Goal: Task Accomplishment & Management: Manage account settings

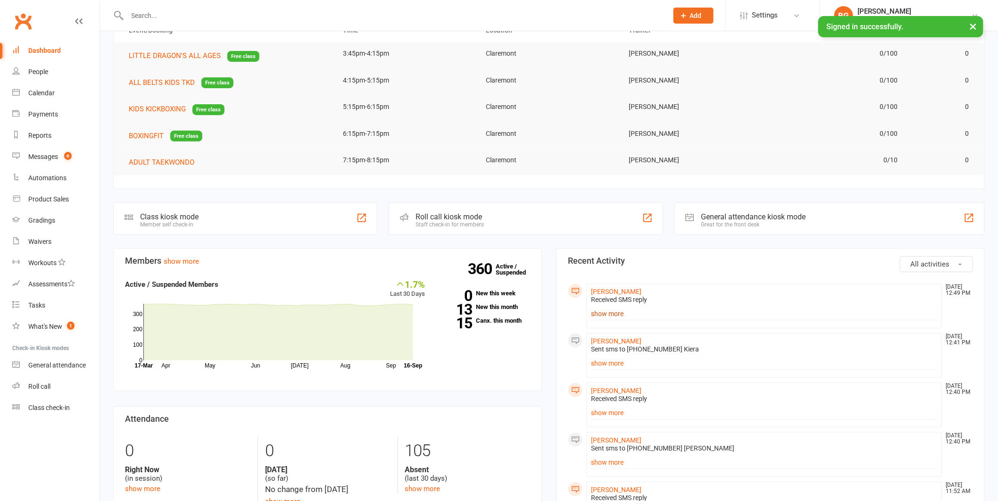
scroll to position [57, 0]
click at [611, 316] on link "show more" at bounding box center [764, 313] width 347 height 13
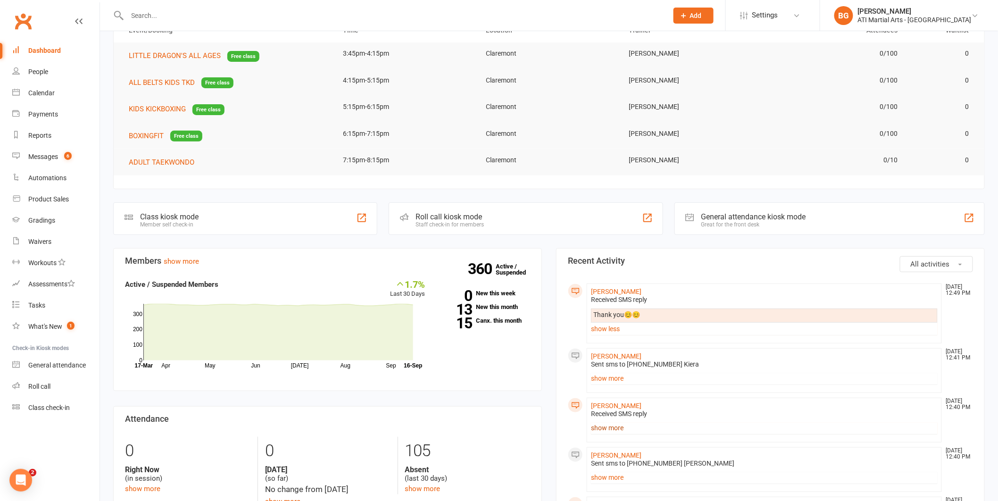
click at [614, 432] on link "show more" at bounding box center [764, 427] width 347 height 13
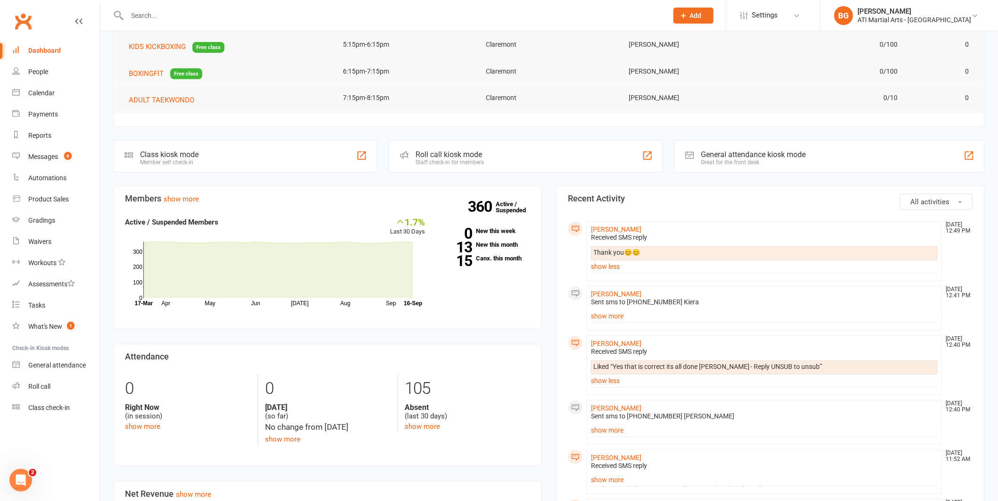
scroll to position [121, 0]
click at [631, 340] on link "[PERSON_NAME]" at bounding box center [616, 342] width 50 height 8
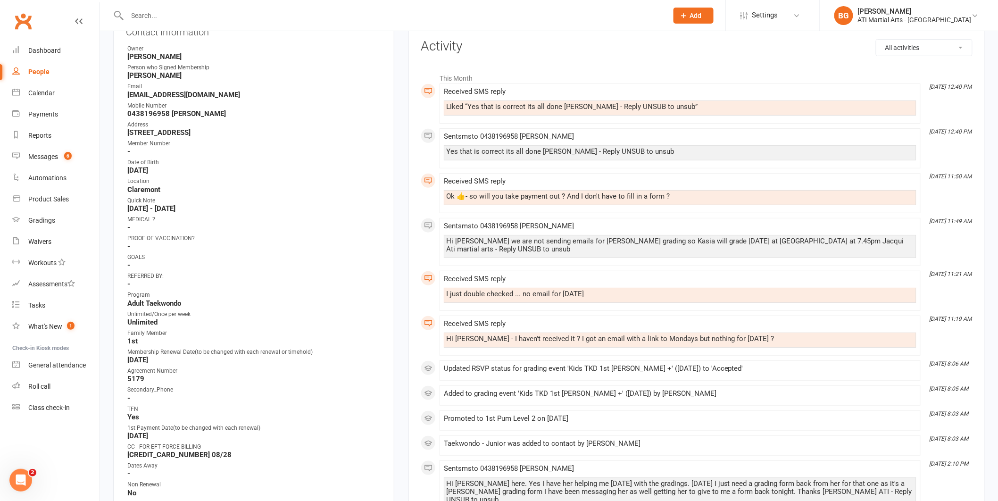
scroll to position [167, 0]
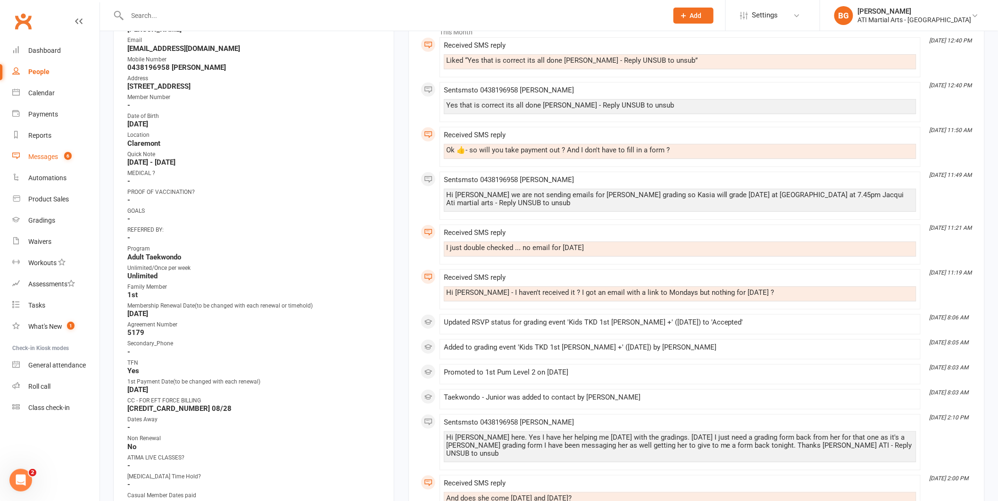
click at [53, 156] on div "Messages" at bounding box center [43, 157] width 30 height 8
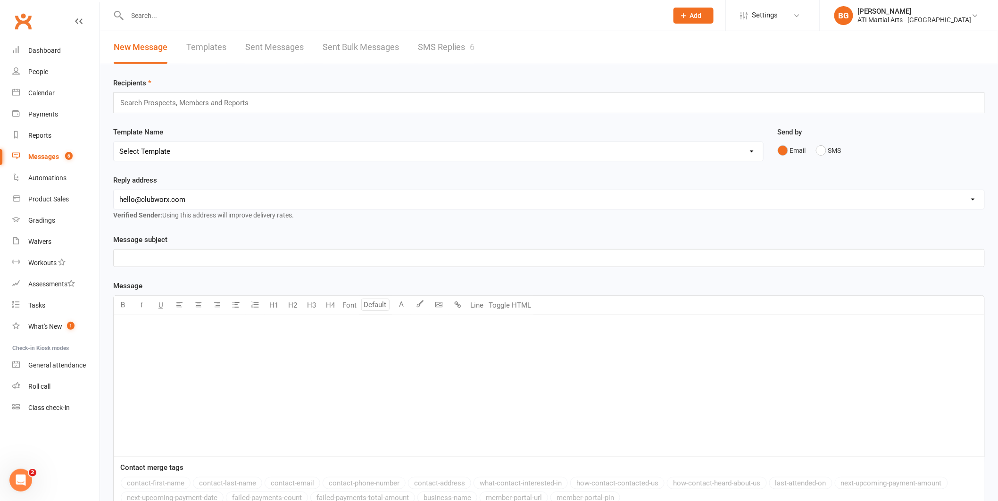
click at [446, 50] on link "SMS Replies 6" at bounding box center [446, 47] width 57 height 33
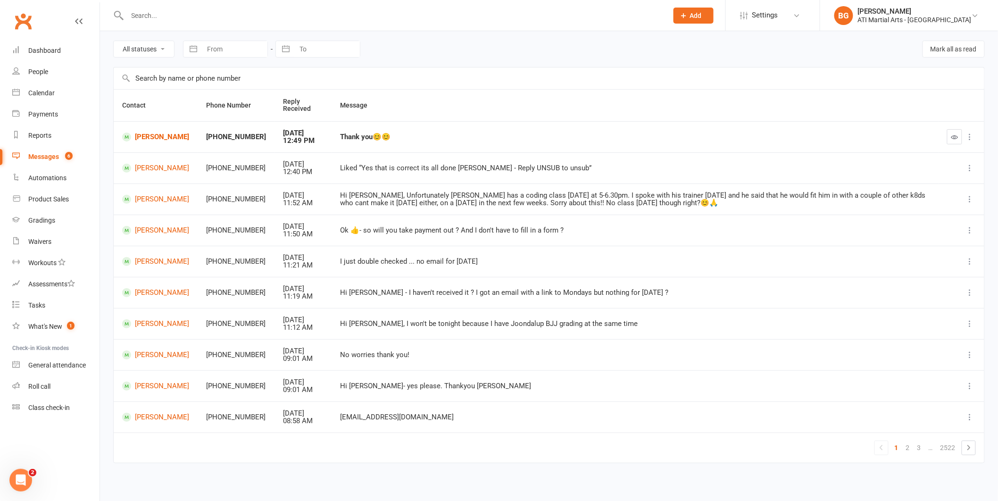
scroll to position [36, 0]
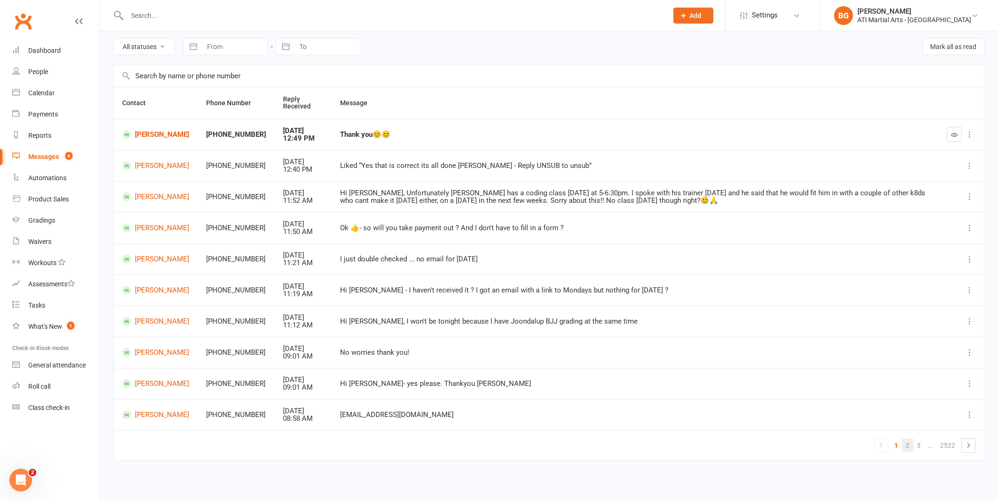
click at [903, 450] on link "2" at bounding box center [907, 445] width 11 height 13
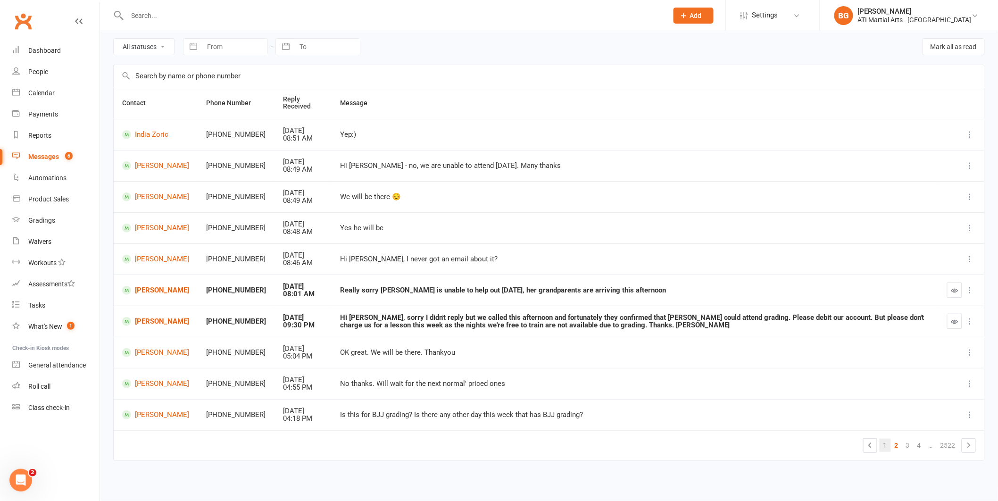
click at [887, 446] on link "1" at bounding box center [885, 445] width 11 height 13
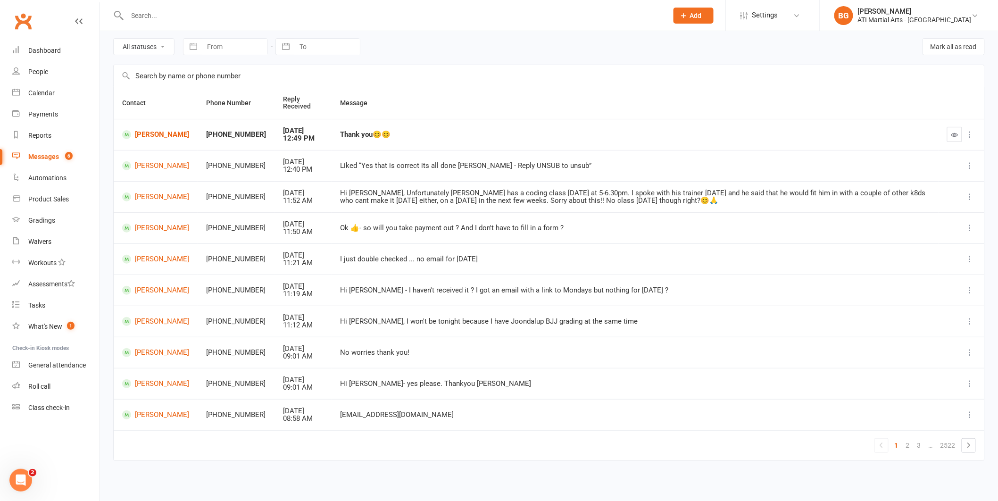
click at [159, 315] on td "Samuel Barnett" at bounding box center [156, 321] width 84 height 31
click at [159, 319] on link "Samuel Barnett" at bounding box center [155, 321] width 67 height 9
click at [905, 445] on link "2" at bounding box center [907, 445] width 11 height 13
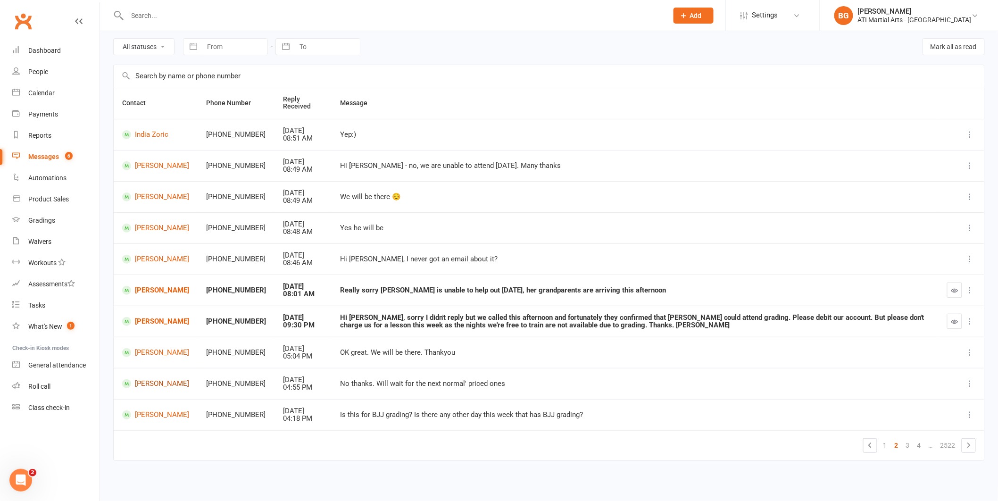
click at [159, 381] on link "Anthony Miranda" at bounding box center [155, 383] width 67 height 9
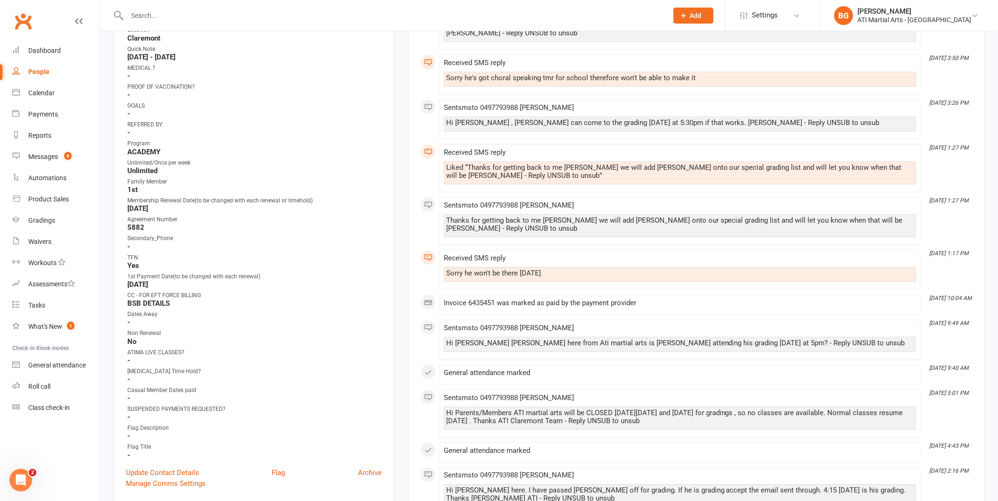
scroll to position [282, 0]
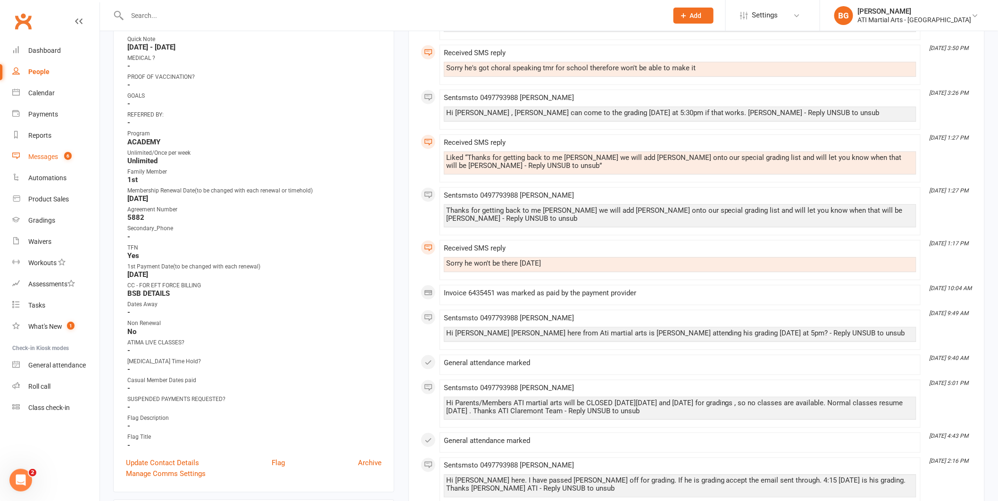
click at [38, 158] on div "Messages" at bounding box center [43, 157] width 30 height 8
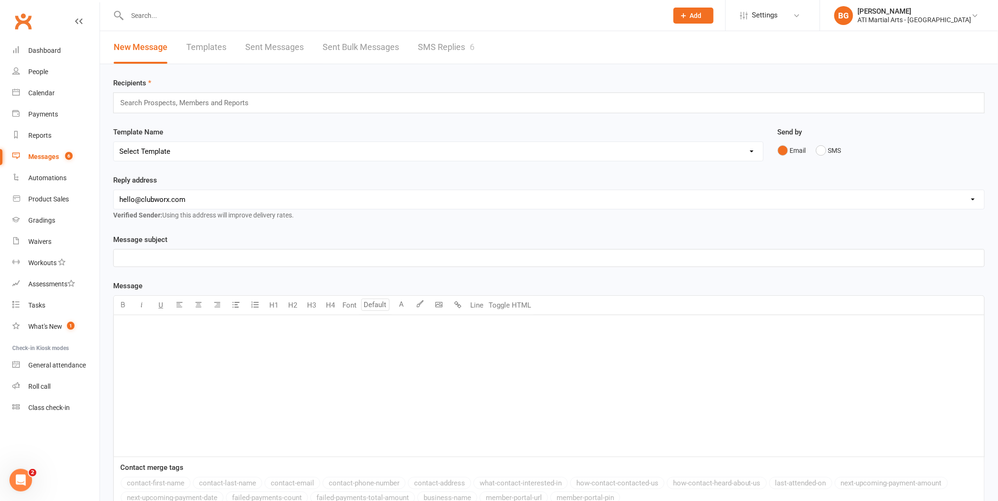
click at [438, 55] on link "SMS Replies 6" at bounding box center [446, 47] width 57 height 33
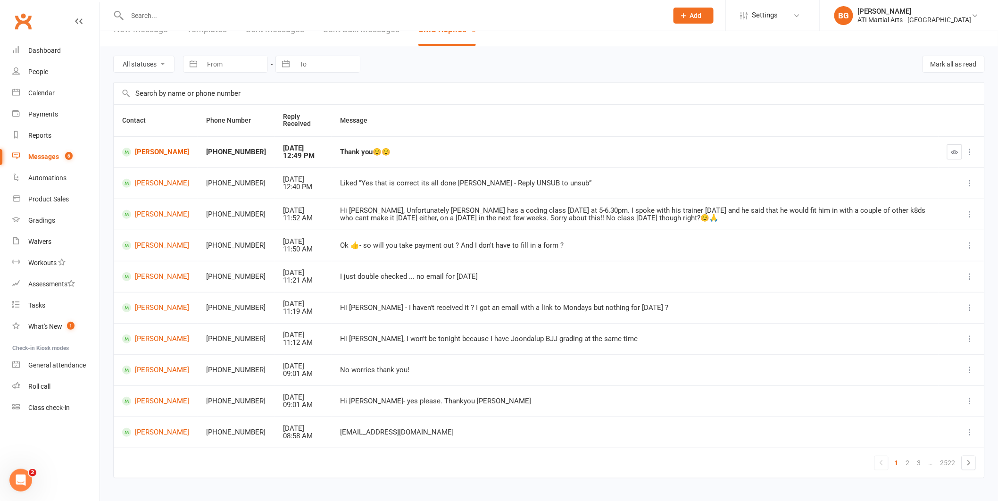
scroll to position [36, 0]
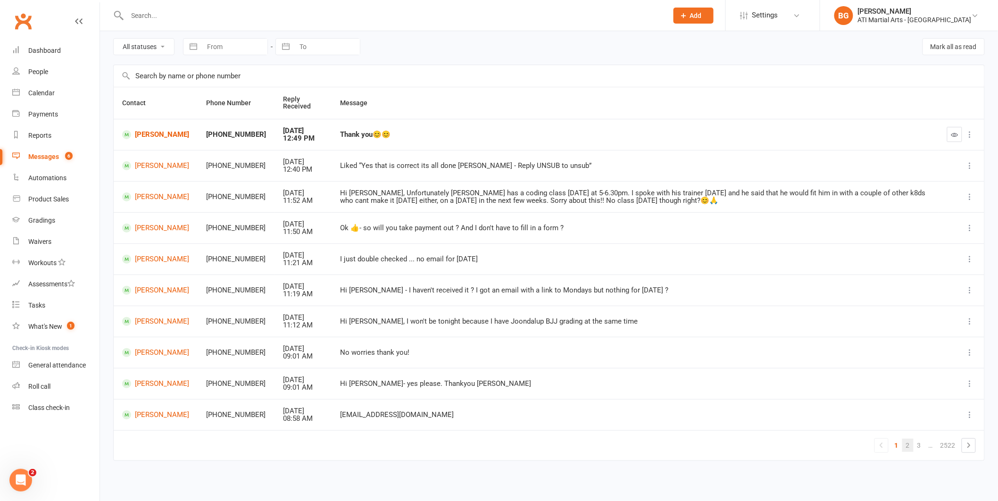
click at [911, 446] on link "2" at bounding box center [907, 445] width 11 height 13
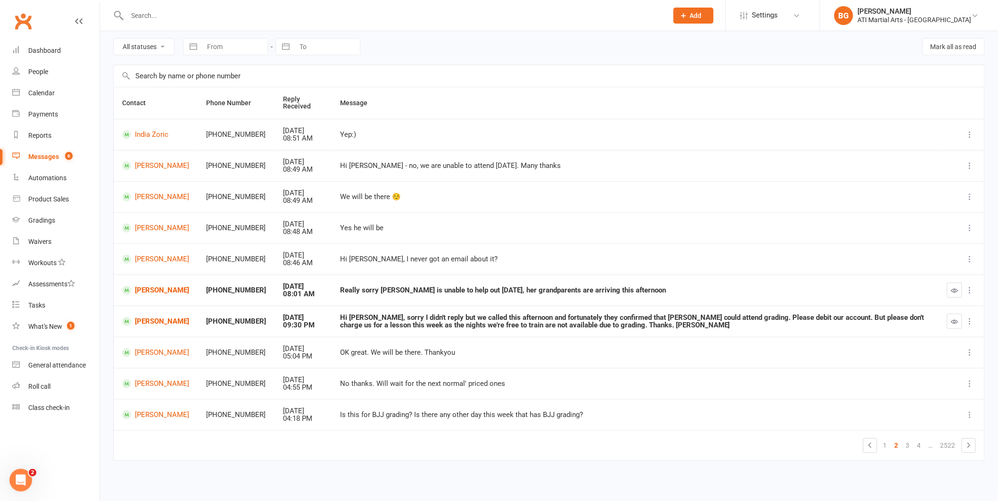
click at [901, 441] on link "2" at bounding box center [896, 445] width 11 height 13
click at [906, 443] on link "3" at bounding box center [907, 445] width 11 height 13
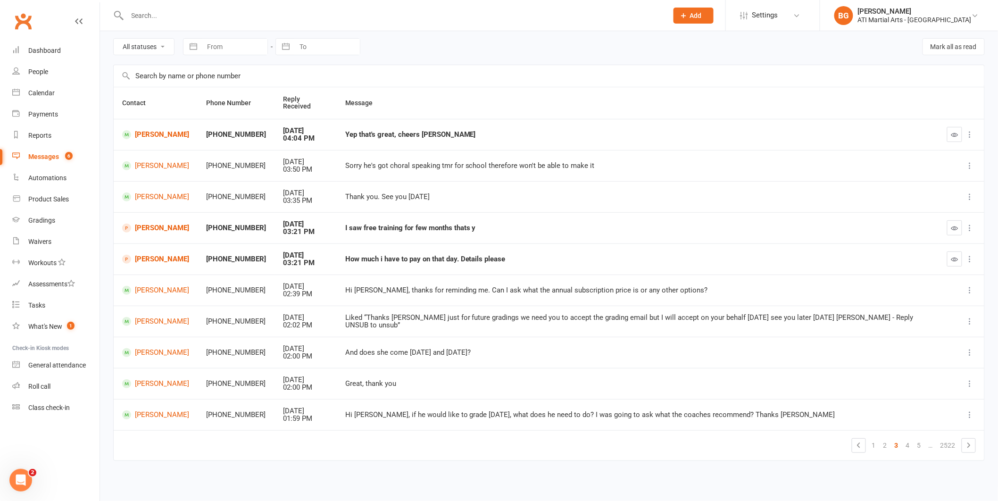
scroll to position [29, 0]
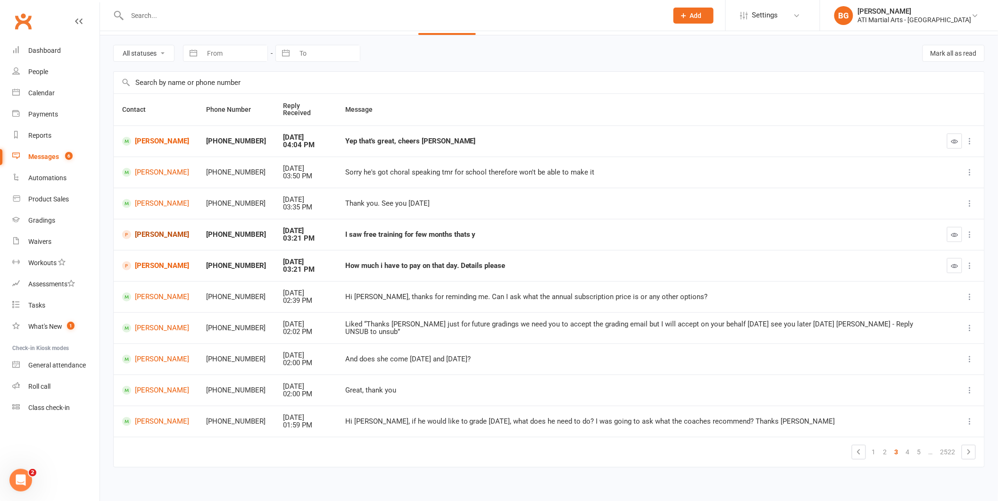
click at [177, 230] on link "Ngawang Lochog" at bounding box center [155, 234] width 67 height 9
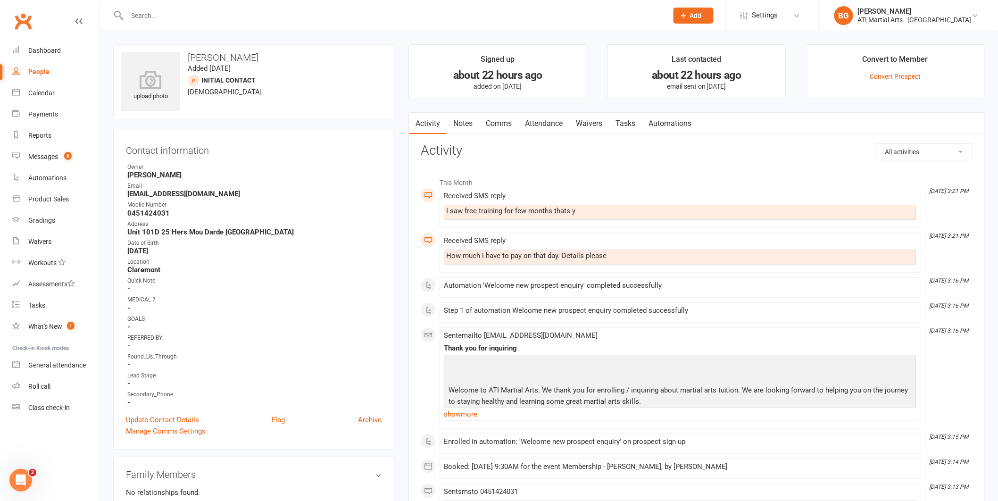
click at [500, 113] on link "Comms" at bounding box center [498, 124] width 39 height 22
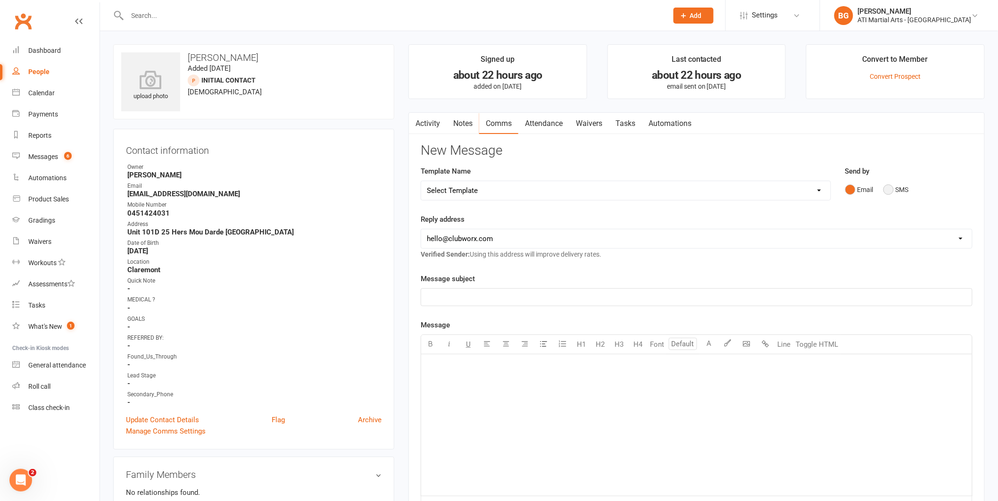
click at [908, 188] on button "SMS" at bounding box center [895, 190] width 25 height 18
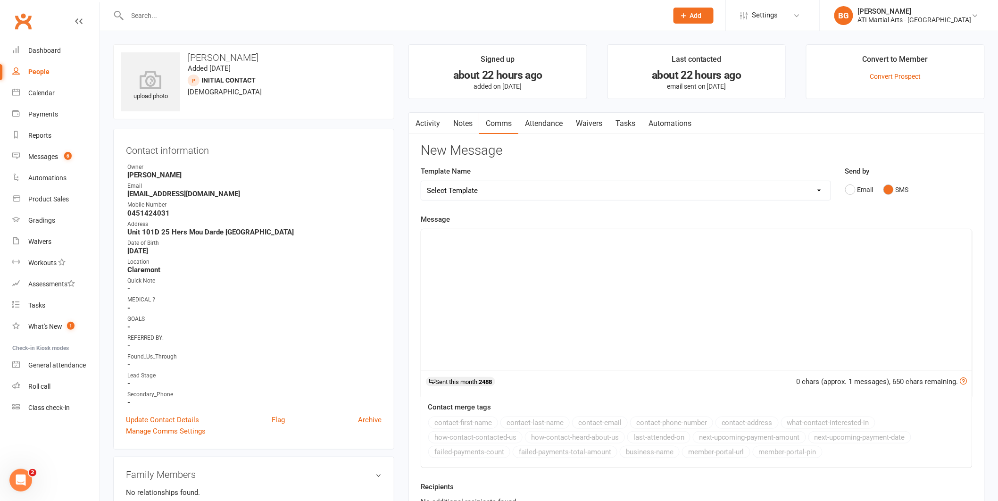
click at [873, 252] on div "﻿" at bounding box center [696, 300] width 551 height 142
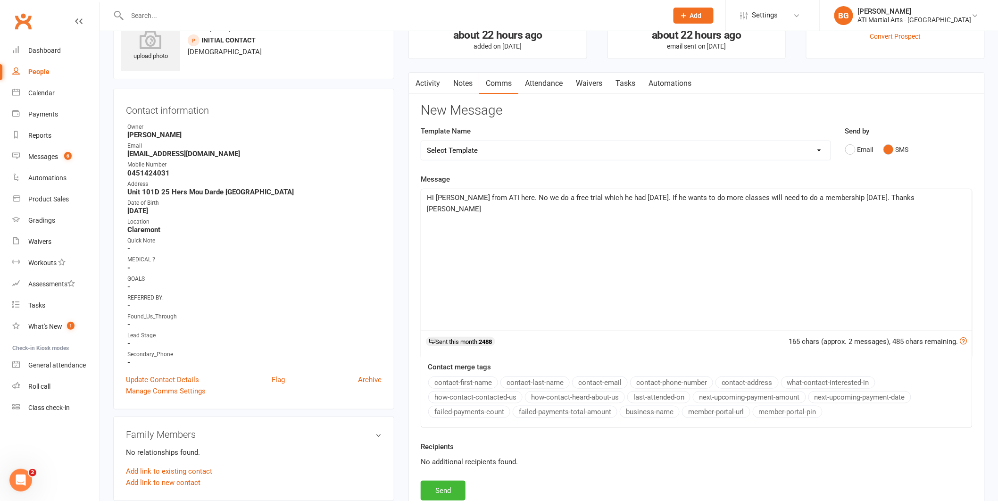
scroll to position [85, 0]
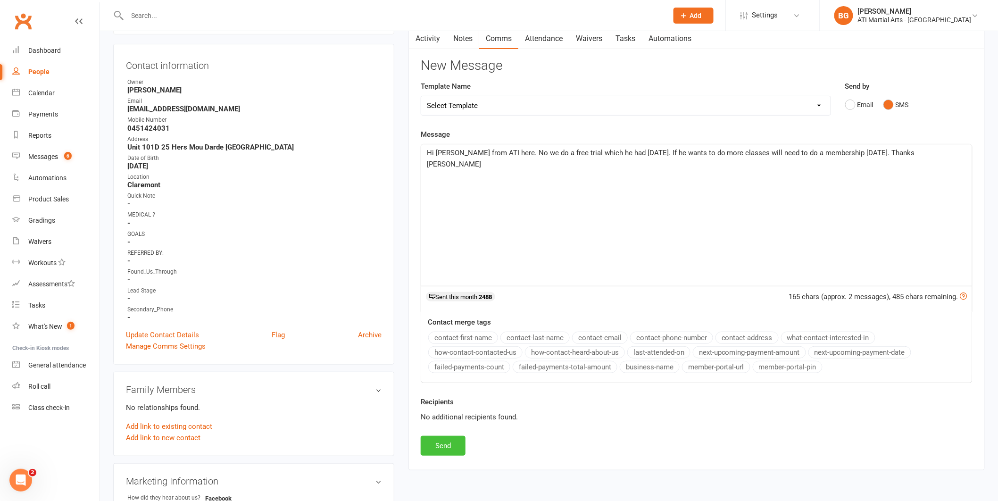
click at [445, 444] on button "Send" at bounding box center [443, 446] width 45 height 20
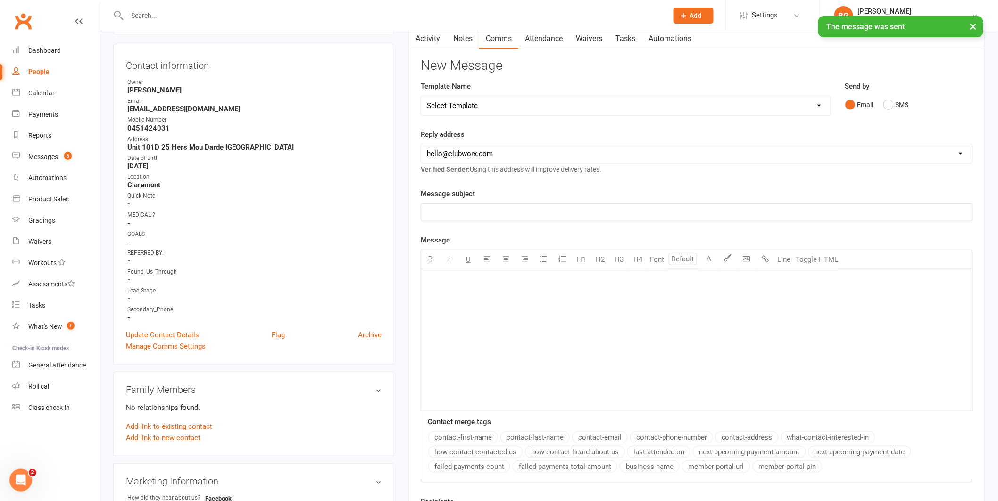
click at [428, 16] on div "× The message was sent" at bounding box center [493, 16] width 986 height 0
click at [430, 44] on link "Activity" at bounding box center [428, 39] width 38 height 22
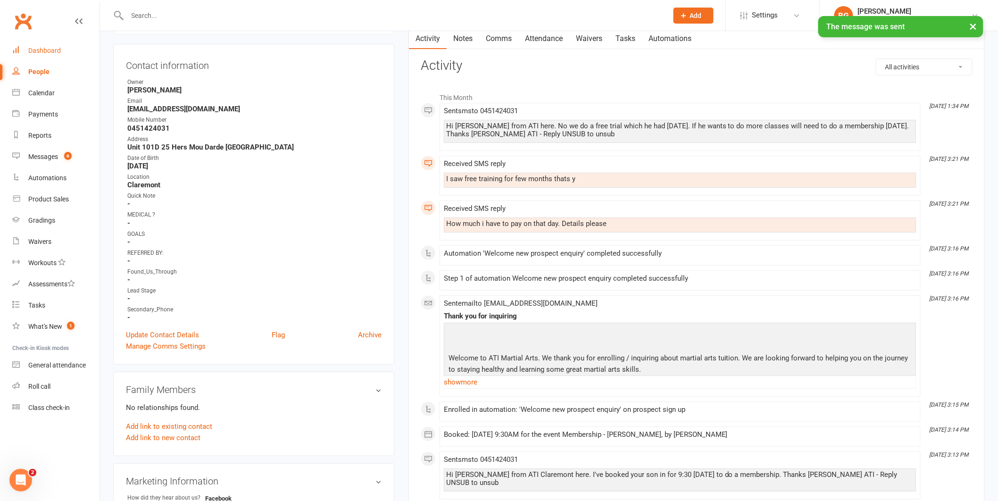
click at [21, 52] on link "Dashboard" at bounding box center [55, 50] width 87 height 21
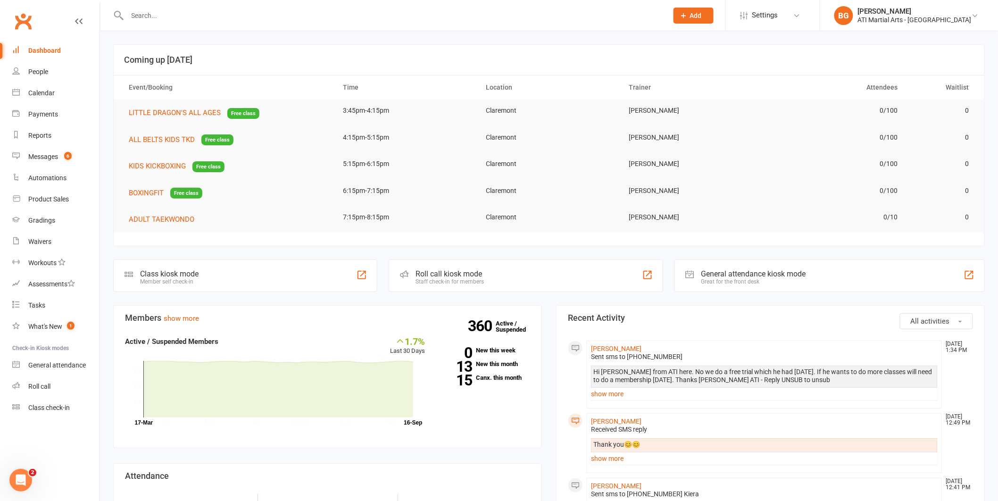
scroll to position [77, 0]
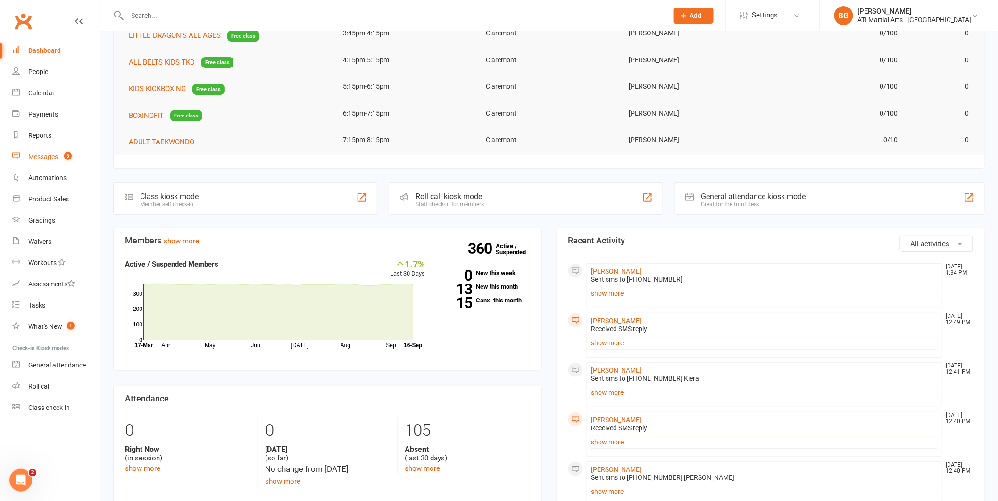
click at [85, 158] on link "Messages 6" at bounding box center [55, 156] width 87 height 21
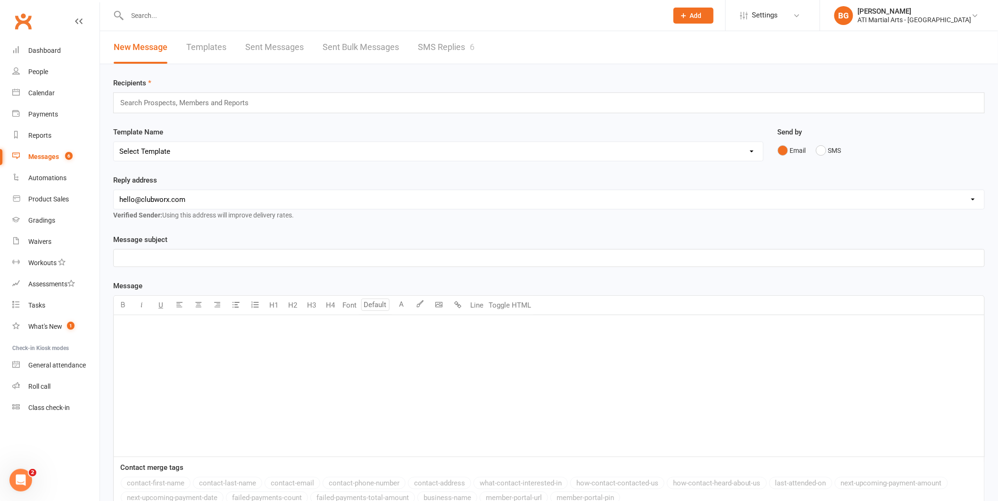
click at [464, 55] on link "SMS Replies 6" at bounding box center [446, 47] width 57 height 33
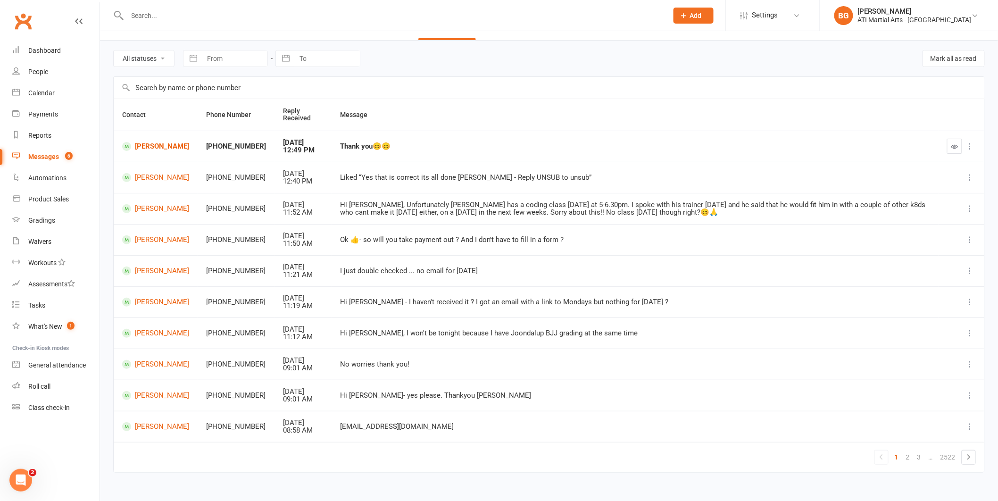
scroll to position [36, 0]
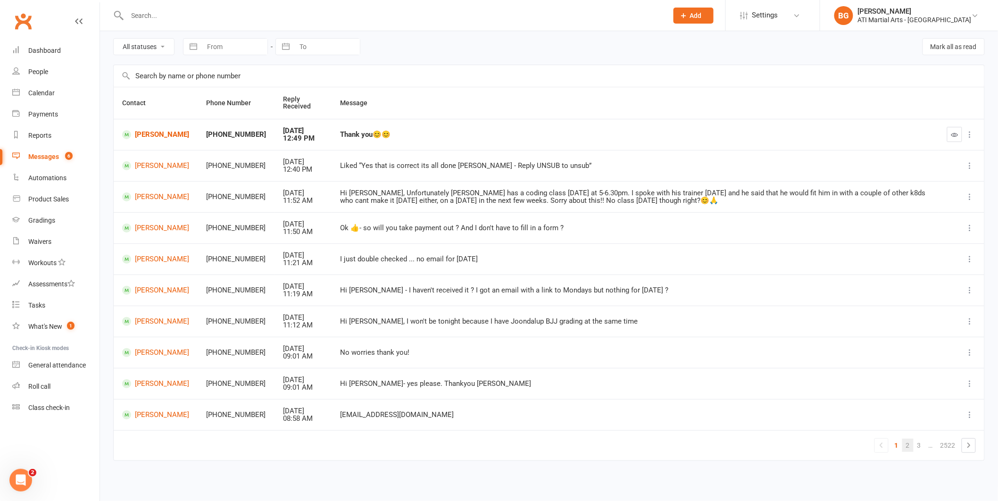
click at [913, 446] on link "2" at bounding box center [907, 445] width 11 height 13
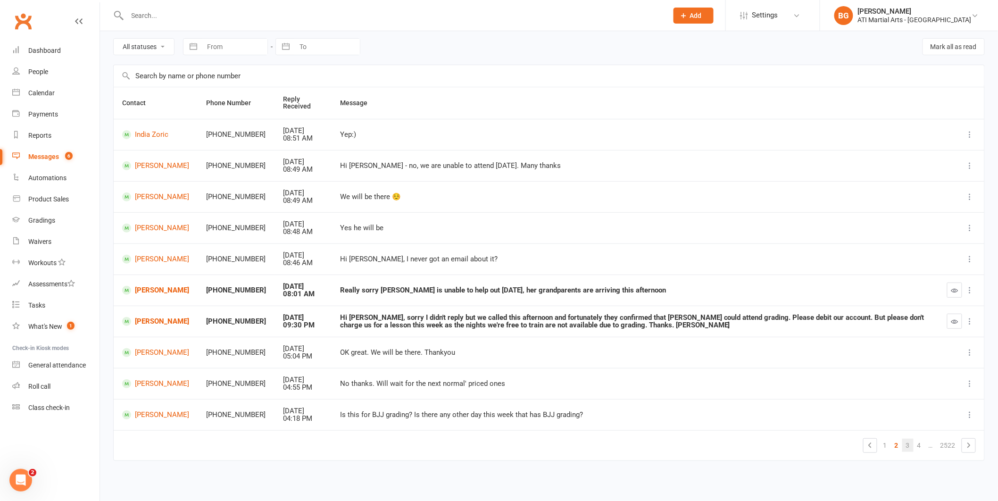
click at [903, 444] on link "3" at bounding box center [907, 445] width 11 height 13
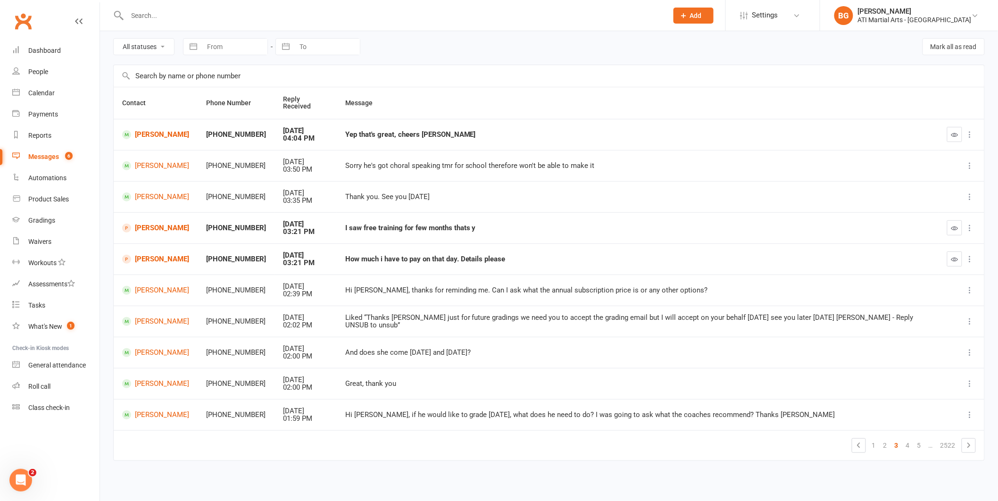
scroll to position [29, 0]
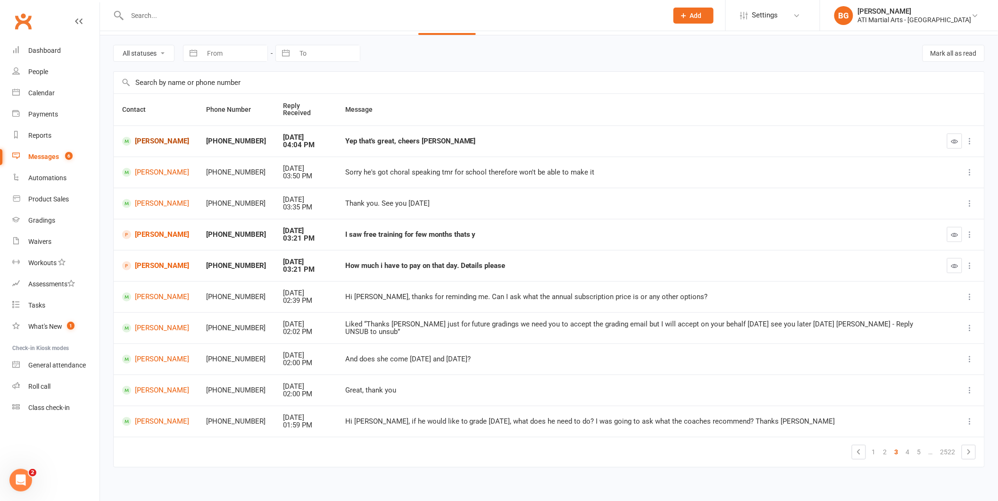
click at [171, 137] on link "Johnny Tracy" at bounding box center [155, 141] width 67 height 9
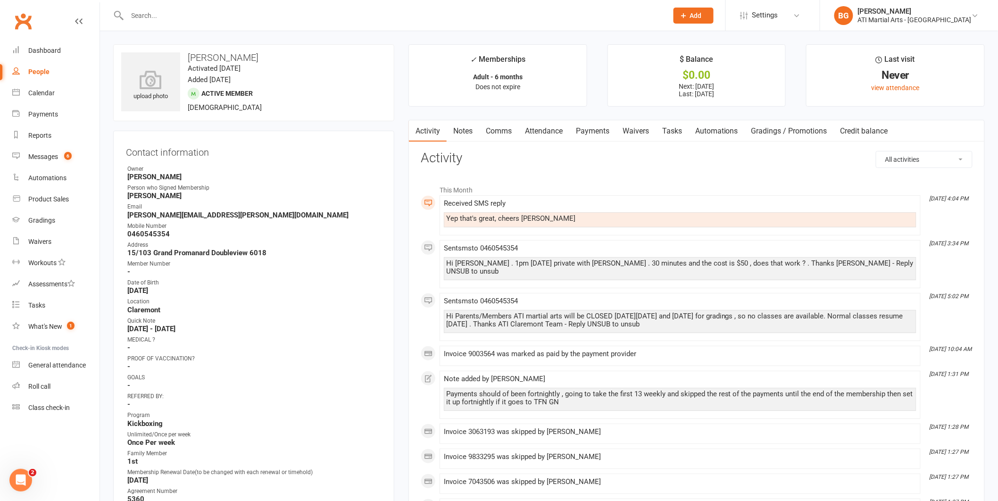
click at [555, 134] on link "Attendance" at bounding box center [543, 131] width 51 height 22
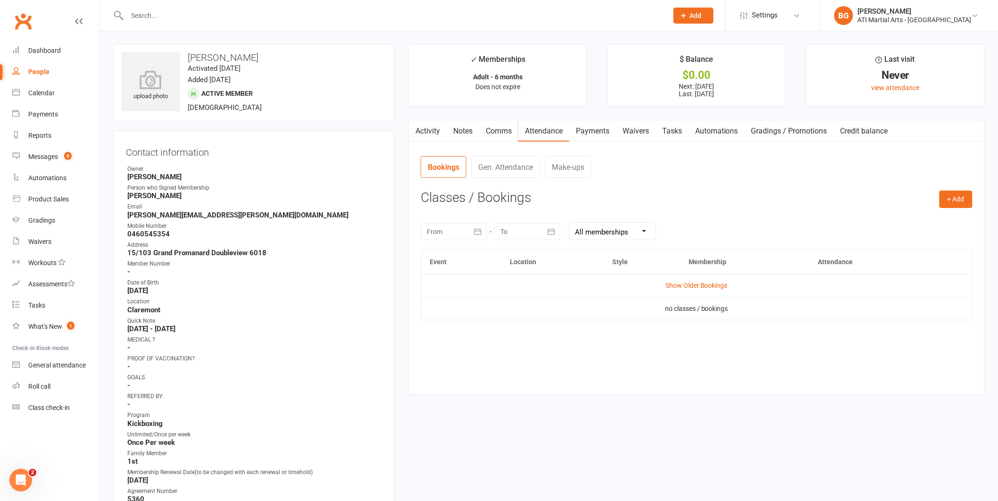
click at [425, 133] on link "Activity" at bounding box center [428, 131] width 38 height 22
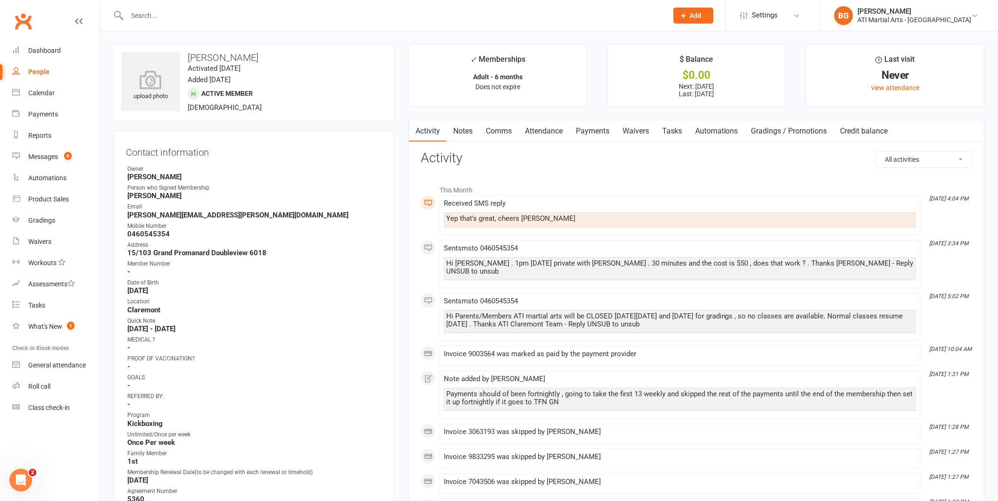
click at [556, 131] on link "Attendance" at bounding box center [543, 131] width 51 height 22
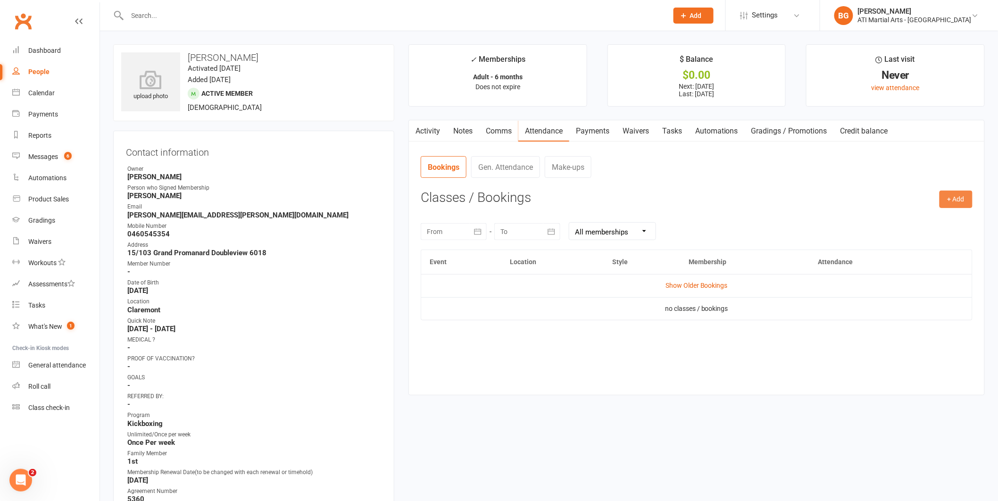
click at [957, 200] on button "+ Add" at bounding box center [956, 199] width 33 height 17
click at [952, 248] on link "Add Appointment" at bounding box center [925, 239] width 93 height 19
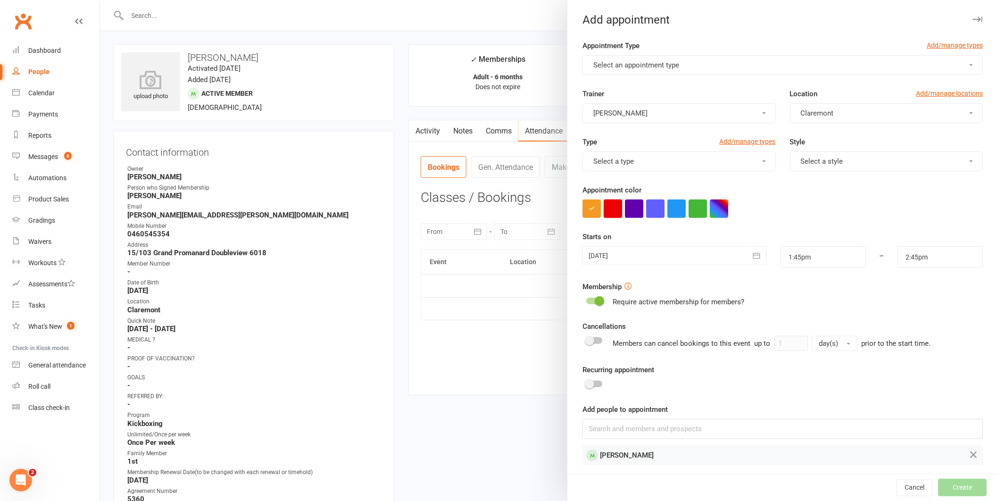
click at [606, 211] on button "button" at bounding box center [613, 209] width 18 height 18
click at [643, 73] on button "Select an appointment type" at bounding box center [783, 65] width 400 height 20
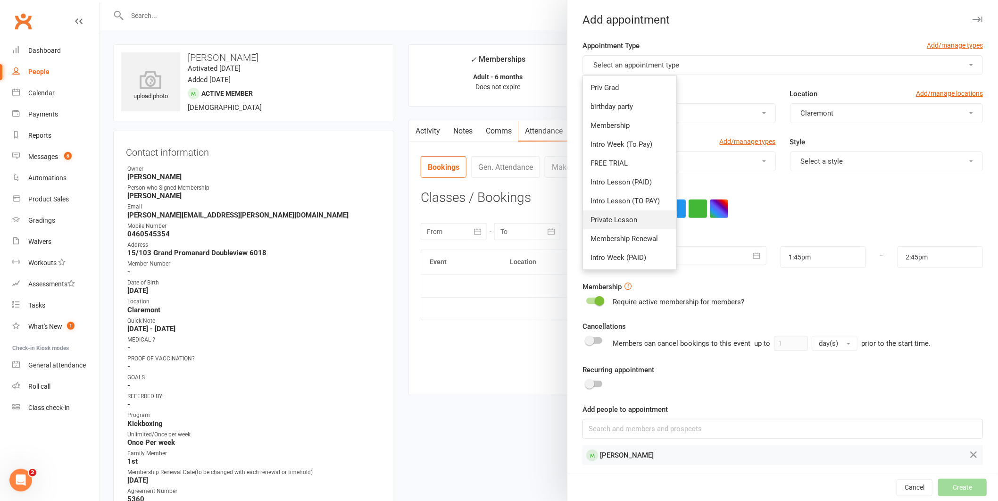
click at [640, 216] on link "Private Lesson" at bounding box center [629, 219] width 93 height 19
type input "2:15pm"
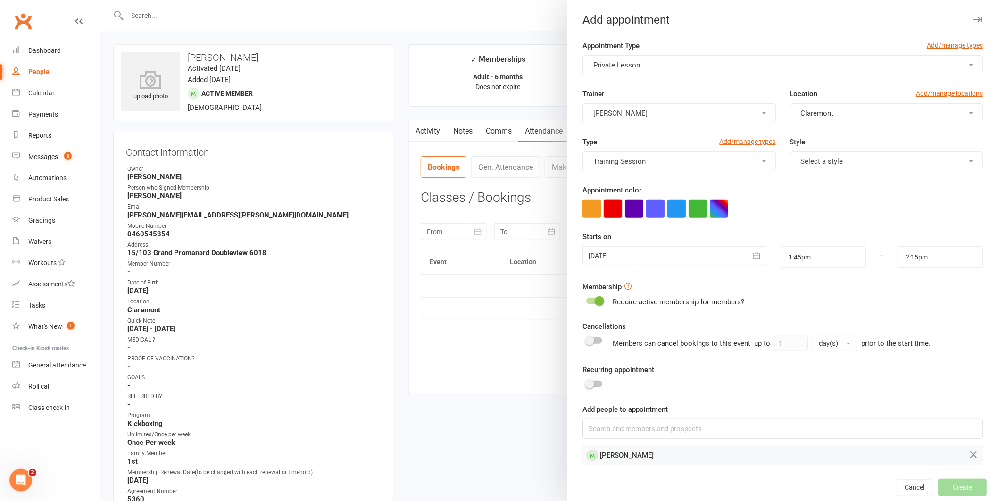
click at [614, 207] on button "button" at bounding box center [613, 209] width 18 height 18
click at [609, 247] on div at bounding box center [675, 255] width 184 height 19
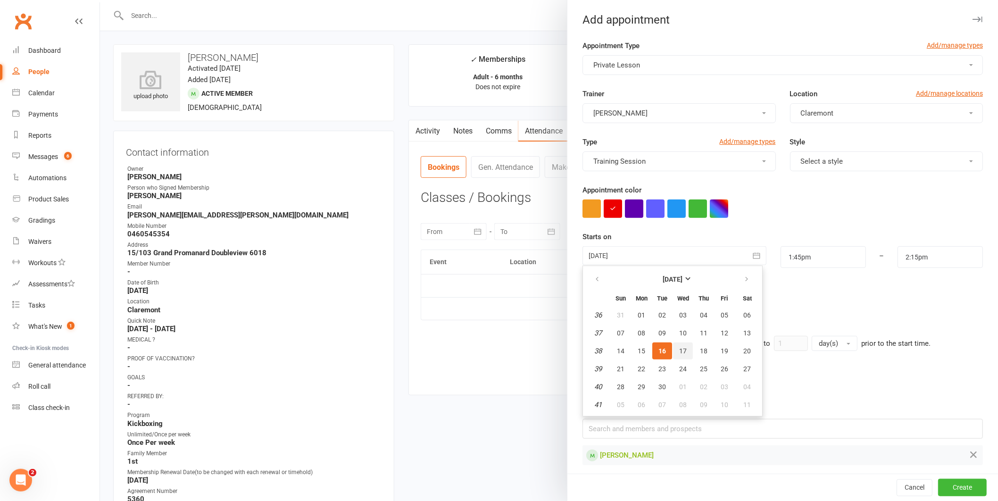
click at [683, 344] on button "17" at bounding box center [683, 350] width 20 height 17
type input "17 Sep 2025"
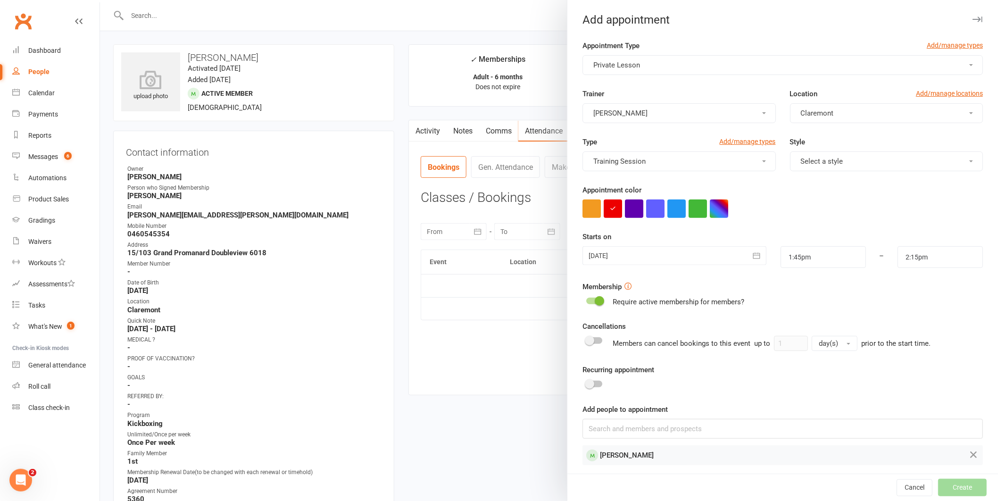
click at [829, 275] on form "Appointment Type Add/manage types Private Lesson Trainer Brandon Grigch Locatio…" at bounding box center [783, 252] width 400 height 425
click at [824, 266] on input "1:45pm" at bounding box center [823, 257] width 85 height 22
type input "1:00pm"
click at [782, 275] on li "1:00pm" at bounding box center [803, 271] width 45 height 14
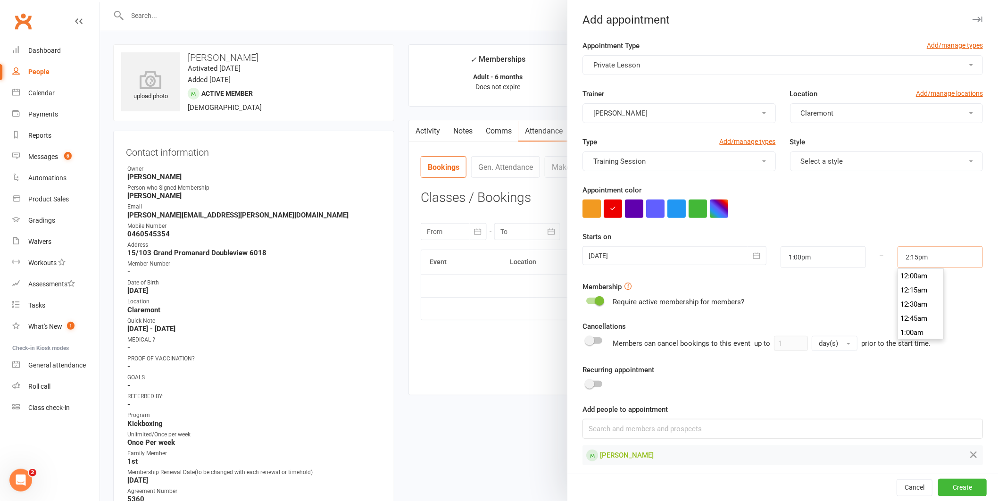
click at [905, 257] on input "2:15pm" at bounding box center [940, 257] width 85 height 22
type input "1:30pm"
click at [903, 314] on li "1:30pm" at bounding box center [920, 316] width 45 height 14
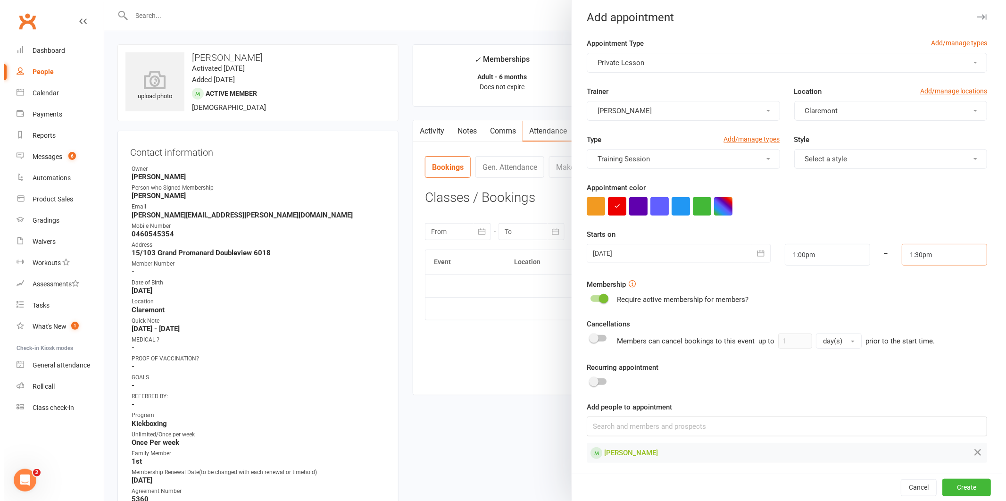
scroll to position [5, 0]
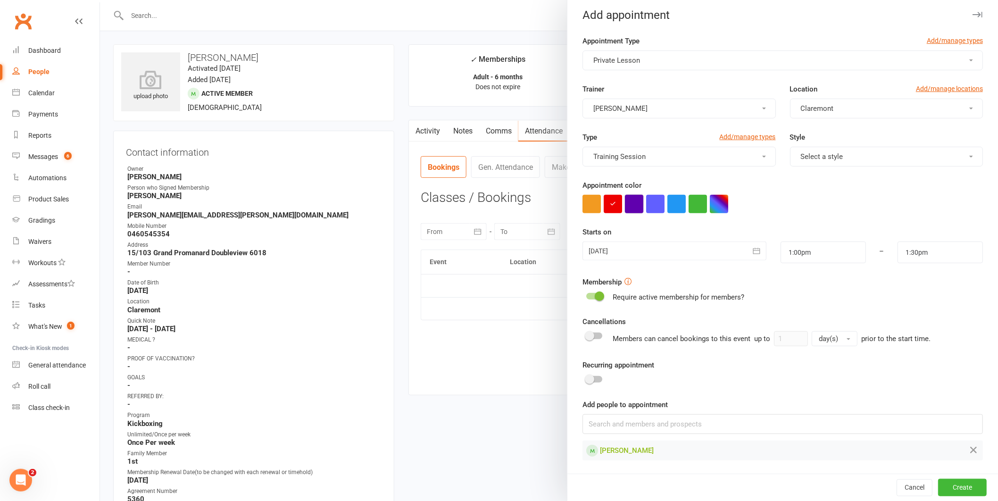
click at [633, 198] on button "button" at bounding box center [634, 204] width 18 height 18
click at [952, 490] on button "Create" at bounding box center [962, 487] width 49 height 17
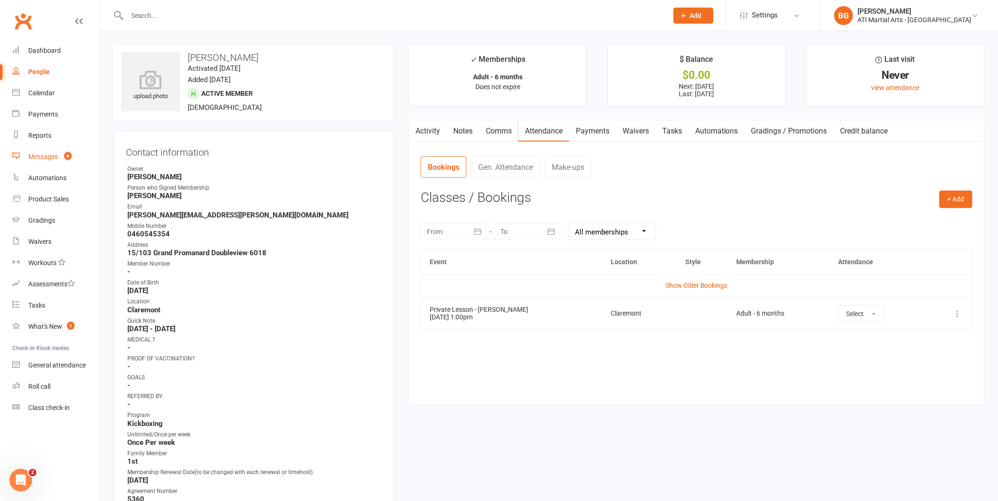
click at [67, 162] on link "Messages 6" at bounding box center [55, 156] width 87 height 21
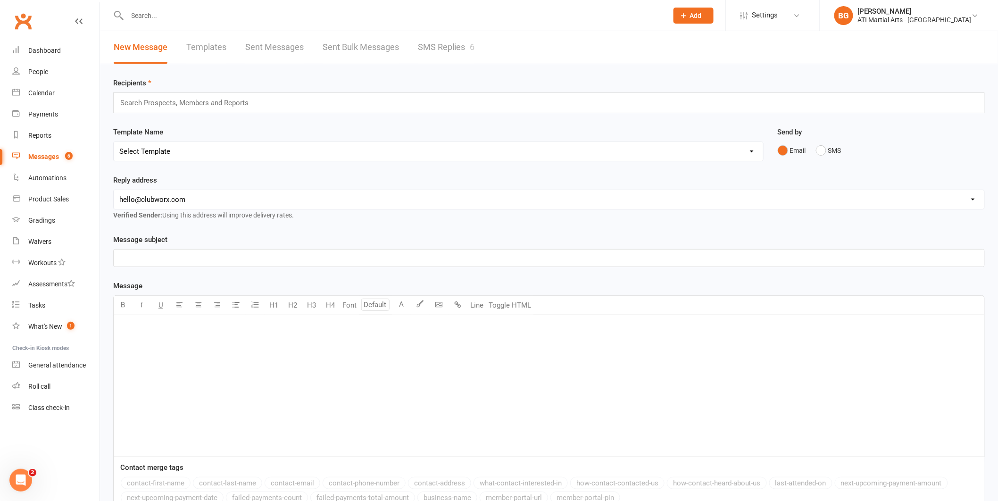
click at [450, 59] on link "SMS Replies 6" at bounding box center [446, 47] width 57 height 33
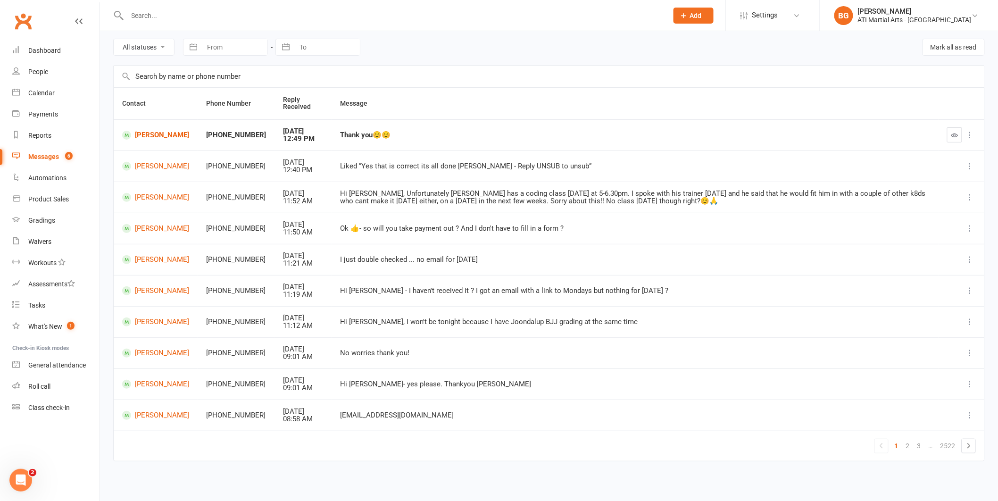
scroll to position [36, 0]
click at [921, 443] on link "3" at bounding box center [919, 445] width 11 height 13
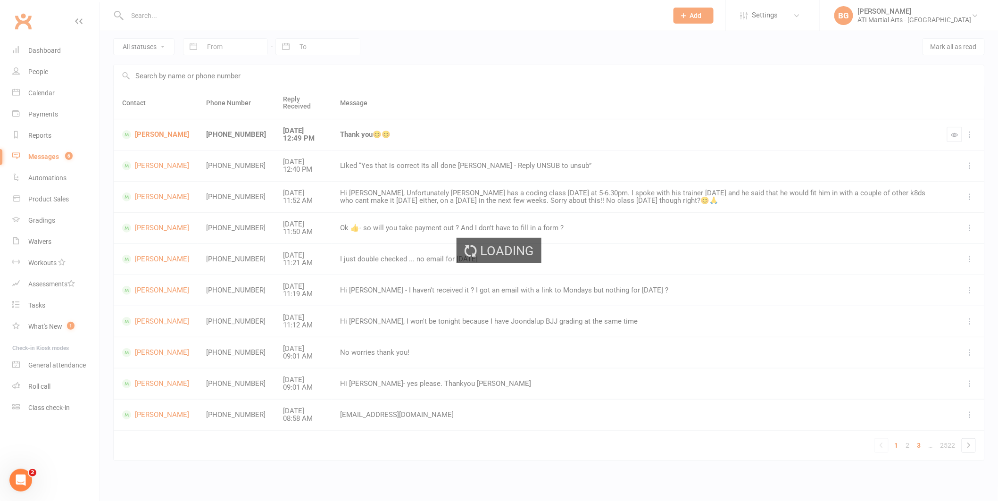
scroll to position [29, 0]
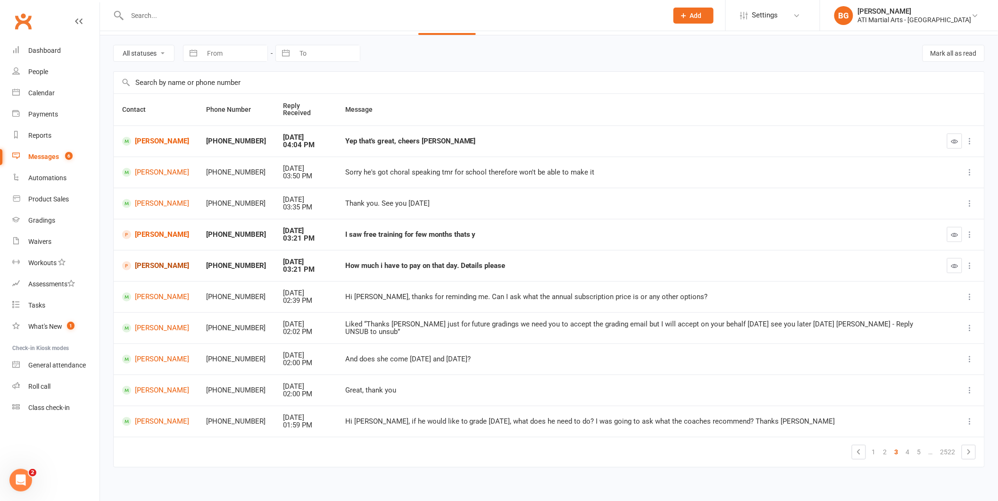
click at [168, 261] on link "Ngawang Lochog" at bounding box center [155, 265] width 67 height 9
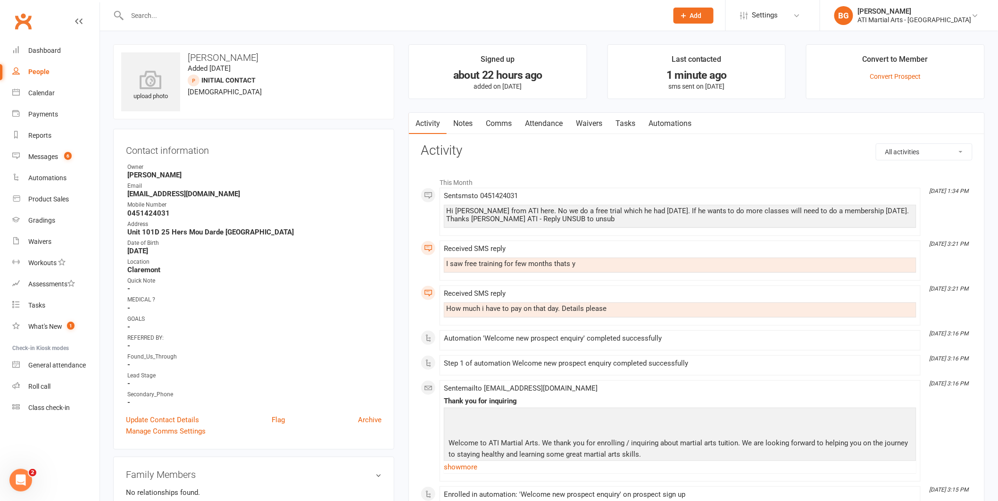
click at [483, 126] on link "Comms" at bounding box center [498, 124] width 39 height 22
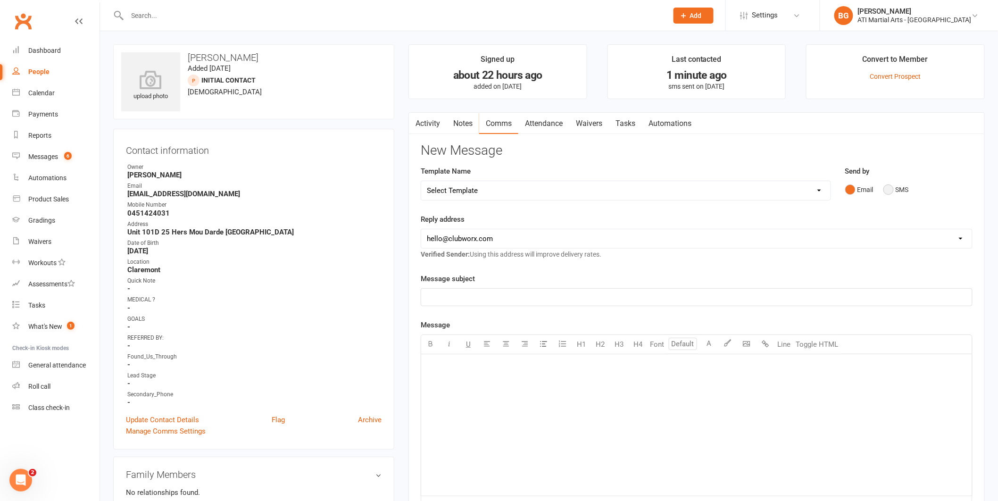
click at [896, 198] on button "SMS" at bounding box center [895, 190] width 25 height 18
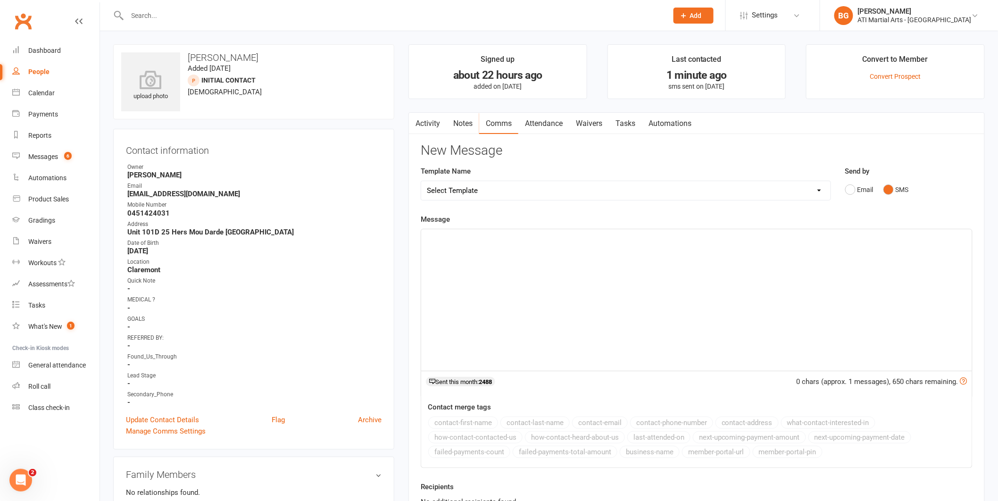
click at [835, 275] on div "﻿" at bounding box center [696, 300] width 551 height 142
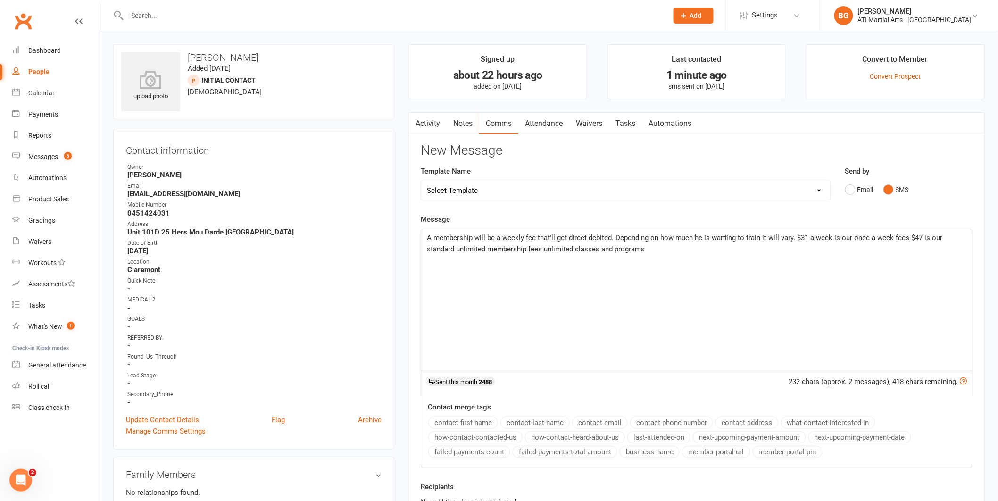
click at [923, 239] on span "A membership will be a weekly fee that'll get direct debited. Depending on how …" at bounding box center [686, 243] width 518 height 20
click at [741, 263] on div "A membership will be a weekly fee that'll get direct debited. Depending on how …" at bounding box center [696, 300] width 551 height 142
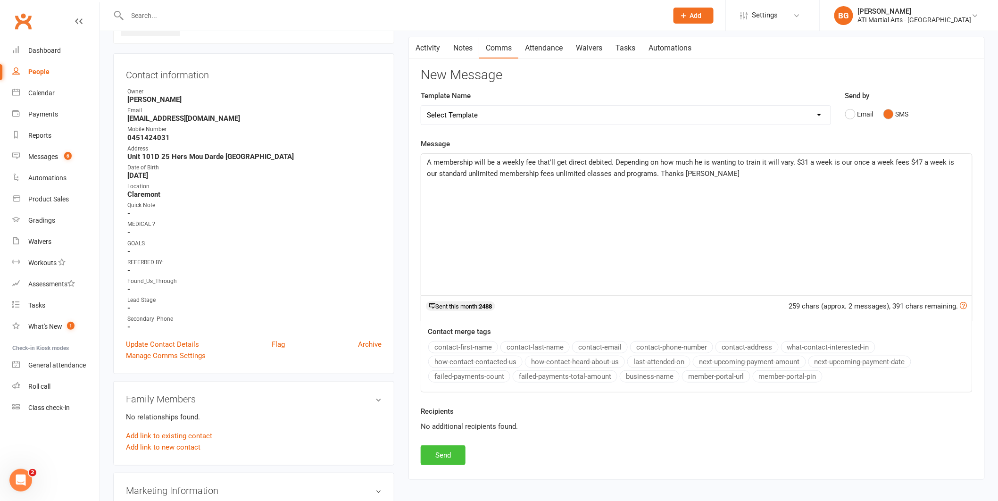
scroll to position [84, 0]
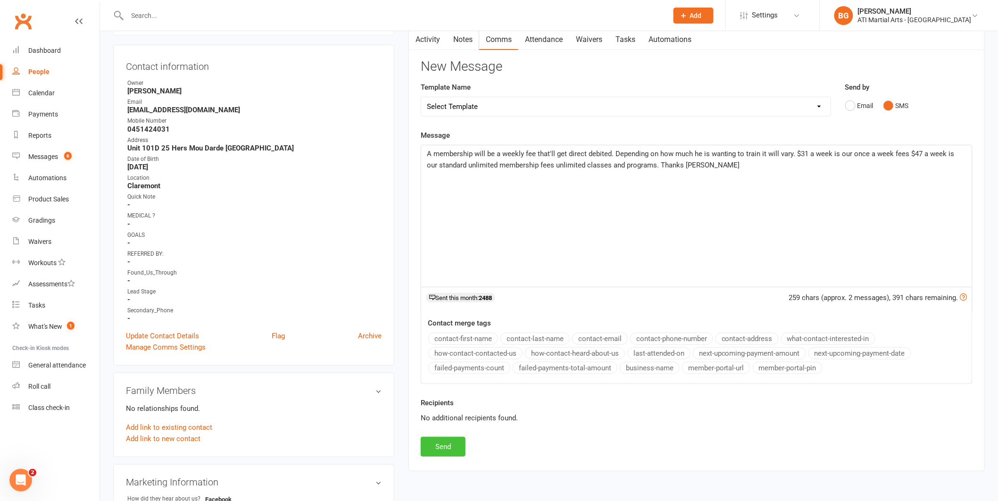
click at [423, 450] on button "Send" at bounding box center [443, 447] width 45 height 20
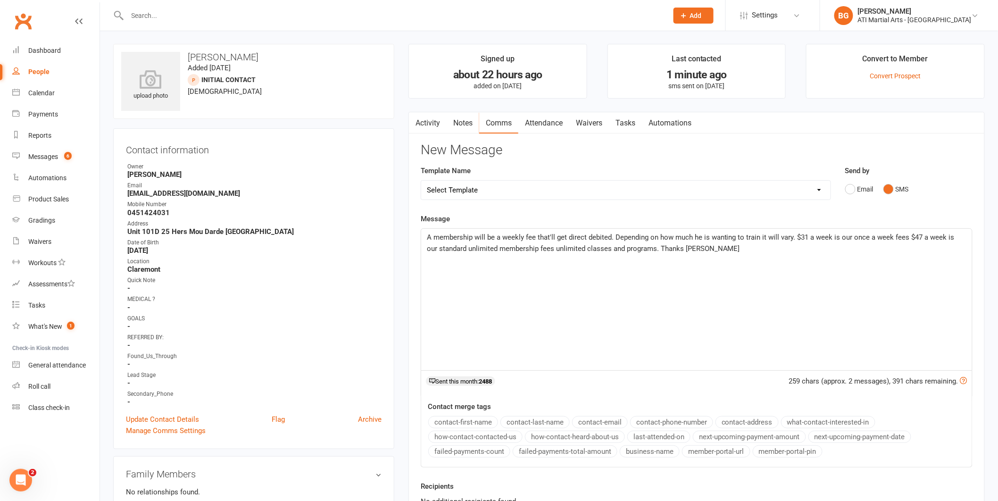
scroll to position [0, 0]
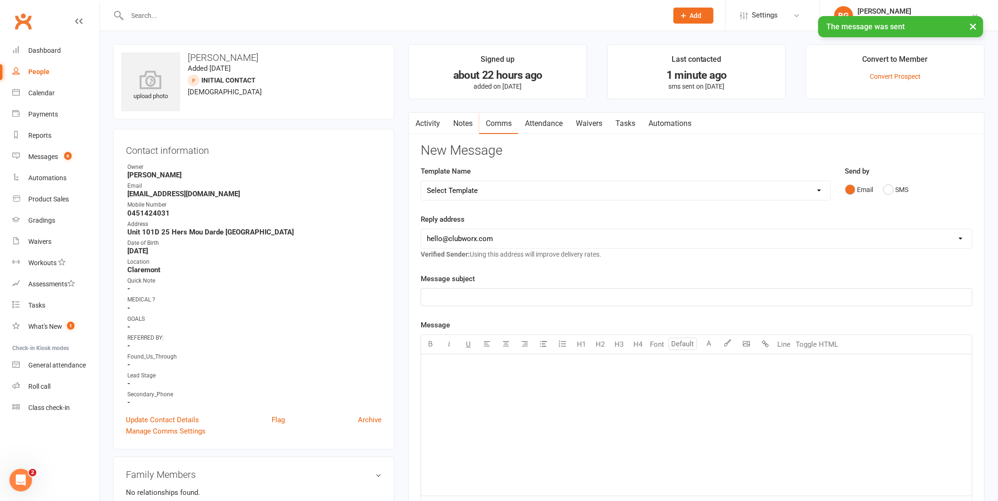
click at [427, 124] on link "Activity" at bounding box center [428, 124] width 38 height 22
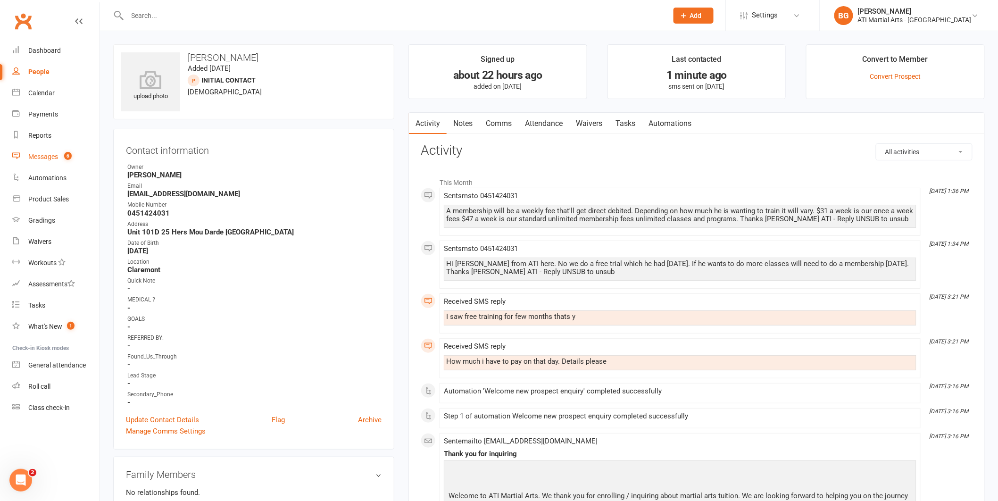
click at [66, 153] on span "6" at bounding box center [68, 156] width 8 height 8
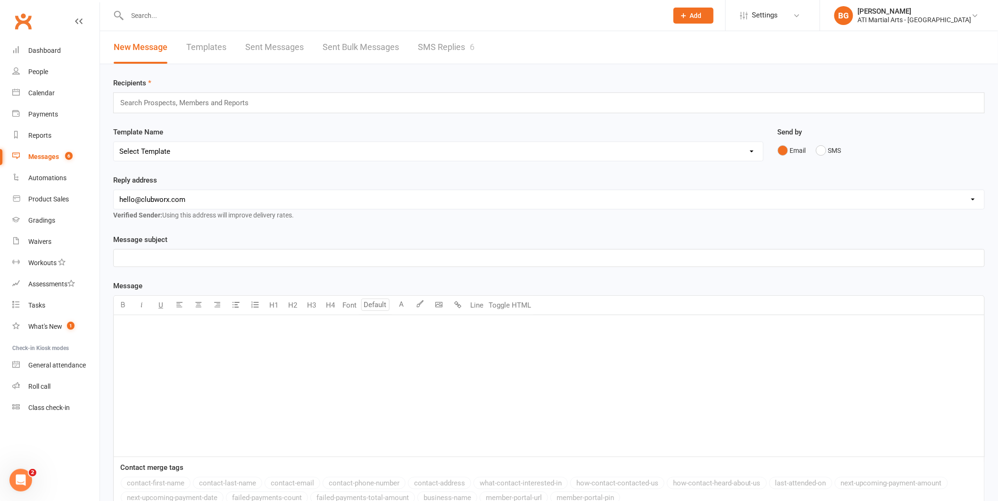
click at [438, 58] on link "SMS Replies 6" at bounding box center [446, 47] width 57 height 33
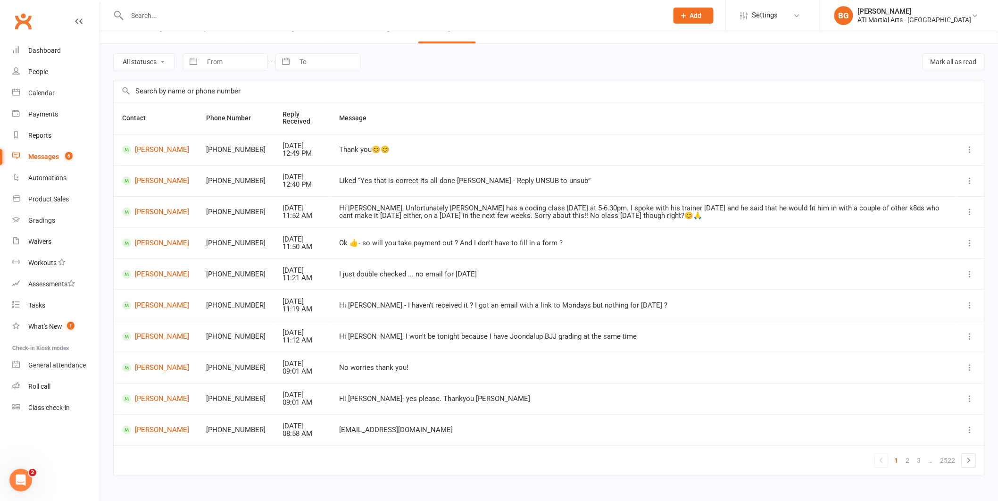
scroll to position [36, 0]
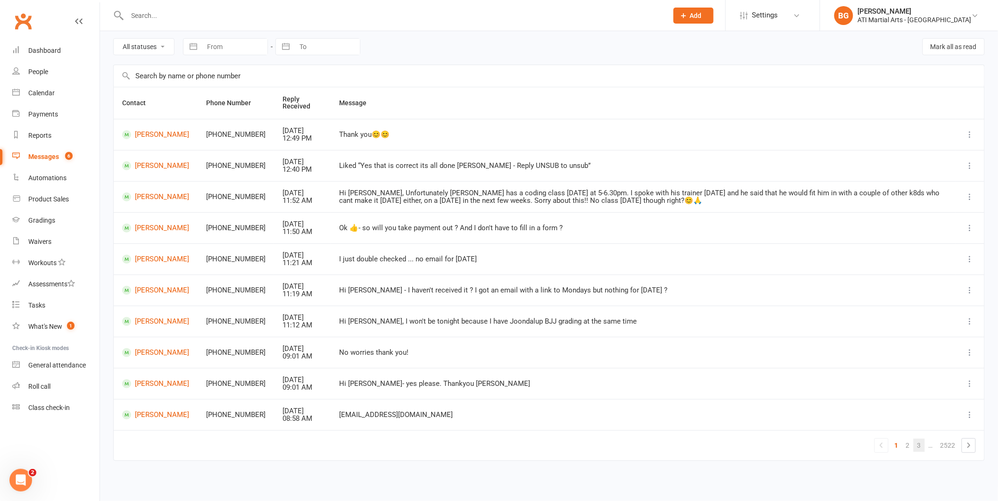
click at [920, 441] on link "3" at bounding box center [919, 445] width 11 height 13
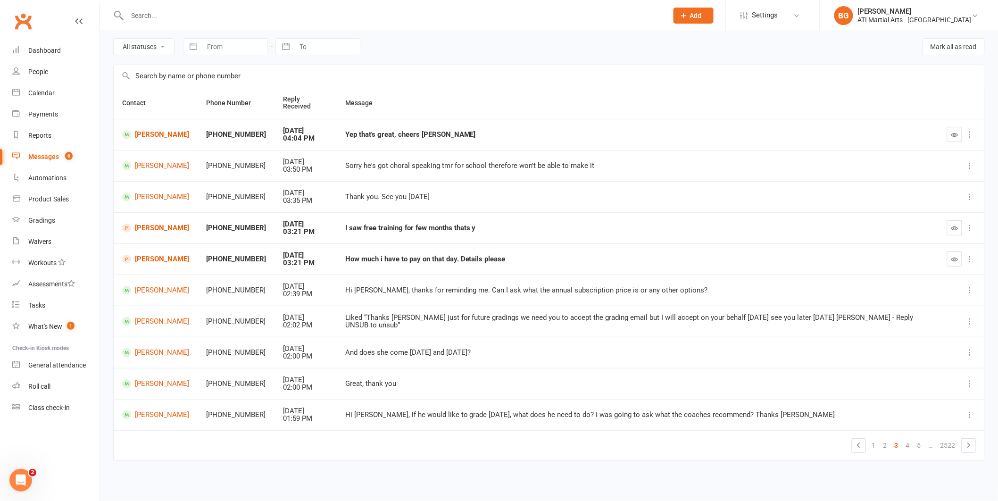
scroll to position [29, 0]
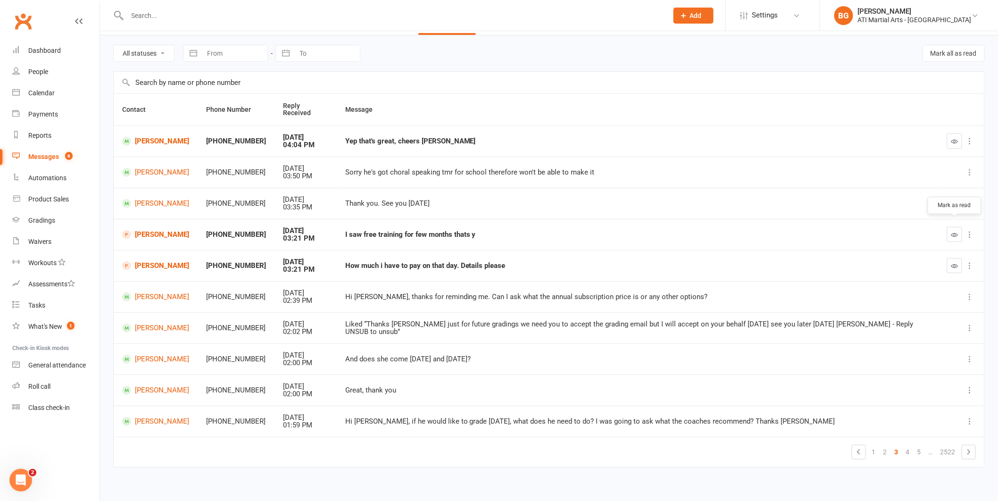
click at [953, 231] on icon "button" at bounding box center [954, 234] width 7 height 7
click at [954, 262] on icon "button" at bounding box center [954, 265] width 7 height 7
click at [959, 136] on button "button" at bounding box center [954, 140] width 15 height 15
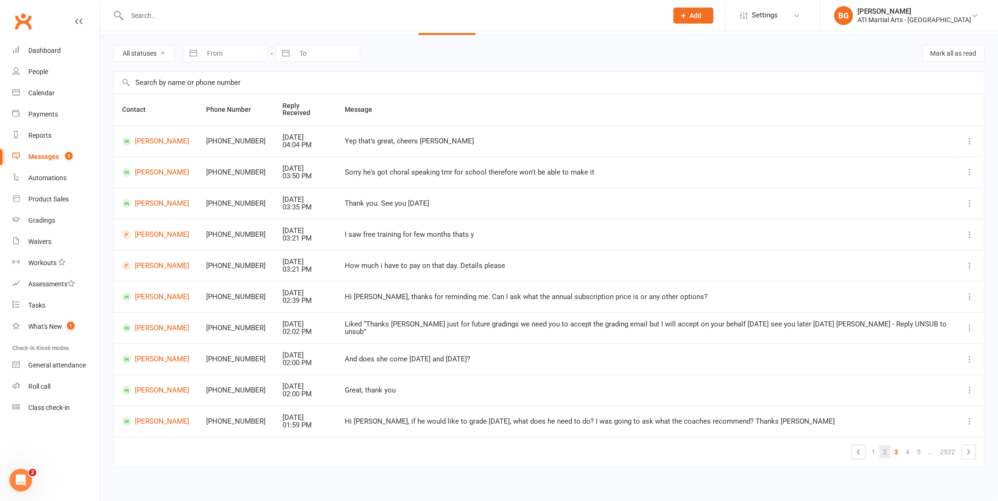
click at [884, 446] on link "2" at bounding box center [885, 451] width 11 height 13
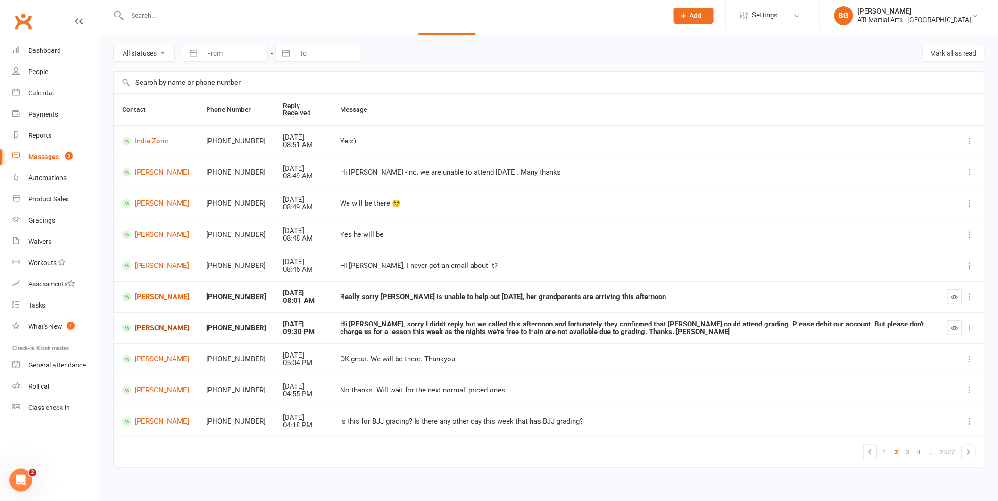
click at [146, 333] on link "Henry Mackoski" at bounding box center [155, 328] width 67 height 9
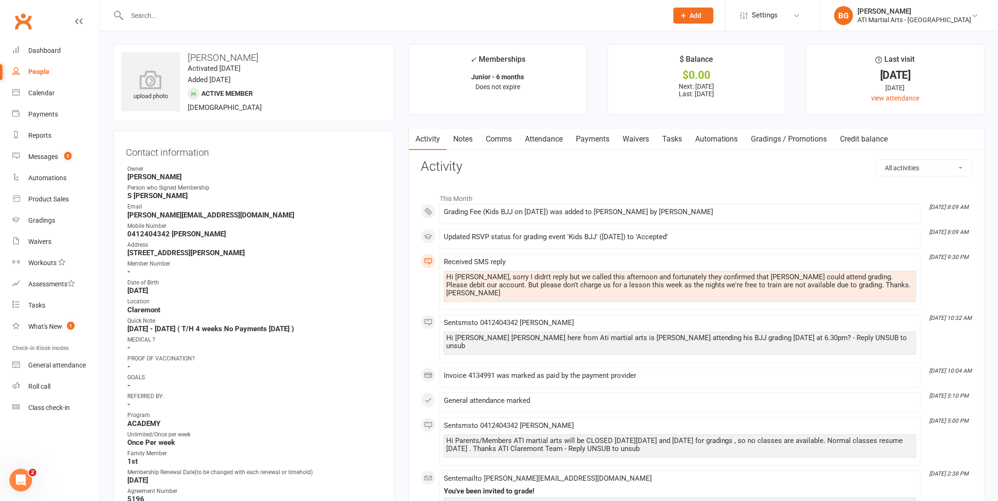
click at [591, 132] on link "Payments" at bounding box center [592, 139] width 47 height 22
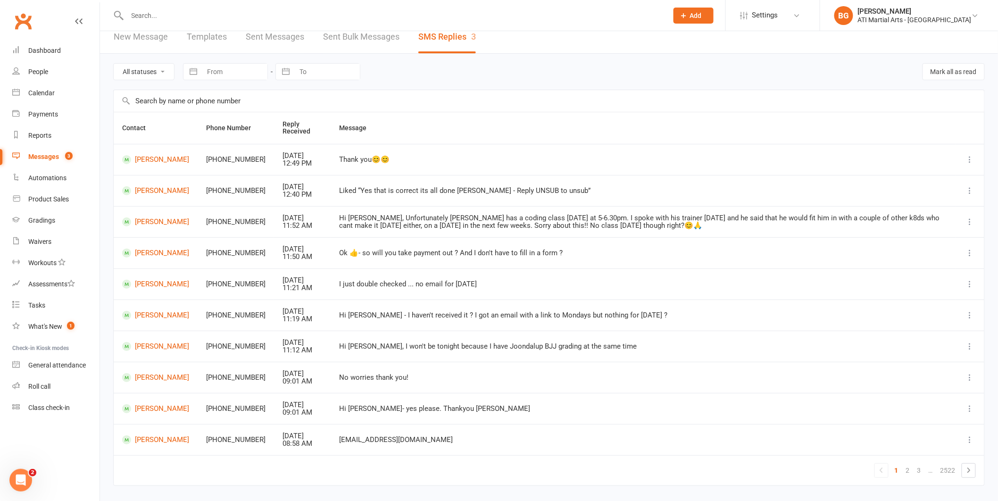
scroll to position [15, 0]
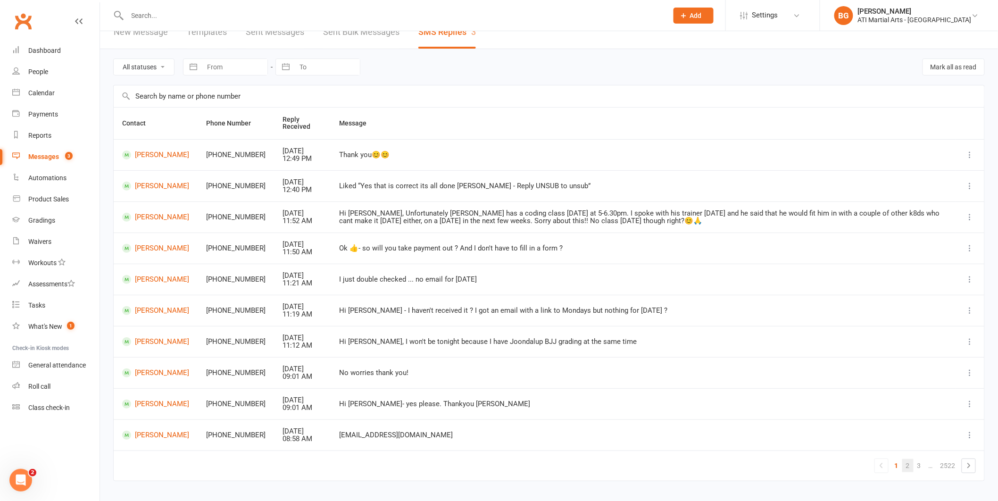
click at [904, 462] on link "2" at bounding box center [907, 465] width 11 height 13
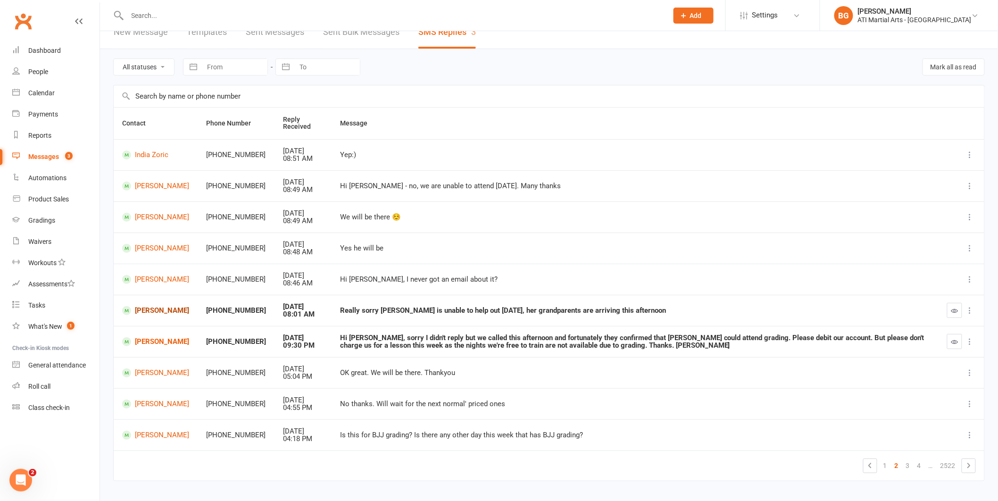
click at [173, 311] on link "Rose Lindsay" at bounding box center [155, 310] width 67 height 9
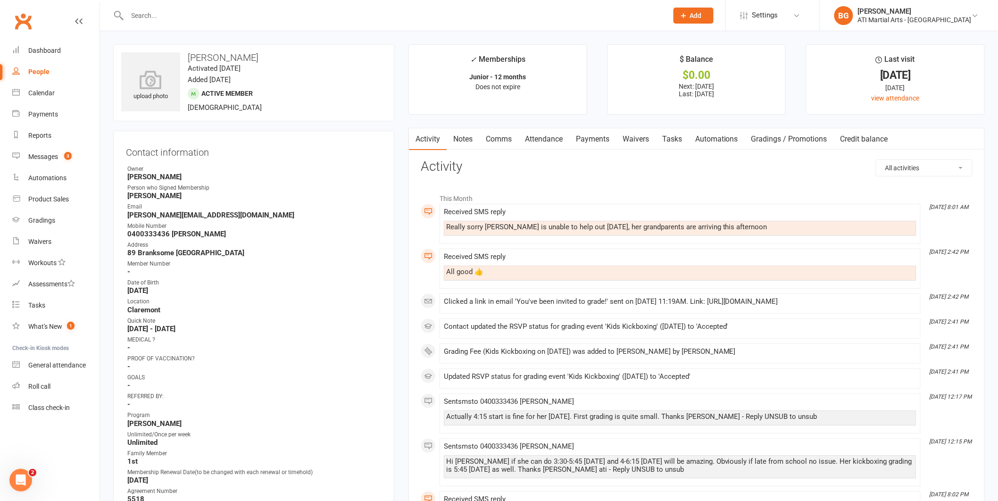
click at [496, 144] on link "Comms" at bounding box center [498, 139] width 39 height 22
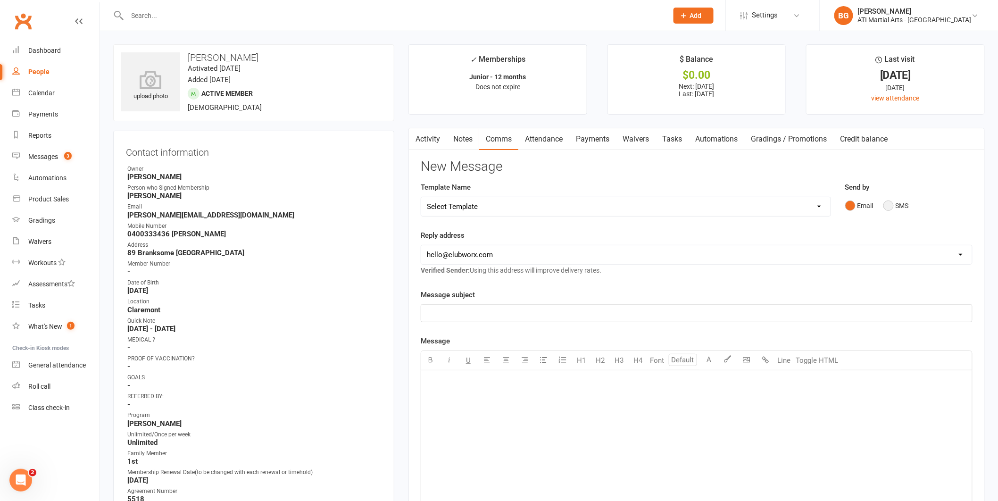
click at [907, 206] on button "SMS" at bounding box center [895, 206] width 25 height 18
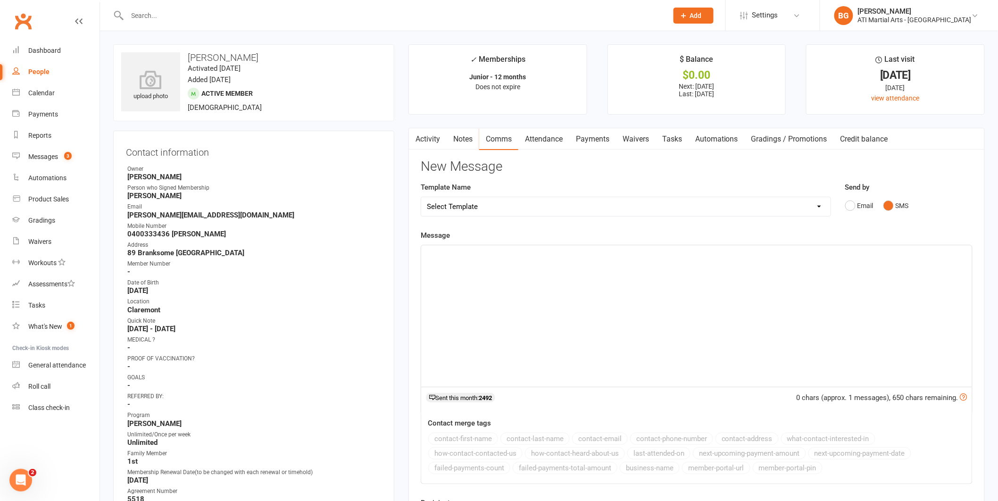
click at [758, 358] on div "﻿" at bounding box center [696, 316] width 551 height 142
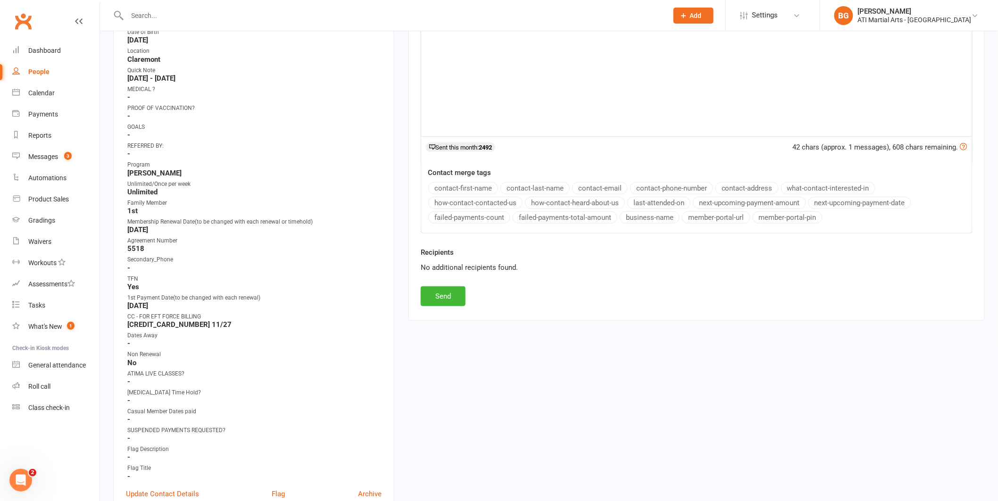
scroll to position [247, 0]
drag, startPoint x: 421, startPoint y: 283, endPoint x: 427, endPoint y: 294, distance: 12.7
click at [426, 293] on div "New Message Template Name Select Template [Email] 3 Year Training milestone [Em…" at bounding box center [697, 110] width 552 height 397
click at [432, 298] on button "Send" at bounding box center [443, 300] width 45 height 20
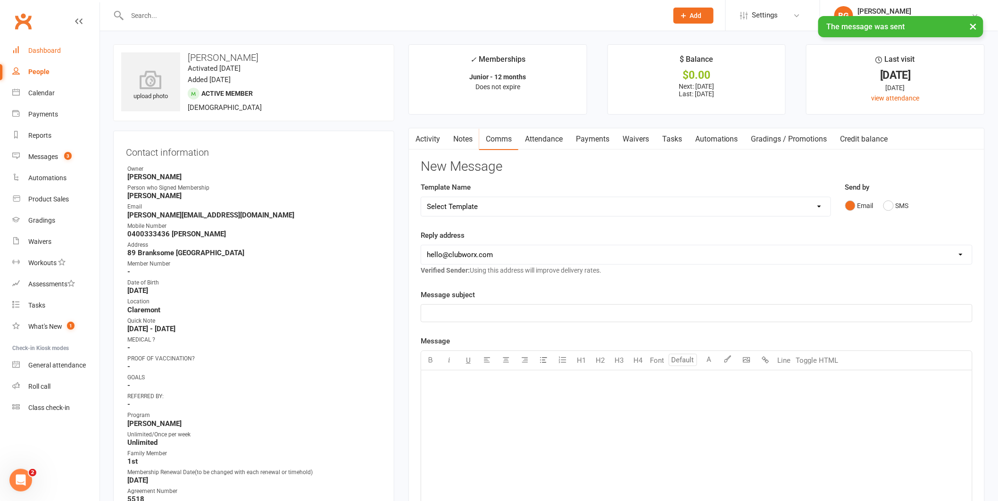
click at [22, 52] on link "Dashboard" at bounding box center [55, 50] width 87 height 21
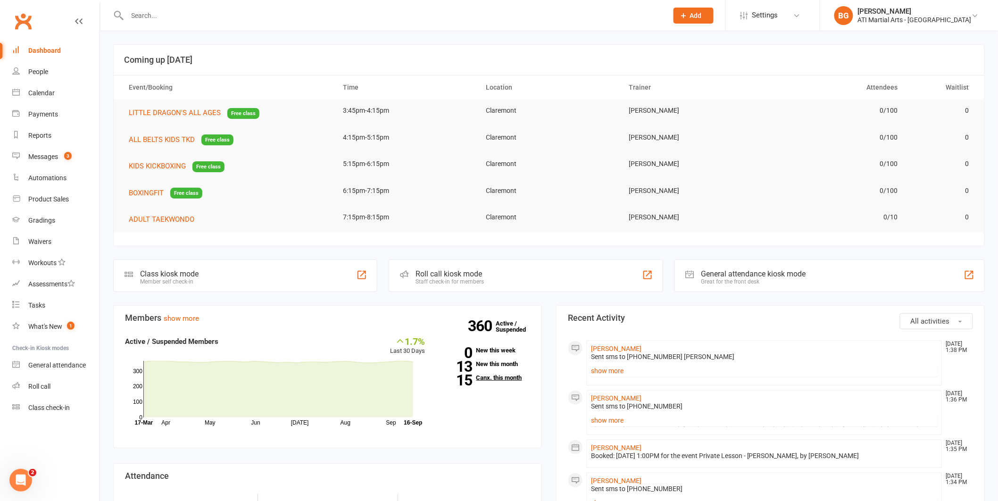
click at [488, 375] on link "15 Canx. this month" at bounding box center [485, 378] width 91 height 6
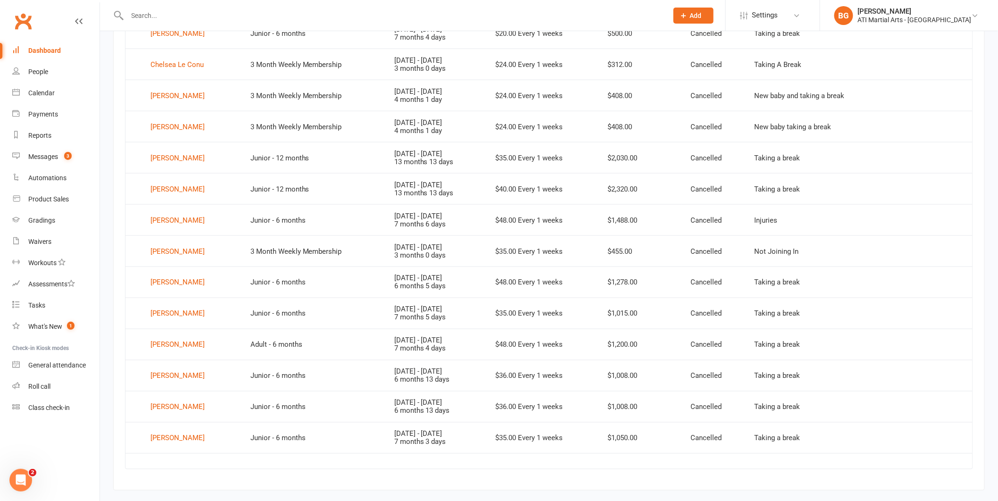
scroll to position [446, 0]
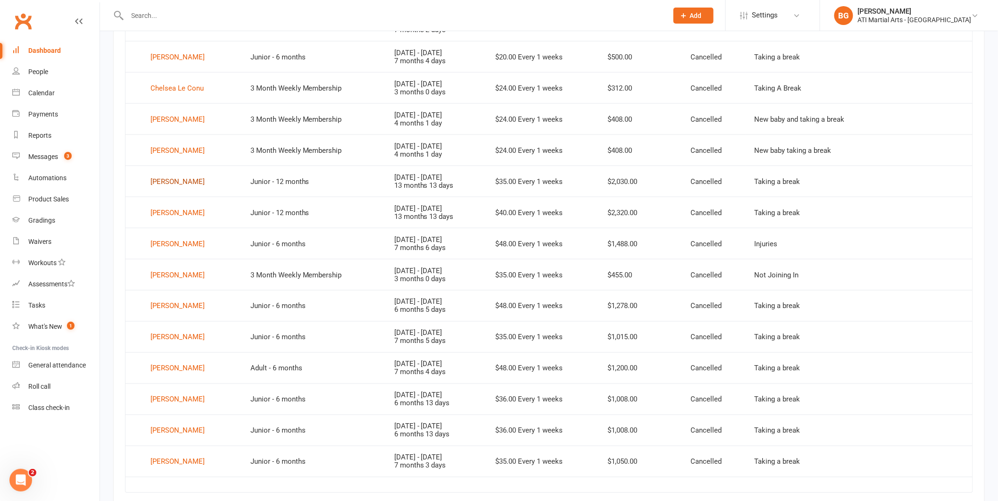
click at [170, 183] on div "Leon Ng" at bounding box center [177, 182] width 54 height 14
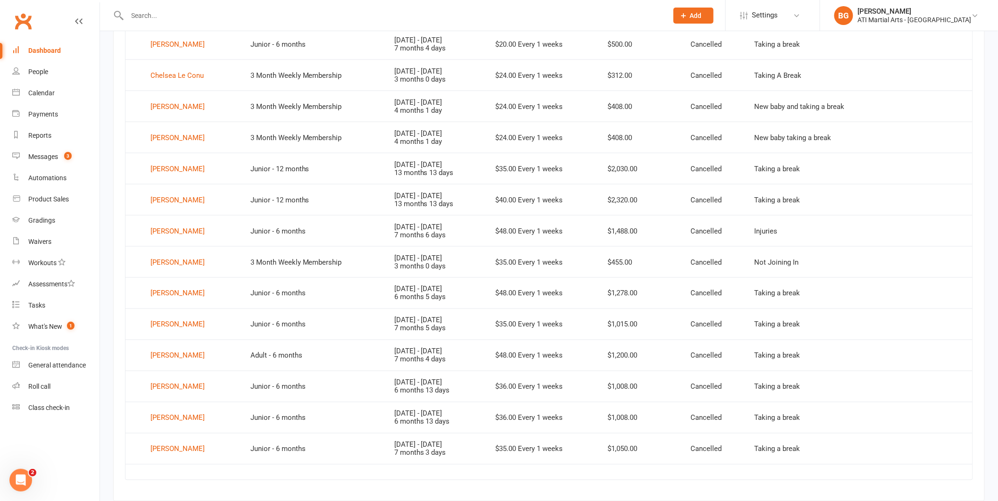
scroll to position [460, 0]
click at [202, 13] on input "text" at bounding box center [393, 15] width 537 height 13
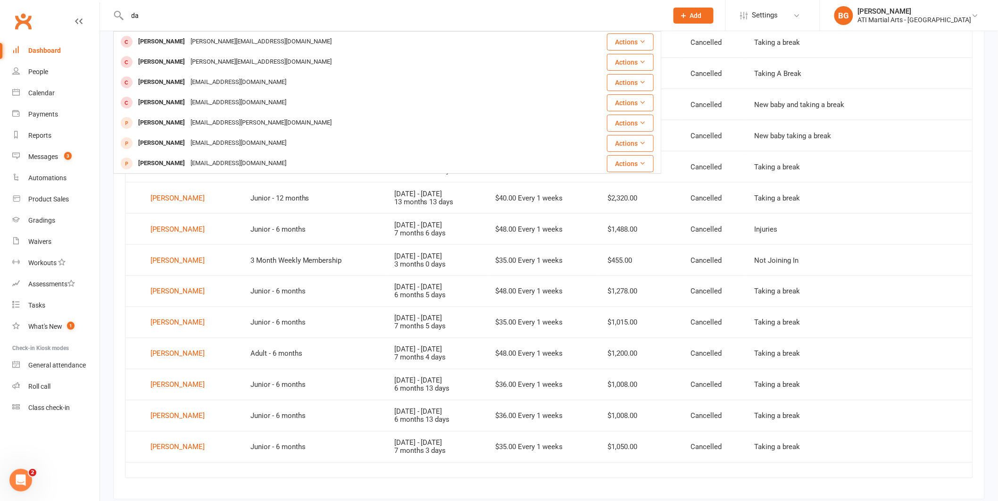
type input "d"
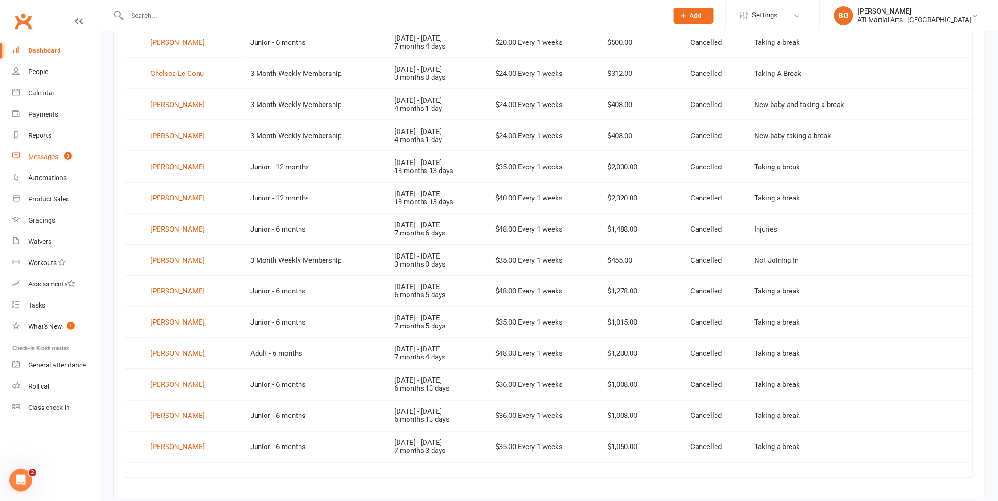
click at [52, 154] on div "Messages" at bounding box center [43, 157] width 30 height 8
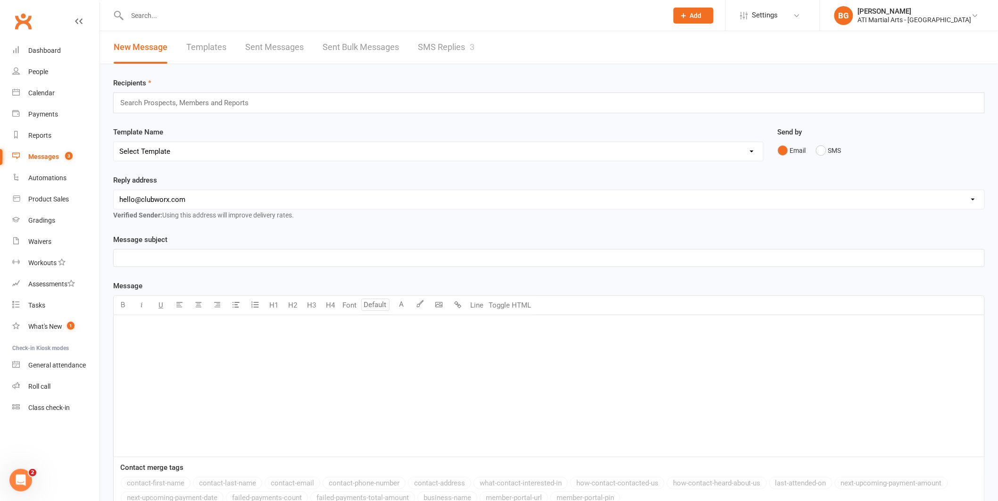
click at [415, 50] on div "New Message Templates Sent Messages Sent Bulk Messages SMS Replies 3" at bounding box center [294, 47] width 388 height 33
click at [420, 48] on link "SMS Replies 3" at bounding box center [446, 47] width 57 height 33
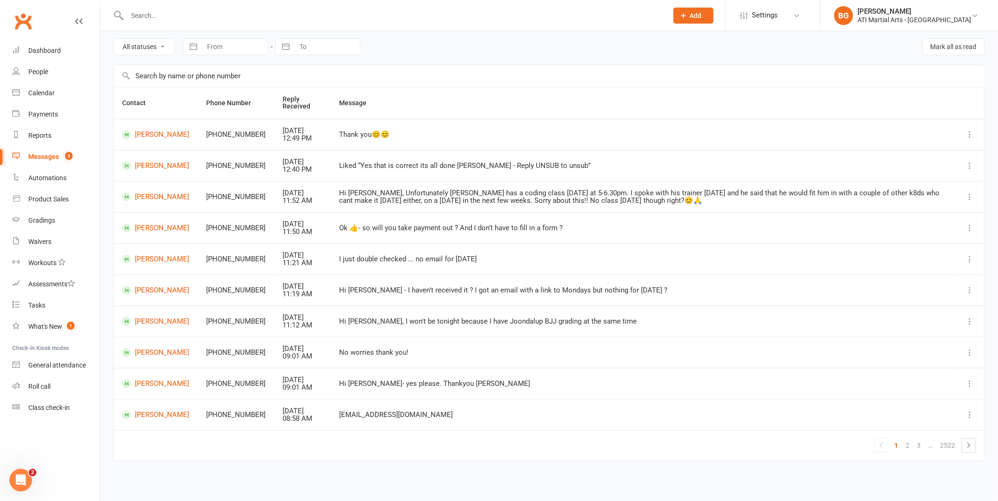
scroll to position [36, 0]
click at [905, 446] on link "2" at bounding box center [907, 445] width 11 height 13
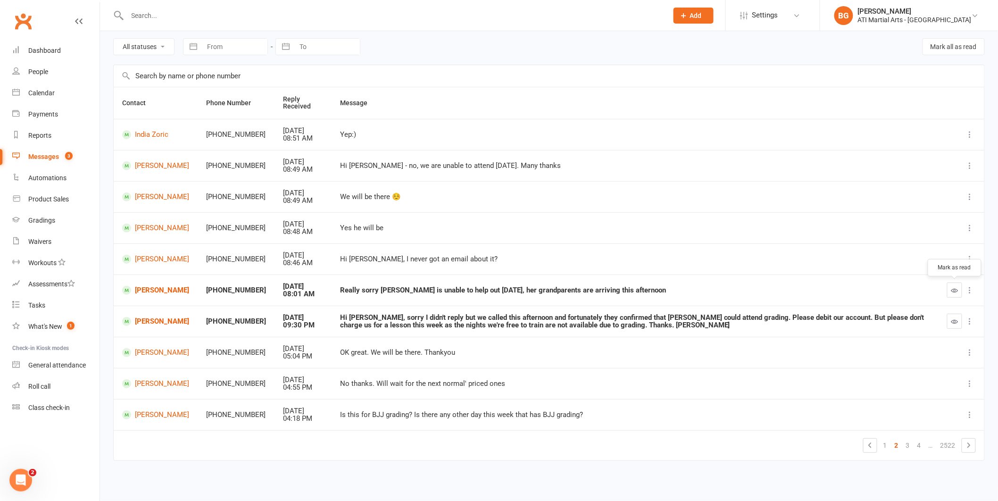
click at [955, 293] on icon "button" at bounding box center [954, 290] width 7 height 7
click at [908, 448] on link "3" at bounding box center [907, 445] width 11 height 13
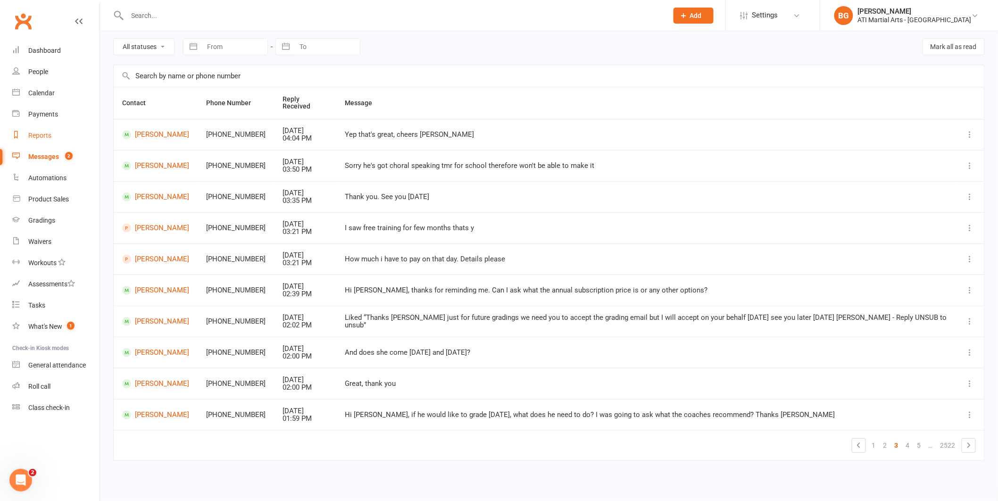
scroll to position [29, 0]
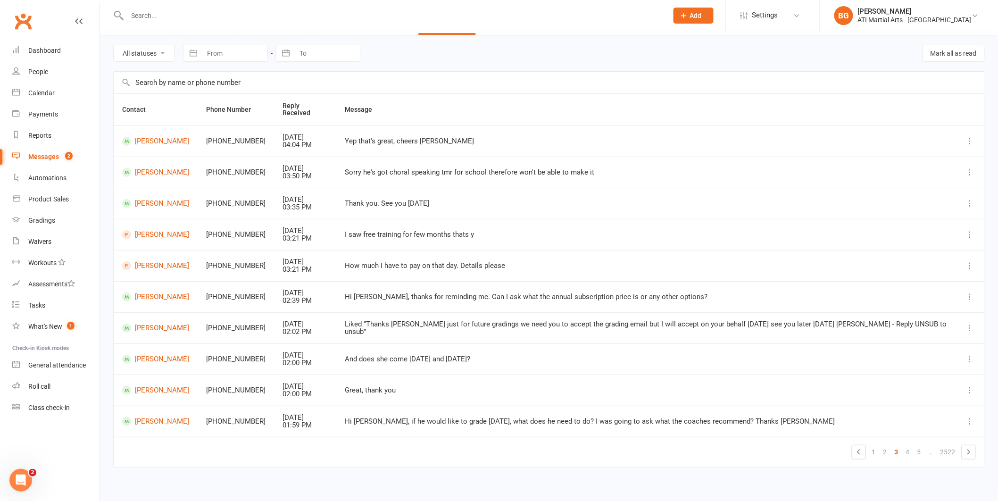
click at [909, 446] on link "4" at bounding box center [907, 451] width 11 height 13
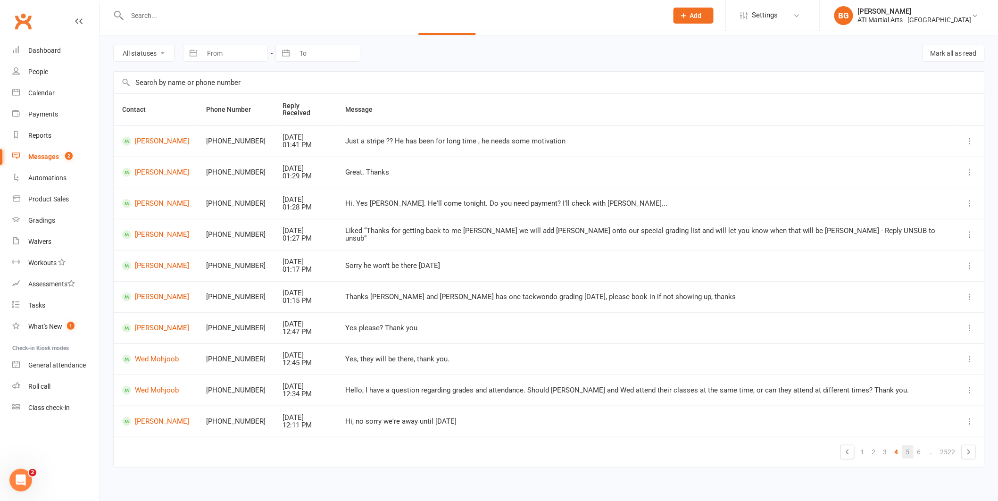
click at [902, 449] on link "5" at bounding box center [907, 451] width 11 height 13
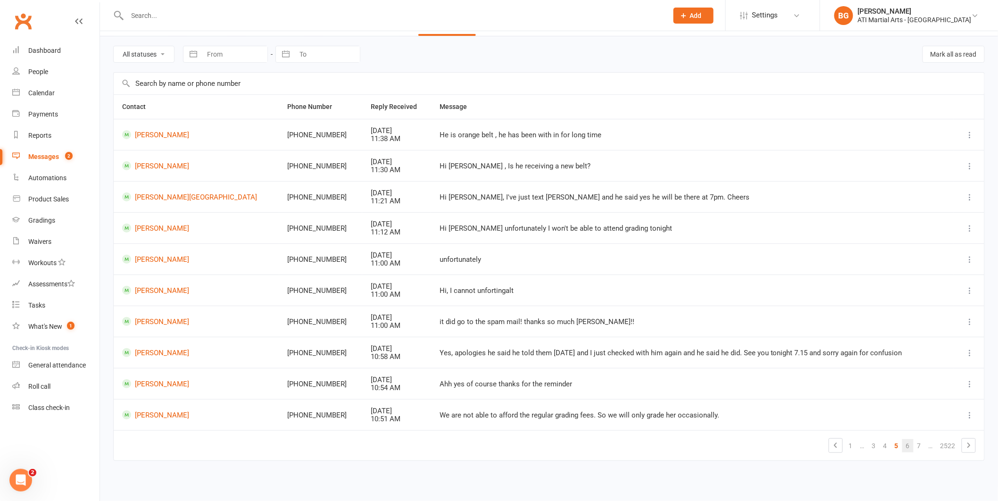
click at [912, 445] on link "6" at bounding box center [907, 445] width 11 height 13
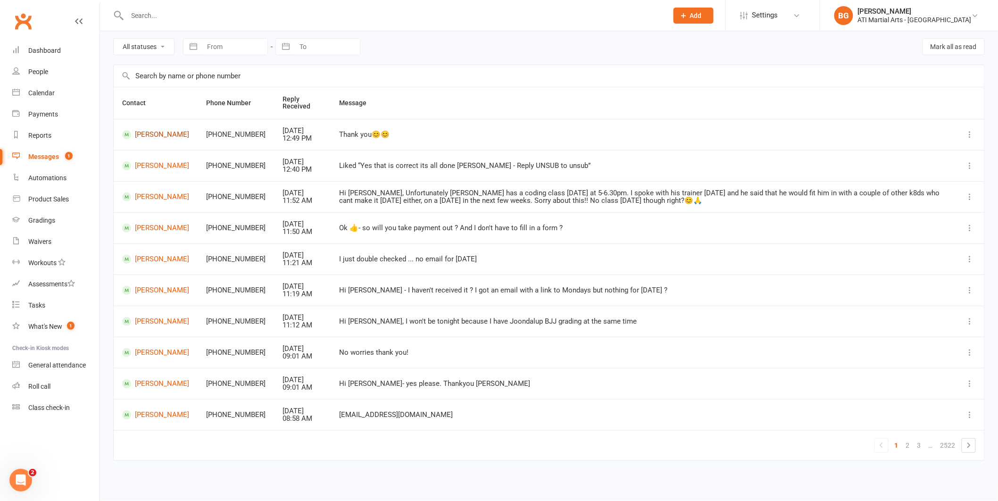
scroll to position [36, 0]
click at [45, 48] on div "Dashboard" at bounding box center [44, 51] width 33 height 8
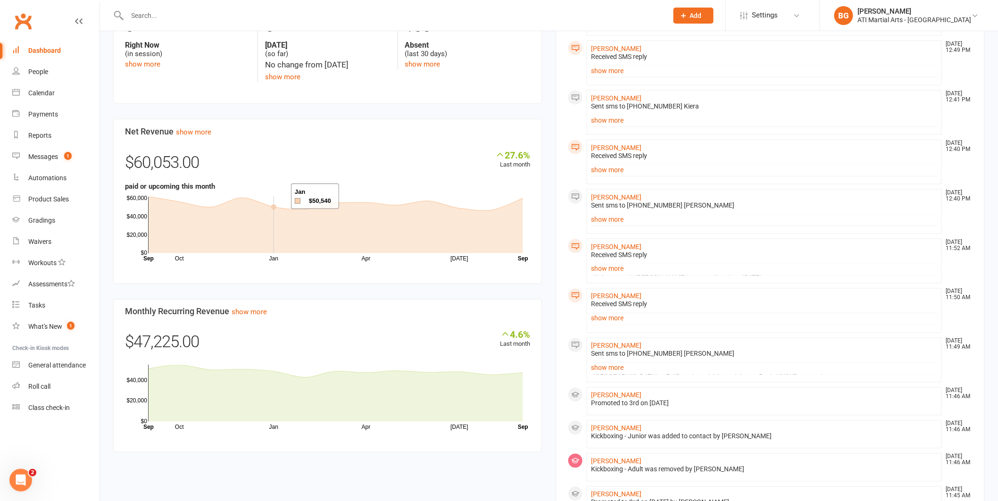
scroll to position [480, 0]
click at [74, 160] on link "Messages 1" at bounding box center [55, 156] width 87 height 21
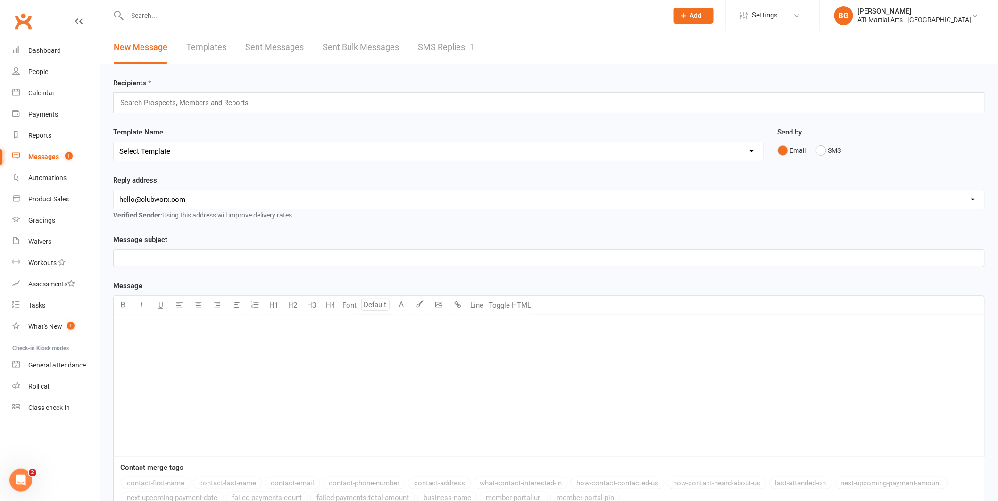
click at [473, 36] on link "SMS Replies 1" at bounding box center [446, 47] width 57 height 33
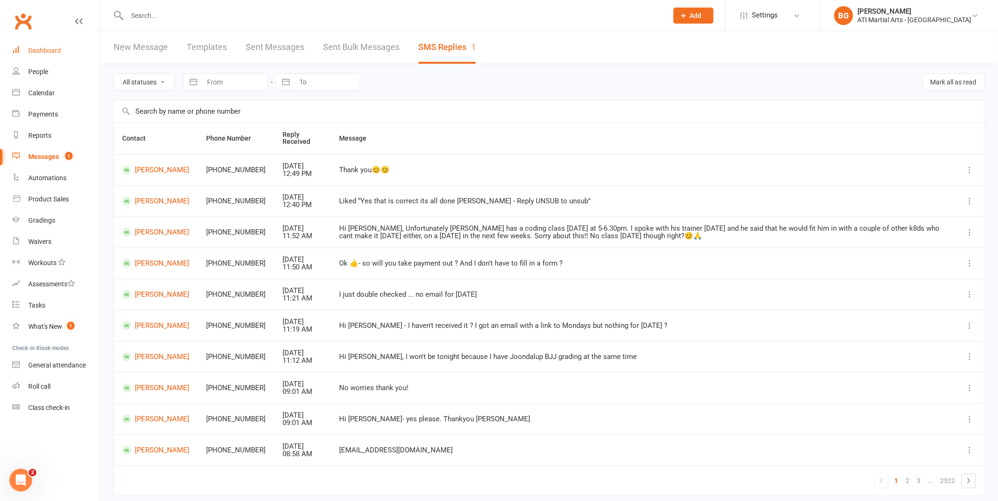
click at [36, 51] on div "Dashboard" at bounding box center [44, 51] width 33 height 8
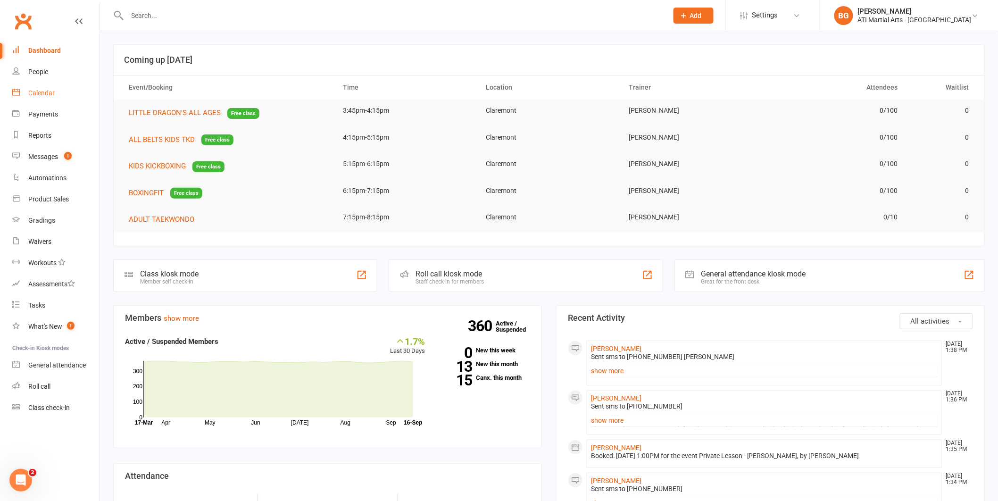
click at [25, 100] on link "Calendar" at bounding box center [55, 93] width 87 height 21
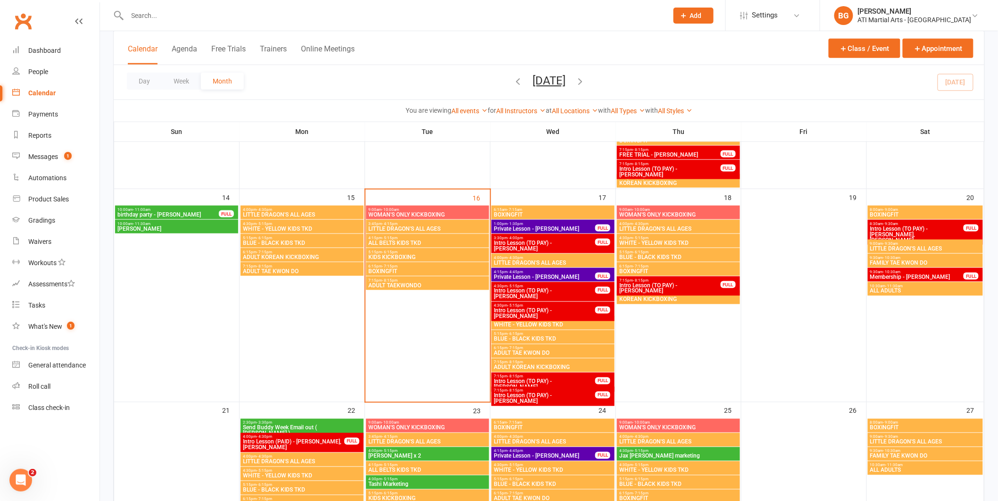
scroll to position [493, 0]
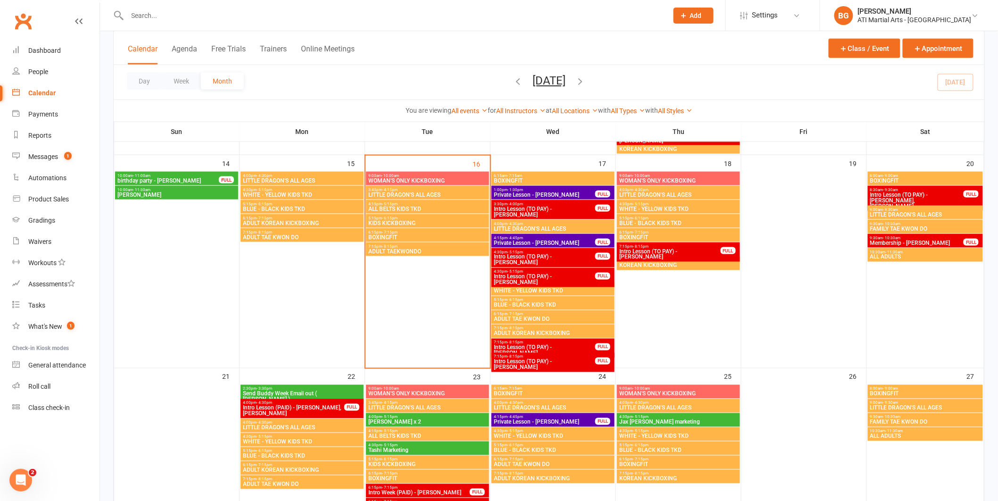
click at [131, 19] on input "text" at bounding box center [393, 15] width 537 height 13
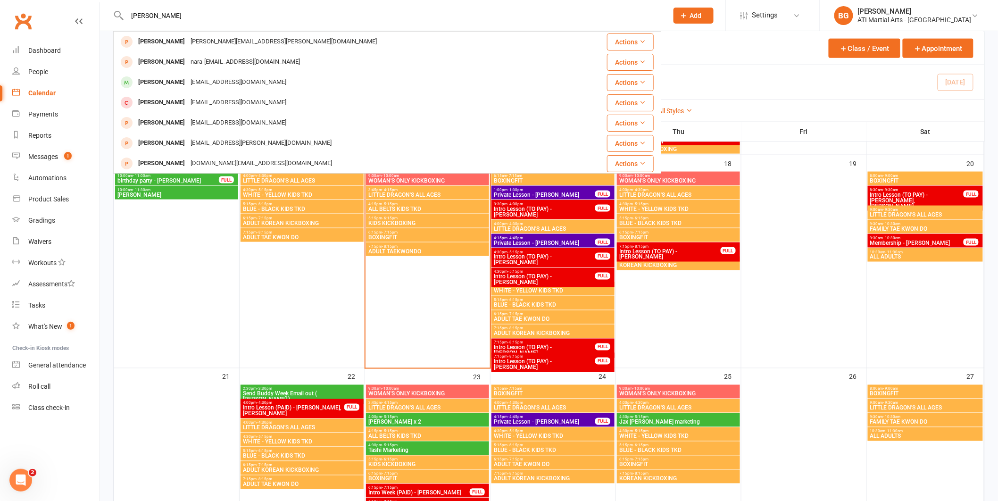
type input "michelle ch"
click at [215, 79] on div "shellyicious@gmail.com" at bounding box center [238, 82] width 101 height 14
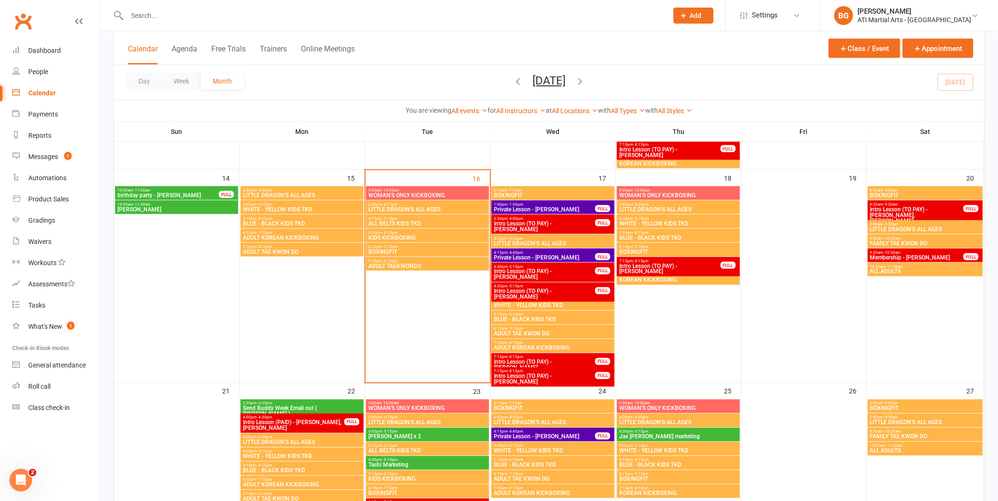
scroll to position [477, 0]
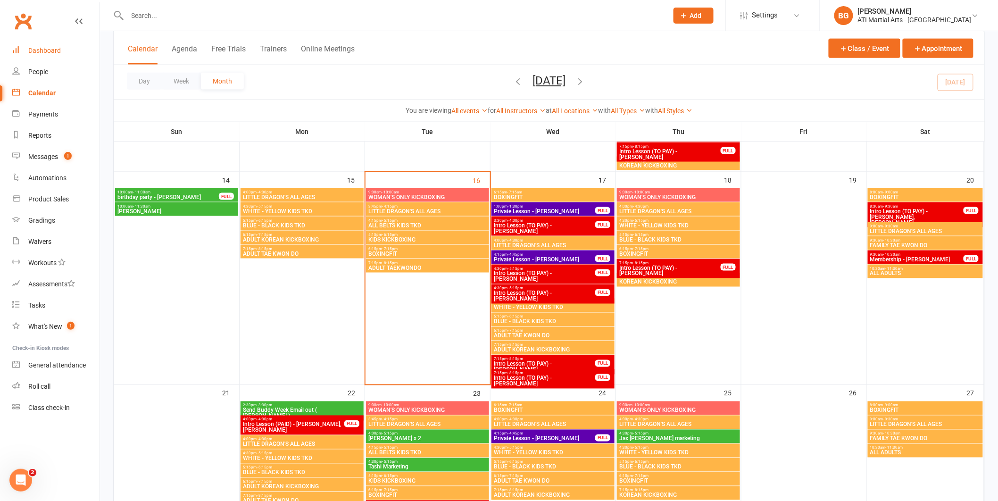
click at [39, 50] on div "Dashboard" at bounding box center [44, 51] width 33 height 8
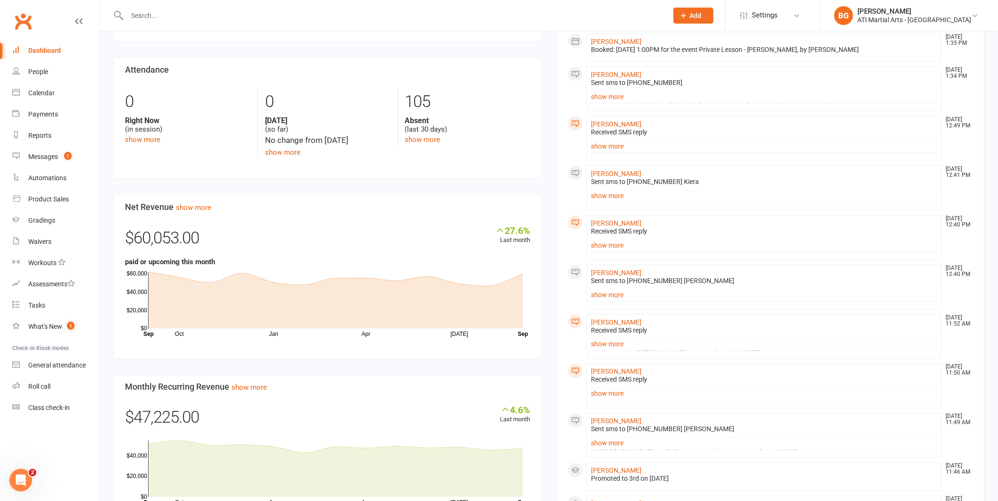
scroll to position [406, 0]
click at [14, 149] on link "Messages 1" at bounding box center [55, 156] width 87 height 21
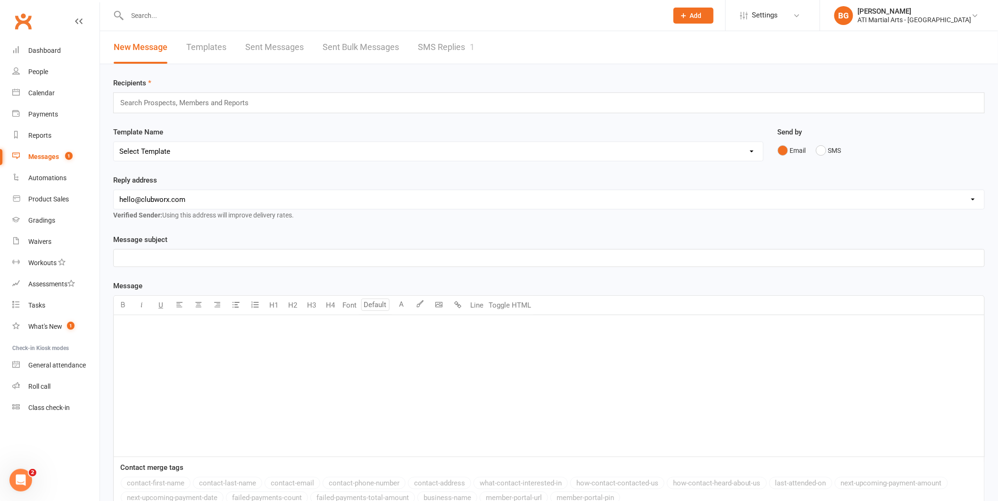
click at [434, 50] on link "SMS Replies 1" at bounding box center [446, 47] width 57 height 33
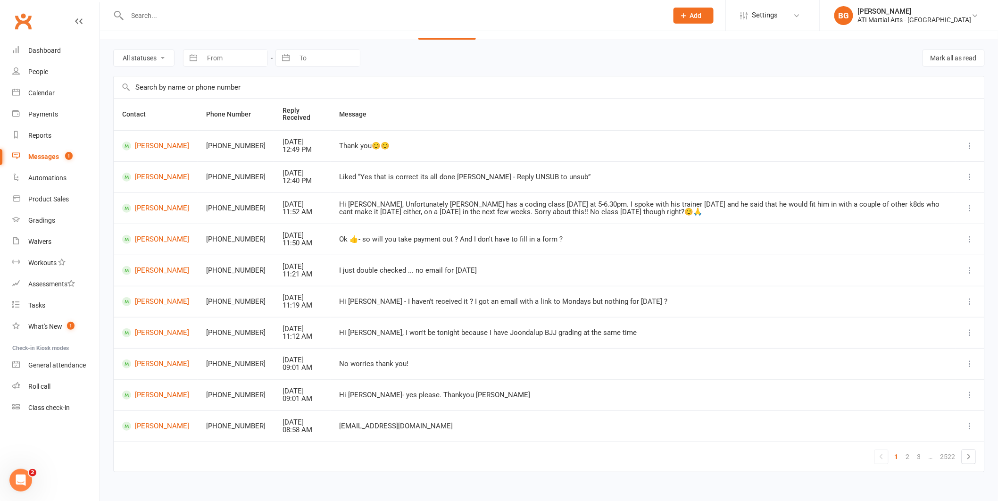
scroll to position [36, 0]
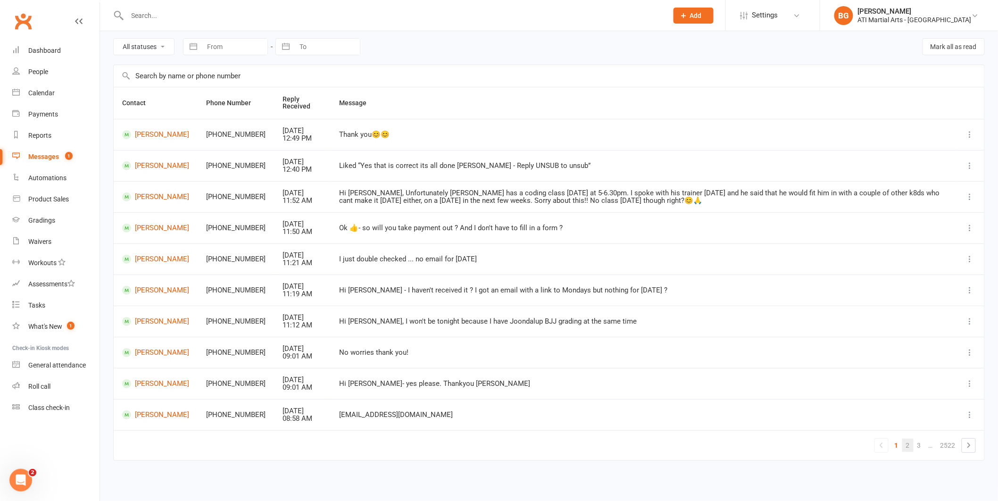
click at [911, 445] on link "2" at bounding box center [907, 445] width 11 height 13
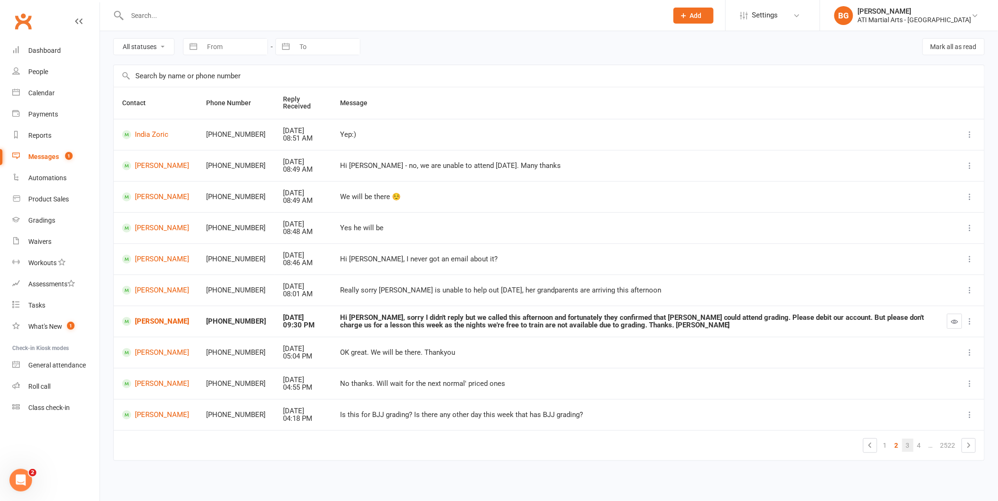
click at [911, 447] on link "3" at bounding box center [907, 445] width 11 height 13
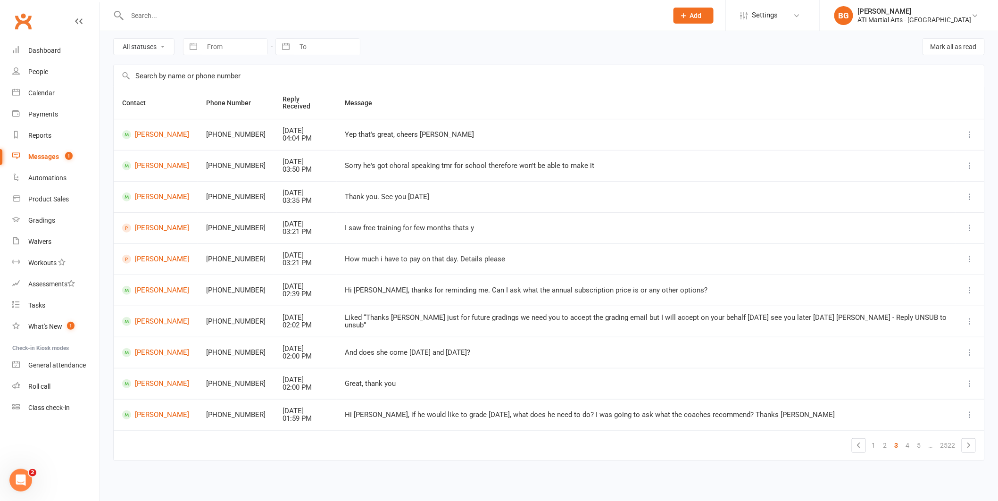
scroll to position [29, 0]
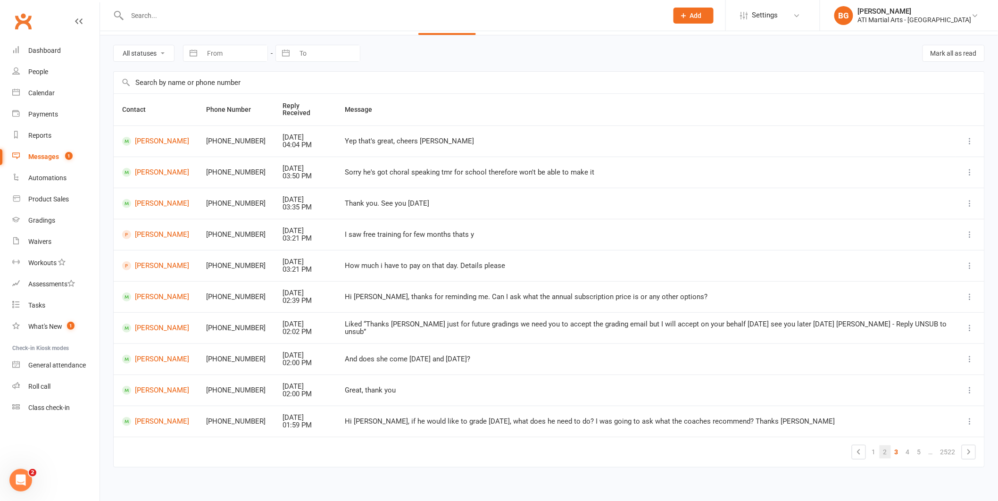
click at [888, 447] on link "2" at bounding box center [885, 451] width 11 height 13
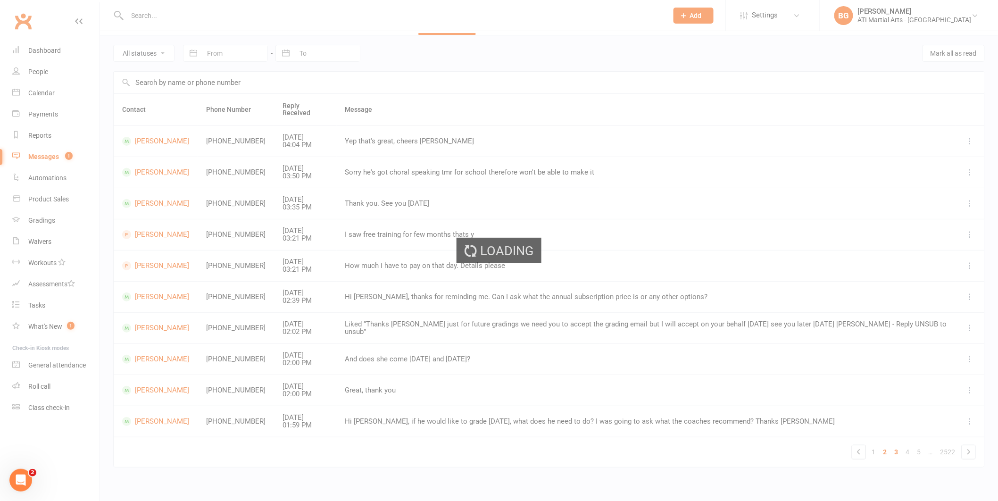
scroll to position [36, 0]
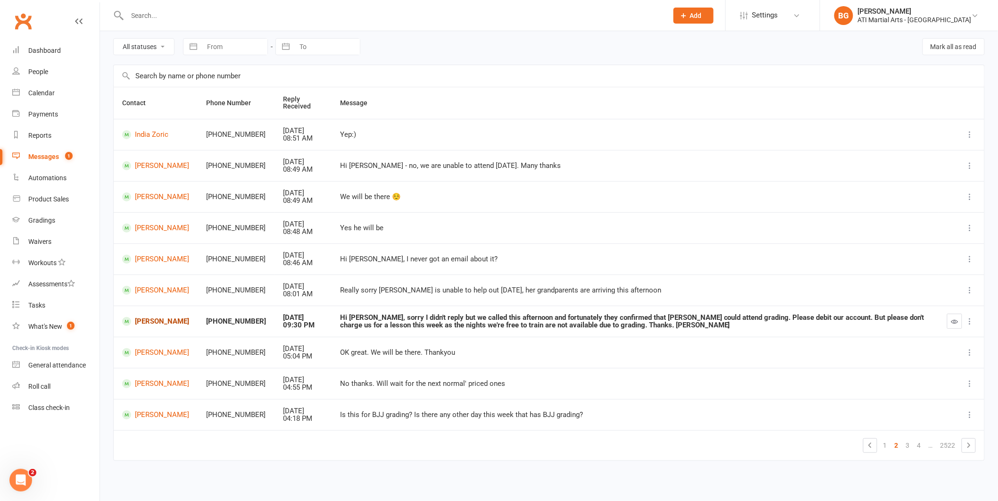
click at [143, 325] on link "Henry Mackoski" at bounding box center [155, 321] width 67 height 9
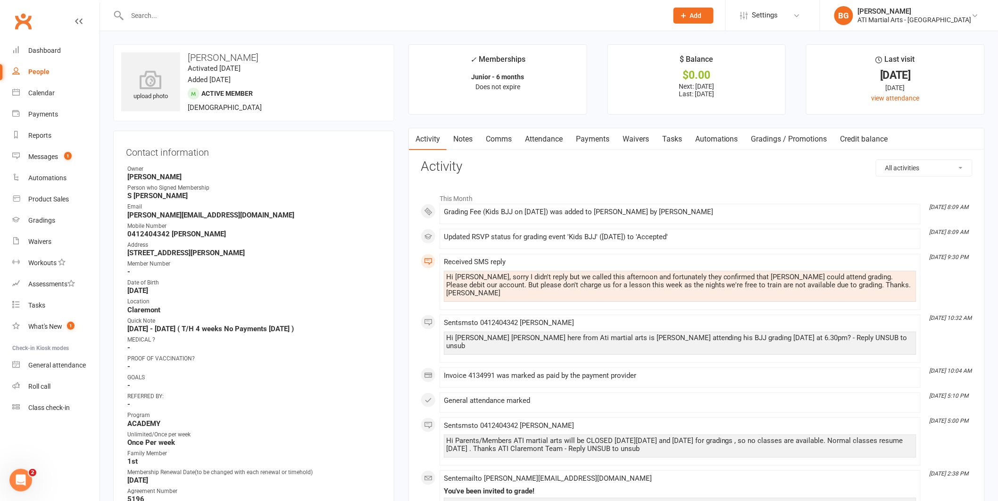
click at [600, 140] on link "Payments" at bounding box center [592, 139] width 47 height 22
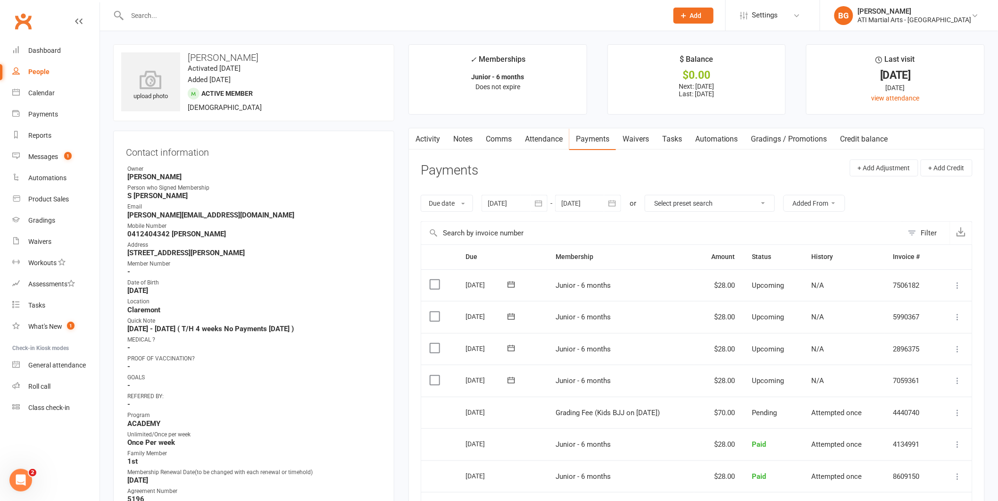
click at [440, 381] on label at bounding box center [436, 379] width 13 height 9
click at [436, 375] on input "checkbox" at bounding box center [433, 375] width 6 height 0
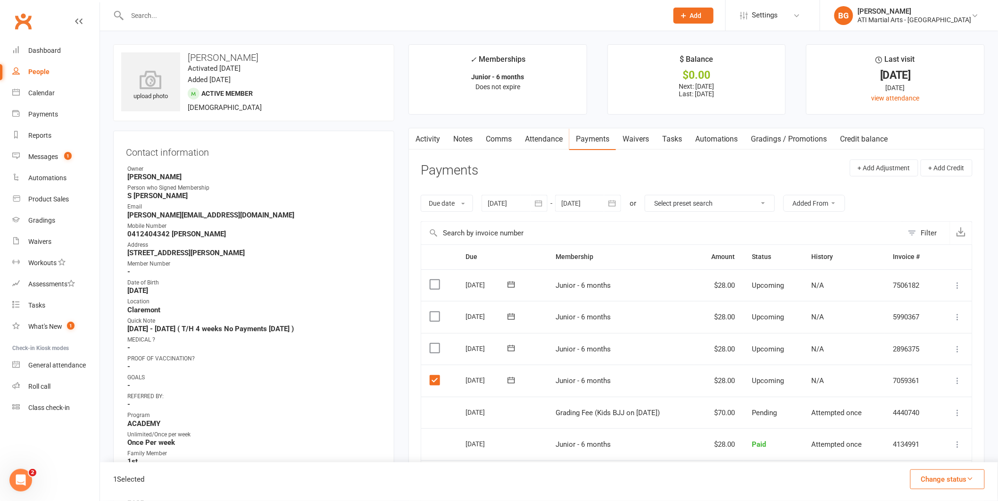
click at [959, 384] on icon at bounding box center [957, 380] width 9 height 9
click at [916, 450] on link "Skip" at bounding box center [907, 455] width 111 height 19
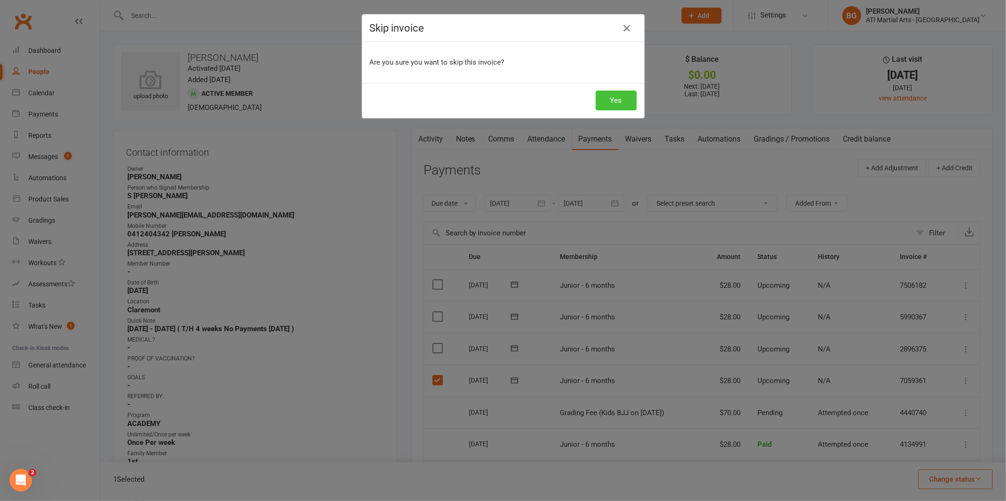
click at [613, 107] on button "Yes" at bounding box center [616, 101] width 41 height 20
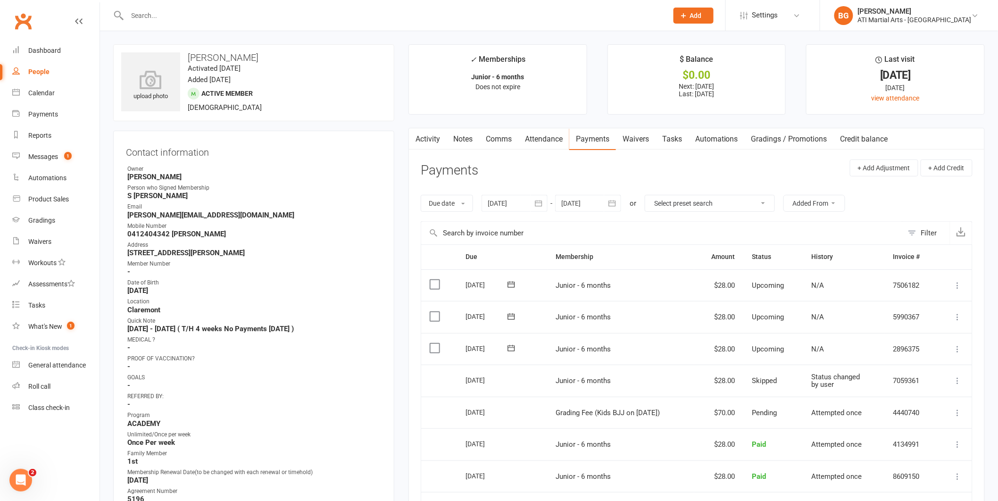
click at [434, 142] on link "Activity" at bounding box center [428, 139] width 38 height 22
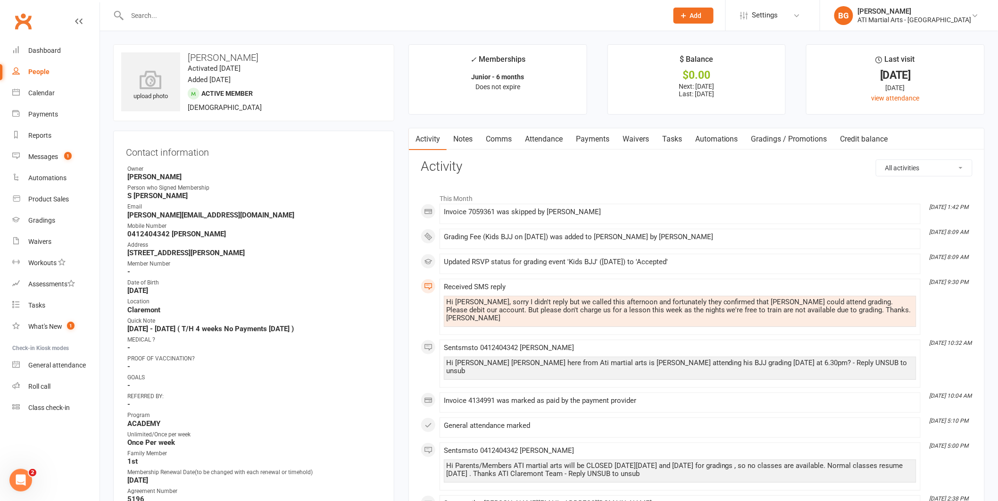
click at [510, 144] on link "Comms" at bounding box center [498, 139] width 39 height 22
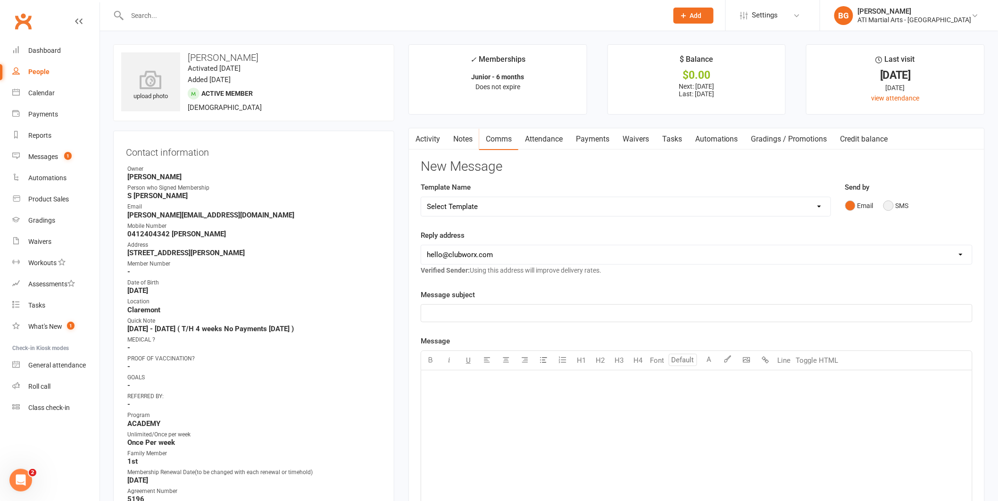
click at [894, 210] on button "SMS" at bounding box center [895, 206] width 25 height 18
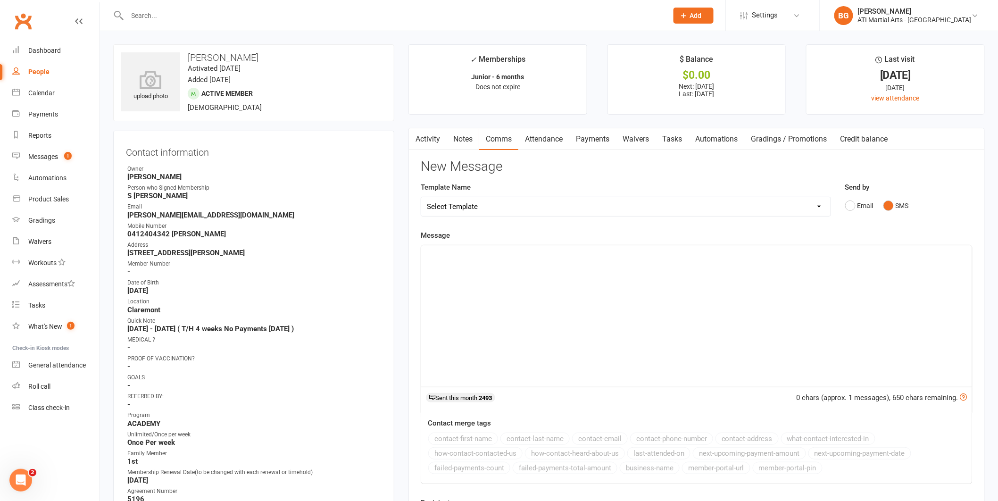
click at [823, 378] on div "﻿" at bounding box center [696, 316] width 551 height 142
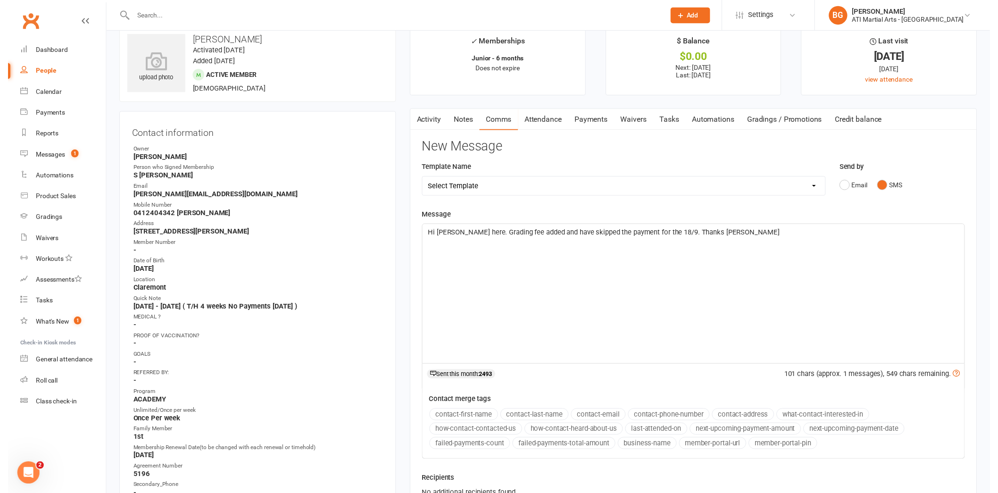
scroll to position [73, 0]
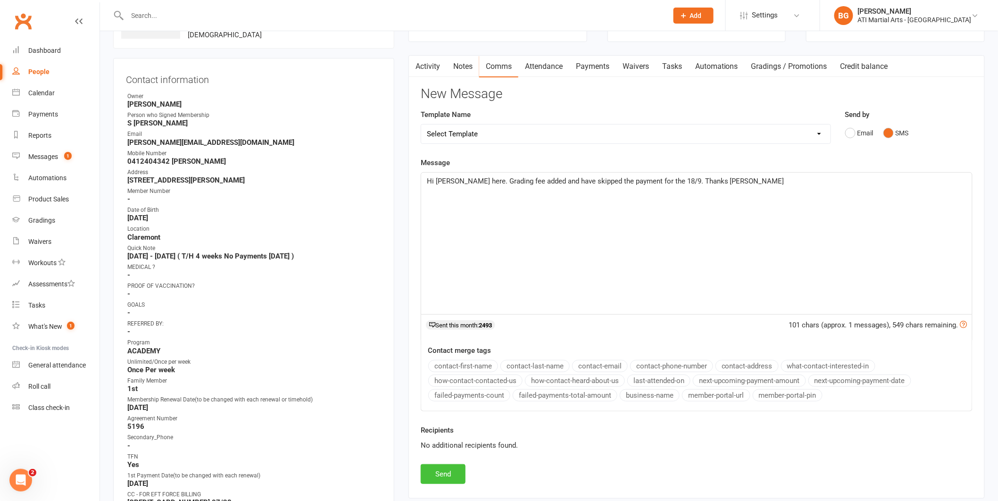
click at [458, 471] on button "Send" at bounding box center [443, 474] width 45 height 20
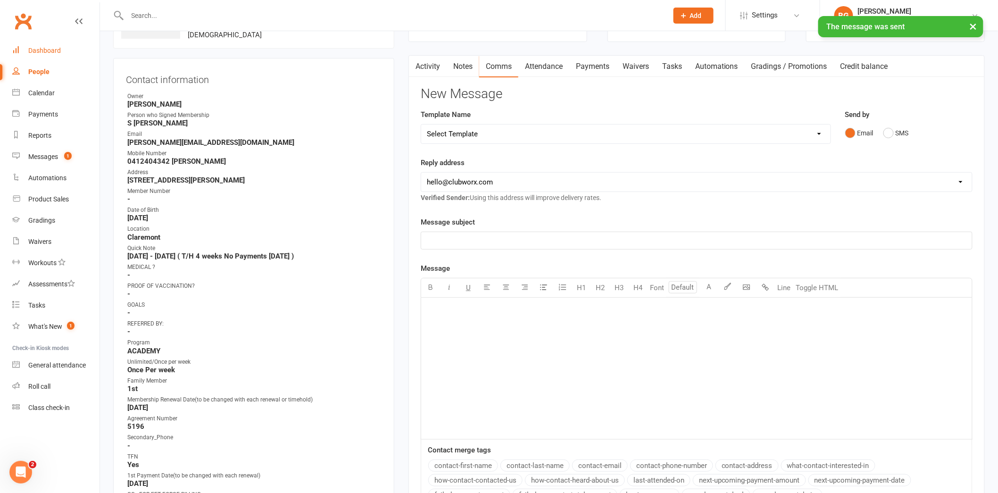
click at [21, 41] on link "Dashboard" at bounding box center [55, 50] width 87 height 21
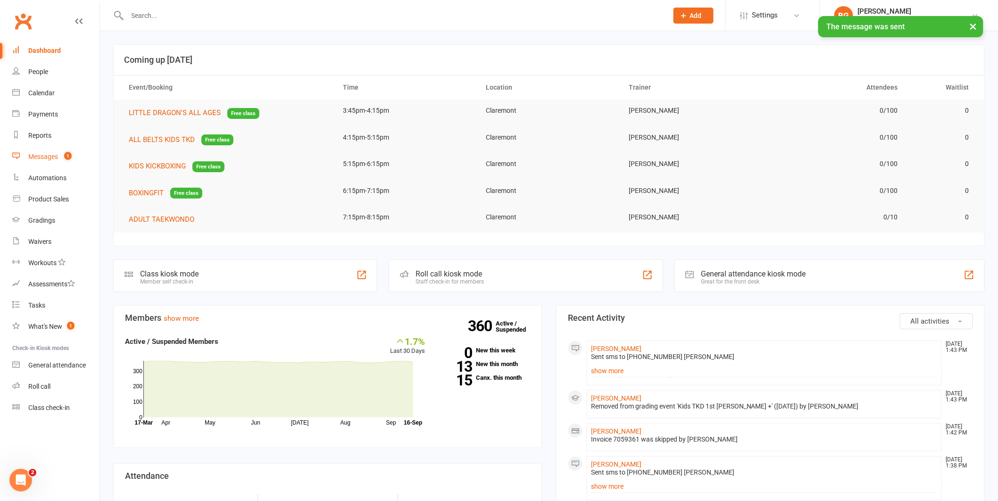
click at [58, 150] on link "Messages 1" at bounding box center [55, 156] width 87 height 21
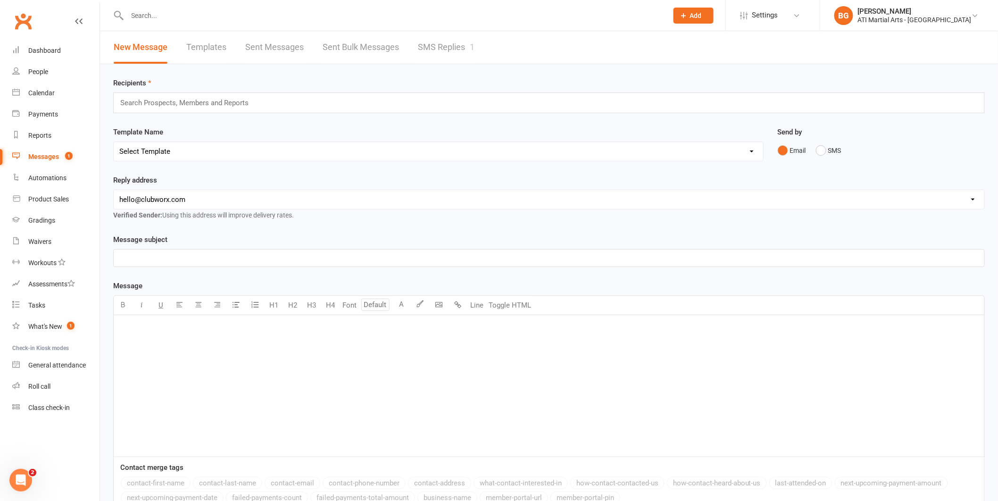
click at [456, 57] on link "SMS Replies 1" at bounding box center [446, 47] width 57 height 33
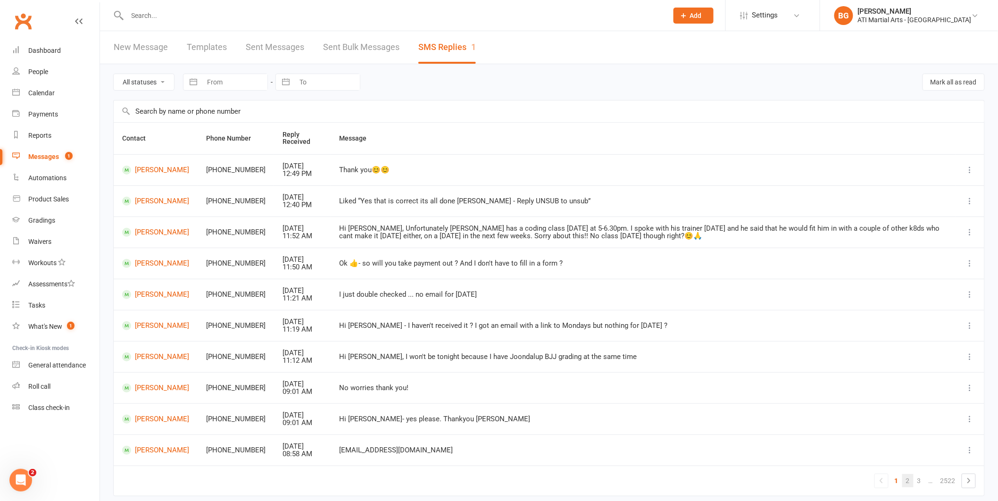
click at [907, 481] on link "2" at bounding box center [907, 480] width 11 height 13
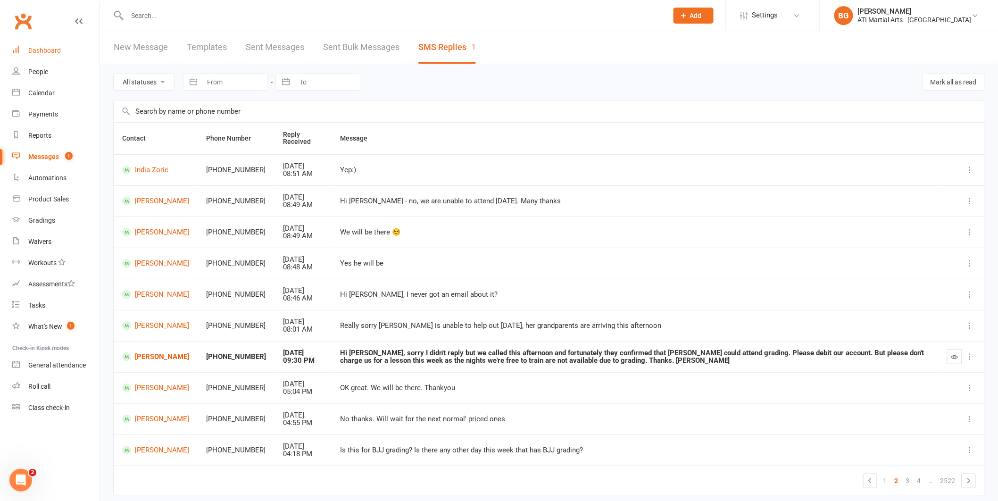
click at [27, 43] on link "Dashboard" at bounding box center [55, 50] width 87 height 21
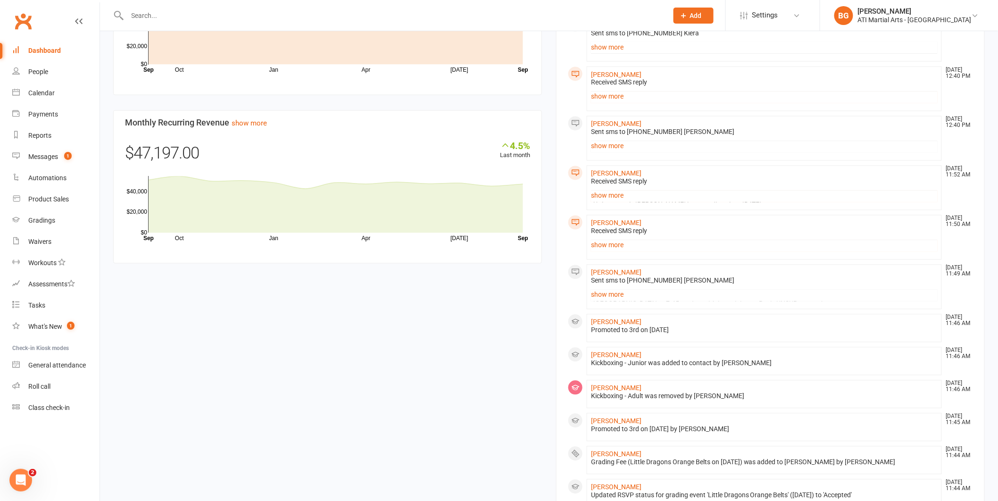
scroll to position [674, 0]
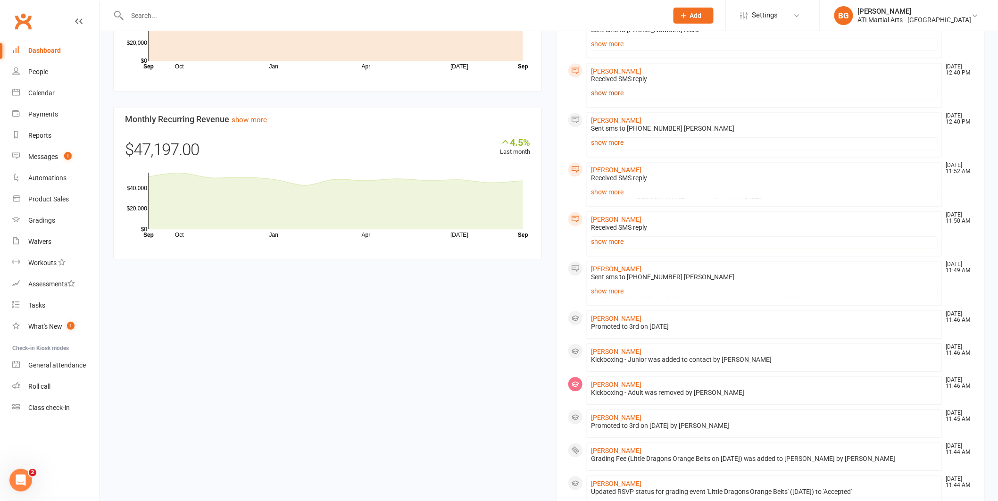
click at [617, 90] on link "show more" at bounding box center [764, 93] width 347 height 13
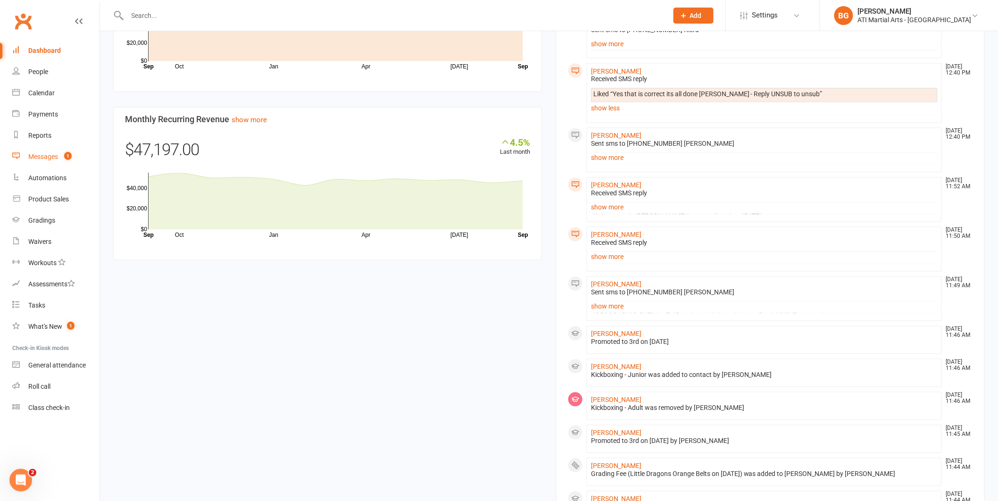
click at [54, 160] on div "Messages" at bounding box center [43, 157] width 30 height 8
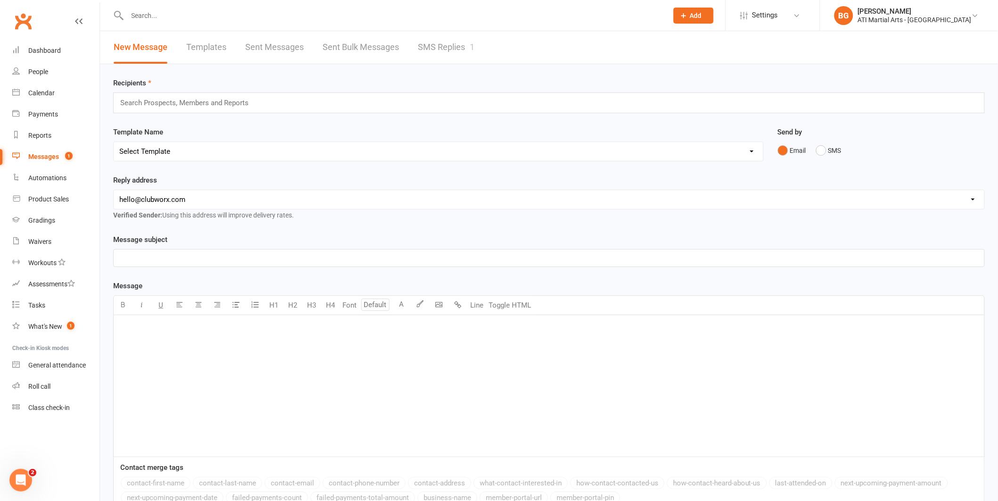
click at [451, 43] on link "SMS Replies 1" at bounding box center [446, 47] width 57 height 33
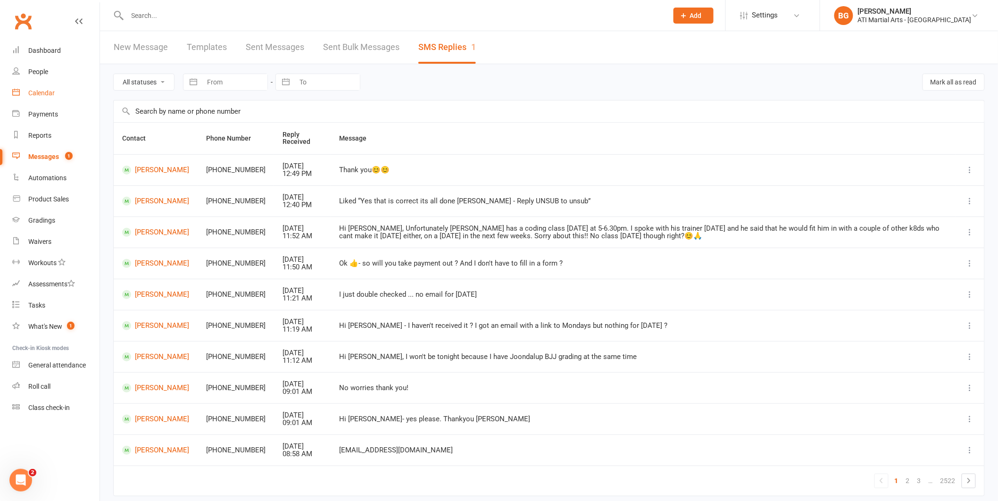
click at [75, 92] on link "Calendar" at bounding box center [55, 93] width 87 height 21
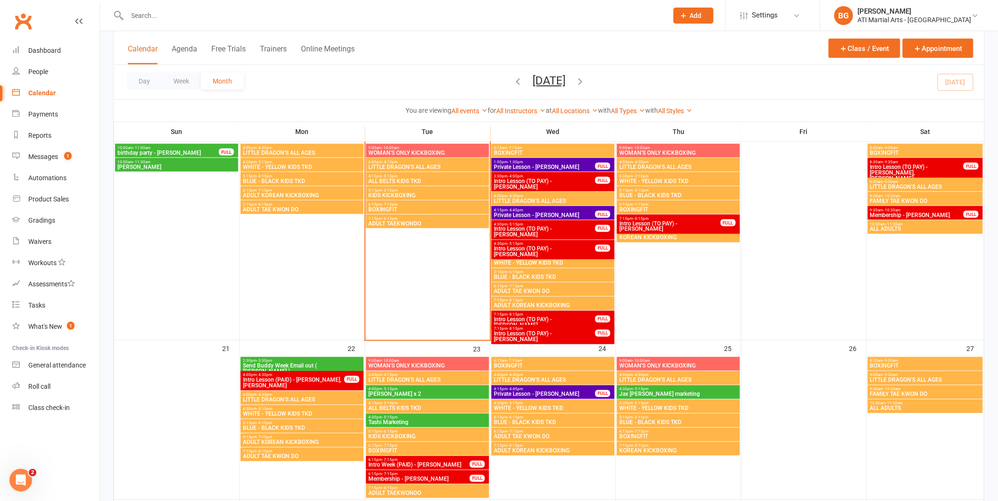
scroll to position [519, 0]
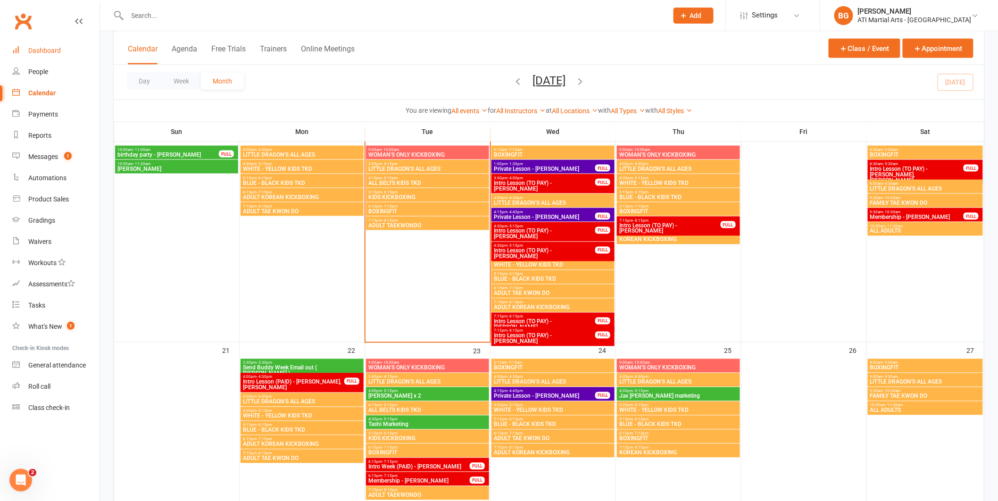
click at [27, 49] on link "Dashboard" at bounding box center [55, 50] width 87 height 21
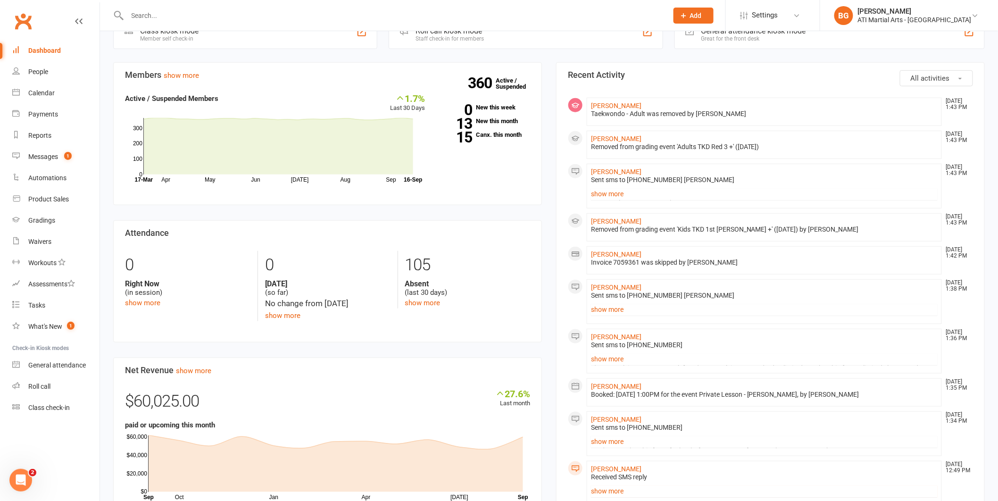
scroll to position [242, 0]
click at [44, 152] on link "Messages 1" at bounding box center [55, 156] width 87 height 21
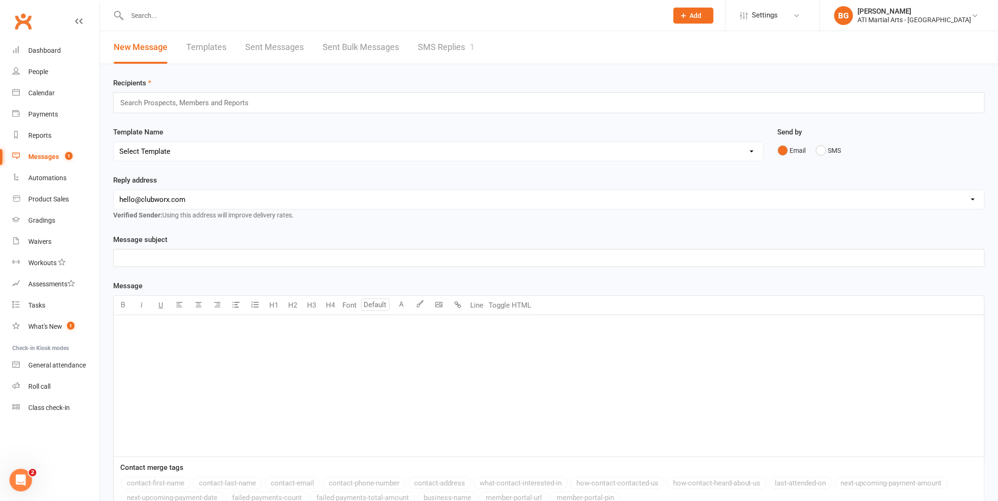
click at [421, 40] on link "SMS Replies 1" at bounding box center [446, 47] width 57 height 33
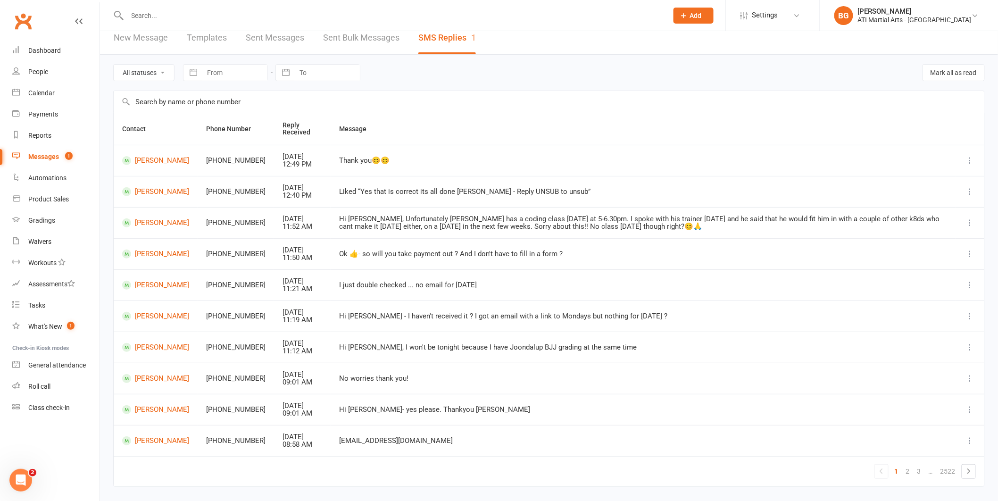
scroll to position [36, 0]
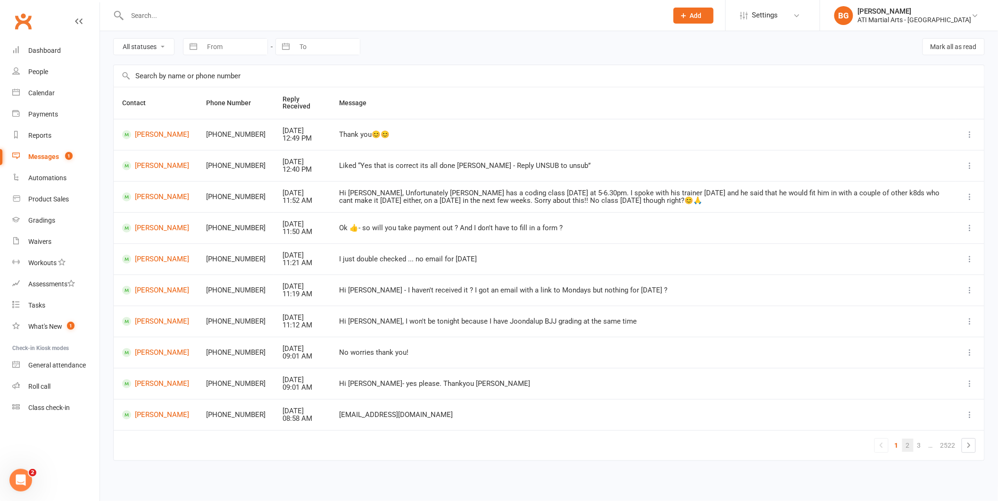
click at [908, 447] on link "2" at bounding box center [907, 445] width 11 height 13
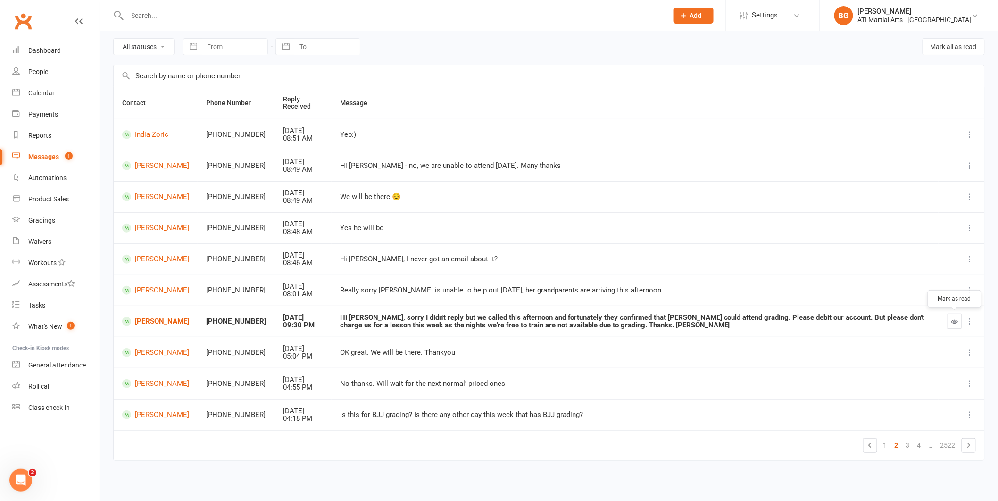
click at [958, 318] on icon "button" at bounding box center [954, 321] width 7 height 7
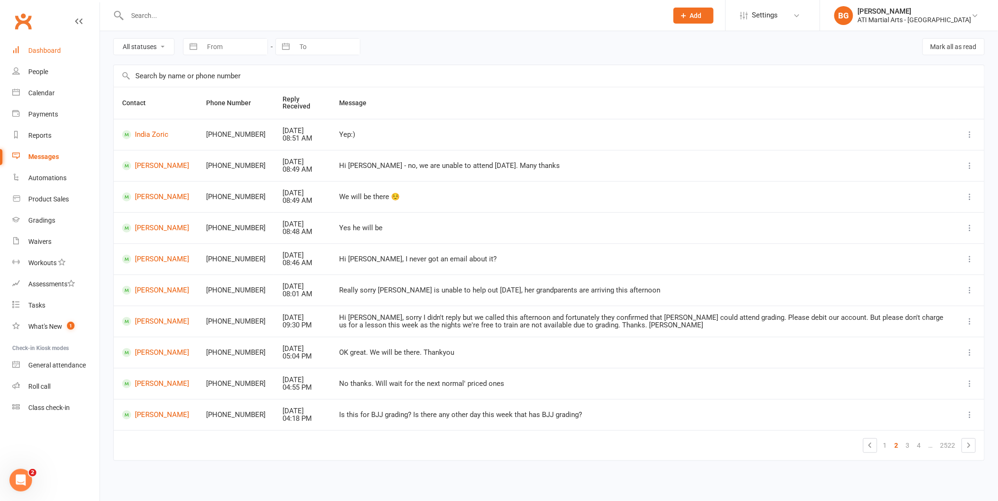
click at [49, 55] on link "Dashboard" at bounding box center [55, 50] width 87 height 21
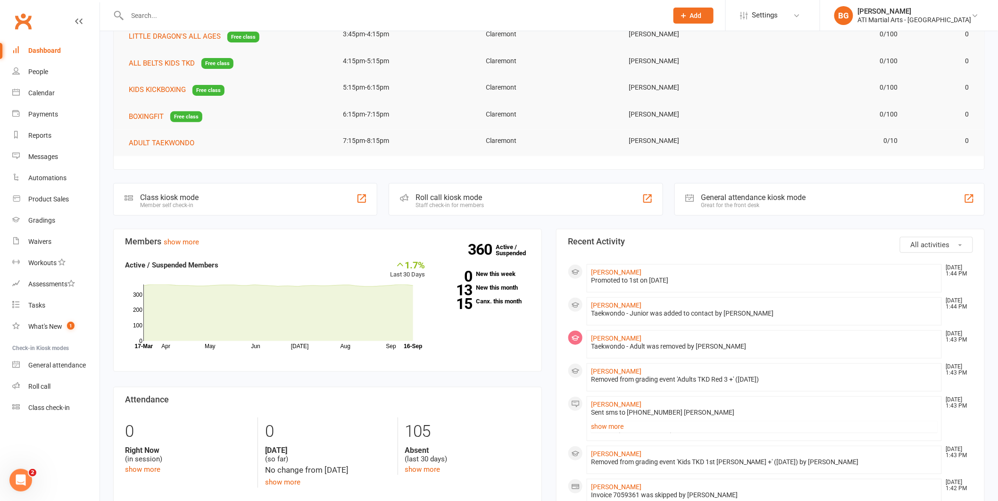
scroll to position [190, 0]
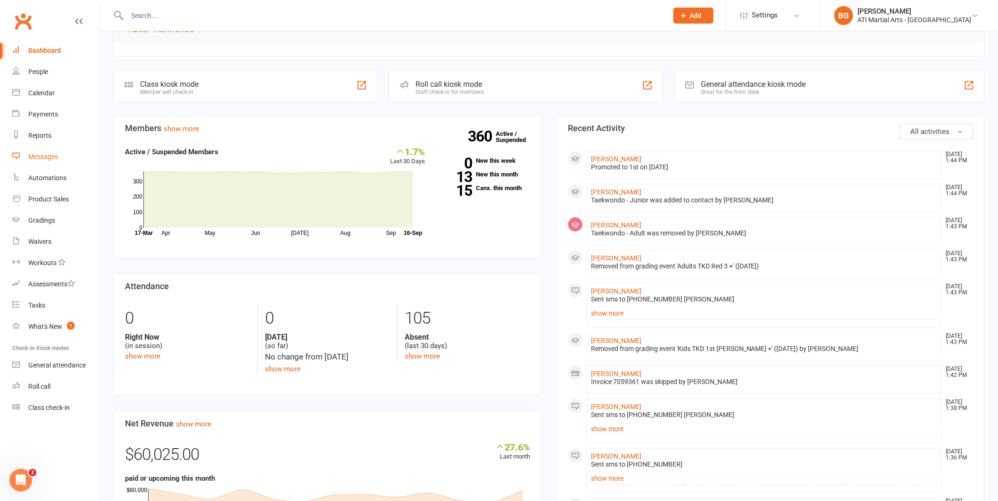
click at [41, 151] on link "Messages" at bounding box center [55, 156] width 87 height 21
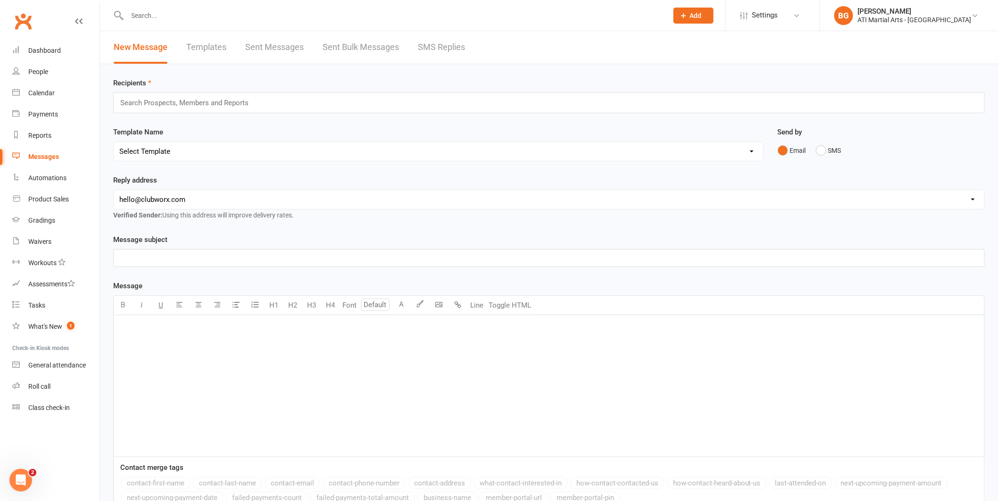
click at [465, 50] on div "New Message Templates Sent Messages Sent Bulk Messages SMS Replies" at bounding box center [289, 47] width 379 height 33
click at [451, 56] on link "SMS Replies" at bounding box center [441, 47] width 47 height 33
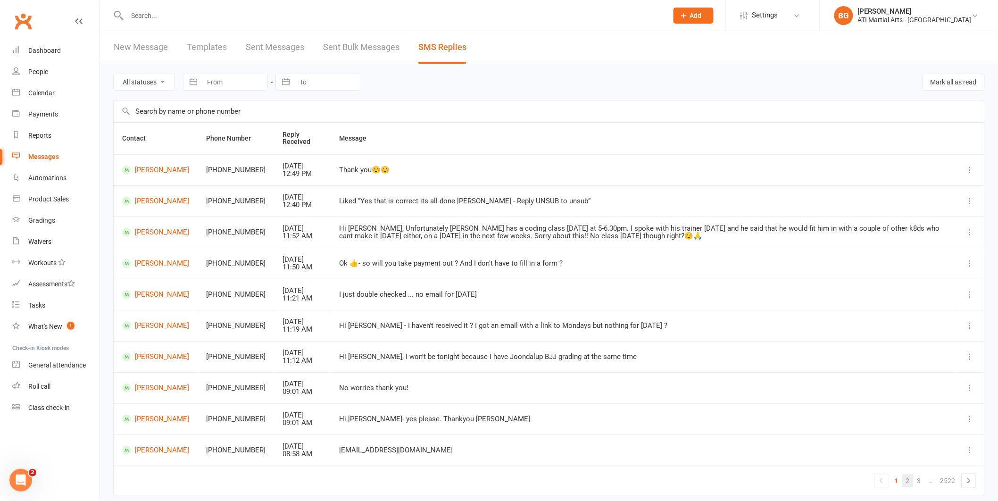
click at [910, 482] on link "2" at bounding box center [907, 480] width 11 height 13
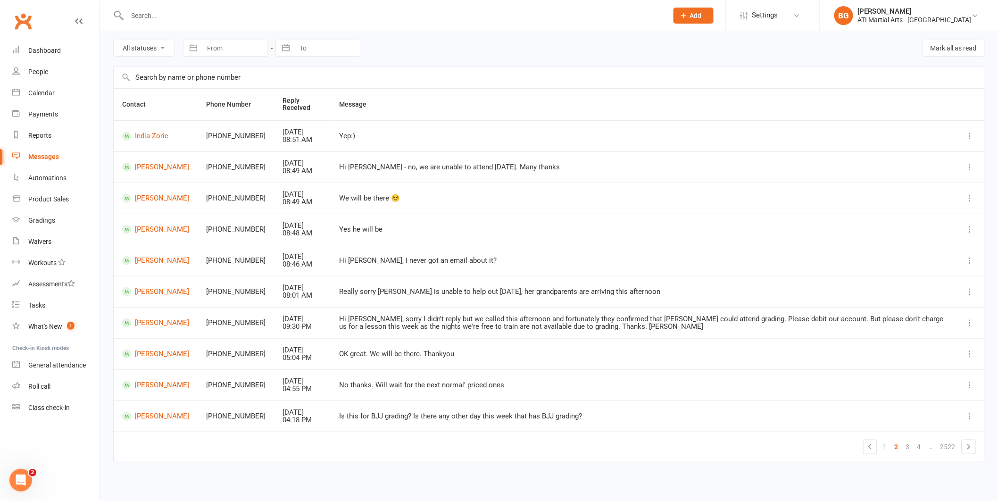
scroll to position [36, 0]
click at [73, 213] on link "Gradings" at bounding box center [55, 220] width 87 height 21
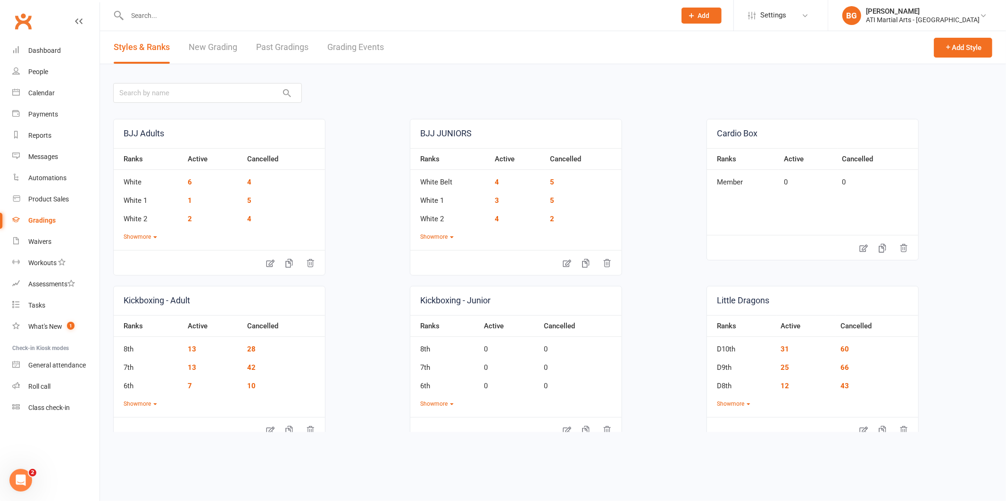
click at [363, 60] on link "Grading Events" at bounding box center [355, 47] width 57 height 33
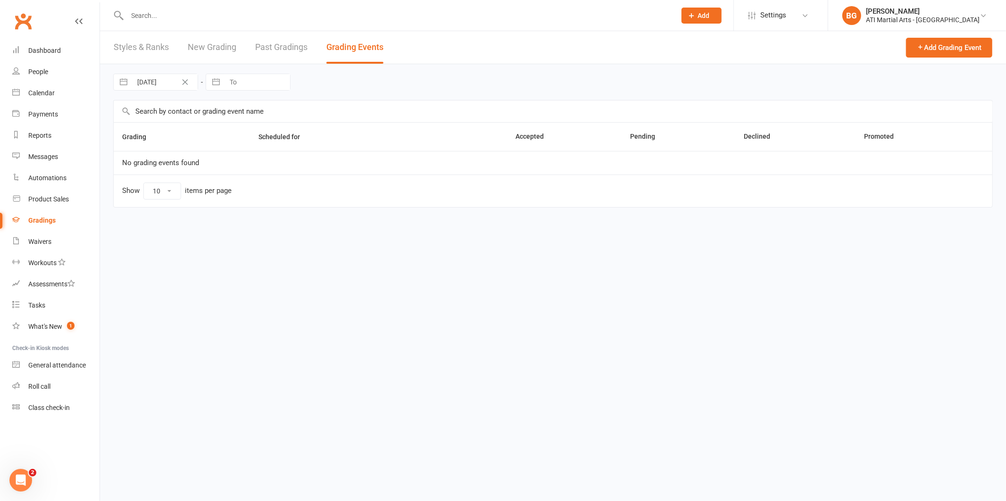
select select "25"
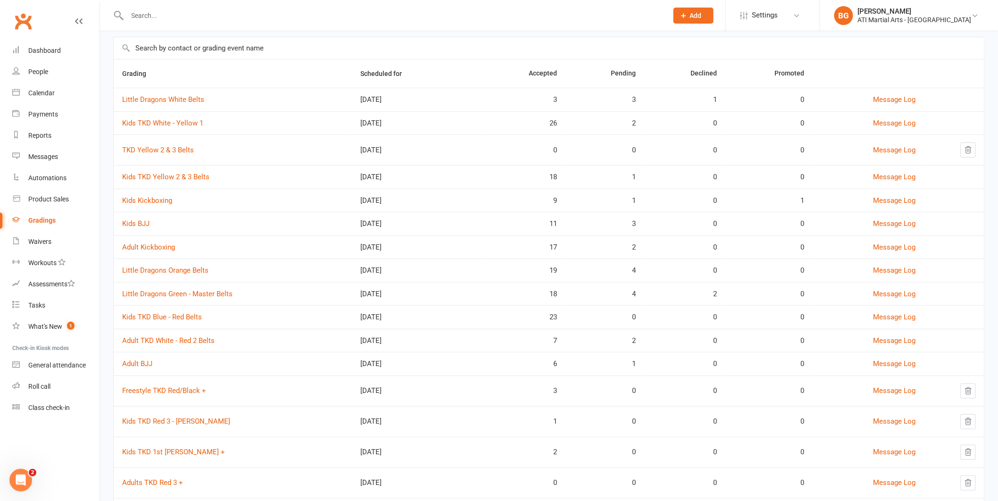
scroll to position [121, 0]
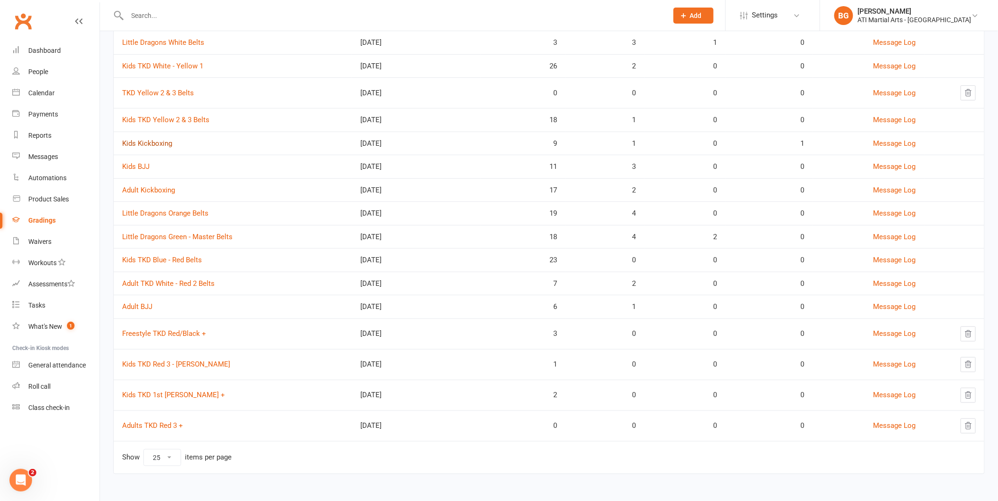
click at [127, 139] on link "Kids Kickboxing" at bounding box center [147, 143] width 50 height 8
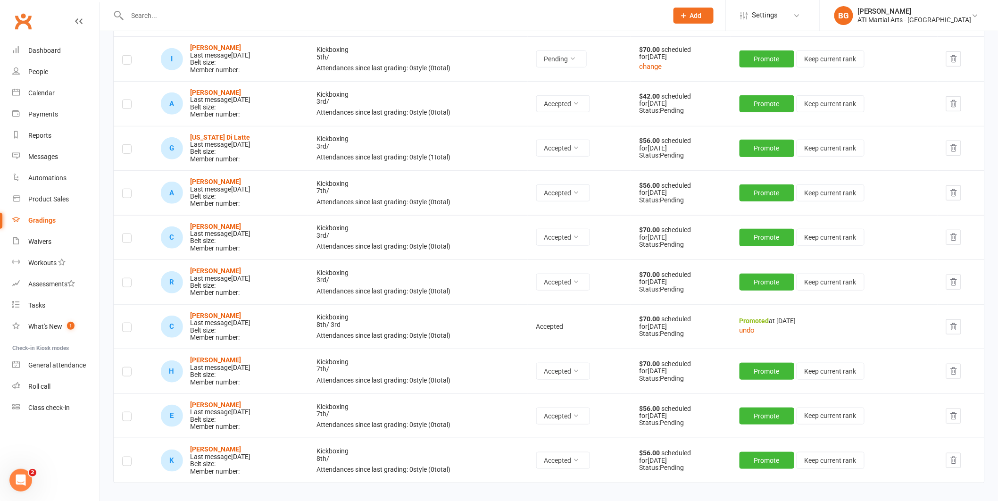
scroll to position [153, 0]
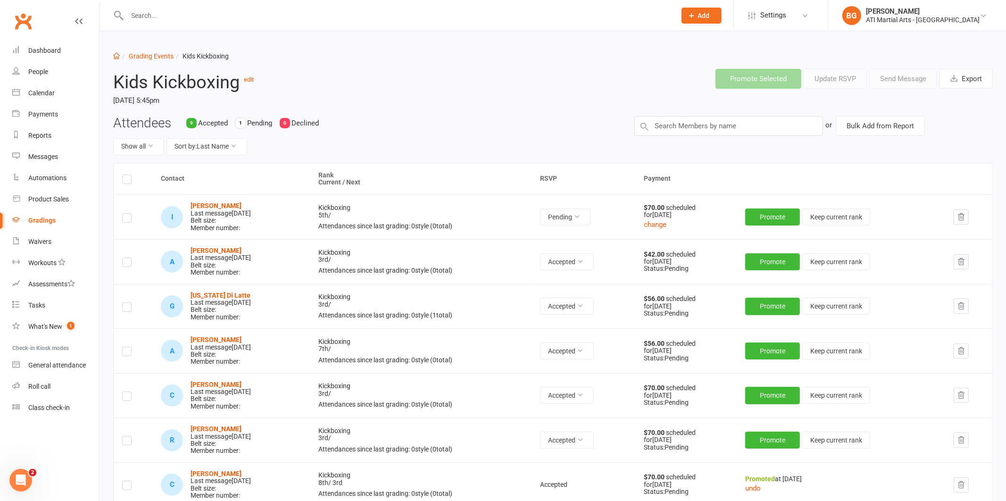
select select "25"
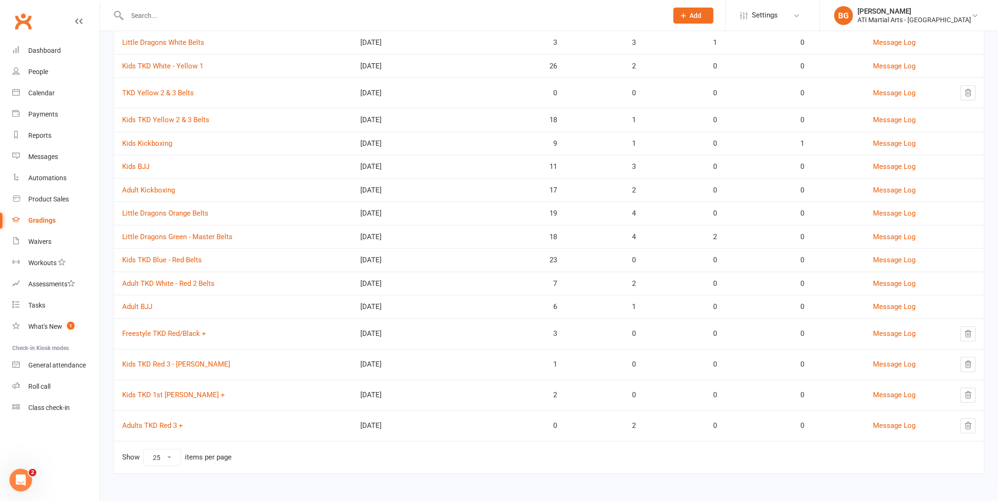
scroll to position [119, 0]
click at [192, 239] on link "Little Dragons Green - Master Belts" at bounding box center [177, 238] width 110 height 8
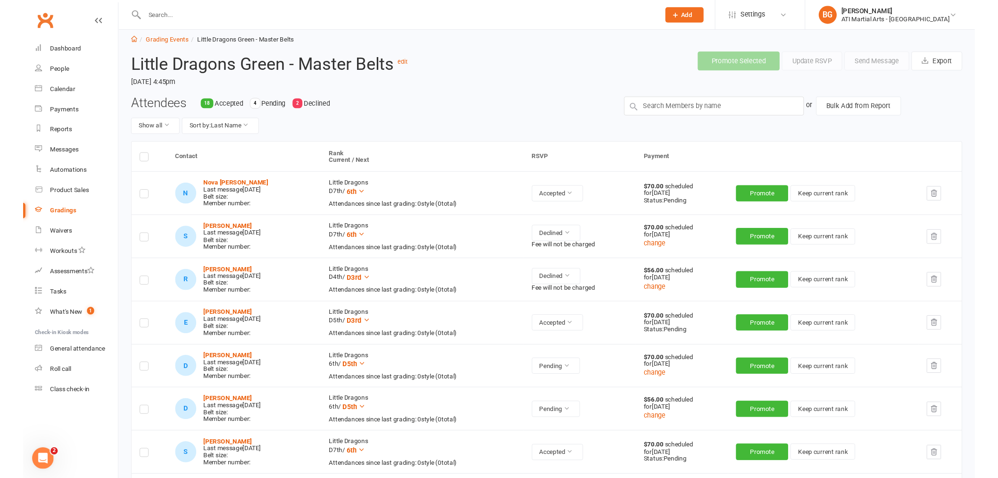
scroll to position [16, 0]
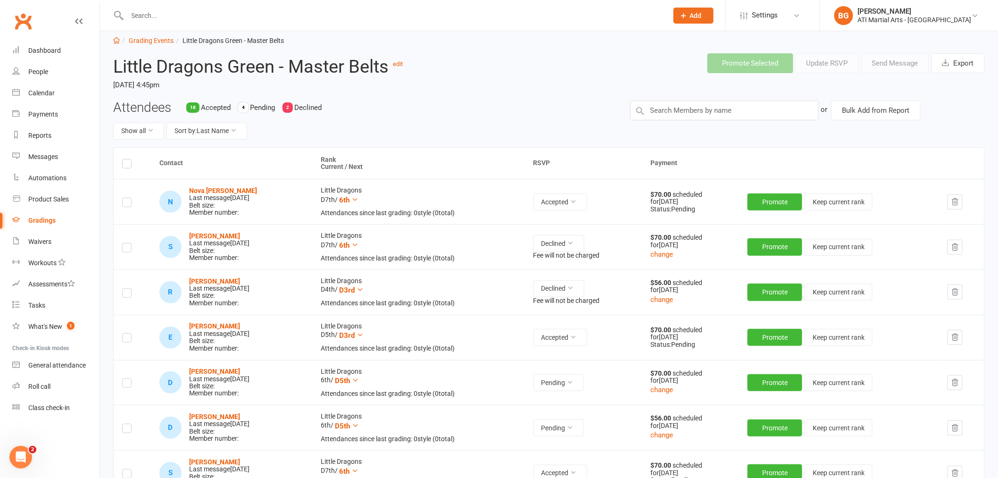
select select "25"
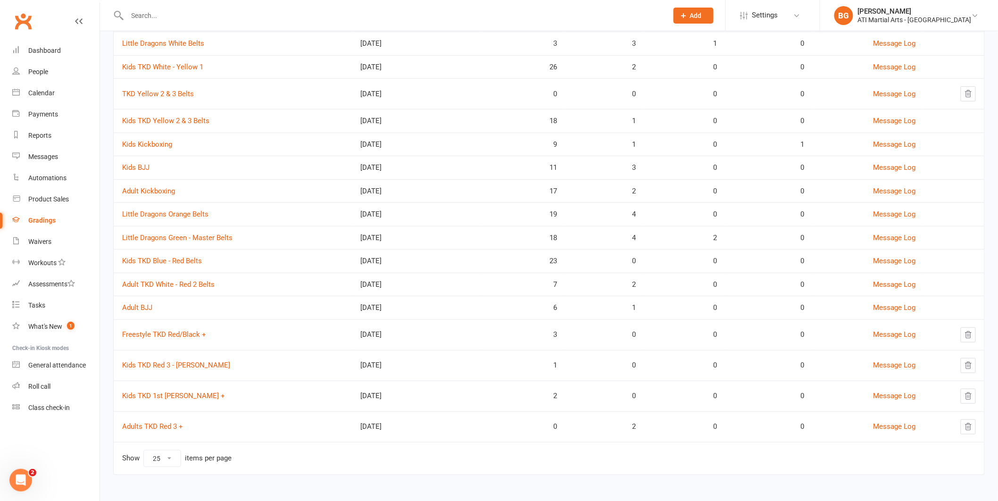
scroll to position [119, 0]
click at [167, 283] on link "Adult TKD White - Red 2 Belts" at bounding box center [168, 285] width 92 height 8
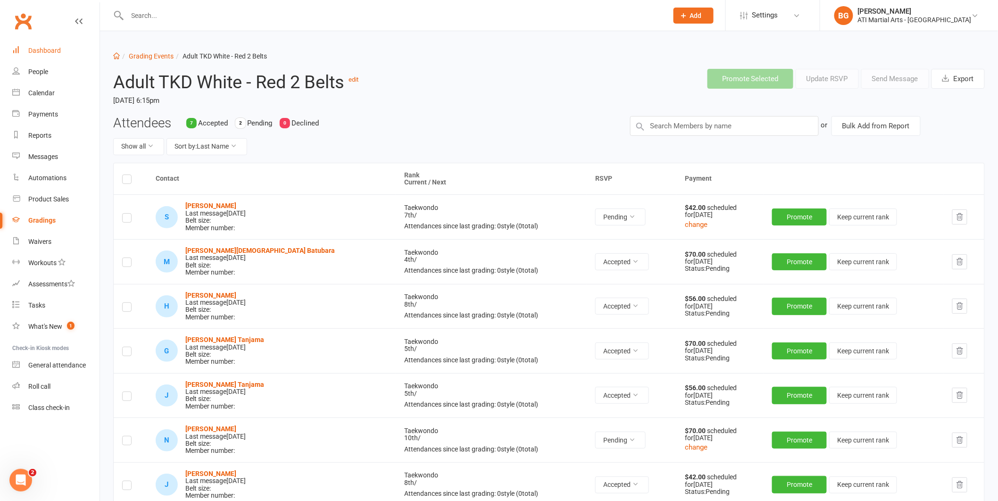
click at [17, 54] on link "Dashboard" at bounding box center [55, 50] width 87 height 21
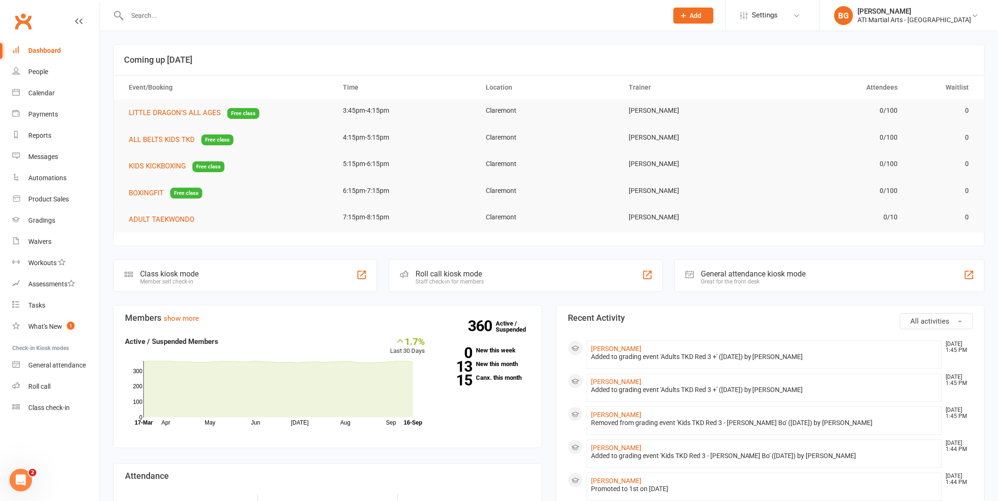
scroll to position [168, 0]
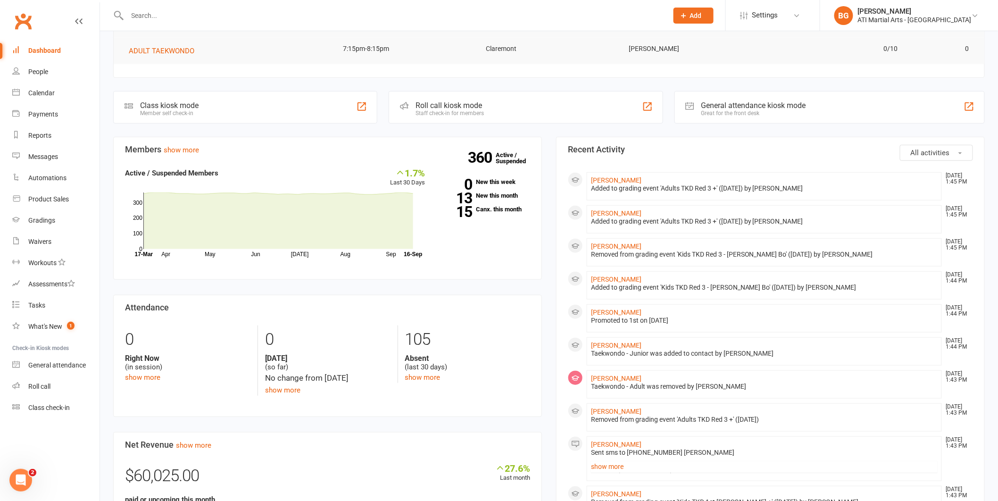
click at [718, 24] on div "Prospect Member Non-attending contact Class / event Appointment Grading event T…" at bounding box center [693, 15] width 64 height 31
click at [714, 22] on button "Add" at bounding box center [694, 16] width 40 height 16
click at [717, 41] on link "Prospect" at bounding box center [683, 42] width 84 height 22
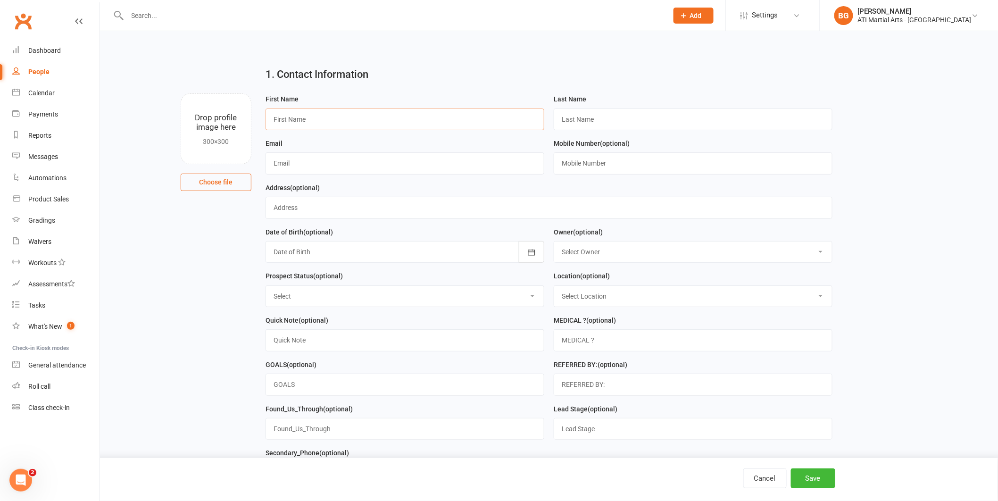
click at [316, 110] on input "text" at bounding box center [405, 119] width 279 height 22
type input "Dan"
type input "Mcmillan"
type input "[EMAIL_ADDRESS][DOMAIN_NAME]"
click at [605, 257] on select "Select Owner Rodney Lockyer Tony Curtis Jacqui Blaxill Dawn OBrien Melissa Matt…" at bounding box center [693, 251] width 278 height 21
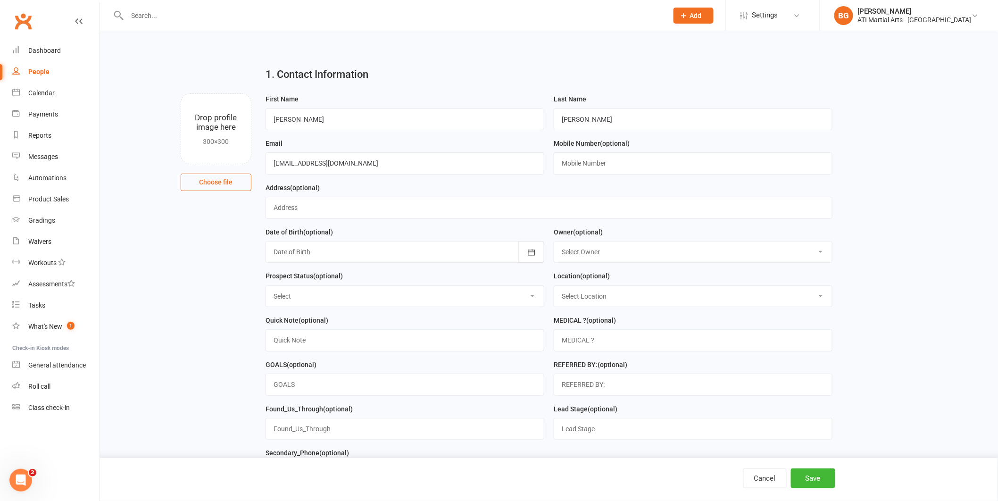
select select "8"
click at [454, 296] on select "Select Initial Contact Follow-up Call Follow-up Email Almost Ready Not Ready No…" at bounding box center [405, 296] width 278 height 21
select select "Initial Contact"
click at [636, 298] on select "Select Location Claremont Example Room (Rename me!) Malaga" at bounding box center [693, 296] width 278 height 21
select select "0"
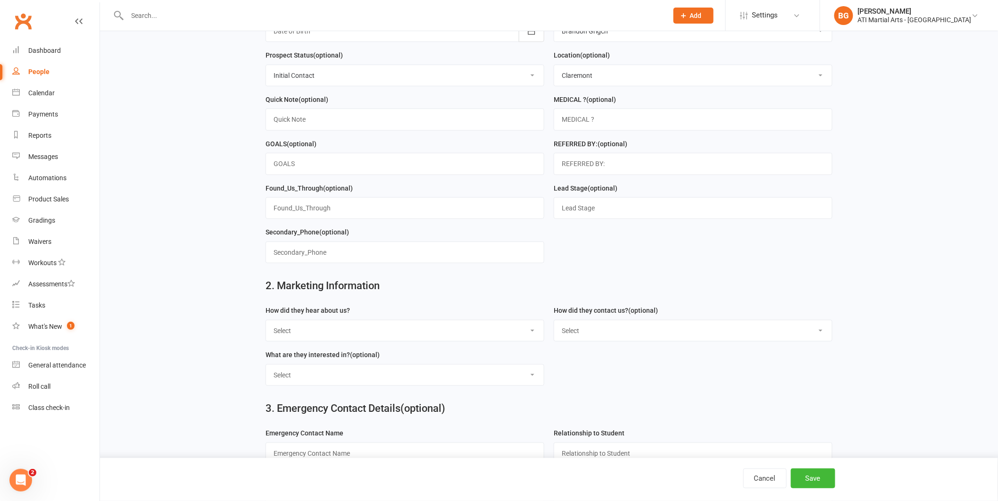
scroll to position [333, 0]
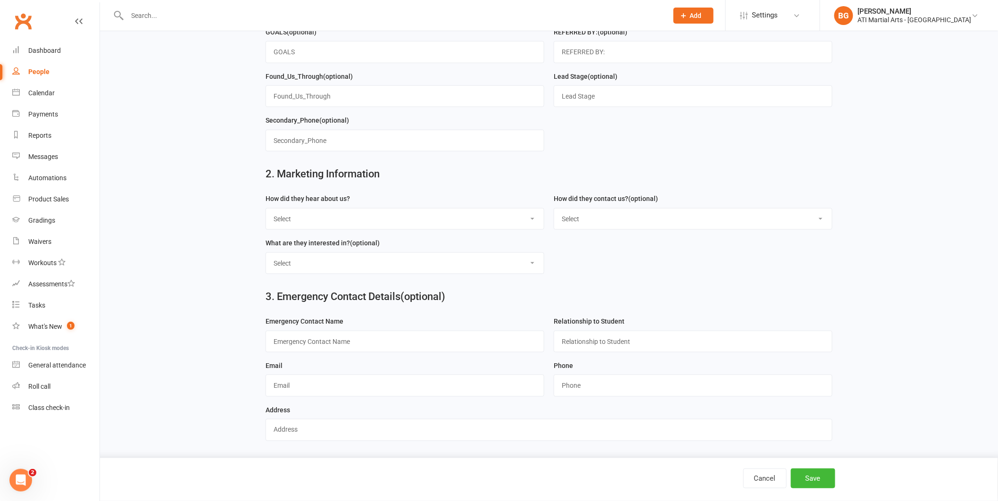
click at [445, 215] on select "Select Google Through A Friend Facebook Sms/email offer Flyer School class Open…" at bounding box center [405, 218] width 278 height 21
select select "Drive by/ Walk in"
click at [614, 221] on select "Select Phone Email In-Facility facebook Referal QR code" at bounding box center [693, 218] width 278 height 21
select select "In-Facility"
click at [523, 262] on select "Select Classes Personal Training Weight Loss Body Building De-Stressing Diet/Fo…" at bounding box center [405, 263] width 278 height 21
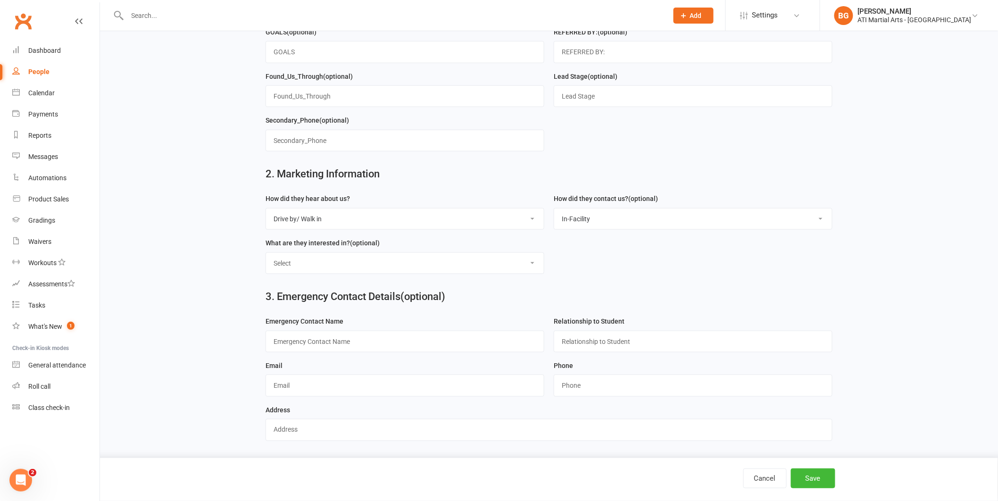
select select "Classes"
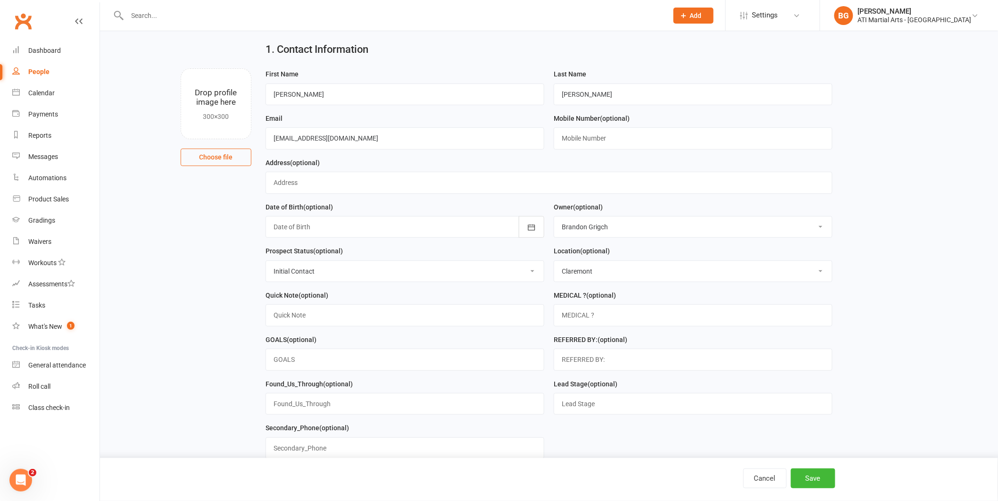
scroll to position [291, 0]
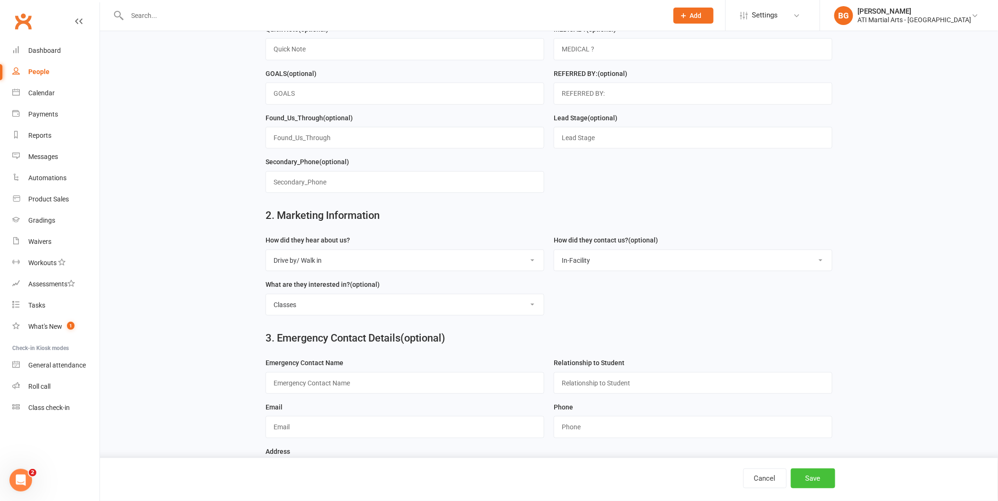
click at [798, 486] on button "Save" at bounding box center [813, 478] width 44 height 20
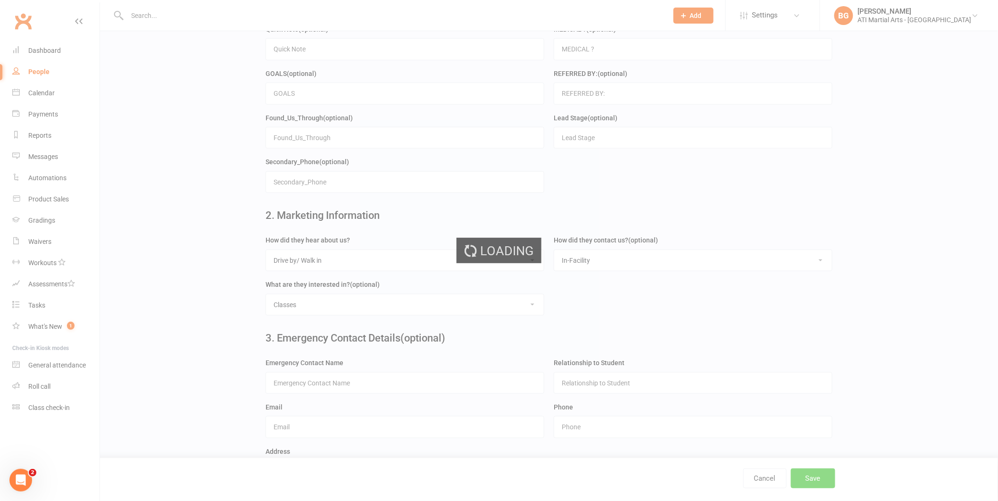
scroll to position [0, 0]
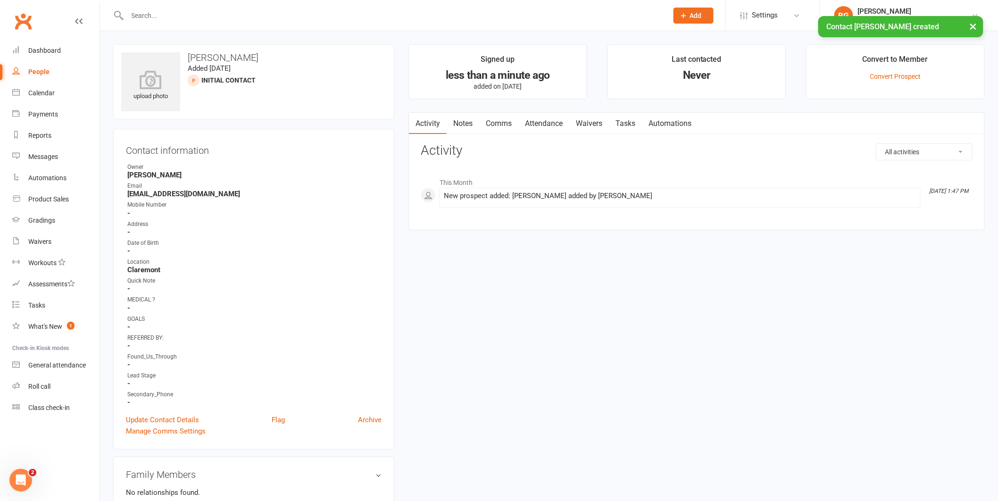
click at [545, 122] on link "Attendance" at bounding box center [543, 124] width 51 height 22
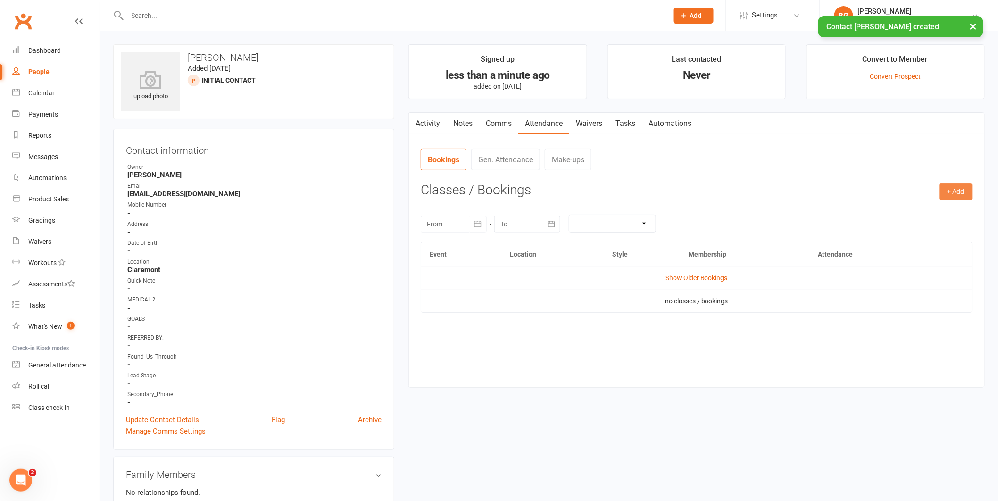
click at [947, 191] on button "+ Add" at bounding box center [956, 191] width 33 height 17
click at [936, 230] on link "Add Appointment" at bounding box center [925, 232] width 93 height 19
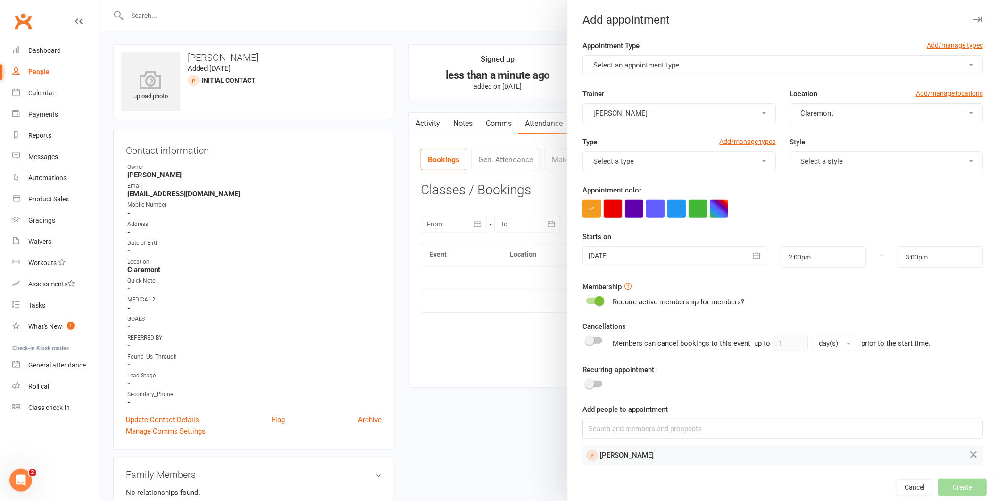
click at [614, 213] on button "button" at bounding box center [613, 209] width 18 height 18
click at [648, 57] on button "Select an appointment type" at bounding box center [783, 65] width 400 height 20
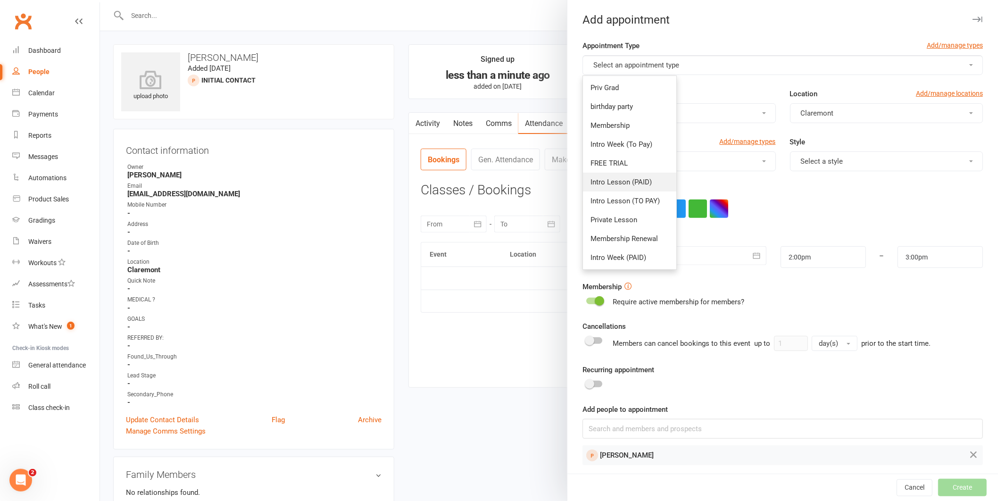
click at [620, 179] on span "Intro Lesson (PAID)" at bounding box center [621, 182] width 61 height 8
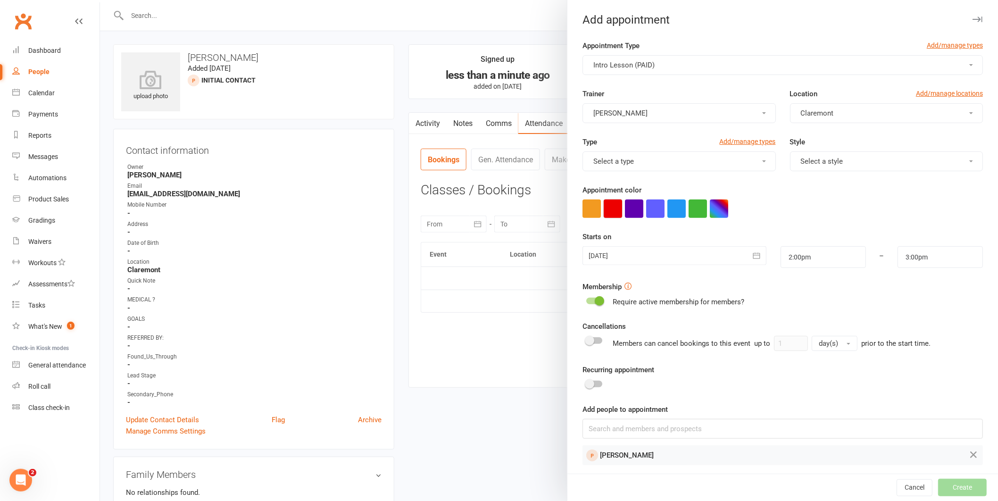
click at [610, 211] on button "button" at bounding box center [613, 209] width 18 height 18
click at [610, 250] on div at bounding box center [675, 255] width 184 height 19
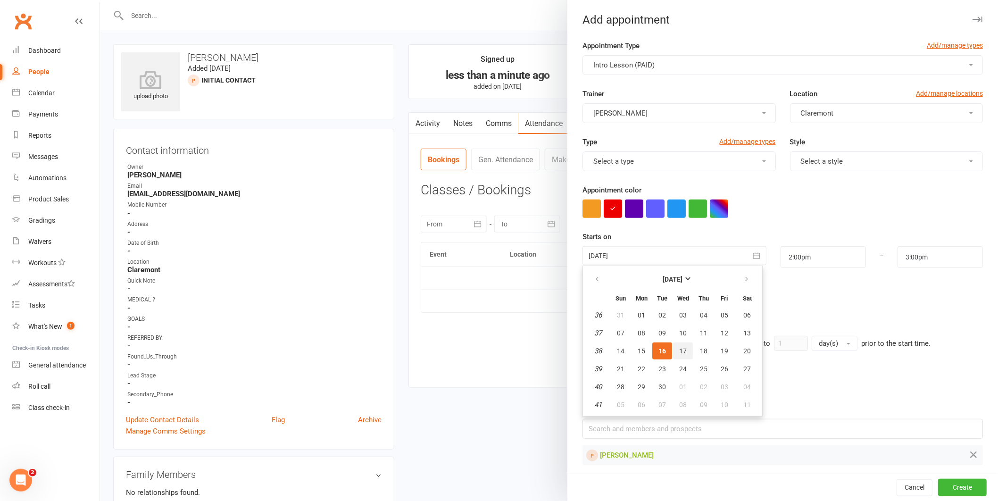
click at [680, 350] on span "17" at bounding box center [683, 351] width 8 height 8
type input "17 Sep 2025"
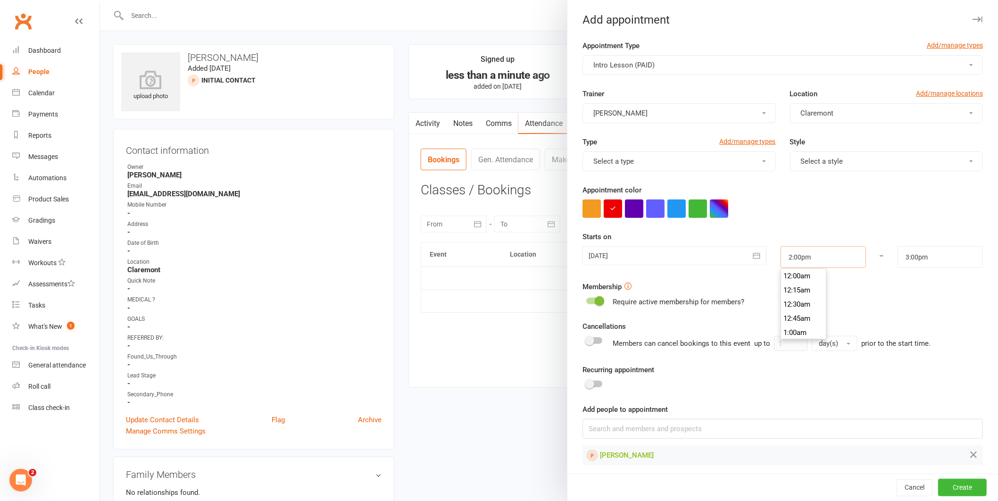
click at [784, 262] on input "2:00pm" at bounding box center [823, 257] width 85 height 22
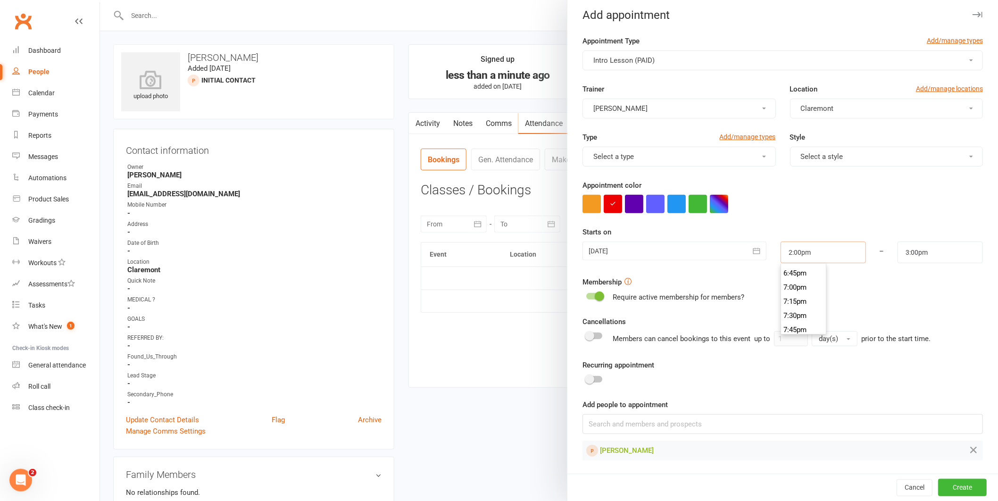
scroll to position [1058, 0]
type input "7:15pm"
type input "8:15pm"
click at [796, 299] on li "7:15pm" at bounding box center [803, 303] width 45 height 14
click at [948, 483] on button "Create" at bounding box center [962, 487] width 49 height 17
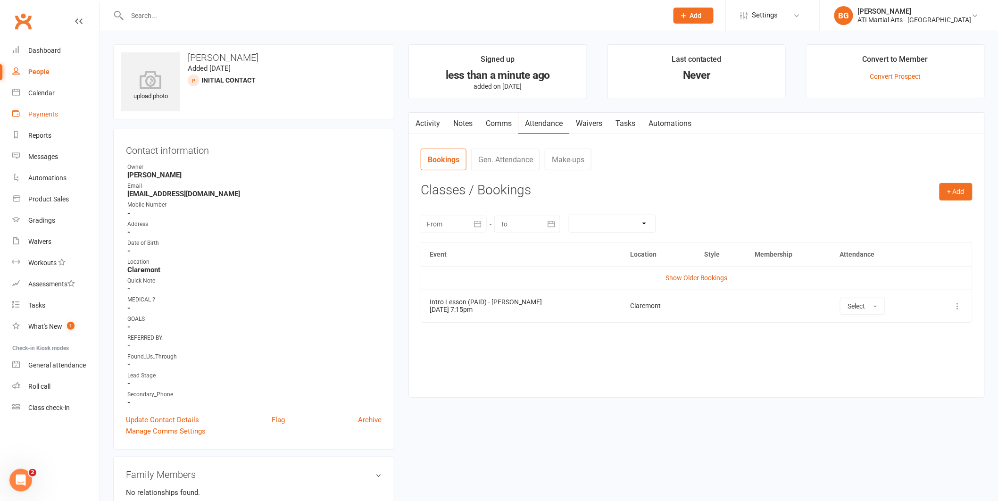
click at [45, 104] on link "Payments" at bounding box center [55, 114] width 87 height 21
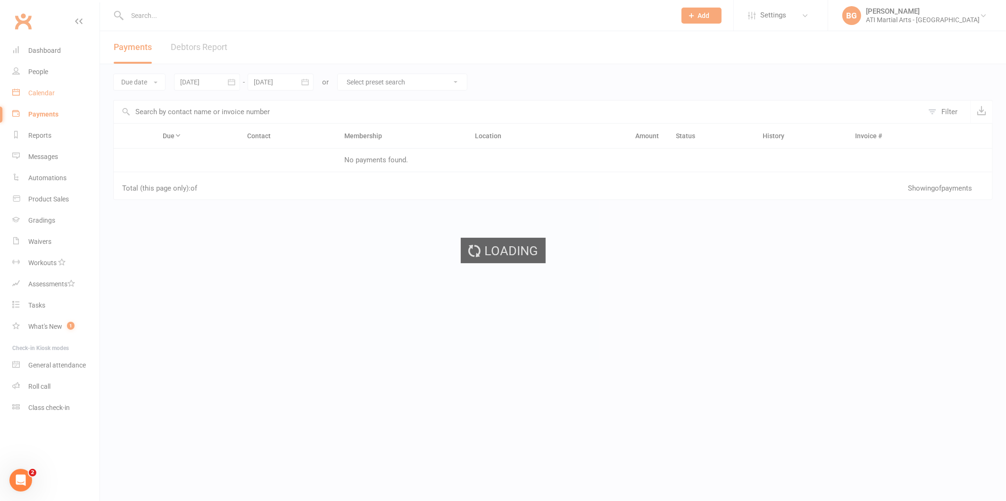
click at [47, 94] on div "Calendar" at bounding box center [41, 93] width 26 height 8
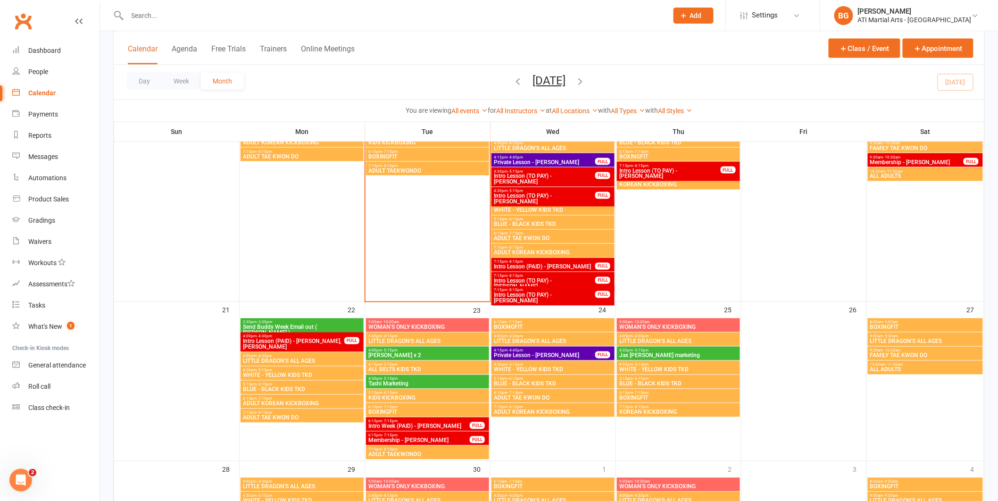
scroll to position [572, 0]
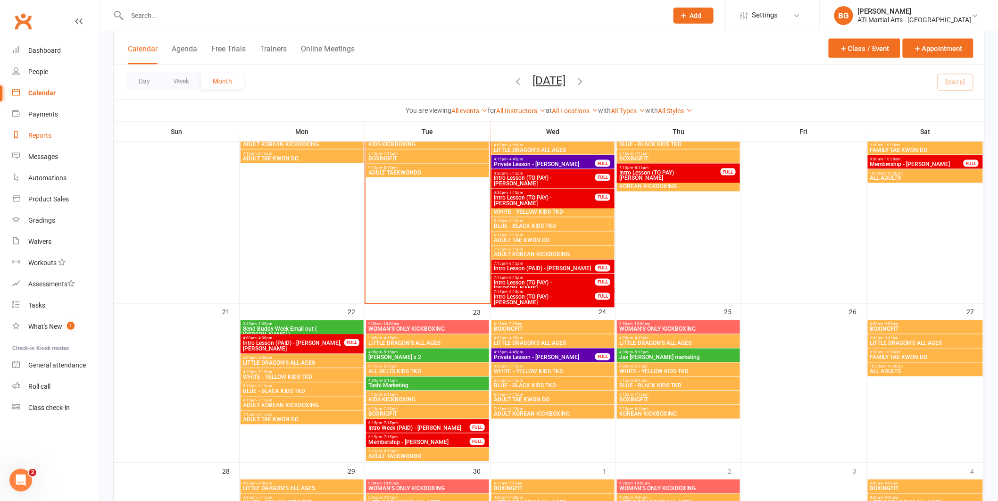
click at [28, 132] on div "Reports" at bounding box center [39, 136] width 23 height 8
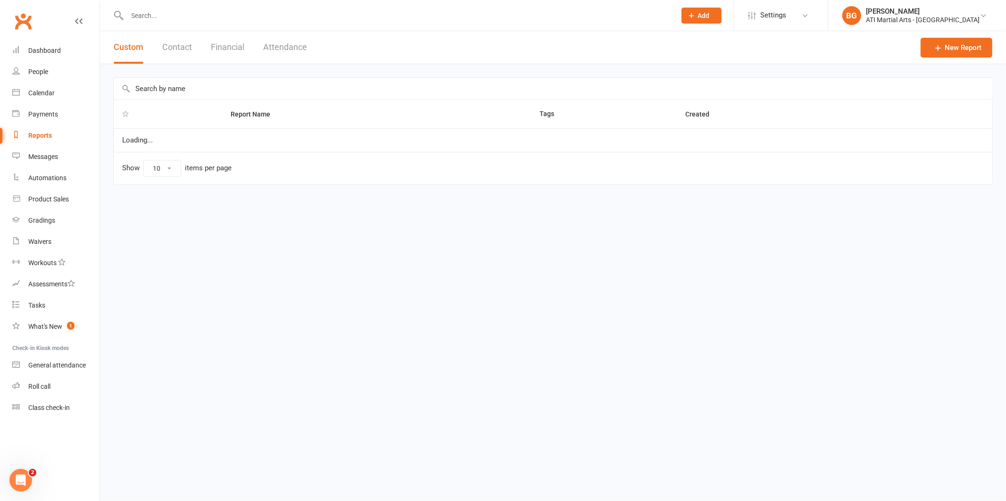
select select "100"
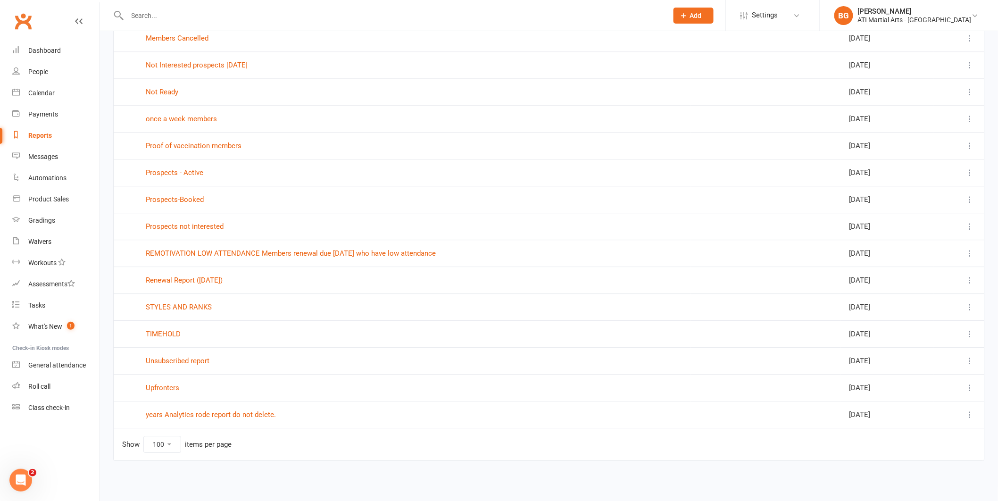
scroll to position [960, 0]
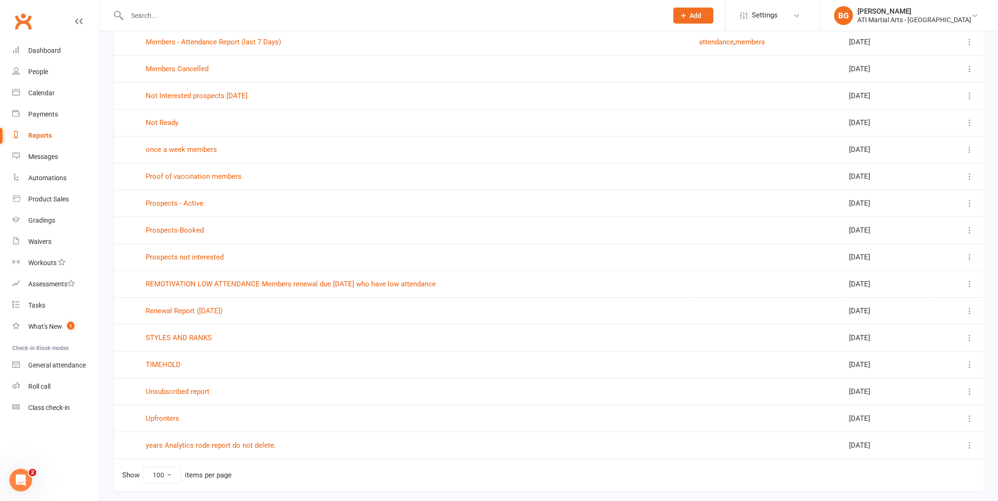
click at [198, 208] on td "Prospects - Active" at bounding box center [414, 203] width 554 height 27
click at [198, 206] on link "Prospects - Active" at bounding box center [175, 203] width 58 height 8
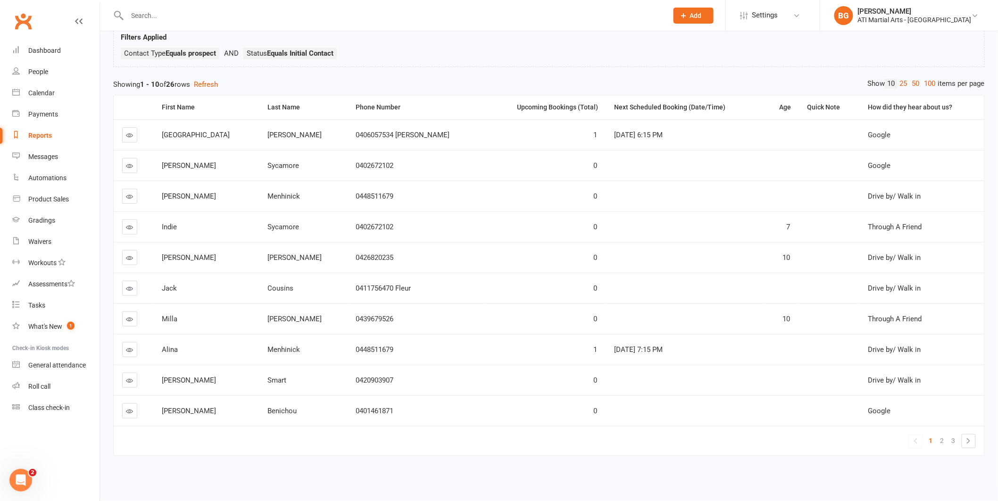
scroll to position [71, 0]
click at [955, 435] on span "3" at bounding box center [954, 440] width 4 height 13
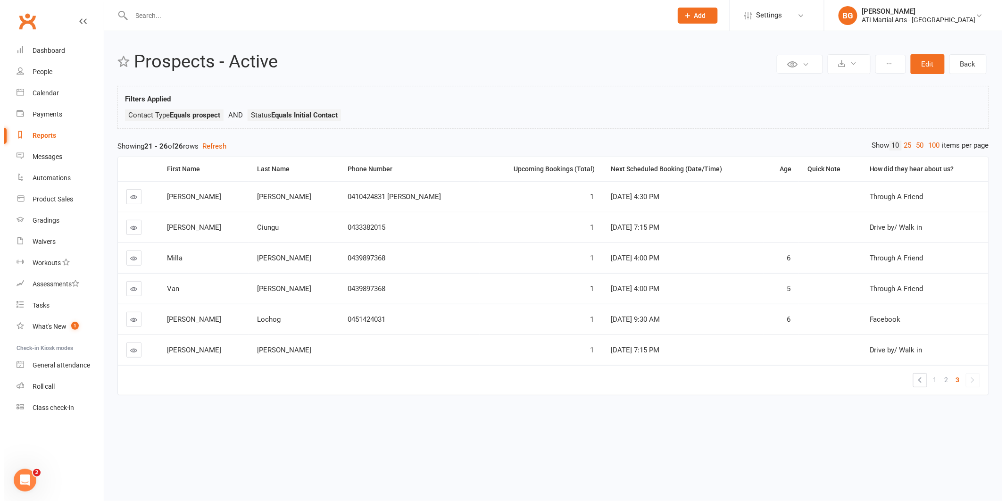
scroll to position [0, 0]
click at [949, 381] on span "2" at bounding box center [951, 379] width 4 height 13
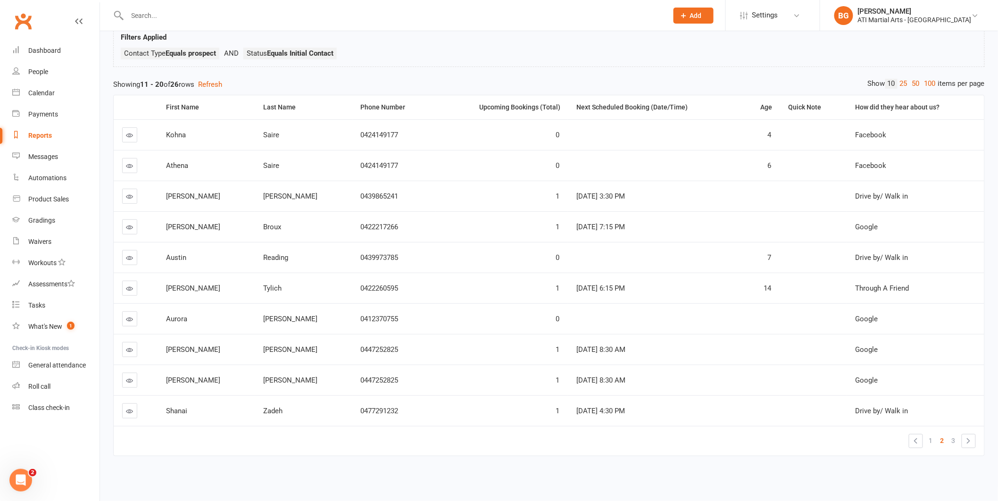
scroll to position [71, 0]
click at [42, 98] on link "Calendar" at bounding box center [55, 93] width 87 height 21
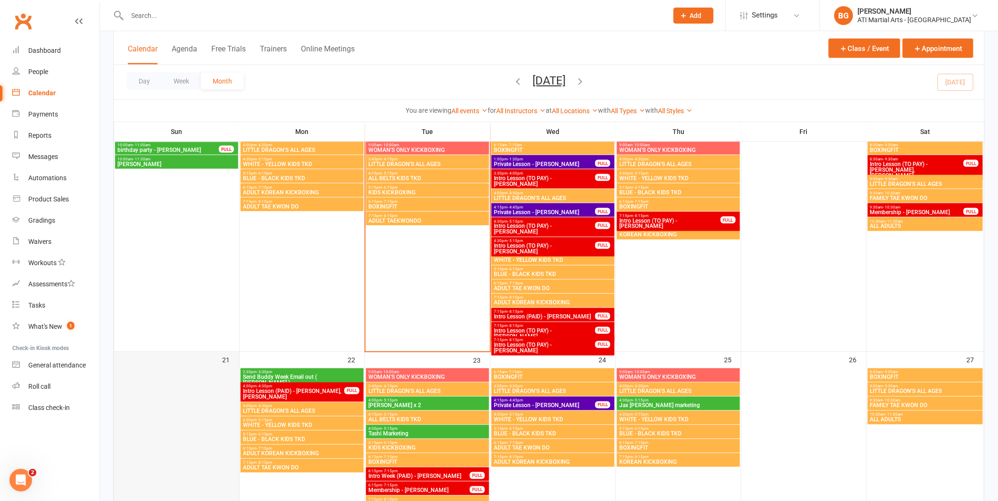
scroll to position [522, 0]
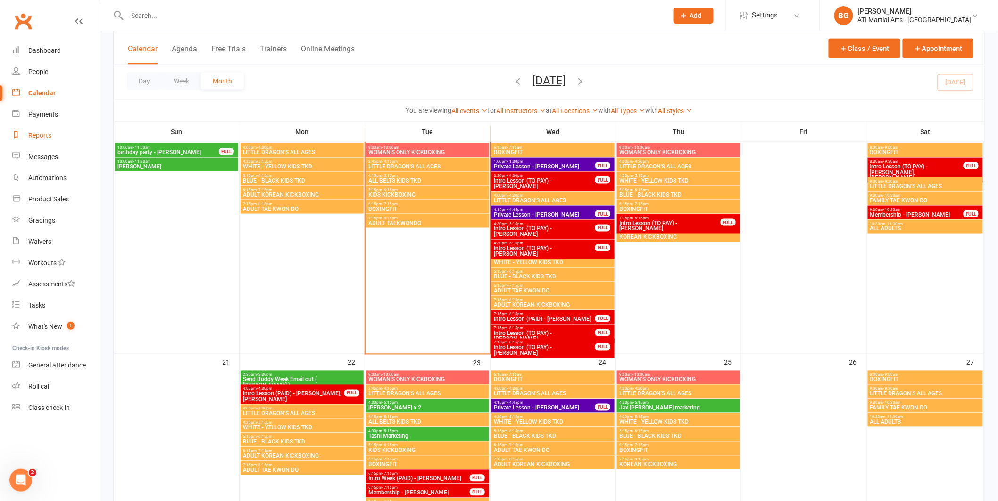
click at [40, 133] on div "Reports" at bounding box center [39, 136] width 23 height 8
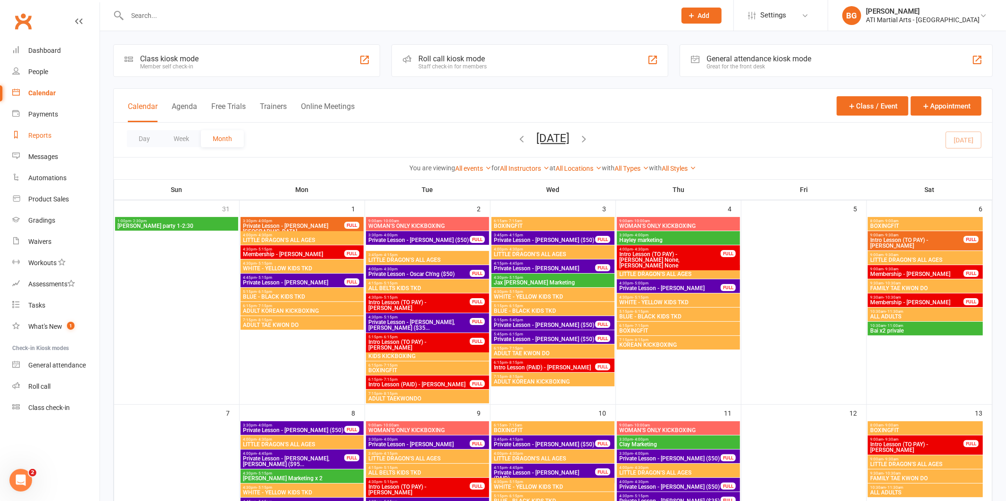
select select "100"
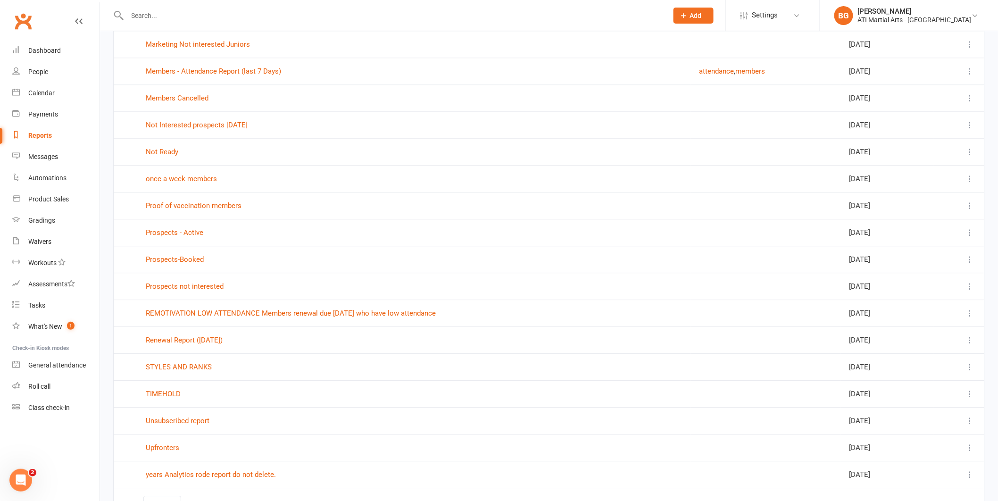
scroll to position [993, 0]
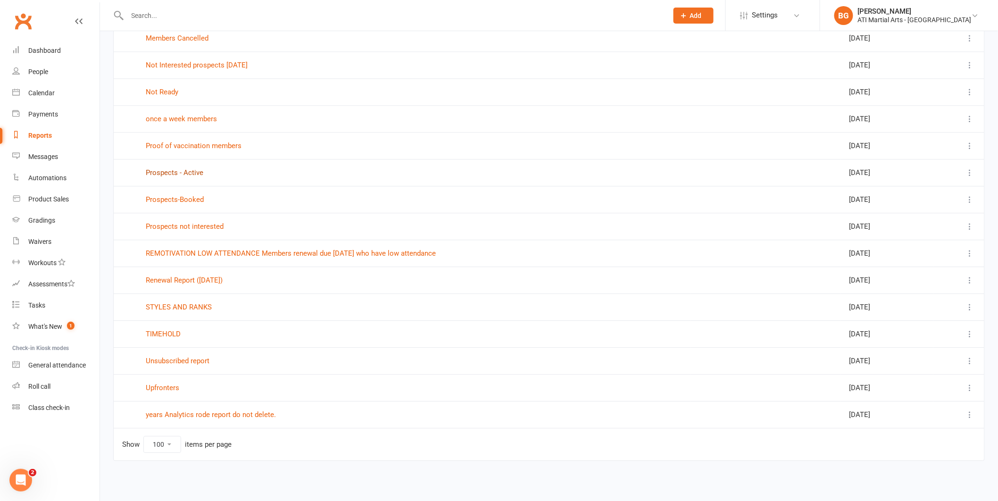
click at [193, 168] on link "Prospects - Active" at bounding box center [175, 172] width 58 height 8
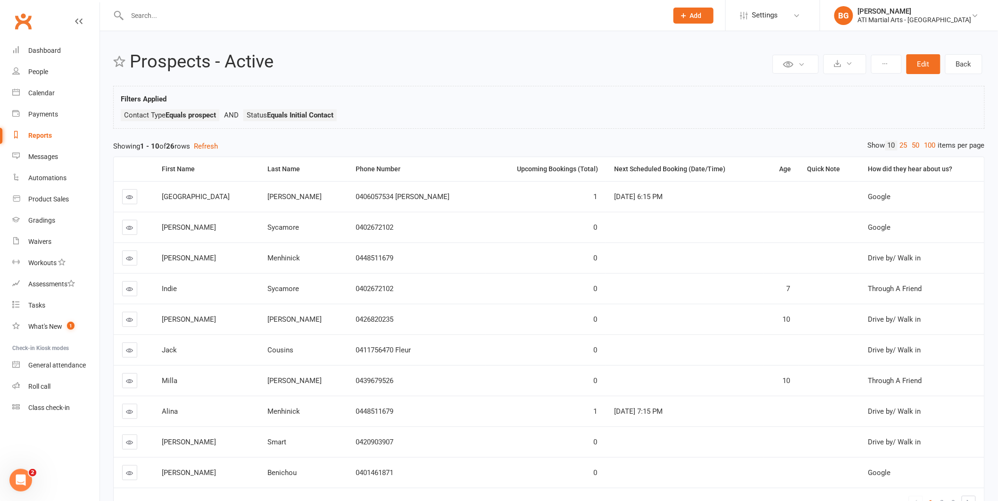
click at [133, 225] on link at bounding box center [129, 227] width 15 height 15
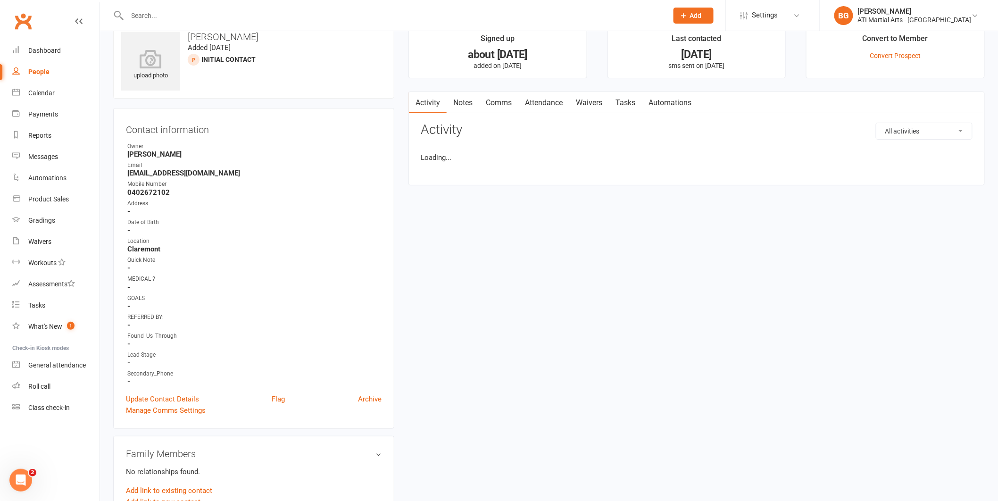
scroll to position [125, 0]
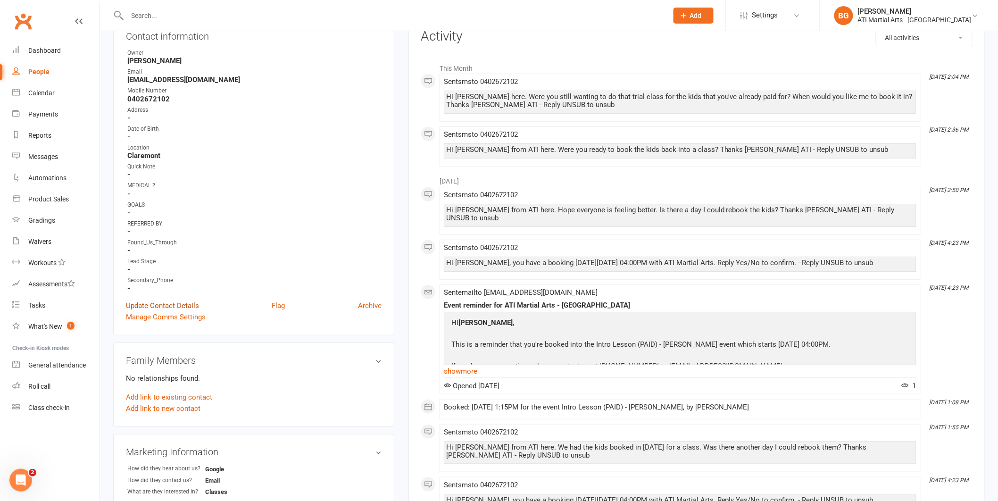
click at [170, 302] on link "Update Contact Details" at bounding box center [162, 305] width 73 height 11
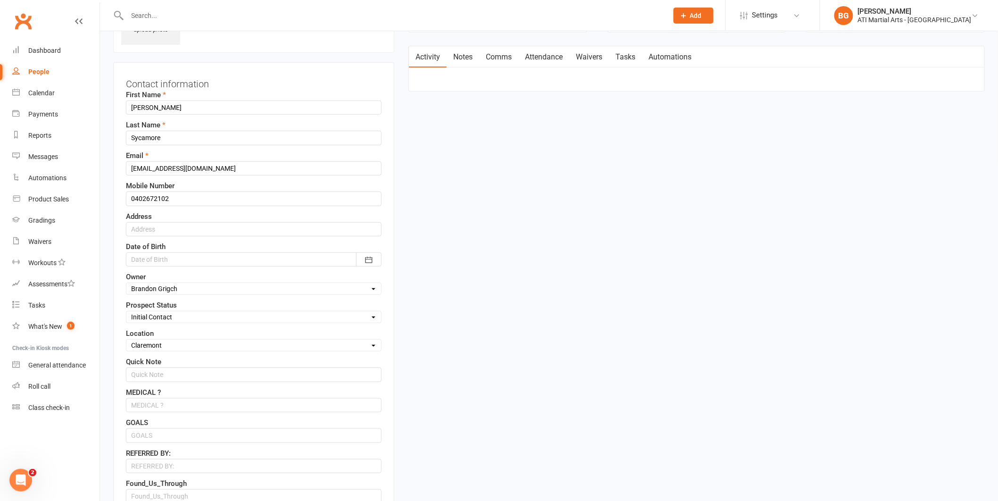
scroll to position [55, 0]
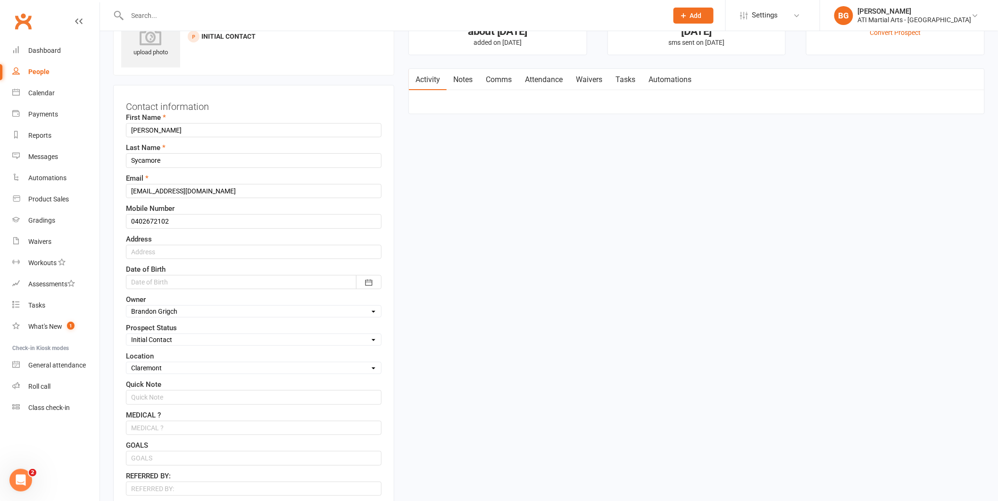
click at [172, 338] on select "Select Initial Contact Follow-up Call Follow-up Email Almost Ready Not Ready No…" at bounding box center [253, 339] width 255 height 10
select select "Not interested"
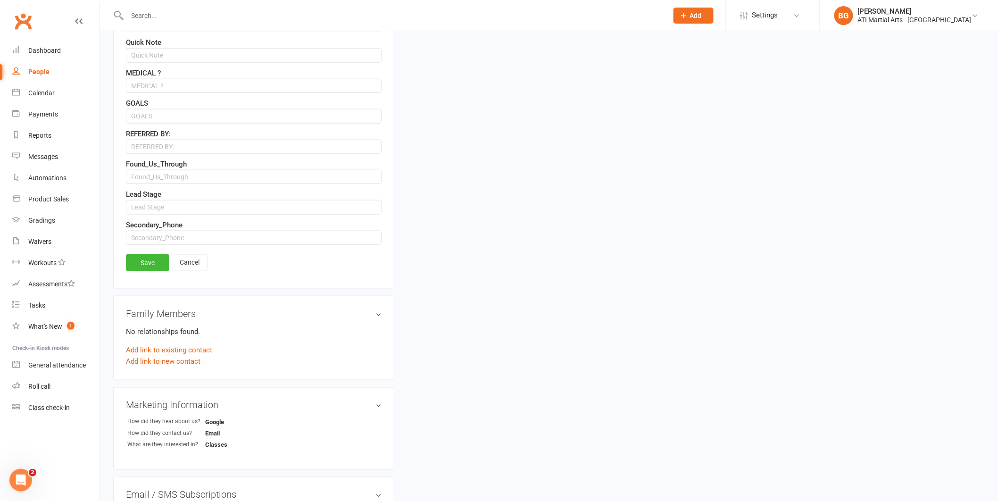
scroll to position [541, 0]
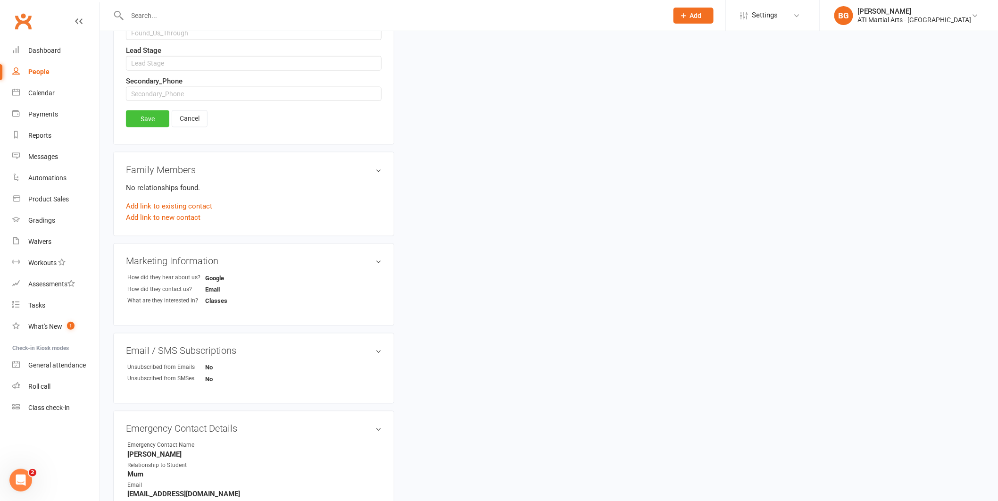
click at [154, 117] on link "Save" at bounding box center [147, 118] width 43 height 17
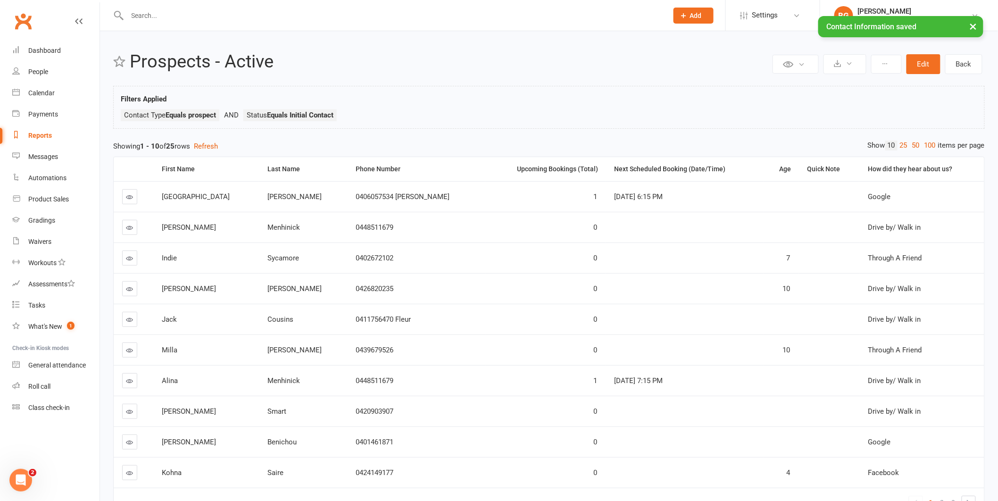
click at [134, 261] on link at bounding box center [129, 257] width 15 height 15
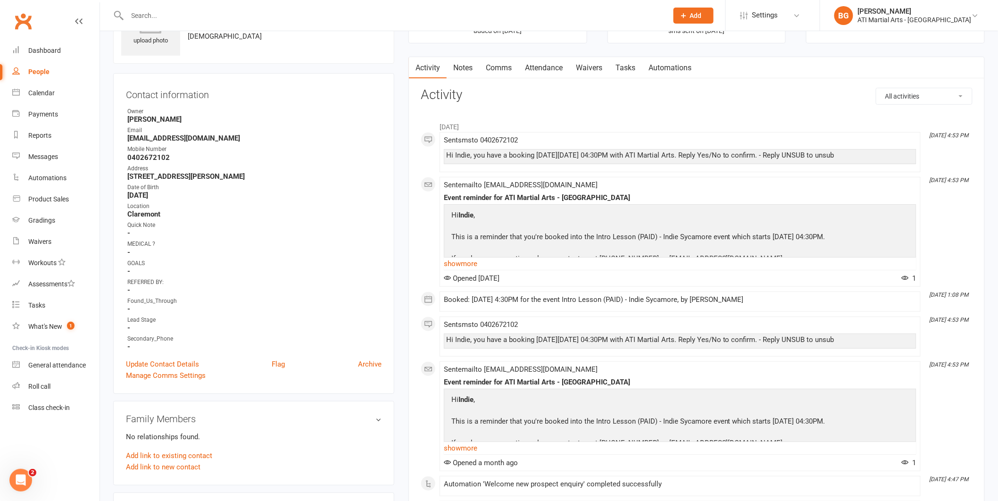
scroll to position [79, 0]
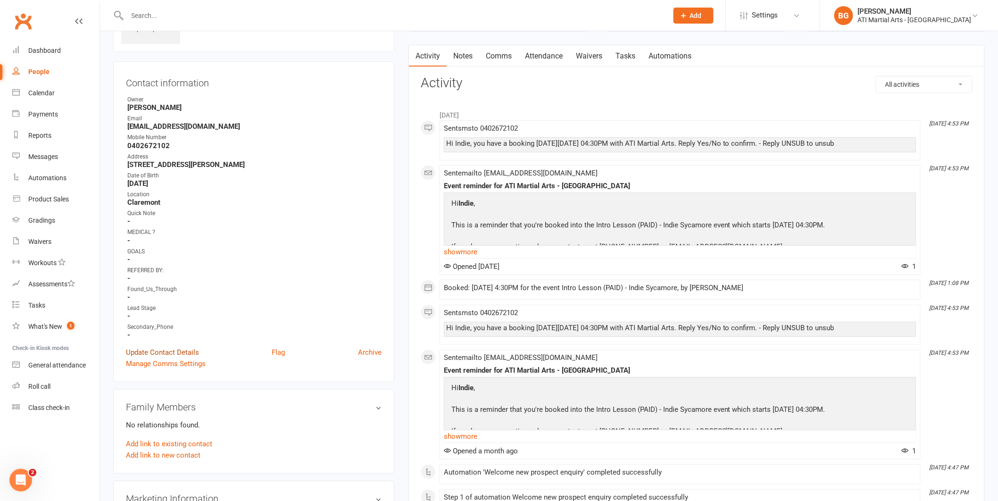
click at [186, 351] on link "Update Contact Details" at bounding box center [162, 352] width 73 height 11
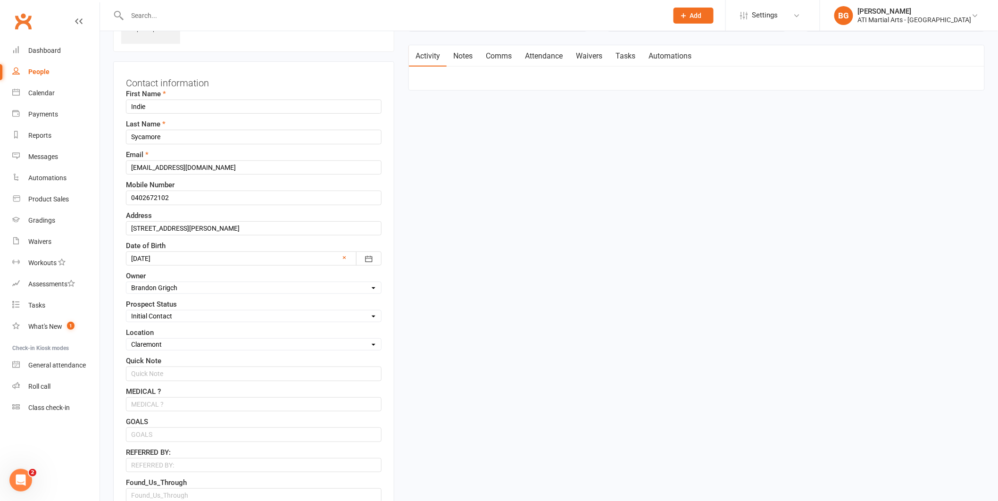
scroll to position [55, 0]
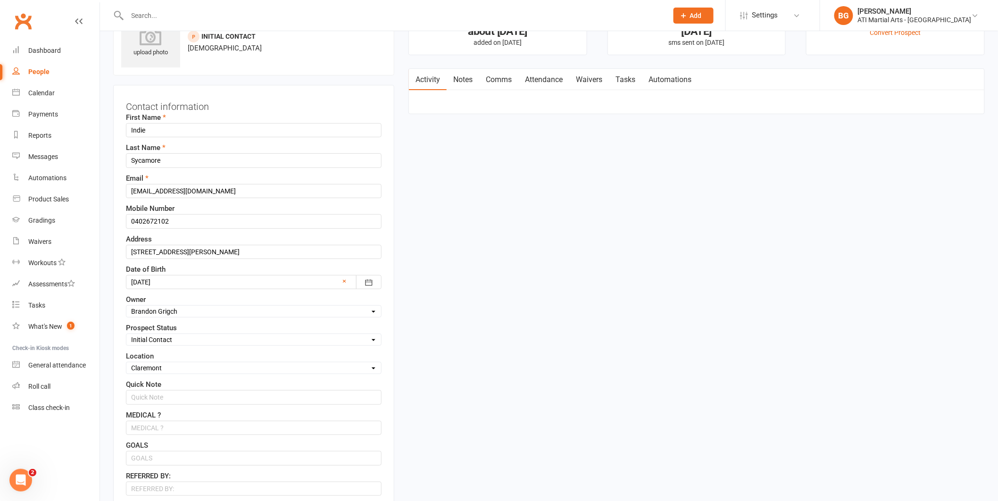
click at [178, 340] on select "Select Initial Contact Follow-up Call Follow-up Email Almost Ready Not Ready No…" at bounding box center [253, 339] width 255 height 10
select select "Not interested"
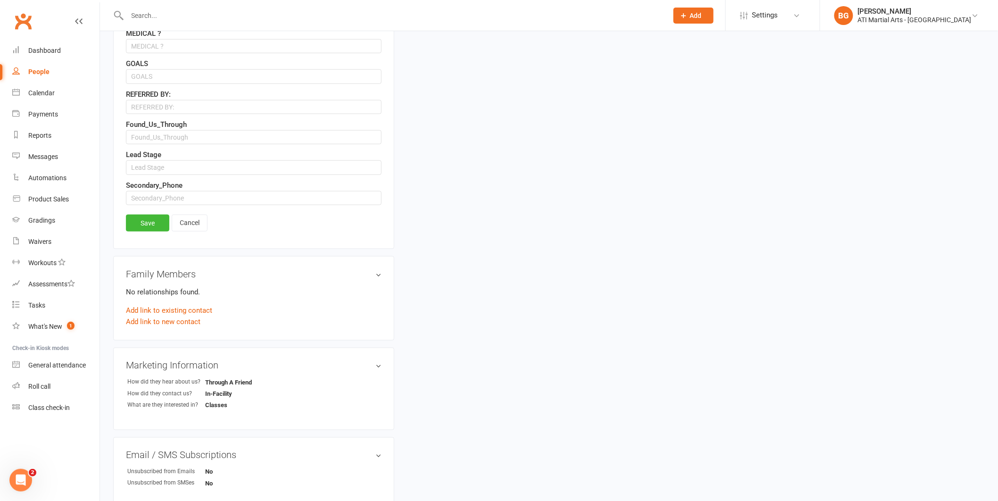
scroll to position [568, 0]
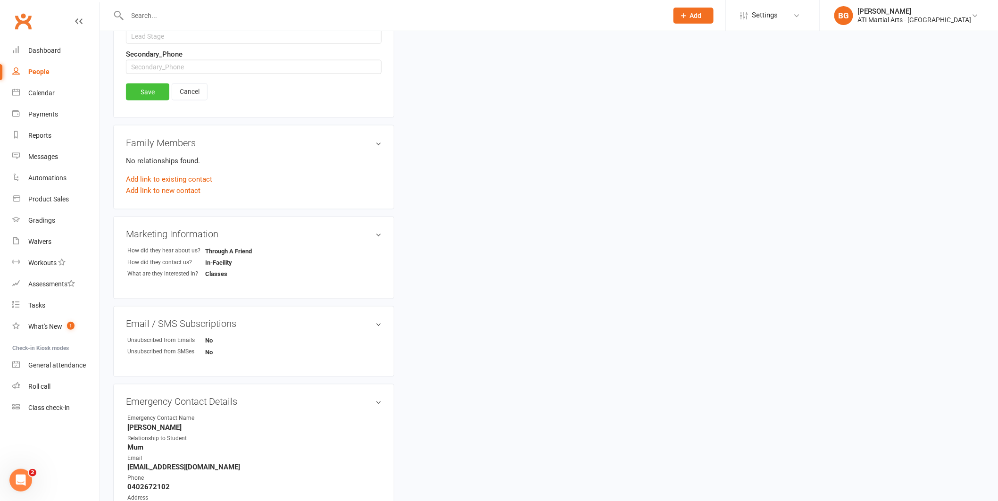
click at [153, 85] on link "Save" at bounding box center [147, 91] width 43 height 17
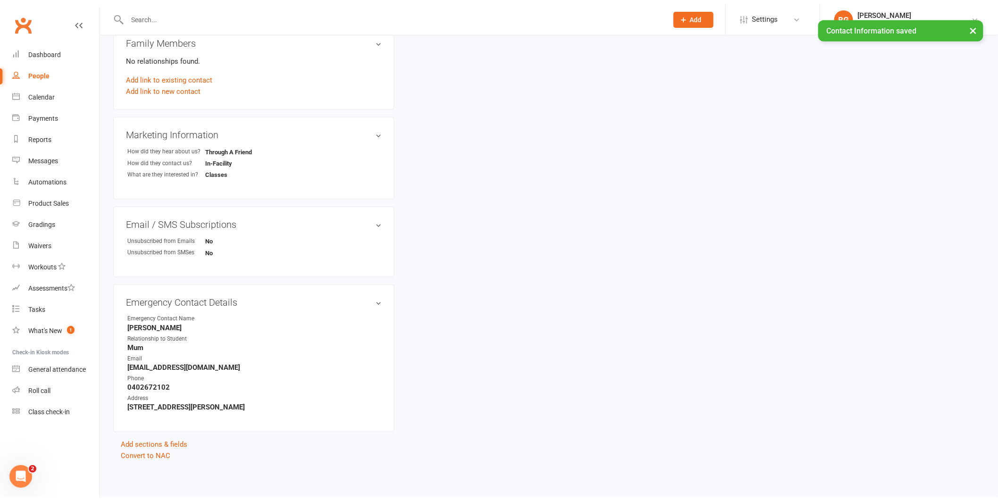
scroll to position [439, 0]
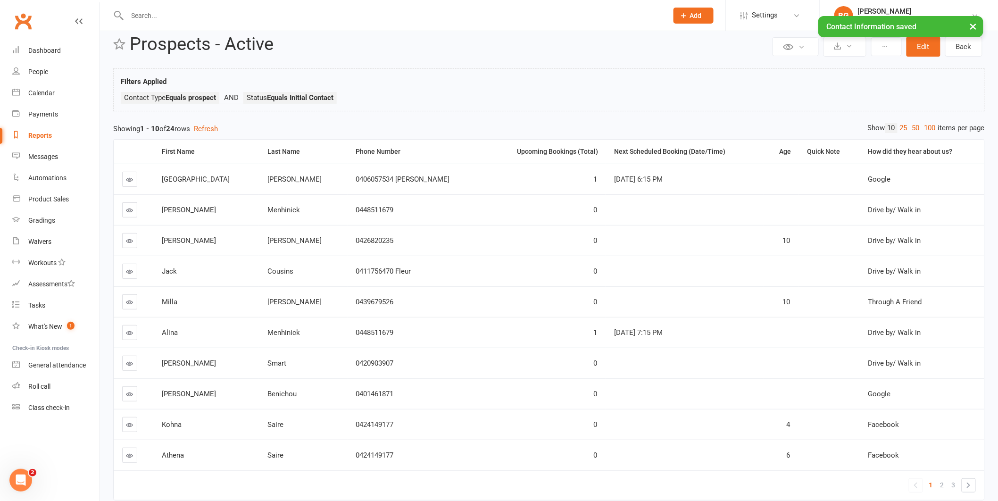
scroll to position [29, 0]
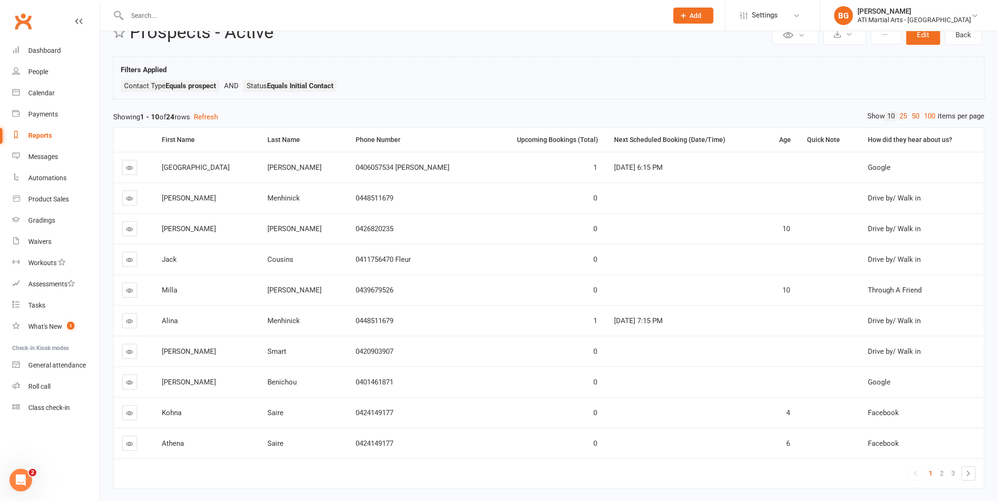
click at [133, 226] on link at bounding box center [129, 228] width 15 height 15
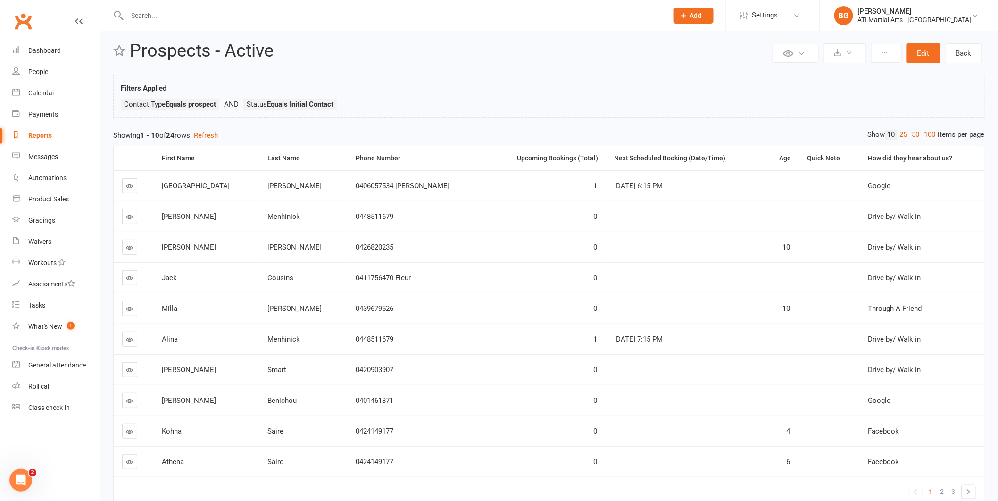
scroll to position [71, 0]
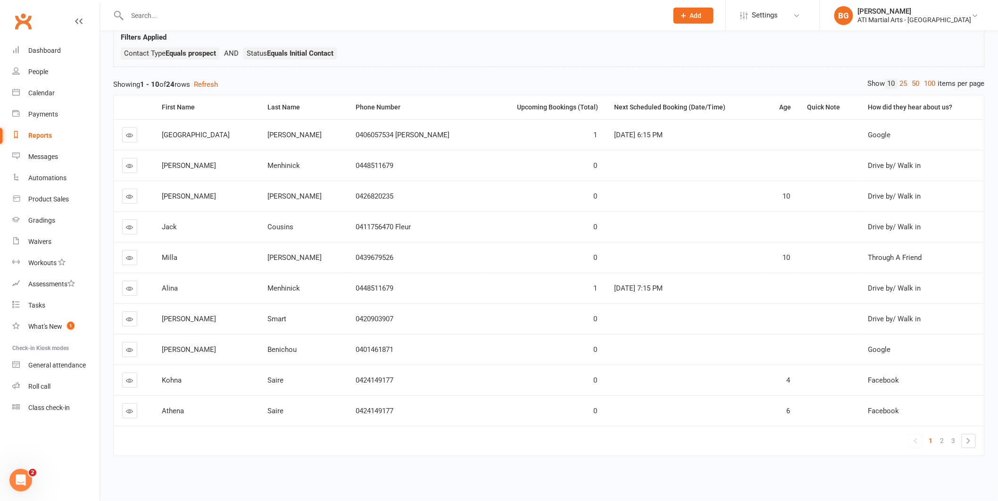
click at [133, 250] on link at bounding box center [129, 257] width 15 height 15
click at [130, 224] on icon at bounding box center [129, 227] width 7 height 7
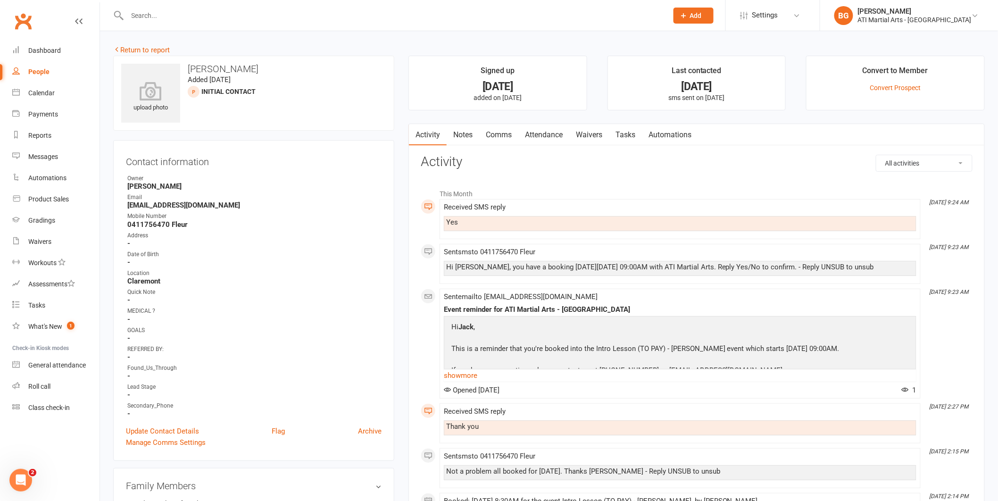
click at [535, 131] on link "Attendance" at bounding box center [543, 135] width 51 height 22
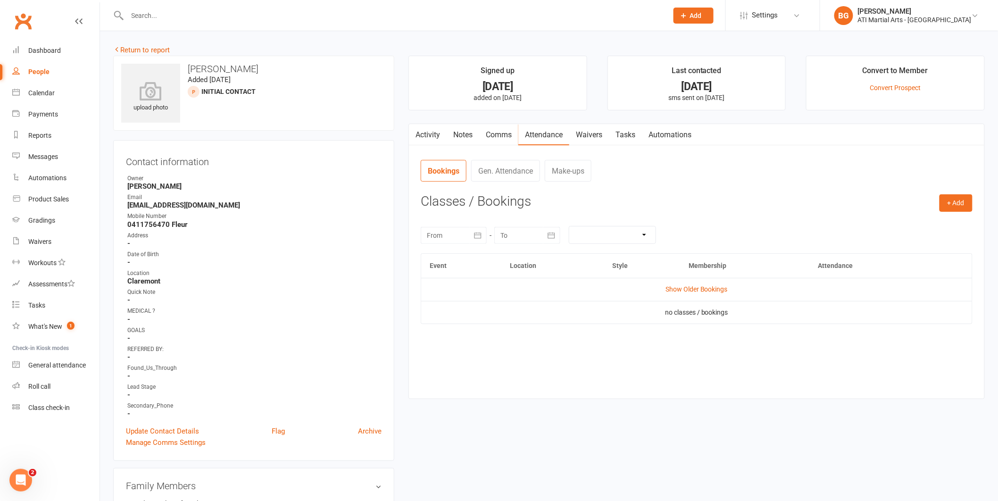
click at [500, 132] on link "Comms" at bounding box center [498, 135] width 39 height 22
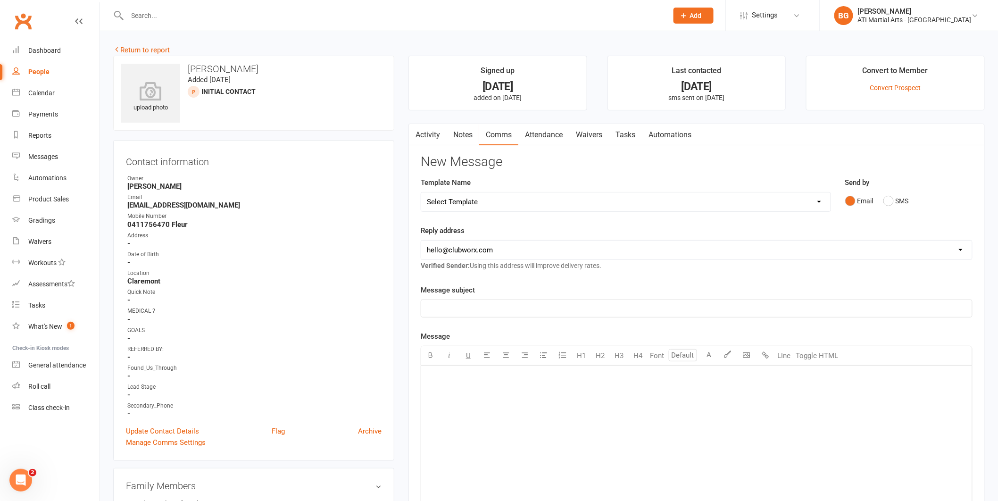
click at [427, 140] on link "Activity" at bounding box center [428, 135] width 38 height 22
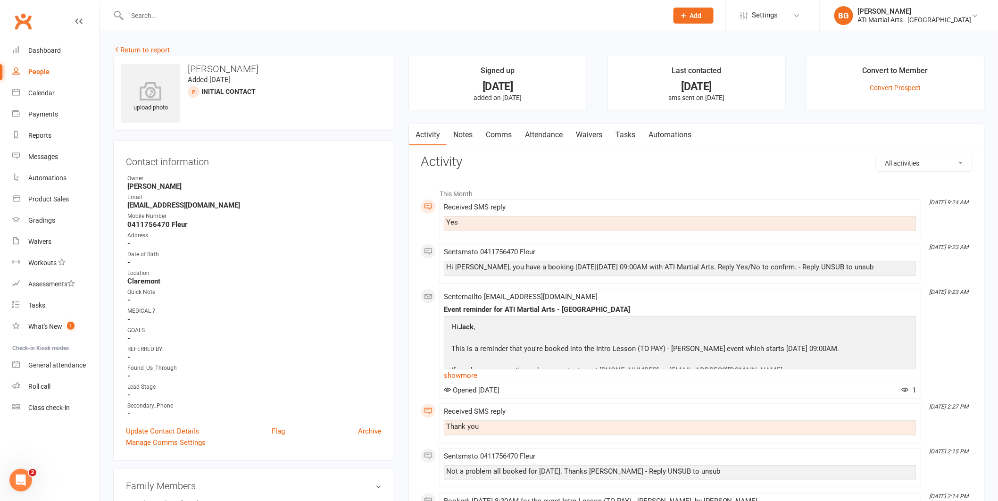
click at [502, 138] on link "Comms" at bounding box center [498, 135] width 39 height 22
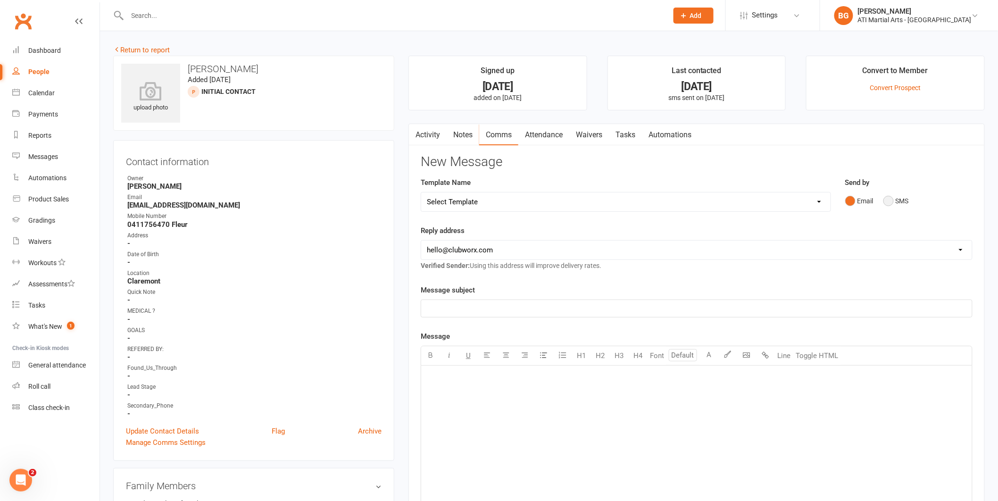
click at [901, 197] on button "SMS" at bounding box center [895, 201] width 25 height 18
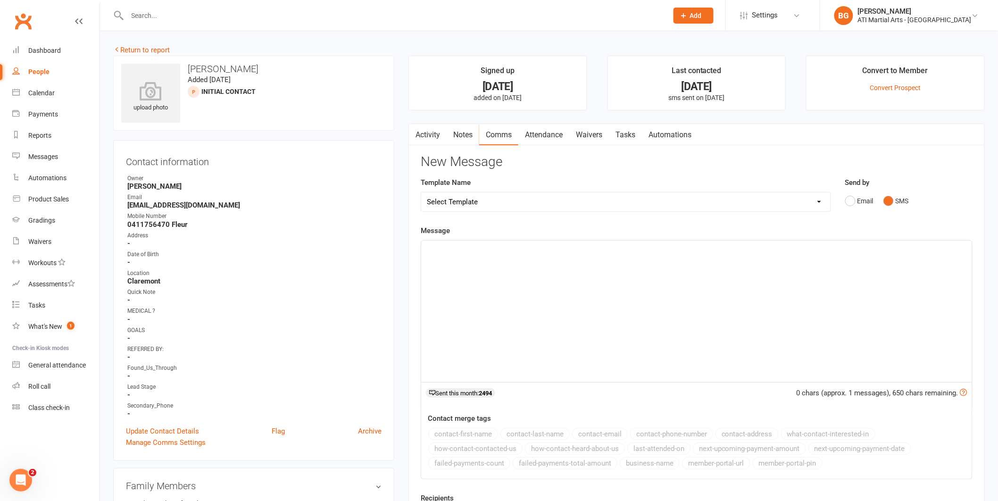
click at [884, 280] on div "﻿" at bounding box center [696, 312] width 551 height 142
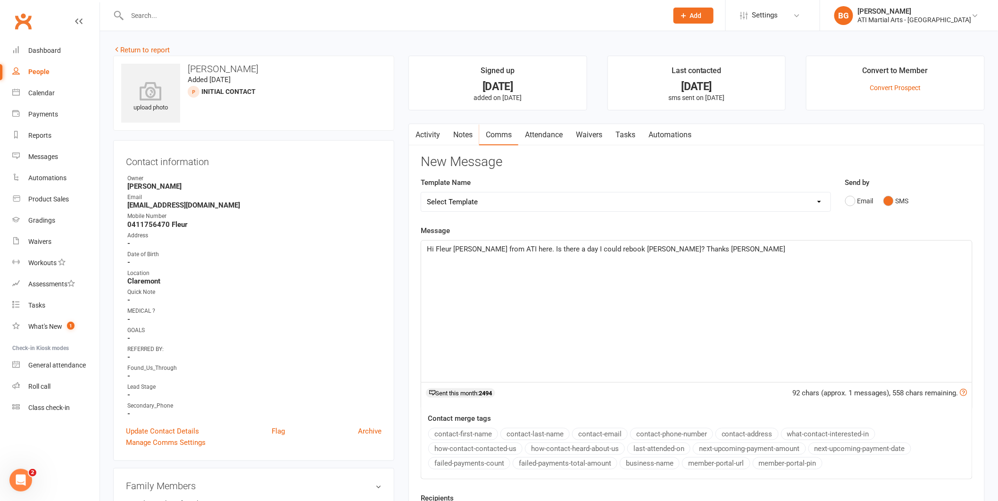
click at [634, 252] on span "Hi Fleur Brandon from ATI here. Is there a day I could rebook Jack iinto? Thank…" at bounding box center [606, 249] width 359 height 8
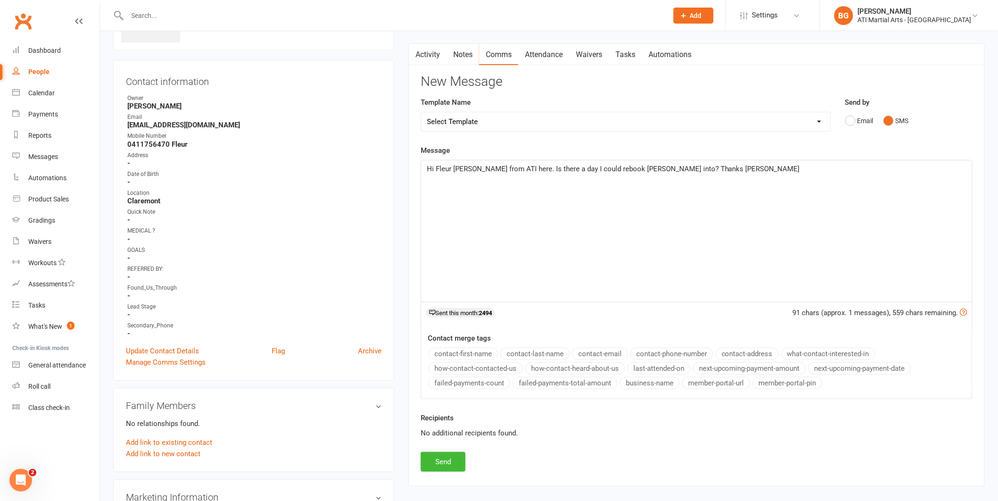
scroll to position [84, 0]
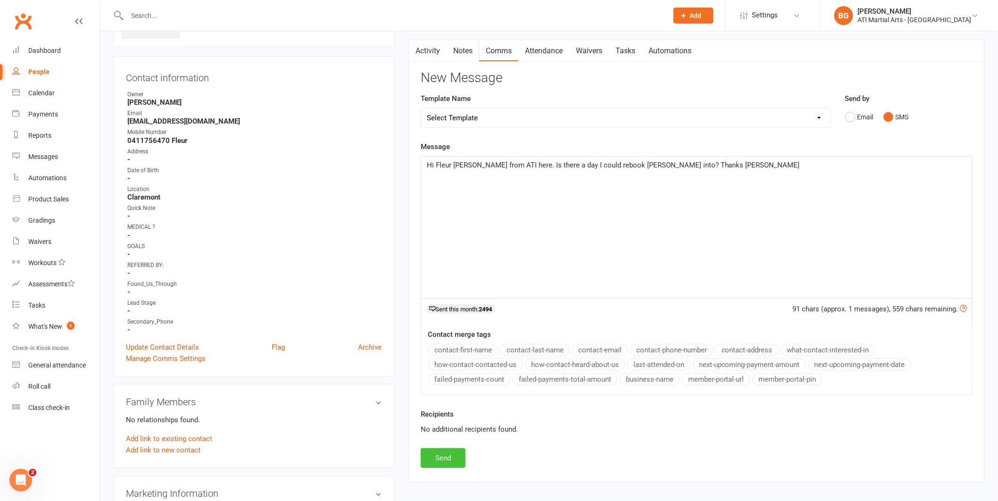
click at [438, 460] on button "Send" at bounding box center [443, 458] width 45 height 20
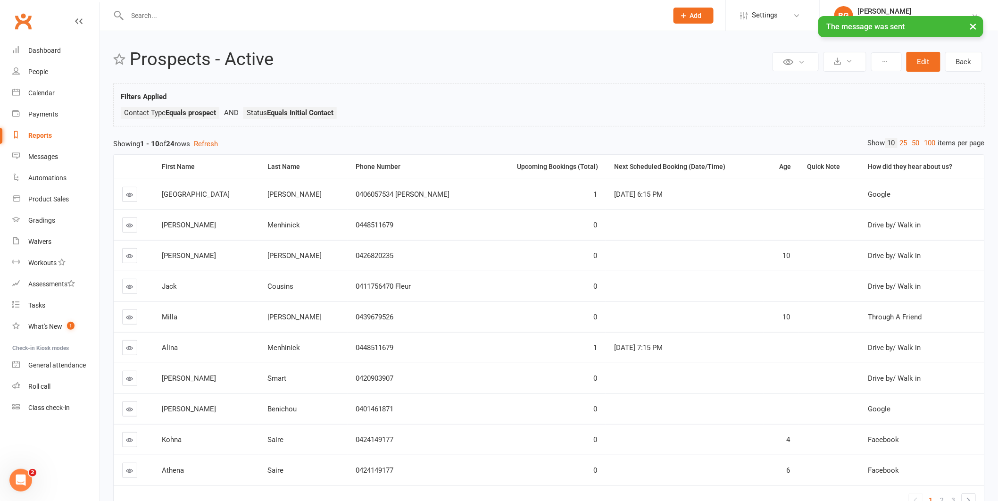
scroll to position [4, 0]
click at [131, 258] on link at bounding box center [129, 254] width 15 height 15
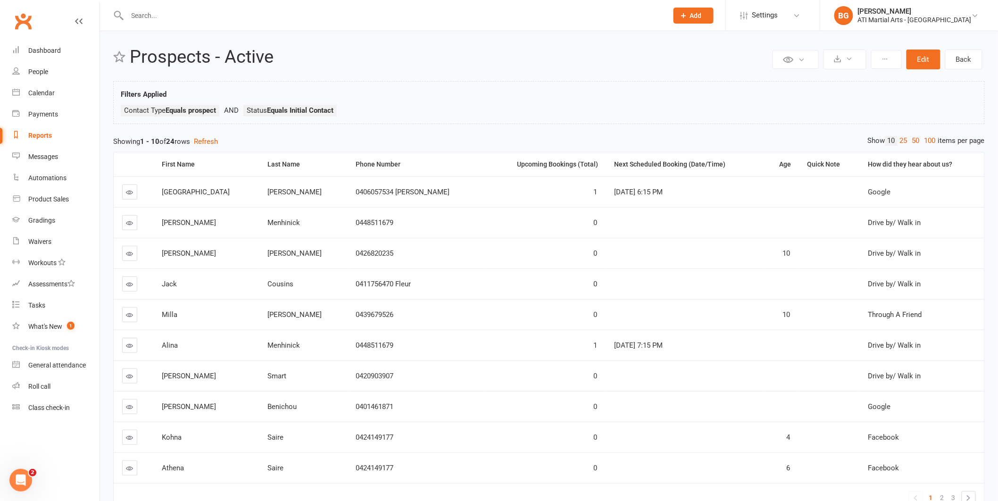
scroll to position [7, 0]
click at [131, 366] on td at bounding box center [134, 373] width 40 height 31
click at [126, 377] on icon at bounding box center [129, 374] width 7 height 7
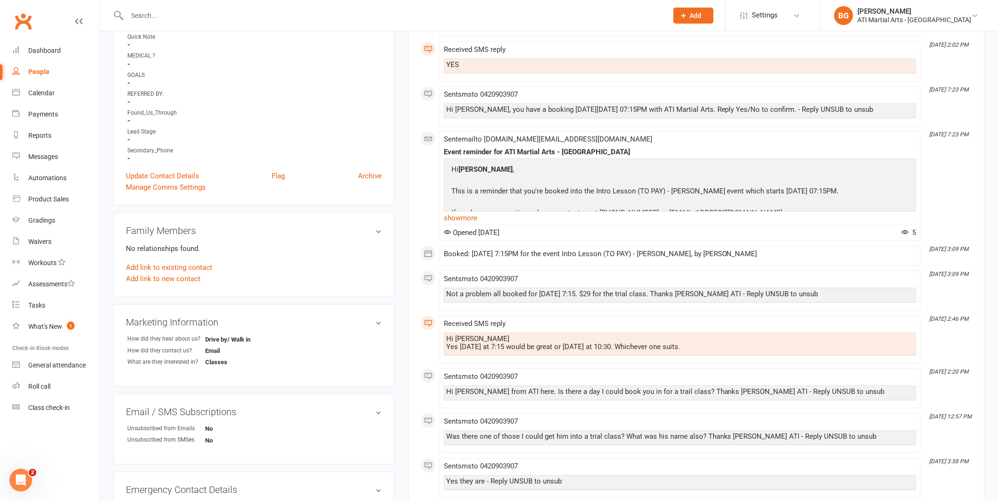
scroll to position [317, 0]
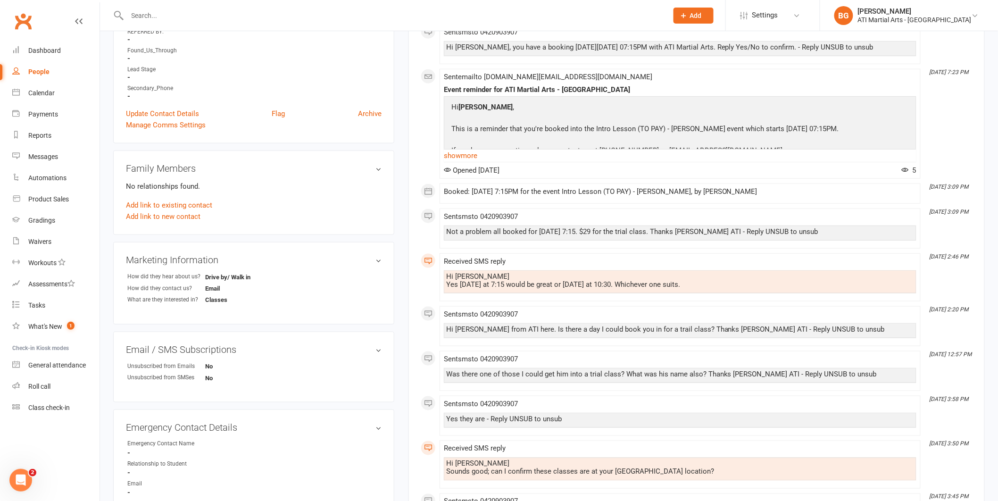
click at [297, 11] on input "text" at bounding box center [393, 15] width 537 height 13
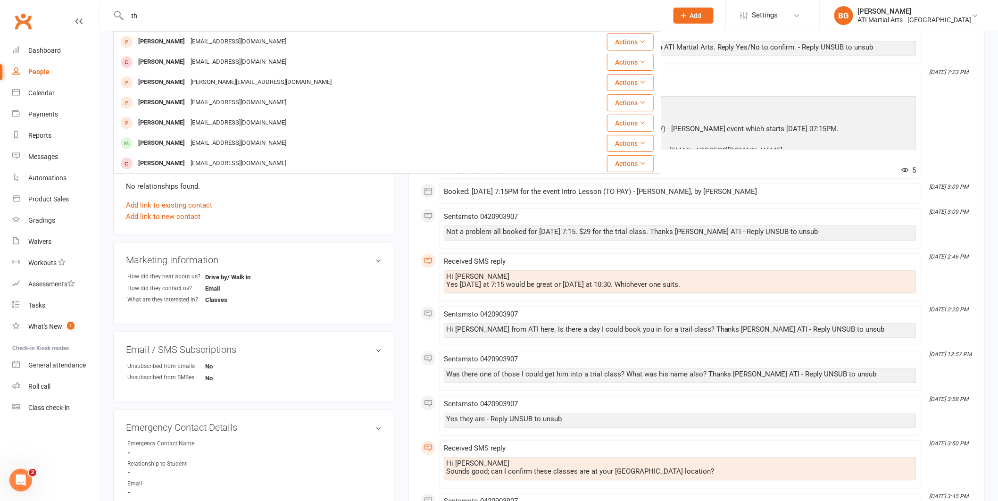
type input "t"
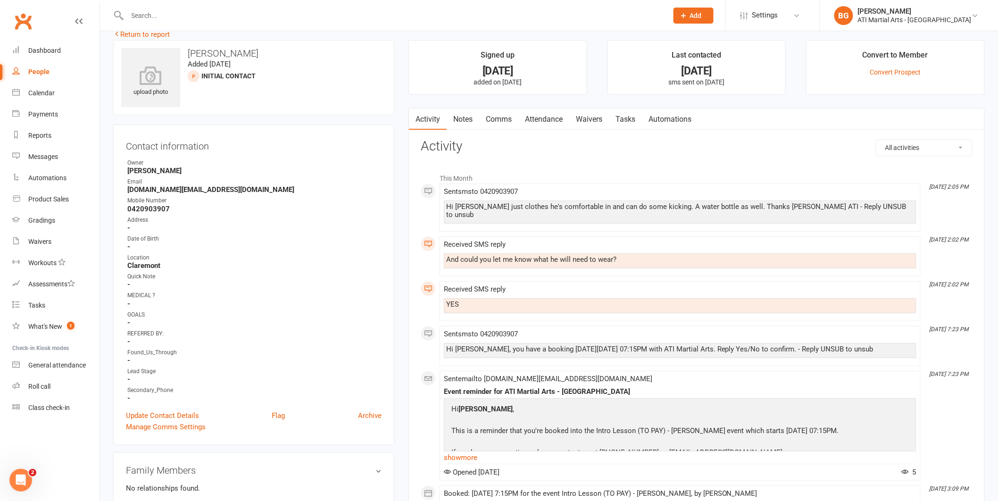
scroll to position [0, 0]
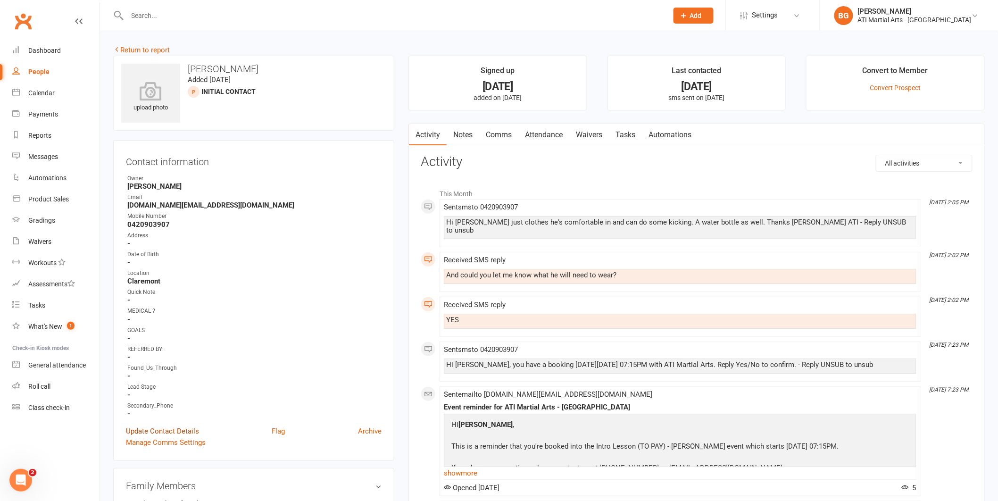
click at [172, 428] on link "Update Contact Details" at bounding box center [162, 430] width 73 height 11
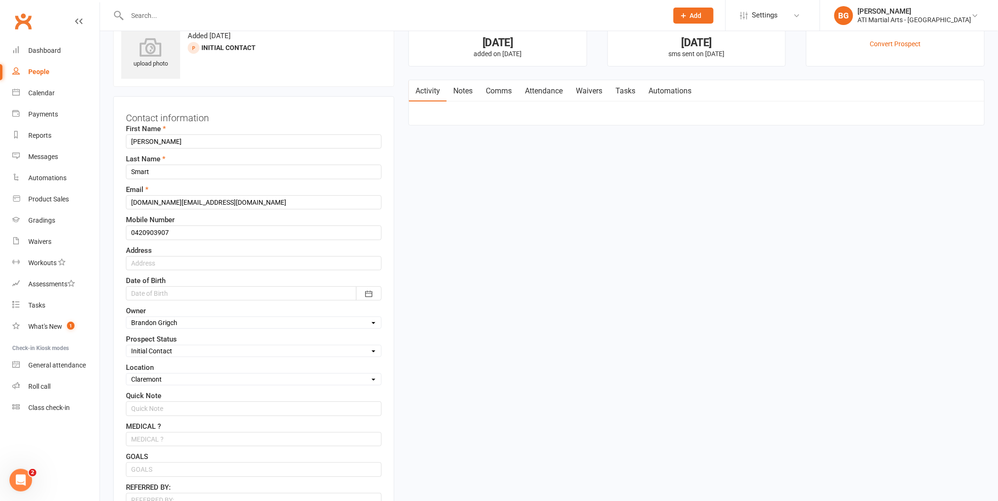
scroll to position [55, 0]
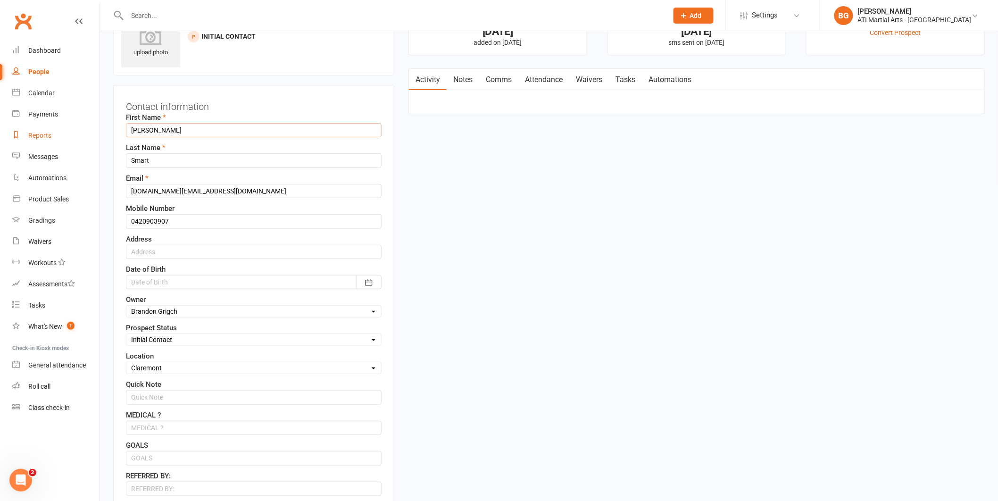
drag, startPoint x: 175, startPoint y: 124, endPoint x: 42, endPoint y: 134, distance: 132.9
drag, startPoint x: 169, startPoint y: 126, endPoint x: 111, endPoint y: 133, distance: 58.0
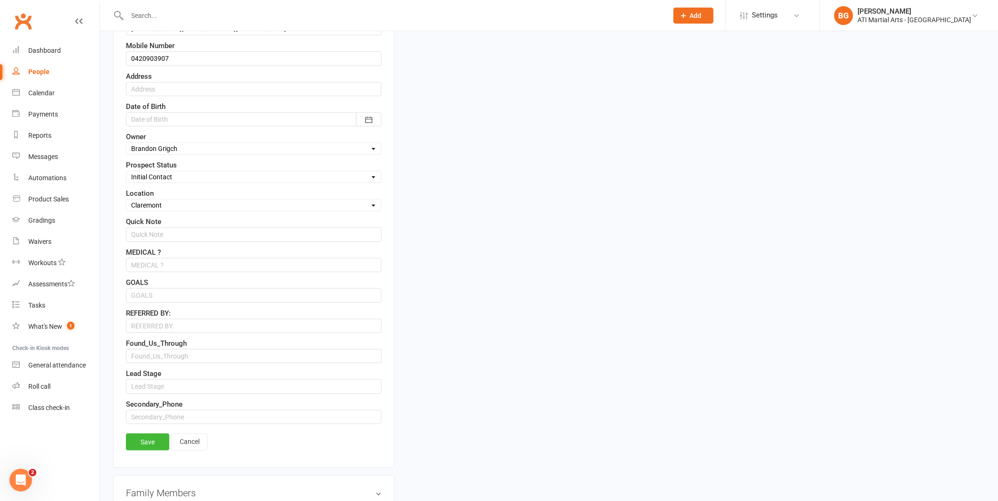
scroll to position [667, 0]
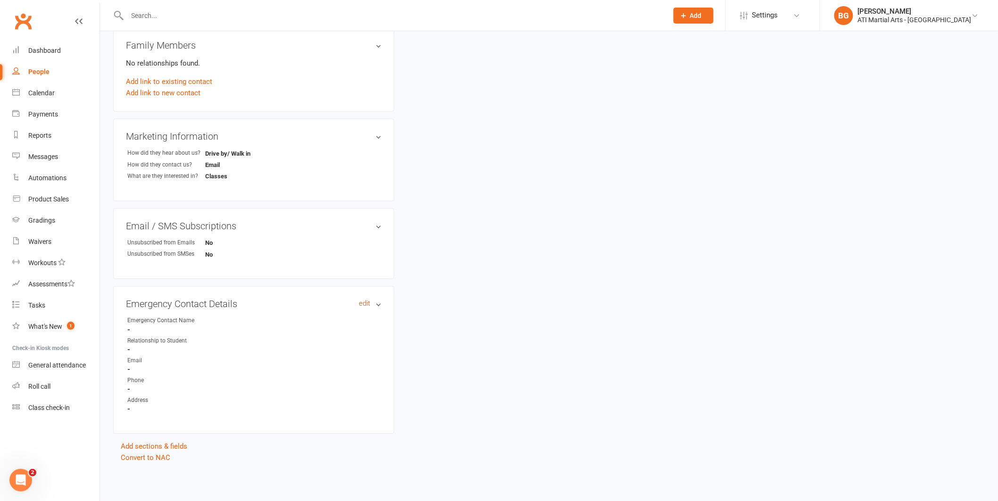
type input "Henry"
click at [368, 307] on link "edit" at bounding box center [364, 304] width 11 height 8
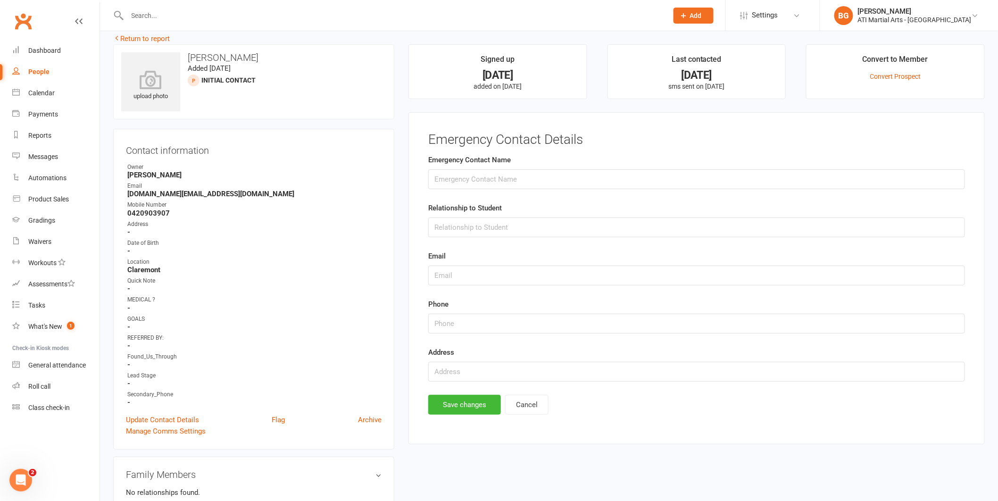
scroll to position [2, 0]
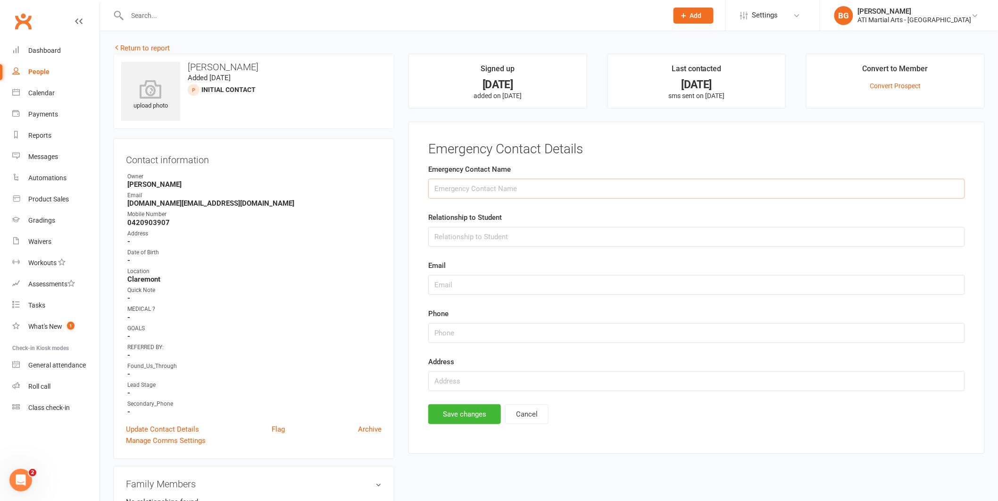
click at [479, 195] on input "text" at bounding box center [696, 189] width 537 height 20
type input "Deborah Smart"
type input "Mum"
drag, startPoint x: 221, startPoint y: 203, endPoint x: 118, endPoint y: 187, distance: 104.5
click at [123, 207] on div "Contact information Owner Brandon Grigch Email smart.esh.family@gmail.com Mobil…" at bounding box center [253, 298] width 281 height 321
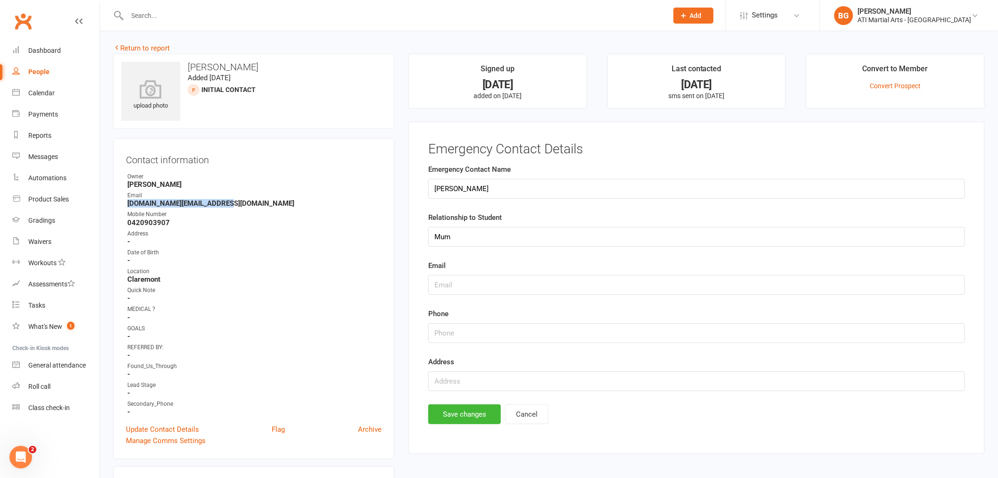
copy strong "smart.esh.family@gmail.com"
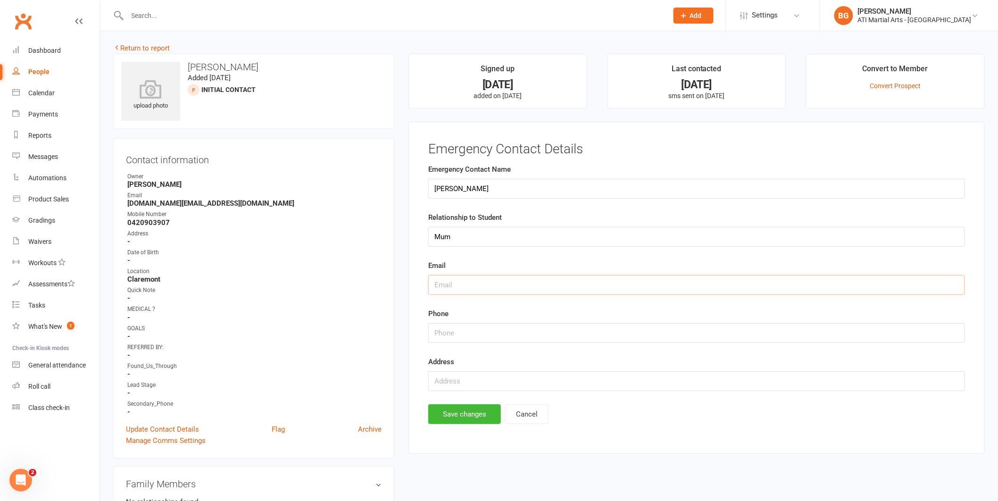
click at [463, 286] on input "text" at bounding box center [696, 285] width 537 height 20
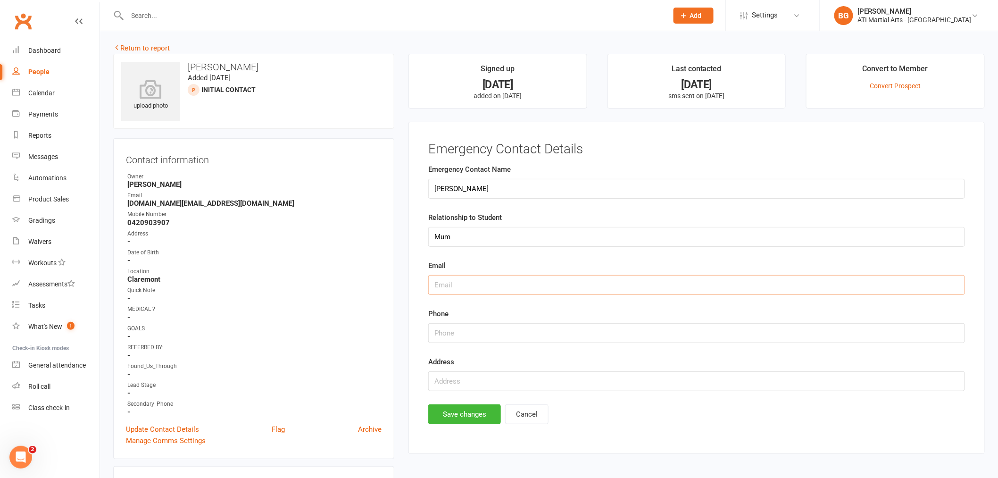
paste input "smart.esh.family@gmail.com"
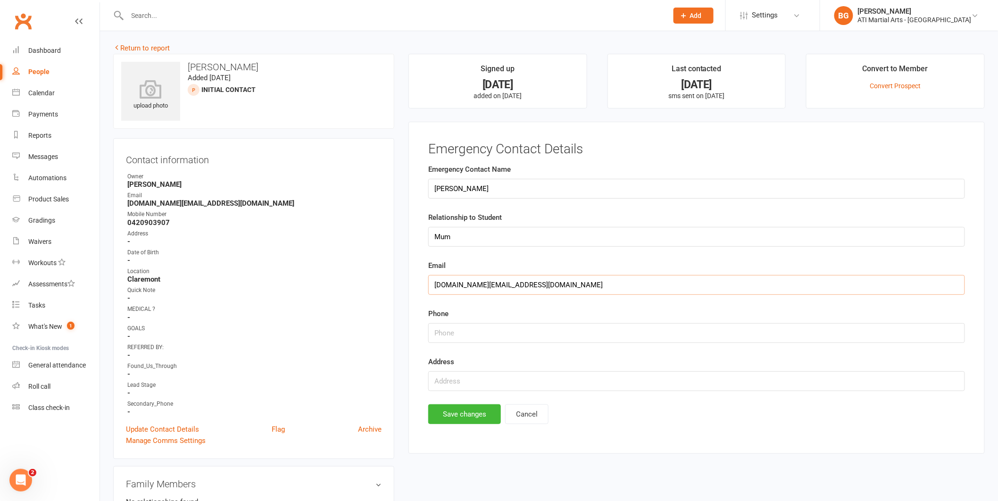
type input "smart.esh.family@gmail.com"
drag, startPoint x: 173, startPoint y: 223, endPoint x: 114, endPoint y: 222, distance: 58.5
click at [114, 222] on div "Contact information Owner Brandon Grigch Email smart.esh.family@gmail.com Mobil…" at bounding box center [253, 298] width 281 height 321
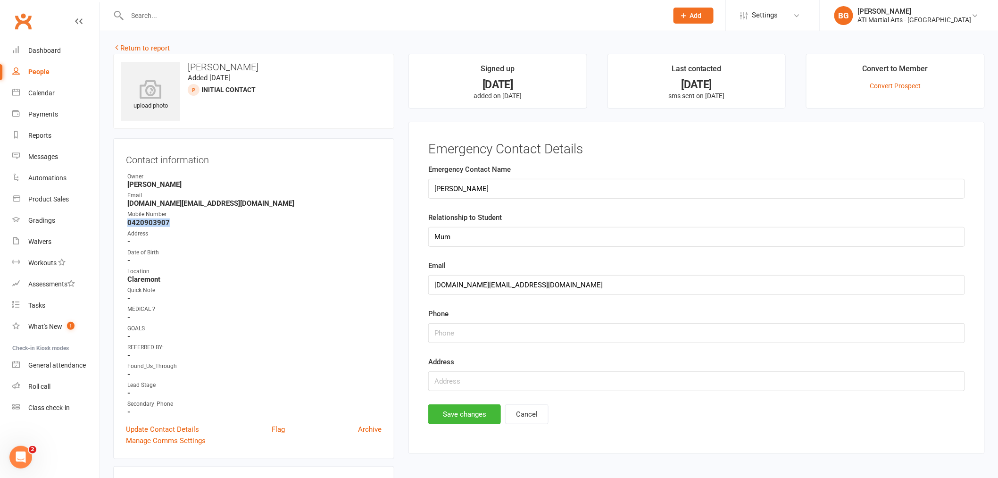
copy strong "0420903907"
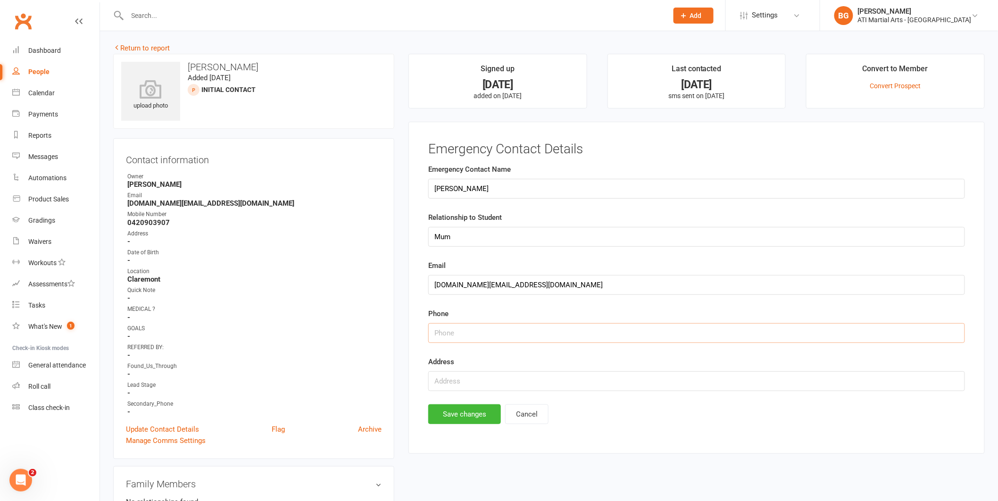
click at [459, 330] on input "string" at bounding box center [696, 333] width 537 height 20
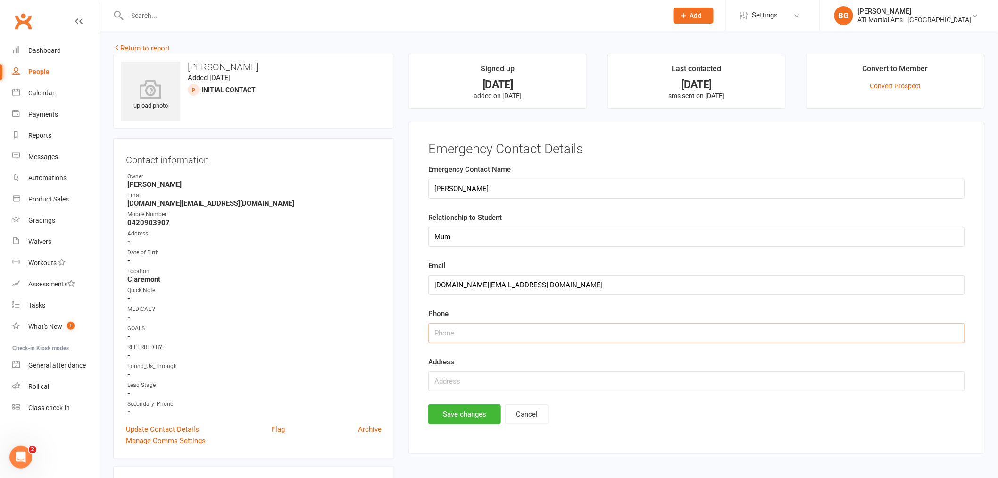
paste input "0420903907"
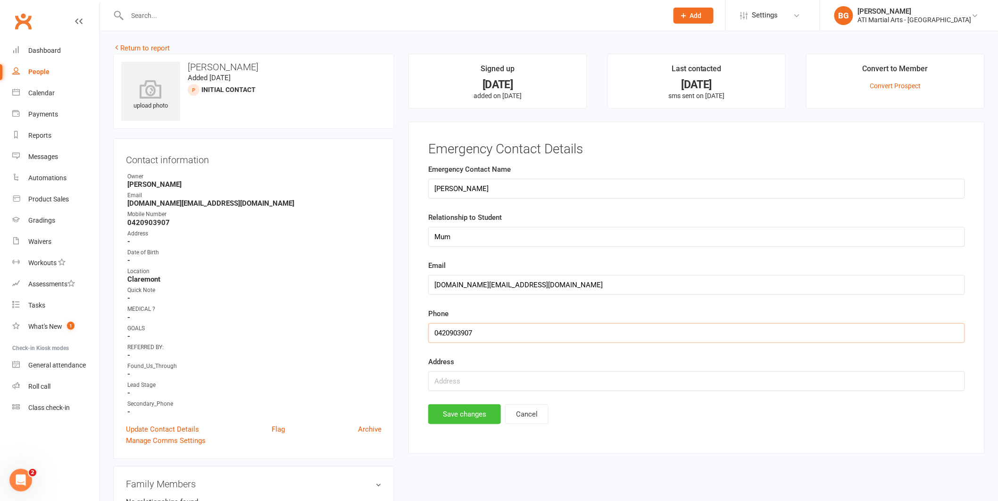
type input "0420903907"
click at [472, 413] on button "Save changes" at bounding box center [464, 414] width 73 height 20
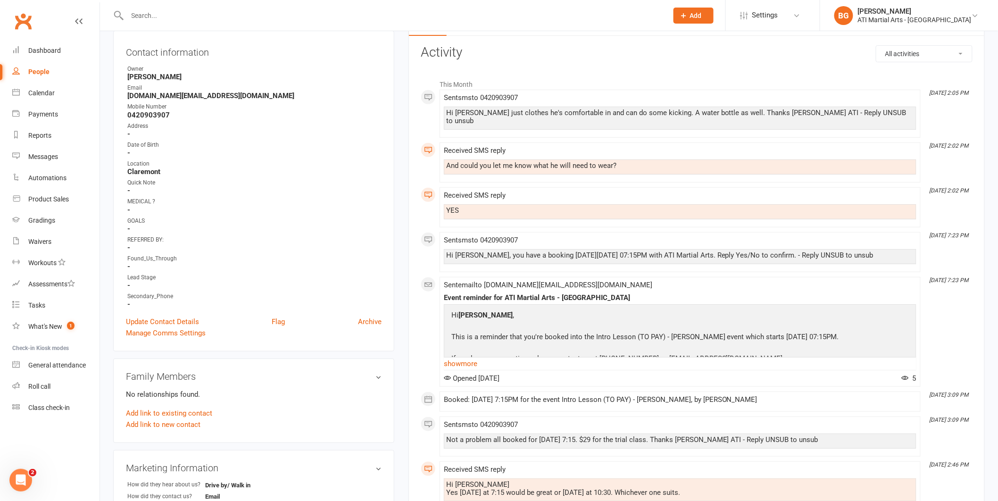
scroll to position [101, 0]
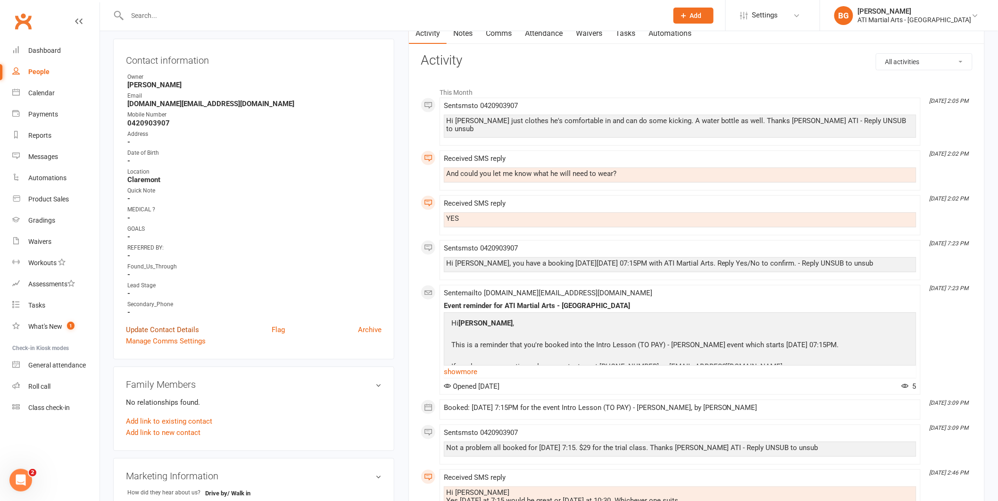
click at [164, 330] on link "Update Contact Details" at bounding box center [162, 329] width 73 height 11
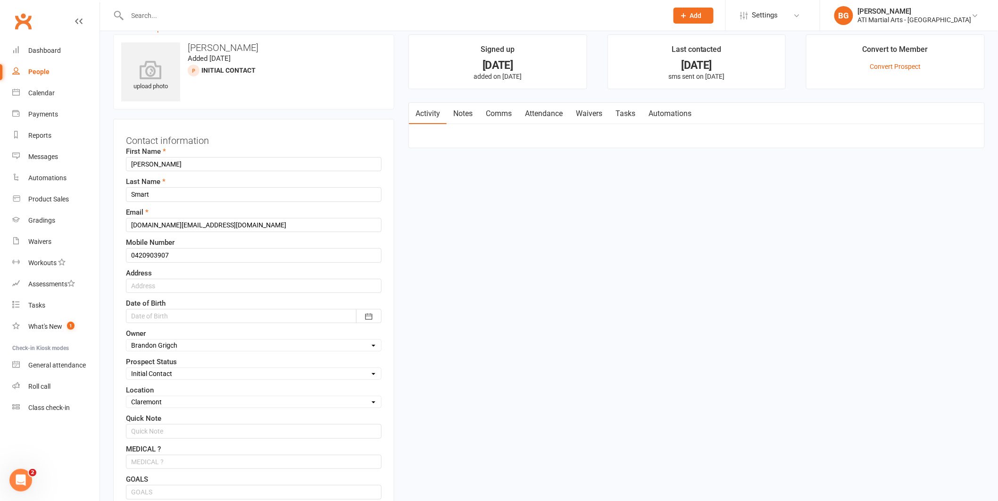
scroll to position [0, 0]
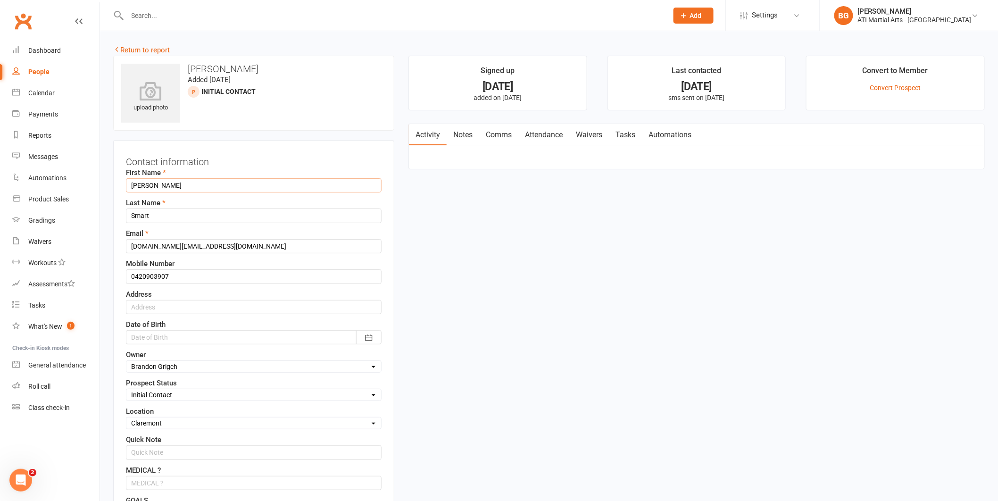
drag, startPoint x: 193, startPoint y: 186, endPoint x: 2, endPoint y: 175, distance: 191.9
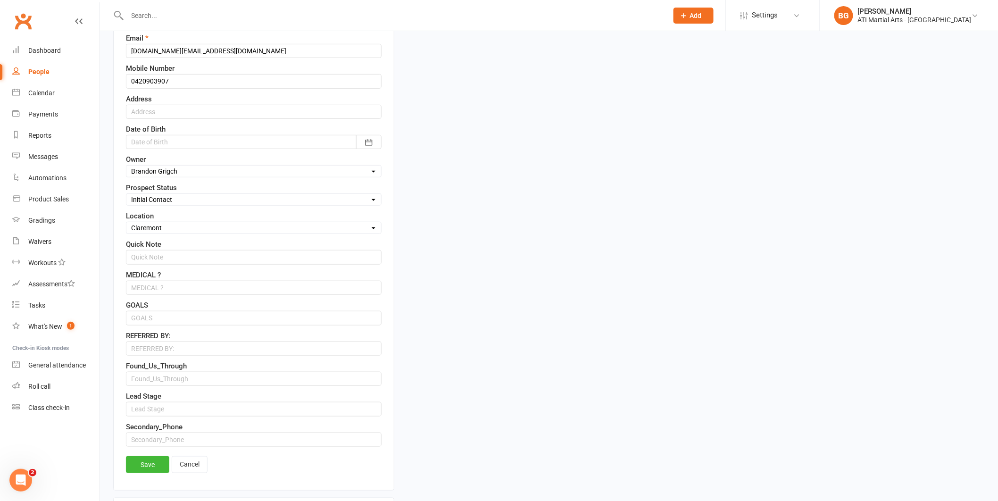
scroll to position [376, 0]
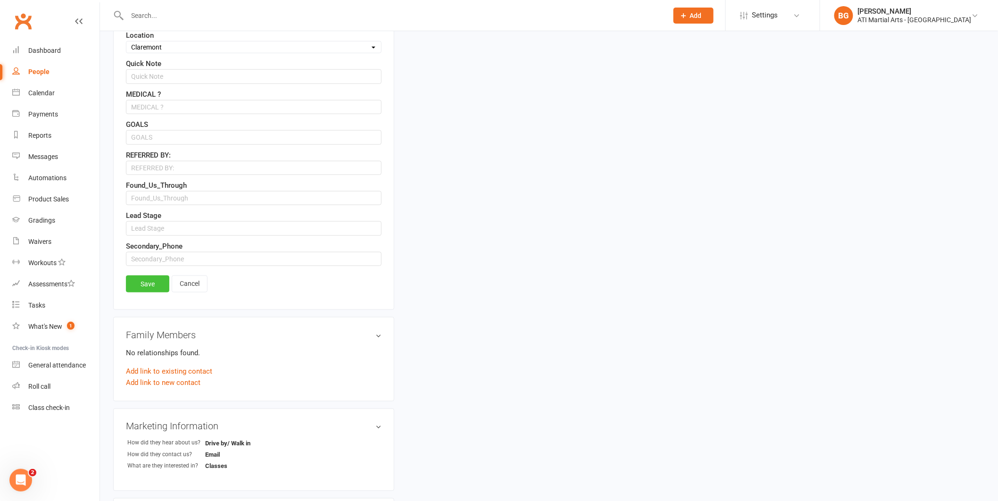
type input "Henry"
click at [153, 285] on link "Save" at bounding box center [147, 283] width 43 height 17
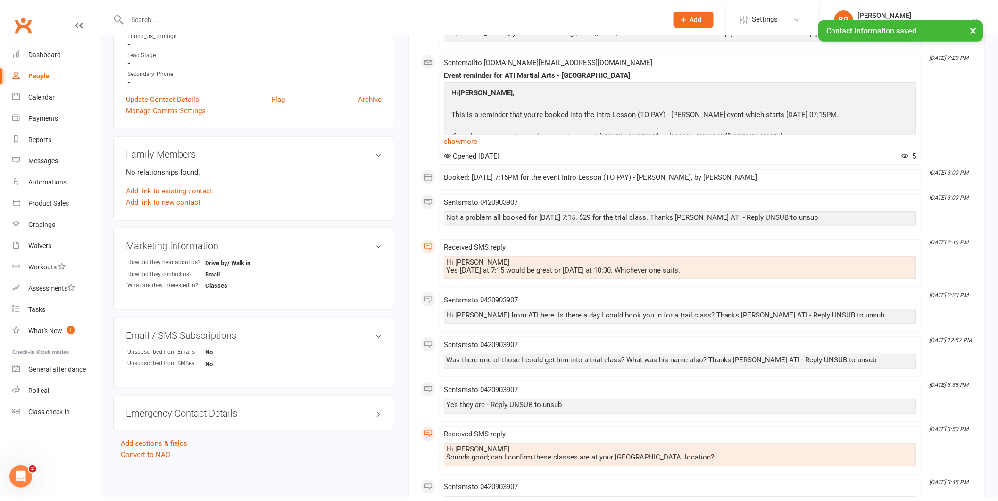
scroll to position [376, 0]
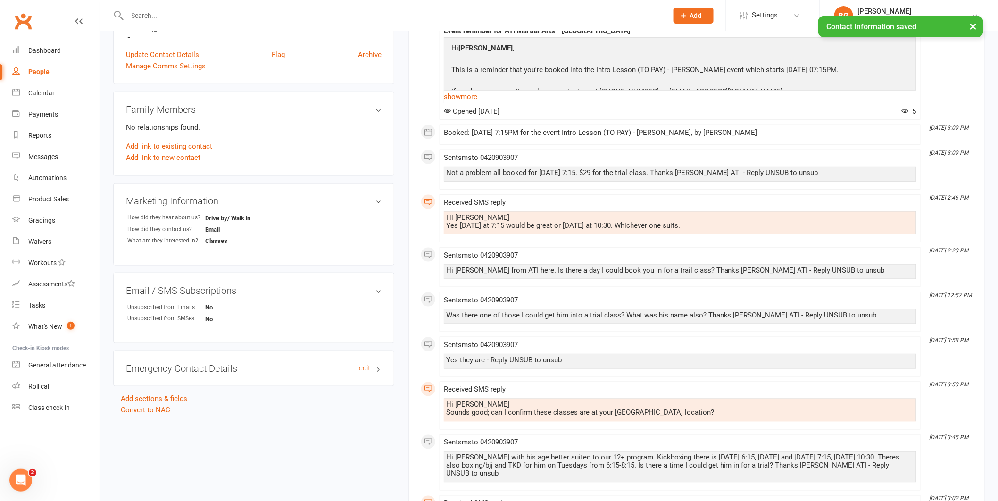
click at [378, 367] on h3 "Emergency Contact Details edit" at bounding box center [254, 368] width 256 height 10
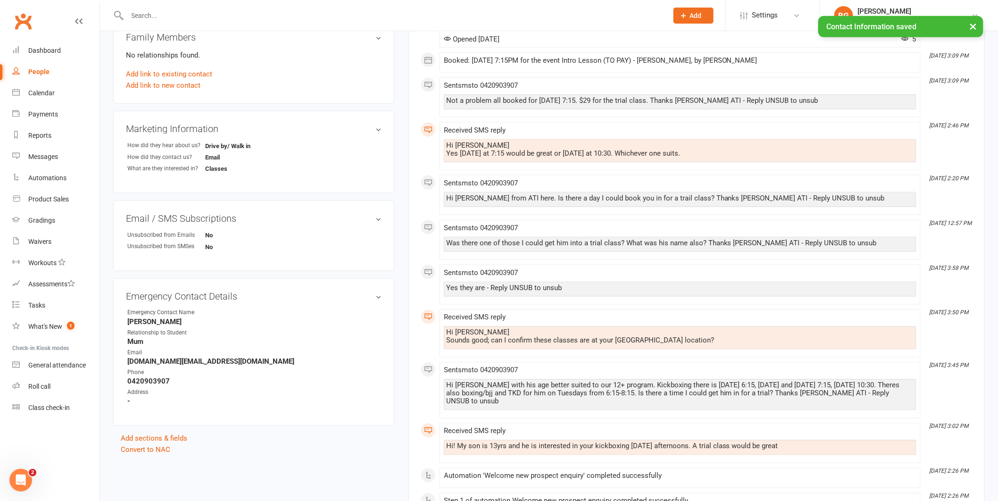
scroll to position [451, 0]
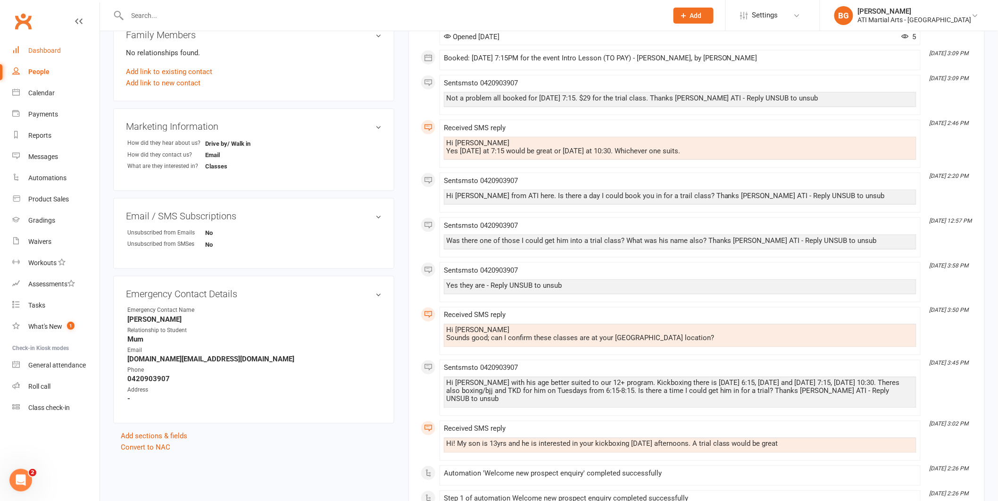
click at [85, 53] on link "Dashboard" at bounding box center [55, 50] width 87 height 21
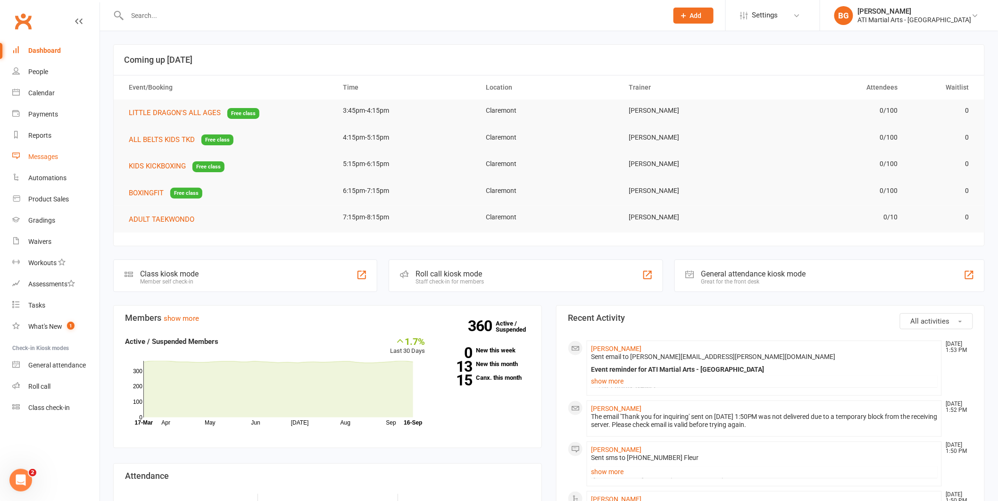
click at [52, 153] on div "Messages" at bounding box center [43, 157] width 30 height 8
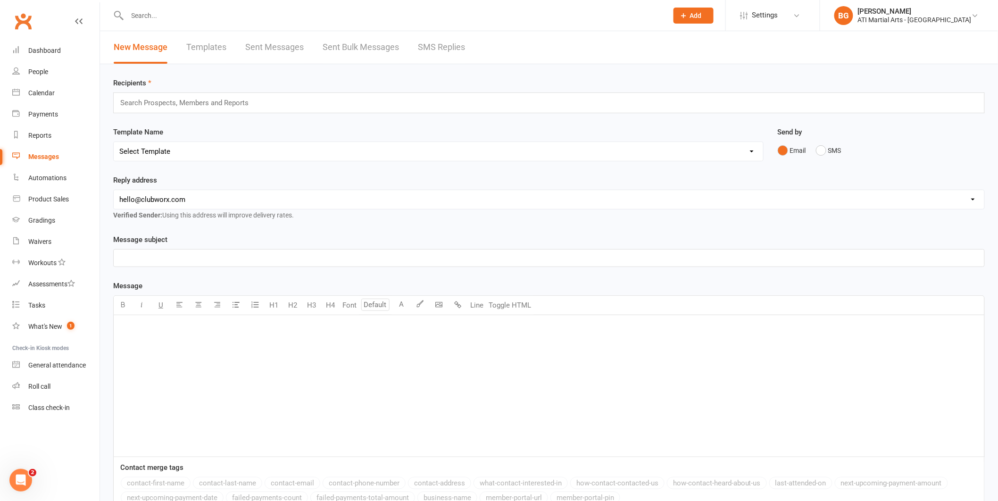
click at [441, 48] on link "SMS Replies" at bounding box center [441, 47] width 47 height 33
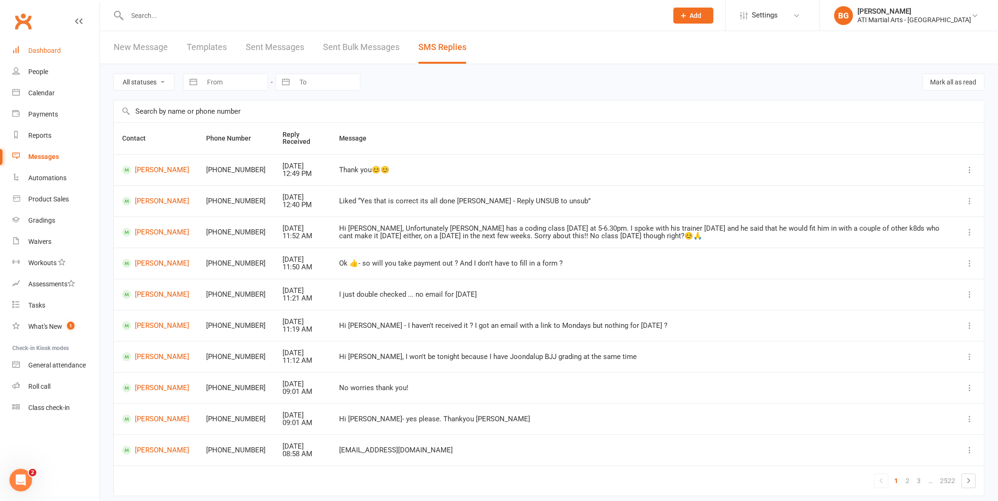
click at [39, 47] on div "Dashboard" at bounding box center [44, 51] width 33 height 8
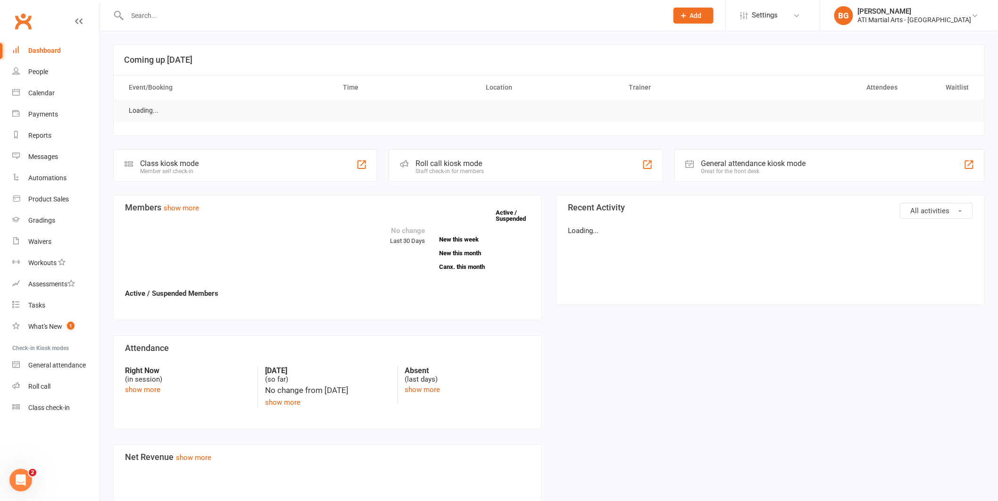
click at [176, 9] on input "text" at bounding box center [393, 15] width 537 height 13
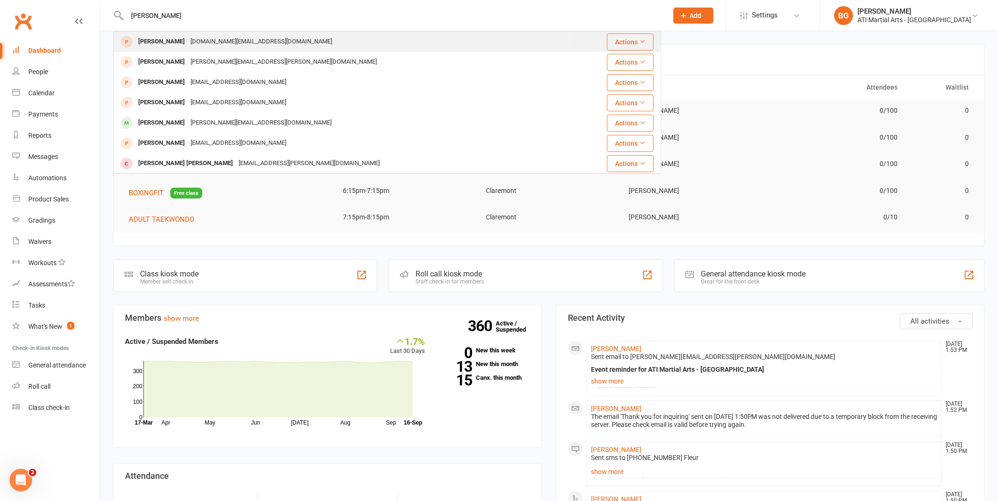
type input "henry smart"
click at [218, 49] on div "Henry Smart smart.esh.family@gmail.com" at bounding box center [342, 41] width 456 height 19
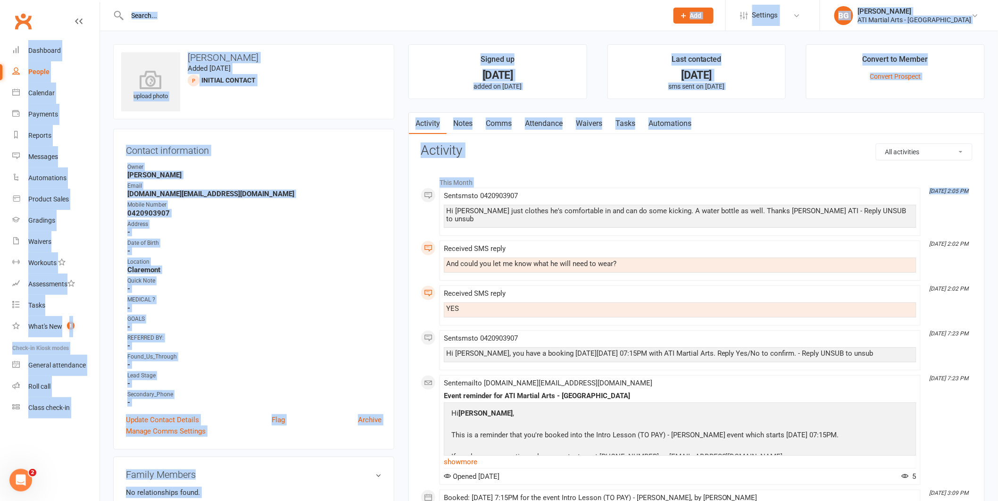
drag, startPoint x: 721, startPoint y: 189, endPoint x: 480, endPoint y: 7, distance: 301.8
click at [610, 184] on li "This Month" at bounding box center [697, 180] width 552 height 15
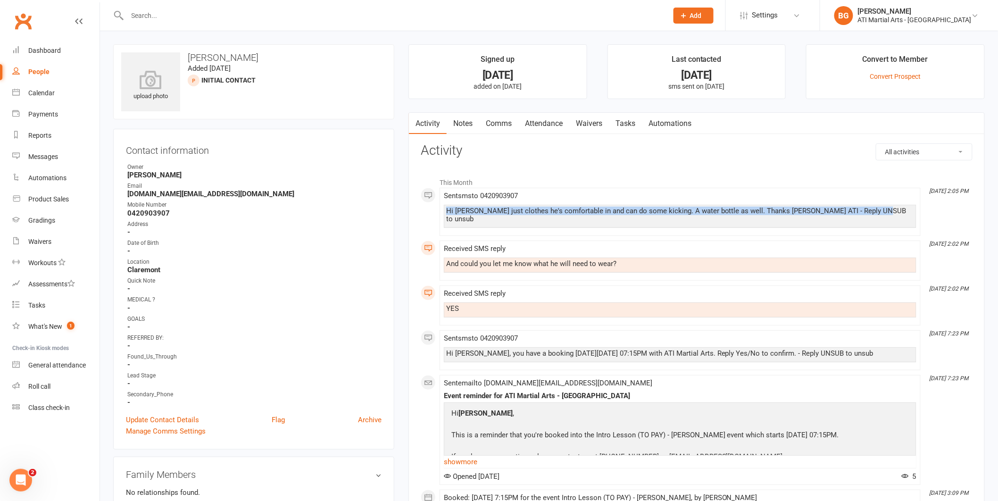
drag, startPoint x: 623, startPoint y: 223, endPoint x: 606, endPoint y: 194, distance: 33.4
click at [606, 194] on div "Sent sms to 0420903907 Hi Deborah just clothes he's comfortable in and can do s…" at bounding box center [680, 212] width 473 height 40
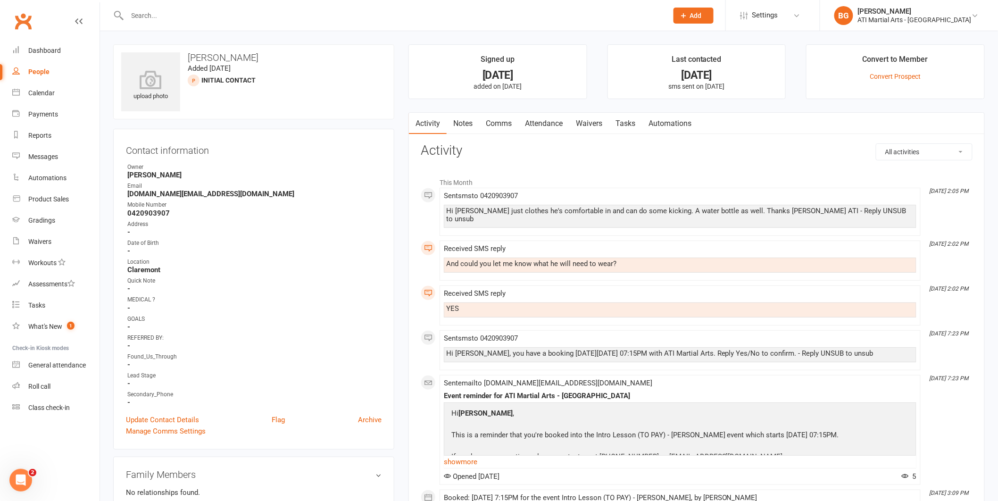
click at [806, 248] on div "Received SMS reply And could you let me know what he will need to wear?" at bounding box center [680, 261] width 473 height 32
click at [623, 263] on div "And could you let me know what he will need to wear?" at bounding box center [680, 265] width 473 height 15
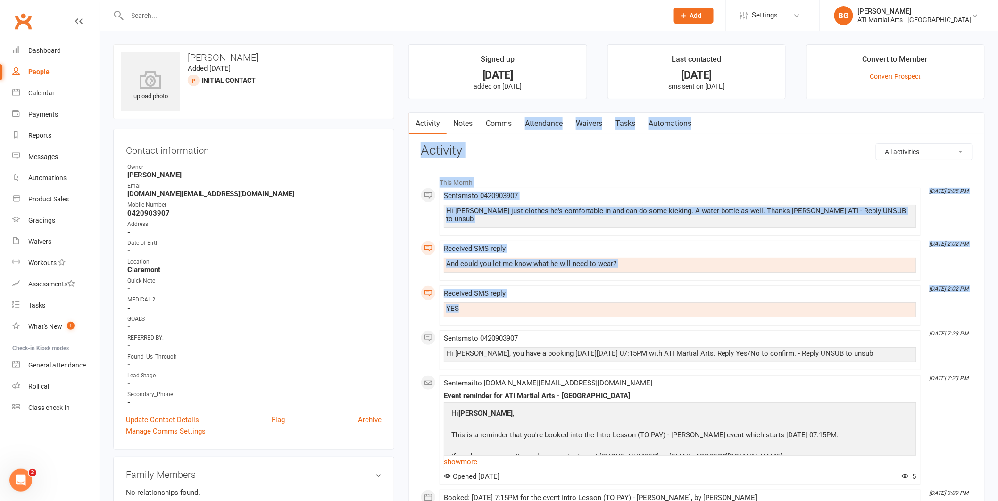
drag, startPoint x: 539, startPoint y: 291, endPoint x: 522, endPoint y: 117, distance: 174.9
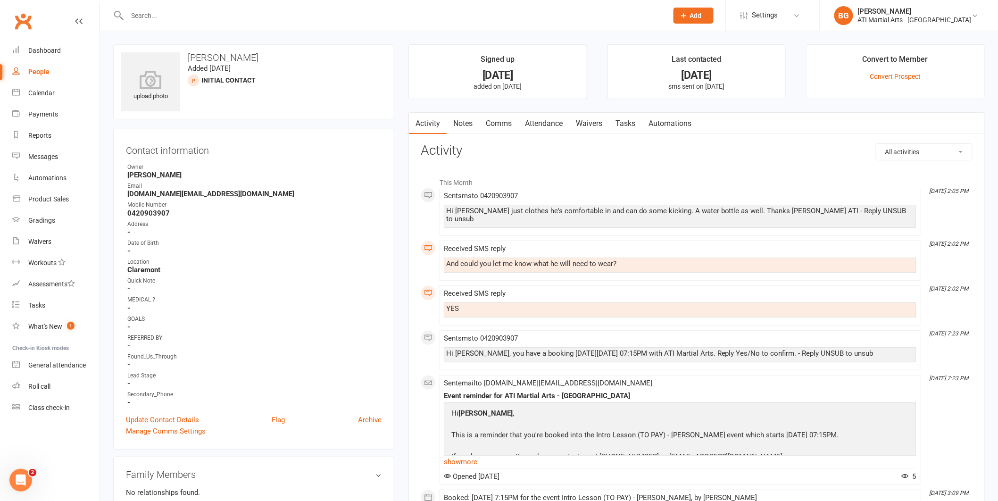
click at [587, 347] on div "Hi Deborah, you have a booking on Thursday, September 11 at 07:15PM with ATI Ma…" at bounding box center [680, 354] width 473 height 15
drag, startPoint x: 587, startPoint y: 340, endPoint x: 620, endPoint y: 349, distance: 33.8
click at [587, 337] on div "Sent sms to 0420903907 Hi Deborah, you have a booking on Thursday, September 11…" at bounding box center [680, 350] width 473 height 32
click at [838, 408] on p "Hi Deborah ," at bounding box center [645, 415] width 392 height 14
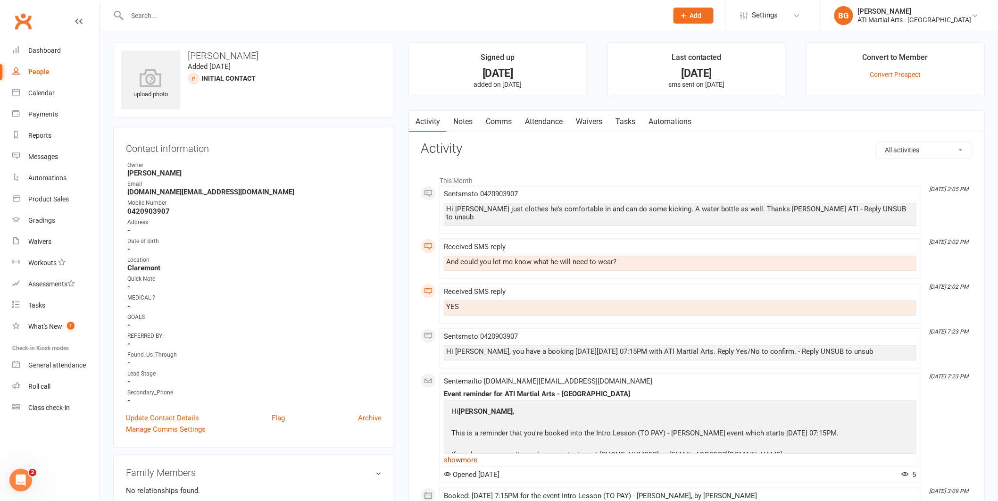
click at [483, 455] on link "show more" at bounding box center [680, 459] width 473 height 13
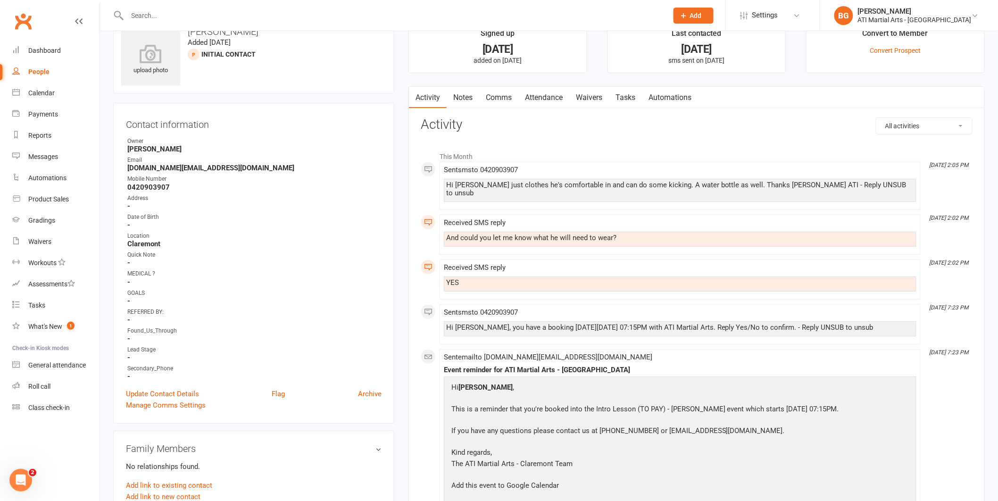
scroll to position [25, 0]
click at [511, 101] on link "Comms" at bounding box center [498, 99] width 39 height 22
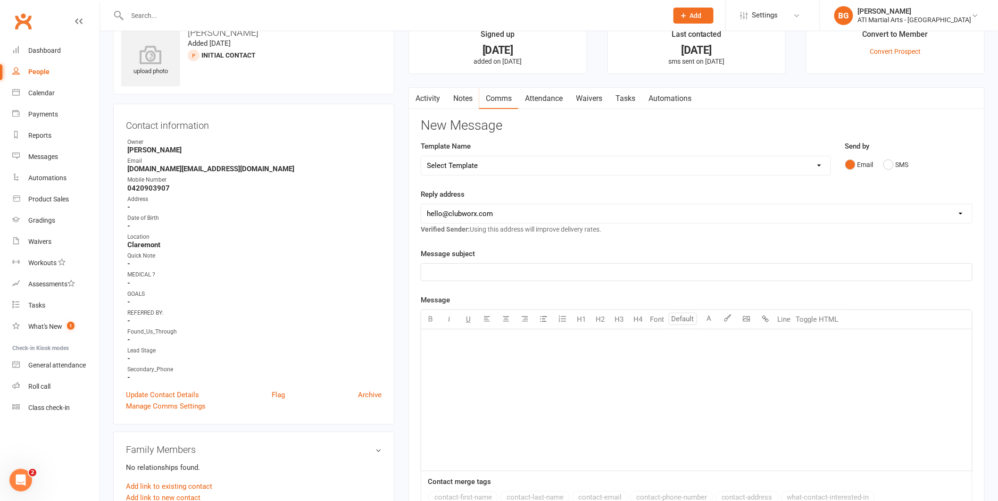
click at [539, 101] on link "Attendance" at bounding box center [543, 99] width 51 height 22
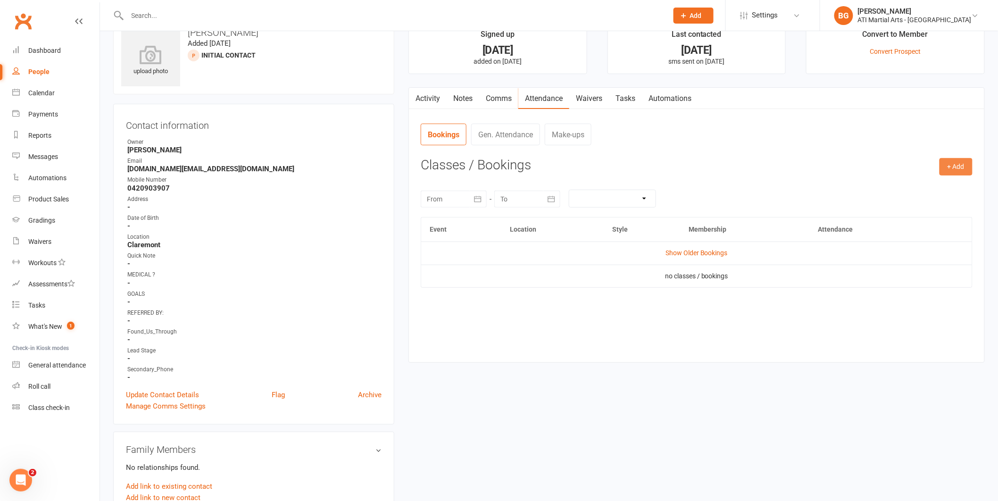
click at [954, 159] on button "+ Add" at bounding box center [956, 166] width 33 height 17
click at [943, 210] on link "Add Appointment" at bounding box center [925, 207] width 93 height 19
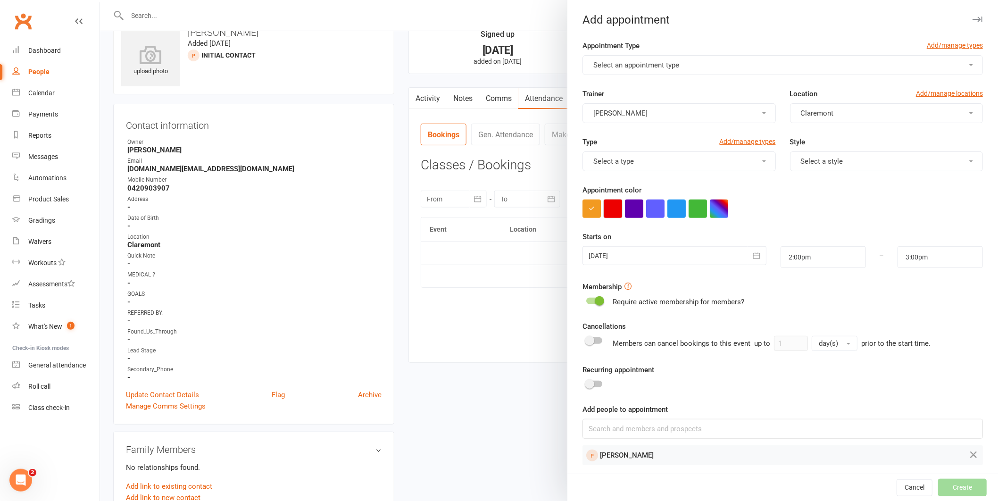
click at [616, 212] on button "button" at bounding box center [613, 209] width 18 height 18
click at [607, 64] on span "Select an appointment type" at bounding box center [636, 65] width 86 height 8
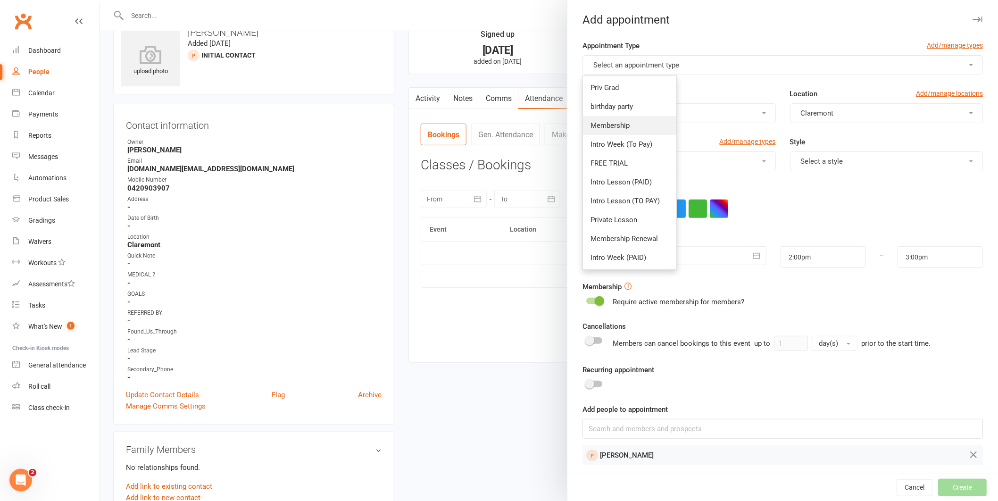
click at [614, 129] on span "Membership" at bounding box center [610, 125] width 39 height 8
type input "2:30pm"
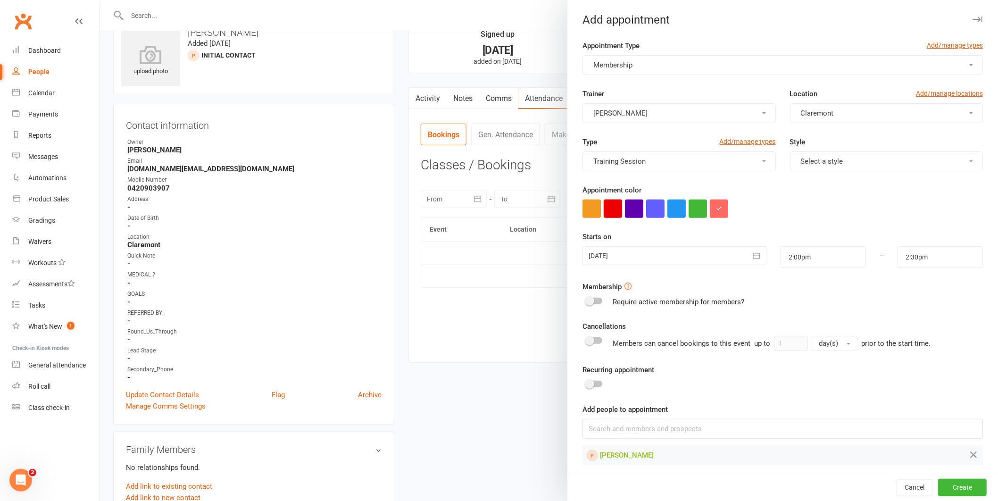
click at [606, 208] on button "button" at bounding box center [613, 209] width 18 height 18
click at [620, 260] on div at bounding box center [675, 255] width 184 height 19
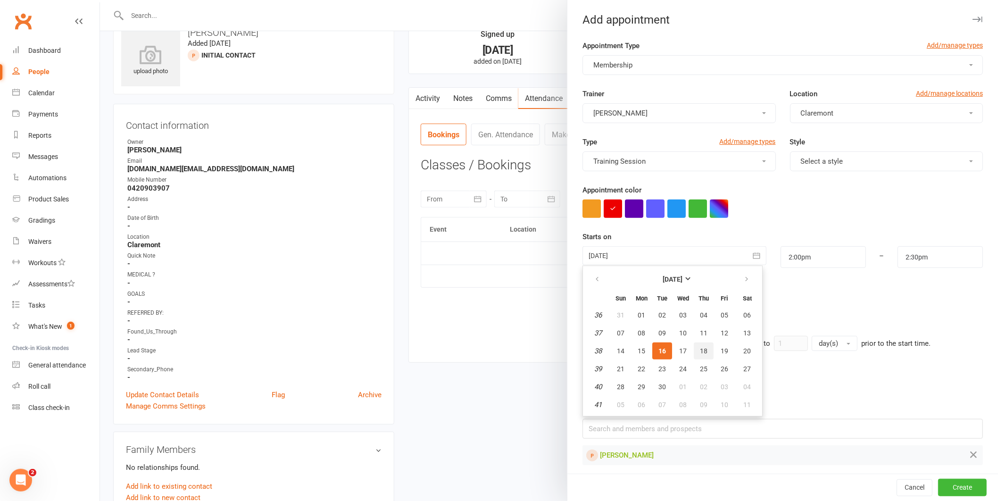
drag, startPoint x: 694, startPoint y: 345, endPoint x: 709, endPoint y: 325, distance: 25.3
click at [700, 347] on span "18" at bounding box center [704, 351] width 8 height 8
type input "18 Sep 2025"
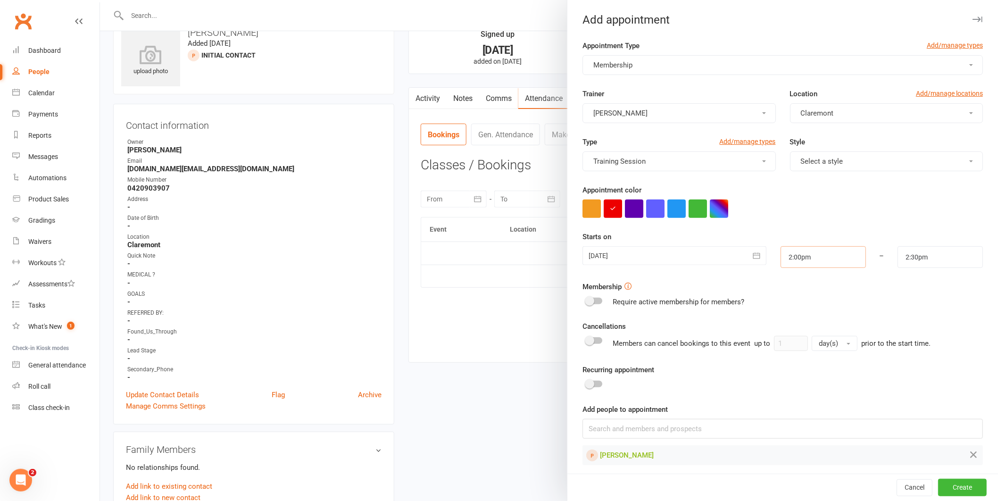
click at [794, 250] on input "2:00pm" at bounding box center [823, 257] width 85 height 22
type input "7:15pm"
click at [790, 300] on li "7:15pm" at bounding box center [803, 303] width 45 height 14
click at [941, 262] on input "2:30pm" at bounding box center [940, 257] width 85 height 22
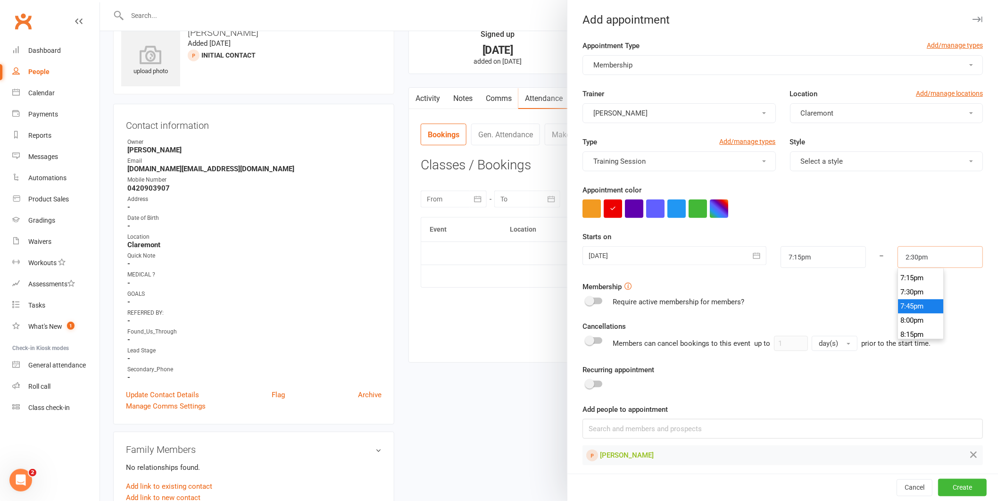
scroll to position [1090, 0]
type input "8:15pm"
click at [907, 333] on li "8:15pm" at bounding box center [920, 332] width 45 height 14
click at [950, 493] on button "Create" at bounding box center [962, 487] width 49 height 17
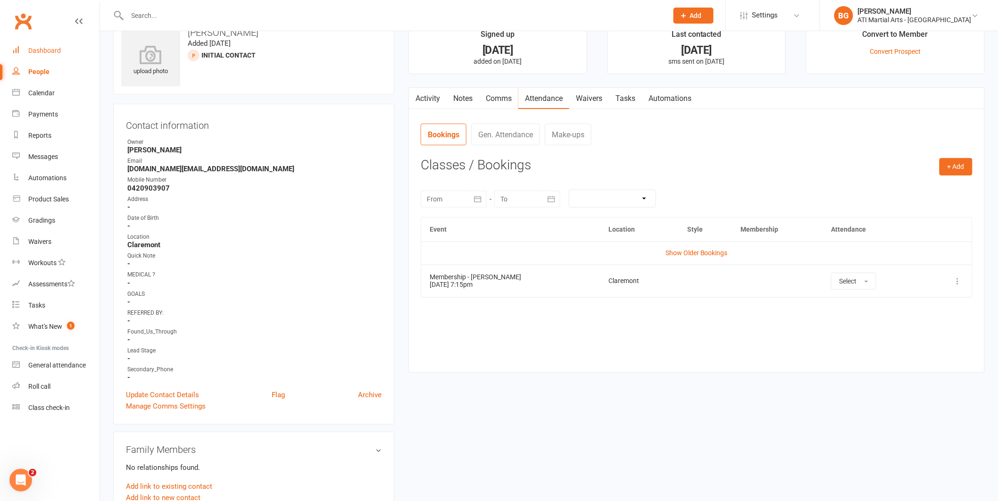
click at [49, 50] on div "Dashboard" at bounding box center [44, 51] width 33 height 8
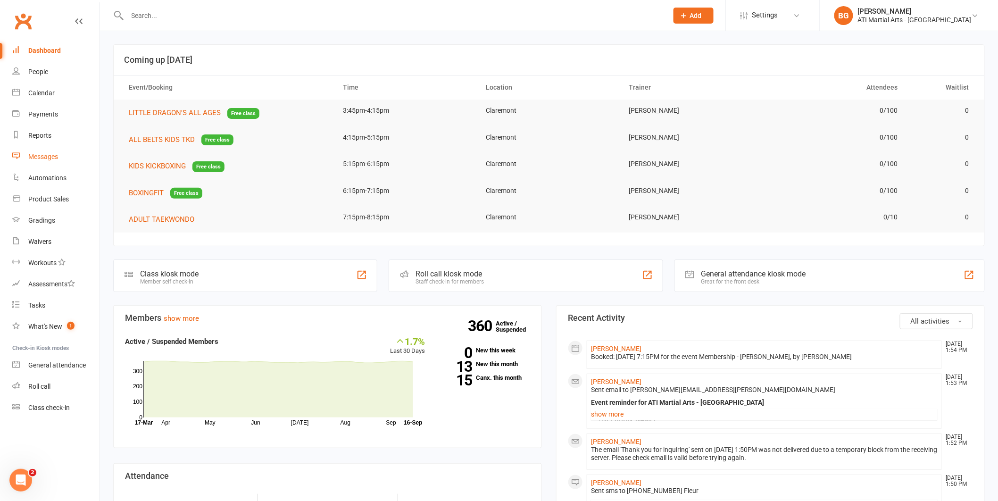
click at [62, 155] on link "Messages" at bounding box center [55, 156] width 87 height 21
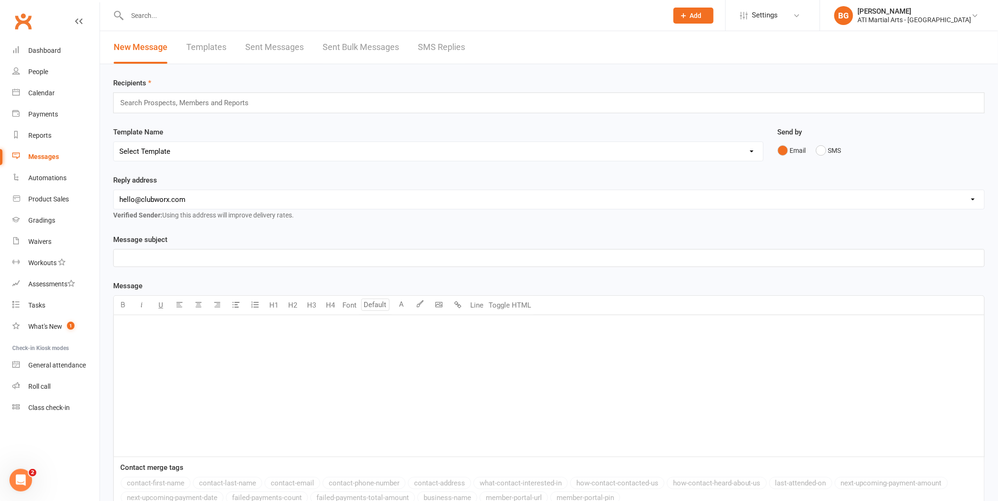
click at [450, 55] on link "SMS Replies" at bounding box center [441, 47] width 47 height 33
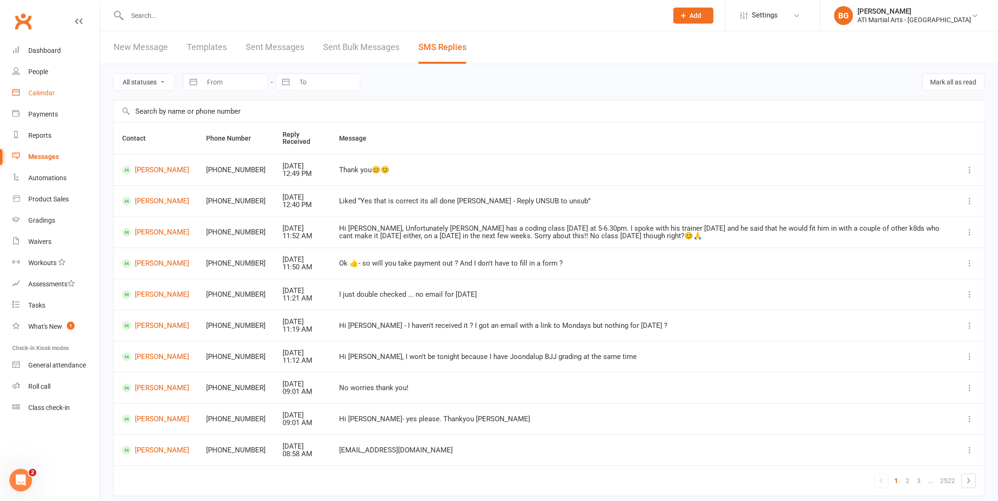
click at [79, 98] on link "Calendar" at bounding box center [55, 93] width 87 height 21
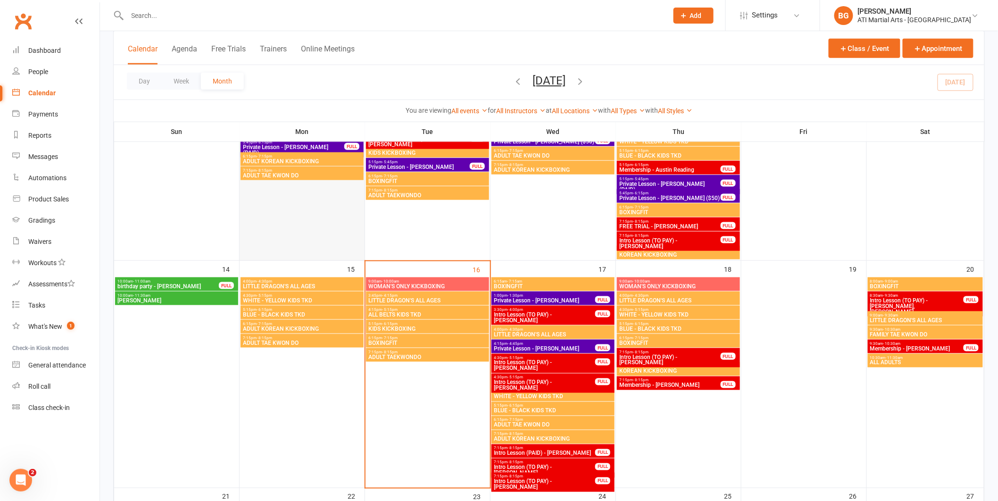
scroll to position [440, 0]
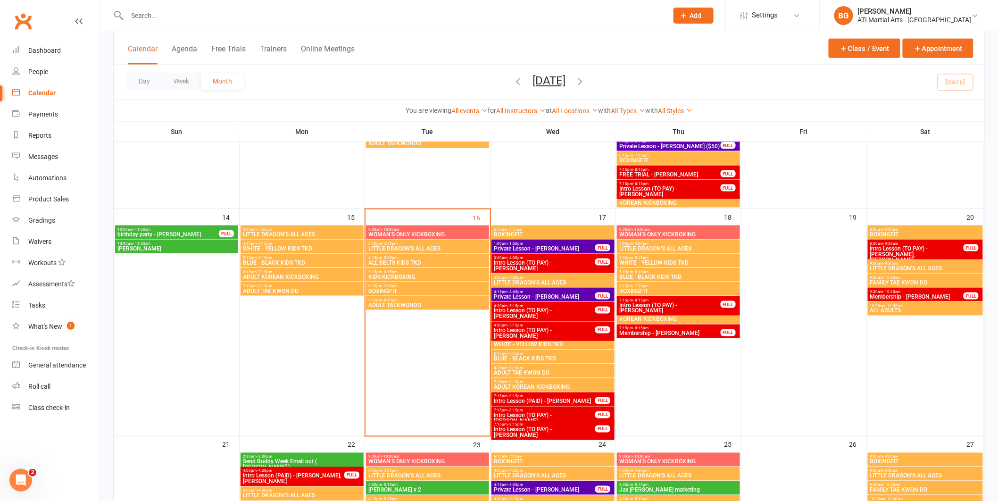
click at [251, 9] on input "text" at bounding box center [393, 15] width 537 height 13
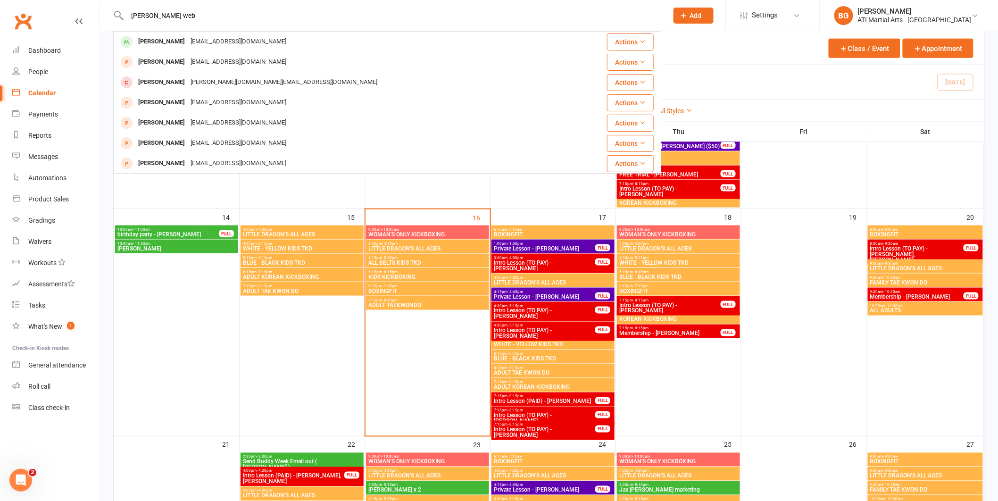
type input "andrew web"
click at [688, 11] on icon at bounding box center [684, 15] width 8 height 8
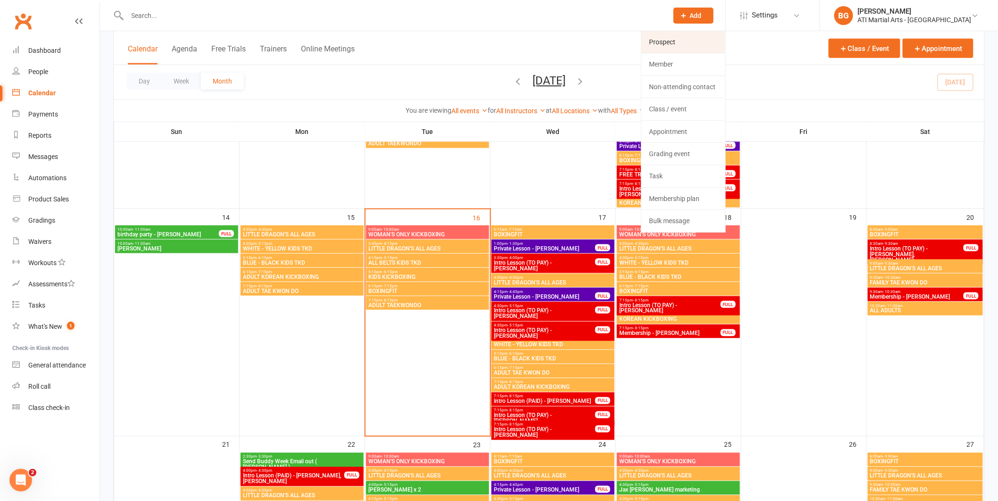
click at [694, 34] on link "Prospect" at bounding box center [683, 42] width 84 height 22
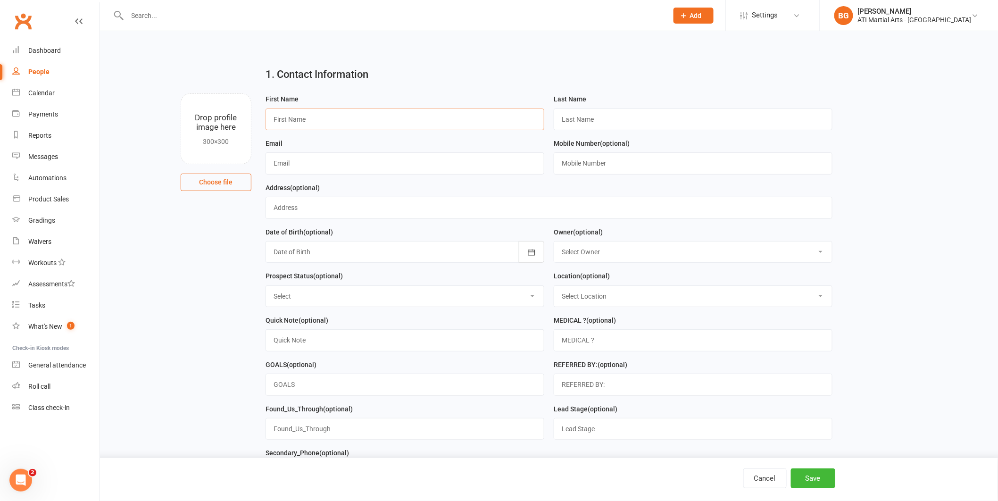
click at [326, 116] on input "text" at bounding box center [405, 119] width 279 height 22
type input "Andrew"
click at [686, 115] on input "text" at bounding box center [693, 119] width 279 height 22
type input "Webster"
type input "andrew.webster@uwa.edu.au"
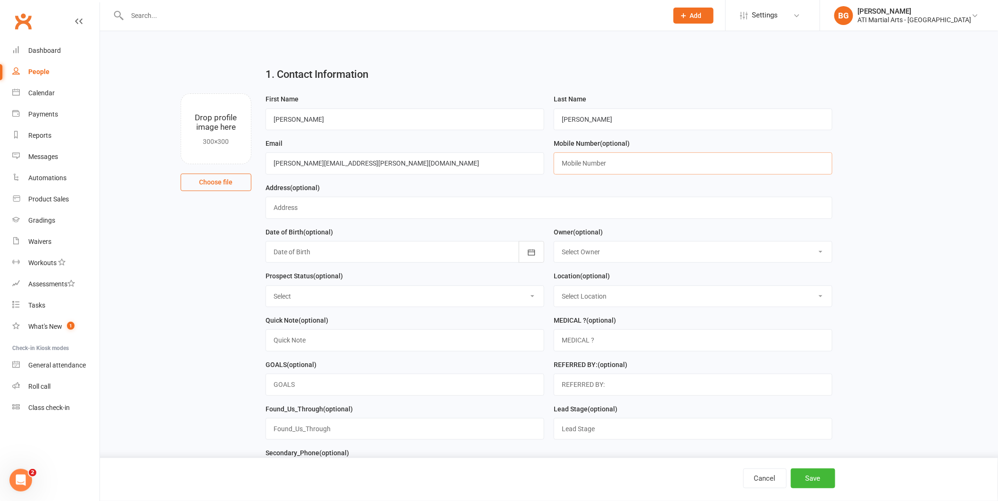
click at [628, 167] on input "text" at bounding box center [693, 163] width 279 height 22
type input "0420389249"
click at [574, 247] on select "Select Owner Rodney Lockyer Tony Curtis Jacqui Blaxill Dawn OBrien Melissa Matt…" at bounding box center [693, 251] width 278 height 21
select select "8"
click at [388, 292] on select "Select Initial Contact Follow-up Call Follow-up Email Almost Ready Not Ready No…" at bounding box center [405, 296] width 278 height 21
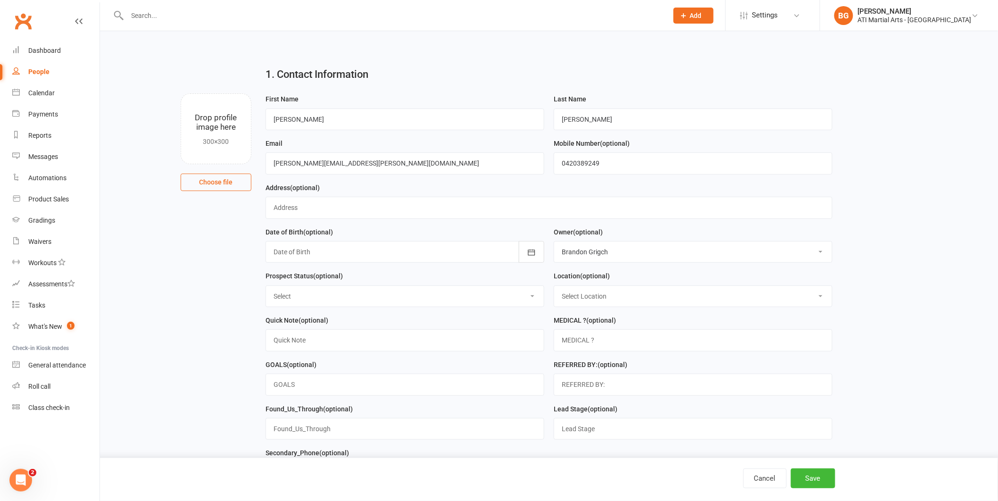
select select "Initial Contact"
click at [637, 292] on select "Select Location Claremont Example Room (Rename me!) Malaga" at bounding box center [693, 296] width 278 height 21
select select "0"
click at [452, 214] on input "text" at bounding box center [549, 208] width 567 height 22
type input "2"
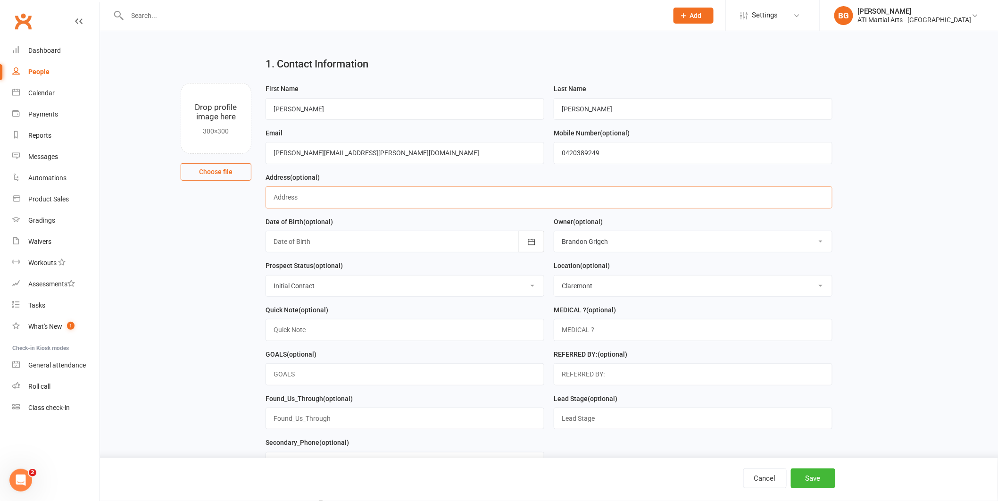
scroll to position [11, 0]
click at [307, 236] on div at bounding box center [405, 241] width 279 height 22
click at [275, 263] on button "button" at bounding box center [281, 265] width 20 height 17
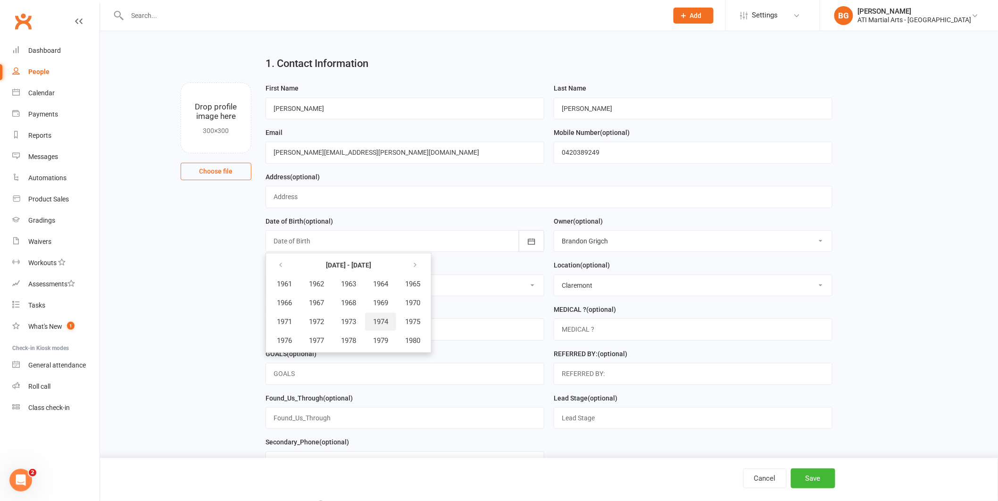
click at [374, 320] on span "1974" at bounding box center [380, 321] width 15 height 8
click at [294, 307] on button "April" at bounding box center [289, 303] width 41 height 18
click at [399, 334] on button "19" at bounding box center [408, 338] width 20 height 17
type input "19 Apr 1974"
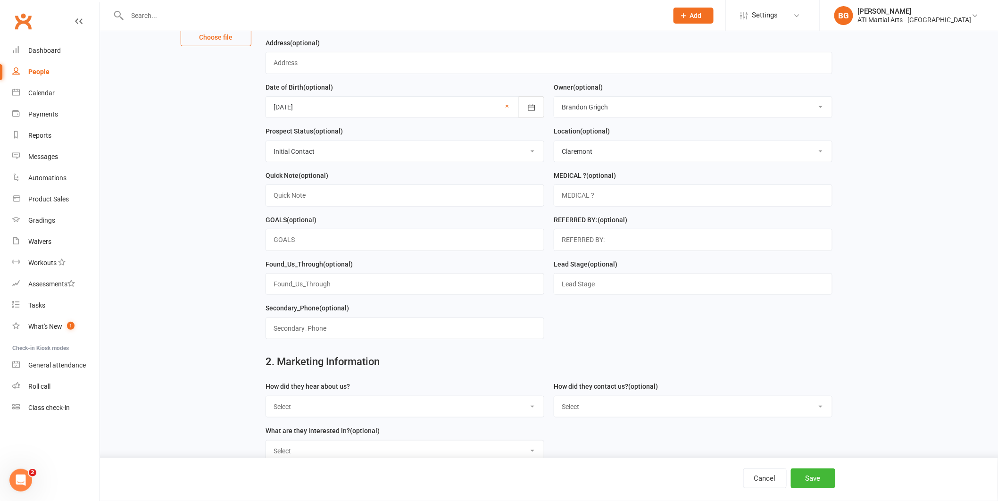
scroll to position [147, 0]
click at [408, 406] on select "Select Google Through A Friend Facebook Sms/email offer Flyer School class Open…" at bounding box center [405, 404] width 278 height 21
select select "Drive by/ Walk in"
click at [642, 394] on div "How did they contact us? (optional) Select Phone Email In-Facility facebook Ref…" at bounding box center [693, 396] width 279 height 37
click at [627, 401] on select "Select Phone Email In-Facility facebook Referal QR code" at bounding box center [693, 404] width 278 height 21
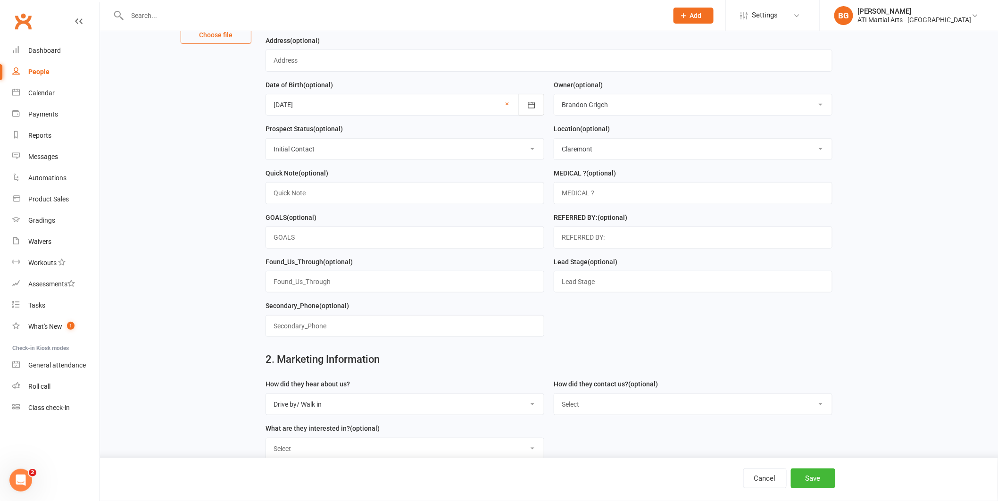
select select "In-Facility"
click at [414, 456] on select "Select Classes Personal Training Weight Loss Body Building De-Stressing Diet/Fo…" at bounding box center [405, 448] width 278 height 21
select select "Classes"
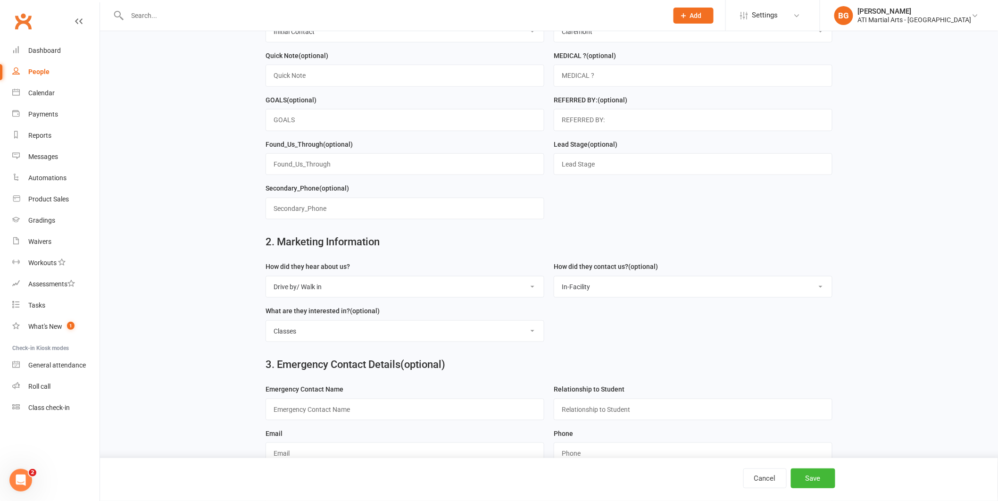
scroll to position [279, 0]
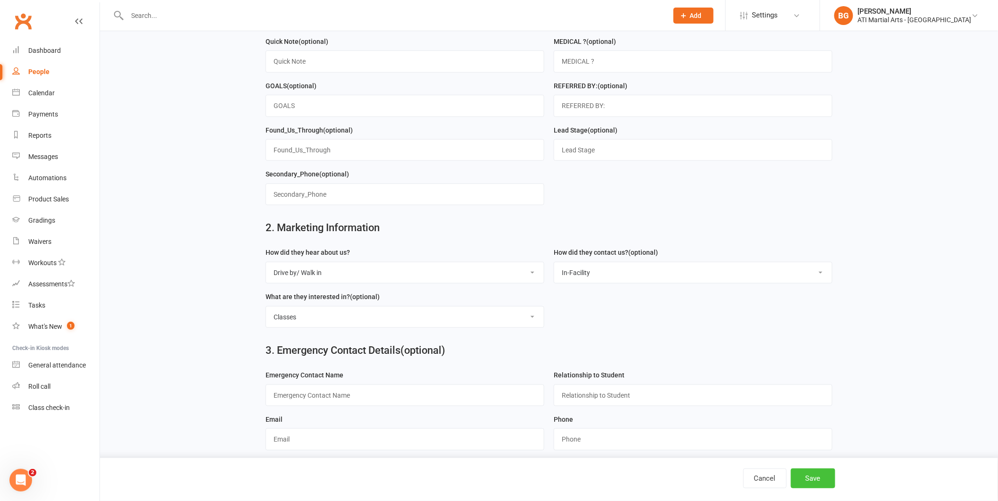
click at [834, 486] on button "Save" at bounding box center [813, 478] width 44 height 20
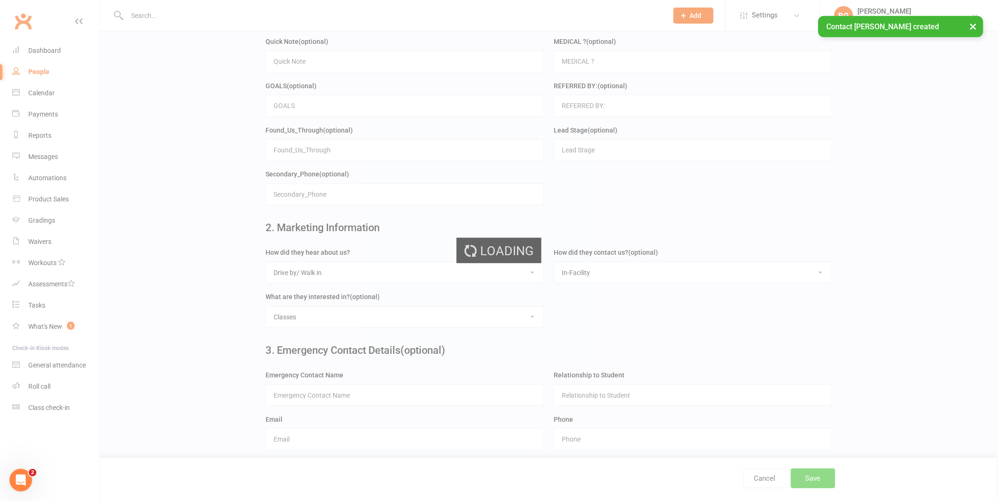
scroll to position [0, 0]
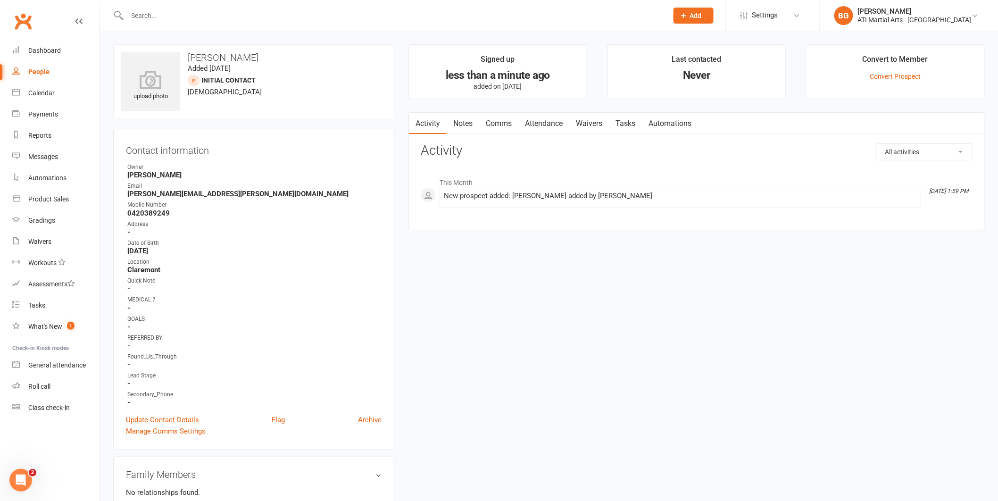
click at [545, 125] on link "Attendance" at bounding box center [543, 124] width 51 height 22
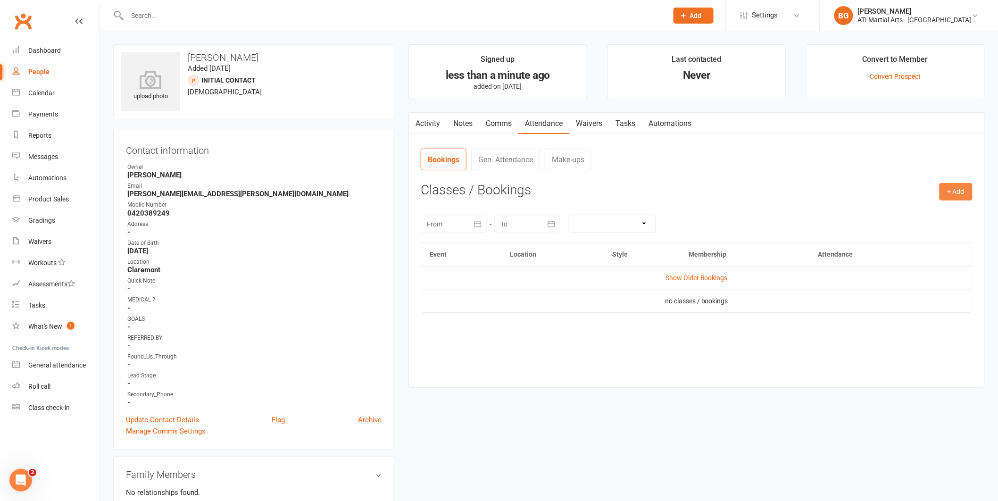
click at [960, 194] on button "+ Add" at bounding box center [956, 191] width 33 height 17
click at [944, 230] on link "Add Appointment" at bounding box center [925, 232] width 93 height 19
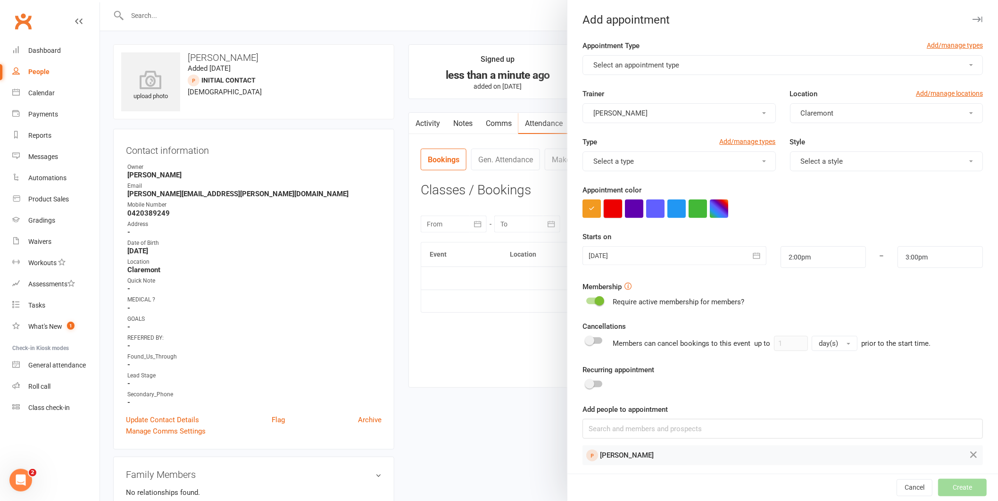
click at [613, 212] on button "button" at bounding box center [613, 209] width 18 height 18
click at [645, 62] on span "Select an appointment type" at bounding box center [636, 65] width 86 height 8
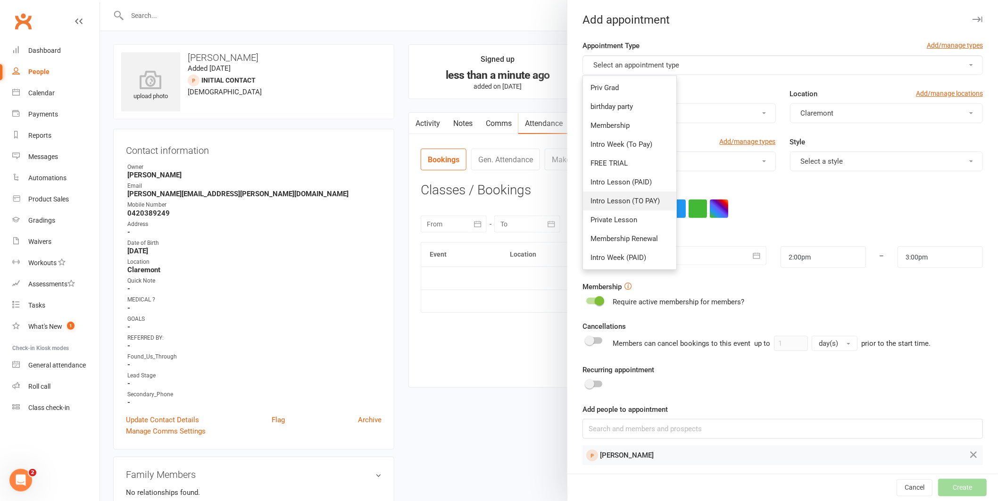
click at [626, 209] on link "Intro Lesson (TO PAY)" at bounding box center [629, 200] width 93 height 19
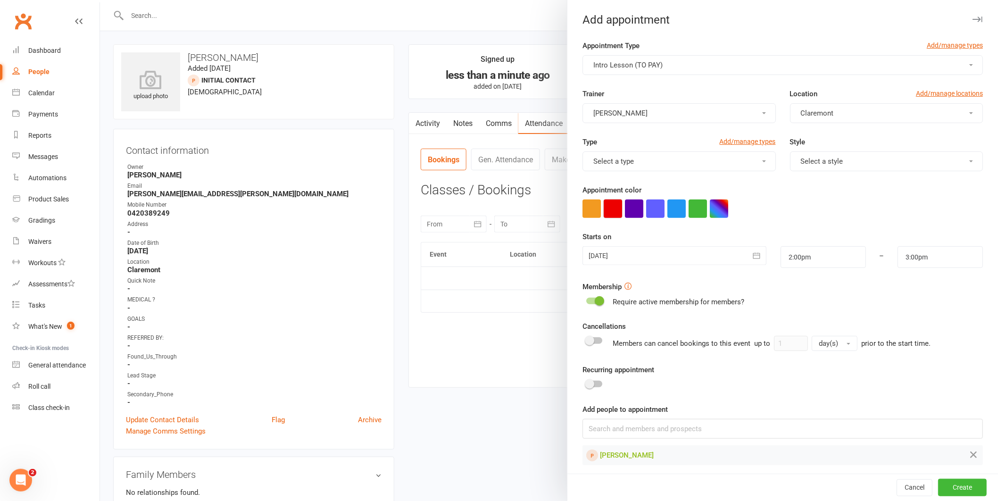
click at [608, 202] on button "button" at bounding box center [613, 209] width 18 height 18
click at [718, 258] on div at bounding box center [675, 255] width 184 height 19
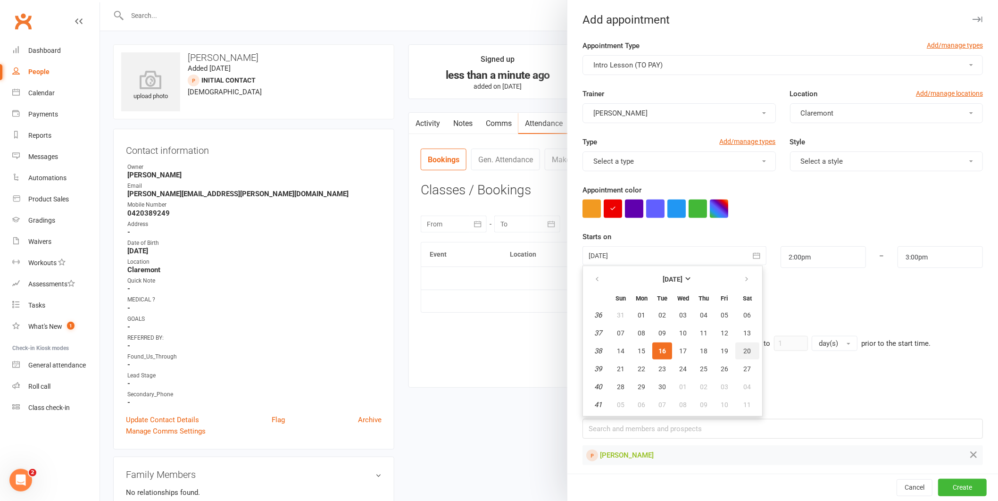
click at [744, 354] on button "20" at bounding box center [747, 350] width 24 height 17
type input "[DATE]"
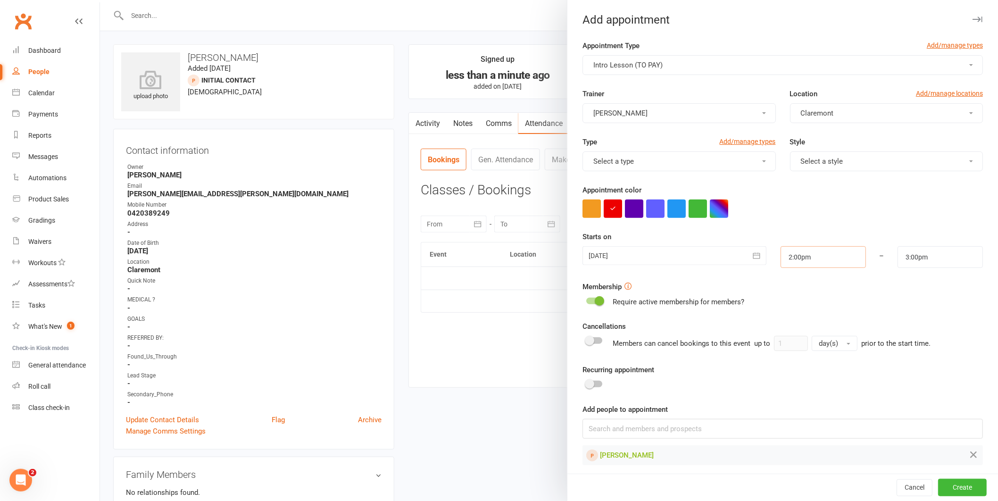
click at [803, 267] on input "2:00pm" at bounding box center [823, 257] width 85 height 22
type input "11:30am"
type input "12:30pm"
click at [797, 311] on li "11:30am" at bounding box center [803, 311] width 45 height 14
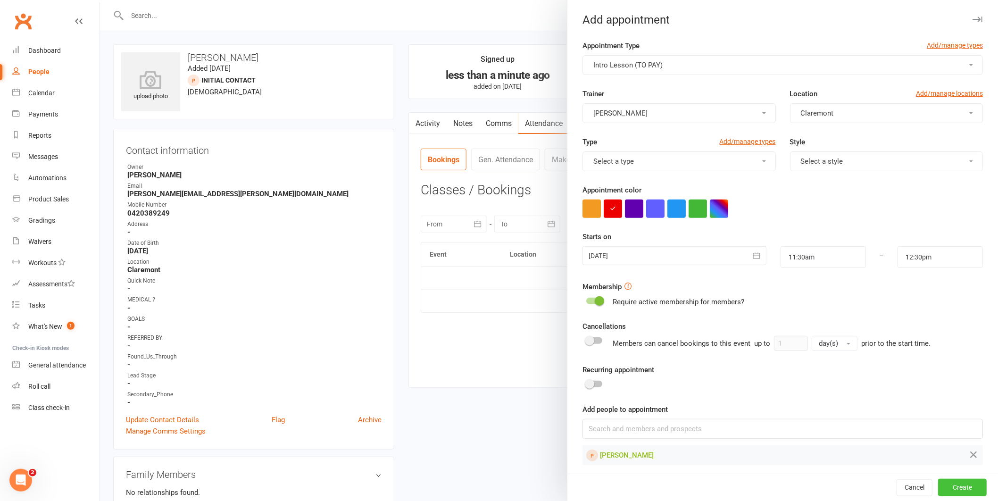
click at [940, 492] on button "Create" at bounding box center [962, 487] width 49 height 17
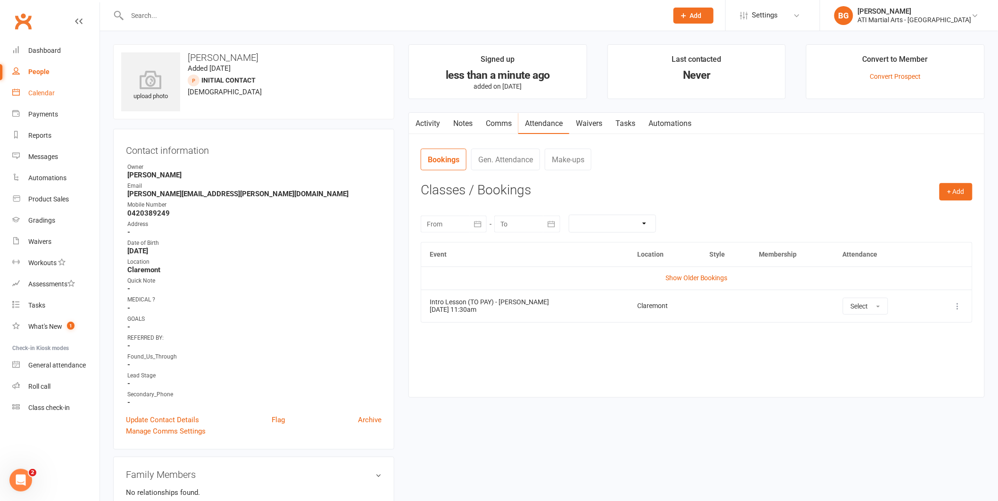
click at [61, 97] on link "Calendar" at bounding box center [55, 93] width 87 height 21
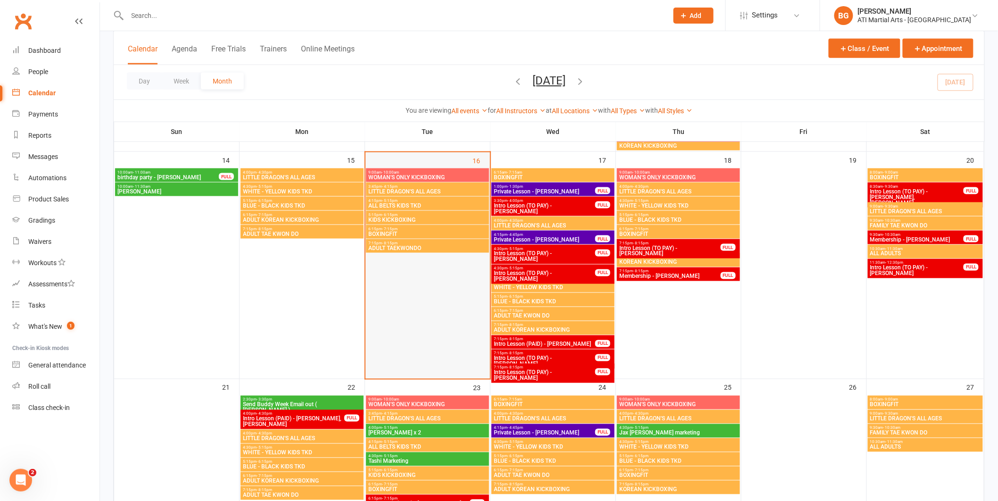
scroll to position [550, 0]
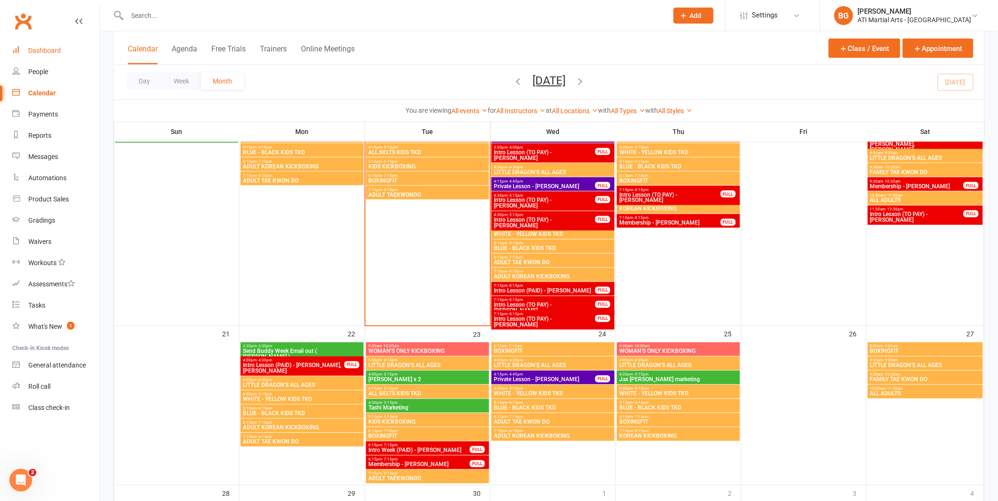
click at [42, 55] on link "Dashboard" at bounding box center [55, 50] width 87 height 21
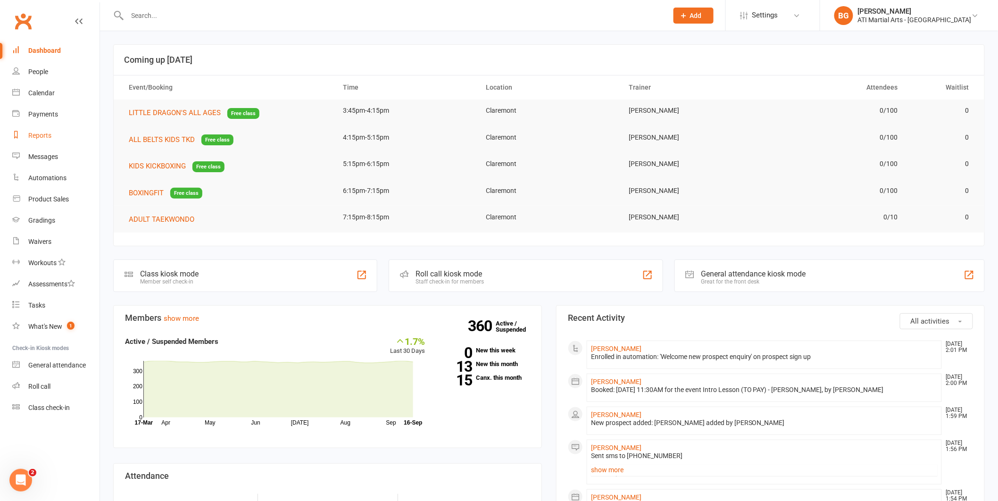
click at [41, 135] on div "Reports" at bounding box center [39, 136] width 23 height 8
select select "100"
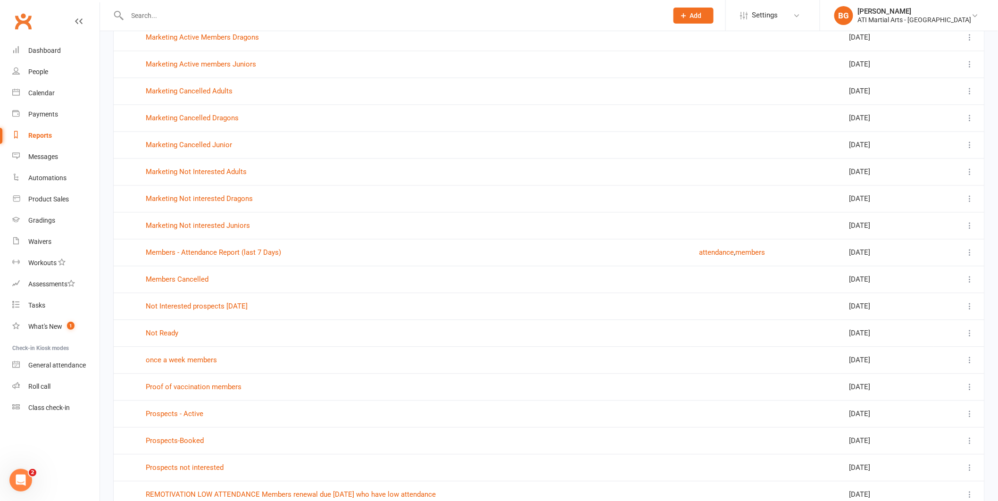
scroll to position [802, 0]
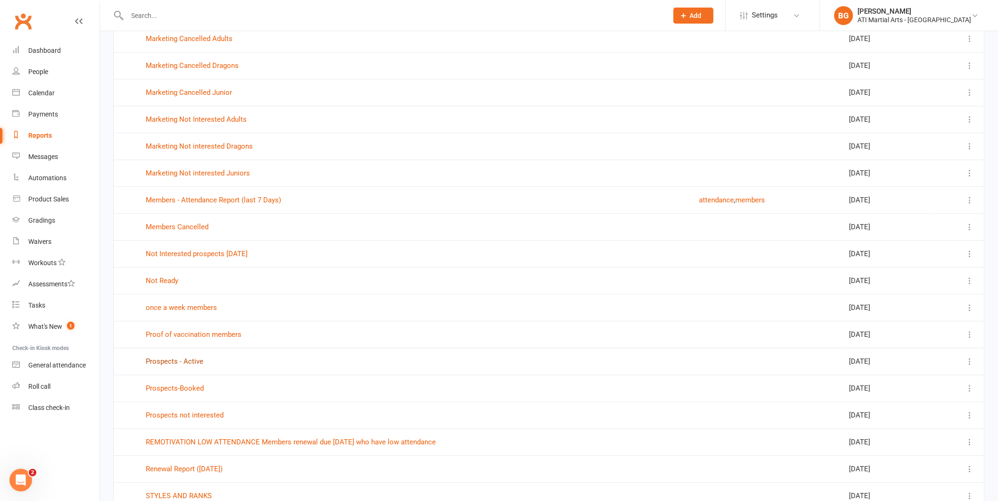
click at [183, 364] on link "Prospects - Active" at bounding box center [175, 361] width 58 height 8
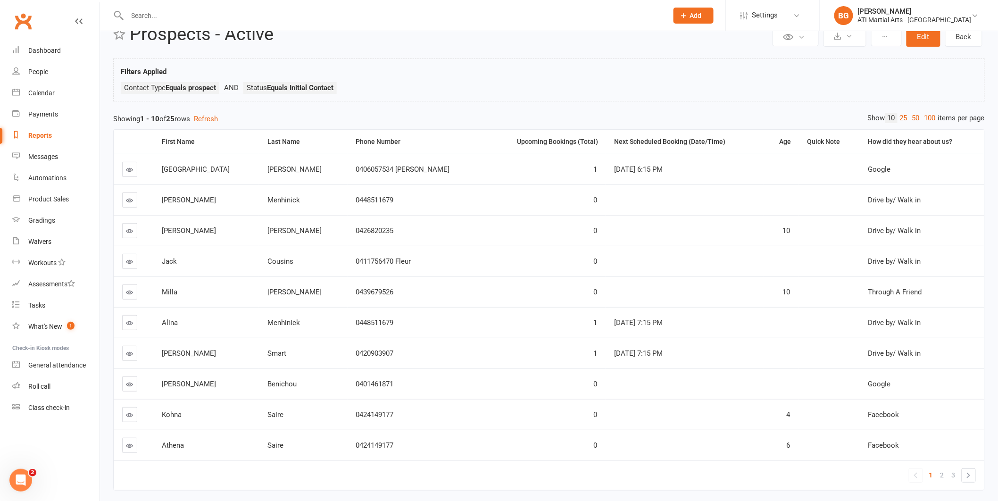
scroll to position [71, 0]
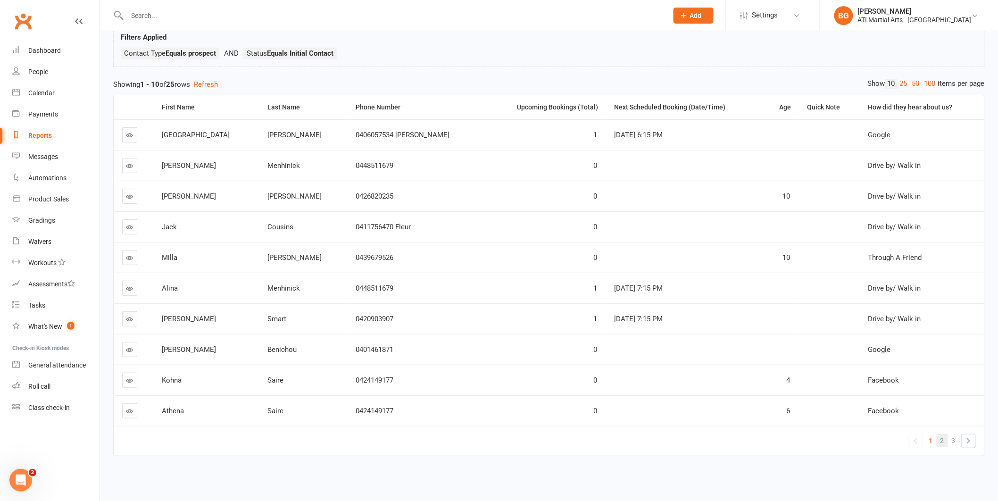
click at [944, 434] on link "2" at bounding box center [942, 440] width 11 height 13
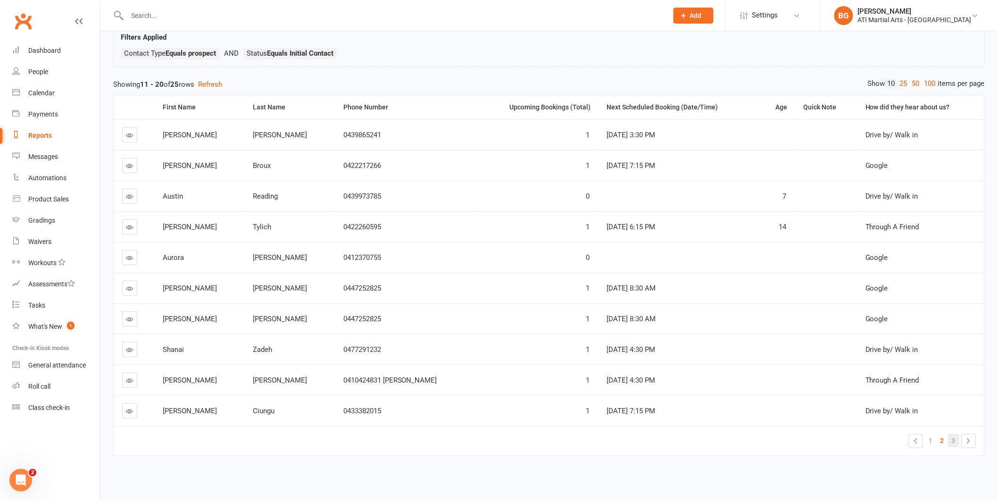
click at [957, 434] on link "3" at bounding box center [953, 440] width 11 height 13
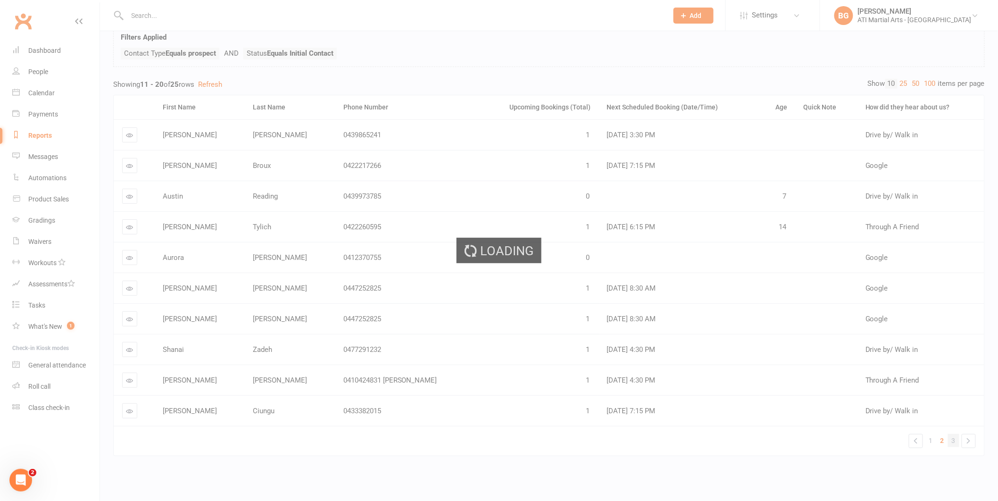
scroll to position [0, 0]
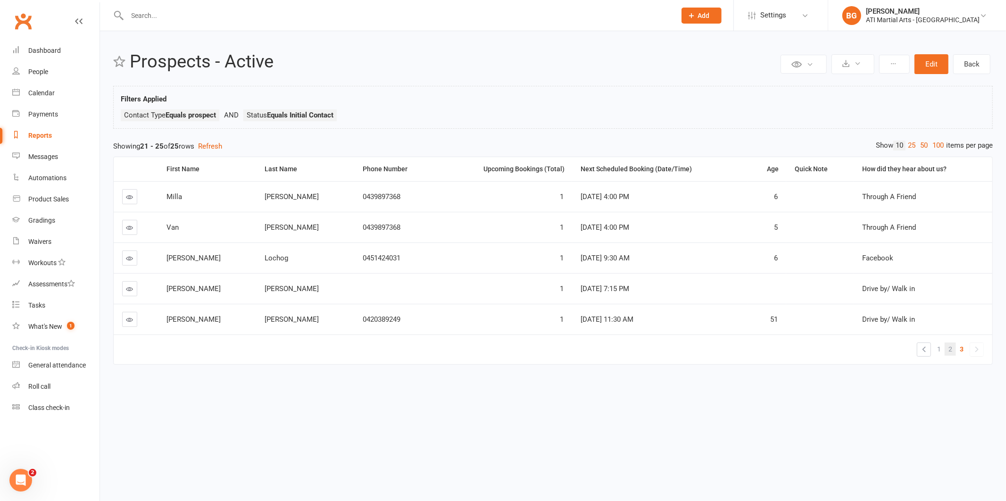
click at [954, 353] on link "2" at bounding box center [950, 348] width 11 height 13
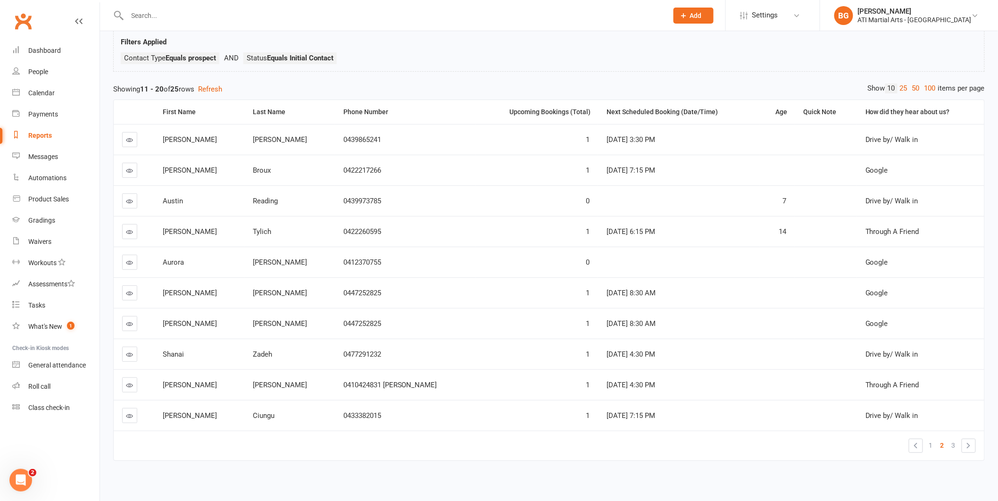
scroll to position [71, 0]
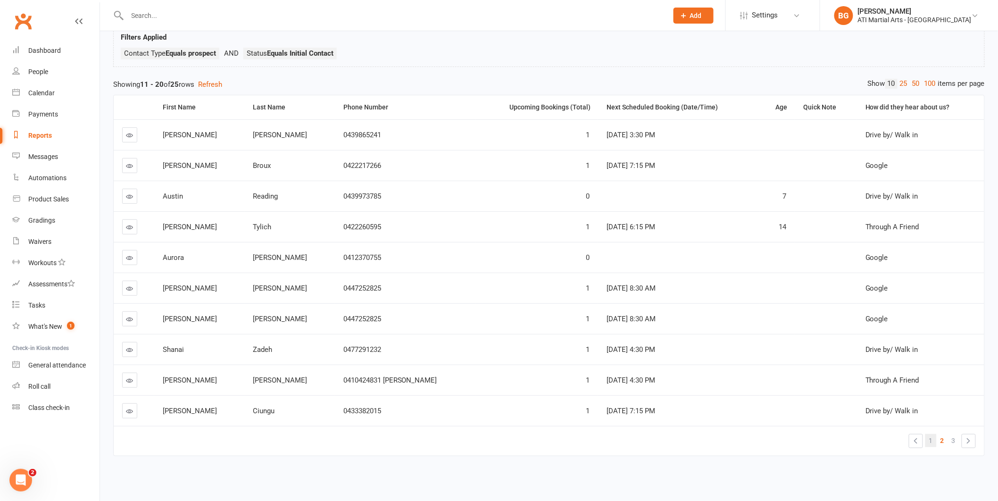
click at [929, 434] on span "1" at bounding box center [931, 440] width 4 height 13
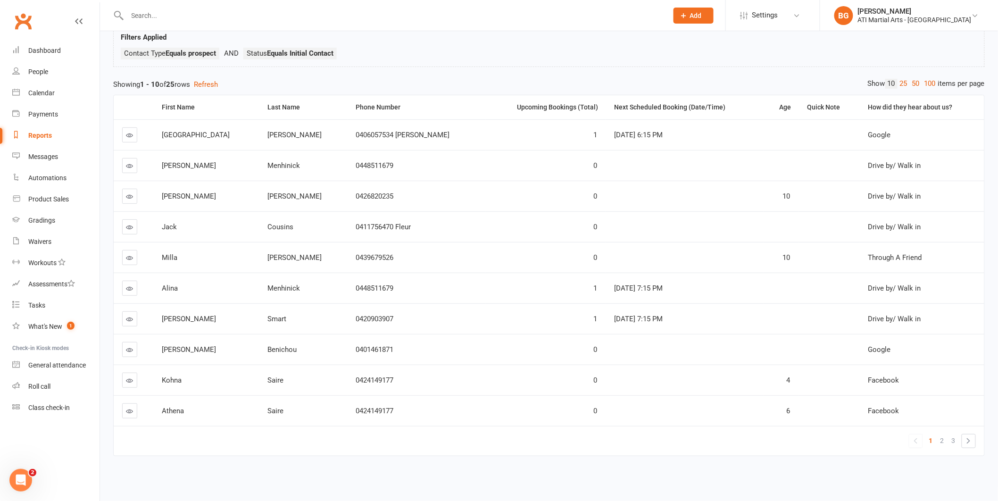
click at [134, 343] on link at bounding box center [129, 349] width 15 height 15
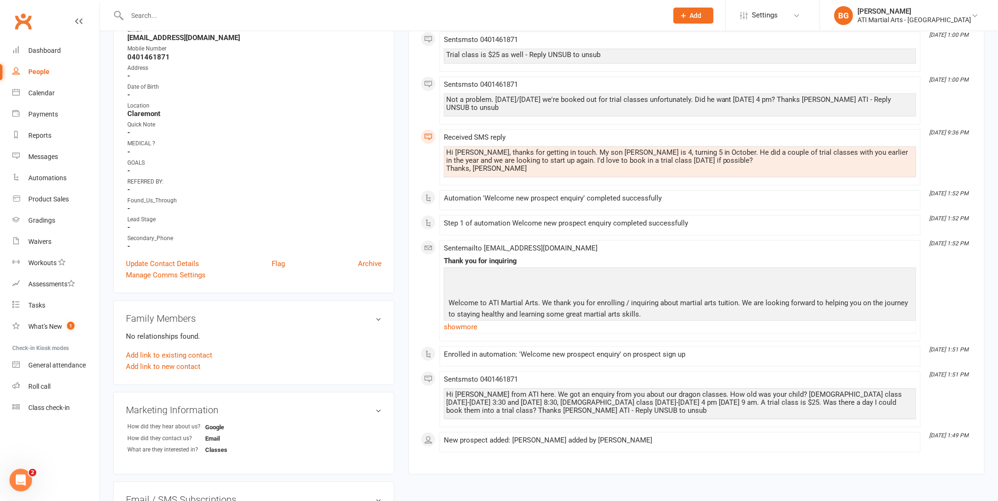
scroll to position [101, 0]
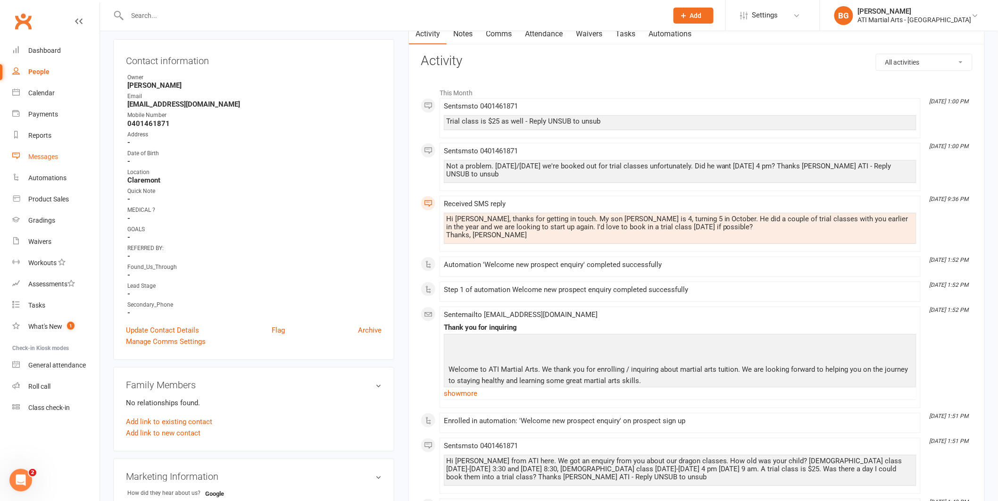
click at [33, 160] on div "Messages" at bounding box center [43, 157] width 30 height 8
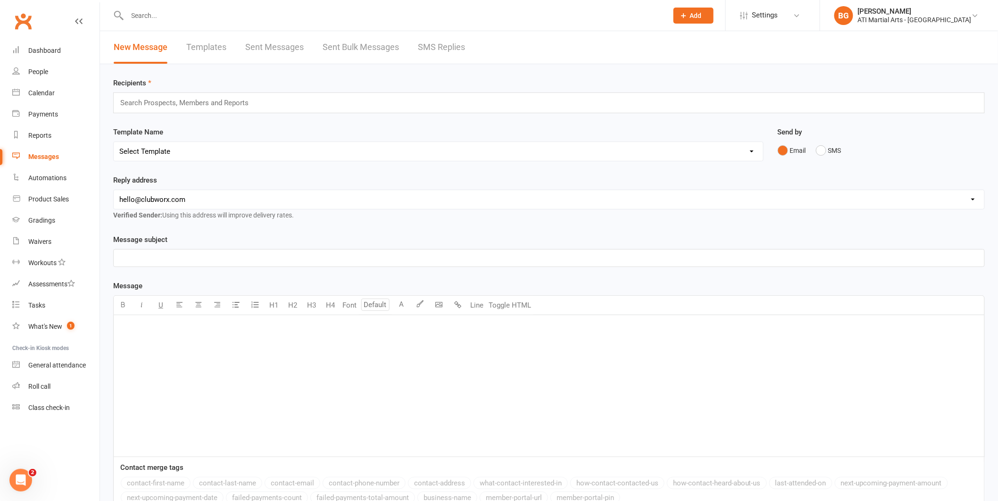
click at [428, 45] on link "SMS Replies" at bounding box center [441, 47] width 47 height 33
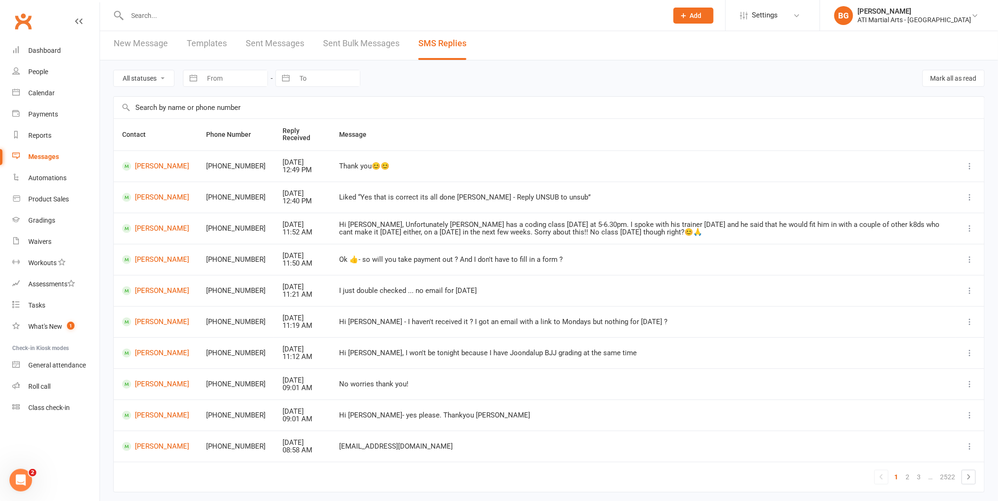
scroll to position [6, 0]
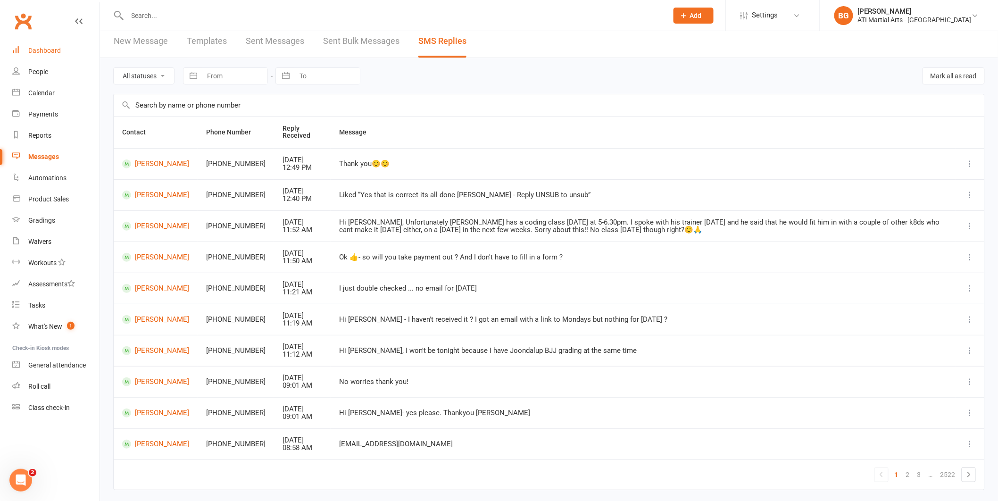
click at [53, 45] on link "Dashboard" at bounding box center [55, 50] width 87 height 21
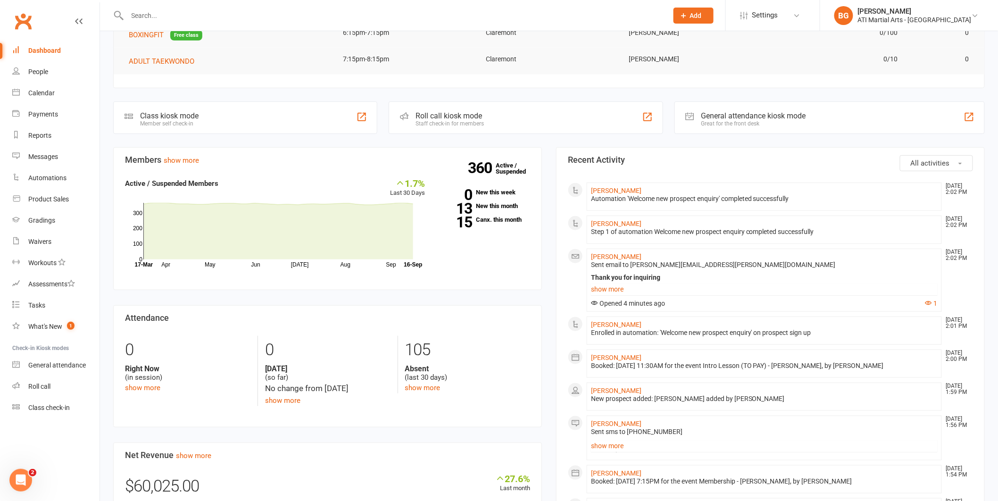
scroll to position [205, 0]
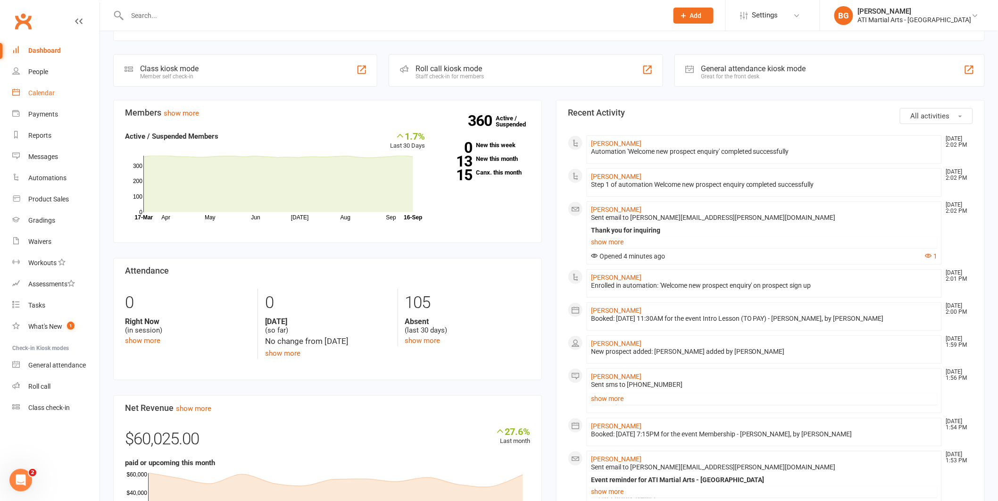
click at [48, 95] on div "Calendar" at bounding box center [41, 93] width 26 height 8
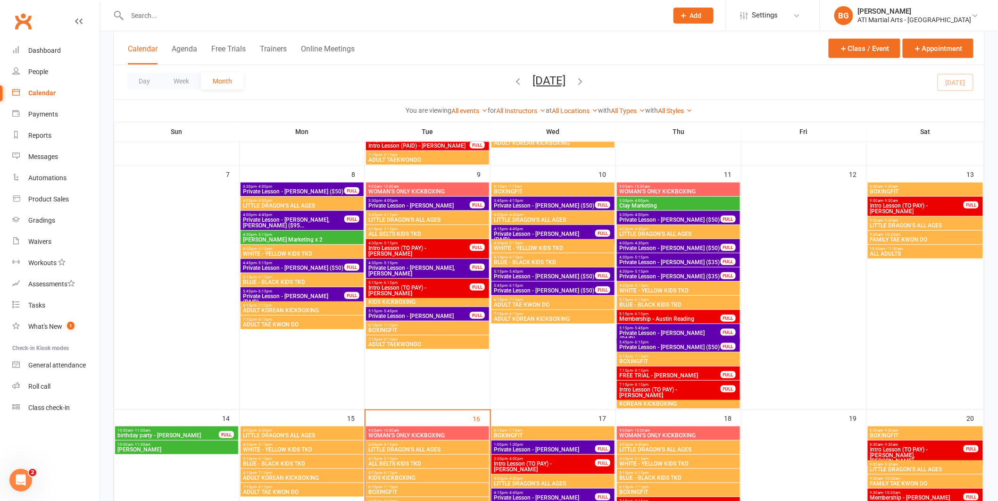
scroll to position [300, 0]
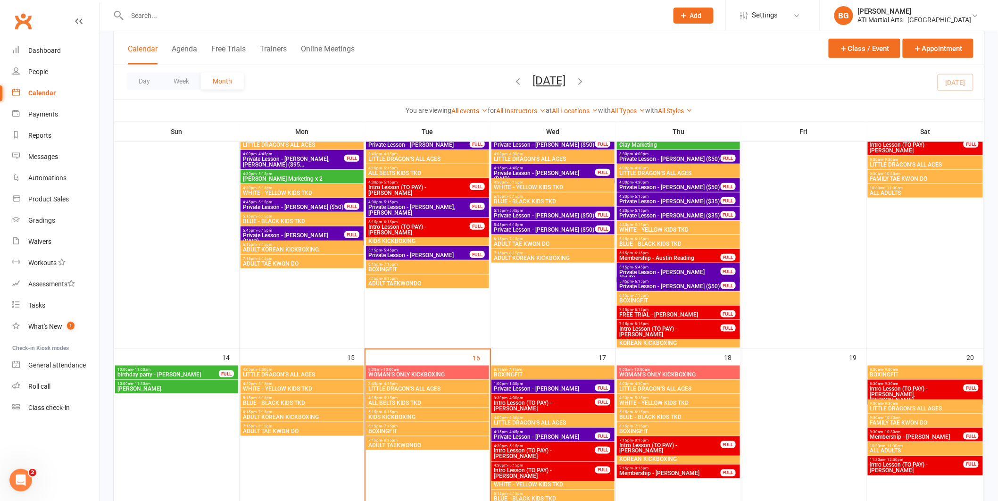
click at [538, 401] on span "Intro Lesson (TO PAY) - Morgan Mc Cleery" at bounding box center [544, 405] width 102 height 11
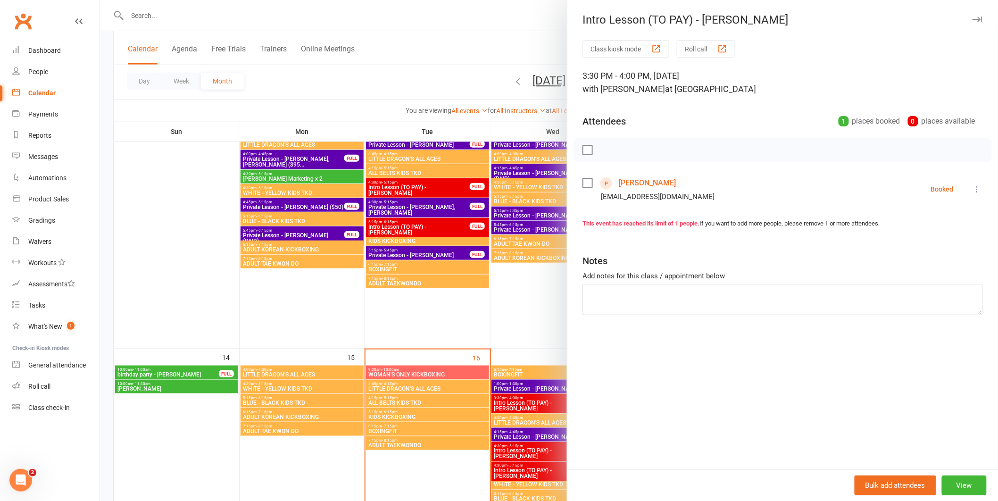
click at [528, 378] on div at bounding box center [549, 250] width 898 height 501
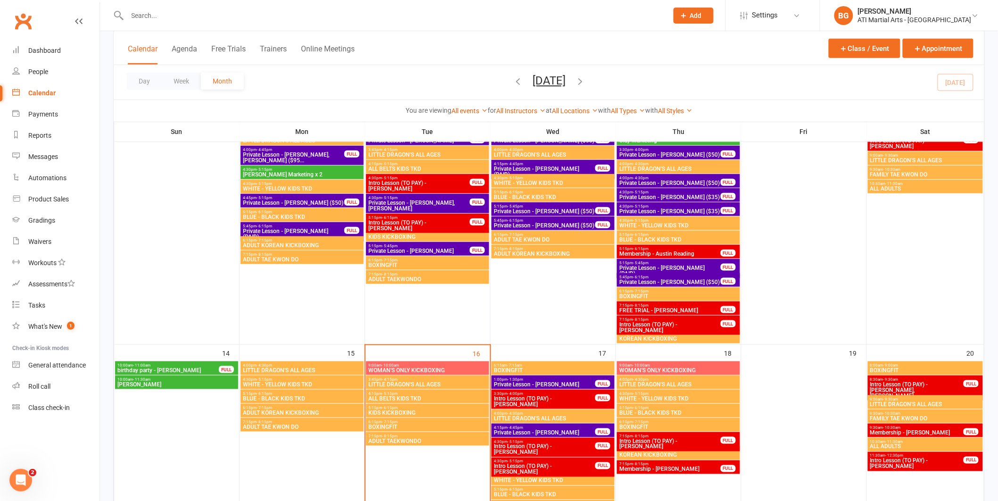
scroll to position [315, 0]
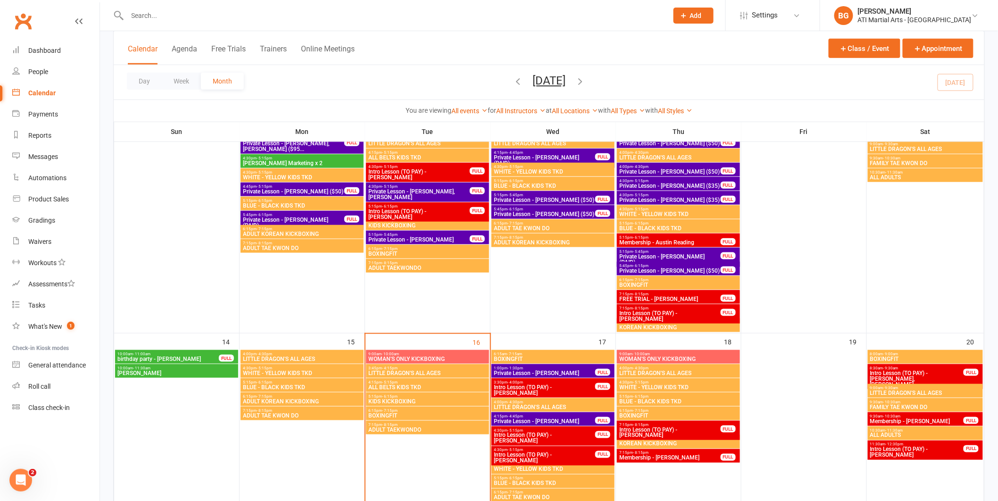
click at [535, 456] on span "Intro Lesson (TO PAY) - Shanai Zadeh" at bounding box center [544, 457] width 102 height 11
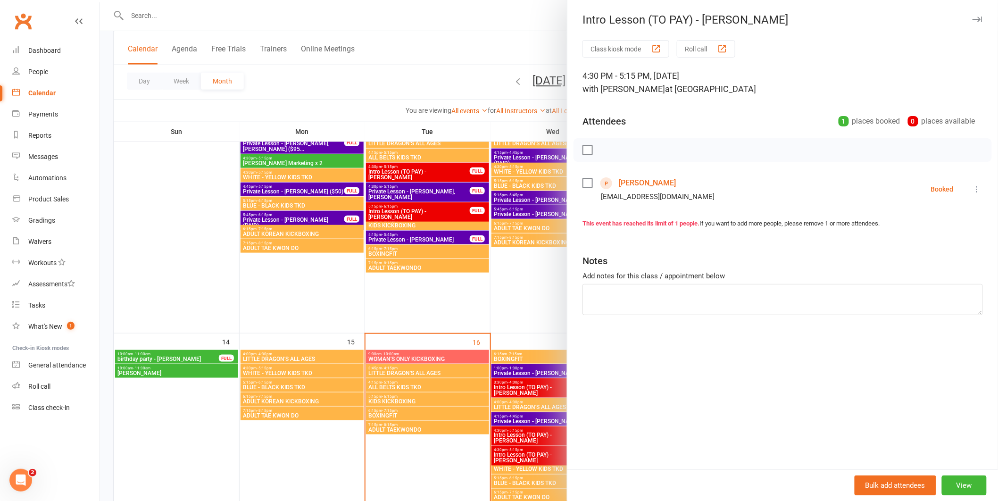
drag, startPoint x: 503, startPoint y: 391, endPoint x: 514, endPoint y: 417, distance: 27.9
click at [503, 391] on div at bounding box center [549, 250] width 898 height 501
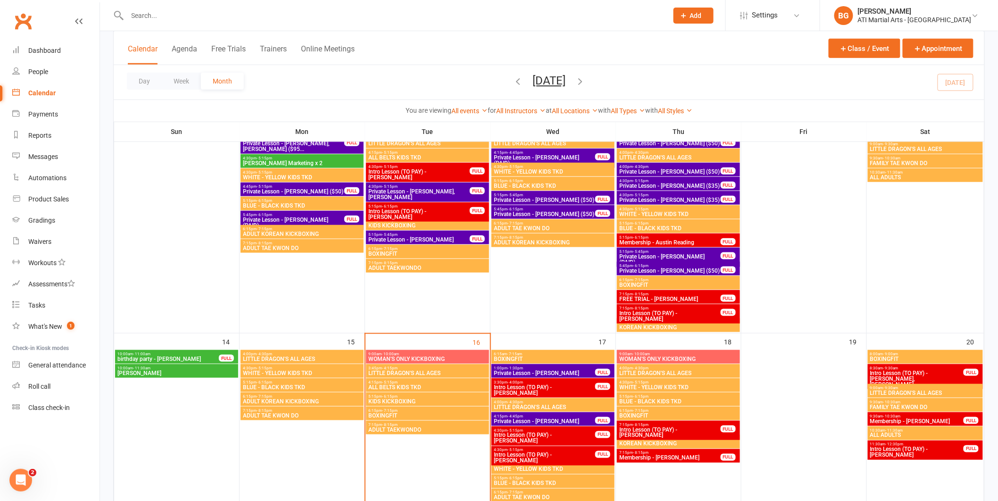
click at [527, 439] on span "Intro Lesson (TO PAY) - Oliver Mac Quarrie" at bounding box center [544, 438] width 102 height 11
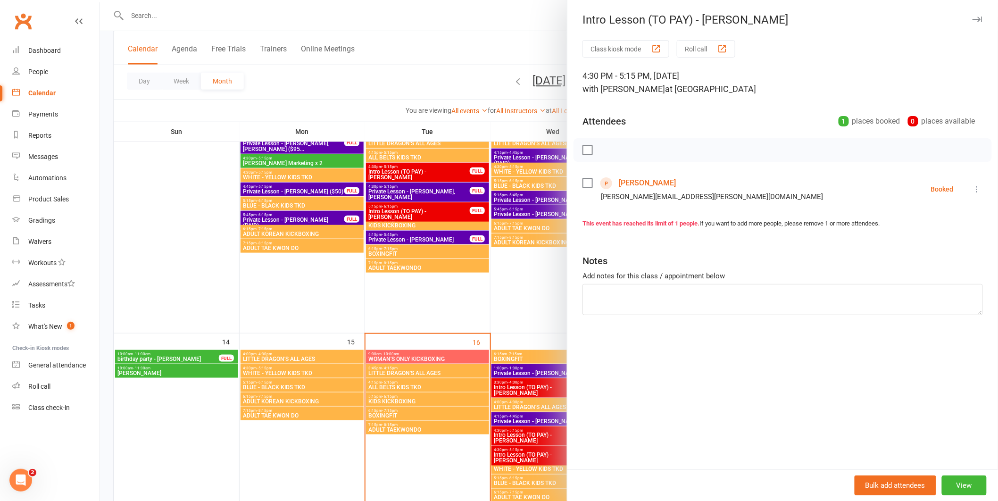
click at [660, 182] on link "Oliver MacQuarrie" at bounding box center [647, 182] width 57 height 15
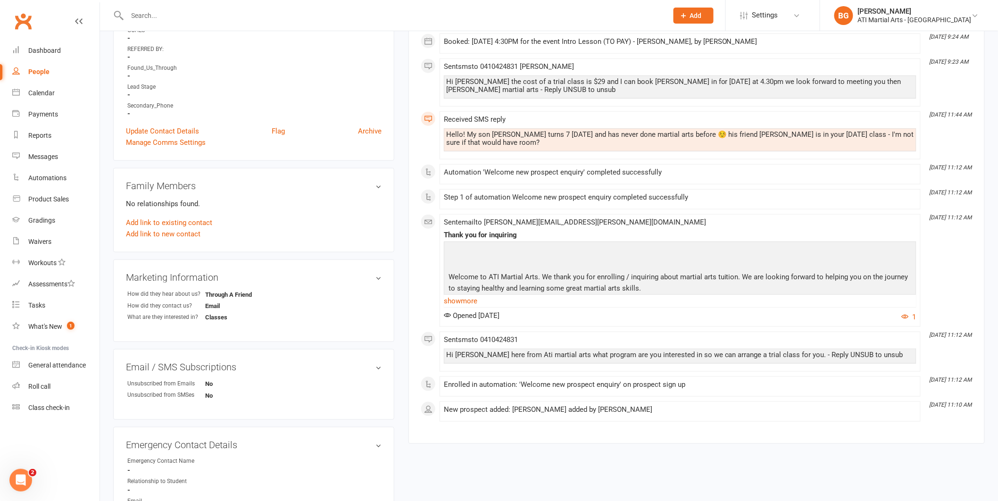
scroll to position [338, 0]
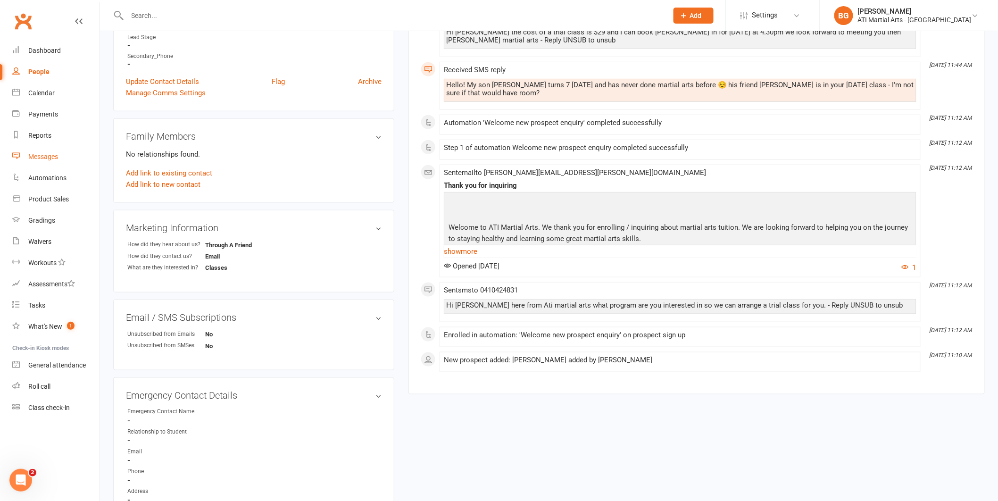
click at [23, 150] on link "Messages" at bounding box center [55, 156] width 87 height 21
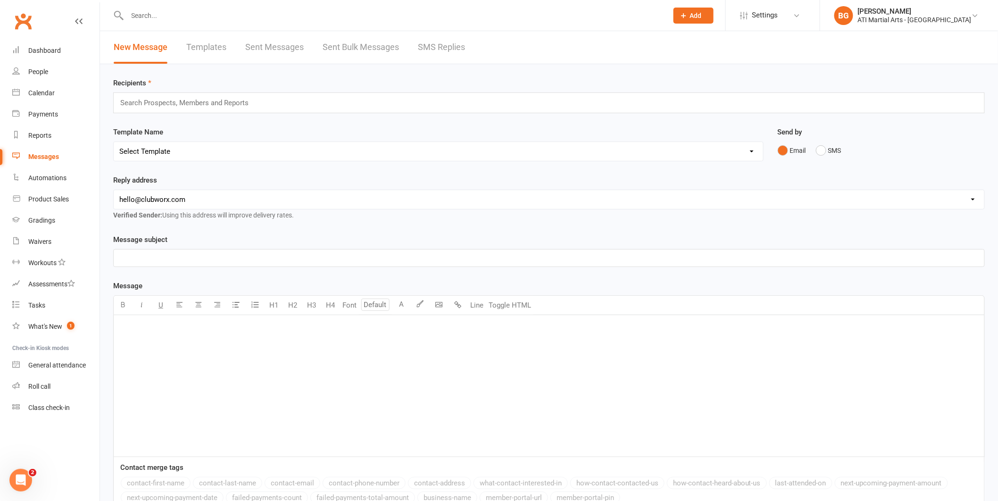
click at [451, 46] on link "SMS Replies" at bounding box center [441, 47] width 47 height 33
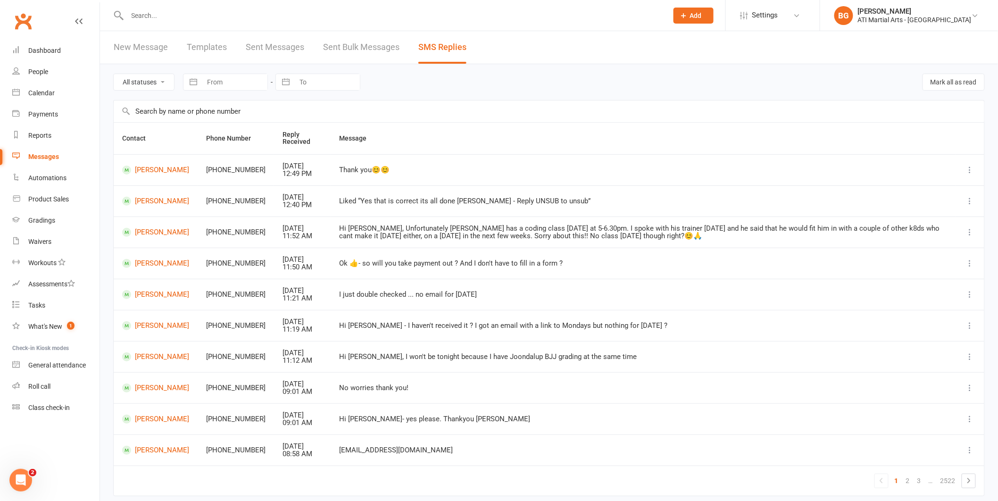
drag, startPoint x: 224, startPoint y: 13, endPoint x: 232, endPoint y: 59, distance: 47.0
click at [224, 14] on input "text" at bounding box center [393, 15] width 537 height 13
type input "y"
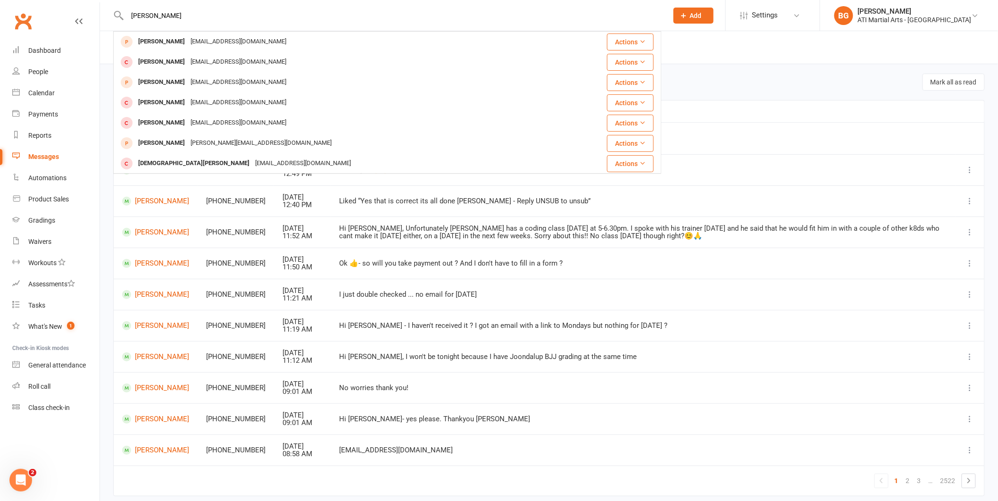
type input "theodore laing"
click at [702, 18] on span "Add" at bounding box center [696, 16] width 12 height 8
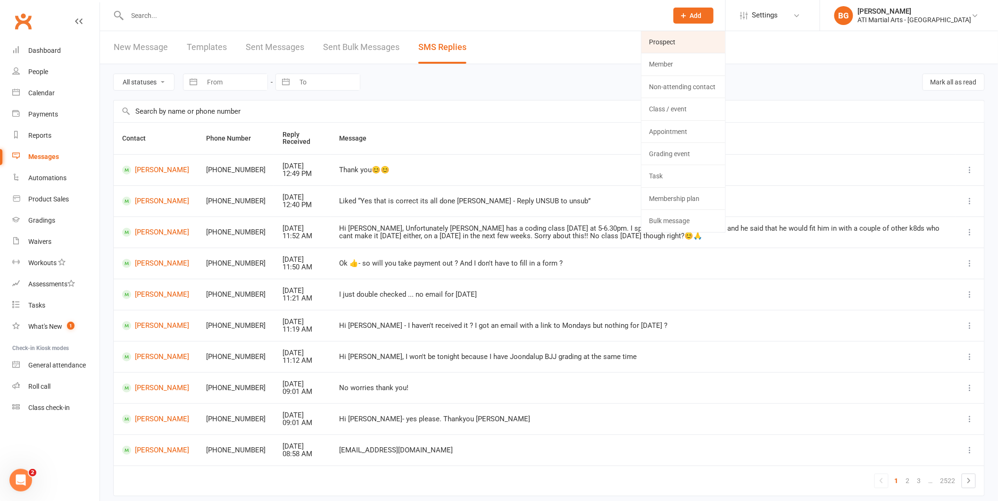
click at [709, 37] on link "Prospect" at bounding box center [683, 42] width 84 height 22
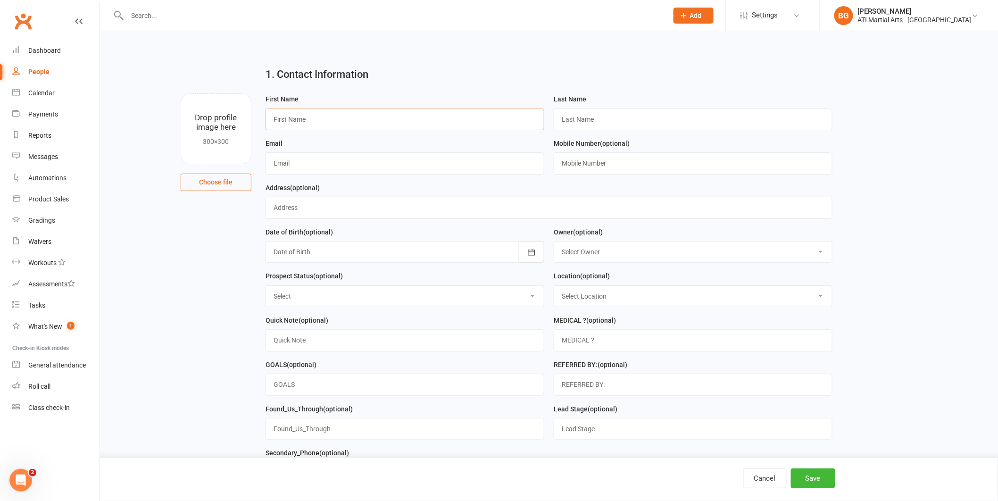
click at [324, 113] on input "text" at bounding box center [405, 119] width 279 height 22
type input "Theodore"
type input "Laing"
type input "stuartlaing01@gmail.com"
type input "0435684679"
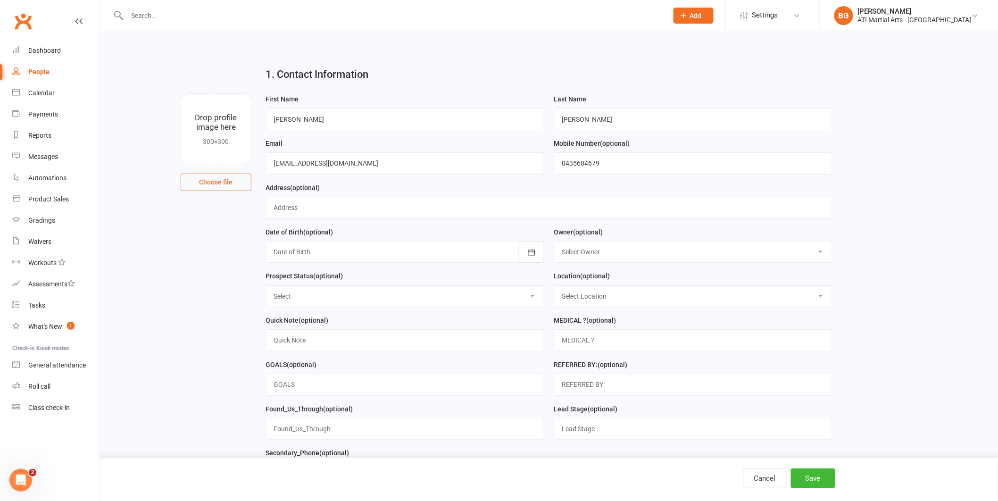
click at [640, 248] on select "Select Owner Rodney Lockyer Tony Curtis Jacqui Blaxill Dawn OBrien Melissa Matt…" at bounding box center [693, 251] width 278 height 21
select select "8"
click at [471, 300] on select "Select Initial Contact Follow-up Call Follow-up Email Almost Ready Not Ready No…" at bounding box center [405, 296] width 278 height 21
select select "Initial Contact"
click at [639, 295] on select "Select Location Claremont Example Room (Rename me!) Malaga" at bounding box center [693, 296] width 278 height 21
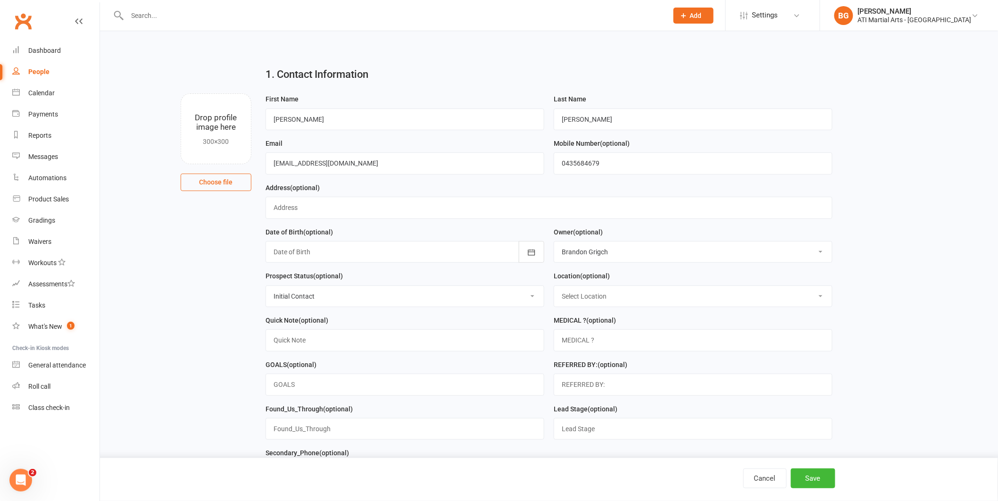
select select "0"
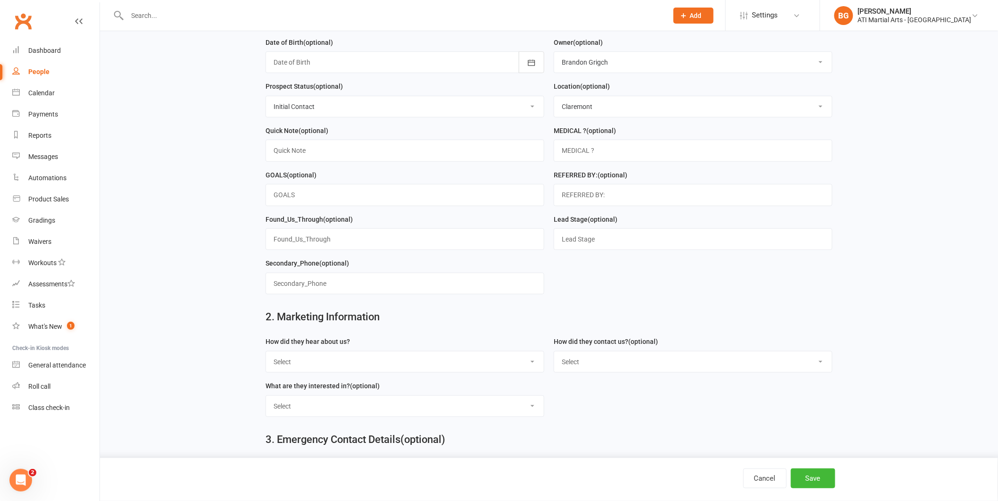
scroll to position [241, 0]
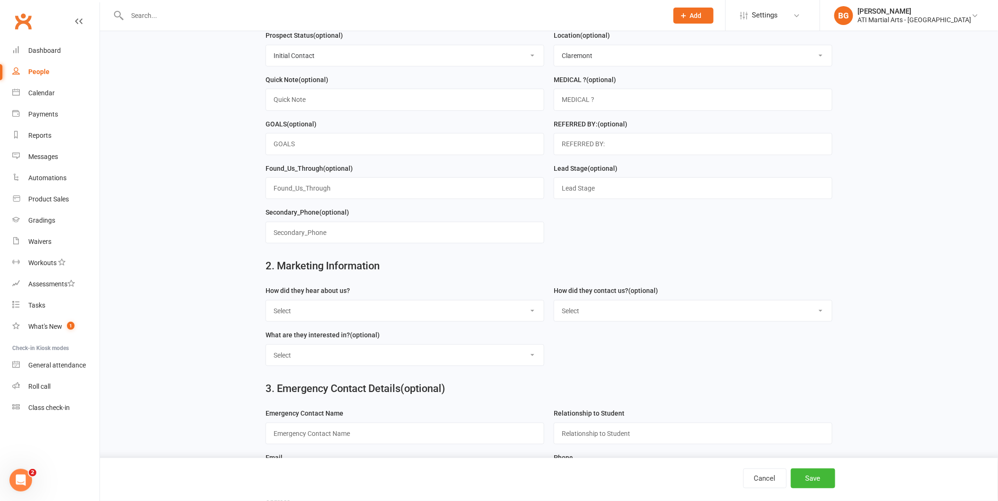
click at [334, 299] on div "How did they hear about us? Select Google Through A Friend Facebook Sms/email o…" at bounding box center [405, 303] width 279 height 37
click at [334, 310] on select "Select Google Through A Friend Facebook Sms/email offer Flyer School class Open…" at bounding box center [405, 310] width 278 height 21
select select "Google"
click at [589, 304] on select "Select Phone Email In-Facility facebook Referal QR code" at bounding box center [693, 310] width 278 height 21
select select "Email"
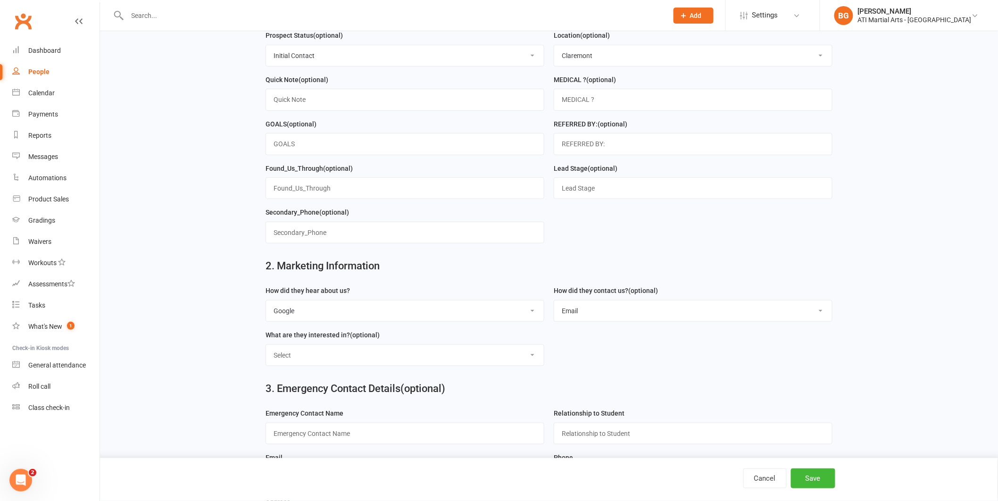
click at [523, 360] on select "Select Classes Personal Training Weight Loss Body Building De-Stressing Diet/Fo…" at bounding box center [405, 355] width 278 height 21
select select "Classes"
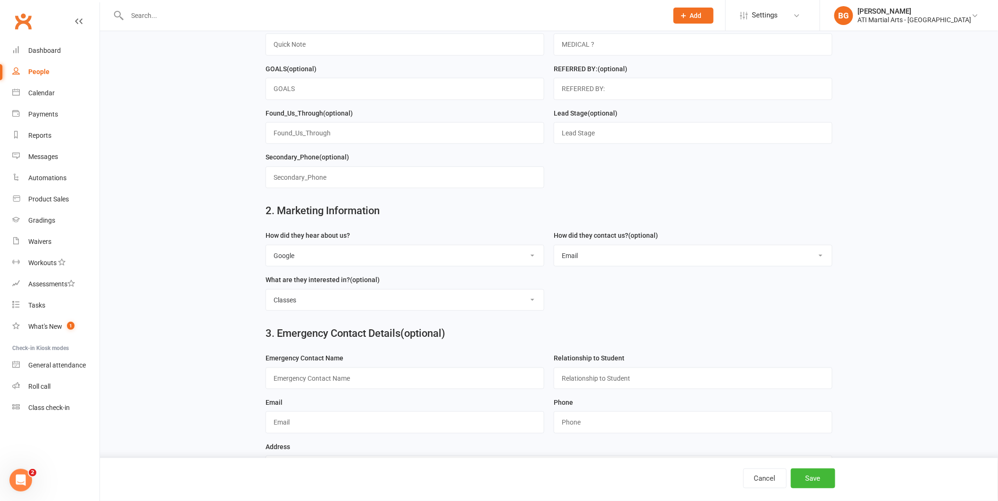
scroll to position [307, 0]
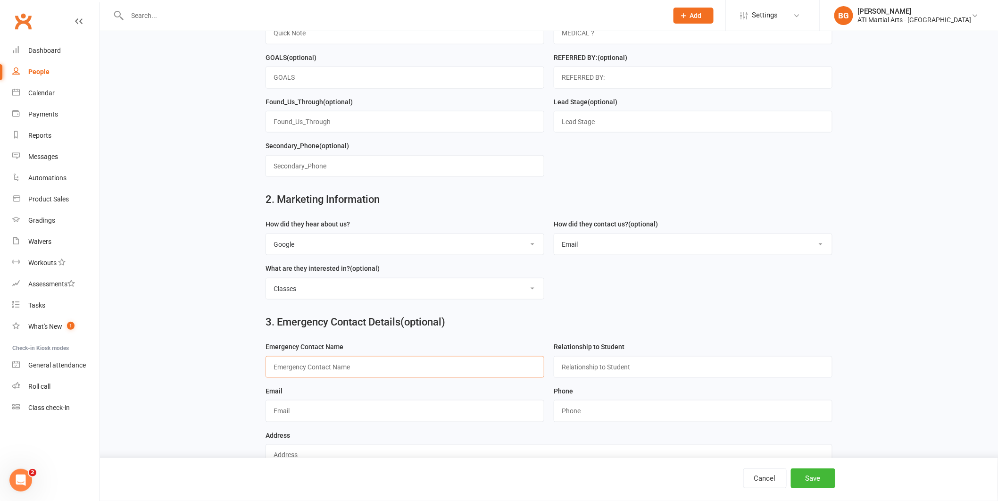
click at [361, 370] on input "text" at bounding box center [405, 367] width 279 height 22
type input "Stuart Laing"
type input "Dad"
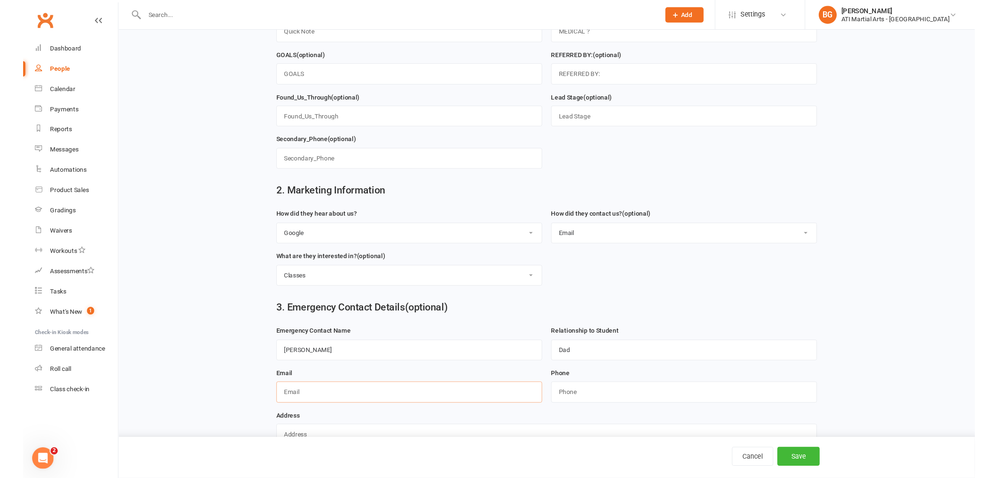
scroll to position [0, 0]
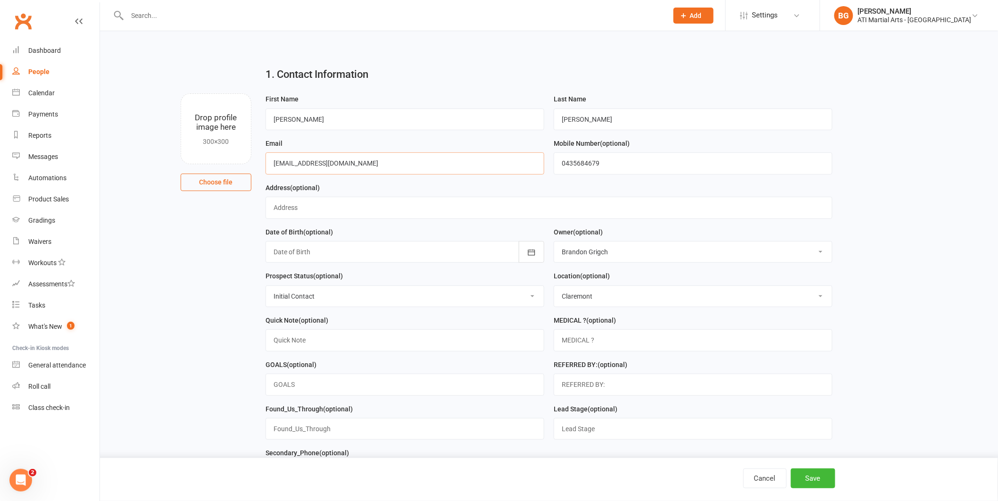
drag, startPoint x: 358, startPoint y: 165, endPoint x: 261, endPoint y: 155, distance: 97.2
click at [261, 155] on div "Email stuartlaing01@gmail.com" at bounding box center [405, 160] width 288 height 44
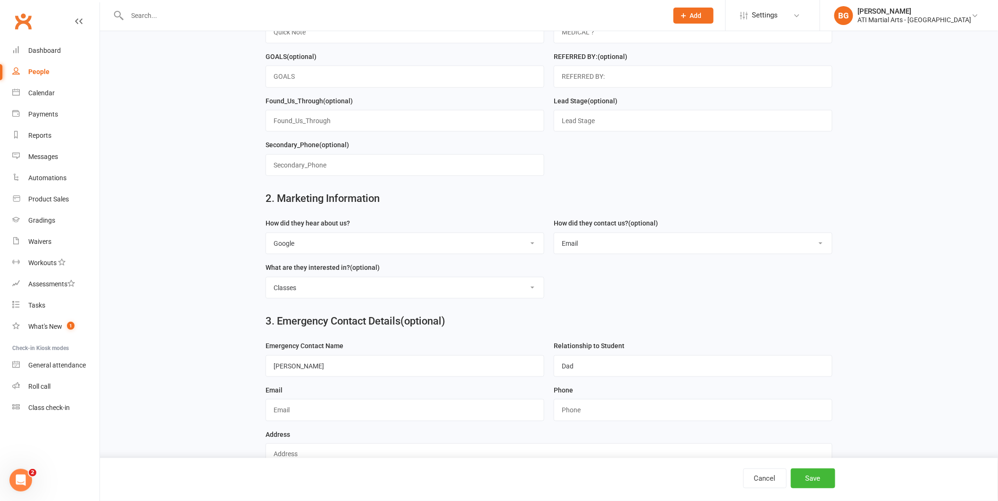
scroll to position [333, 0]
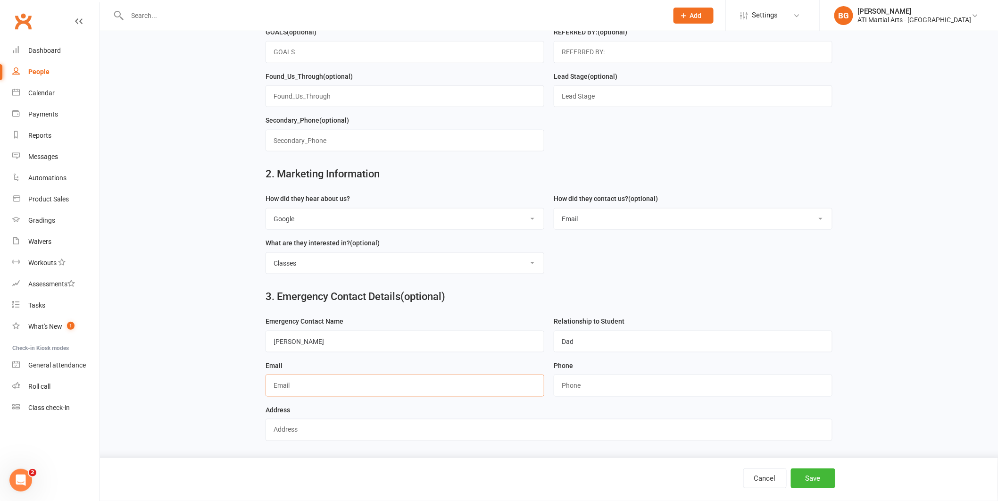
click at [327, 383] on input "text" at bounding box center [405, 386] width 279 height 22
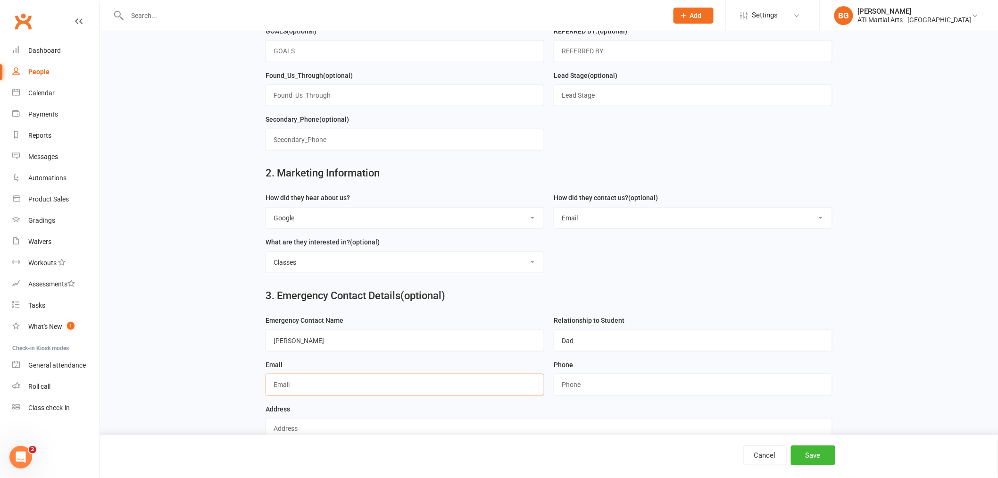
paste input "stuartlaing01@gmail.com"
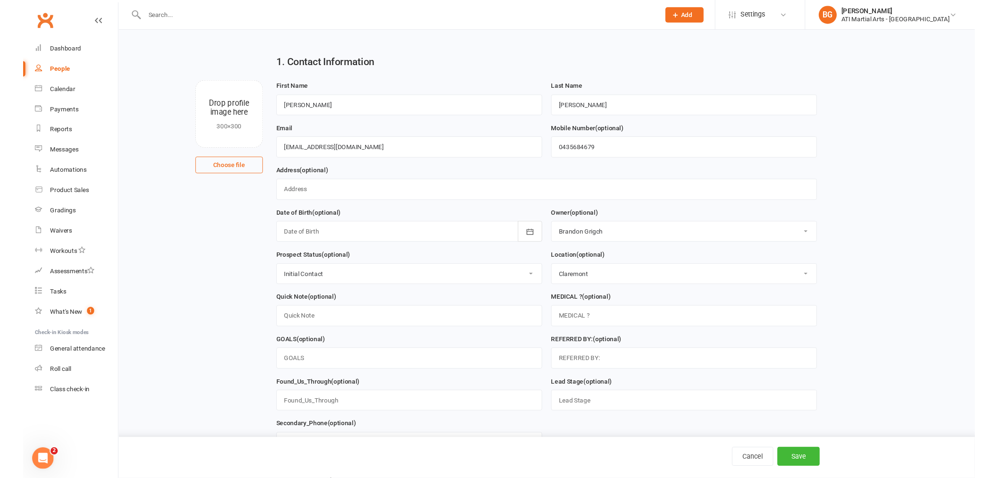
scroll to position [0, 0]
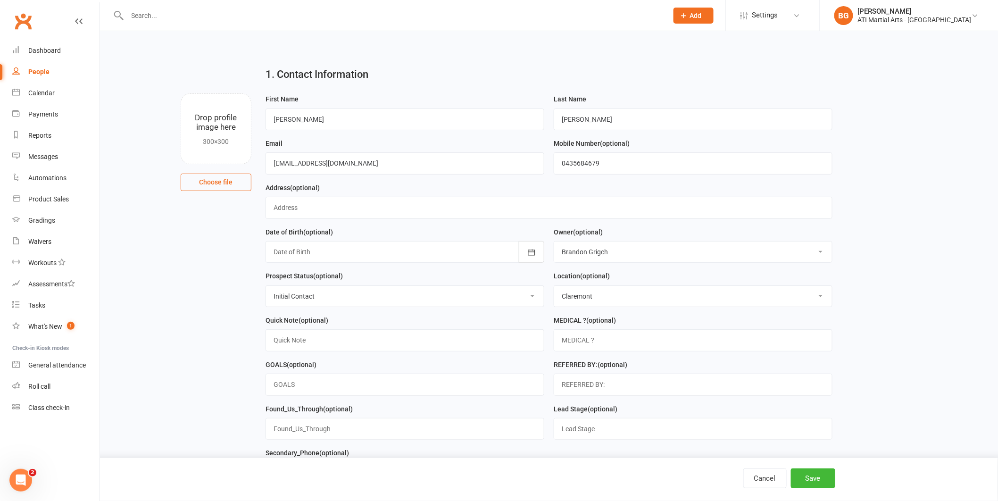
type input "stuartlaing01@gmail.com"
drag, startPoint x: 611, startPoint y: 158, endPoint x: 595, endPoint y: 173, distance: 22.0
click at [580, 170] on input "0435684679" at bounding box center [693, 163] width 279 height 22
click at [618, 167] on input "0435684679" at bounding box center [693, 163] width 279 height 22
drag, startPoint x: 618, startPoint y: 167, endPoint x: 539, endPoint y: 156, distance: 80.6
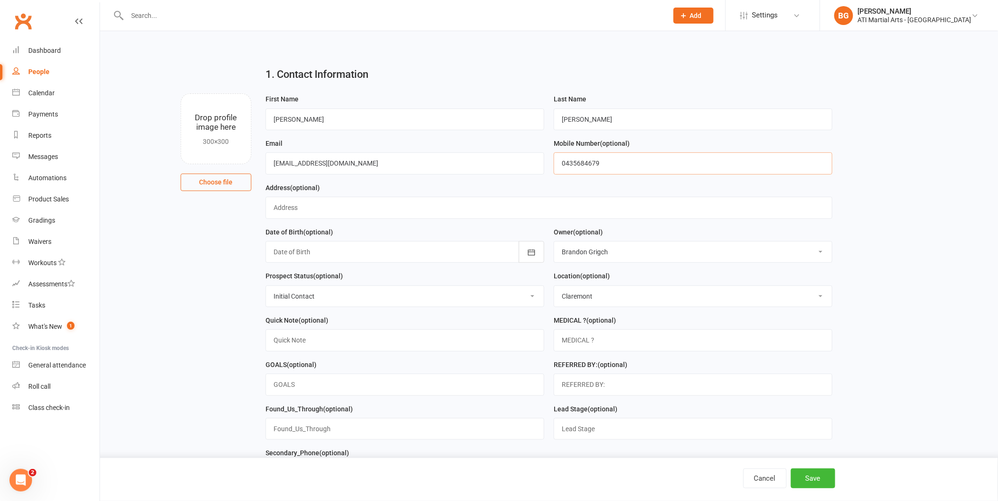
click at [539, 156] on form "First Name Theodore Last Name Laing Email stuartlaing01@gmail.com Mobile Number…" at bounding box center [549, 292] width 576 height 398
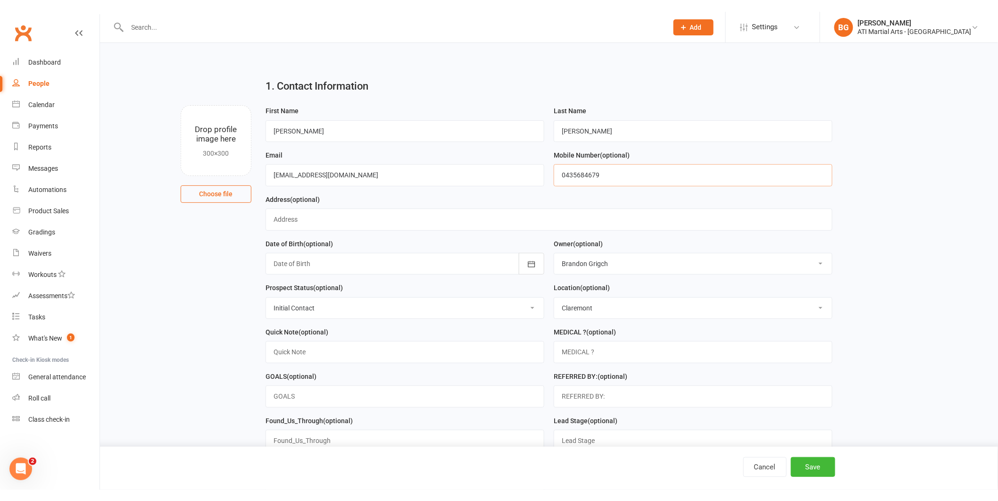
scroll to position [333, 0]
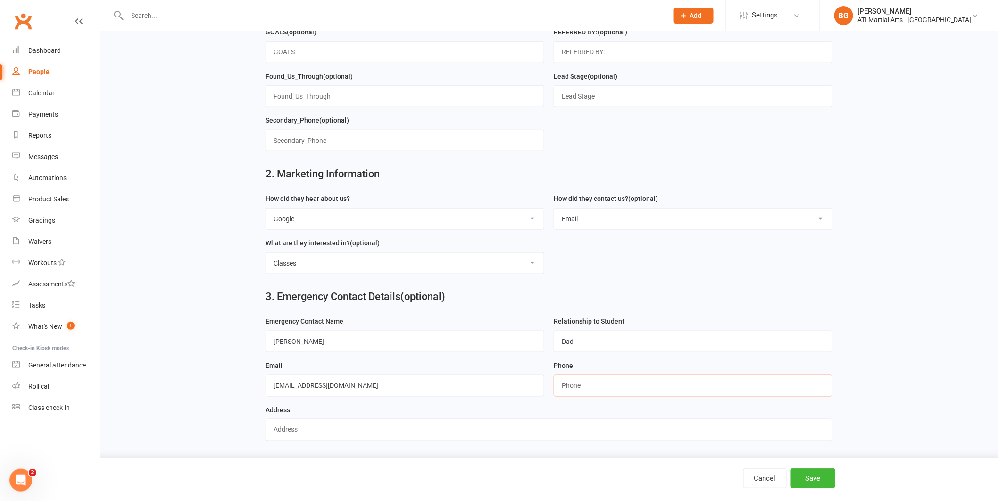
click at [568, 377] on input "string" at bounding box center [693, 386] width 279 height 22
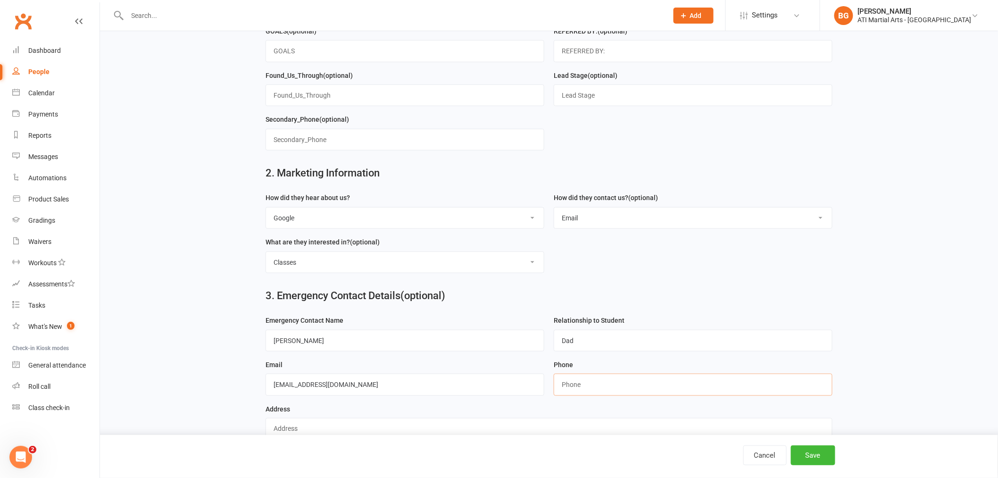
paste input "0435684679"
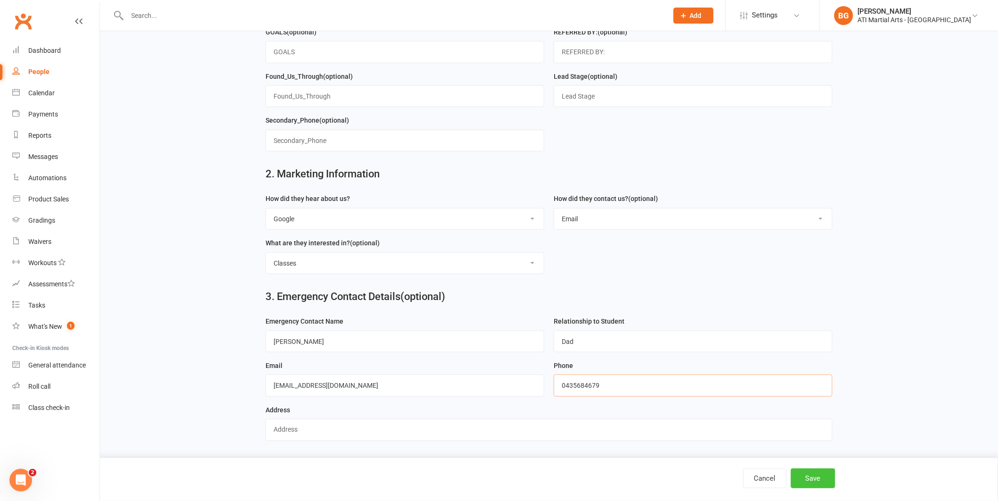
type input "0435684679"
click at [815, 482] on button "Save" at bounding box center [813, 478] width 44 height 20
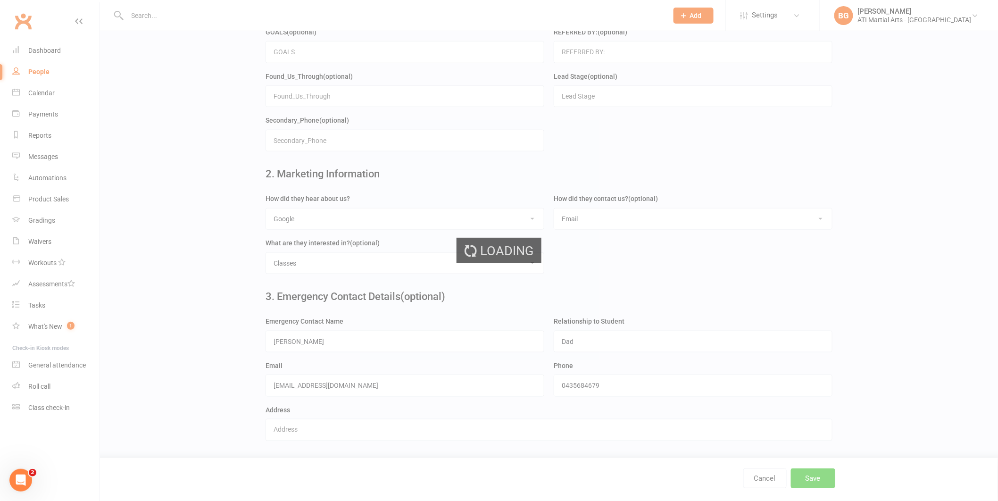
scroll to position [0, 0]
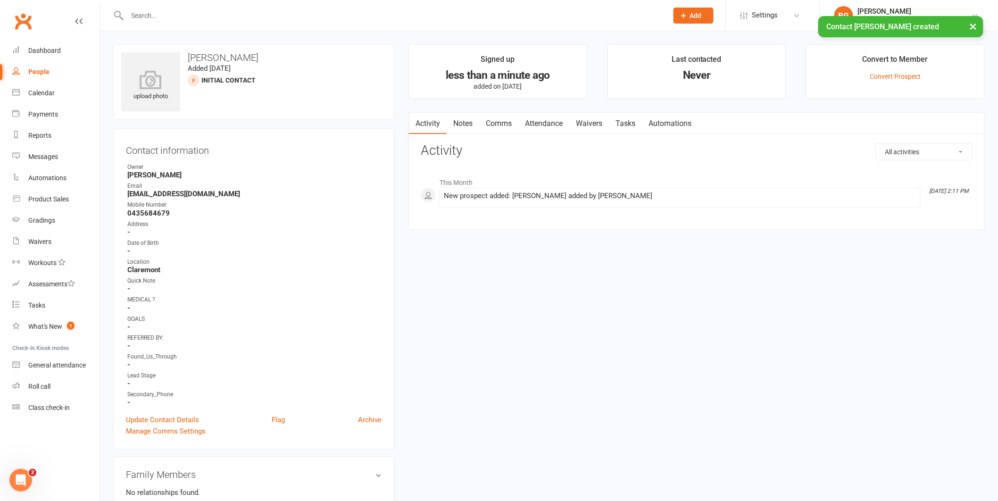
click at [503, 124] on link "Comms" at bounding box center [498, 124] width 39 height 22
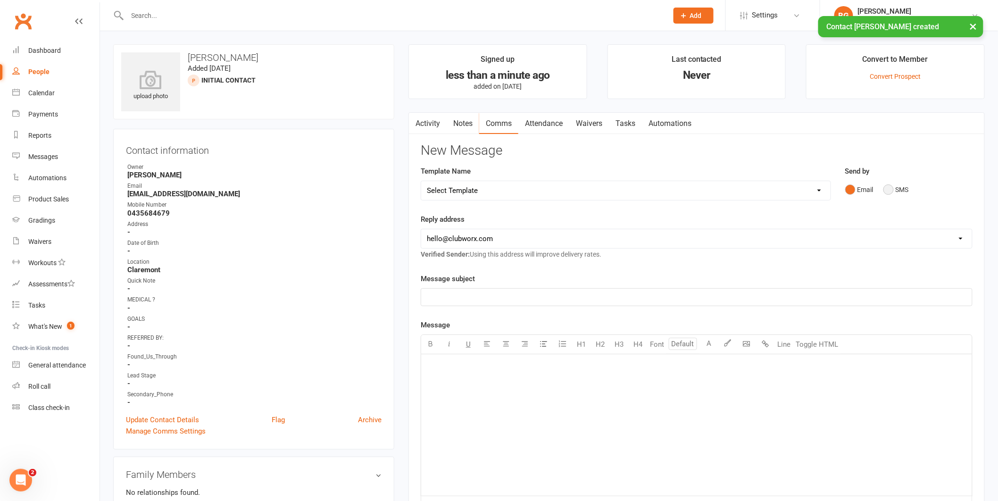
click at [894, 188] on button "SMS" at bounding box center [895, 190] width 25 height 18
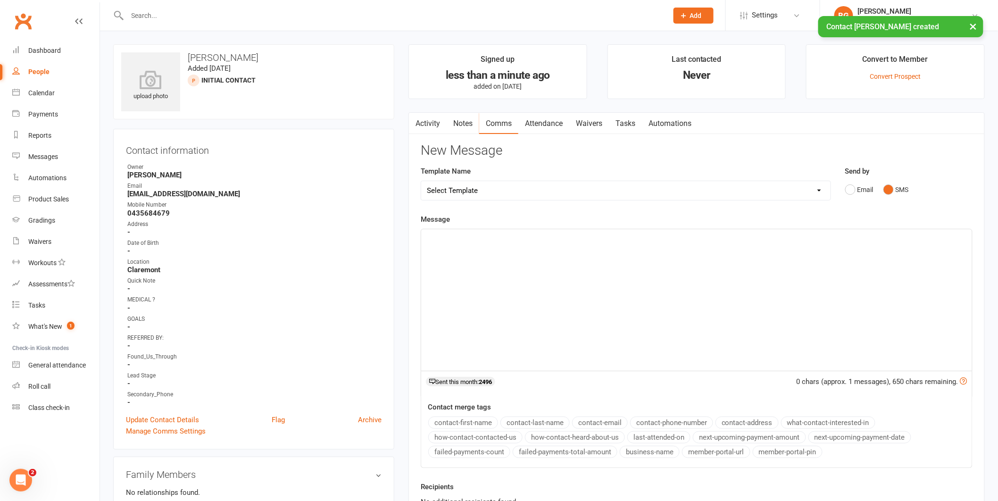
click at [847, 273] on div "﻿" at bounding box center [696, 300] width 551 height 142
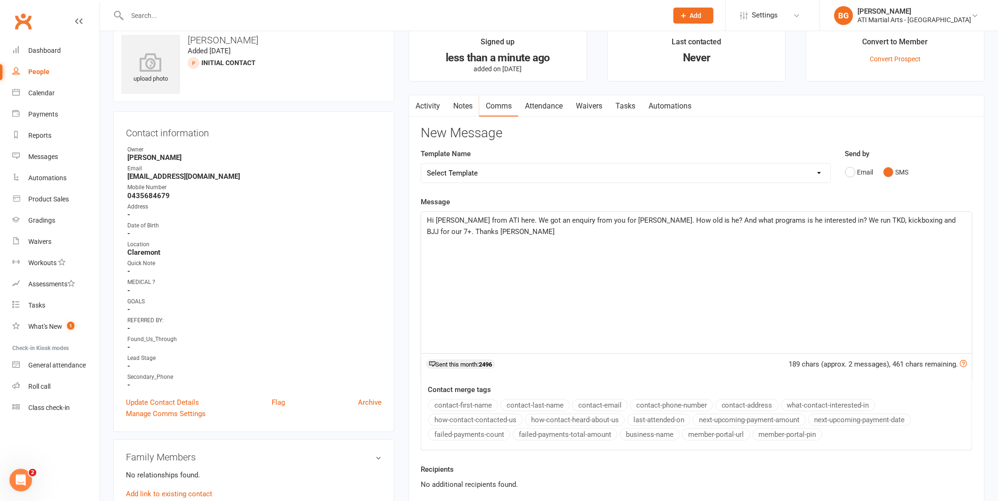
scroll to position [152, 0]
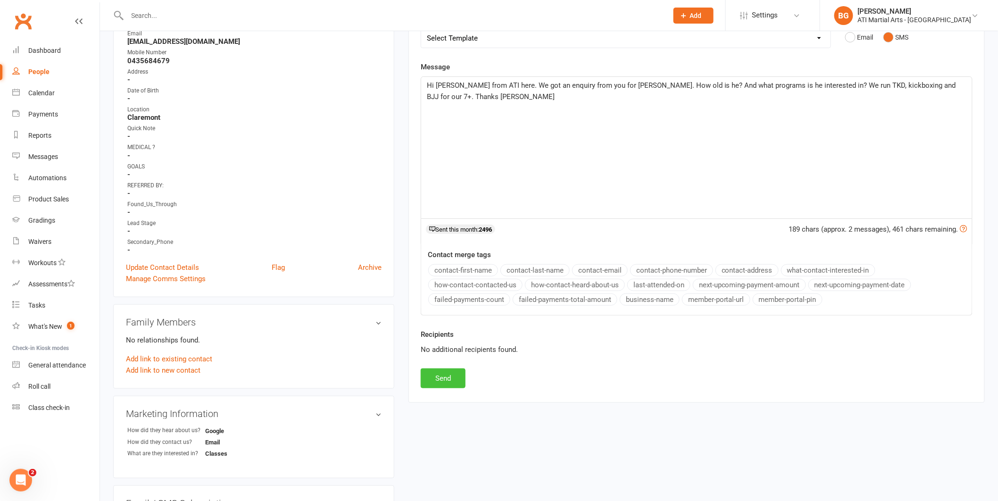
click at [444, 378] on button "Send" at bounding box center [443, 378] width 45 height 20
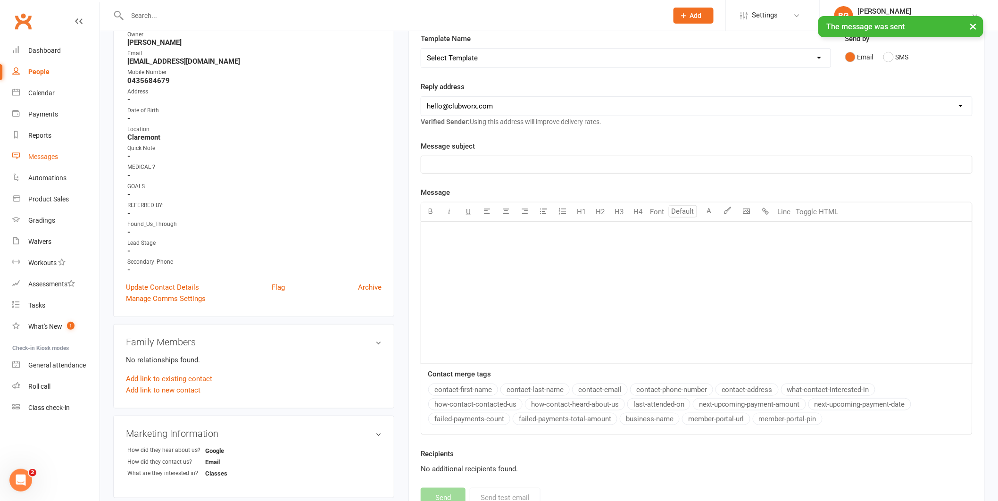
click at [17, 160] on link "Messages" at bounding box center [55, 156] width 87 height 21
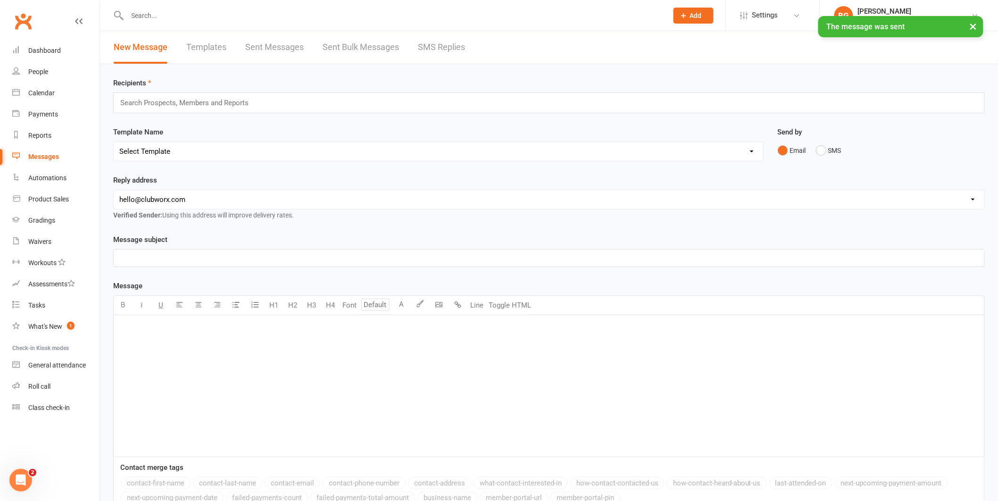
click at [434, 58] on link "SMS Replies" at bounding box center [441, 47] width 47 height 33
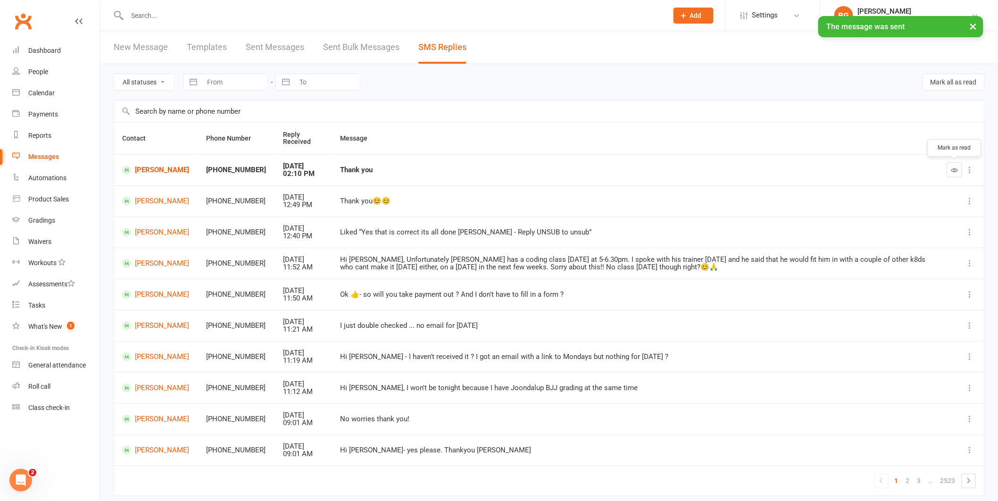
click at [953, 168] on icon "button" at bounding box center [954, 170] width 7 height 7
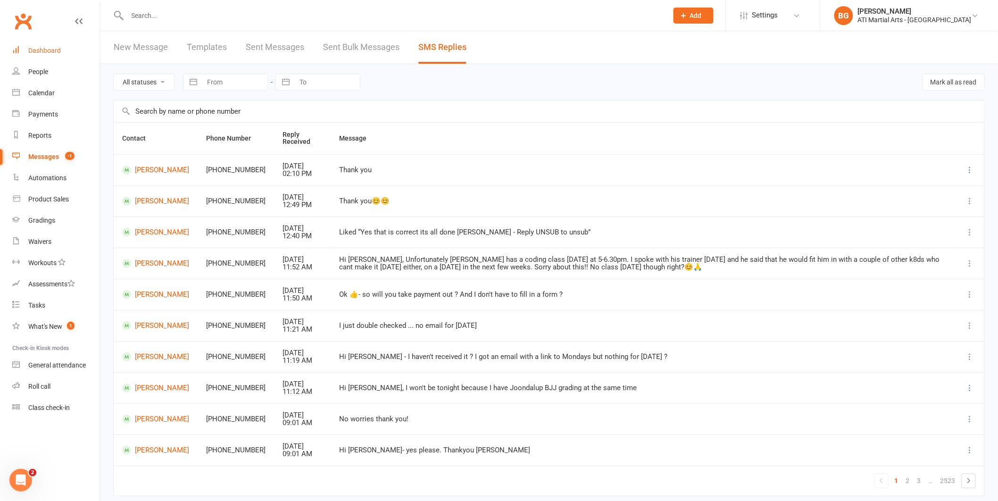
click at [38, 40] on link "Dashboard" at bounding box center [55, 50] width 87 height 21
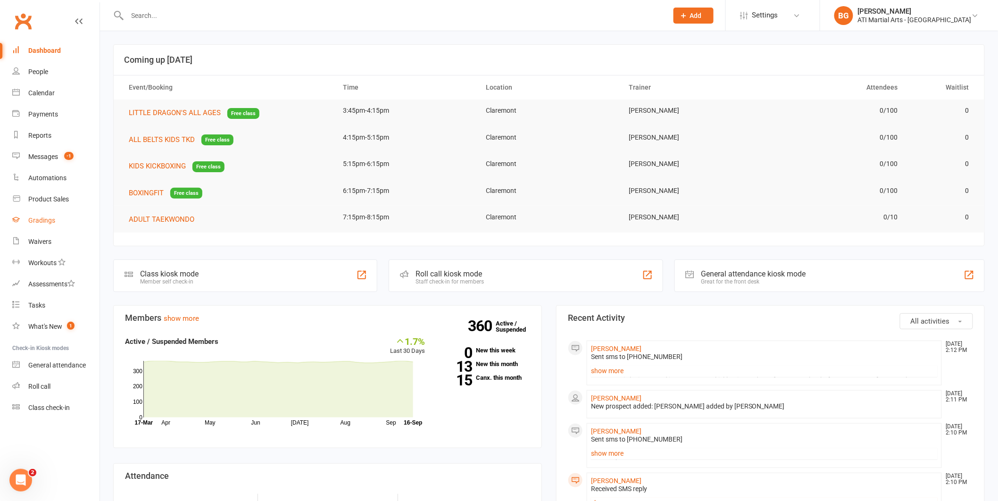
click at [38, 229] on link "Gradings" at bounding box center [55, 220] width 87 height 21
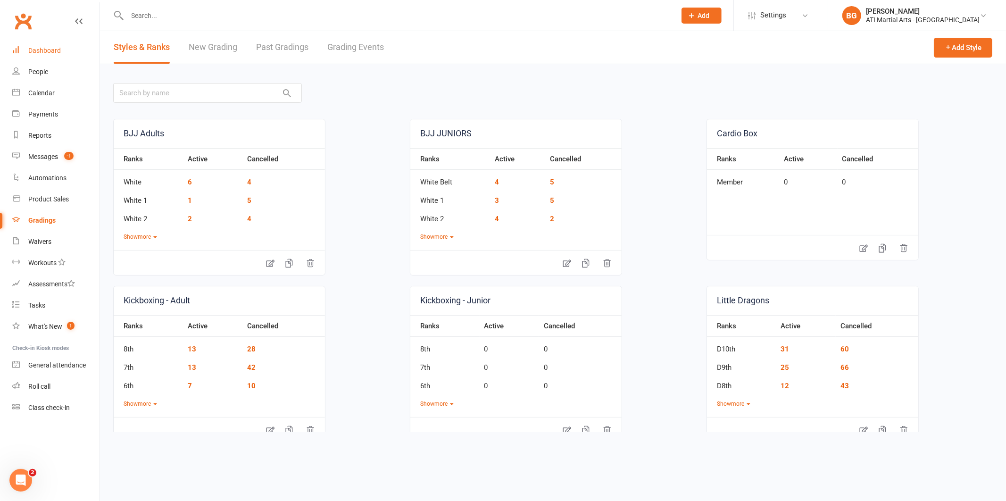
click at [78, 44] on link "Dashboard" at bounding box center [55, 50] width 87 height 21
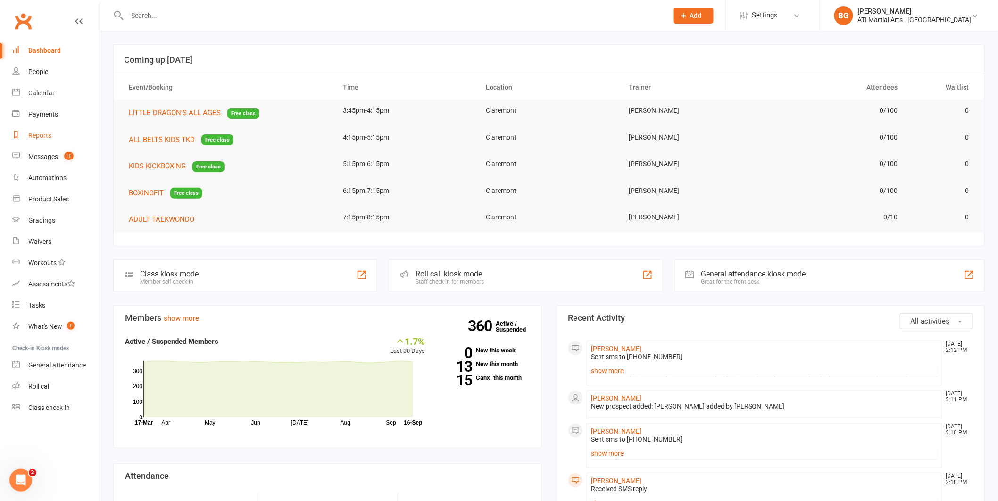
click at [50, 142] on link "Reports" at bounding box center [55, 135] width 87 height 21
select select "100"
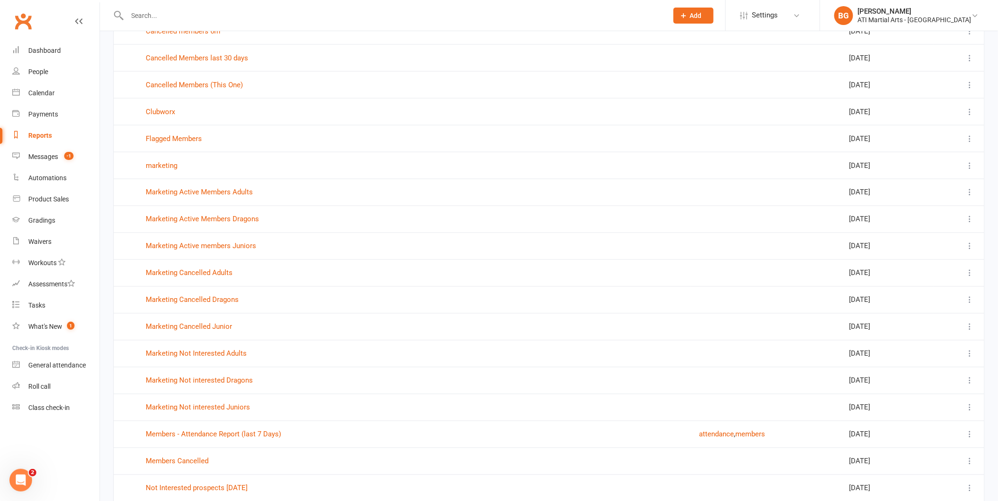
scroll to position [873, 0]
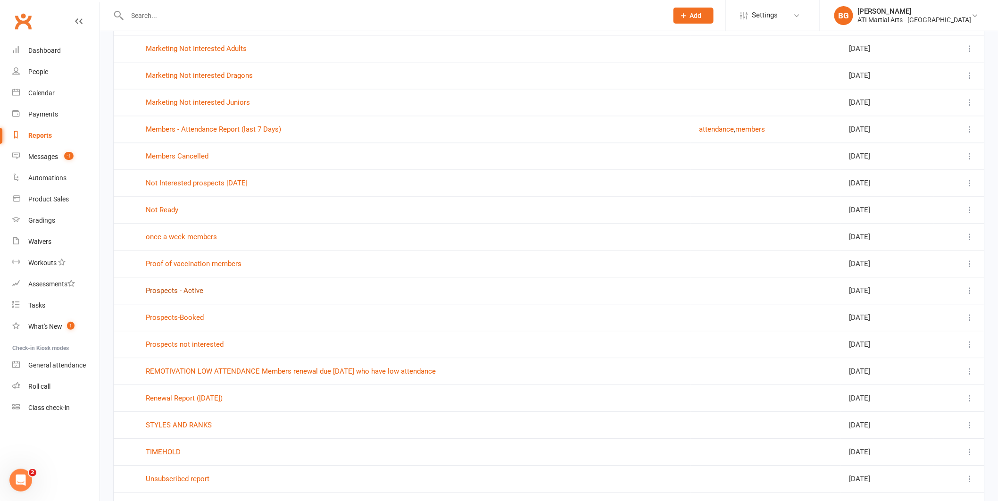
click at [183, 294] on link "Prospects - Active" at bounding box center [175, 290] width 58 height 8
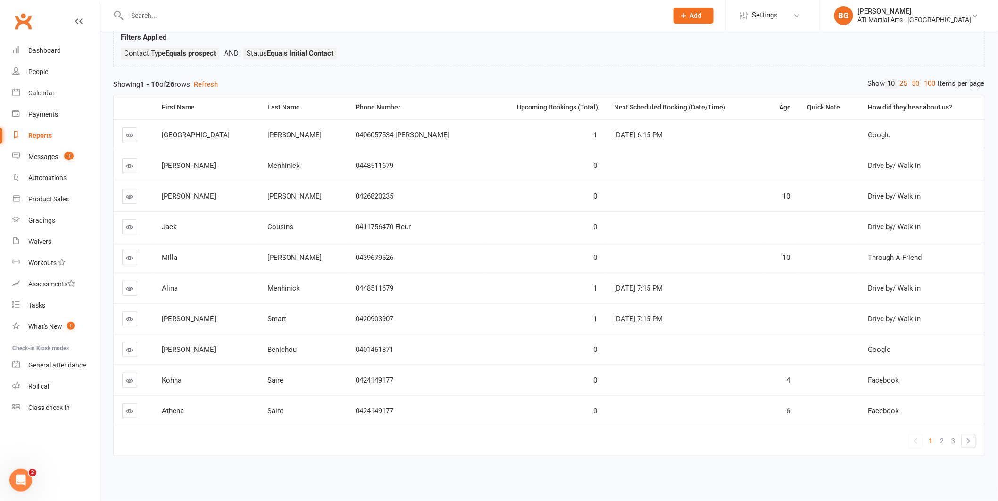
scroll to position [71, 0]
click at [131, 346] on icon at bounding box center [129, 349] width 7 height 7
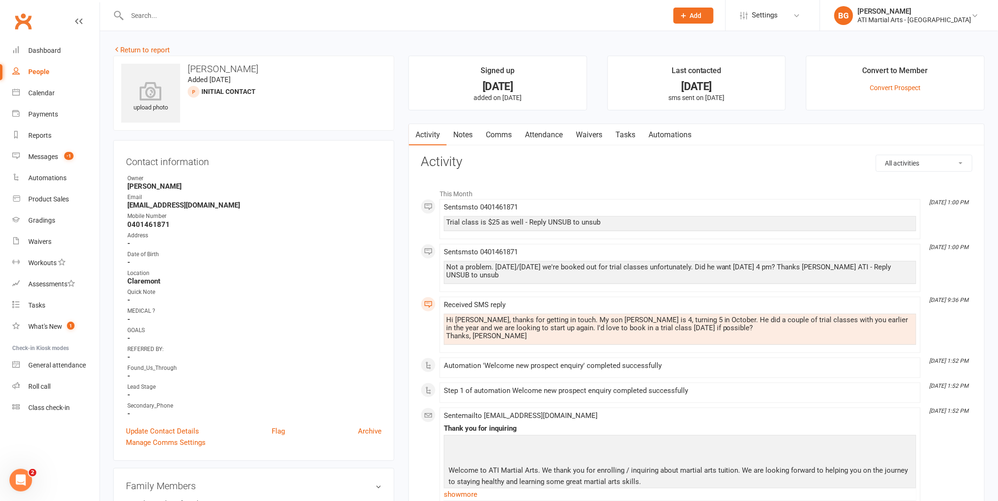
click at [500, 133] on link "Comms" at bounding box center [498, 135] width 39 height 22
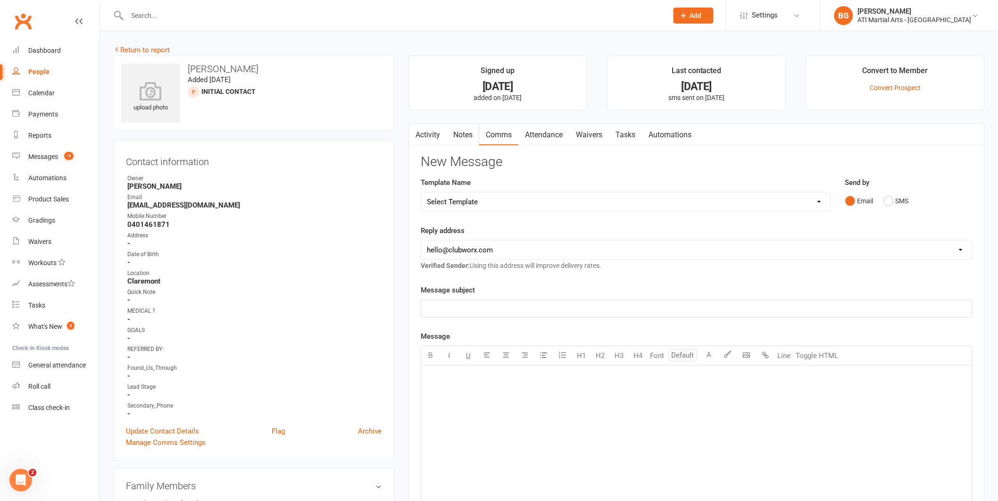
click at [437, 127] on link "Activity" at bounding box center [428, 135] width 38 height 22
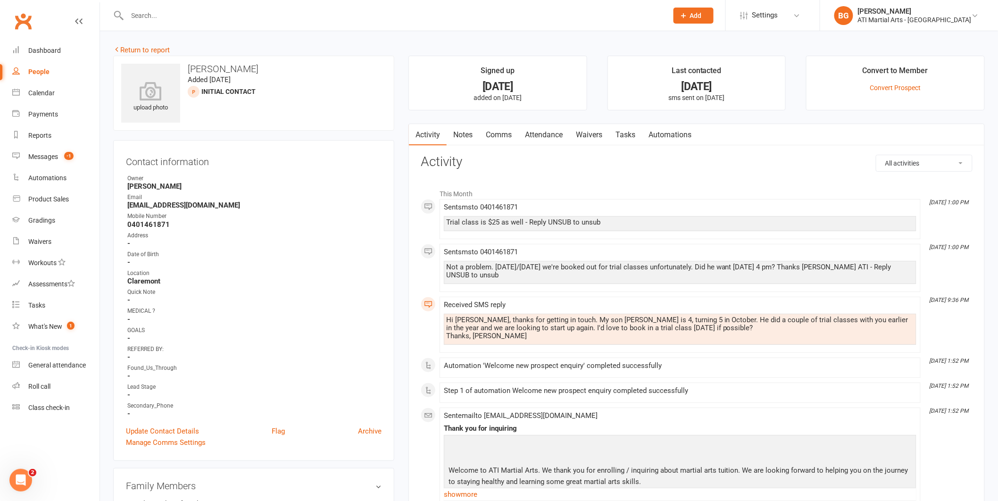
click at [517, 139] on link "Comms" at bounding box center [498, 135] width 39 height 22
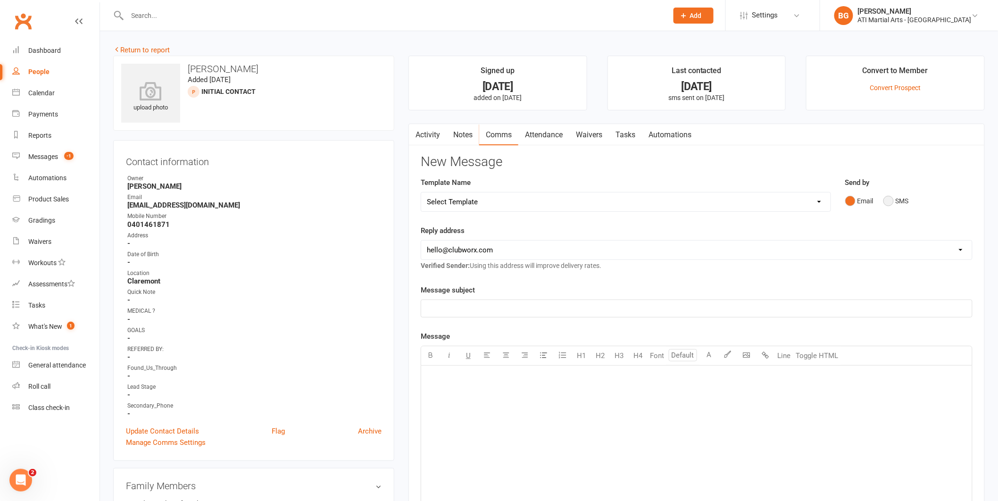
click at [891, 197] on button "SMS" at bounding box center [895, 201] width 25 height 18
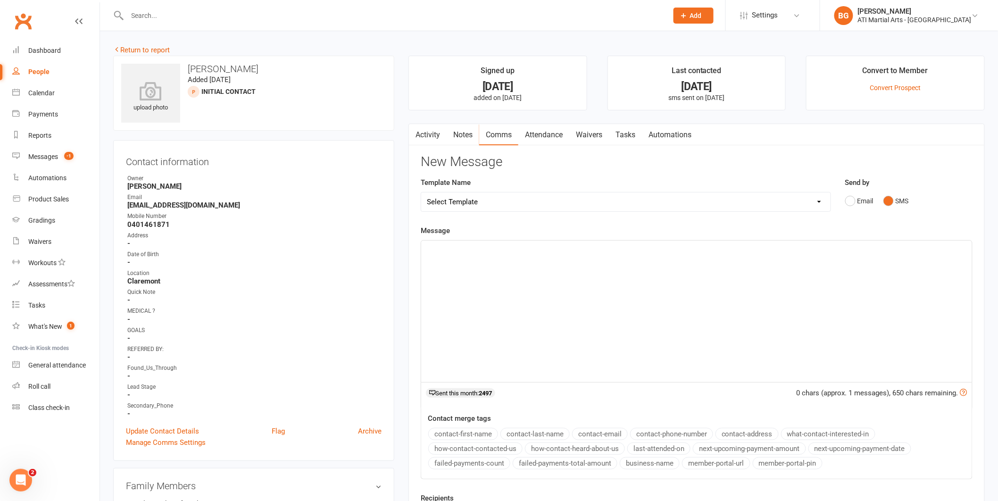
click at [882, 317] on div "﻿" at bounding box center [696, 312] width 551 height 142
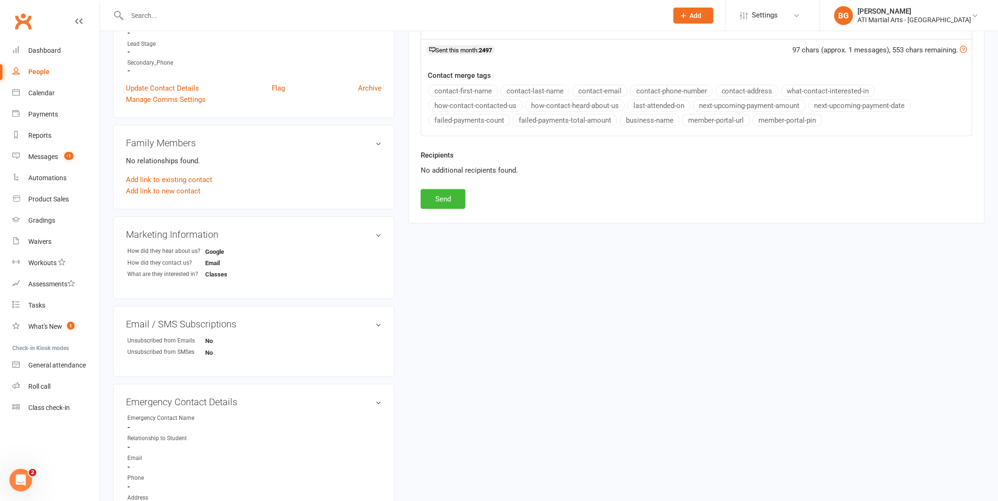
scroll to position [365, 0]
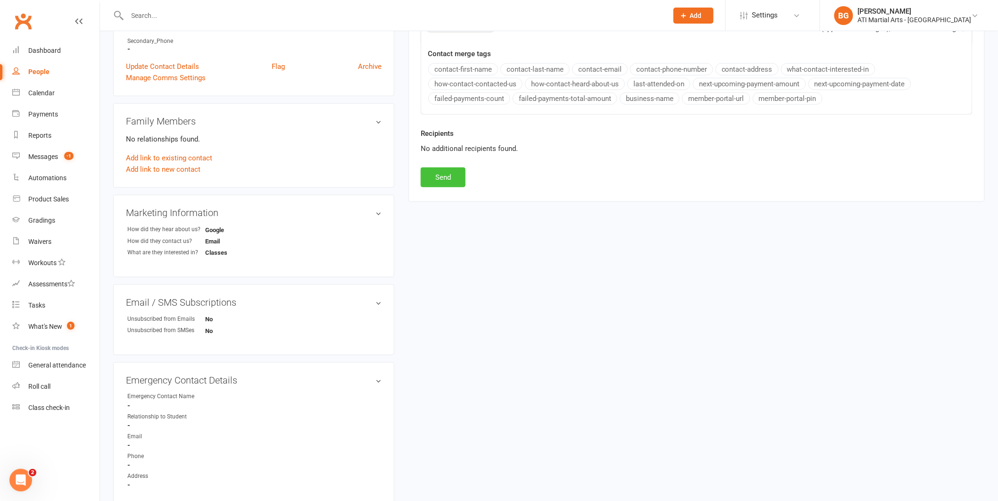
click at [462, 185] on button "Send" at bounding box center [443, 177] width 45 height 20
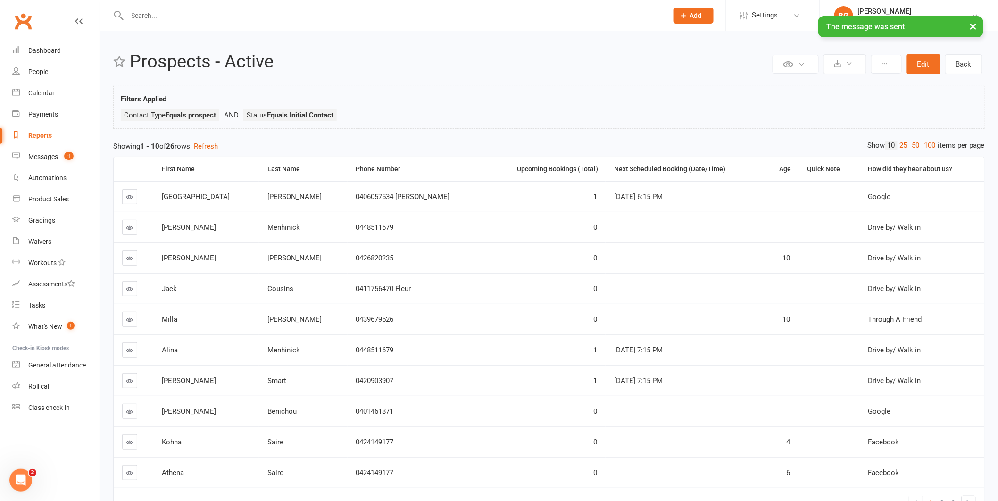
scroll to position [71, 0]
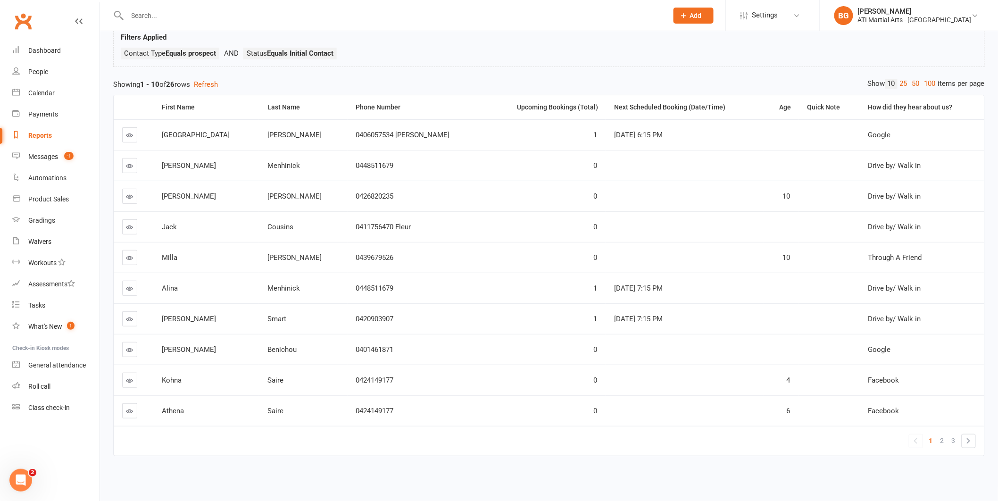
click at [939, 434] on link "2" at bounding box center [942, 440] width 11 height 13
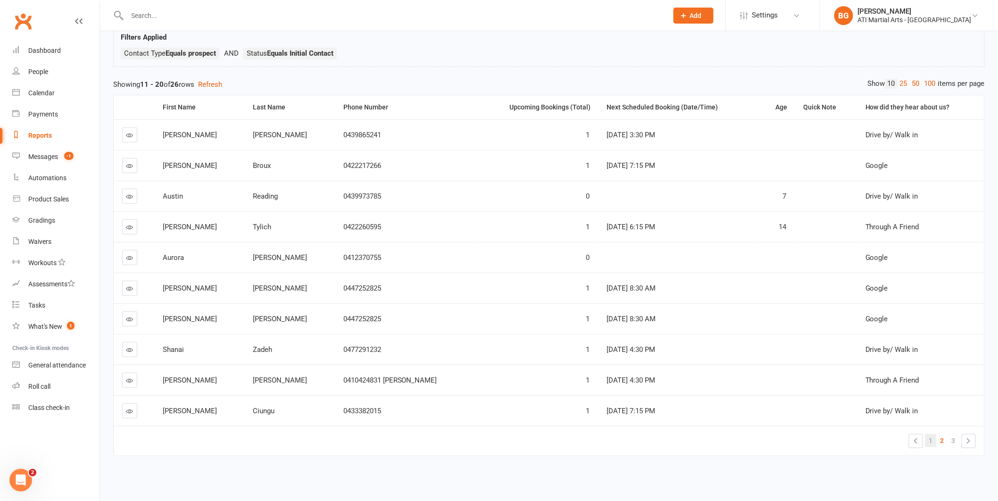
click at [936, 434] on link "1" at bounding box center [930, 440] width 11 height 13
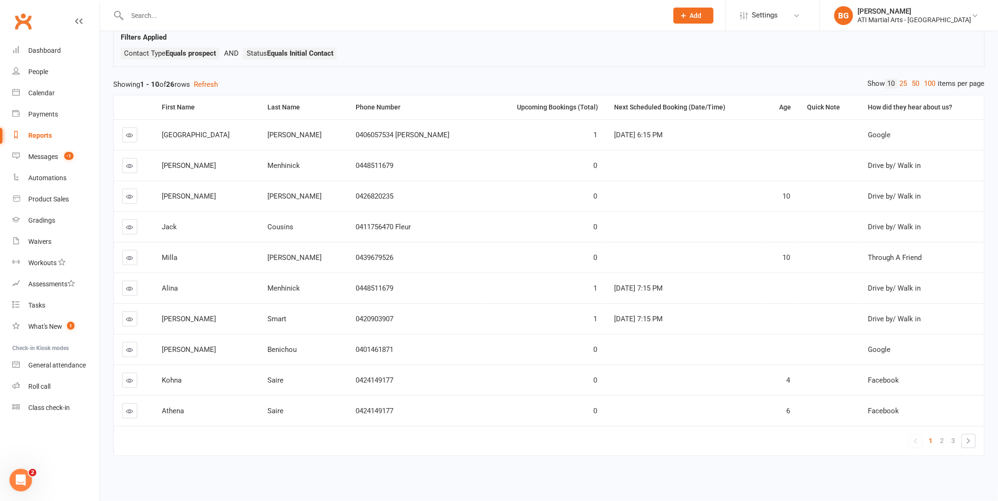
click at [127, 377] on icon at bounding box center [129, 380] width 7 height 7
click at [133, 406] on link at bounding box center [129, 410] width 15 height 15
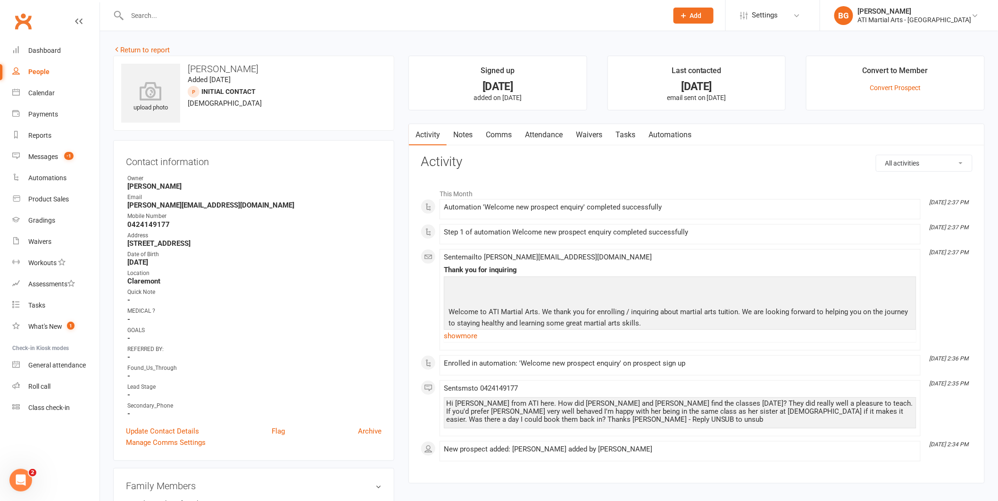
click at [496, 135] on link "Comms" at bounding box center [498, 135] width 39 height 22
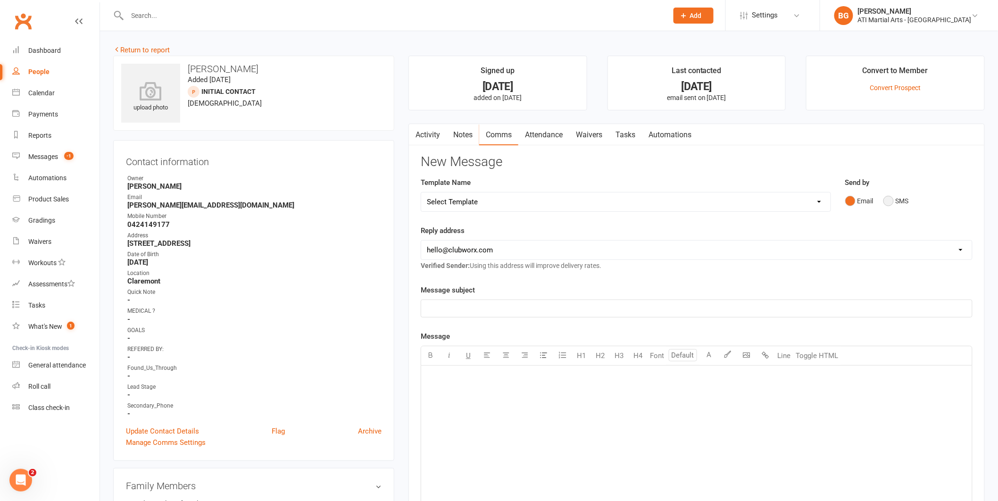
click at [899, 196] on button "SMS" at bounding box center [895, 201] width 25 height 18
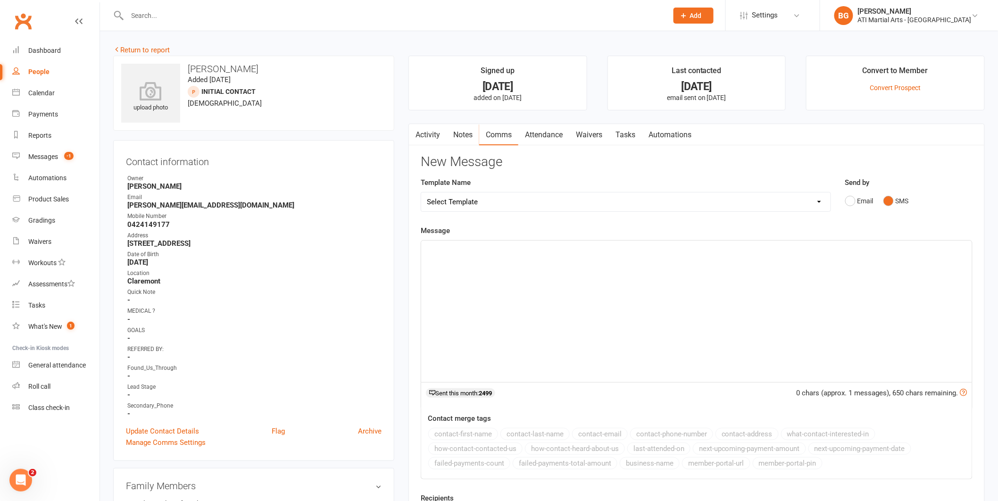
click at [483, 267] on div "﻿" at bounding box center [696, 312] width 551 height 142
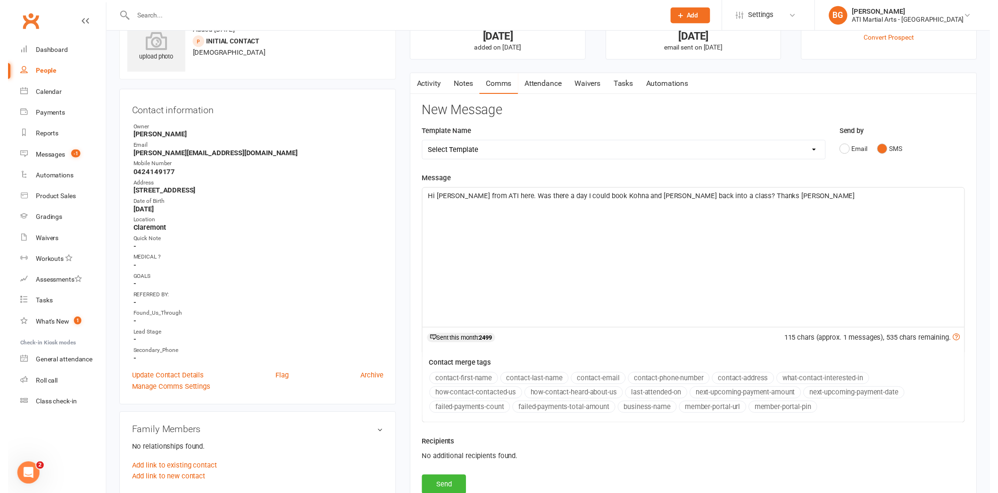
scroll to position [71, 0]
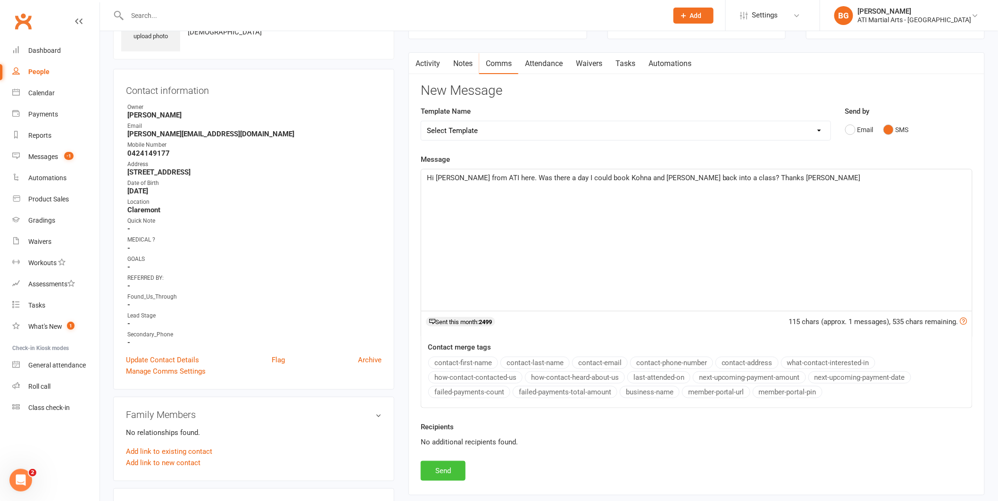
click at [444, 462] on button "Send" at bounding box center [443, 471] width 45 height 20
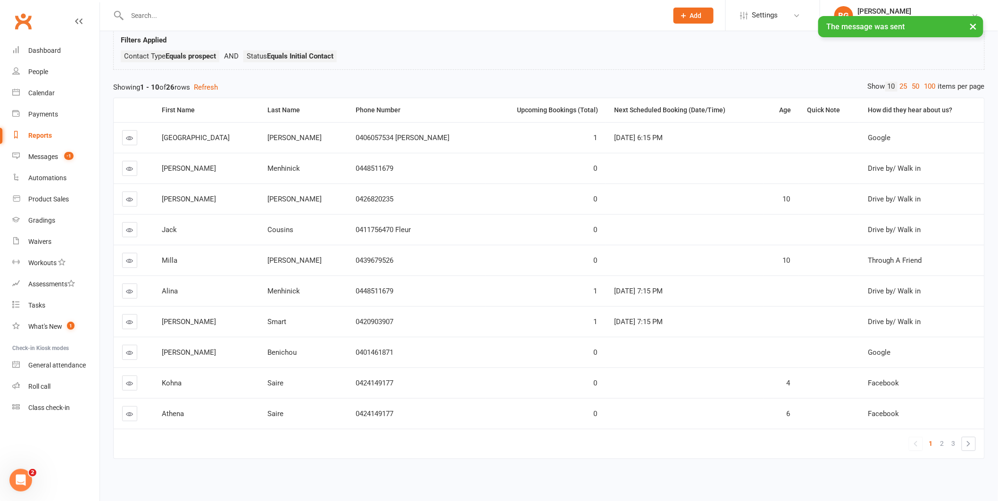
scroll to position [71, 0]
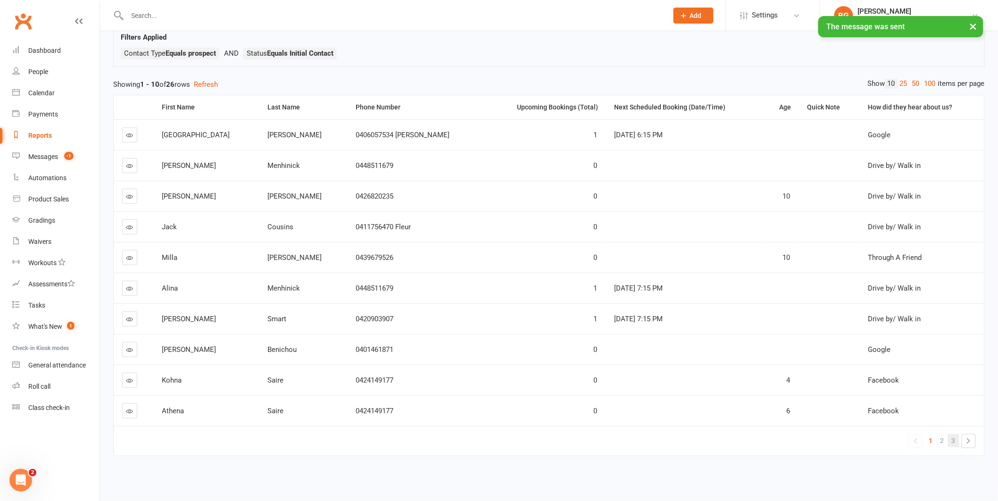
click at [948, 434] on link "3" at bounding box center [953, 440] width 11 height 13
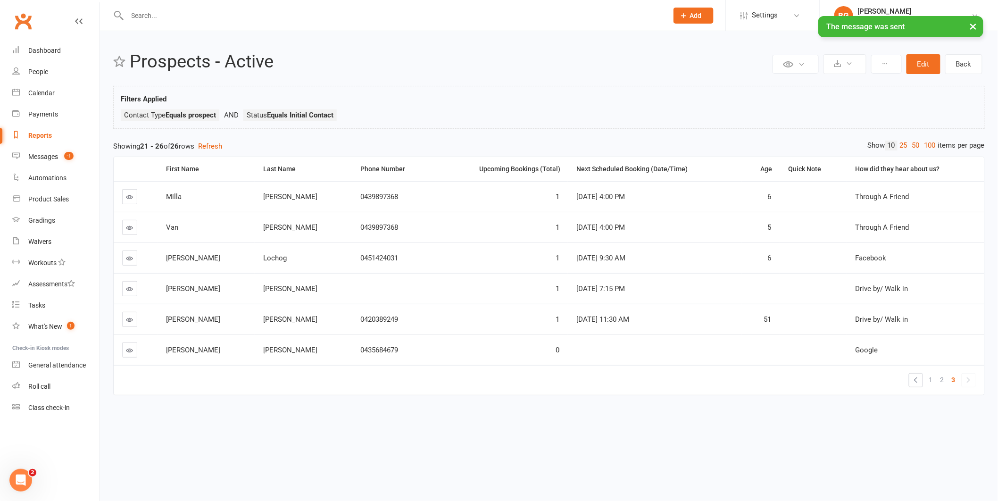
scroll to position [0, 0]
click at [948, 384] on link "2" at bounding box center [950, 379] width 11 height 13
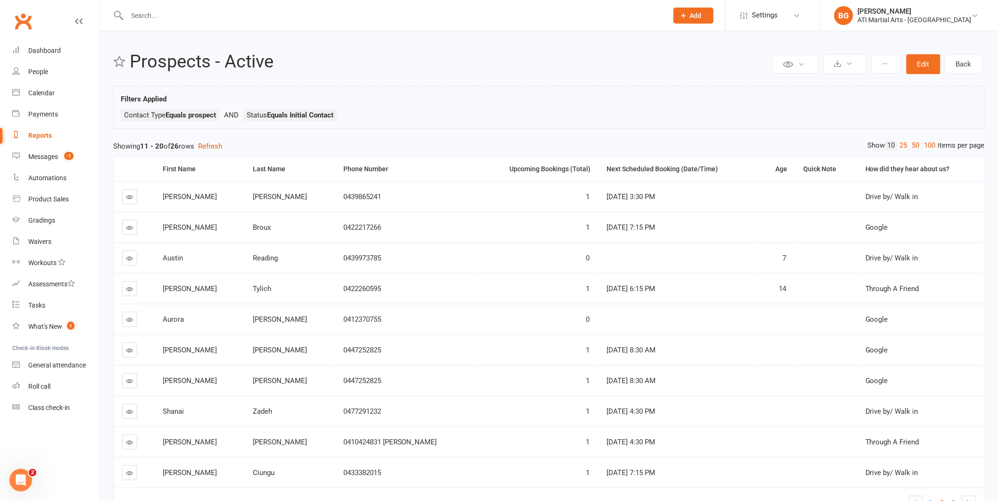
click at [123, 251] on link at bounding box center [129, 257] width 15 height 15
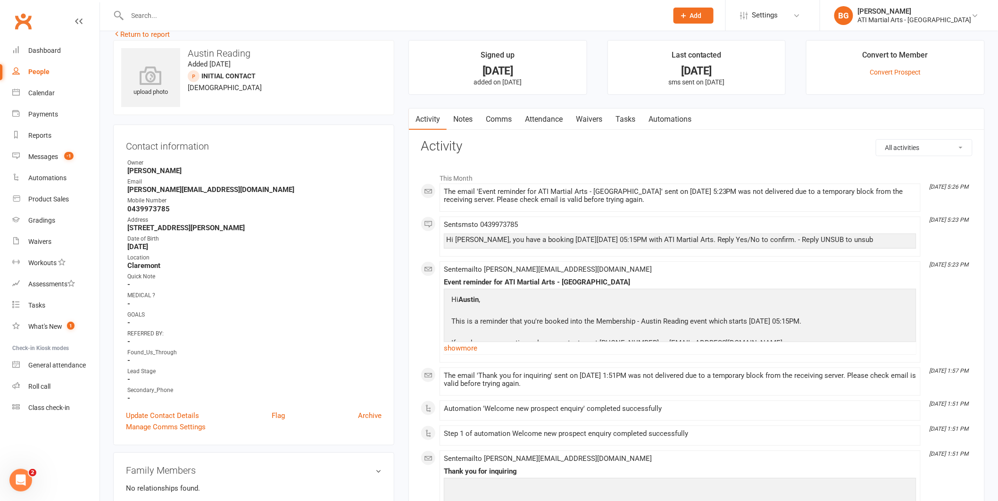
scroll to position [15, 0]
click at [533, 125] on link "Attendance" at bounding box center [543, 120] width 51 height 22
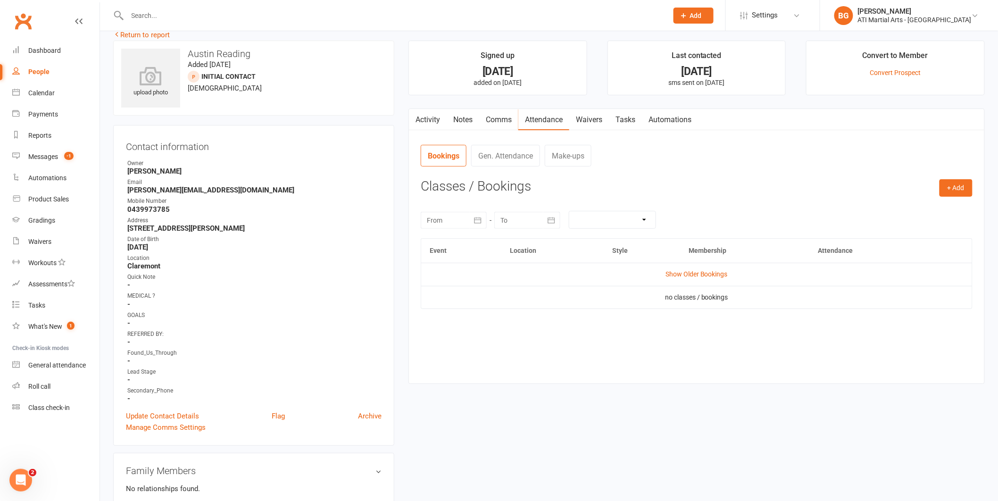
click at [430, 129] on link "Activity" at bounding box center [428, 120] width 38 height 22
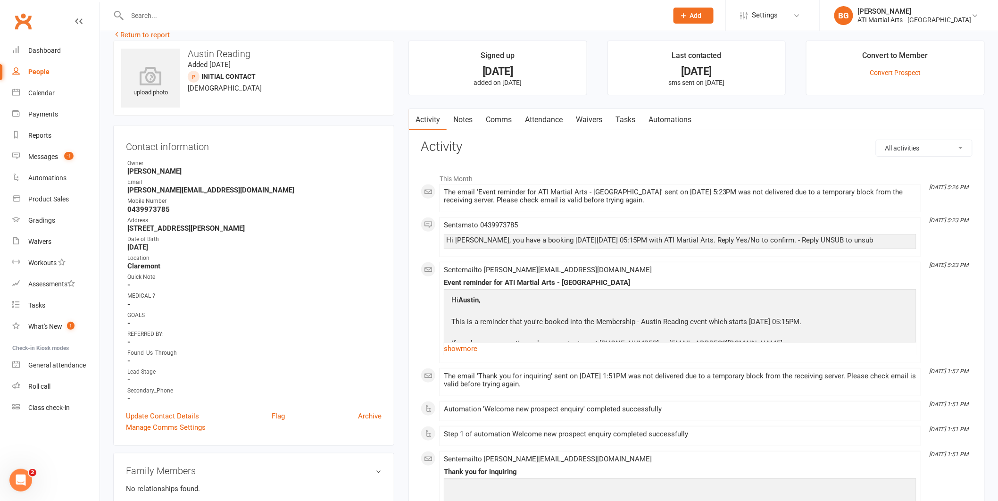
click at [496, 113] on link "Comms" at bounding box center [498, 120] width 39 height 22
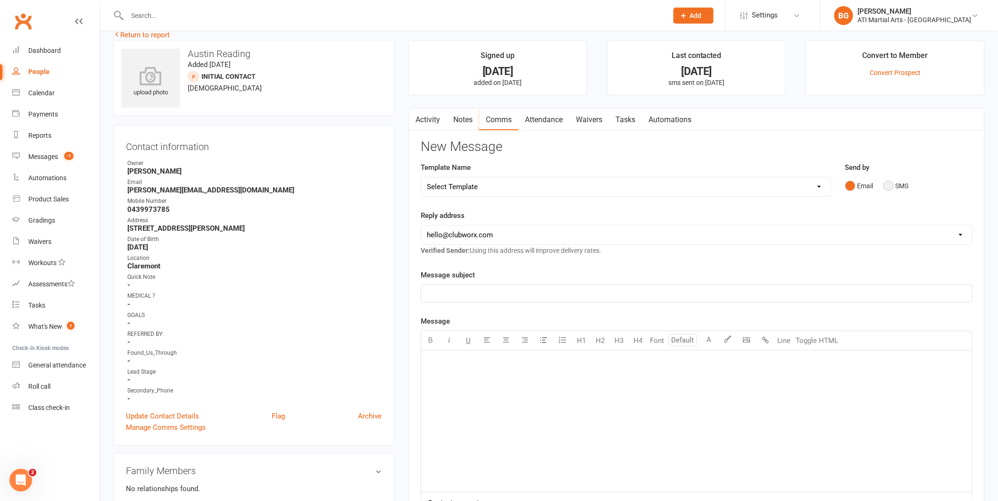
drag, startPoint x: 899, startPoint y: 182, endPoint x: 900, endPoint y: 205, distance: 22.7
click at [899, 182] on button "SMS" at bounding box center [895, 186] width 25 height 18
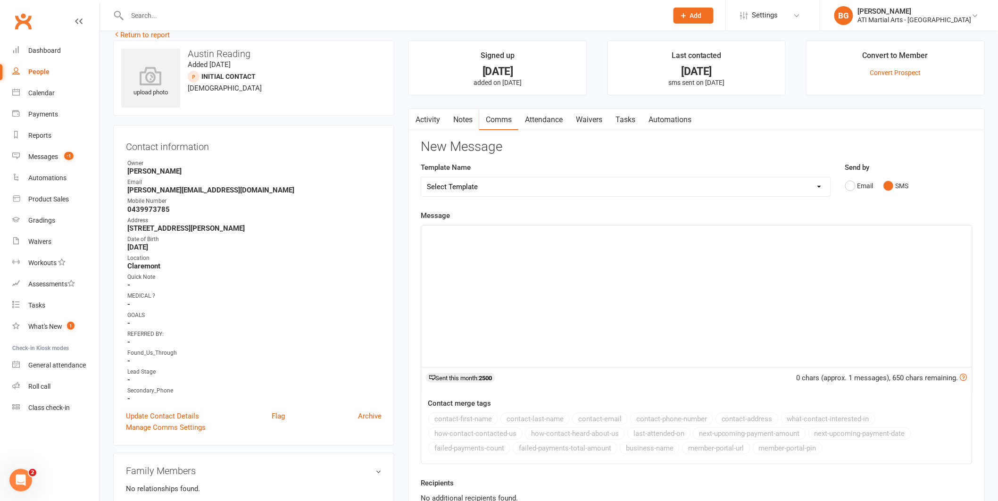
click at [884, 239] on p "﻿" at bounding box center [697, 233] width 540 height 11
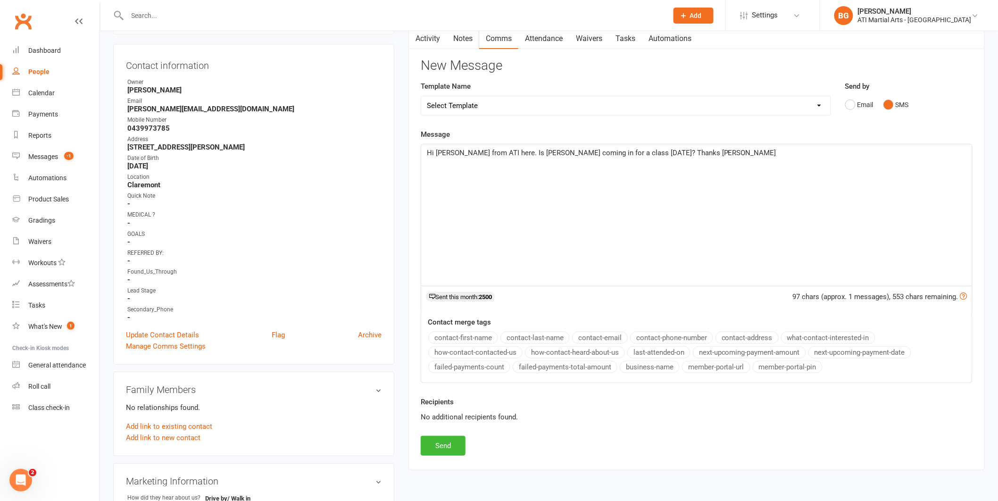
scroll to position [97, 0]
click at [447, 445] on button "Send" at bounding box center [443, 445] width 45 height 20
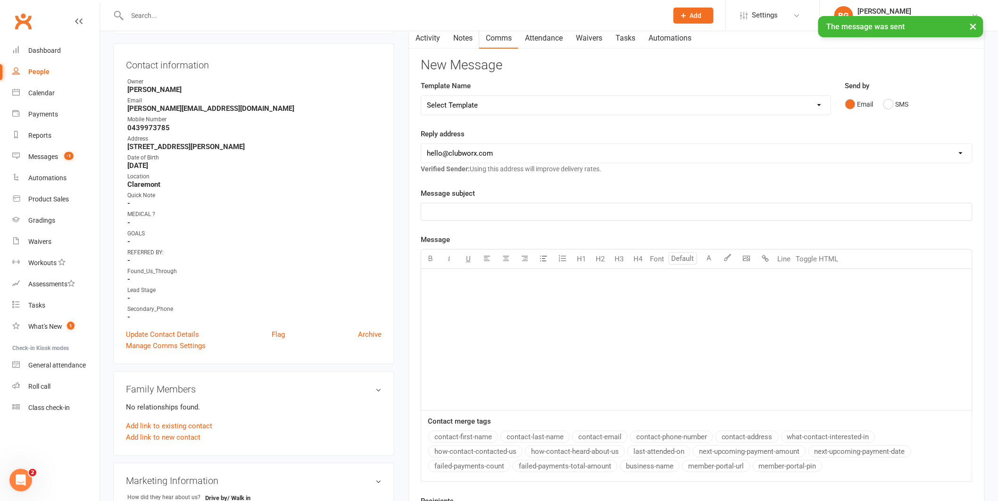
scroll to position [15, 0]
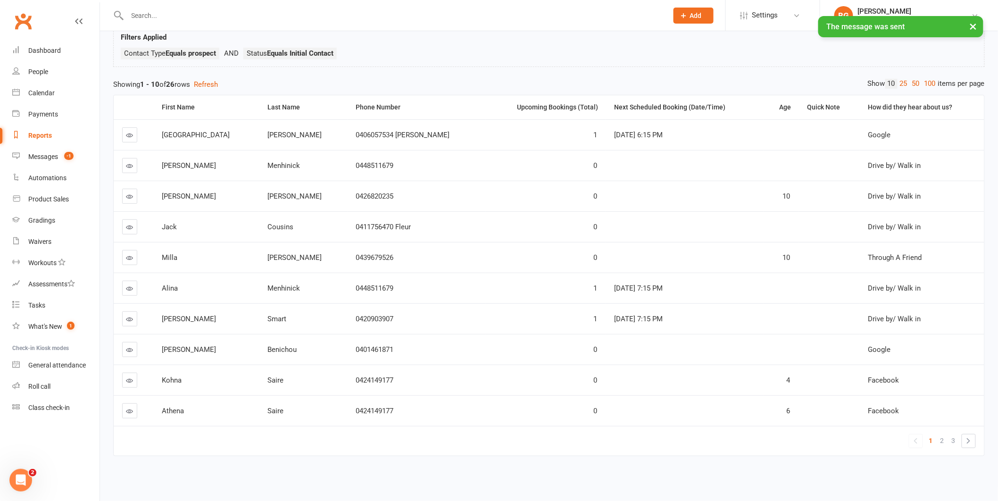
scroll to position [71, 0]
click at [944, 435] on span "2" at bounding box center [943, 440] width 4 height 13
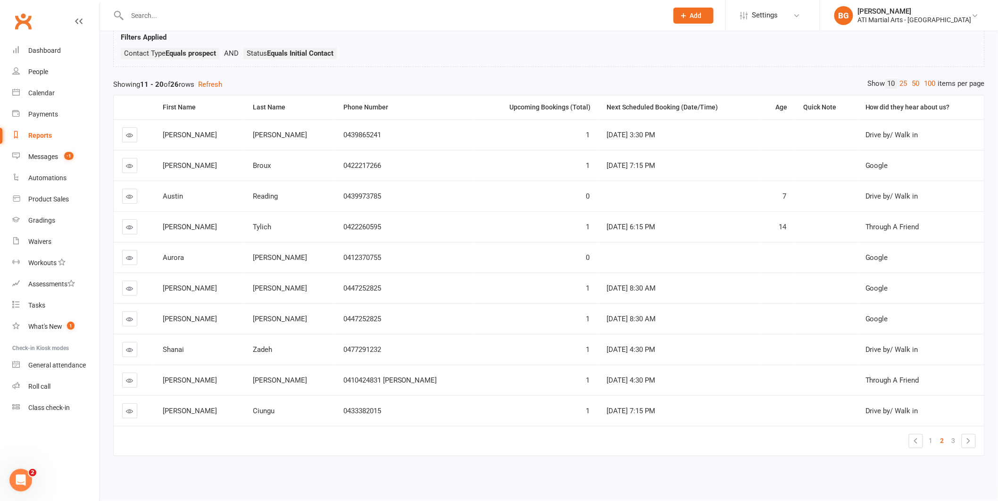
click at [127, 254] on icon at bounding box center [129, 257] width 7 height 7
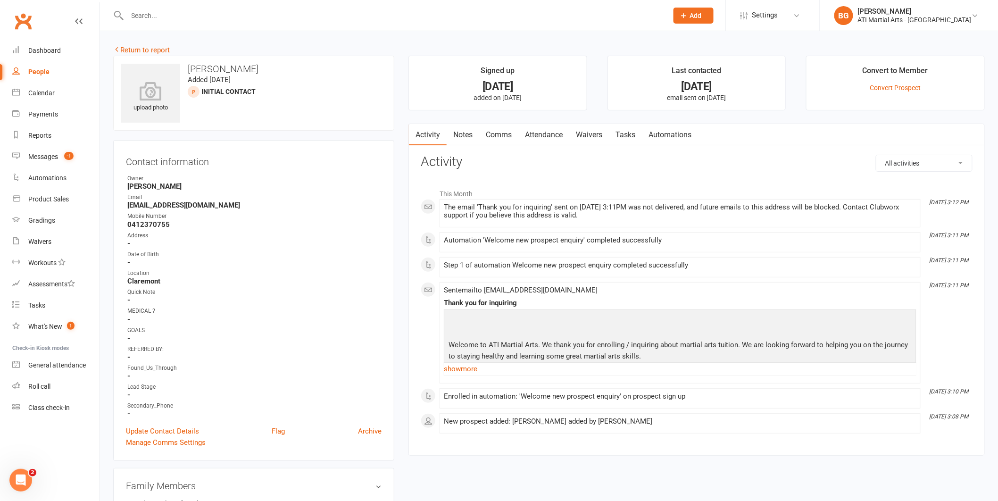
click at [506, 138] on link "Comms" at bounding box center [498, 135] width 39 height 22
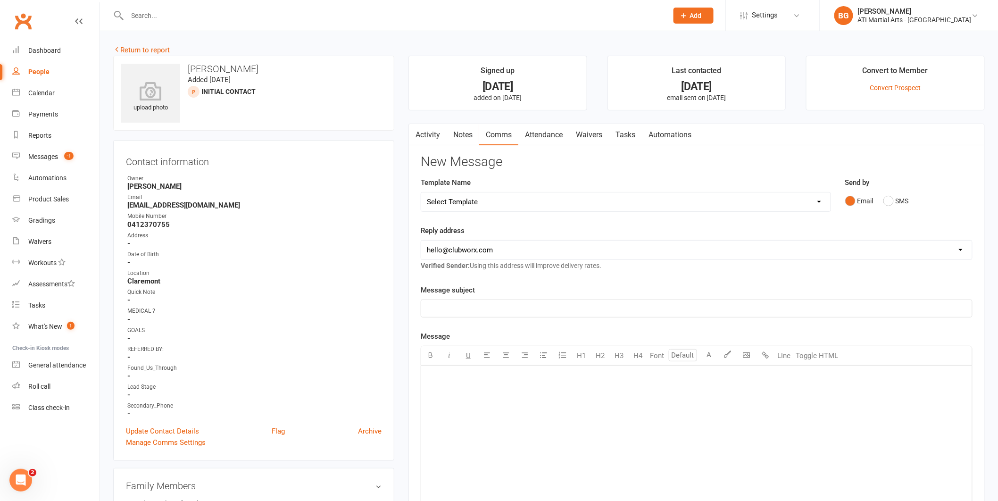
click at [878, 202] on div "Email SMS" at bounding box center [908, 201] width 127 height 18
click at [889, 202] on button "SMS" at bounding box center [895, 201] width 25 height 18
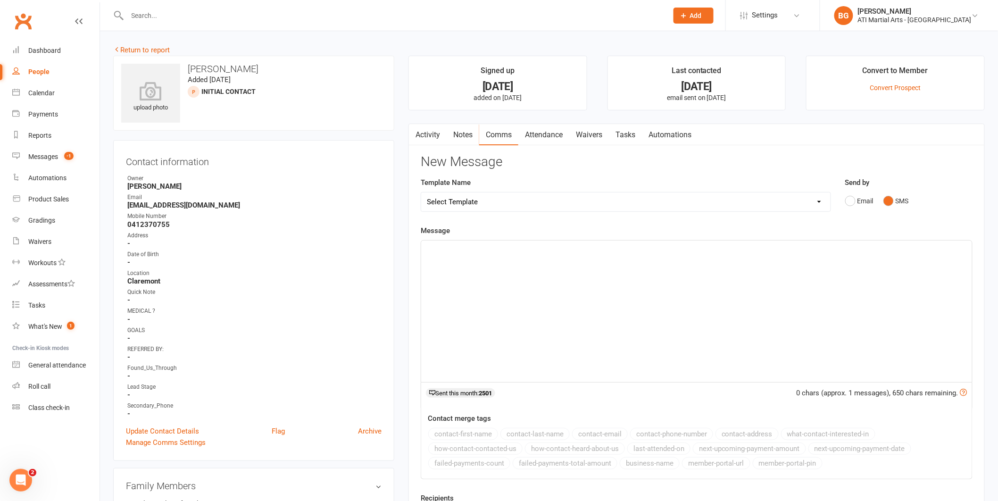
click at [791, 281] on div "﻿" at bounding box center [696, 312] width 551 height 142
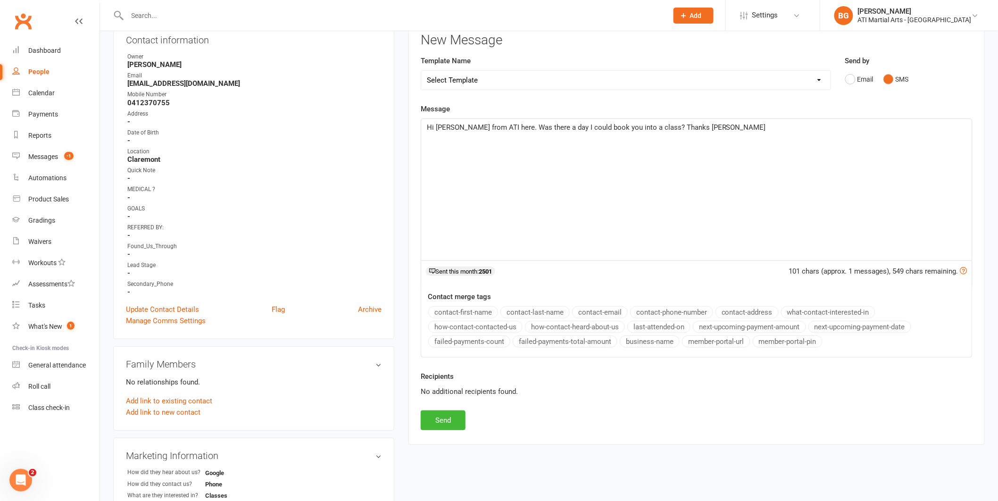
scroll to position [342, 0]
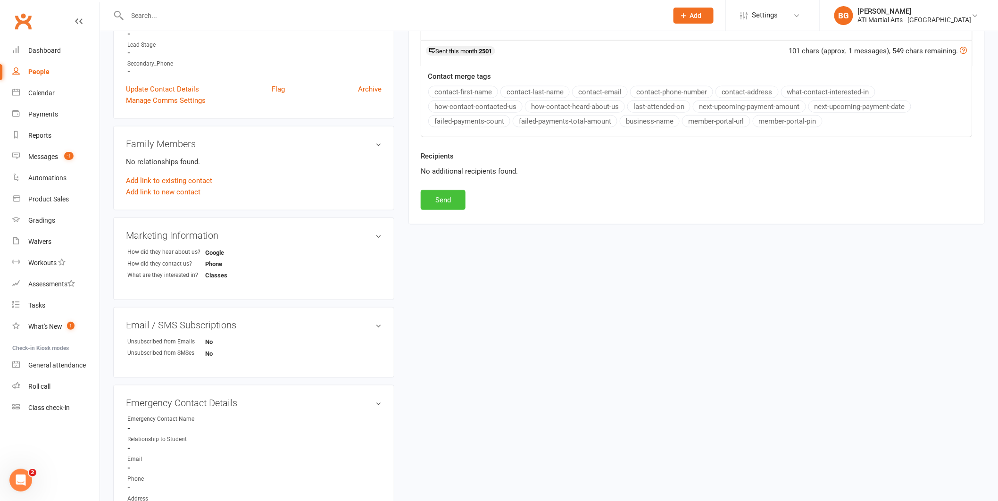
click at [454, 192] on button "Send" at bounding box center [443, 200] width 45 height 20
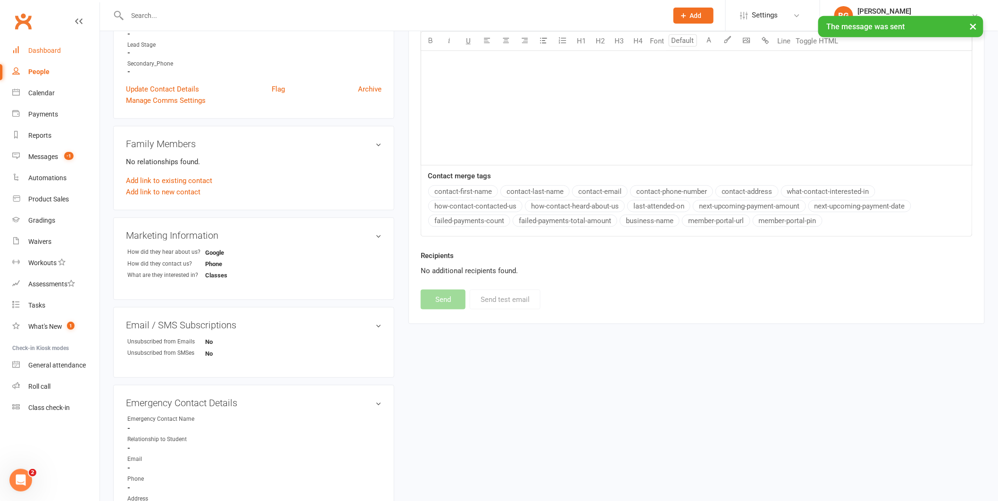
click at [56, 47] on div "Dashboard" at bounding box center [44, 51] width 33 height 8
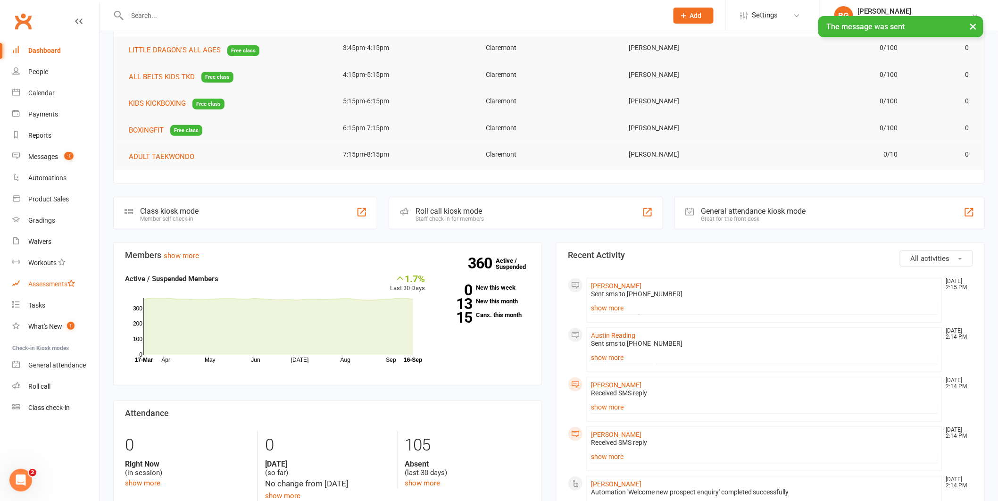
scroll to position [92, 0]
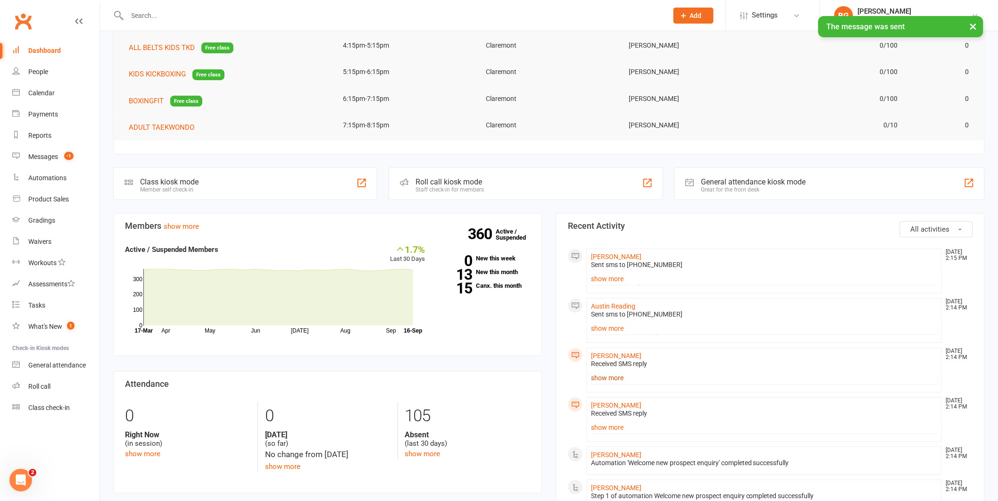
click at [601, 375] on link "show more" at bounding box center [764, 377] width 347 height 13
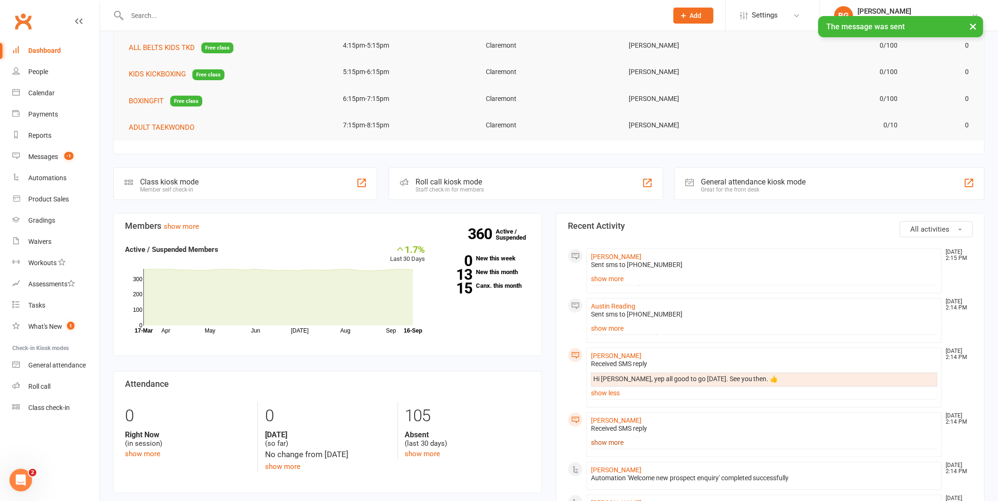
click at [607, 441] on link "show more" at bounding box center [764, 442] width 347 height 13
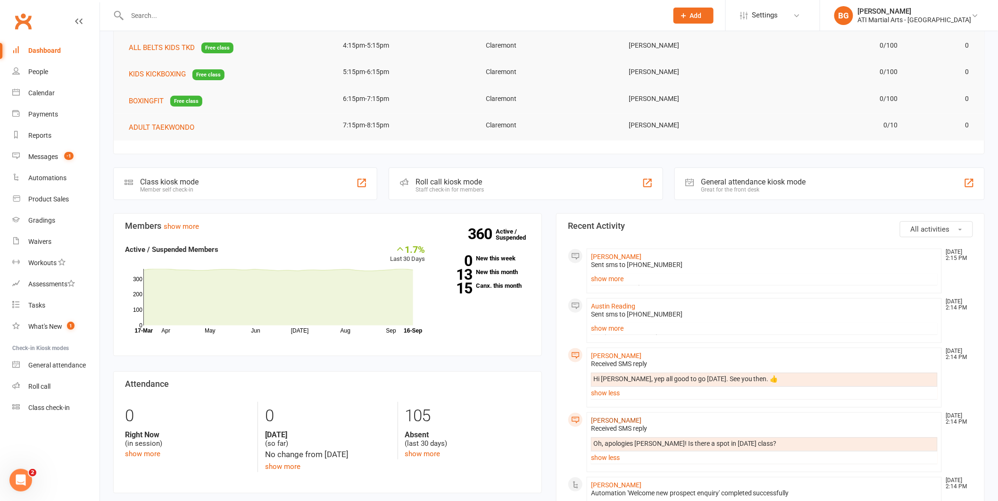
click at [620, 418] on link "[PERSON_NAME]" at bounding box center [616, 420] width 50 height 8
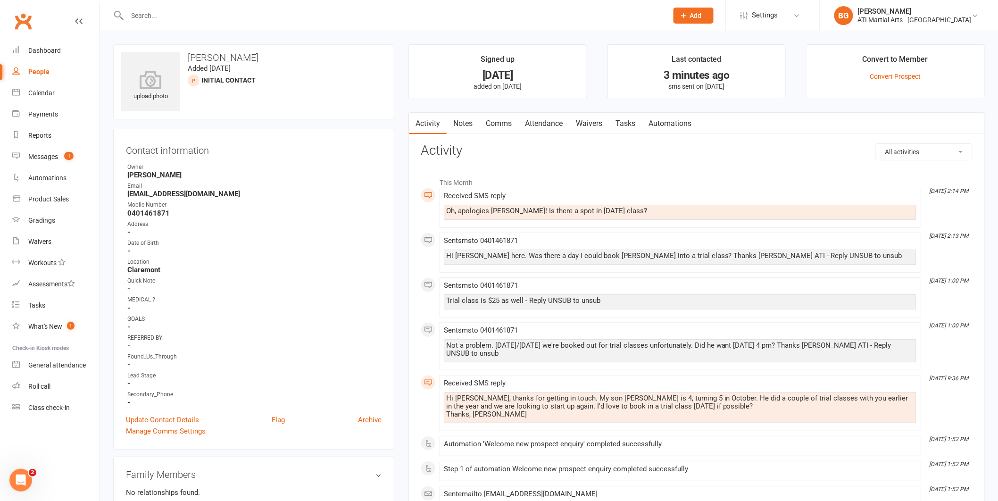
drag, startPoint x: 503, startPoint y: 125, endPoint x: 500, endPoint y: 130, distance: 6.1
click at [503, 125] on link "Comms" at bounding box center [498, 124] width 39 height 22
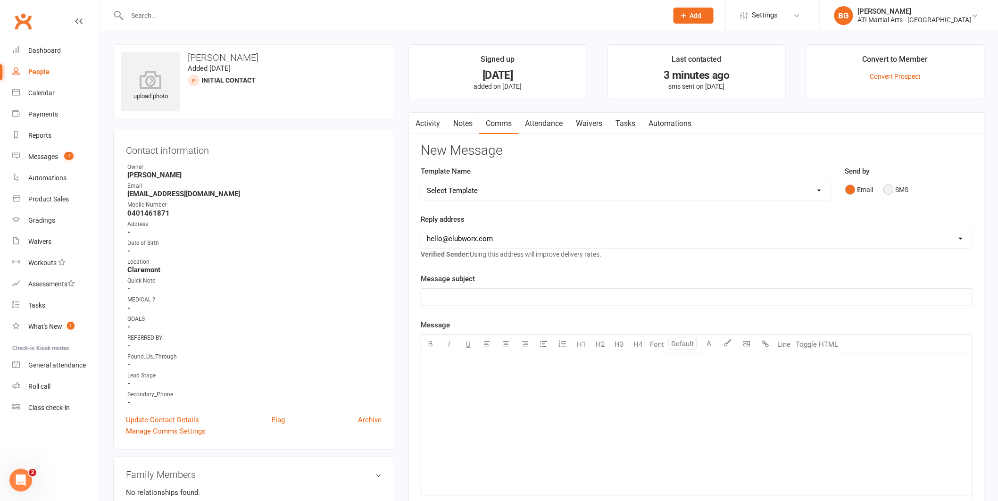
click at [889, 185] on button "SMS" at bounding box center [895, 190] width 25 height 18
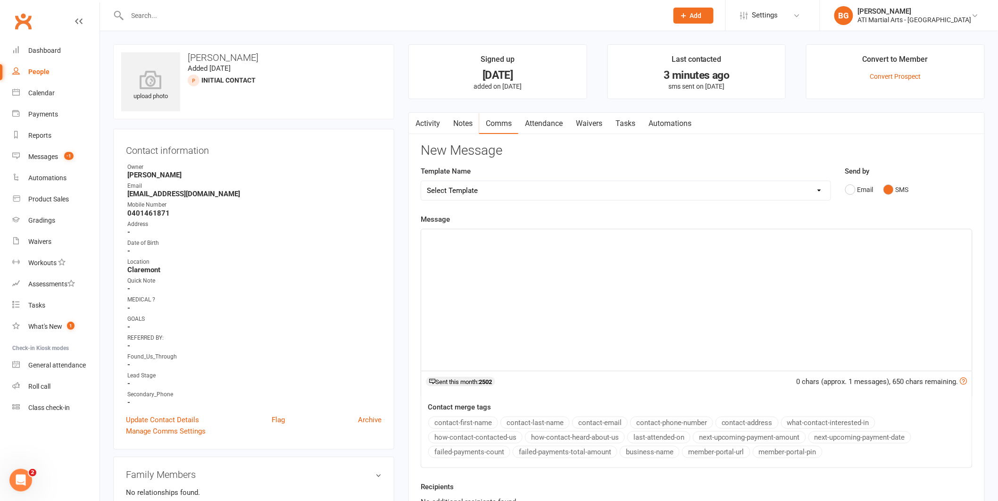
click at [873, 282] on div "﻿" at bounding box center [696, 300] width 551 height 142
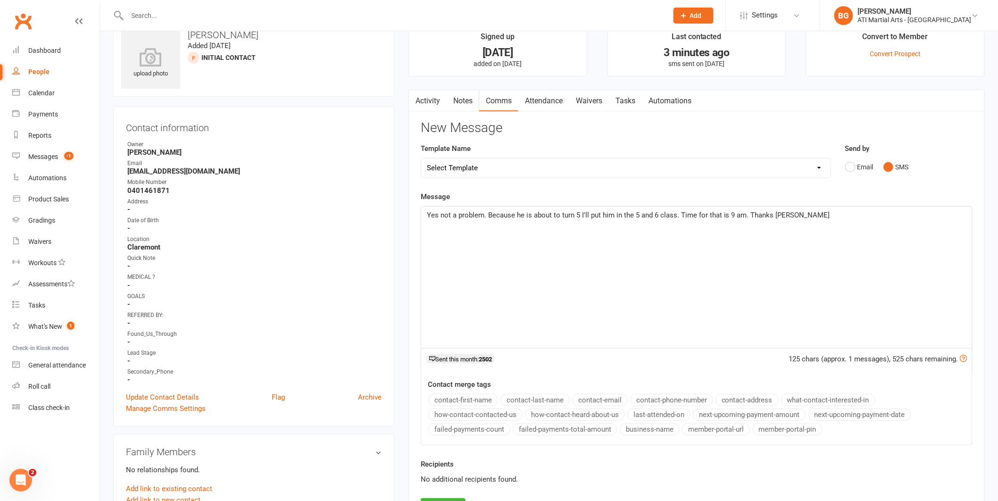
scroll to position [207, 0]
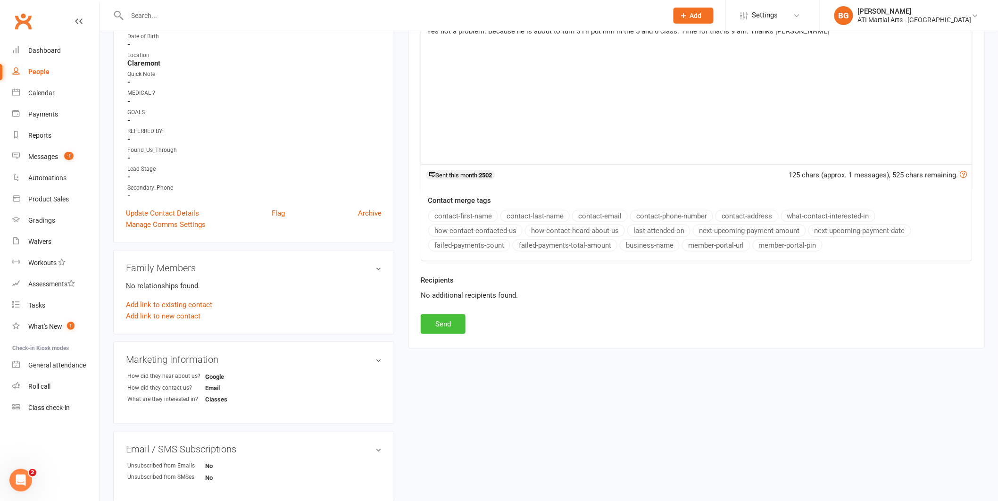
click at [457, 318] on button "Send" at bounding box center [443, 324] width 45 height 20
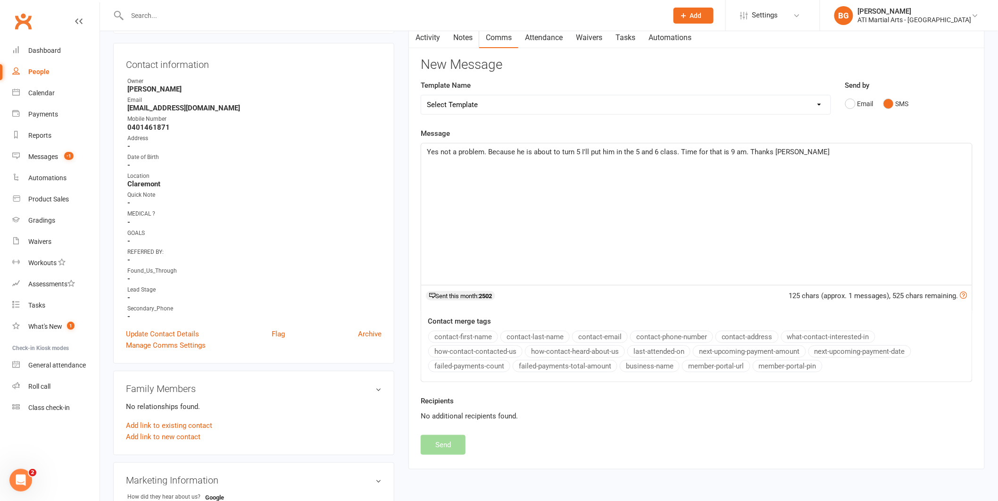
scroll to position [0, 0]
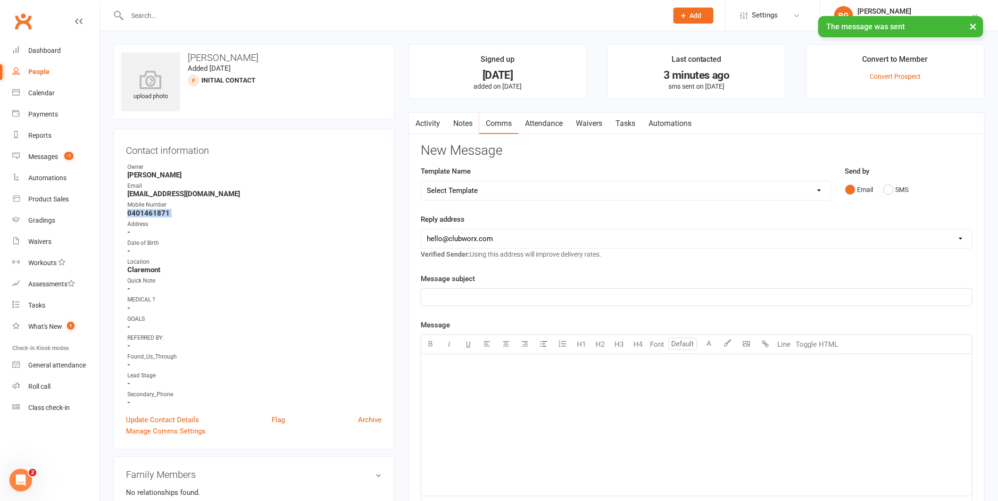
drag, startPoint x: 177, startPoint y: 216, endPoint x: 111, endPoint y: 214, distance: 65.6
click at [111, 214] on div "upload photo Sylvie Benichou Added 8 September, 2025 Initial Contact prospect C…" at bounding box center [253, 468] width 295 height 849
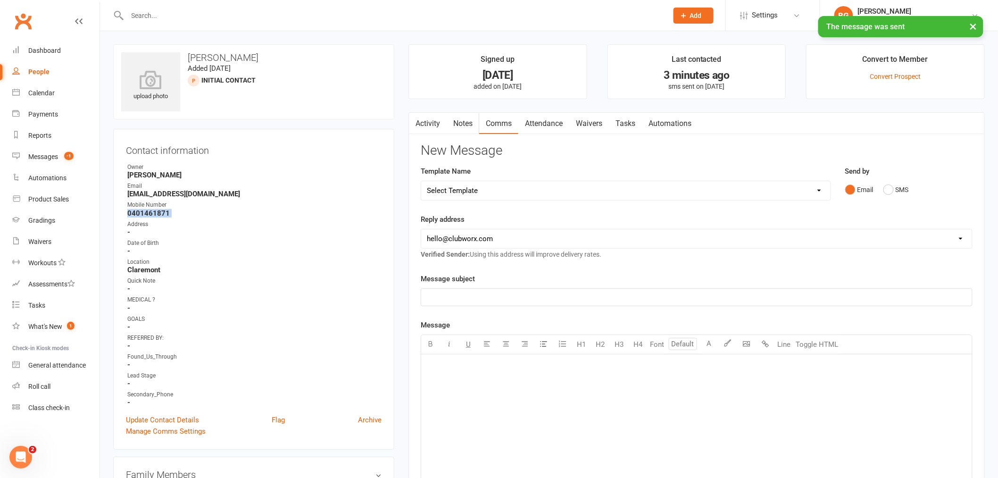
copy render-form-field "0401461871"
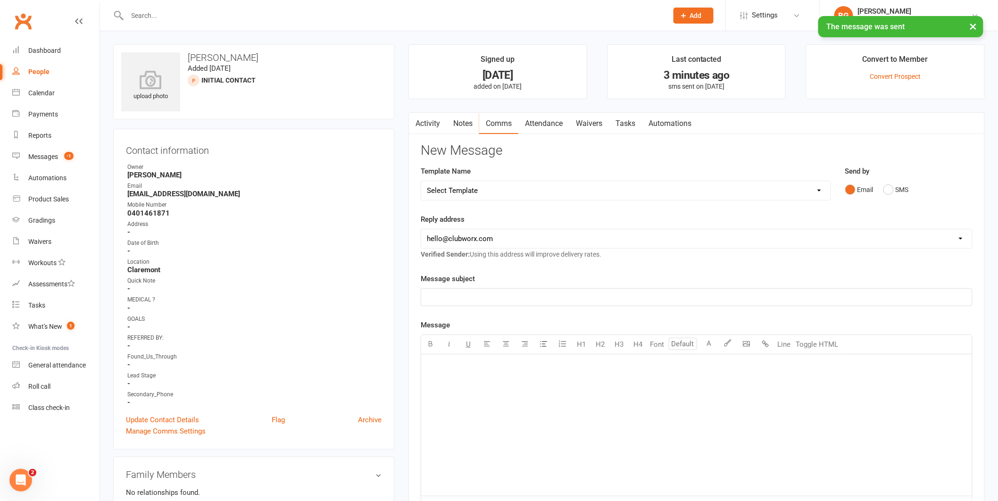
click at [142, 7] on div at bounding box center [387, 15] width 548 height 31
click at [146, 21] on input "text" at bounding box center [393, 15] width 537 height 13
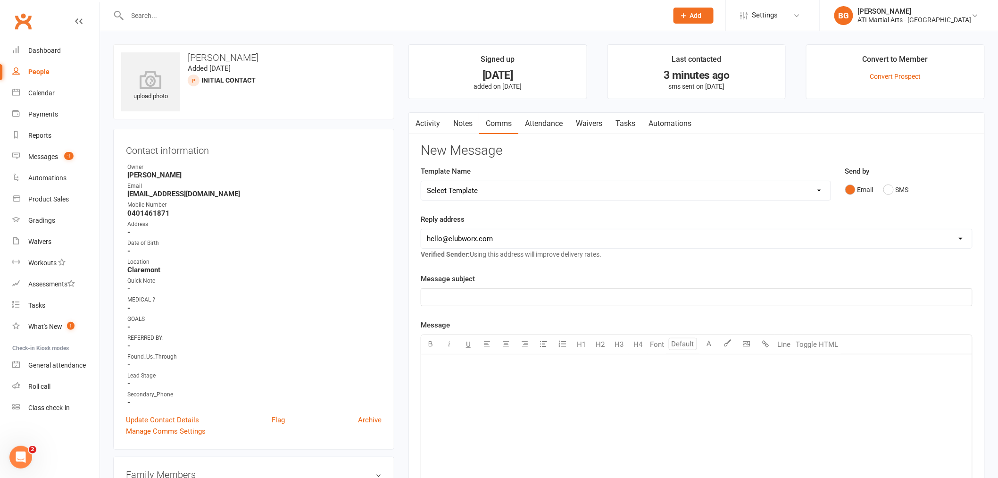
paste input "0401461871"
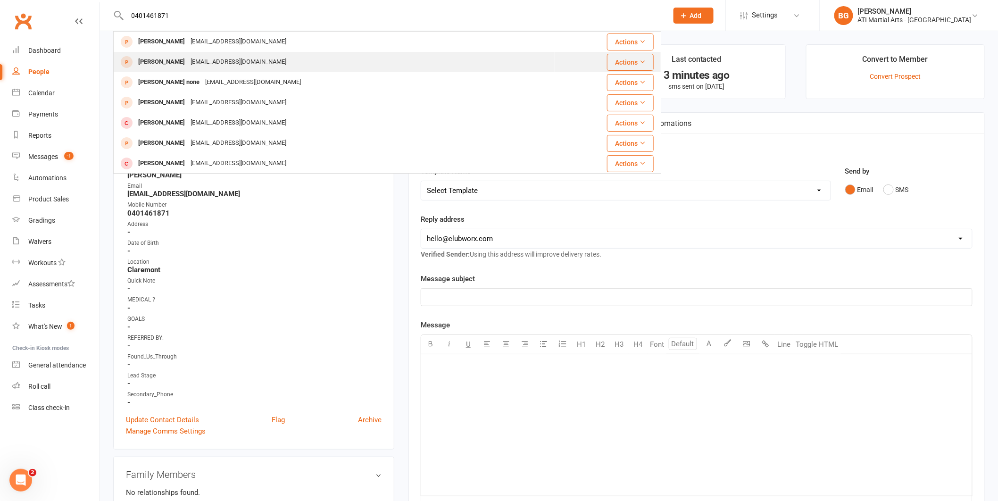
type input "0401461871"
click at [199, 60] on div "[EMAIL_ADDRESS][DOMAIN_NAME]" at bounding box center [238, 62] width 101 height 14
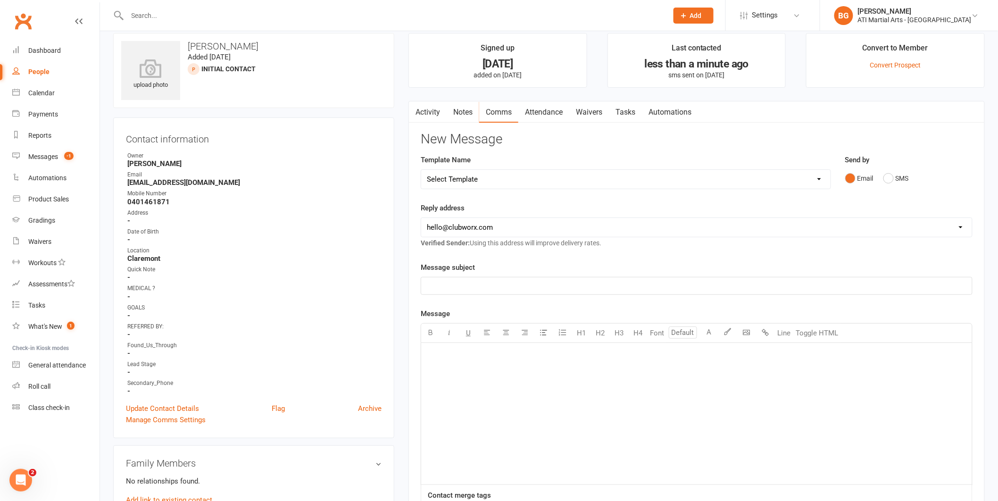
scroll to position [12, 0]
click at [429, 110] on link "Activity" at bounding box center [428, 112] width 38 height 22
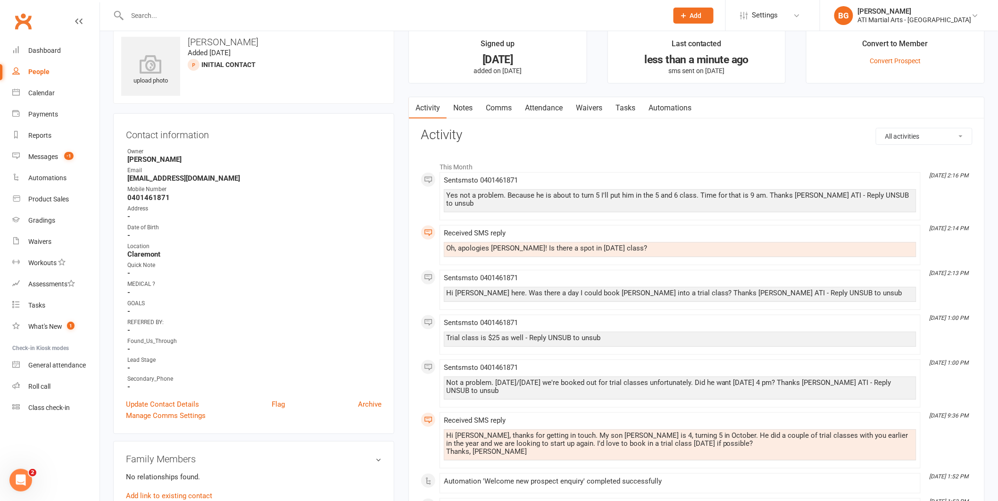
scroll to position [17, 0]
click at [539, 108] on link "Attendance" at bounding box center [543, 107] width 51 height 22
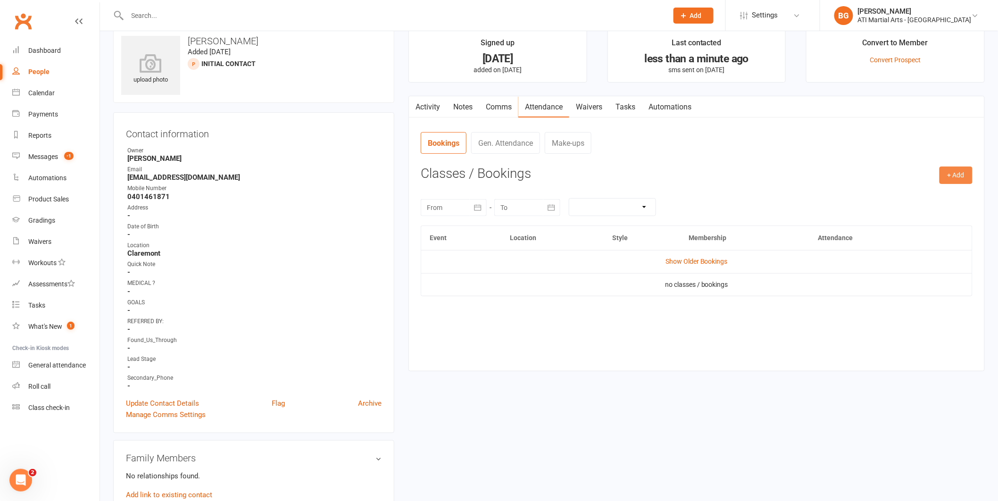
click at [957, 174] on button "+ Add" at bounding box center [956, 175] width 33 height 17
click at [939, 223] on link "Add Appointment" at bounding box center [925, 215] width 93 height 19
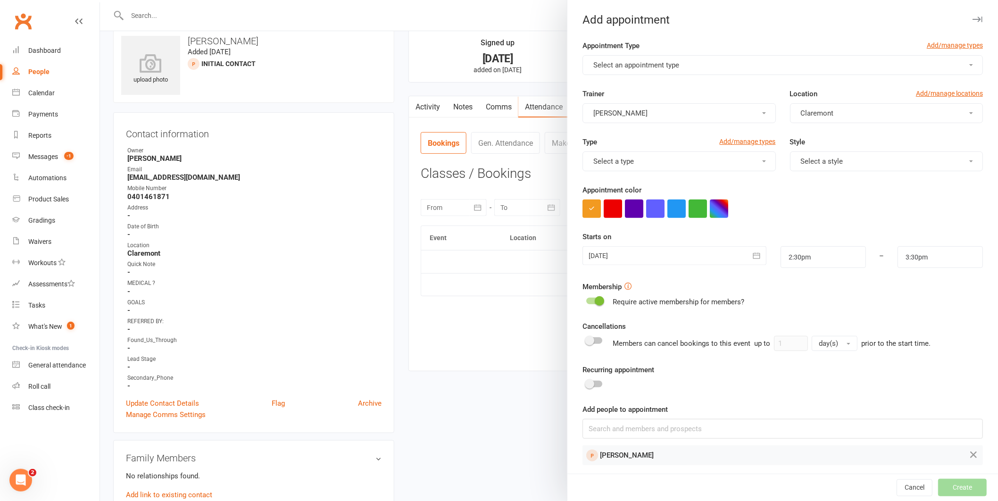
click at [605, 204] on button "button" at bounding box center [613, 209] width 18 height 18
click at [654, 61] on span "Select an appointment type" at bounding box center [636, 65] width 86 height 8
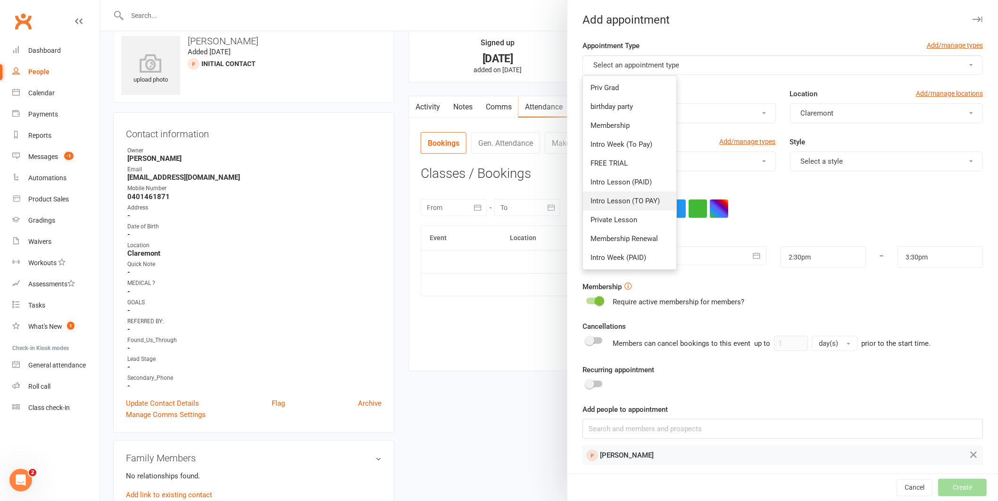
click at [627, 202] on span "Intro Lesson (TO PAY)" at bounding box center [625, 201] width 69 height 8
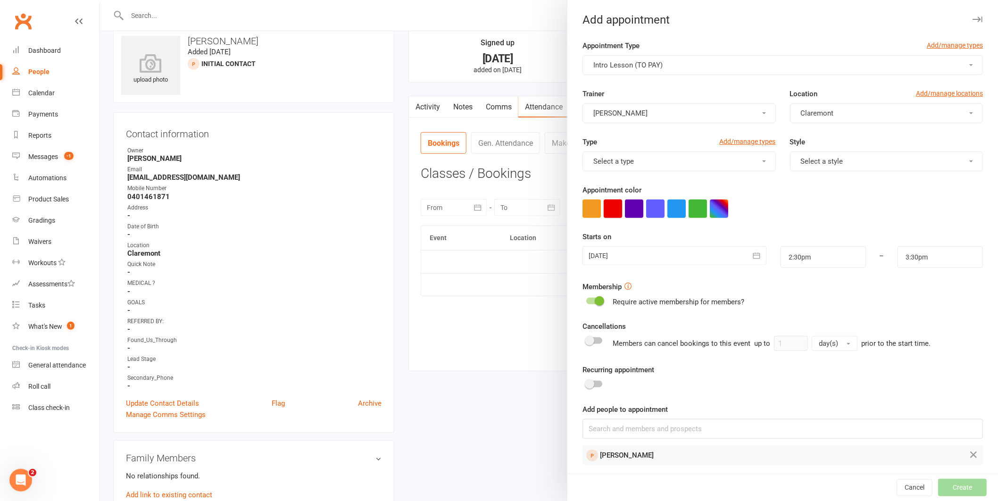
click at [610, 209] on button "button" at bounding box center [613, 209] width 18 height 18
click at [615, 250] on div at bounding box center [675, 255] width 184 height 19
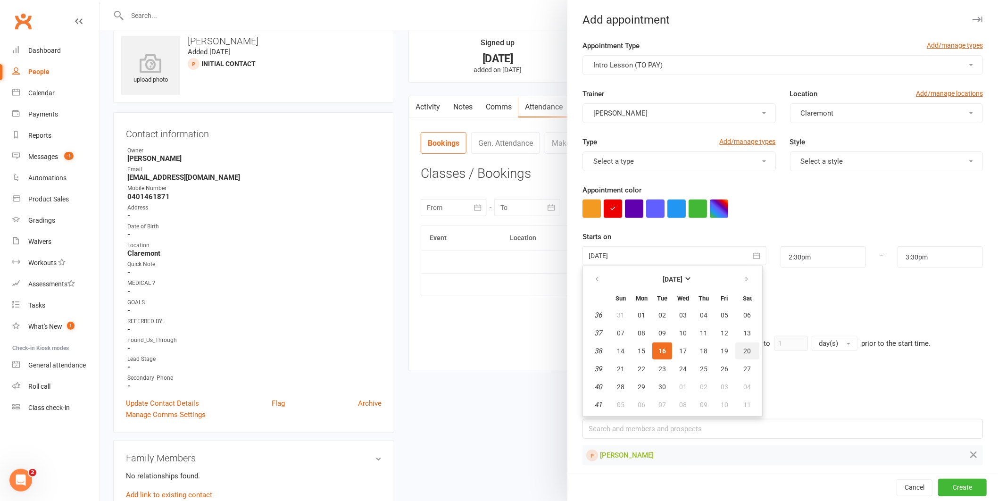
click at [744, 347] on span "20" at bounding box center [748, 351] width 8 height 8
type input "[DATE]"
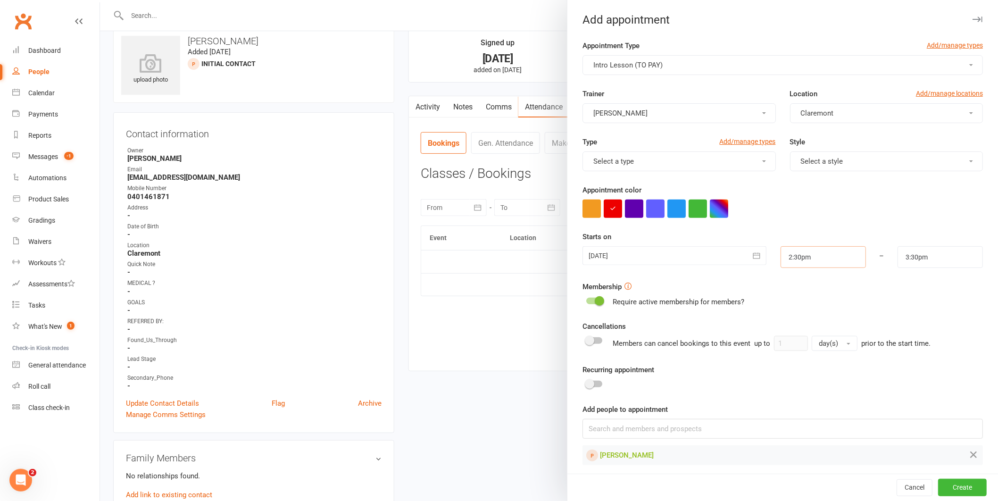
click at [791, 262] on input "2:30pm" at bounding box center [823, 257] width 85 height 22
type input "9:00am"
click at [781, 299] on li "9:00am" at bounding box center [803, 301] width 45 height 14
click at [920, 255] on input "10:00am" at bounding box center [940, 257] width 85 height 22
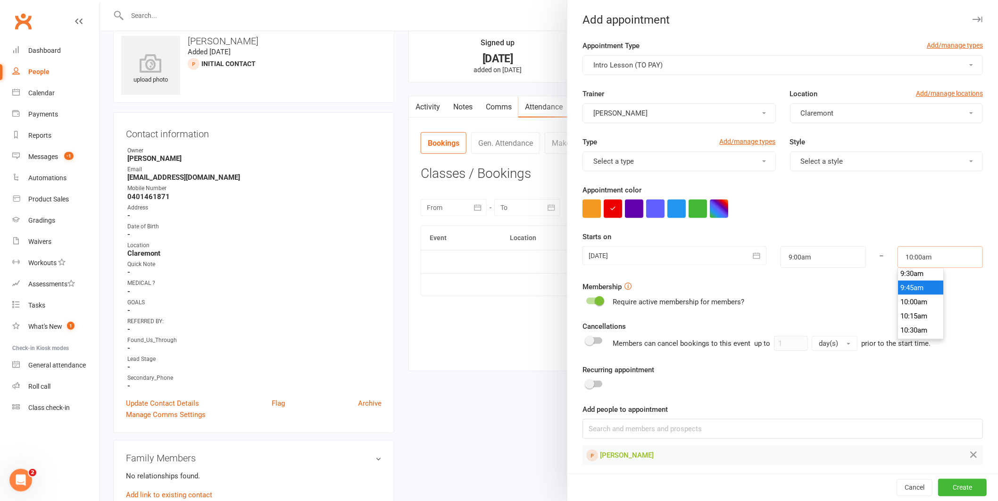
scroll to position [539, 0]
type input "9:30am"
click at [913, 272] on li "9:30am" at bounding box center [920, 275] width 45 height 14
click at [951, 475] on div "Cancel Create" at bounding box center [782, 487] width 431 height 27
click at [952, 494] on button "Create" at bounding box center [962, 487] width 49 height 17
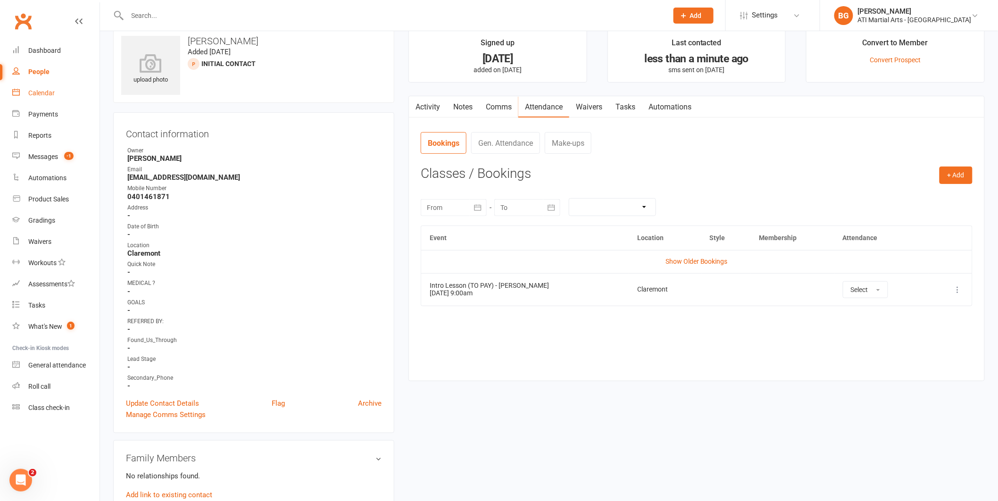
click at [32, 100] on link "Calendar" at bounding box center [55, 93] width 87 height 21
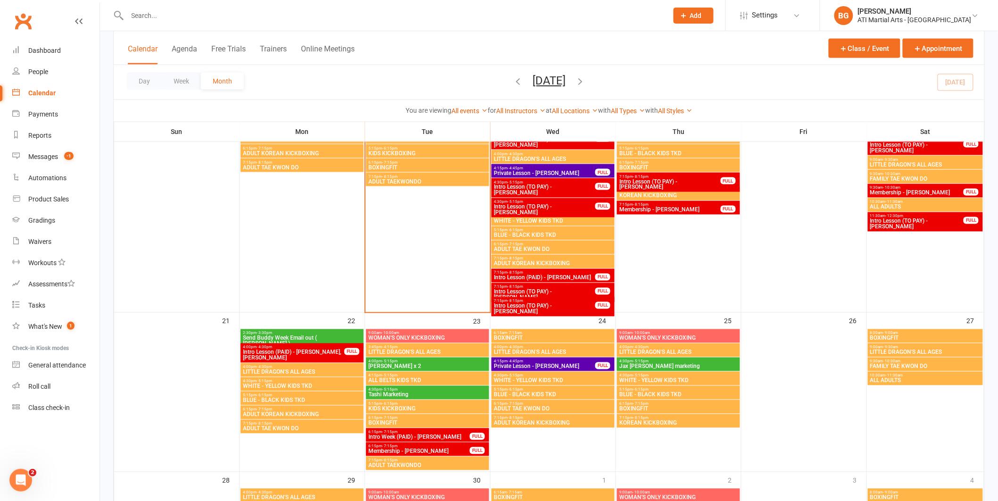
scroll to position [573, 0]
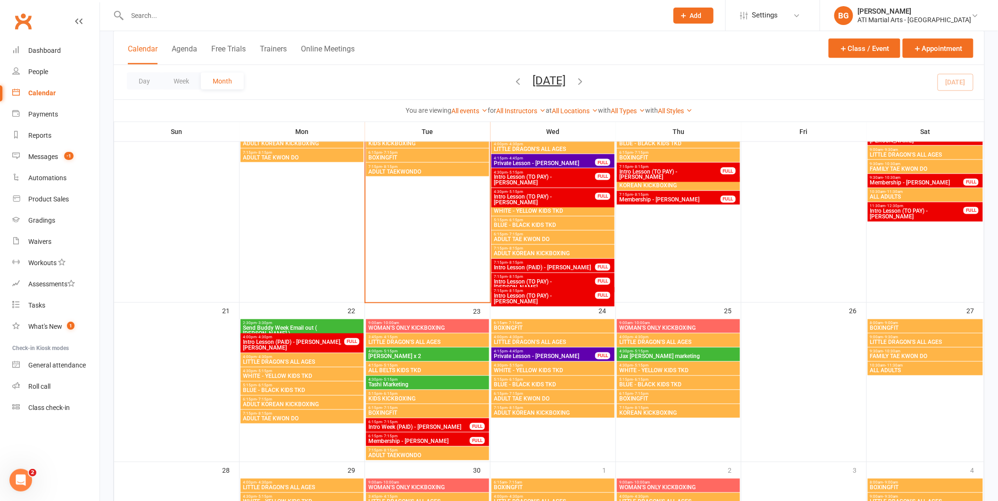
click at [714, 20] on button "Add" at bounding box center [694, 16] width 40 height 16
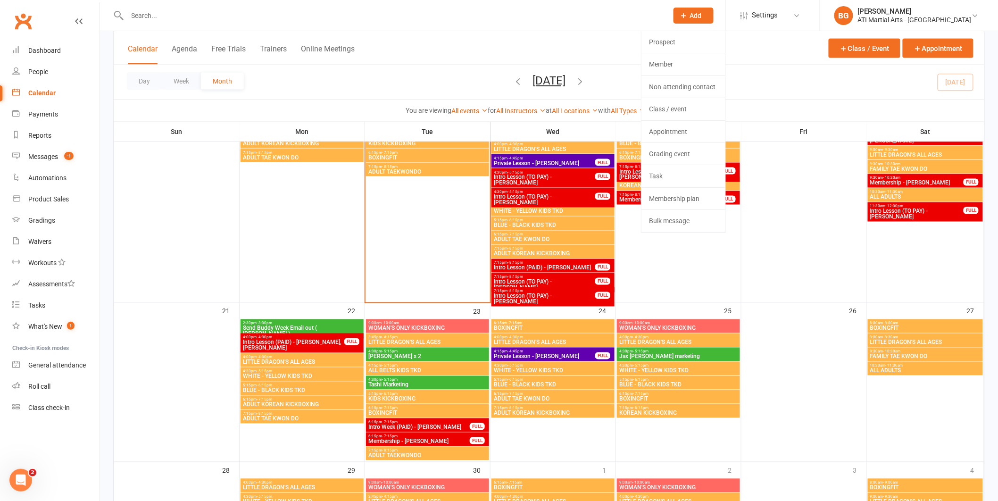
click at [149, 14] on input "text" at bounding box center [393, 15] width 537 height 13
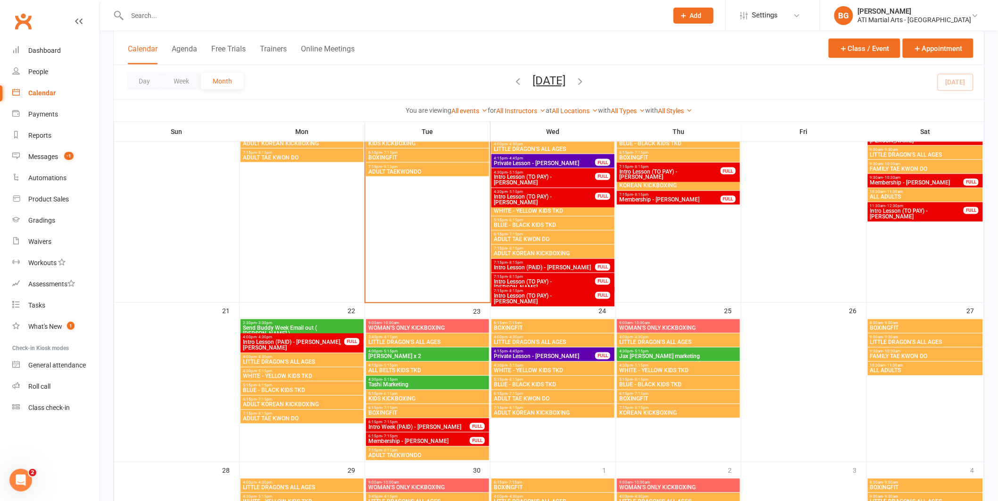
click at [688, 16] on icon at bounding box center [684, 15] width 8 height 8
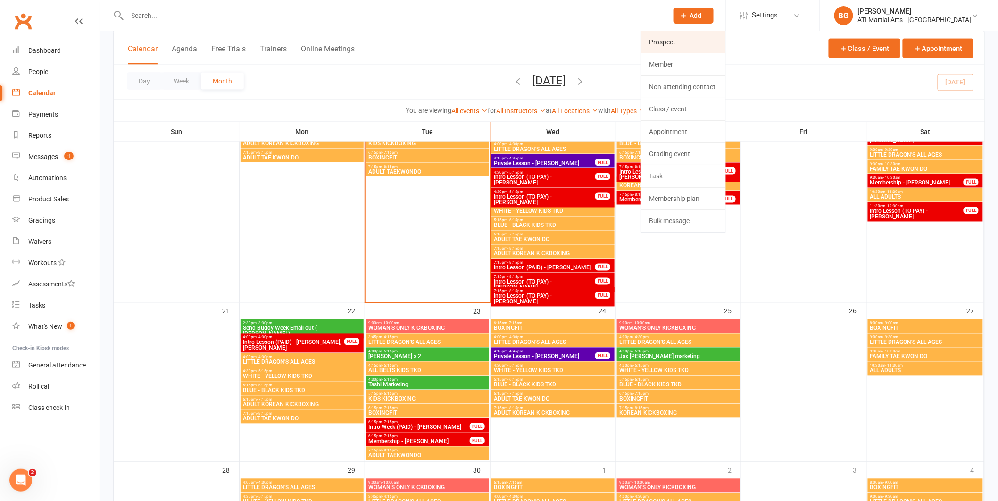
click at [704, 33] on link "Prospect" at bounding box center [683, 42] width 84 height 22
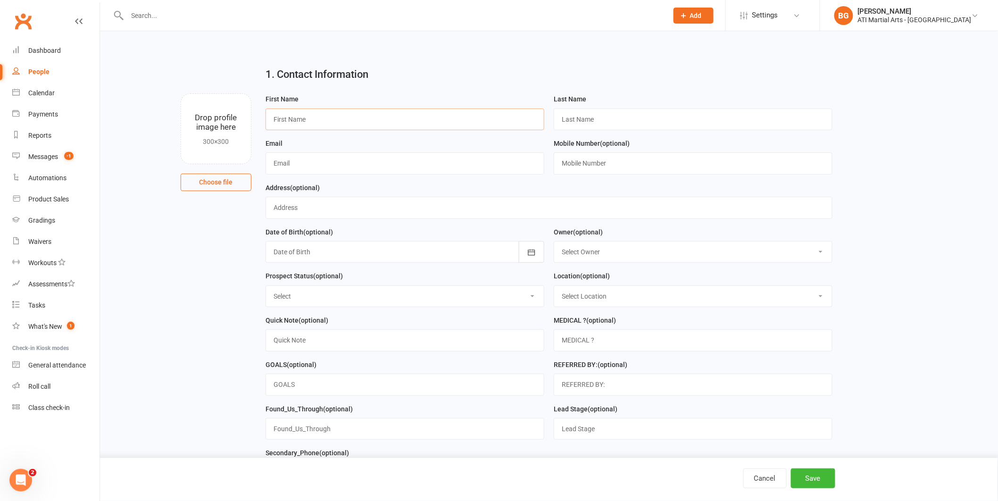
click at [342, 125] on input "text" at bounding box center [405, 119] width 279 height 22
type input "Sydney"
type input "Ellis"
type input "[EMAIL_ADDRESS][DOMAIN_NAME]"
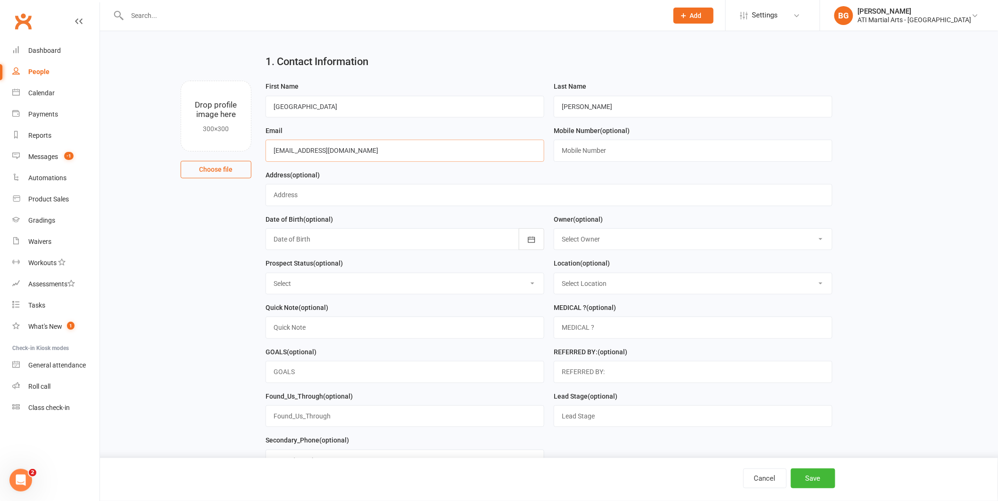
scroll to position [21, 0]
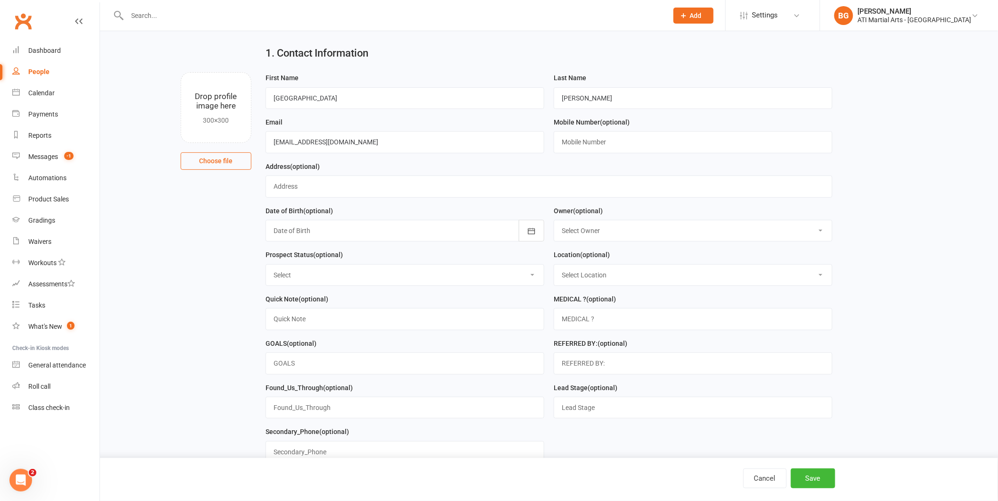
click at [597, 229] on select "Select Owner Rodney Lockyer Tony Curtis Jacqui Blaxill Dawn OBrien Melissa Matt…" at bounding box center [693, 230] width 278 height 21
select select "8"
click at [452, 273] on select "Select Initial Contact Follow-up Call Follow-up Email Almost Ready Not Ready No…" at bounding box center [405, 275] width 278 height 21
select select "Initial Contact"
click at [612, 275] on select "Select Location Claremont Example Room (Rename me!) Malaga" at bounding box center [693, 275] width 278 height 21
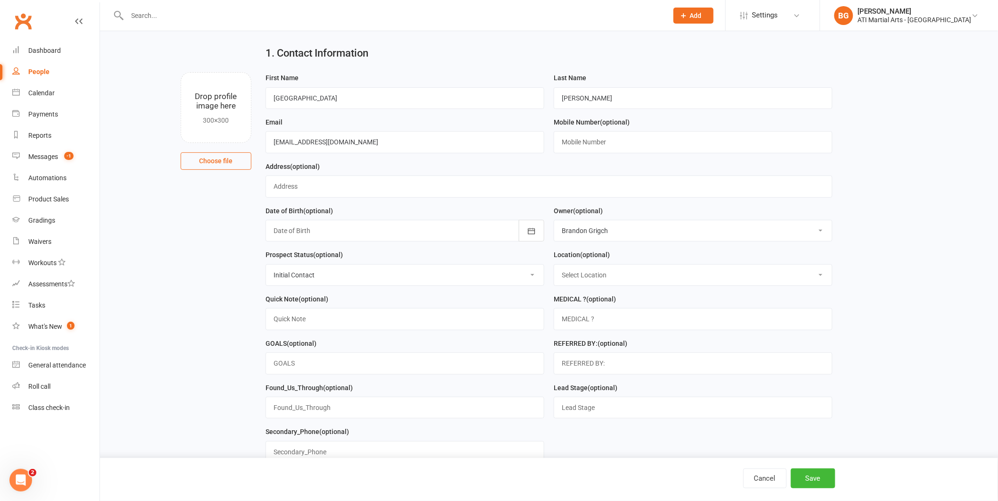
select select "0"
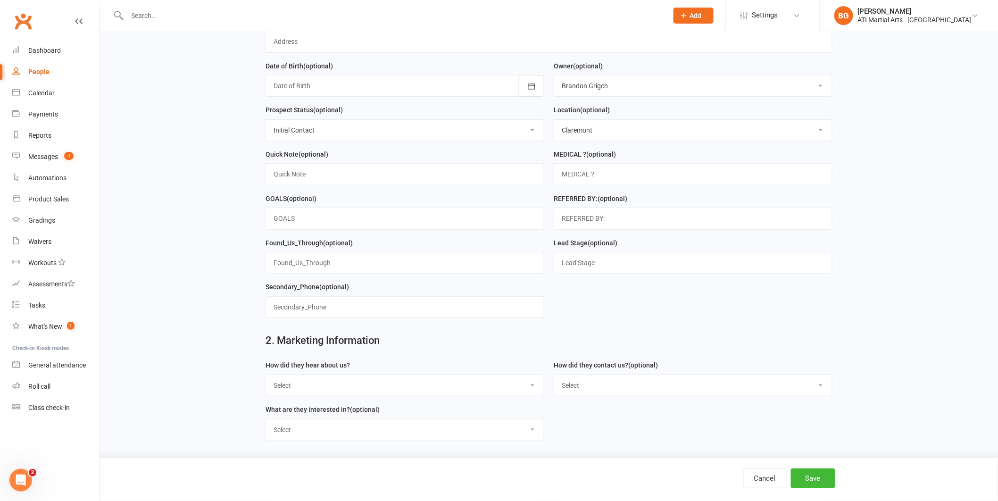
scroll to position [167, 0]
click at [391, 394] on select "Select Google Through A Friend Facebook Sms/email offer Flyer School class Open…" at bounding box center [405, 385] width 278 height 21
select select "Drive by/ Walk in"
click at [608, 391] on select "Select Phone Email In-Facility facebook Referal QR code" at bounding box center [693, 385] width 278 height 21
click at [590, 393] on select "Select Phone Email In-Facility facebook Referal QR code" at bounding box center [693, 385] width 278 height 21
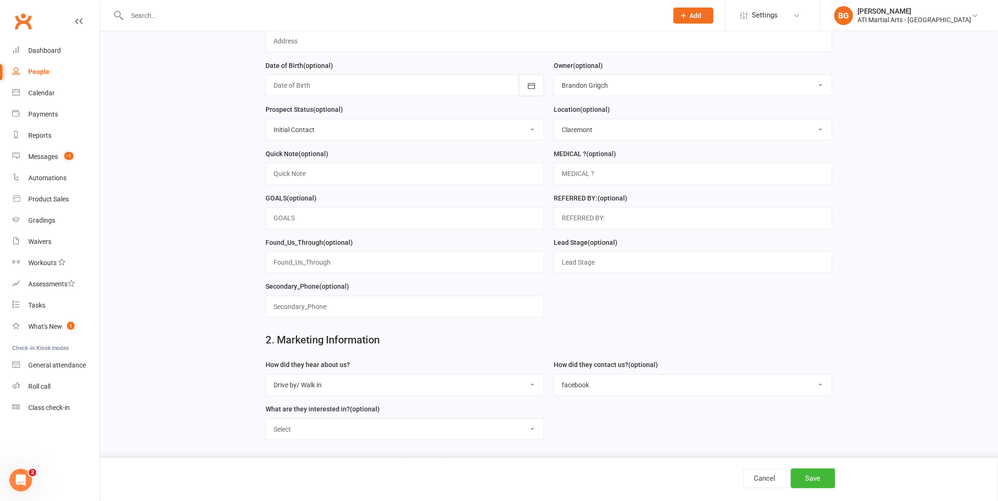
select select "In-Facility"
click at [497, 438] on select "Select Classes Personal Training Weight Loss Body Building De-Stressing Diet/Fo…" at bounding box center [405, 429] width 278 height 21
select select "Classes"
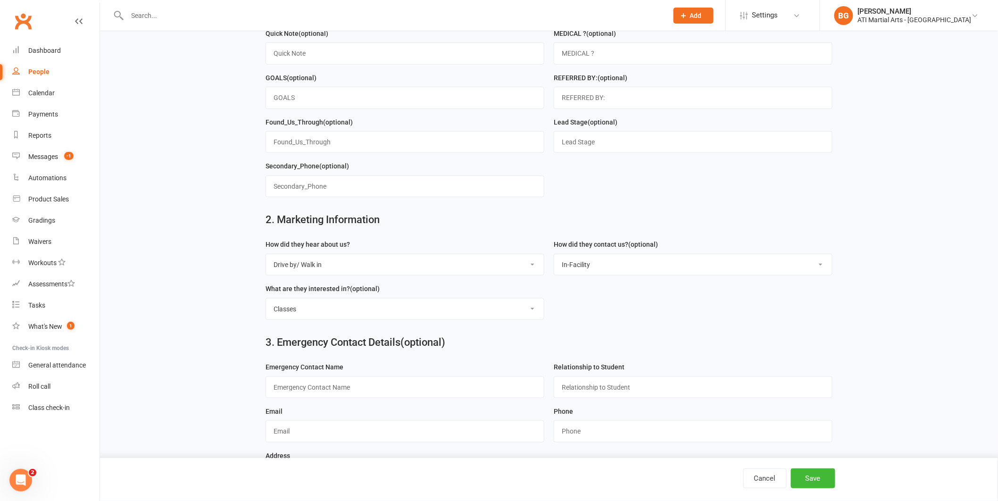
scroll to position [331, 0]
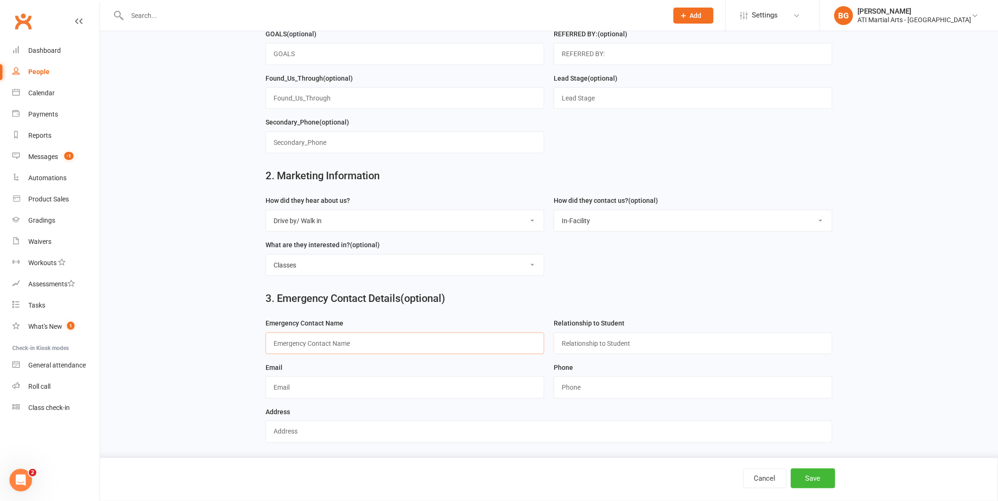
click at [324, 345] on input "text" at bounding box center [405, 344] width 279 height 22
type input "Shane Ellis"
type input "Dad"
click at [815, 475] on button "Save" at bounding box center [813, 478] width 44 height 20
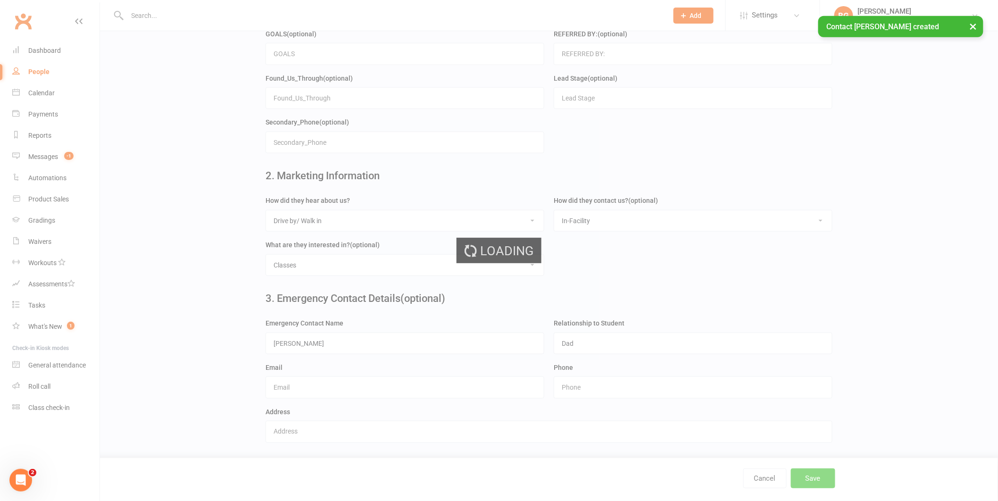
scroll to position [0, 0]
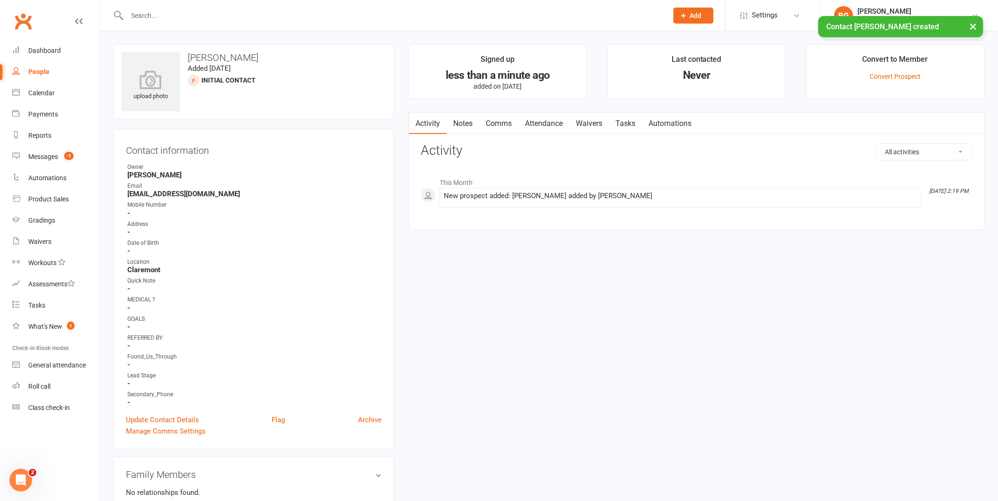
click at [722, 16] on div "× Contact Sydney Ellis created" at bounding box center [493, 16] width 986 height 0
click at [702, 12] on span "Add" at bounding box center [696, 16] width 12 height 8
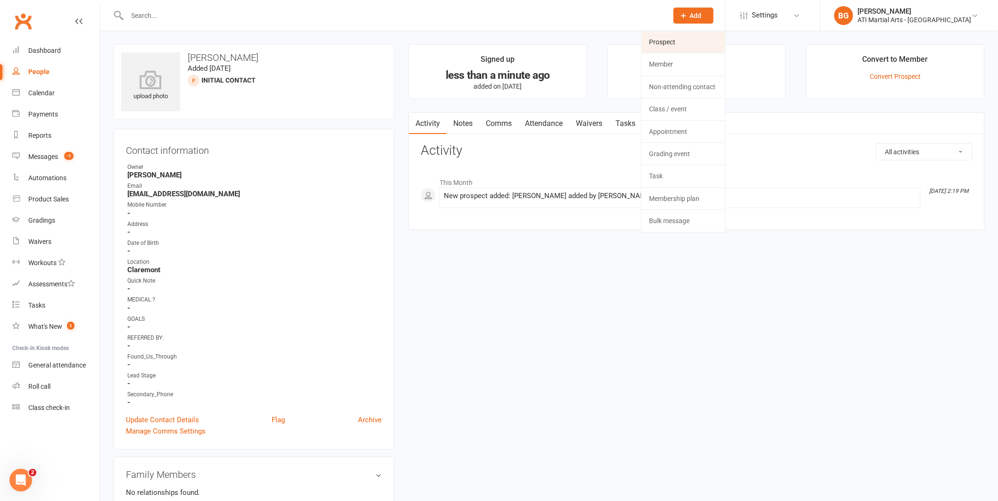
click at [725, 39] on link "Prospect" at bounding box center [683, 42] width 84 height 22
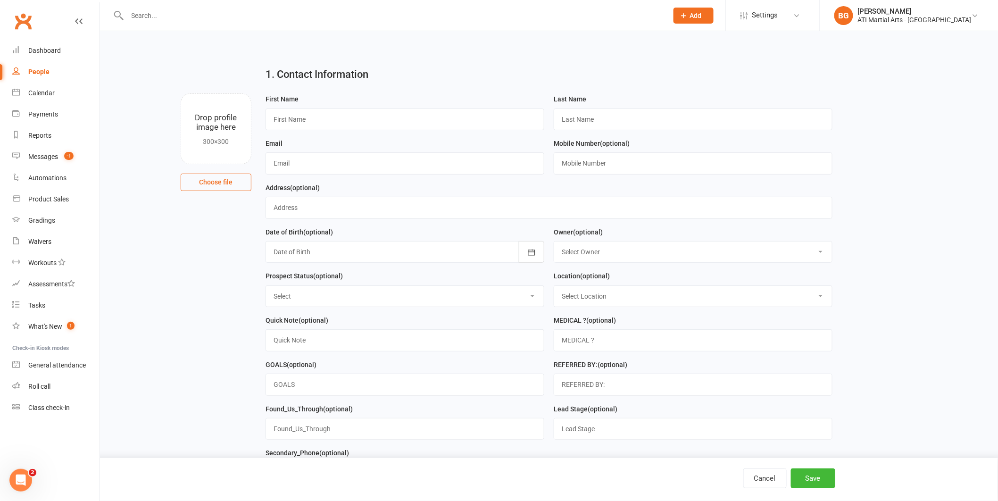
click at [366, 135] on div "First Name" at bounding box center [405, 115] width 288 height 44
click at [365, 119] on input "text" at bounding box center [405, 119] width 279 height 22
type input "Ziggy"
type input "Ellis"
click at [604, 251] on select "Select Owner Rodney Lockyer Tony Curtis Jacqui Blaxill Dawn OBrien Melissa Matt…" at bounding box center [693, 251] width 278 height 21
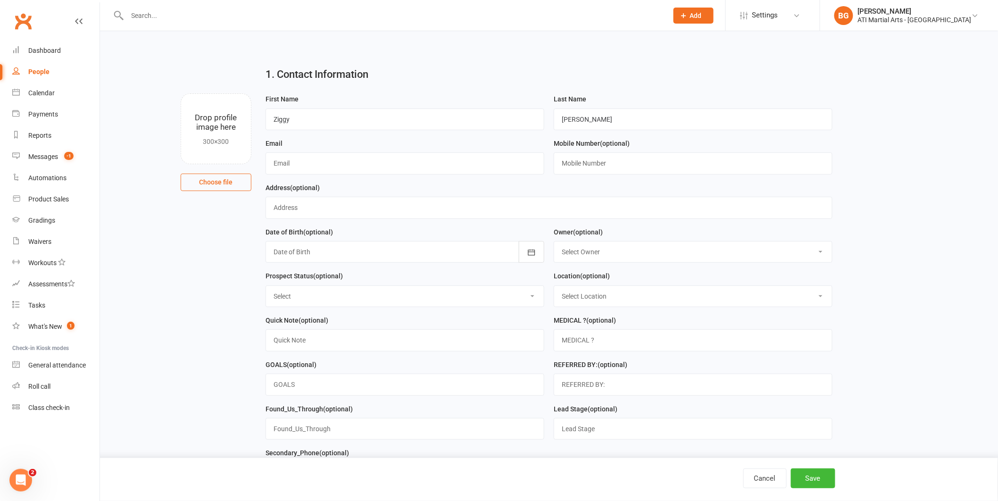
select select "8"
click at [435, 298] on select "Select Initial Contact Follow-up Call Follow-up Email Almost Ready Not Ready No…" at bounding box center [405, 296] width 278 height 21
select select "Initial Contact"
click at [674, 297] on select "Select Location Claremont Example Room (Rename me!) Malaga" at bounding box center [693, 296] width 278 height 21
select select "0"
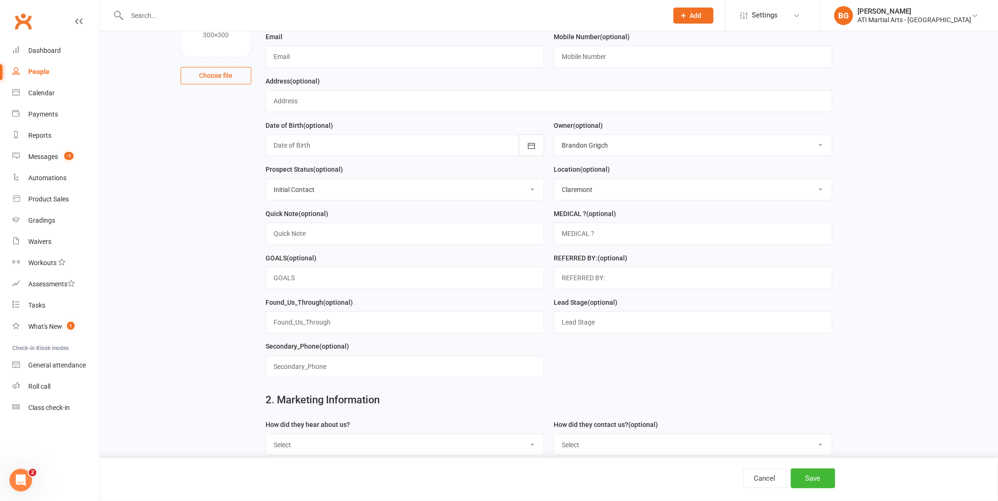
scroll to position [197, 0]
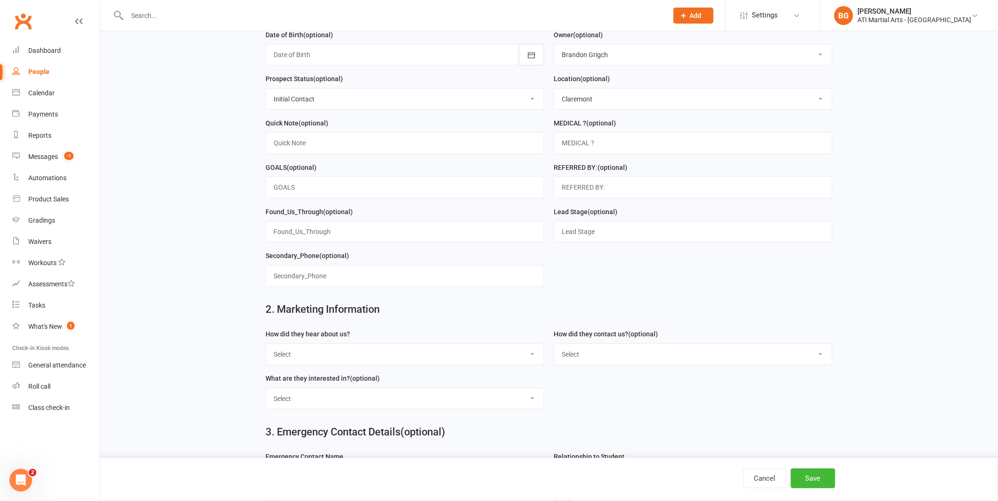
click at [346, 356] on select "Select Google Through A Friend Facebook Sms/email offer Flyer School class Open…" at bounding box center [405, 354] width 278 height 21
select select "Buddy Week"
click at [633, 362] on select "Select Phone Email In-Facility facebook Referal QR code" at bounding box center [693, 354] width 278 height 21
select select "In-Facility"
click at [463, 408] on select "Select Classes Personal Training Weight Loss Body Building De-Stressing Diet/Fo…" at bounding box center [405, 398] width 278 height 21
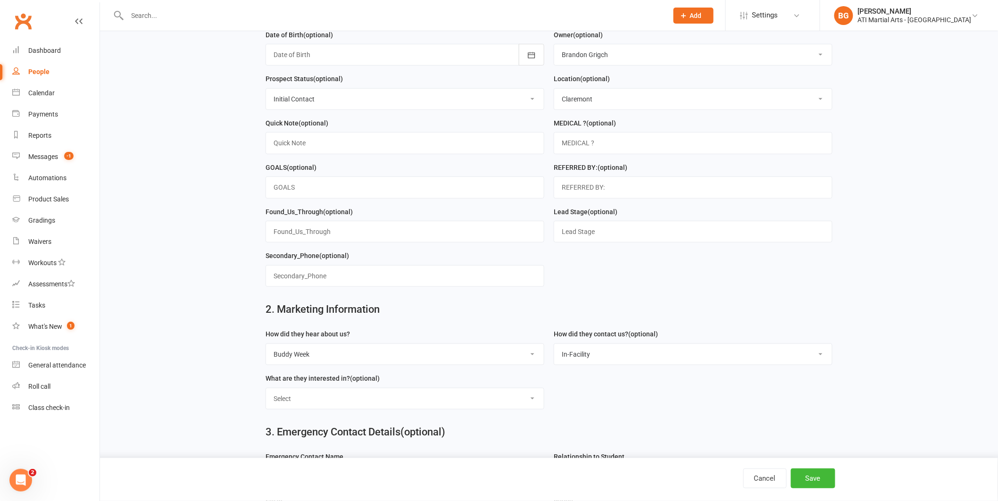
select select "Classes"
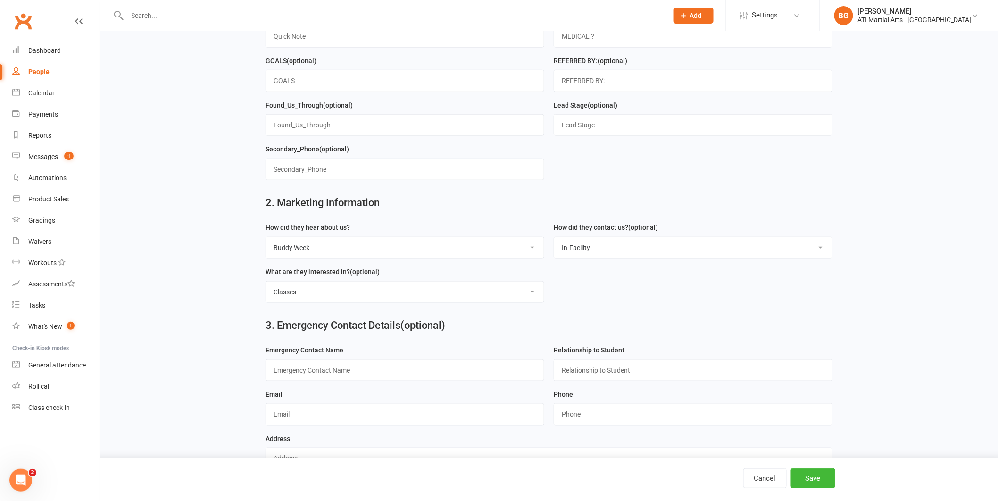
scroll to position [333, 0]
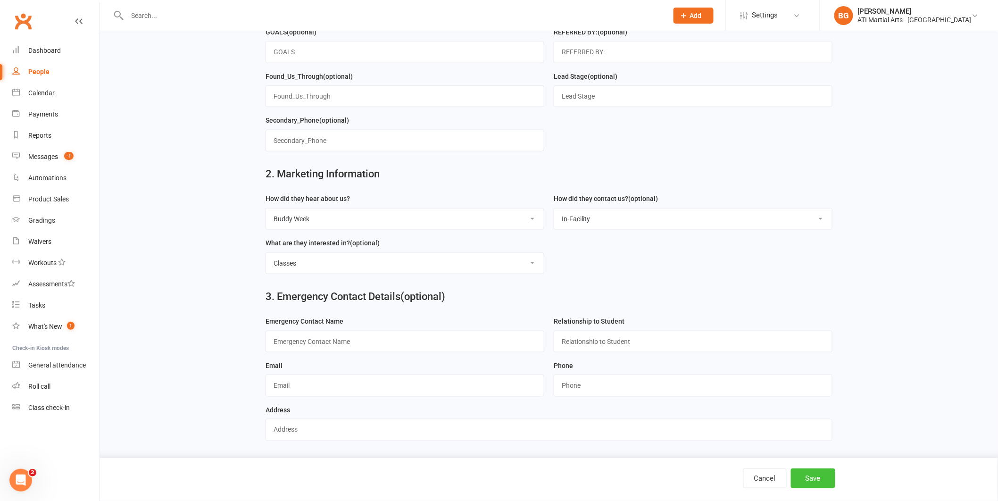
click at [818, 475] on button "Save" at bounding box center [813, 478] width 44 height 20
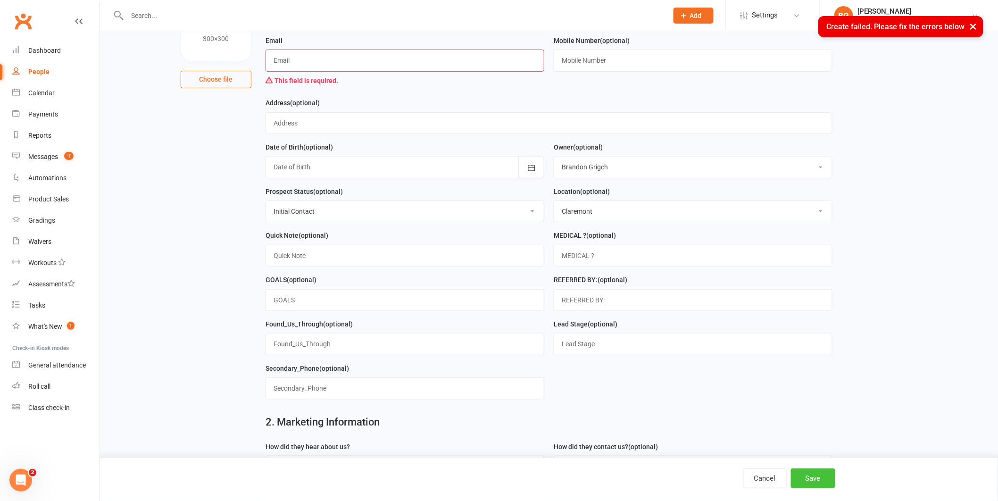
scroll to position [59, 0]
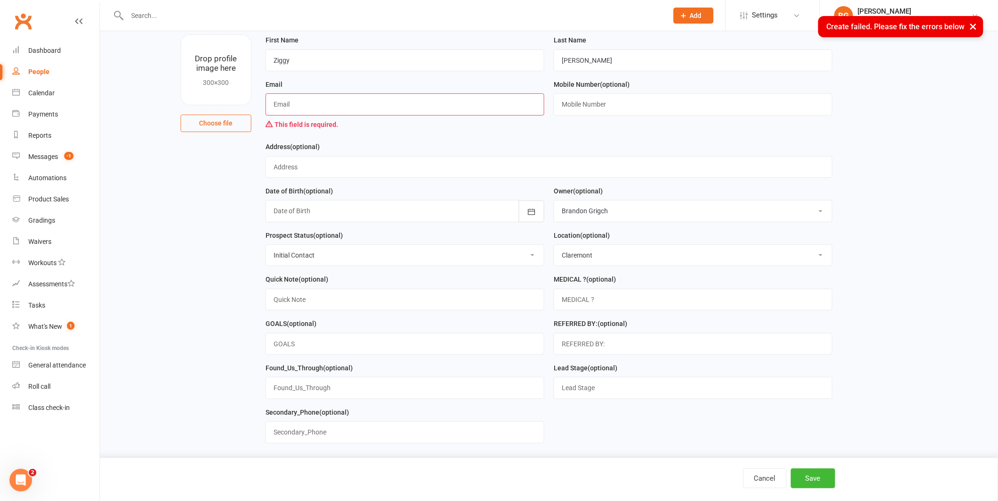
click at [303, 111] on input "text" at bounding box center [405, 104] width 279 height 22
type input "[EMAIL_ADDRESS][DOMAIN_NAME]"
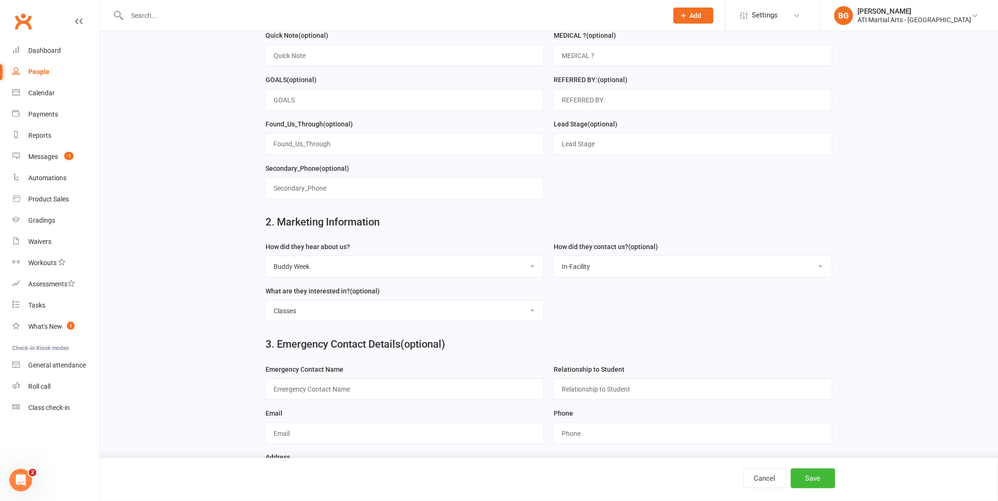
scroll to position [352, 0]
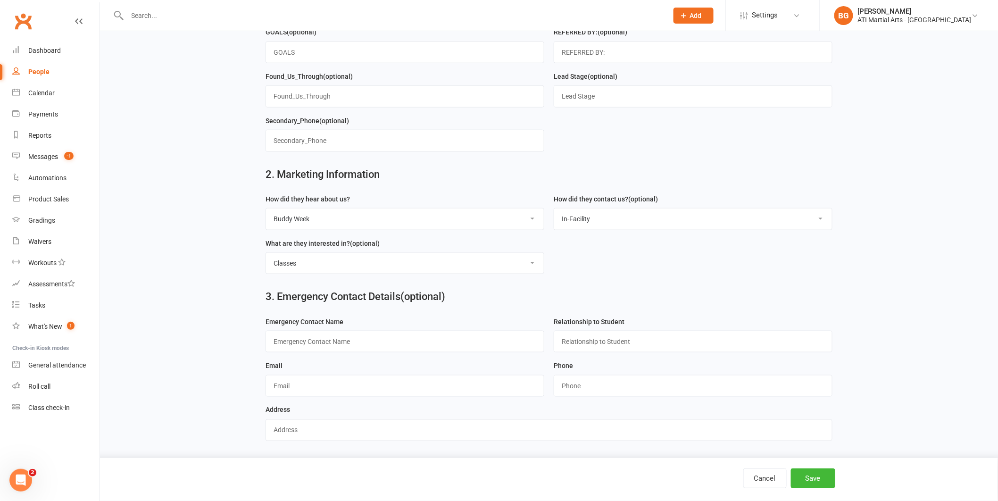
drag, startPoint x: 359, startPoint y: 354, endPoint x: 361, endPoint y: 350, distance: 4.9
click at [359, 353] on div "Emergency Contact Name" at bounding box center [405, 338] width 288 height 44
click at [363, 347] on input "text" at bounding box center [405, 342] width 279 height 22
type input "Shane"
type input "E"
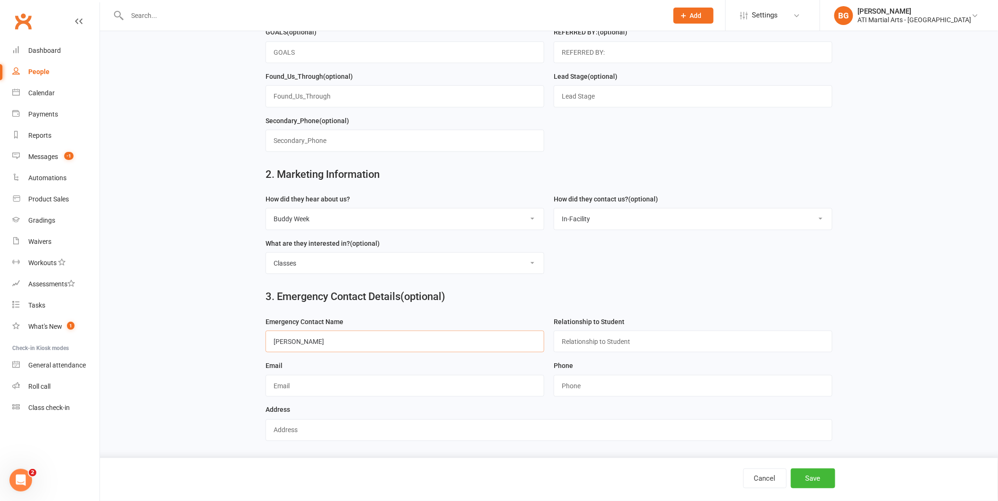
click at [369, 344] on input "Shane" at bounding box center [405, 342] width 279 height 22
type input "Shane Ellis"
type input "Dad"
click at [808, 486] on button "Save" at bounding box center [813, 478] width 44 height 20
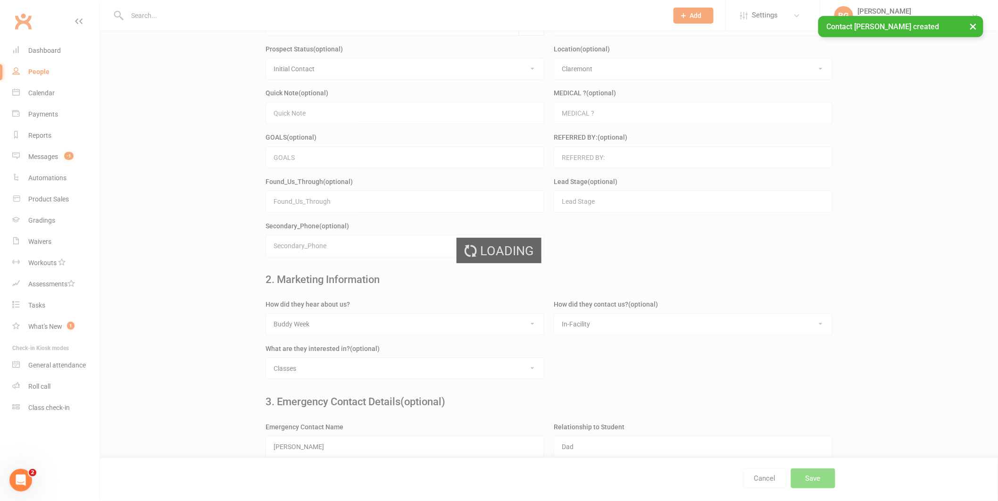
scroll to position [0, 0]
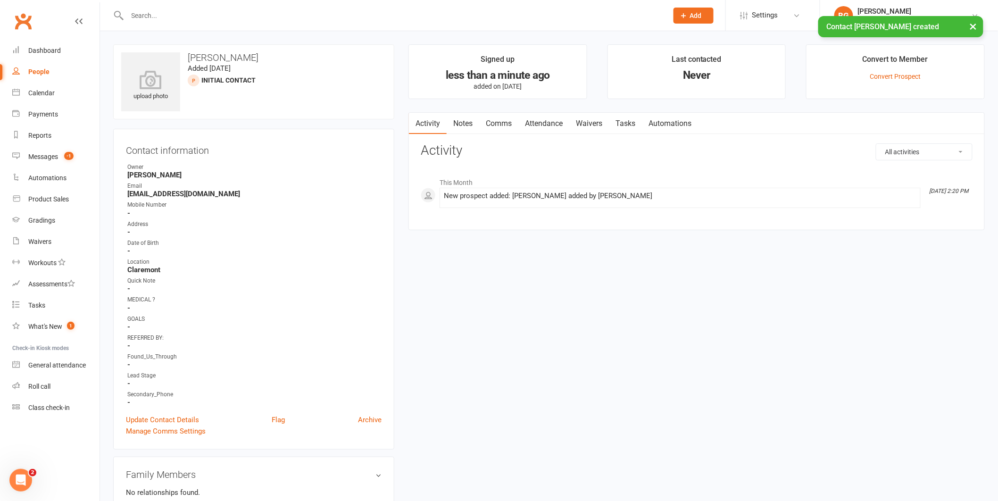
click at [533, 124] on link "Attendance" at bounding box center [543, 124] width 51 height 22
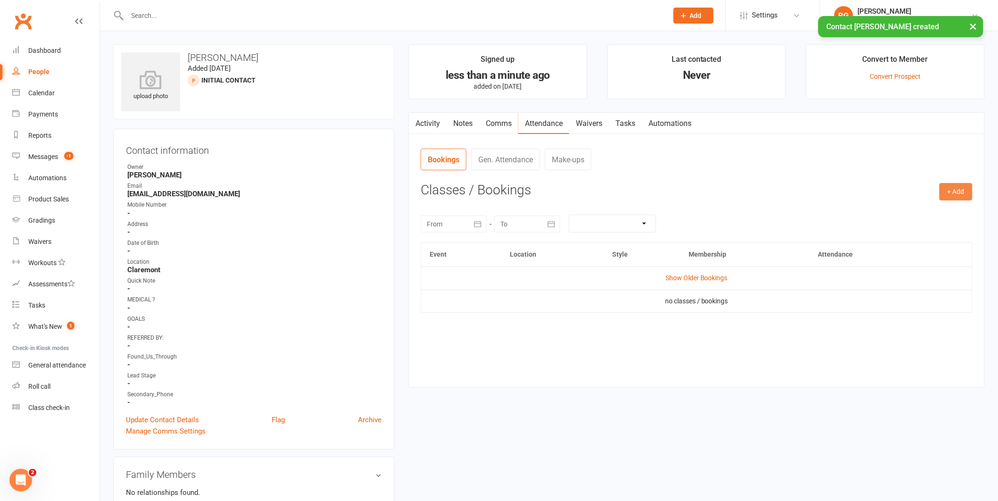
click at [958, 192] on button "+ Add" at bounding box center [956, 191] width 33 height 17
click at [950, 230] on link "Add Appointment" at bounding box center [925, 232] width 93 height 19
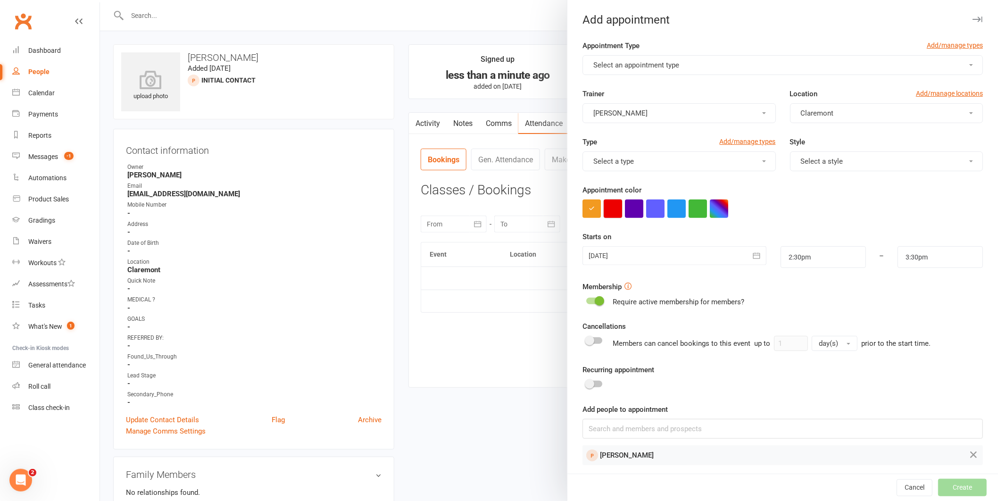
click at [604, 207] on button "button" at bounding box center [613, 209] width 18 height 18
click at [613, 74] on button "Select an appointment type" at bounding box center [783, 65] width 400 height 20
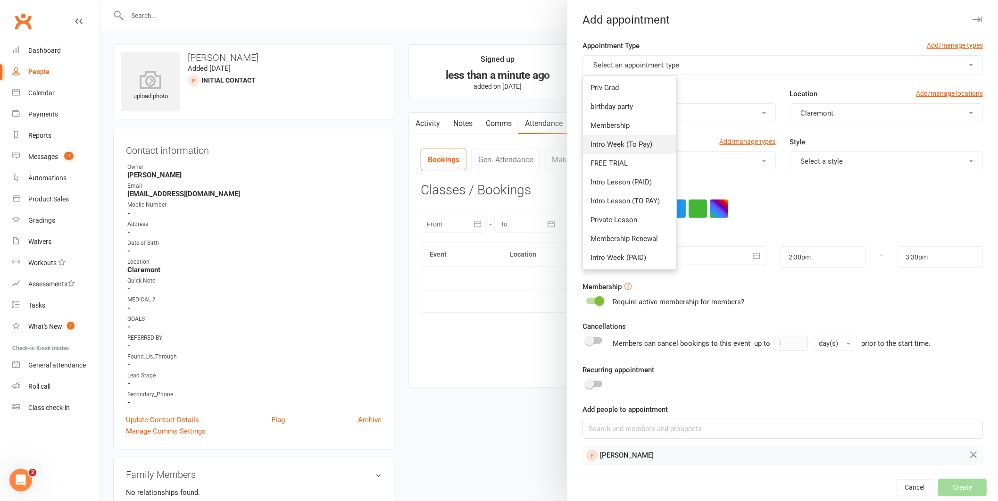
click at [612, 146] on span "Intro Week (To Pay)" at bounding box center [622, 144] width 62 height 8
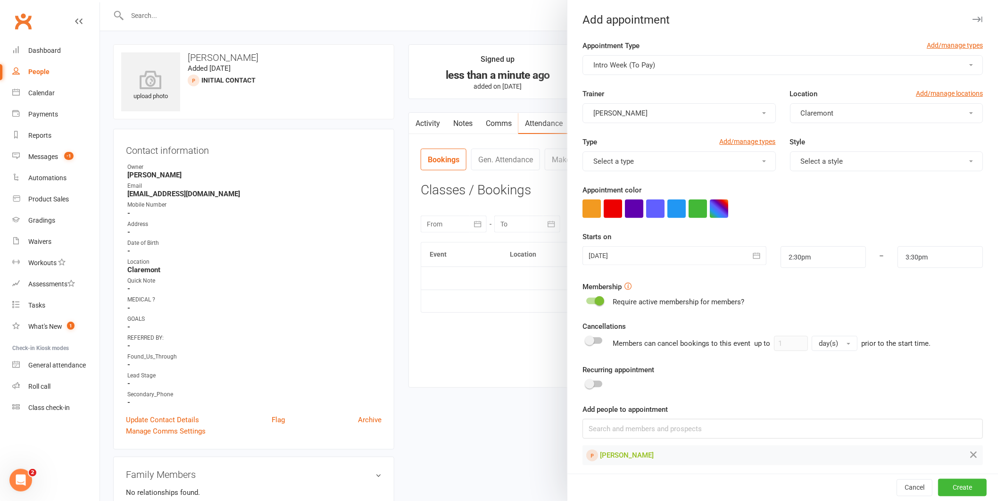
click at [626, 65] on span "Intro Week (To Pay)" at bounding box center [624, 65] width 62 height 8
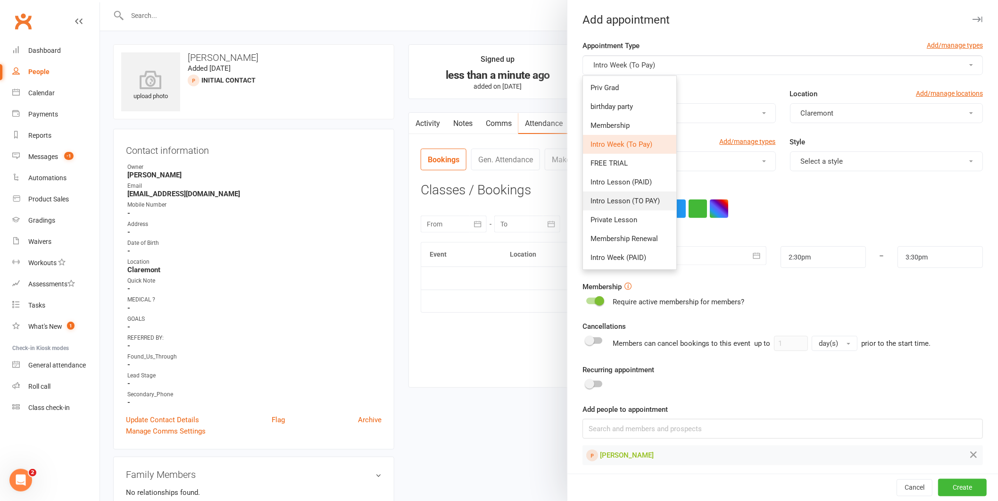
click at [620, 195] on link "Intro Lesson (TO PAY)" at bounding box center [629, 200] width 93 height 19
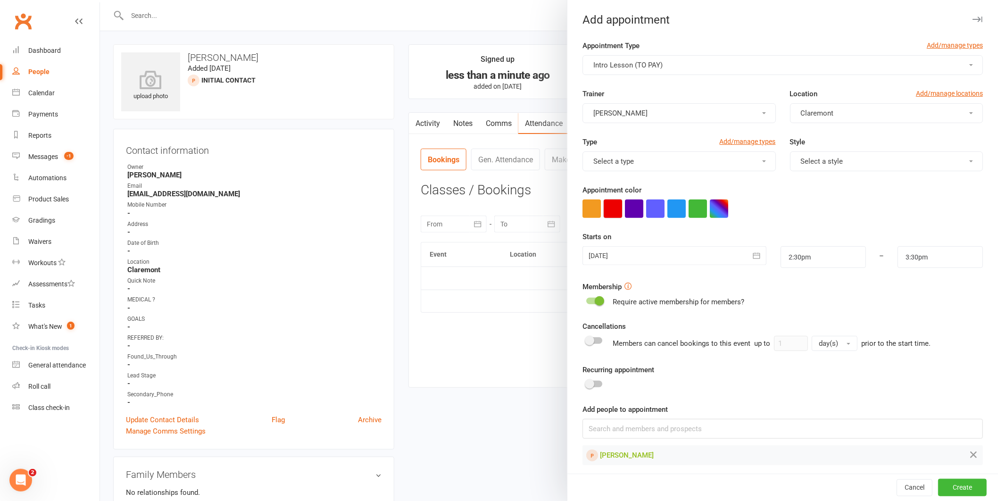
click at [608, 210] on button "button" at bounding box center [613, 209] width 18 height 18
click at [605, 252] on div at bounding box center [675, 255] width 184 height 19
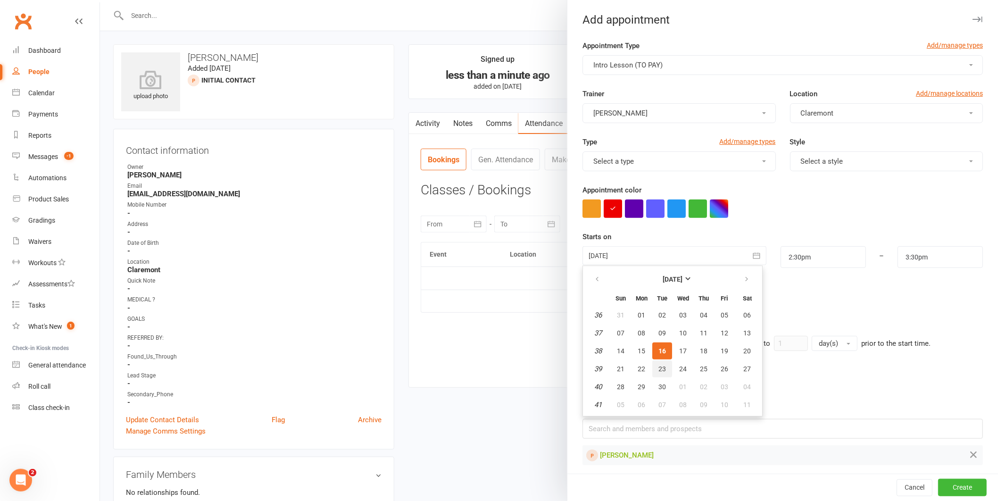
click at [661, 368] on button "23" at bounding box center [662, 368] width 20 height 17
type input "[DATE]"
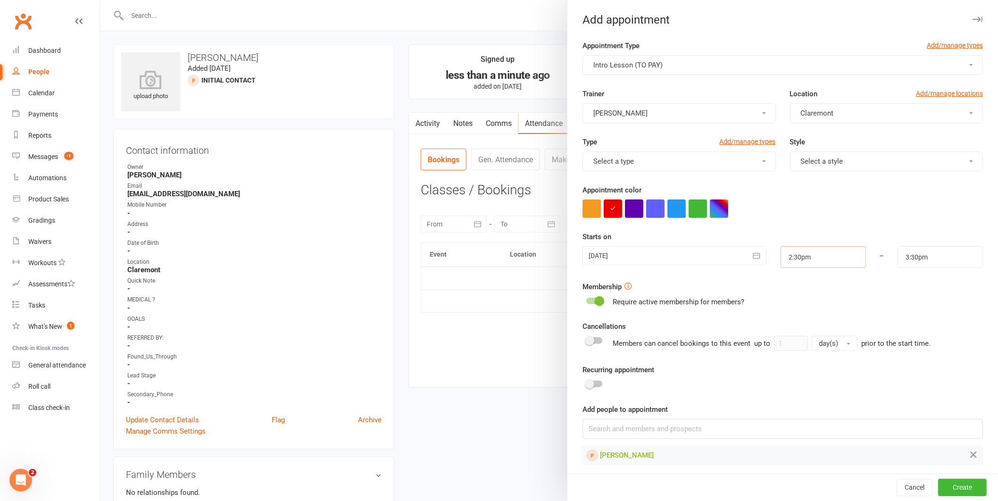
click at [803, 259] on input "2:30pm" at bounding box center [823, 257] width 85 height 22
type input "4:30pm"
click at [791, 290] on li "4:30pm" at bounding box center [803, 287] width 45 height 14
click at [901, 264] on input "5:30pm" at bounding box center [940, 257] width 85 height 22
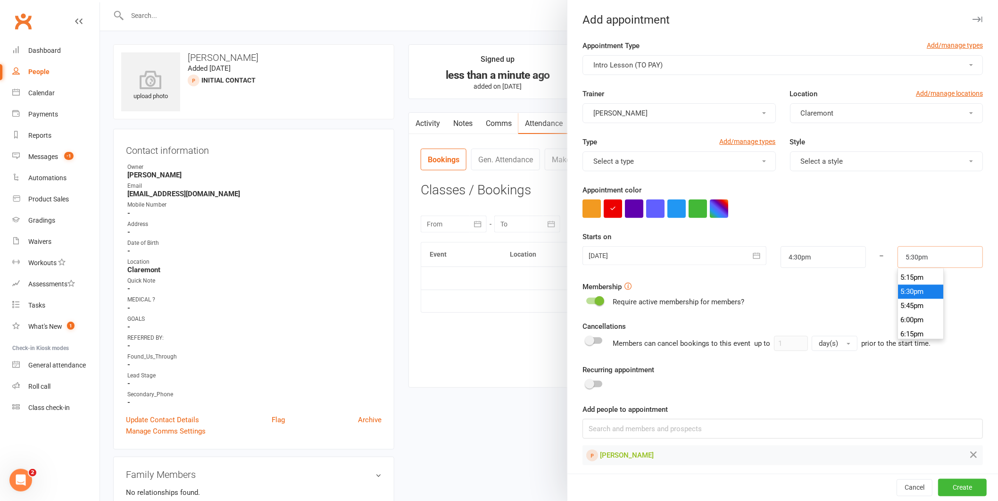
scroll to position [973, 0]
type input "5:15pm"
click at [898, 282] on li "5:15pm" at bounding box center [920, 280] width 45 height 14
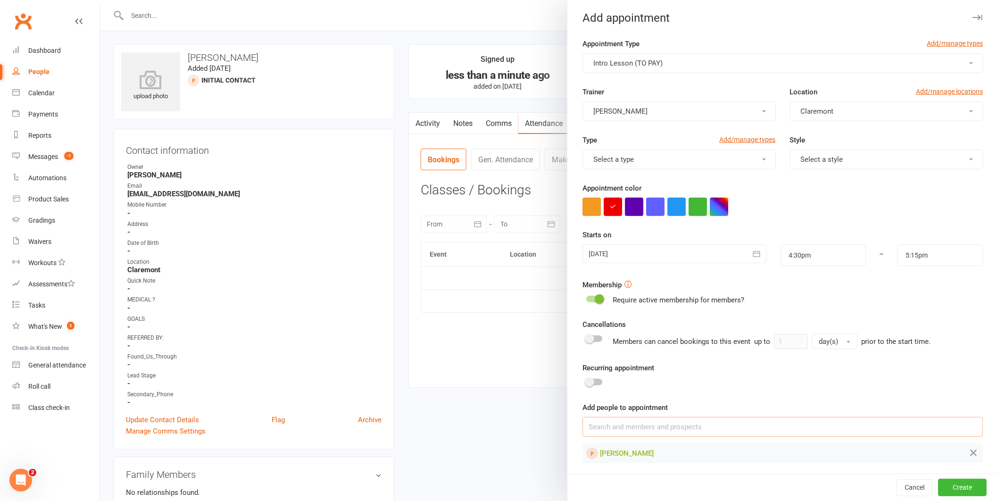
click at [615, 429] on input at bounding box center [783, 427] width 400 height 20
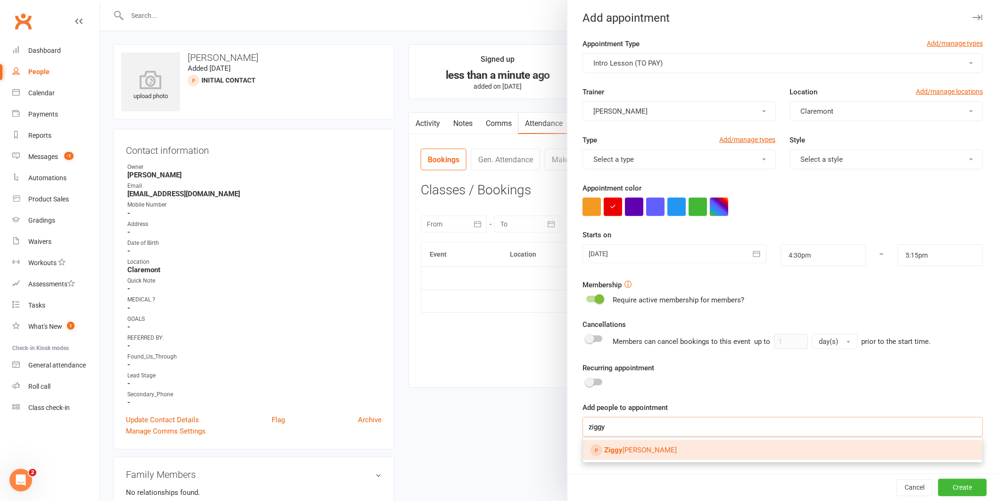
type input "ziggy"
click at [630, 455] on link "Ziggy Ellis" at bounding box center [783, 450] width 400 height 20
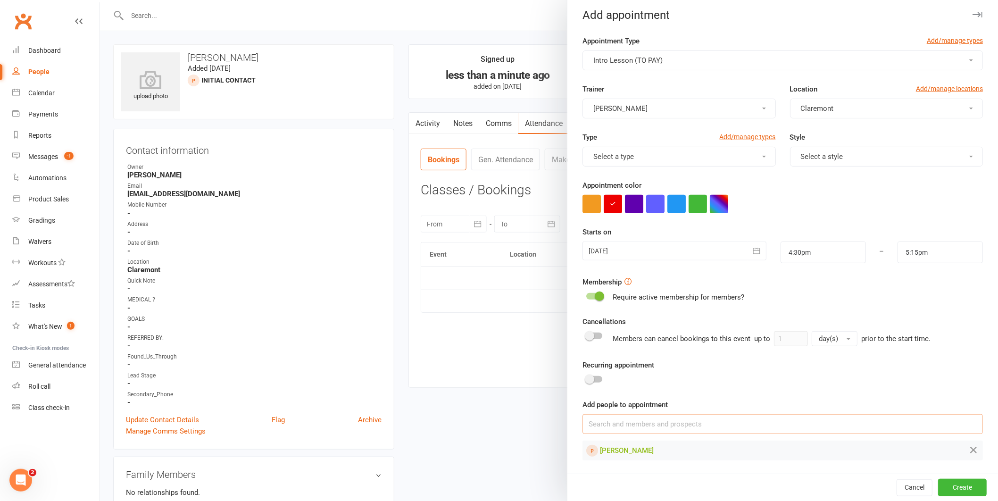
scroll to position [0, 0]
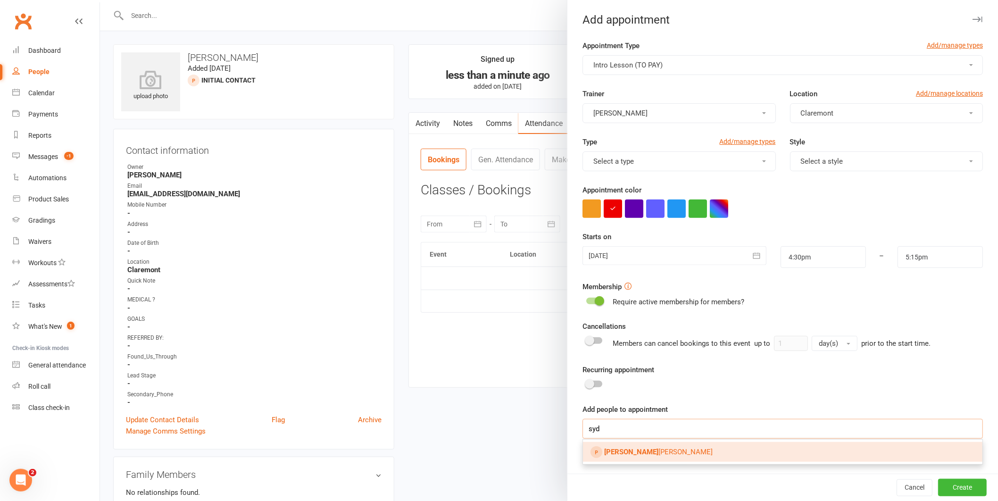
type input "syd"
click at [631, 457] on link "Syd ney Ellis" at bounding box center [783, 452] width 400 height 20
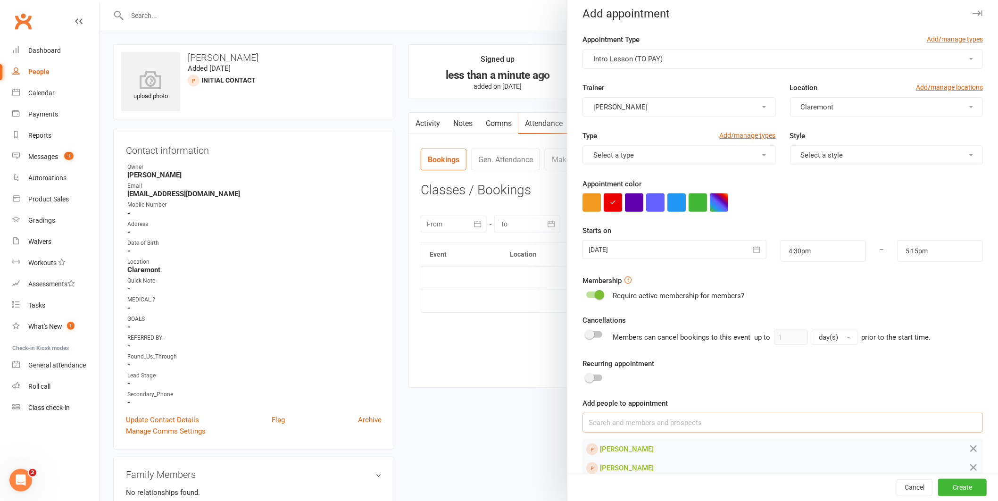
scroll to position [15, 0]
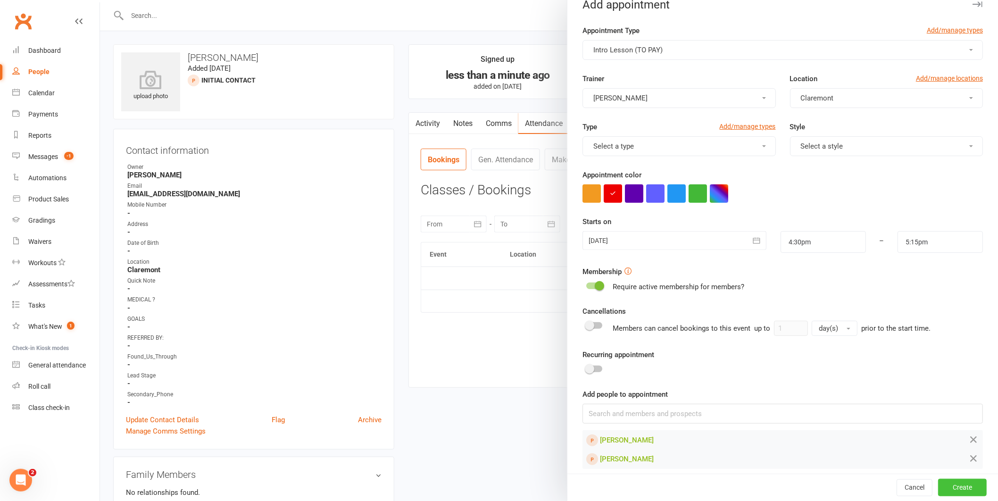
click at [949, 486] on button "Create" at bounding box center [962, 487] width 49 height 17
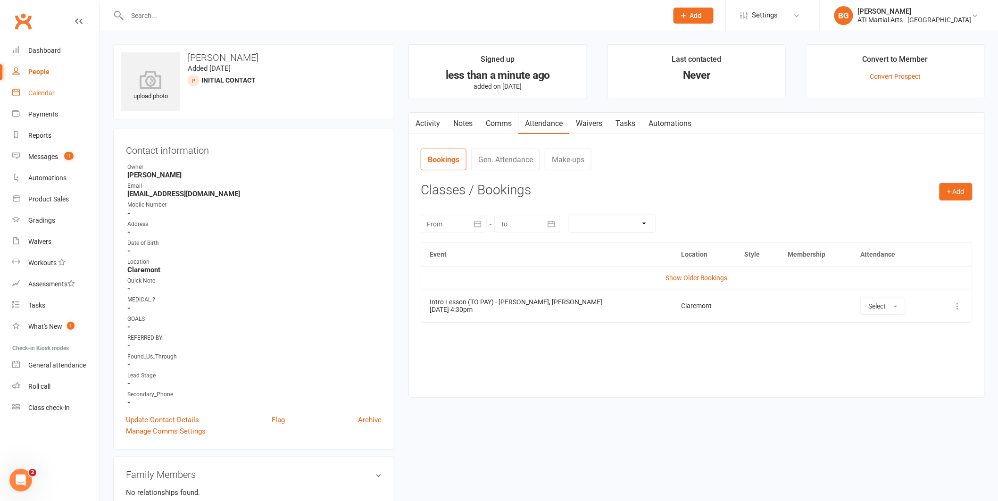
click at [32, 90] on div "Calendar" at bounding box center [41, 93] width 26 height 8
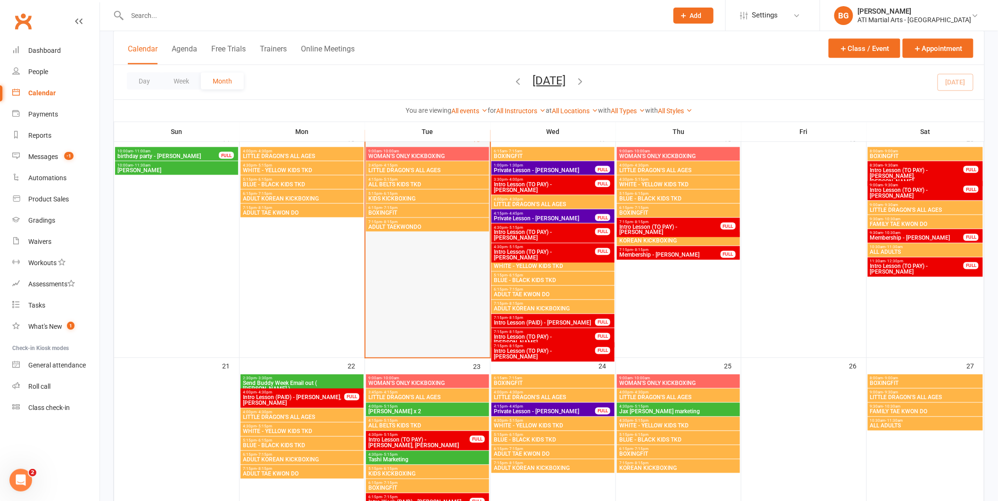
scroll to position [567, 0]
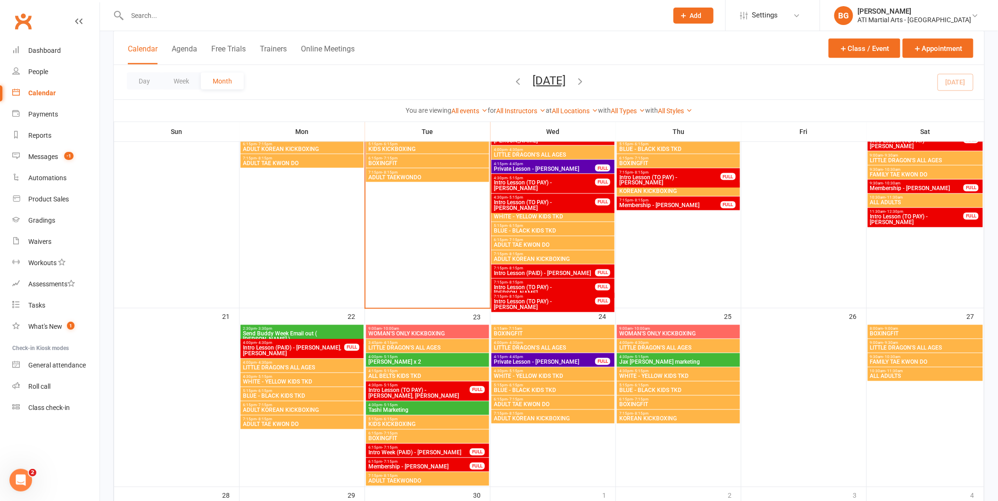
click at [394, 363] on span "Shane Ellis x 2" at bounding box center [427, 362] width 119 height 6
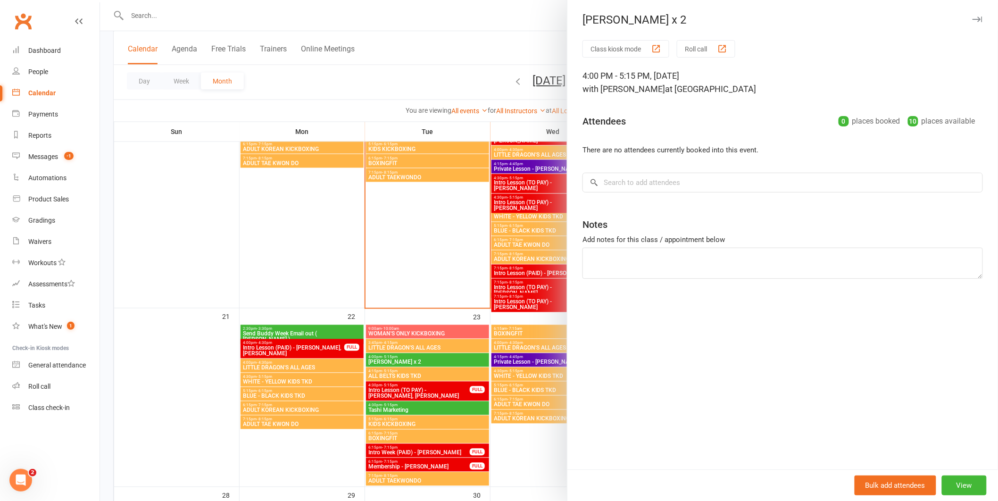
click at [375, 337] on div at bounding box center [549, 250] width 898 height 501
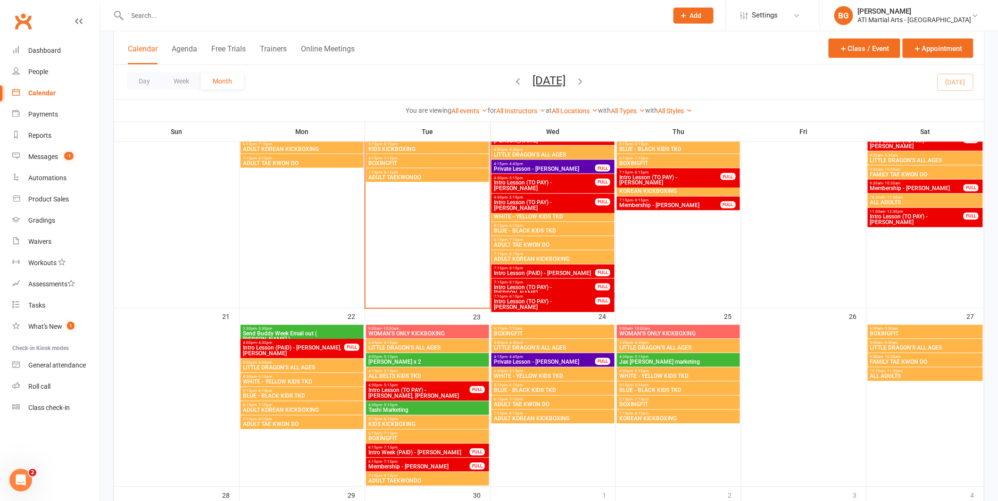
click at [375, 336] on div at bounding box center [774, 250] width 898 height 501
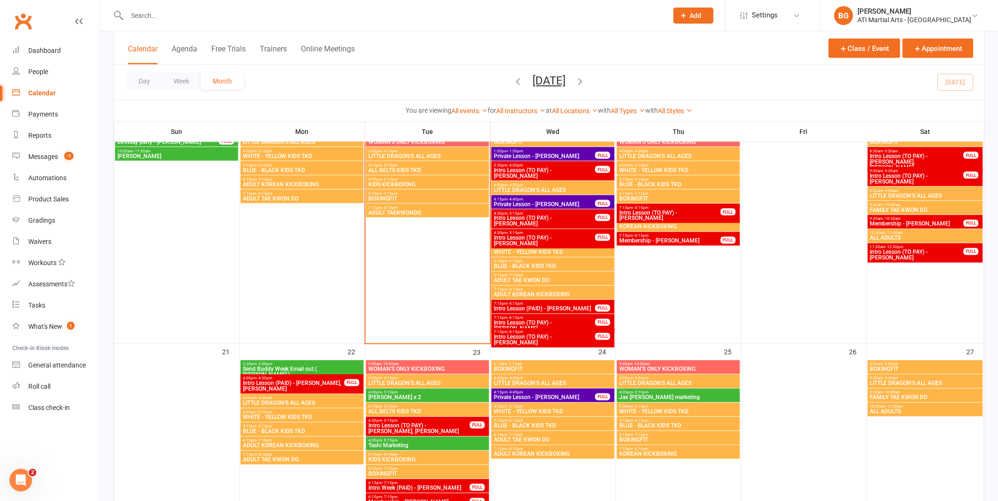
scroll to position [530, 0]
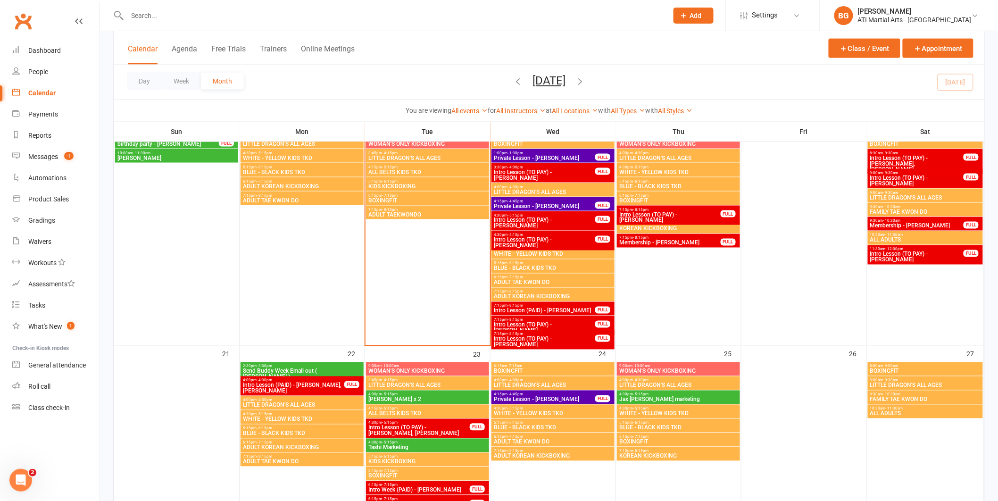
click at [393, 399] on span "Shane Ellis x 2" at bounding box center [427, 400] width 119 height 6
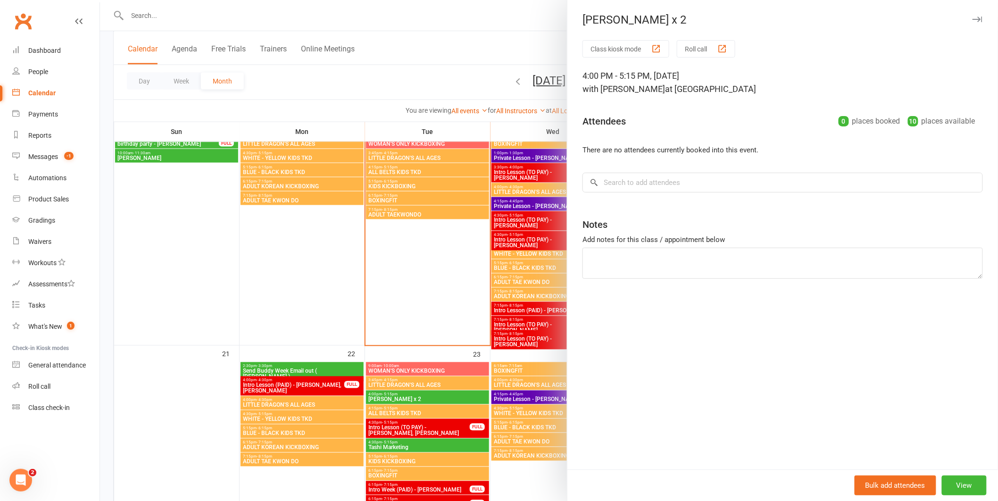
click at [385, 402] on div at bounding box center [549, 250] width 898 height 501
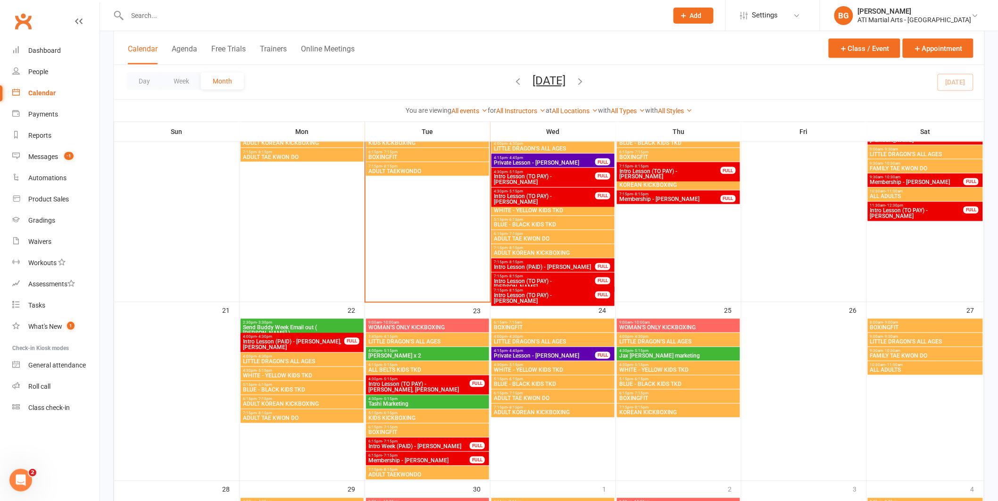
scroll to position [588, 0]
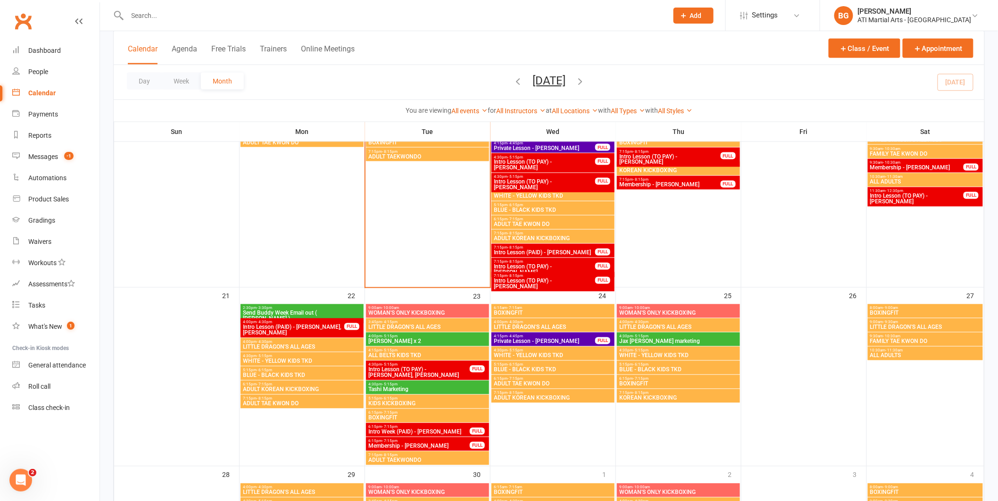
click at [926, 168] on span "Membership - Ngawang Lochog" at bounding box center [917, 168] width 94 height 6
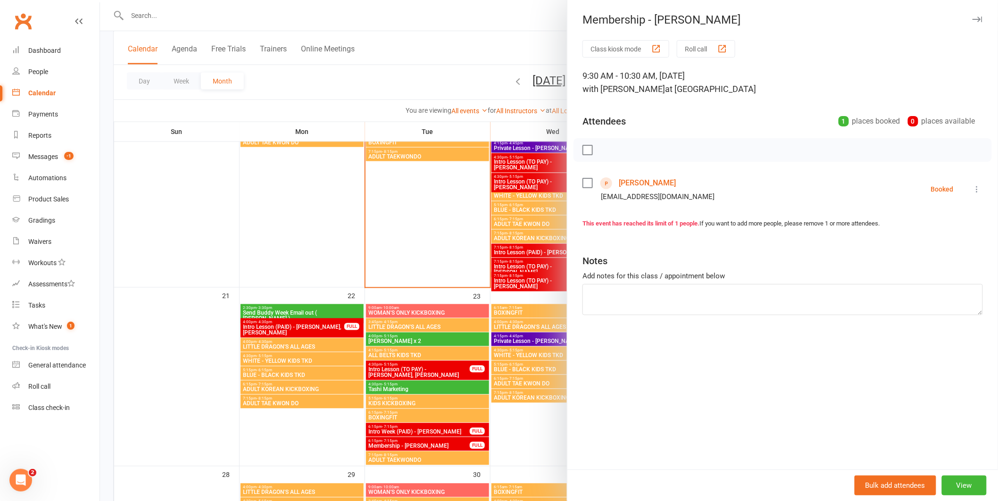
click at [358, 290] on div at bounding box center [549, 250] width 898 height 501
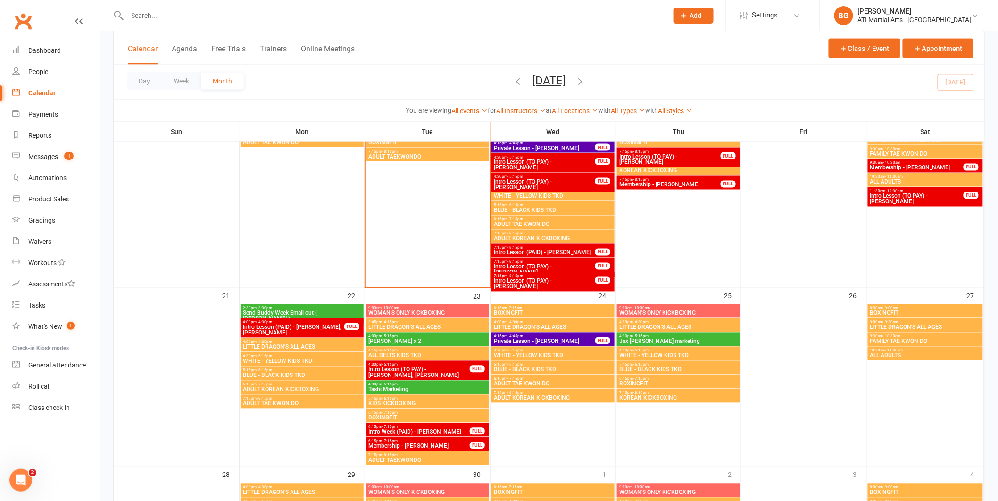
click at [423, 374] on span "Intro Lesson (TO PAY) - Sydney Ellis, Ziggy Ellis" at bounding box center [419, 372] width 102 height 11
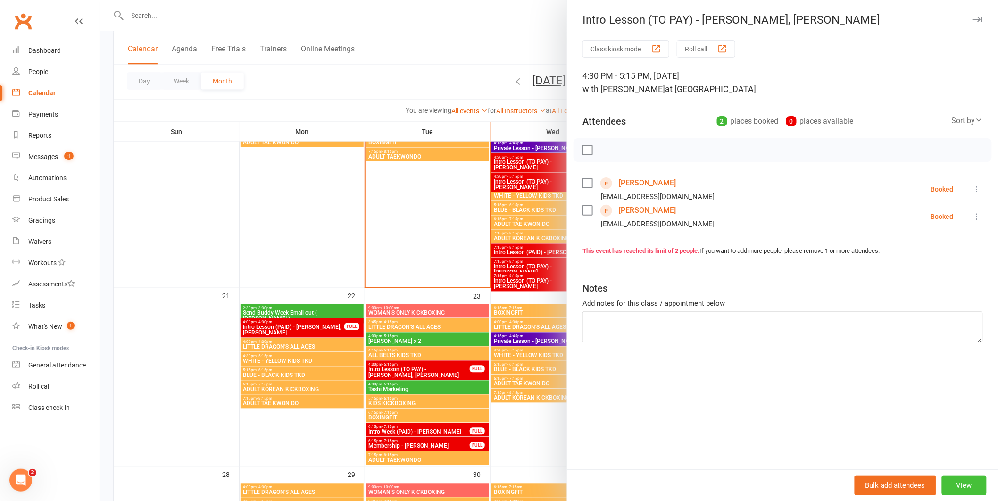
click at [961, 494] on button "View" at bounding box center [964, 485] width 45 height 20
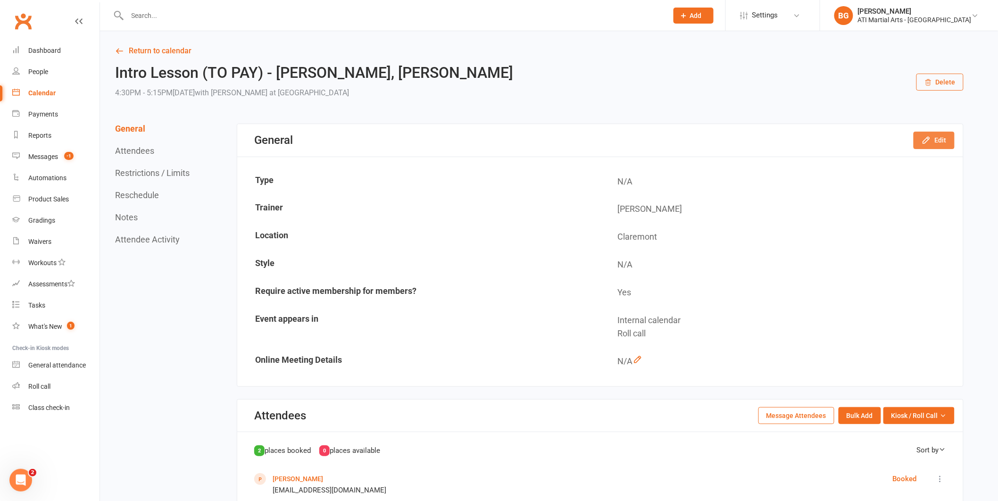
click at [942, 140] on button "Edit" at bounding box center [934, 140] width 41 height 17
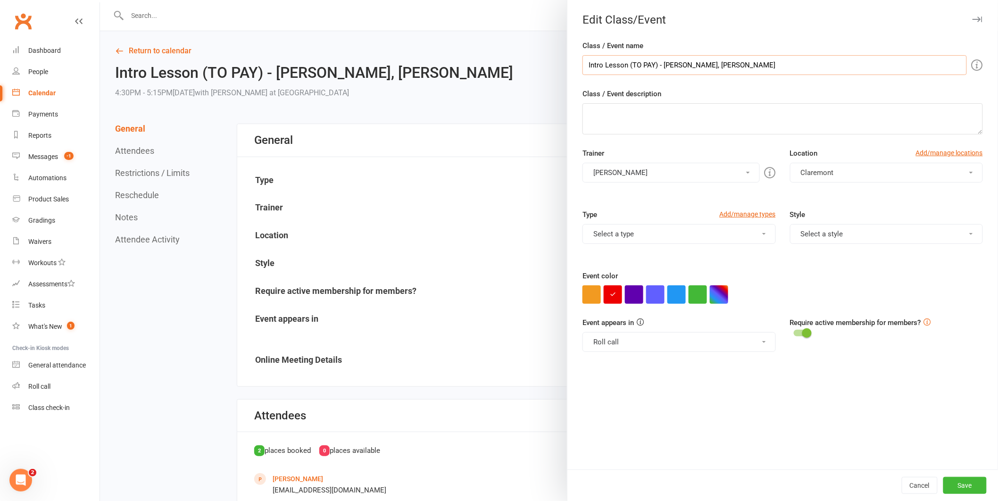
drag, startPoint x: 654, startPoint y: 67, endPoint x: 608, endPoint y: 66, distance: 45.8
click at [577, 68] on div "Class / Event name Intro Lesson (TO PAY) - Sydney Ellis, Ziggy Ellis Class / Ev…" at bounding box center [782, 254] width 431 height 429
type input "FREE TRIAL - Sydney Ellis, Ziggy Ellis"
click at [949, 483] on button "Save" at bounding box center [964, 485] width 43 height 17
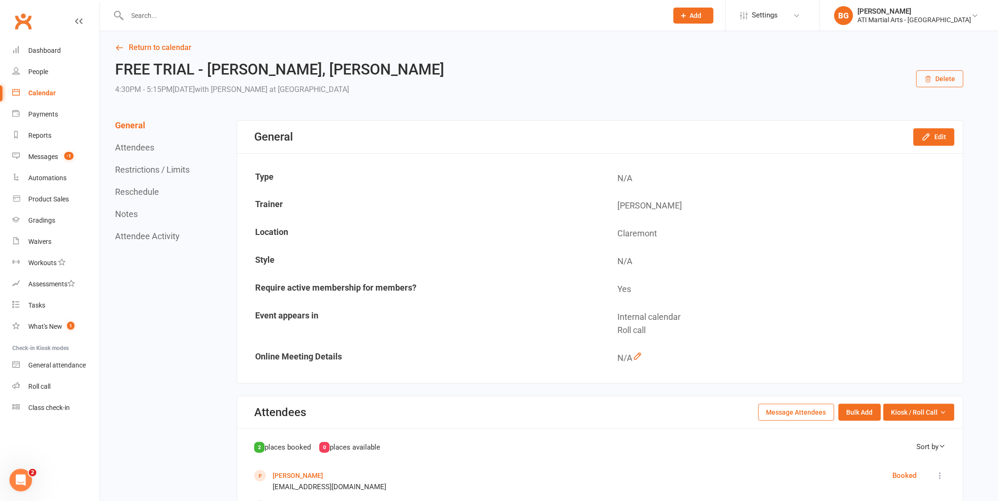
scroll to position [19, 0]
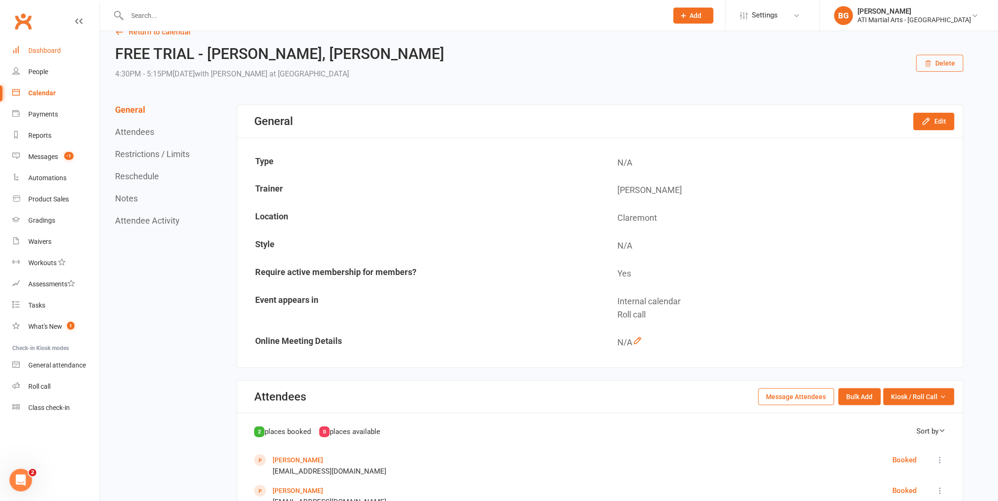
click at [53, 44] on link "Dashboard" at bounding box center [55, 50] width 87 height 21
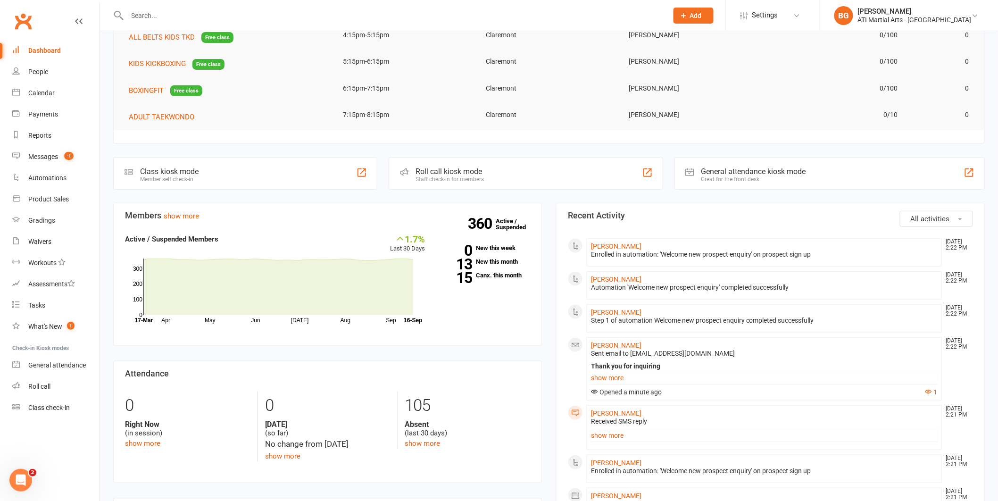
scroll to position [112, 0]
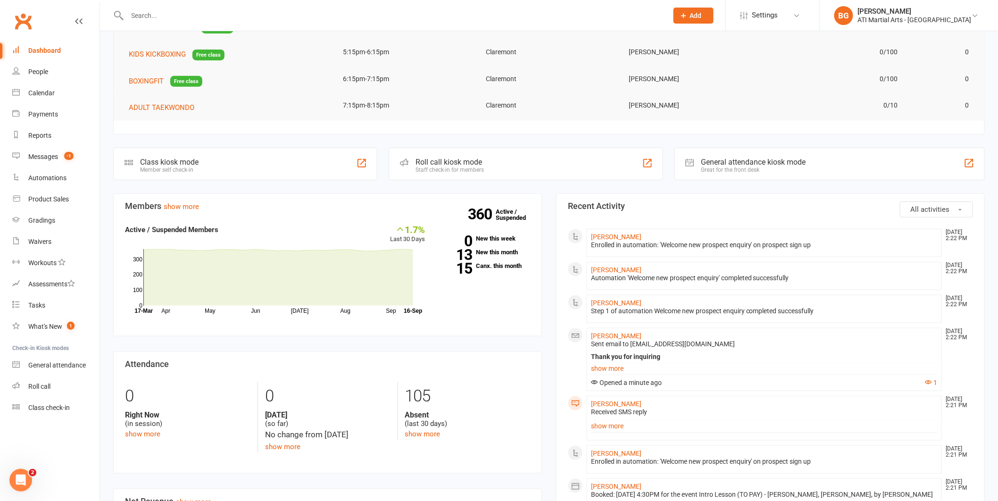
click at [625, 428] on link "show more" at bounding box center [764, 425] width 347 height 13
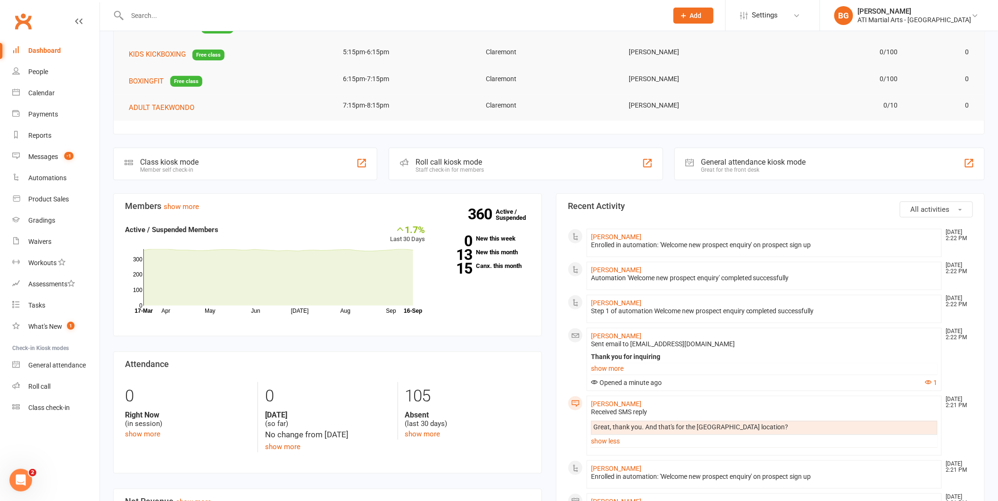
click at [636, 410] on div "Received SMS reply" at bounding box center [764, 412] width 347 height 8
click at [628, 408] on div "Received SMS reply" at bounding box center [764, 412] width 347 height 8
click at [641, 402] on li "Sylvie Benichou Sep 16, 2:21 PM Received SMS reply Great, thank you. And that's…" at bounding box center [764, 426] width 355 height 60
click at [637, 403] on li "Sylvie Benichou Sep 16, 2:21 PM Received SMS reply Great, thank you. And that's…" at bounding box center [764, 426] width 355 height 60
click at [634, 404] on link "[PERSON_NAME]" at bounding box center [616, 404] width 50 height 8
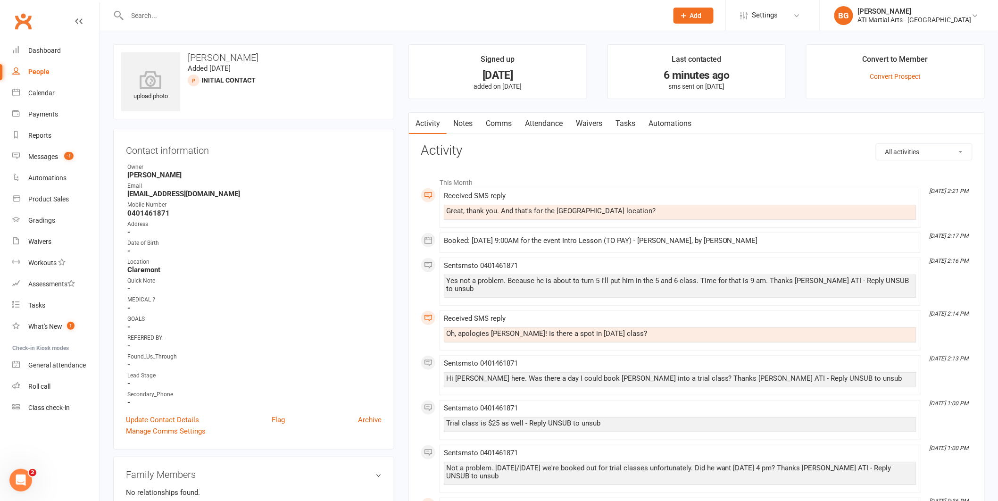
click at [505, 132] on link "Comms" at bounding box center [498, 124] width 39 height 22
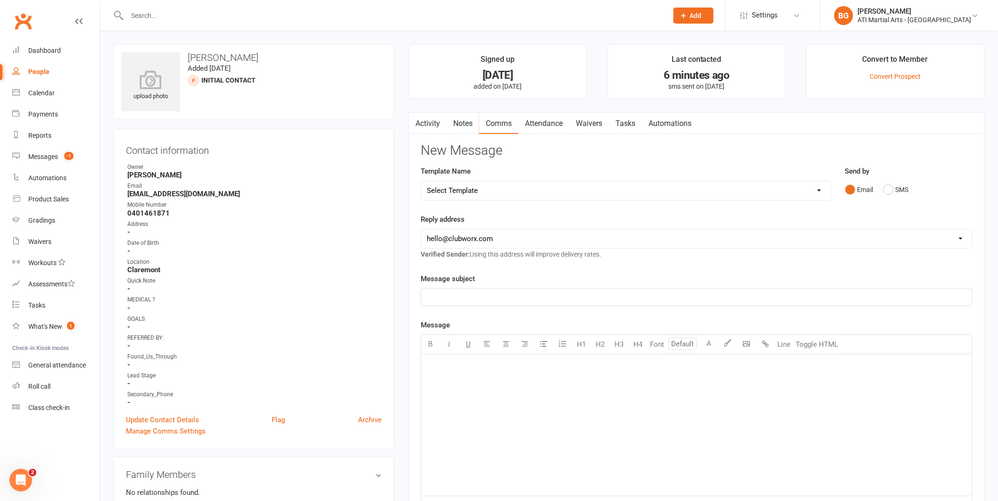
click at [895, 201] on div "Send by Email SMS" at bounding box center [909, 189] width 142 height 46
click at [898, 191] on button "SMS" at bounding box center [895, 190] width 25 height 18
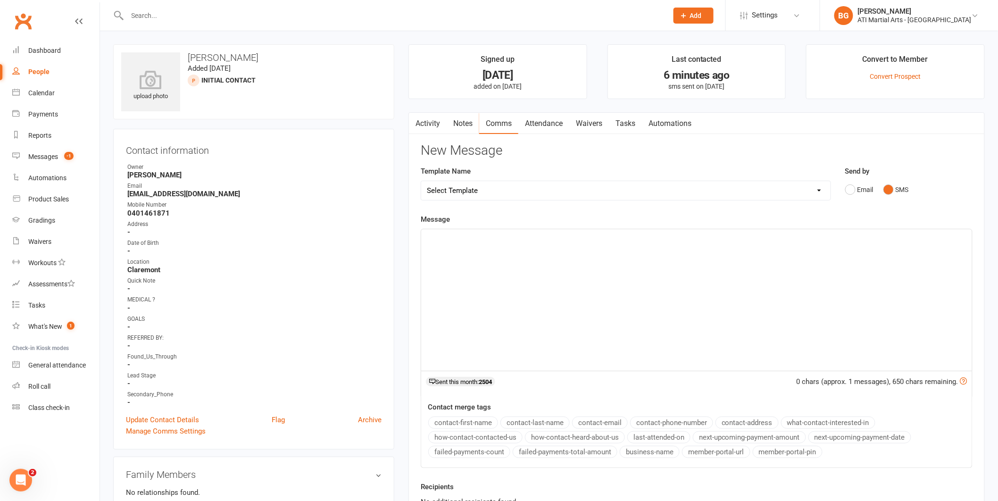
click at [853, 305] on div "﻿" at bounding box center [696, 300] width 551 height 142
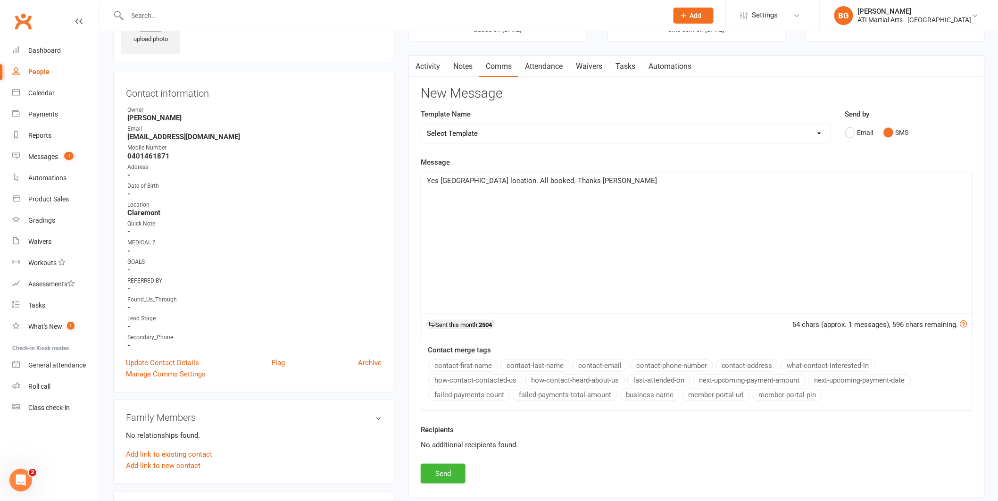
scroll to position [96, 0]
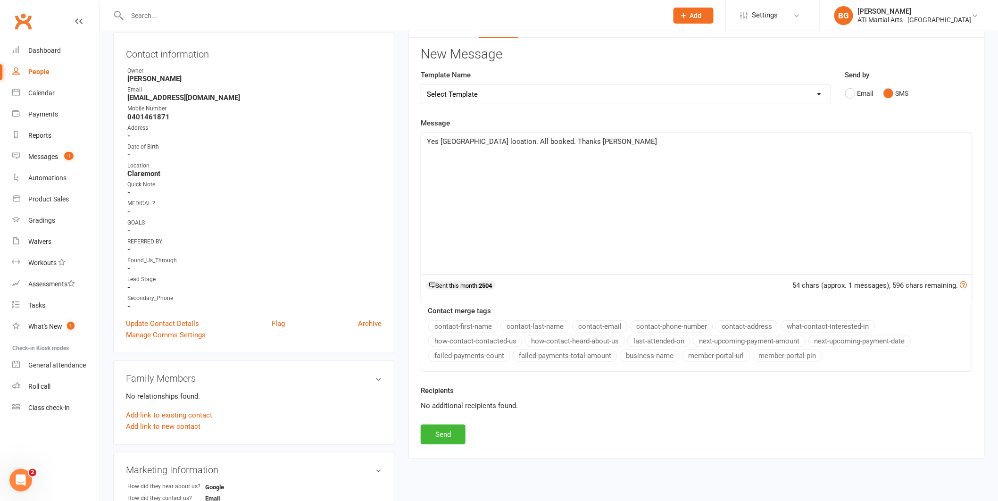
click at [432, 449] on div "Activity Notes Comms Attendance Waivers Tasks Automations New Message Template …" at bounding box center [696, 237] width 576 height 443
click at [437, 437] on button "Send" at bounding box center [443, 435] width 45 height 20
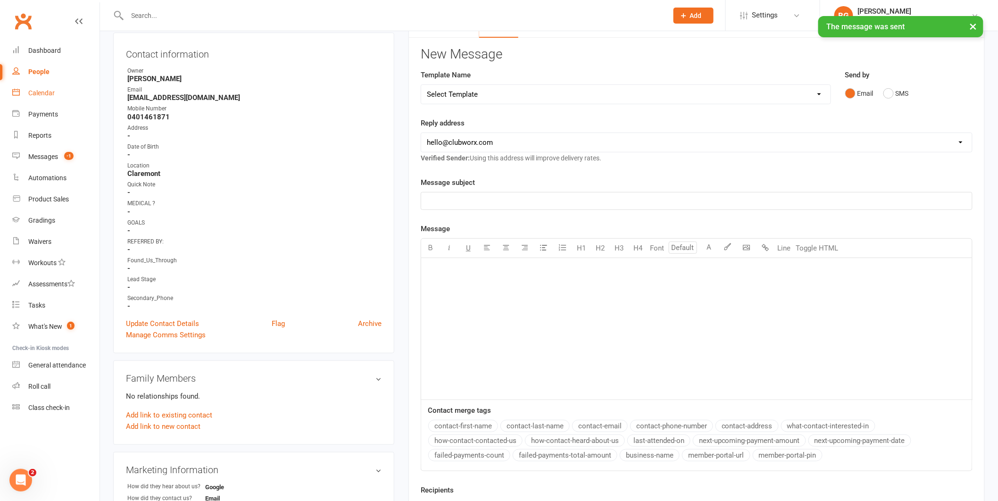
click at [42, 88] on link "Calendar" at bounding box center [55, 93] width 87 height 21
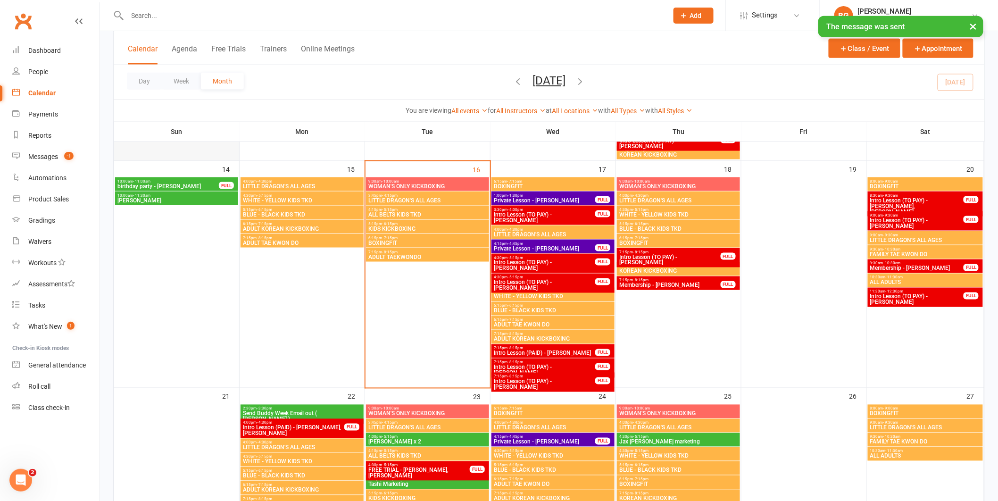
scroll to position [511, 0]
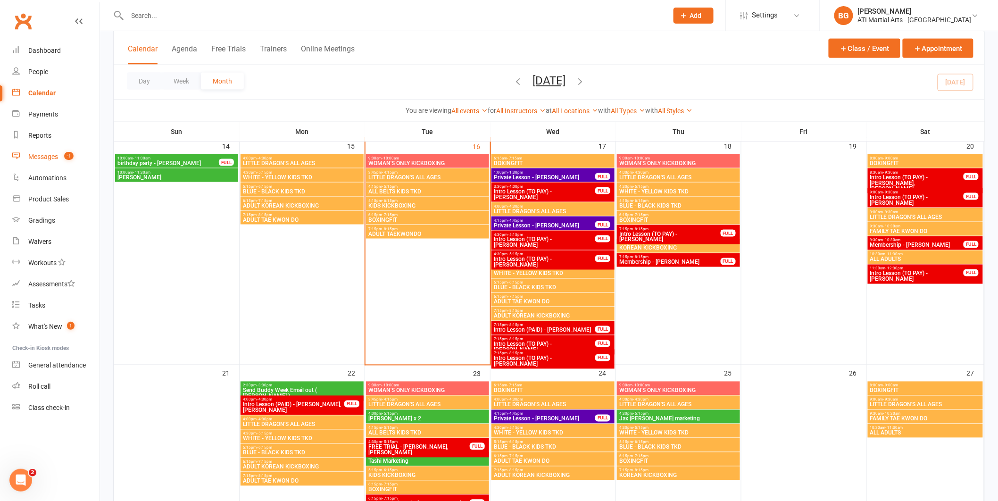
click at [37, 149] on link "Messages -1" at bounding box center [55, 156] width 87 height 21
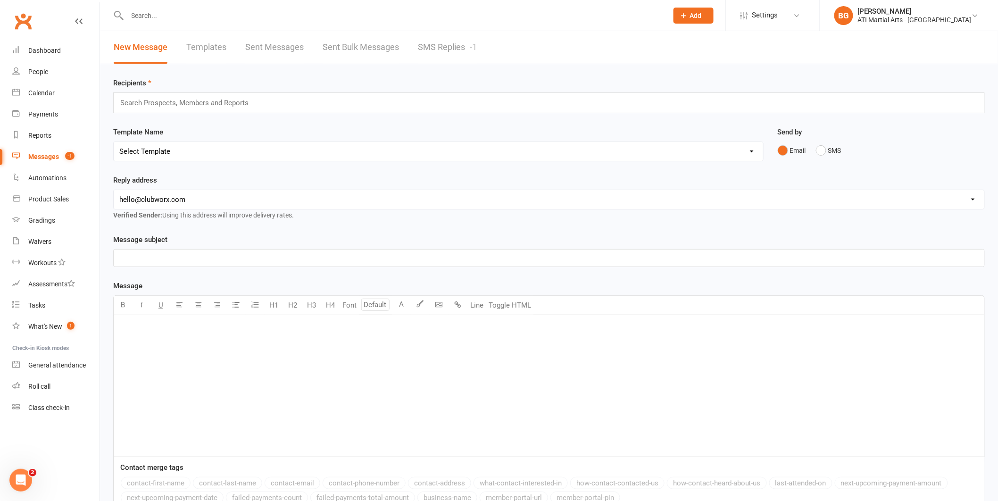
click at [451, 51] on link "SMS Replies -1" at bounding box center [447, 47] width 59 height 33
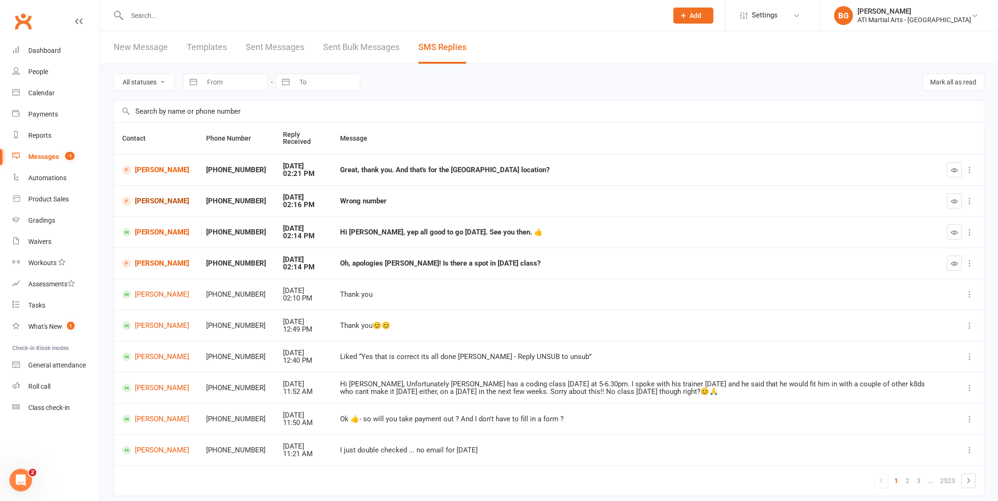
click at [179, 200] on link "Aurora Richards" at bounding box center [155, 201] width 67 height 9
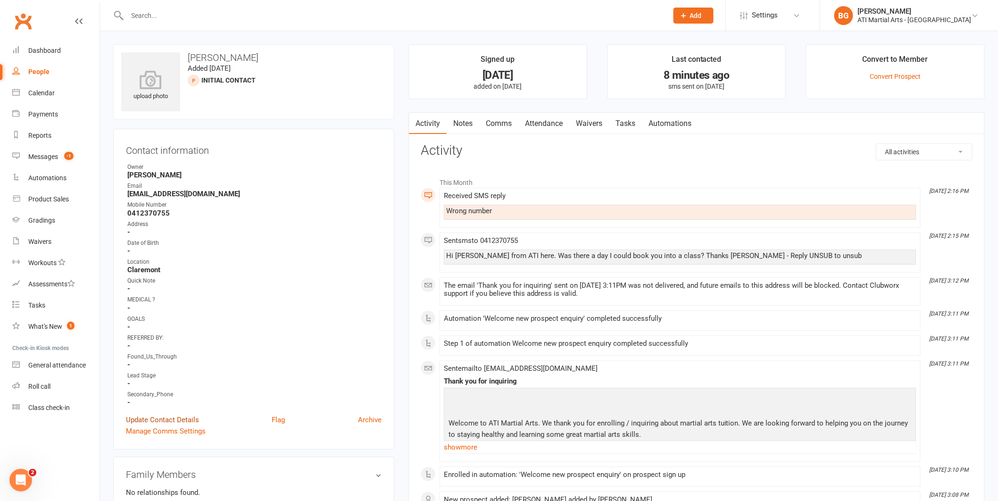
click at [141, 415] on link "Update Contact Details" at bounding box center [162, 419] width 73 height 11
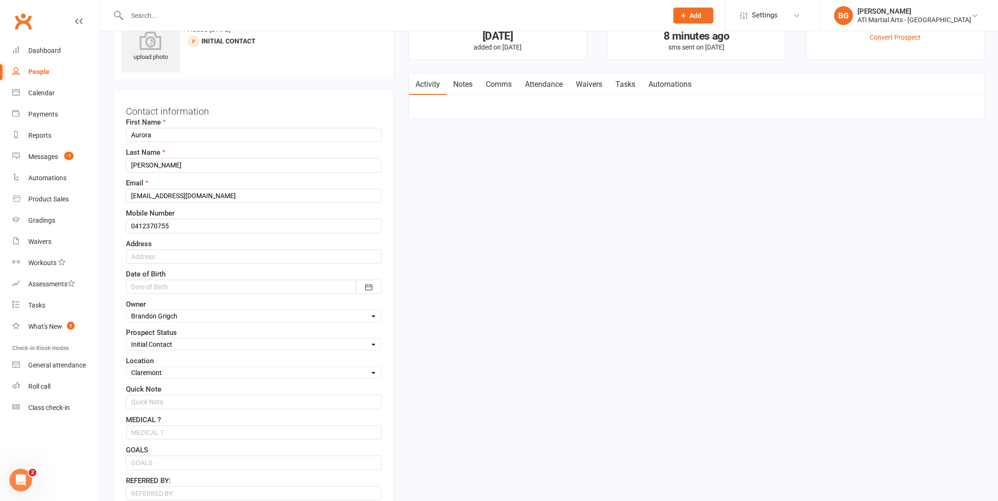
scroll to position [44, 0]
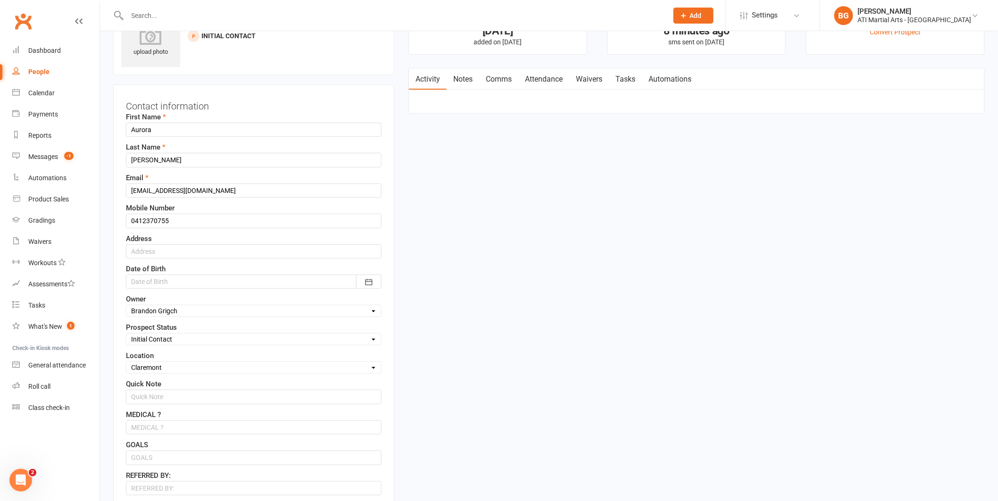
click at [187, 341] on select "Select Initial Contact Follow-up Call Follow-up Email Almost Ready Not Ready No…" at bounding box center [253, 339] width 255 height 10
select select "Not interested"
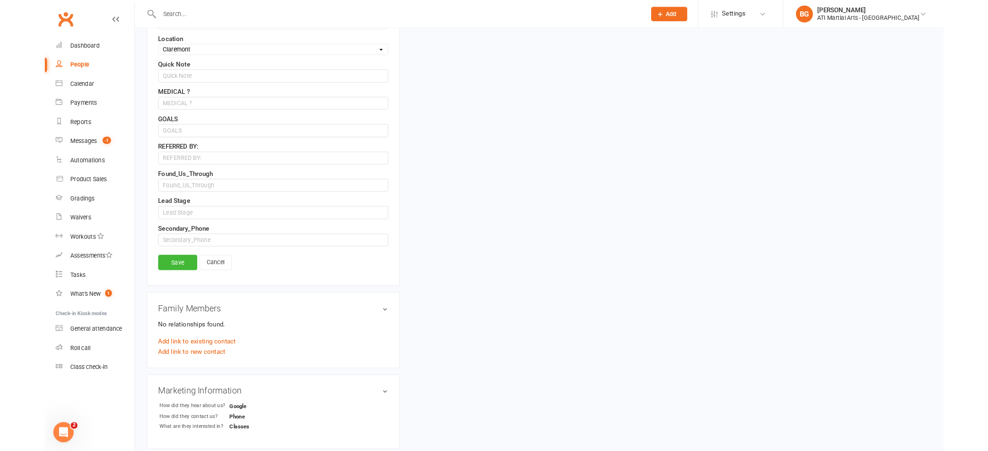
scroll to position [394, 0]
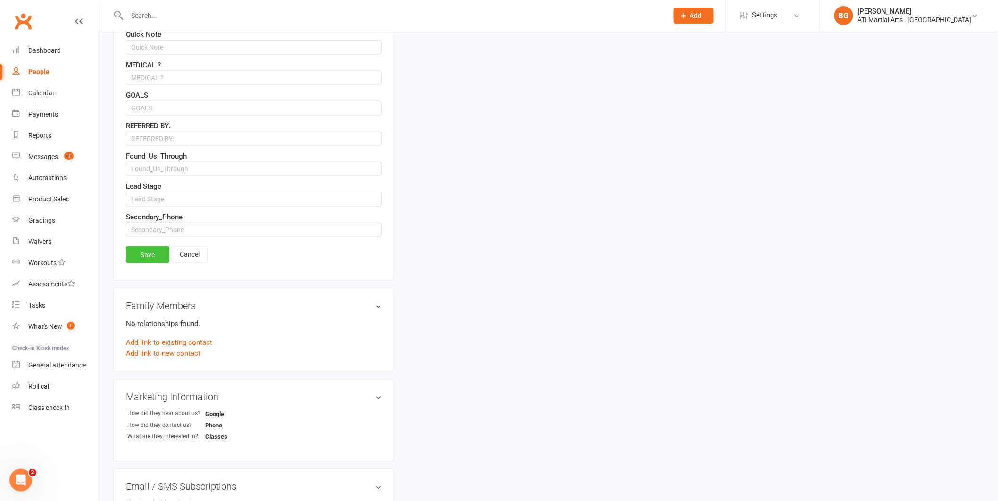
click at [164, 261] on link "Save" at bounding box center [147, 254] width 43 height 17
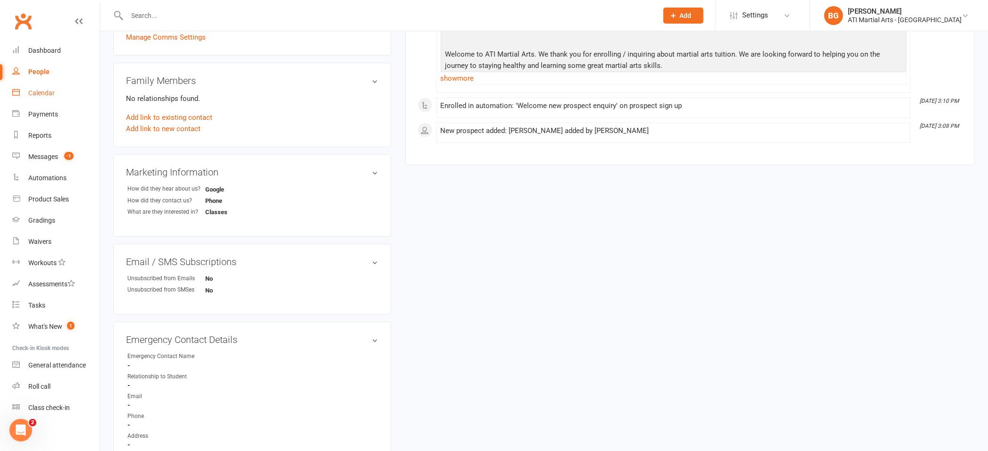
click at [44, 90] on div "Calendar" at bounding box center [41, 93] width 26 height 8
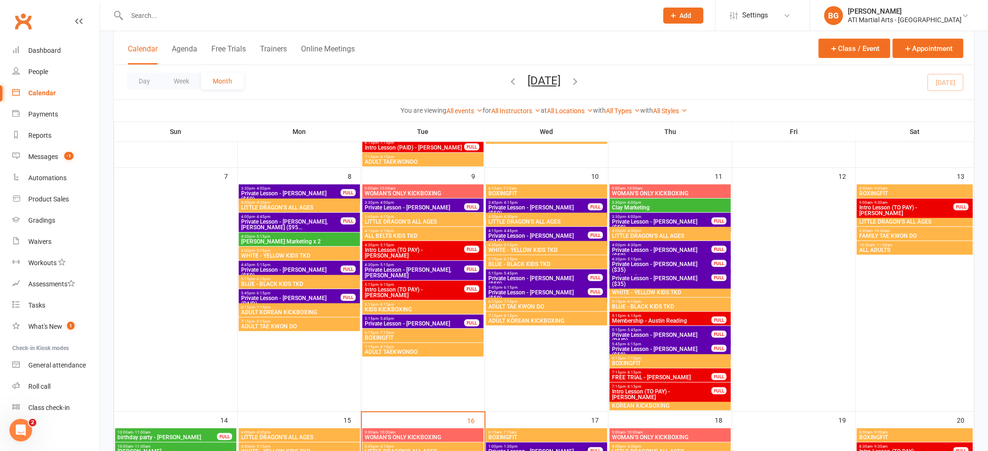
scroll to position [230, 0]
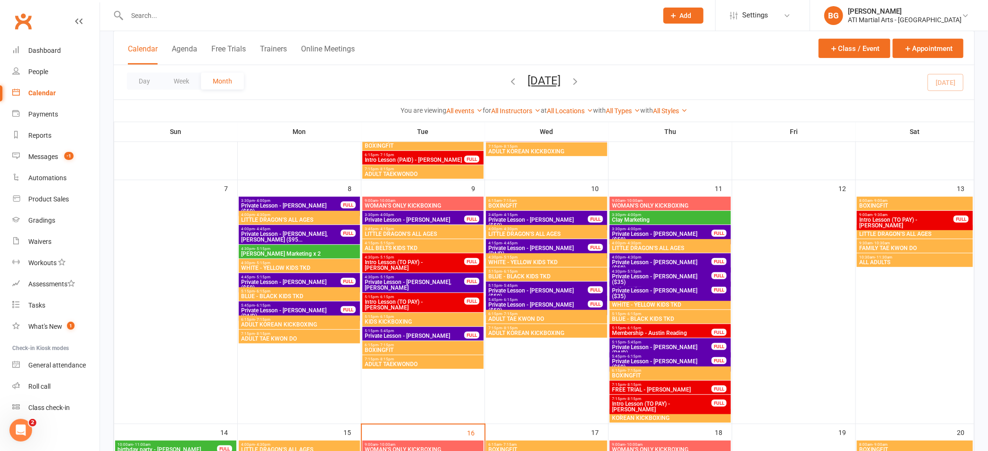
click at [630, 218] on span "Clay Marketing" at bounding box center [669, 220] width 117 height 6
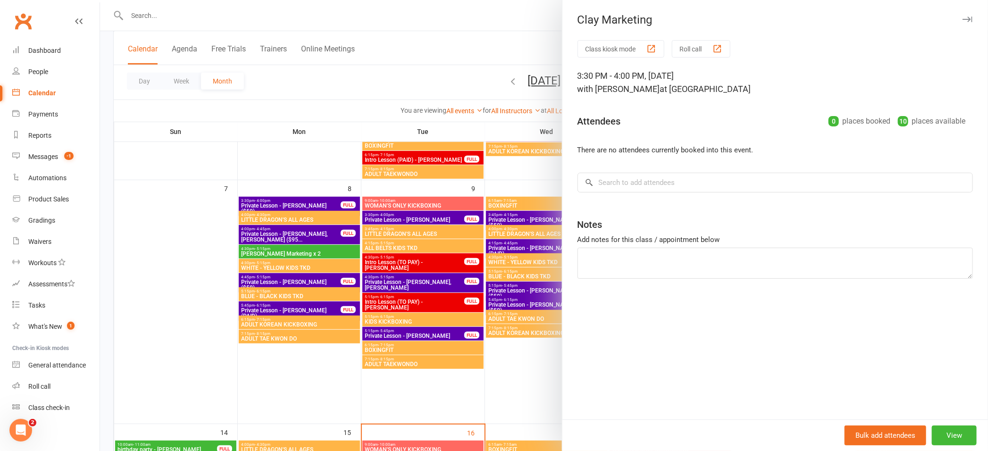
click at [496, 258] on div at bounding box center [544, 225] width 888 height 451
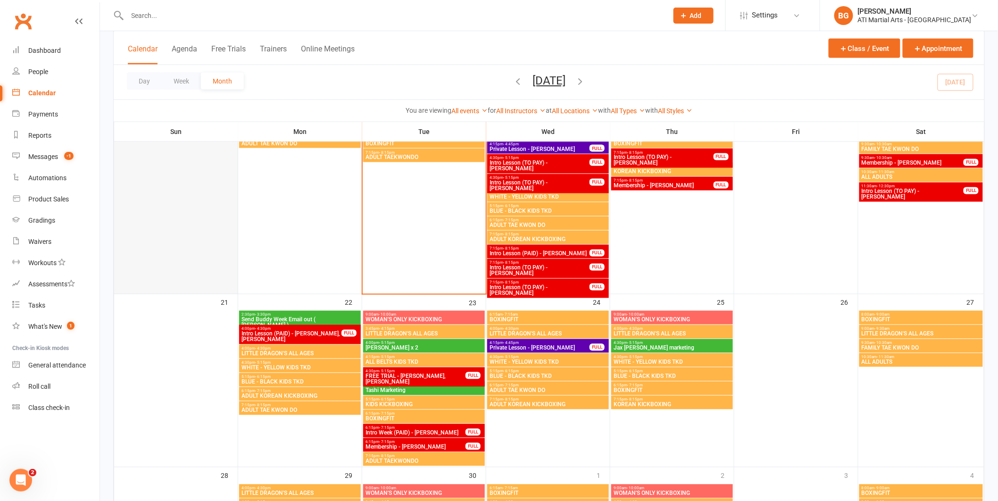
scroll to position [599, 0]
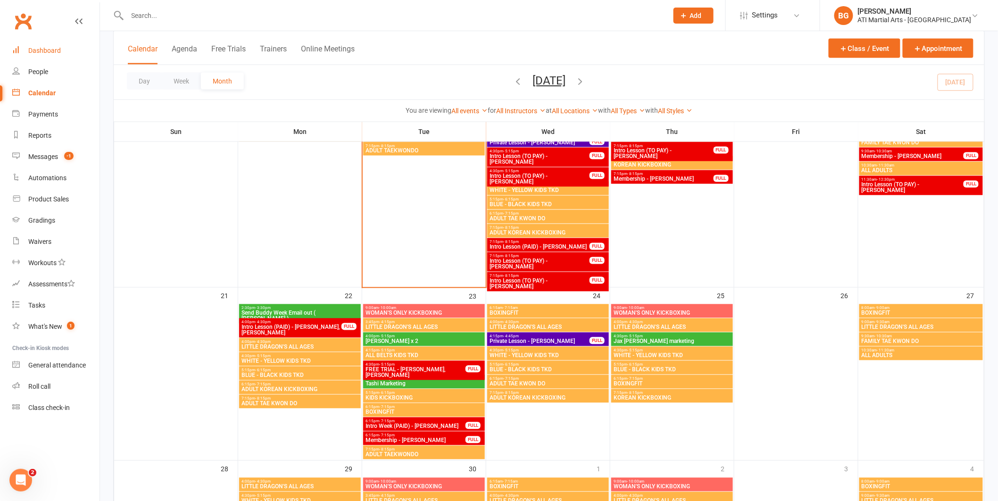
click at [47, 48] on div "Dashboard" at bounding box center [44, 51] width 33 height 8
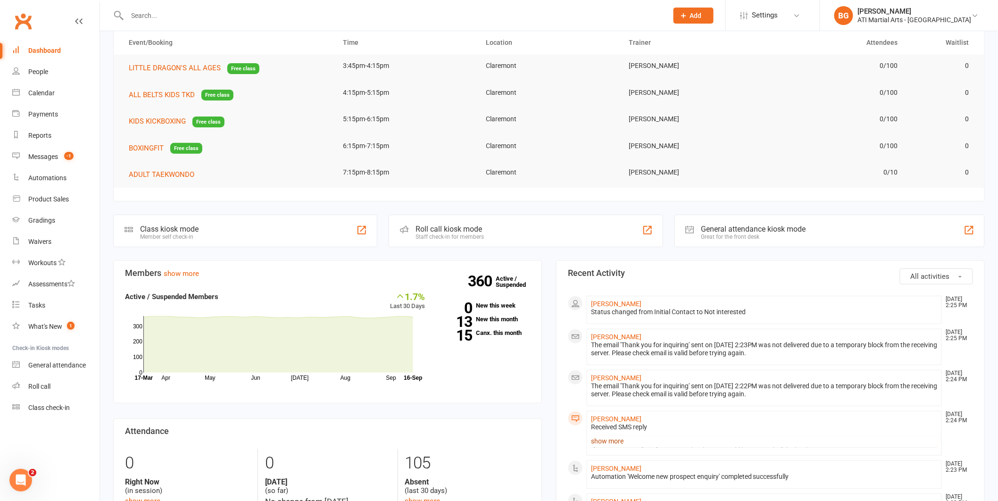
scroll to position [45, 0]
click at [611, 437] on link "show more" at bounding box center [764, 440] width 347 height 13
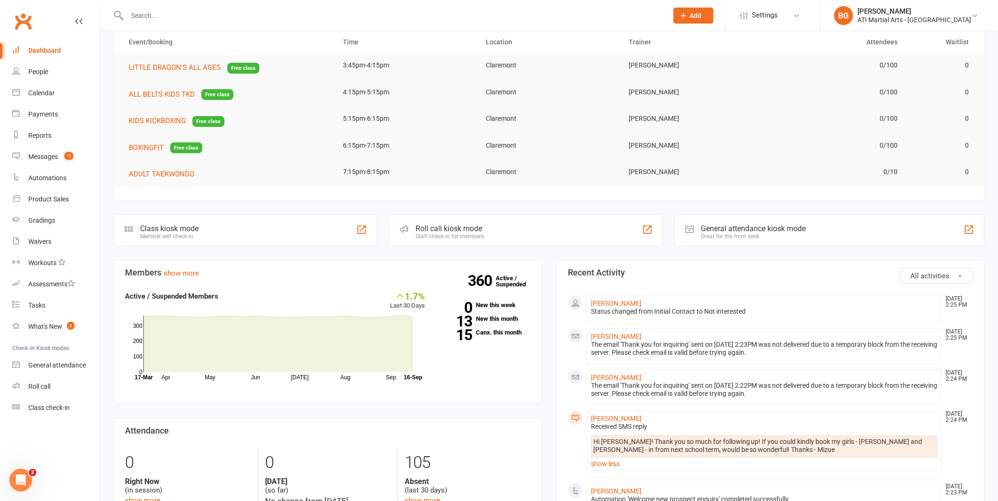
click at [190, 13] on input "text" at bounding box center [393, 15] width 537 height 13
click at [72, 160] on count-badge "-1" at bounding box center [66, 157] width 14 height 8
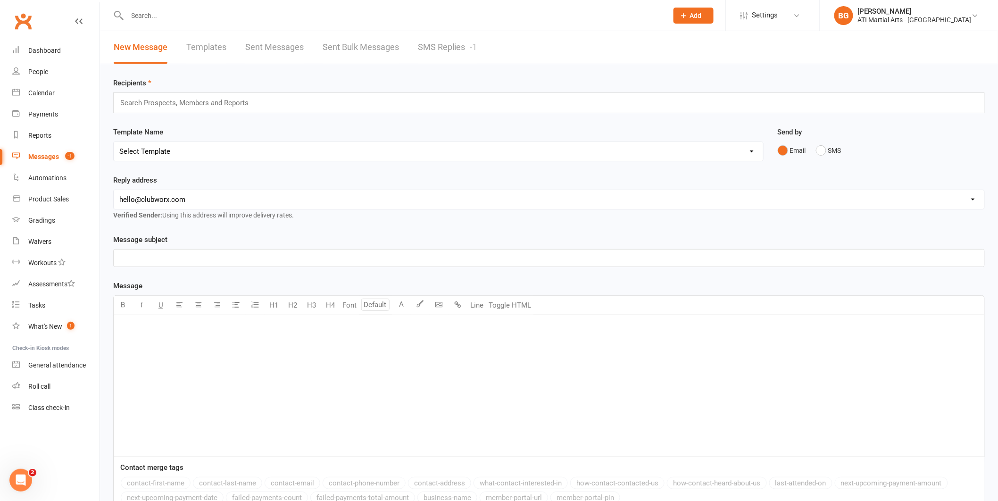
click at [481, 55] on div "New Message Templates Sent Messages Sent Bulk Messages SMS Replies -1" at bounding box center [295, 47] width 391 height 33
click at [472, 57] on link "SMS Replies -1" at bounding box center [447, 47] width 59 height 33
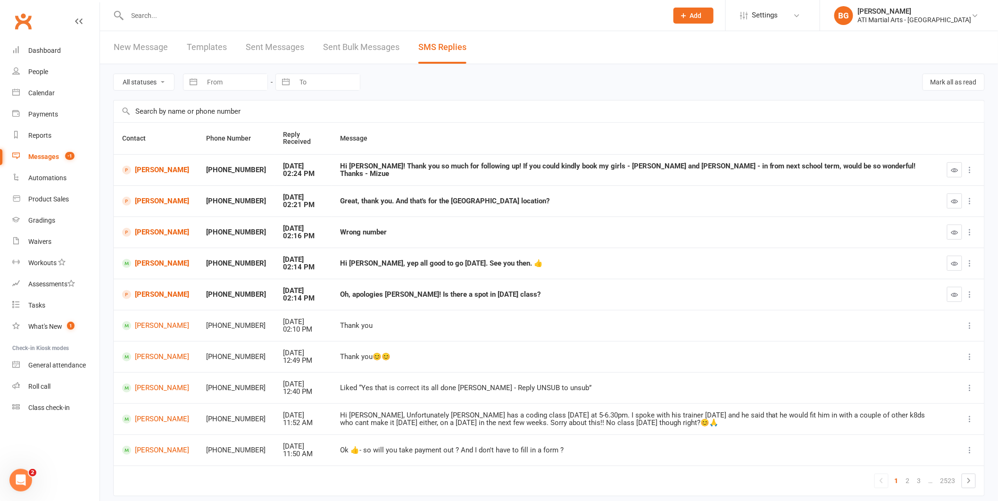
click at [136, 45] on link "New Message" at bounding box center [141, 47] width 54 height 33
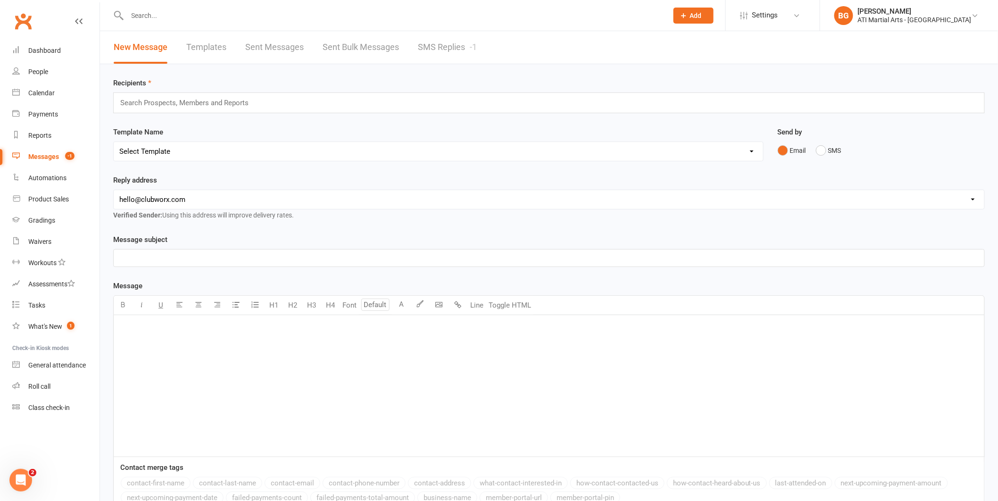
click at [241, 101] on input "text" at bounding box center [188, 103] width 138 height 12
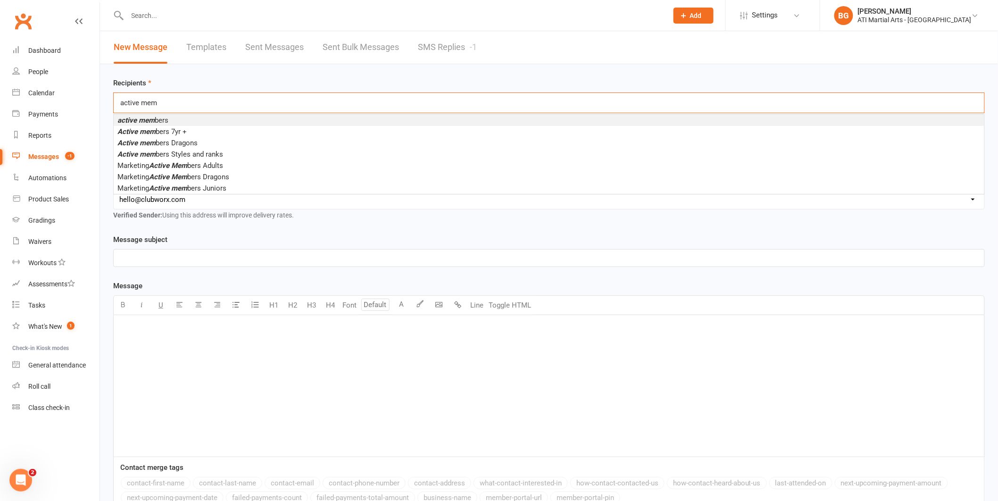
type input "active mem"
click at [164, 121] on span "active mem bers" at bounding box center [142, 120] width 51 height 8
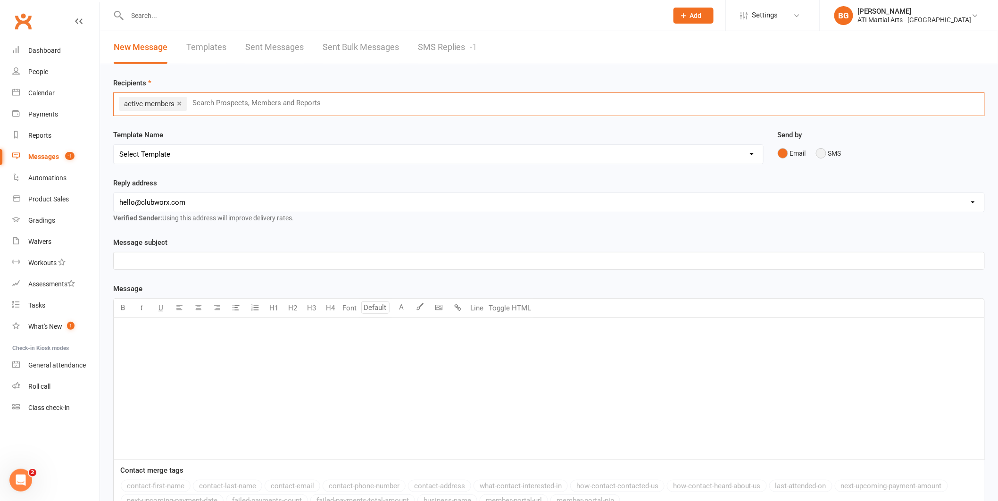
click at [824, 147] on button "SMS" at bounding box center [828, 153] width 25 height 18
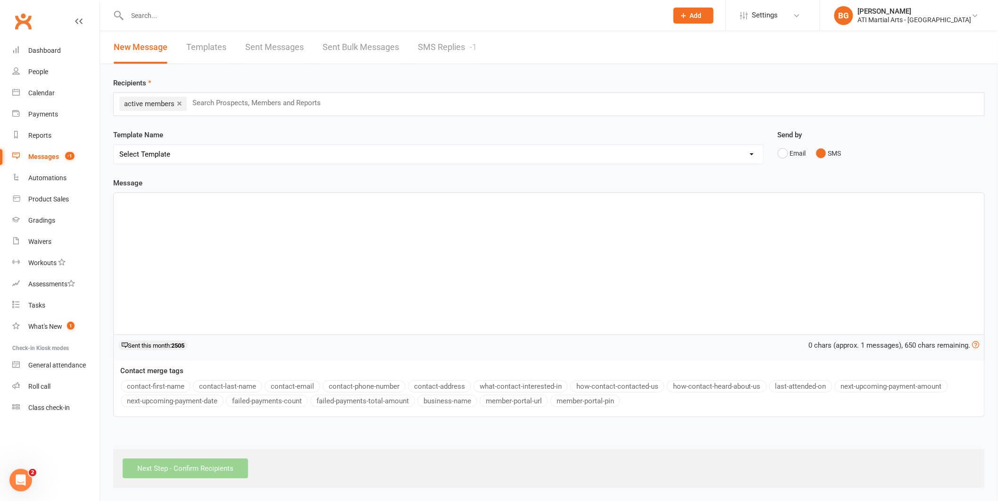
click at [805, 295] on div "﻿" at bounding box center [549, 264] width 871 height 142
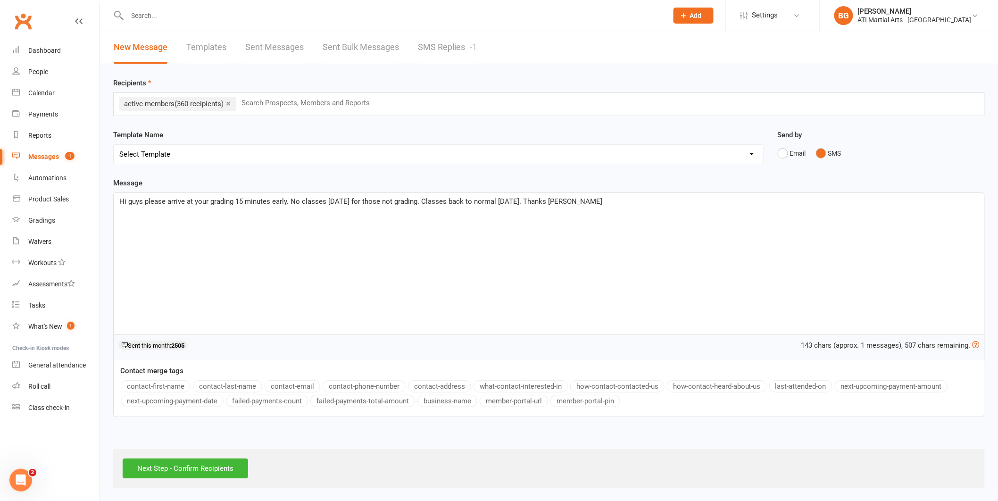
click at [286, 203] on span "Hi guys please arrive at your grading 15 minutes early. No classes today for th…" at bounding box center [360, 201] width 483 height 8
click at [697, 210] on div "Hi guys please arrive at your grading 15 minutes early today. No classes today …" at bounding box center [549, 264] width 871 height 142
click at [206, 468] on input "Next Step - Confirm Recipients" at bounding box center [185, 468] width 125 height 20
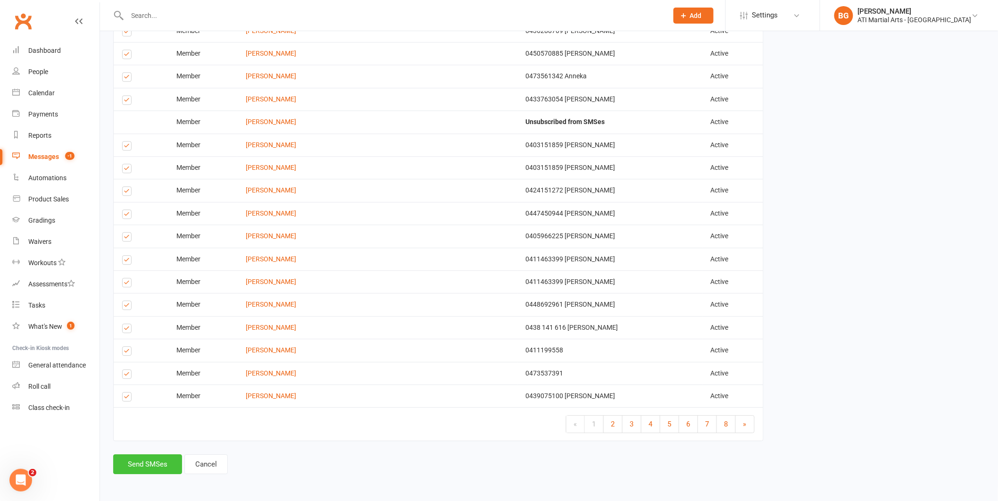
click at [169, 465] on button "Send SMSes" at bounding box center [147, 464] width 69 height 20
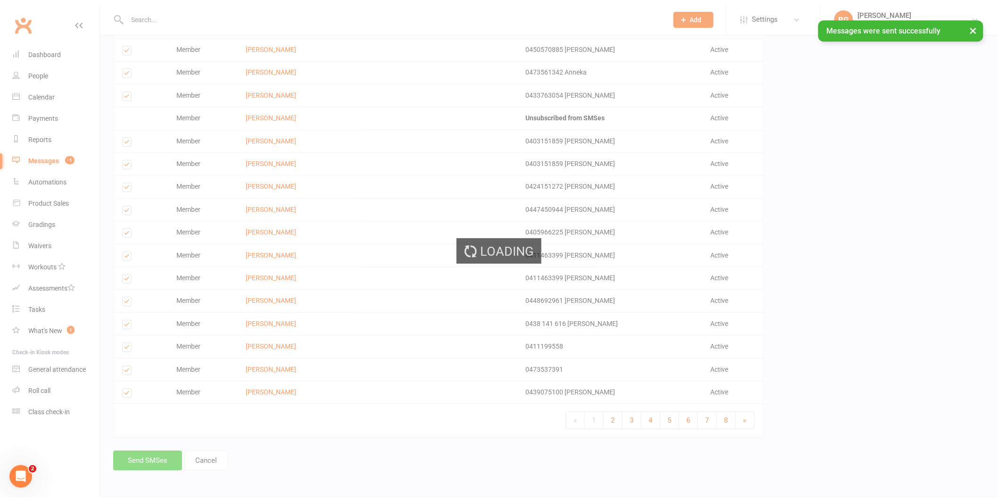
scroll to position [977, 0]
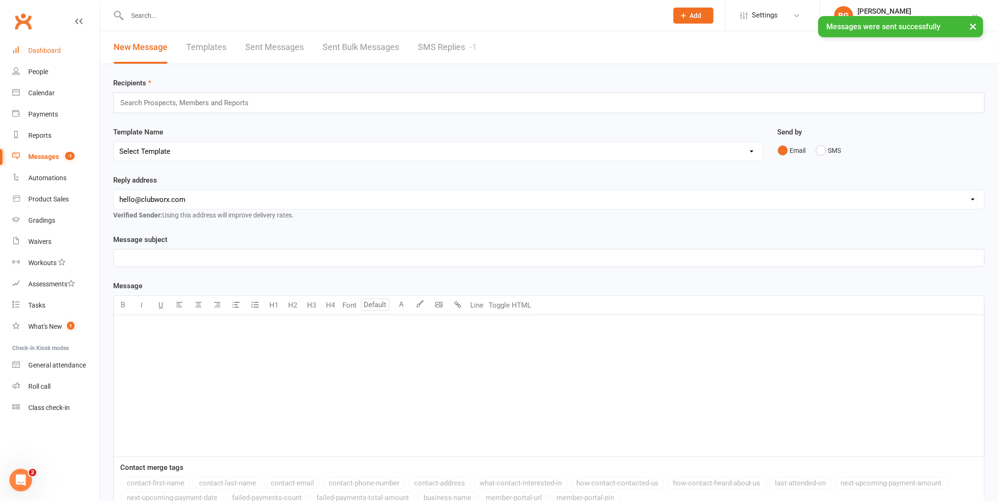
click at [47, 52] on div "Dashboard" at bounding box center [44, 51] width 33 height 8
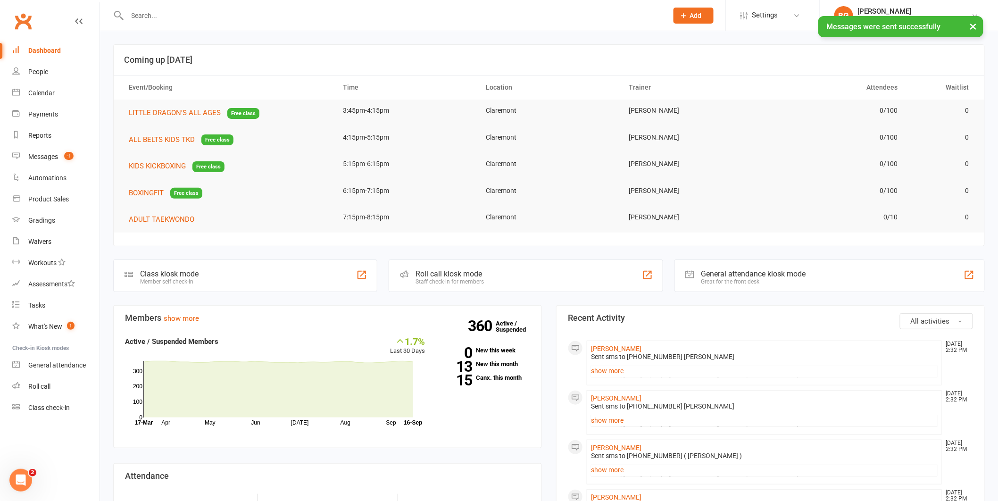
click at [143, 12] on input "text" at bounding box center [393, 15] width 537 height 13
type input "f"
click at [53, 153] on div "Messages" at bounding box center [43, 157] width 30 height 8
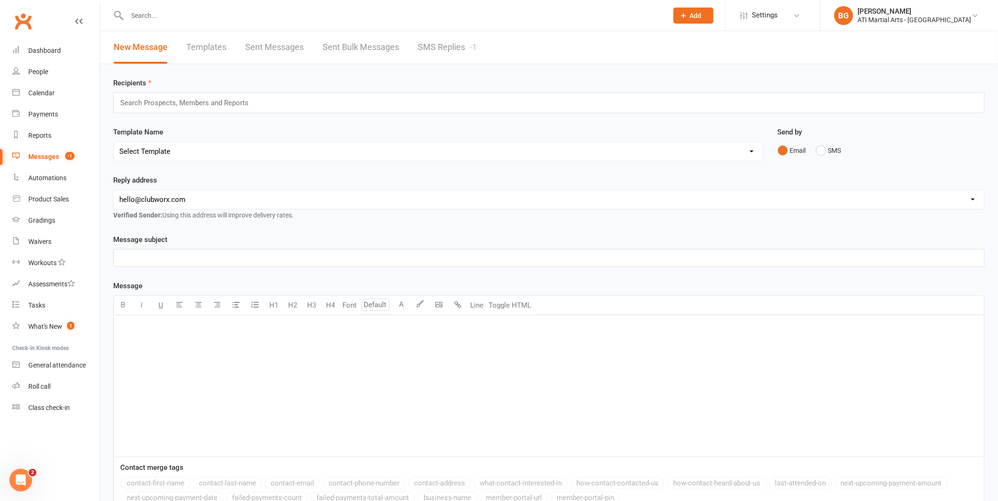
click at [331, 103] on div "Search Prospects, Members and Reports" at bounding box center [549, 102] width 872 height 21
type input "e"
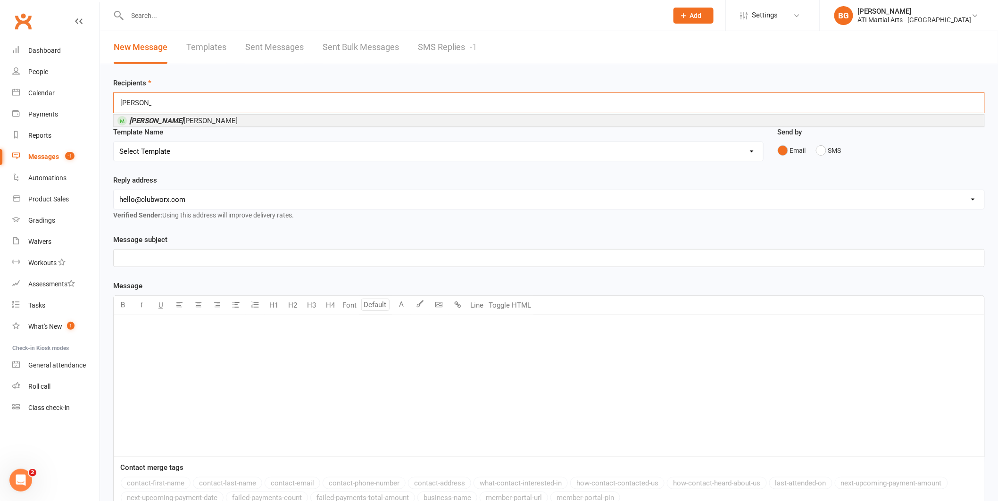
type input "desmond"
click at [206, 122] on li "Desmond Powell" at bounding box center [549, 121] width 871 height 12
click at [48, 221] on div "Gradings" at bounding box center [41, 220] width 27 height 8
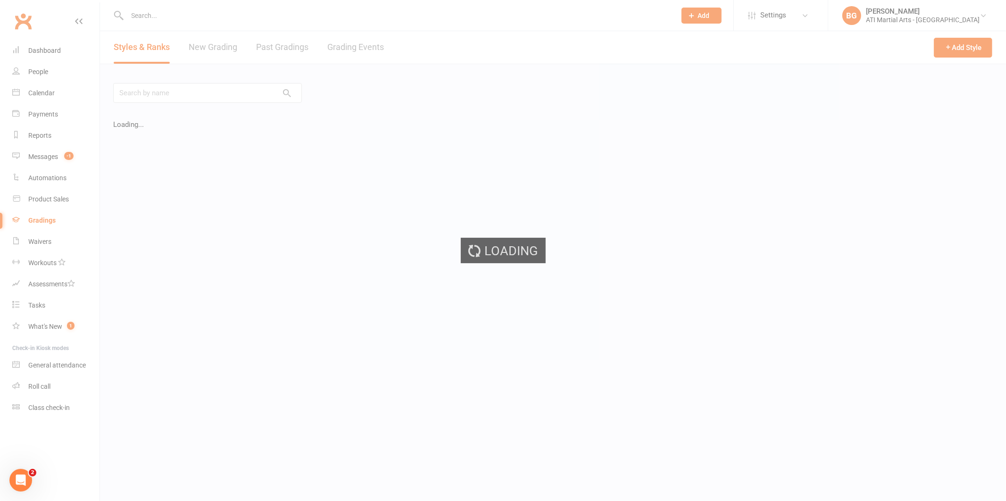
click at [368, 47] on div "Loading" at bounding box center [503, 250] width 1006 height 501
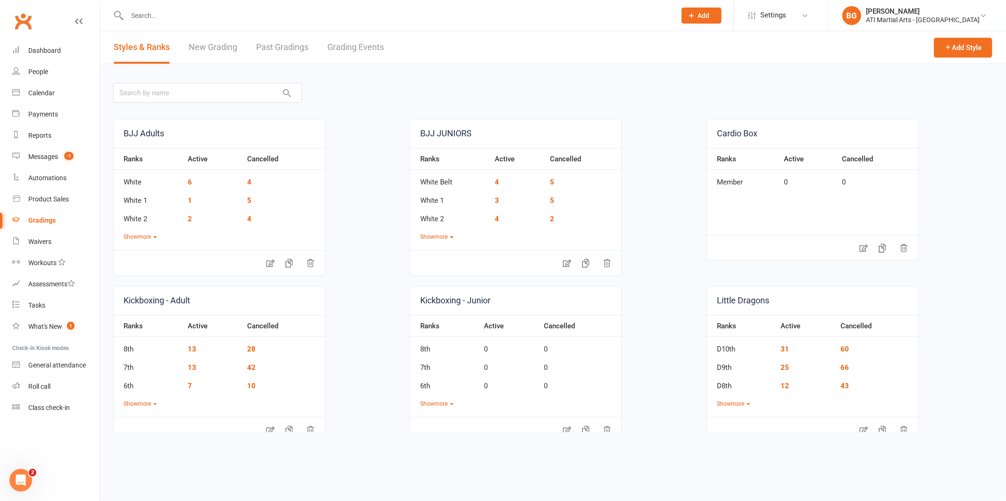
click at [354, 48] on link "Grading Events" at bounding box center [355, 47] width 57 height 33
select select "25"
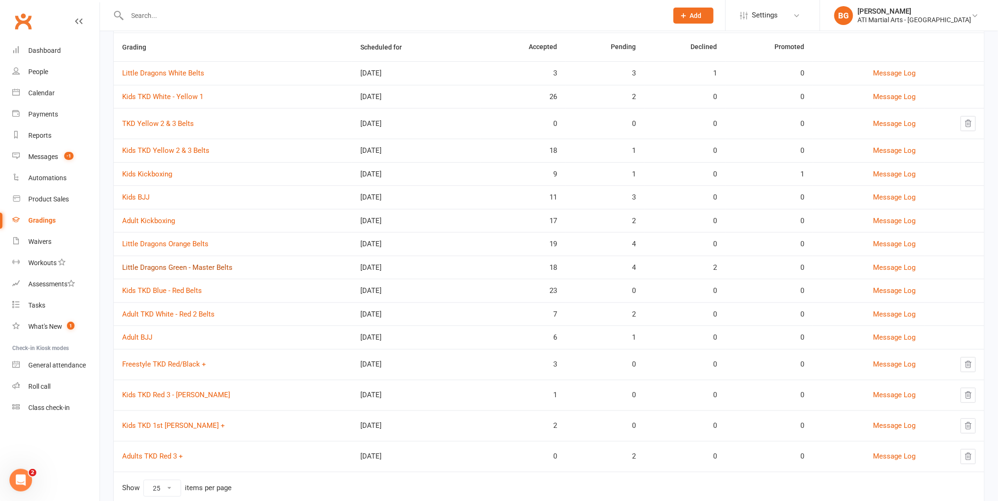
scroll to position [121, 0]
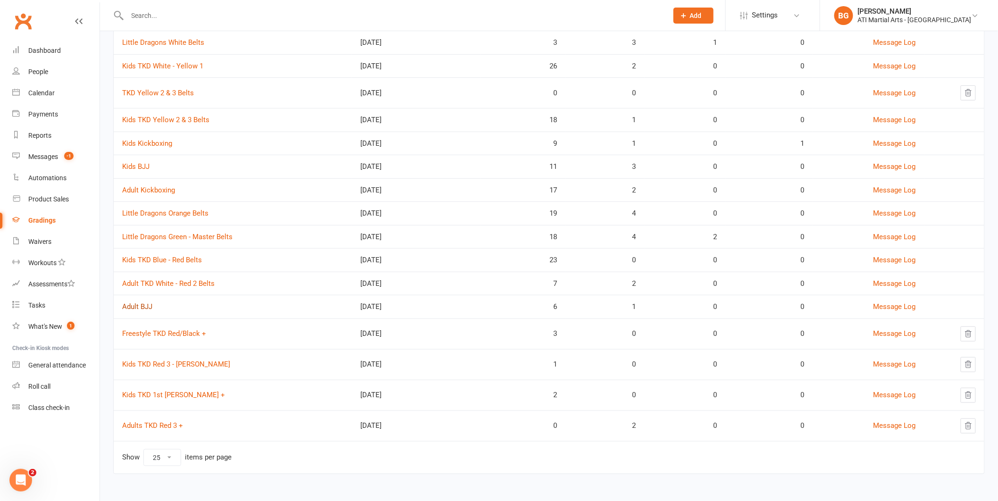
click at [139, 305] on link "Adult BJJ" at bounding box center [137, 306] width 30 height 8
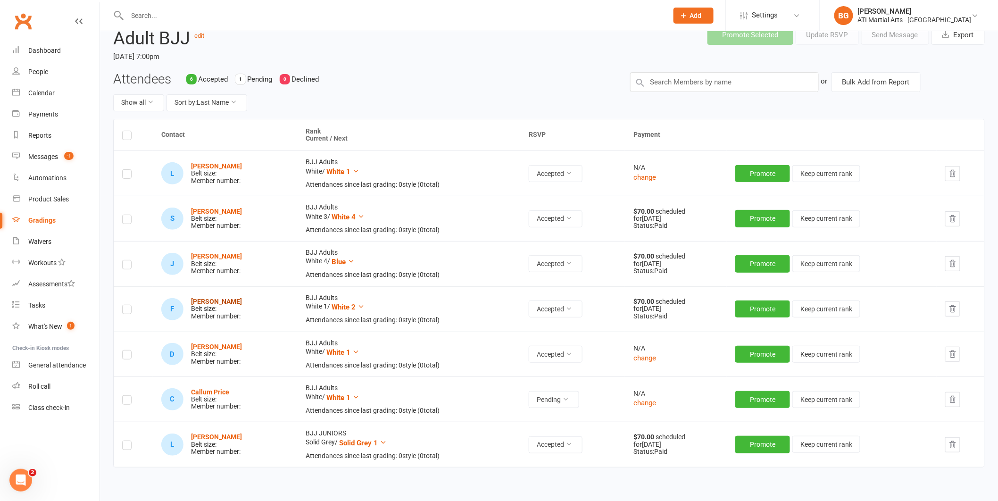
scroll to position [45, 0]
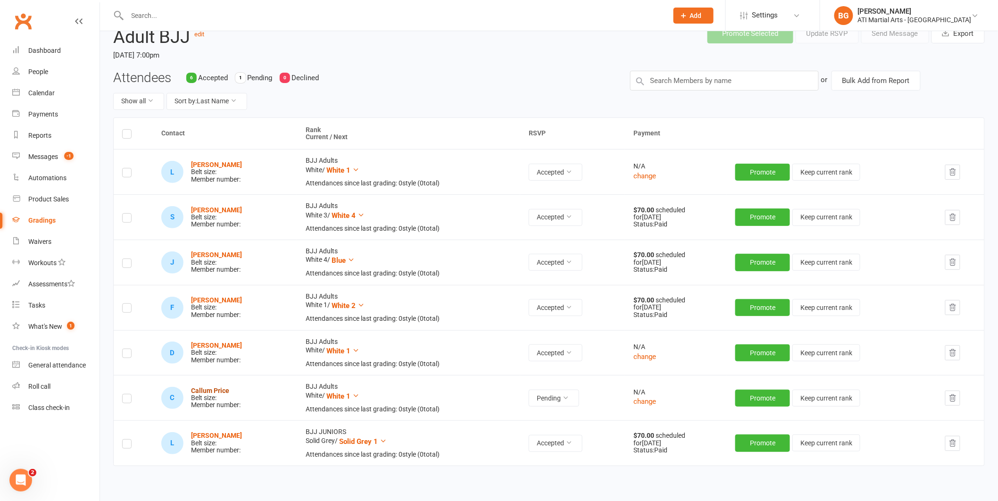
click at [212, 391] on strong "Callum Price" at bounding box center [210, 391] width 38 height 8
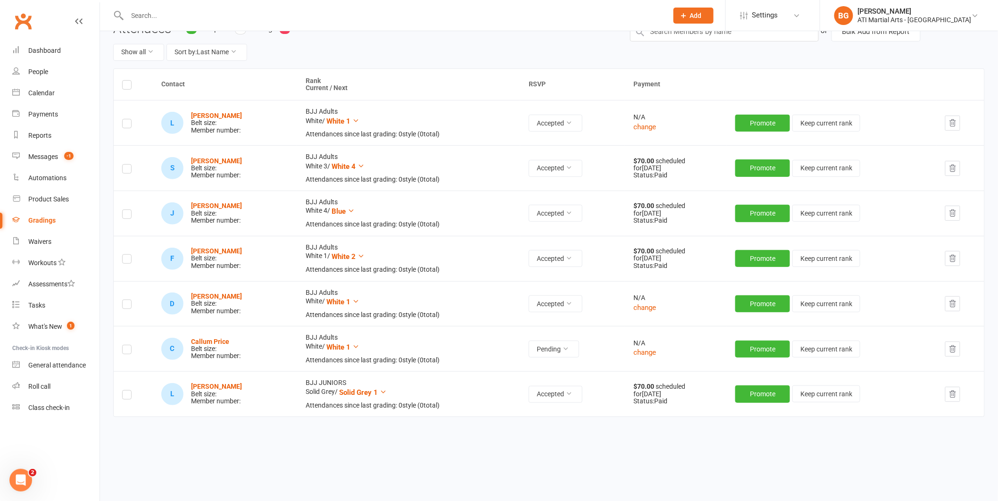
scroll to position [93, 0]
click at [209, 298] on strong "Desmond Powell" at bounding box center [216, 297] width 51 height 8
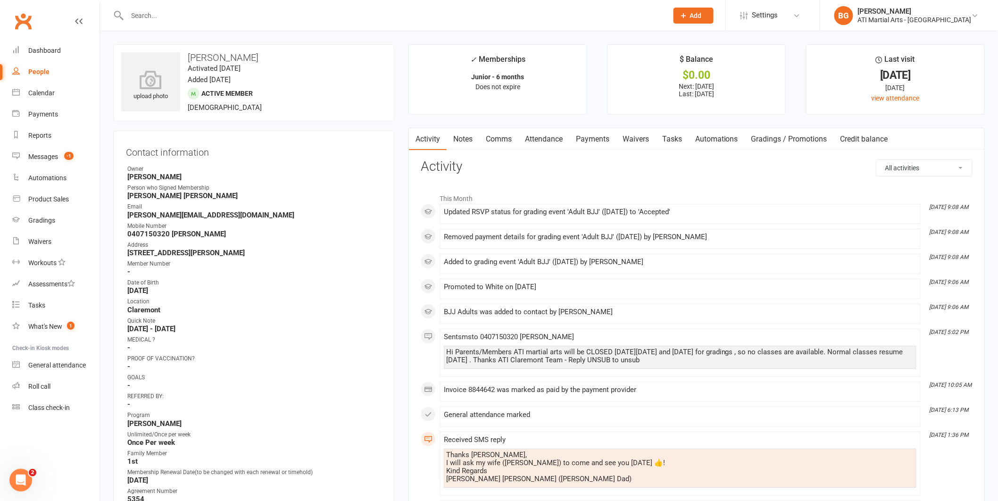
click at [591, 142] on link "Payments" at bounding box center [592, 139] width 47 height 22
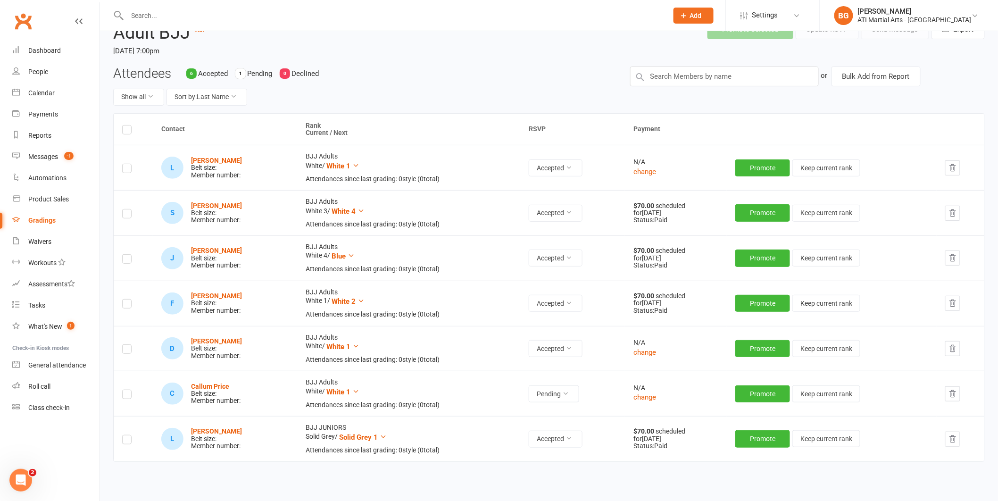
scroll to position [98, 0]
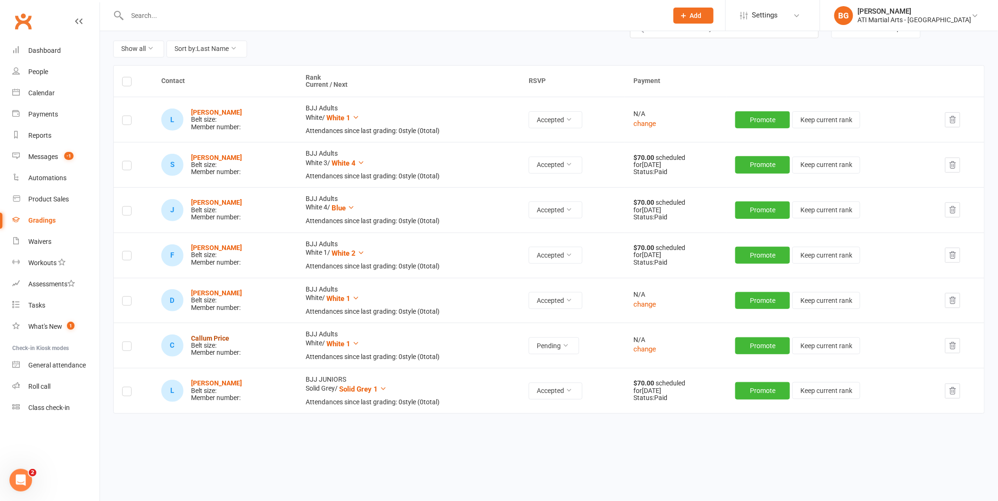
click at [217, 335] on strong "Callum Price" at bounding box center [210, 338] width 38 height 8
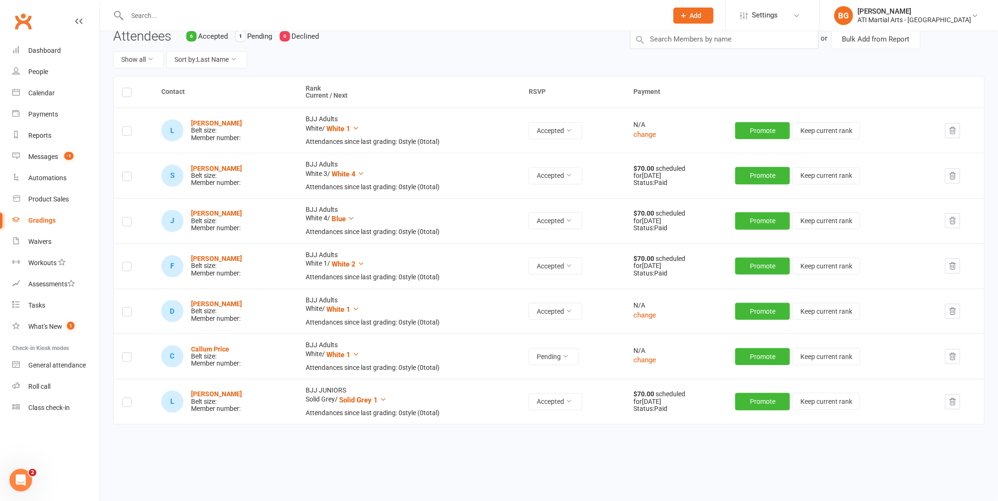
scroll to position [91, 0]
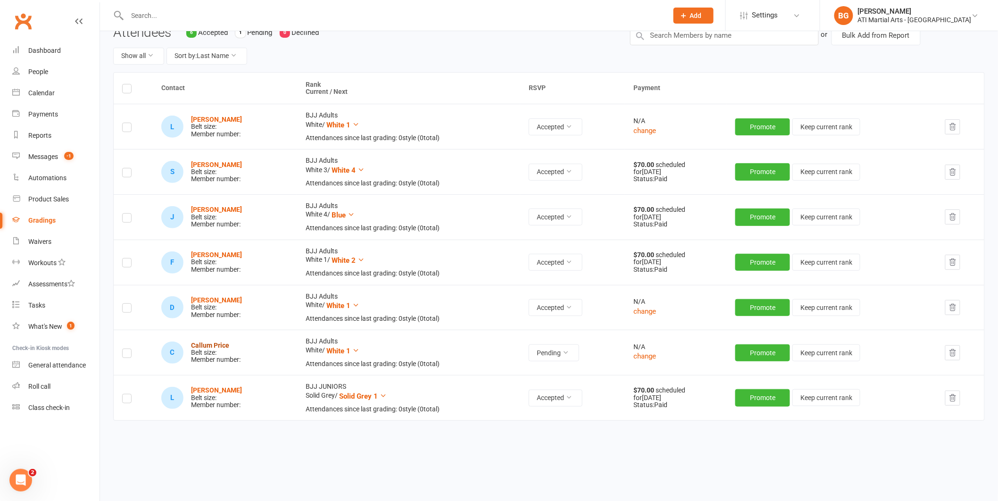
click at [218, 345] on strong "Callum Price" at bounding box center [210, 345] width 38 height 8
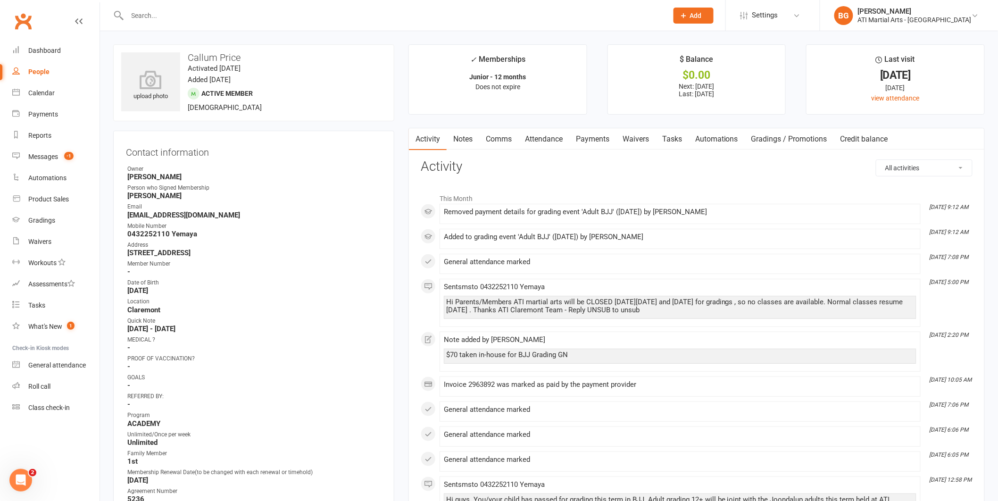
click at [590, 143] on link "Payments" at bounding box center [592, 139] width 47 height 22
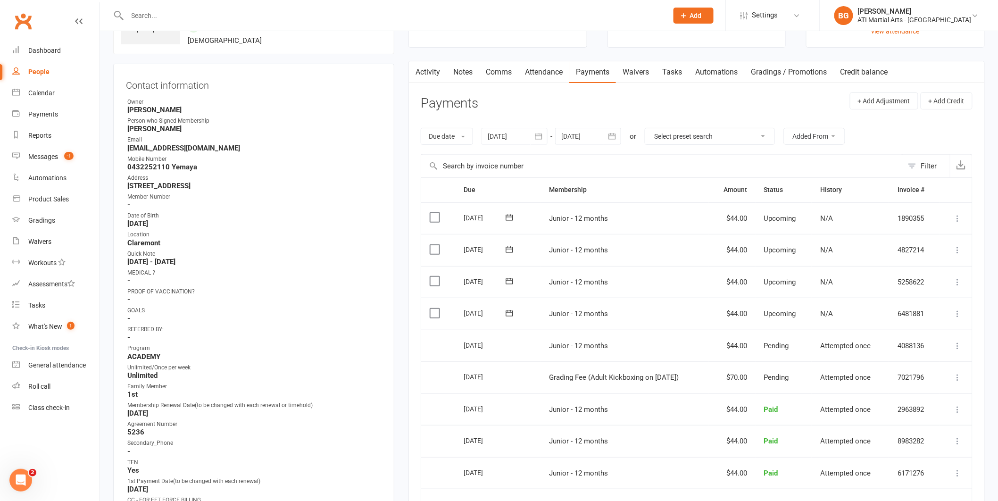
scroll to position [83, 0]
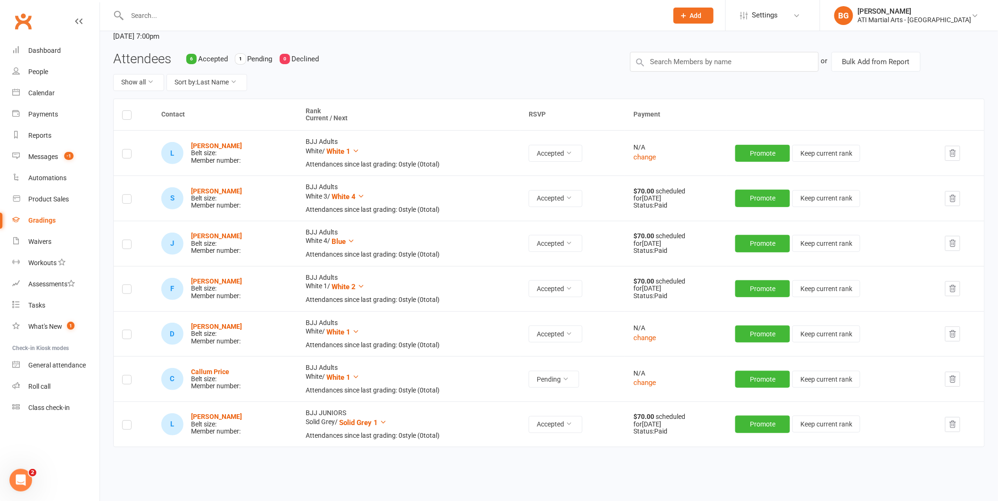
scroll to position [98, 0]
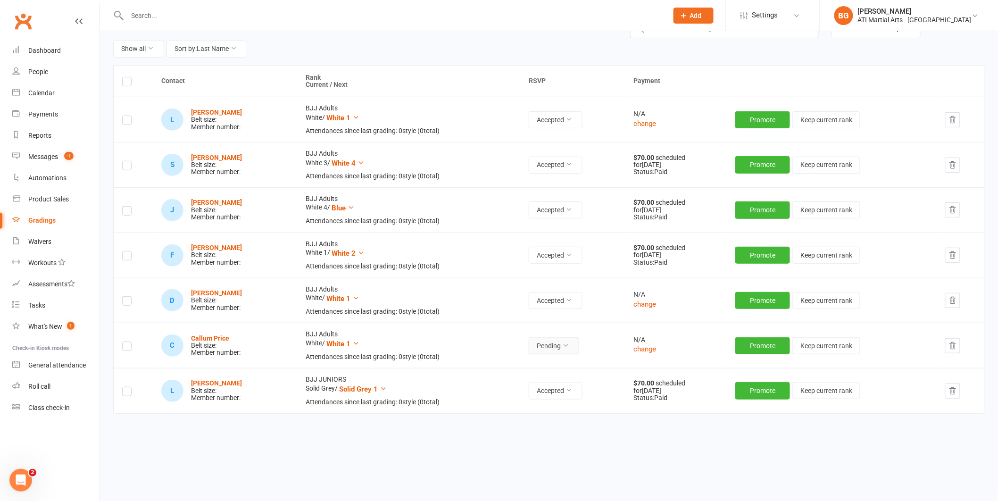
click at [568, 350] on button "Pending" at bounding box center [554, 345] width 50 height 17
click at [217, 339] on strong "Callum Price" at bounding box center [210, 338] width 38 height 8
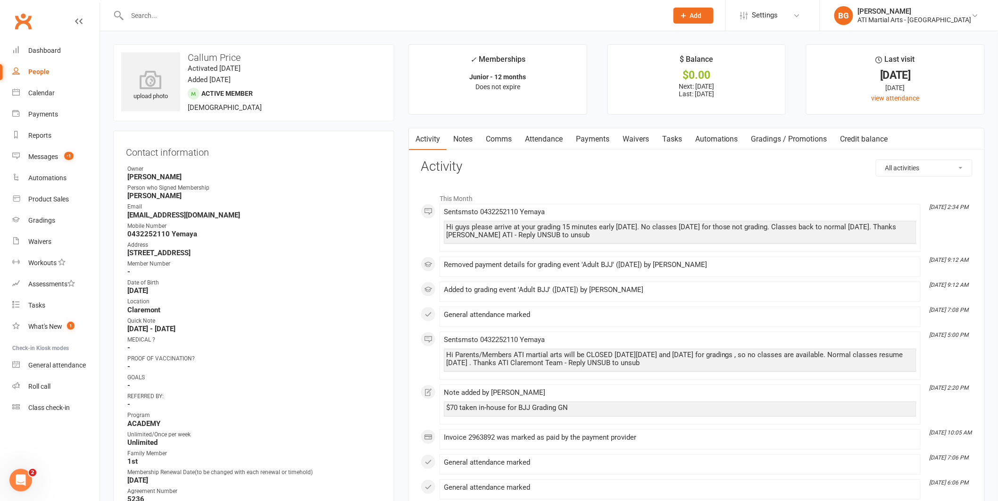
click at [599, 133] on link "Payments" at bounding box center [592, 139] width 47 height 22
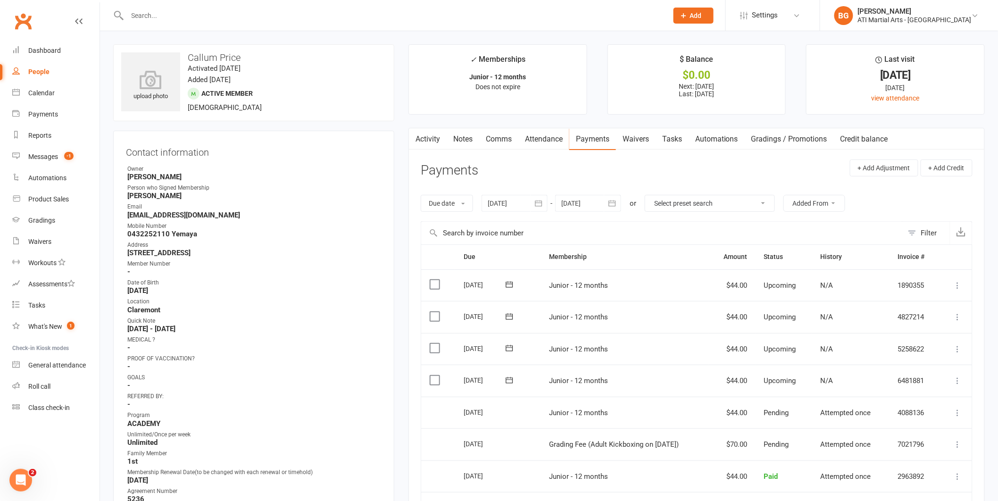
click at [222, 23] on div at bounding box center [387, 15] width 548 height 31
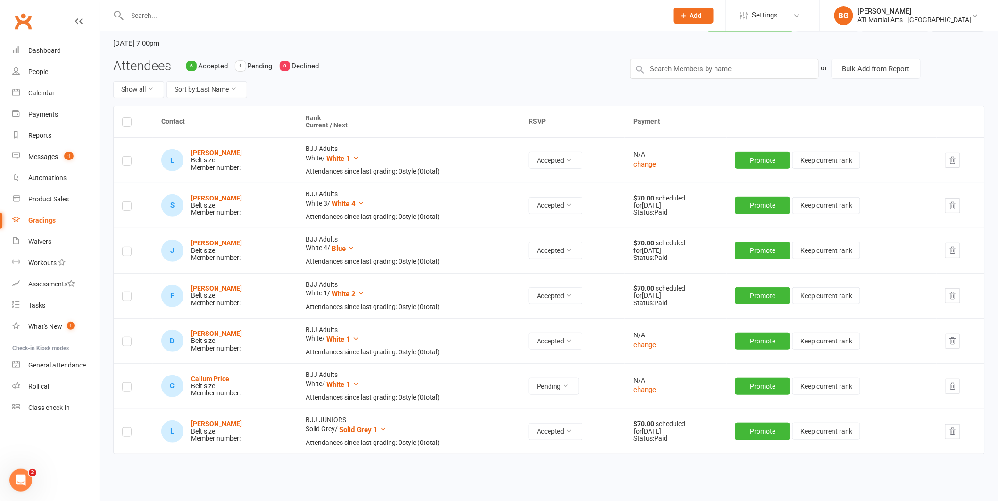
scroll to position [86, 0]
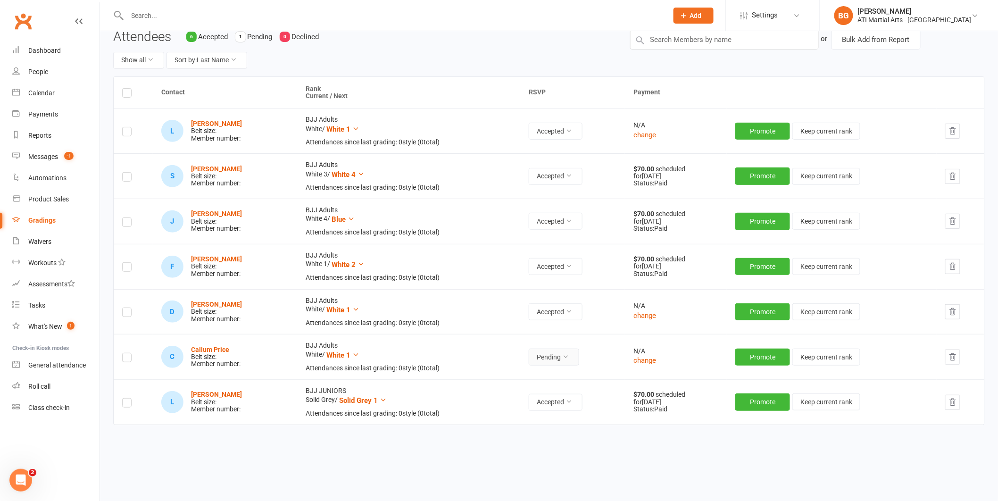
click at [549, 361] on button "Pending" at bounding box center [554, 357] width 50 height 17
click at [542, 376] on link "Accepted" at bounding box center [527, 378] width 93 height 19
click at [216, 348] on strong "Callum Price" at bounding box center [210, 350] width 38 height 8
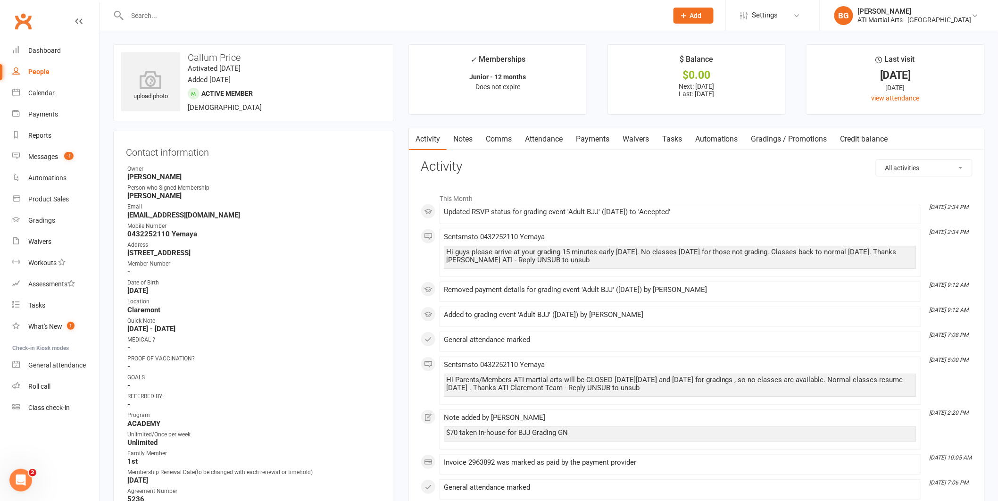
click at [586, 141] on link "Payments" at bounding box center [592, 139] width 47 height 22
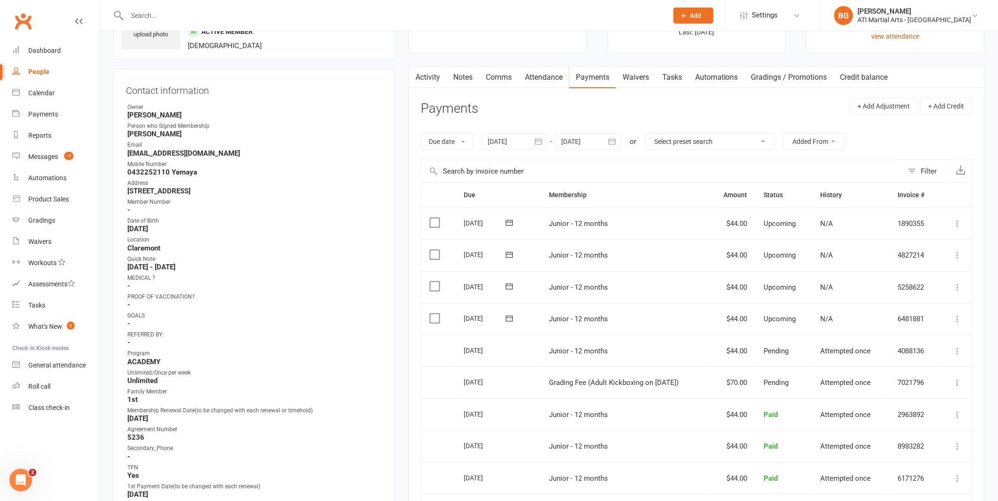
scroll to position [69, 0]
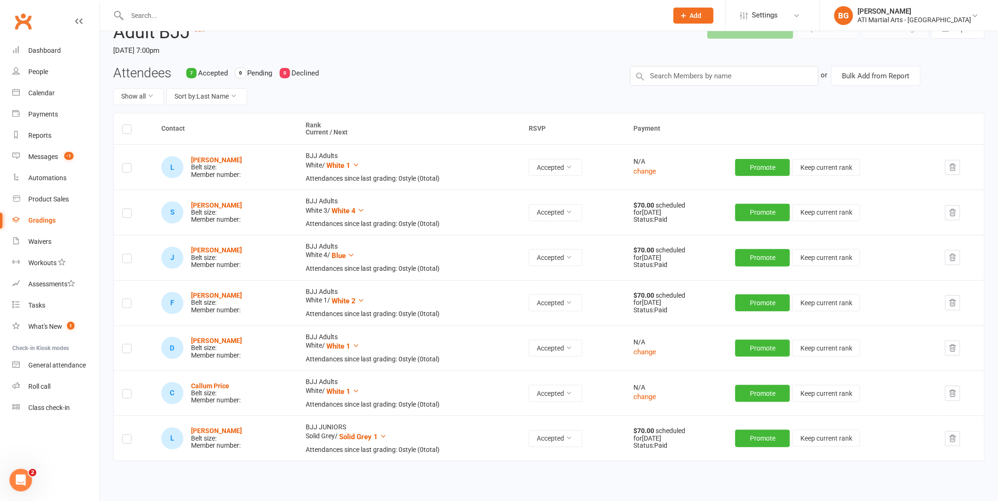
scroll to position [98, 0]
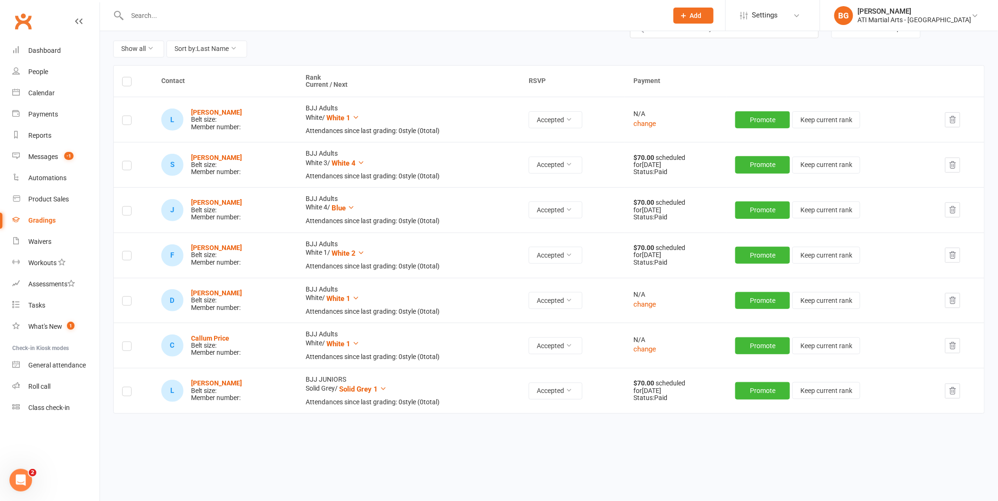
select select "25"
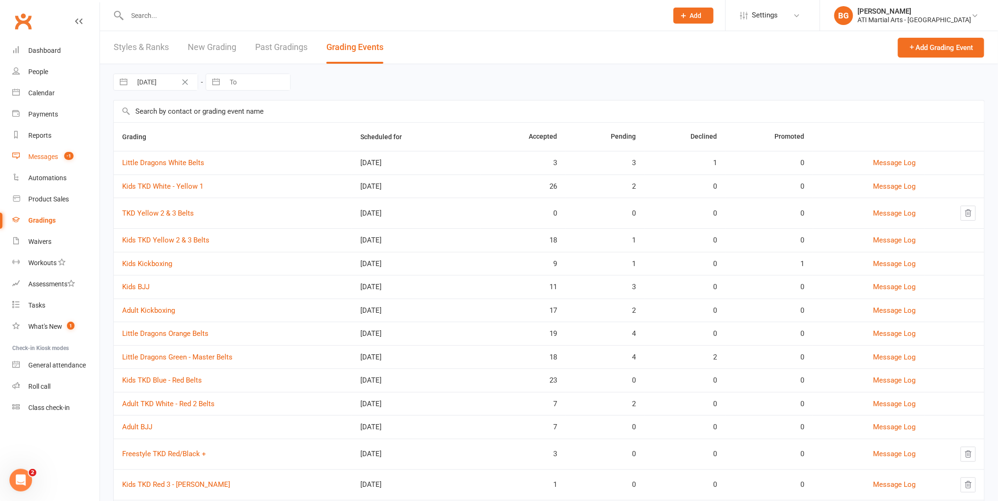
click at [61, 164] on link "Messages -1" at bounding box center [55, 156] width 87 height 21
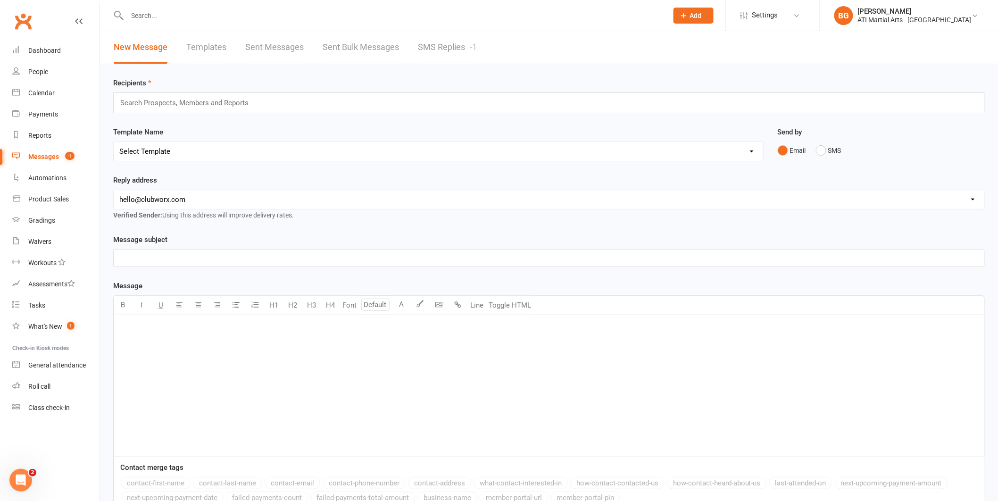
click at [349, 103] on div "Search Prospects, Members and Reports" at bounding box center [549, 102] width 872 height 21
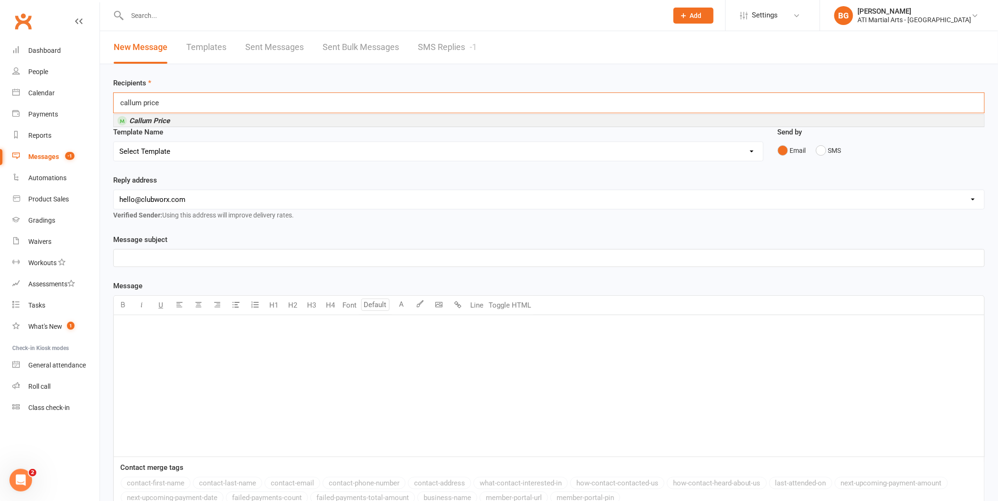
type input "callum price"
click at [159, 117] on em "Callum Price" at bounding box center [149, 121] width 41 height 8
type input "desmond"
click at [196, 126] on li "Desmond Powell" at bounding box center [549, 123] width 871 height 12
type input "layth alt"
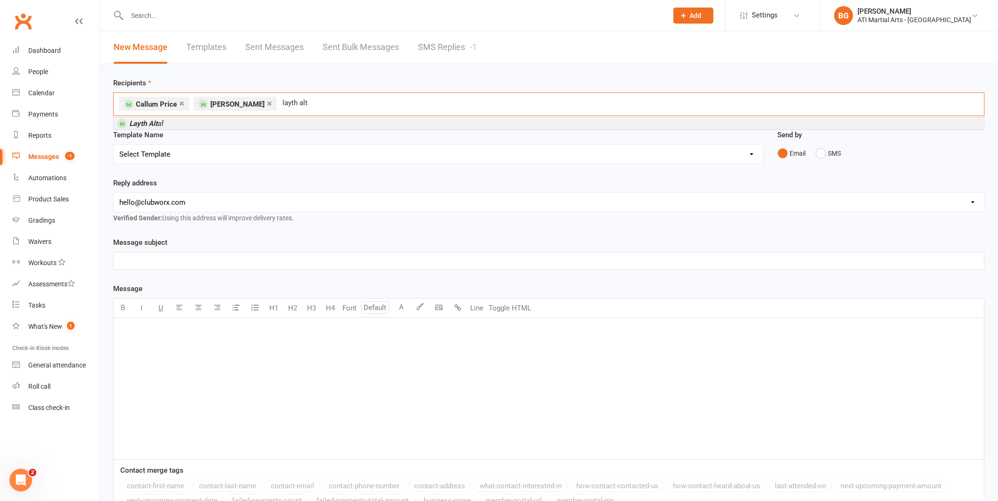
click at [141, 122] on em "Layth Alt" at bounding box center [143, 123] width 28 height 8
type input "finn bux"
click at [196, 124] on li "Finn Bux ton" at bounding box center [549, 123] width 871 height 12
type input "lachlan shad"
click at [168, 121] on em "Lachlan Shad" at bounding box center [150, 123] width 42 height 8
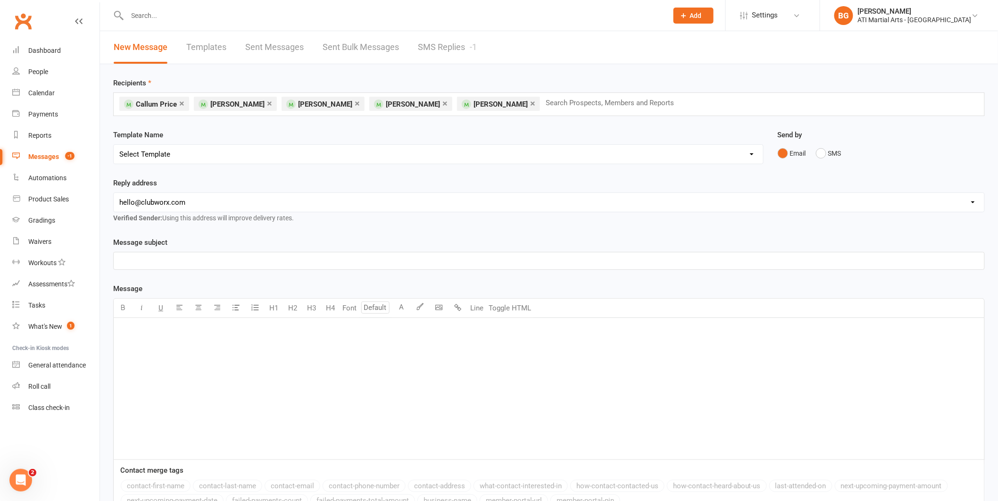
click at [842, 152] on div "Email SMS" at bounding box center [882, 153] width 208 height 18
click at [830, 149] on button "SMS" at bounding box center [828, 153] width 25 height 18
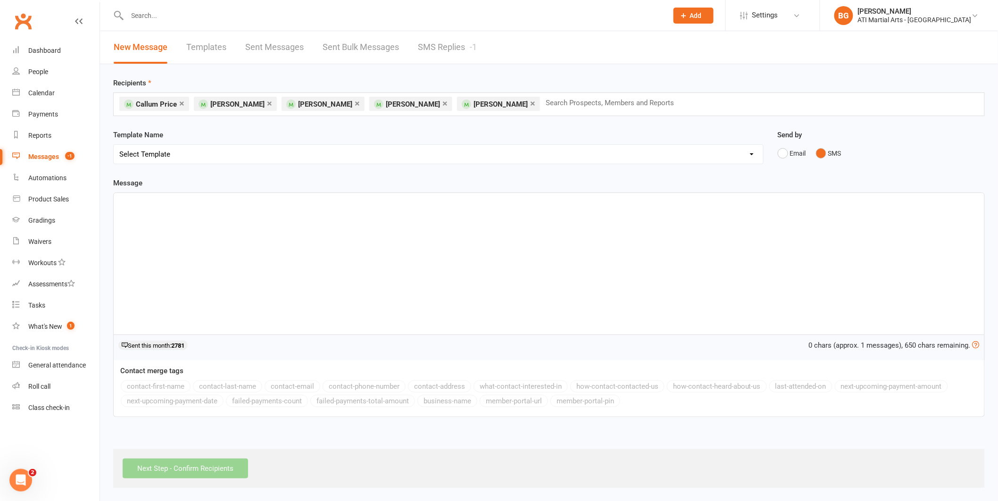
click at [766, 285] on div "﻿" at bounding box center [549, 264] width 871 height 142
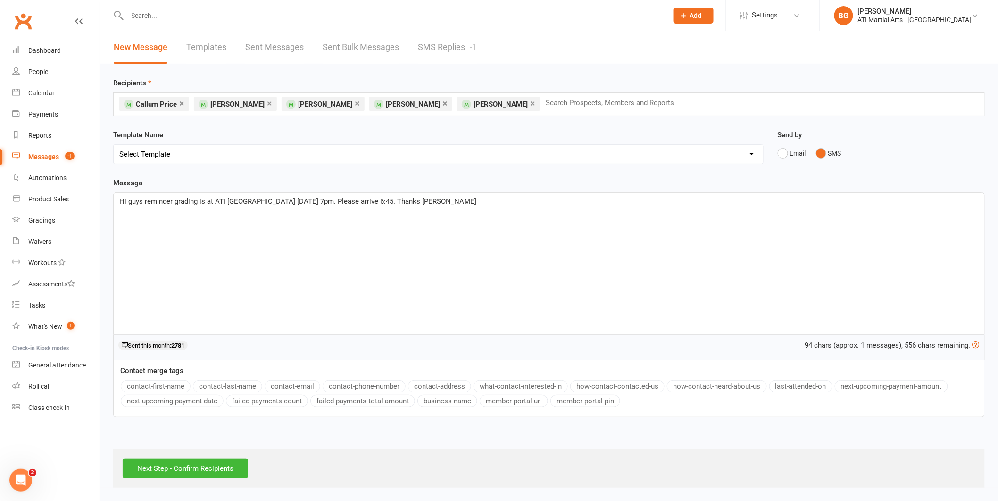
scroll to position [1, 0]
click at [224, 464] on input "Next Step - Confirm Recipients" at bounding box center [185, 468] width 125 height 20
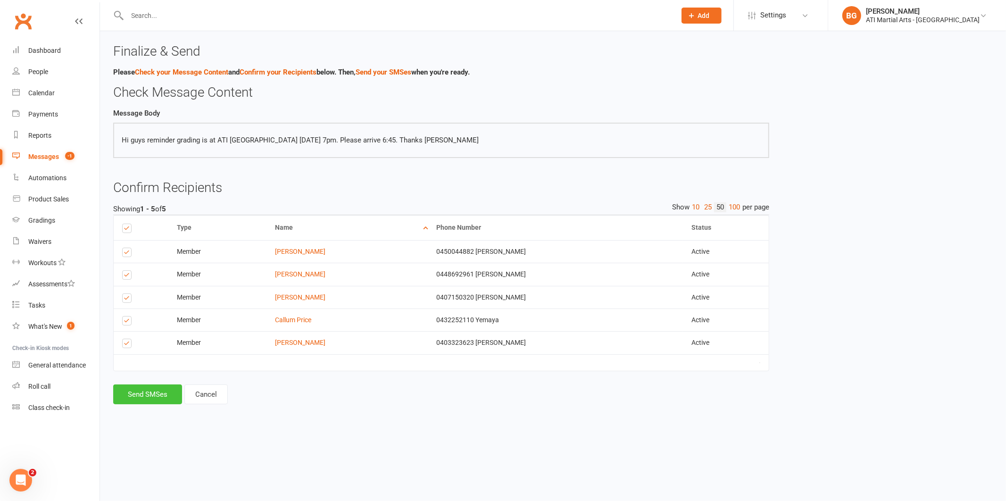
click at [149, 401] on button "Send SMSes" at bounding box center [147, 394] width 69 height 20
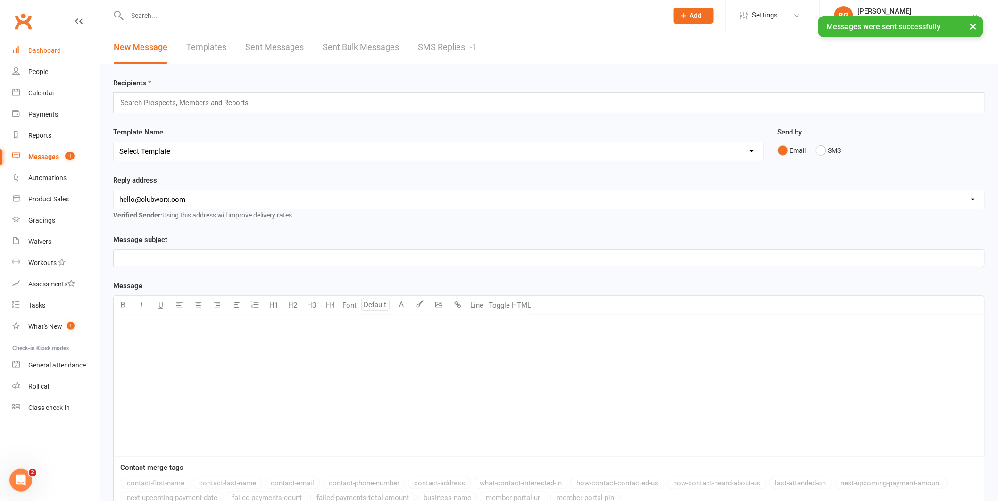
click at [79, 45] on link "Dashboard" at bounding box center [55, 50] width 87 height 21
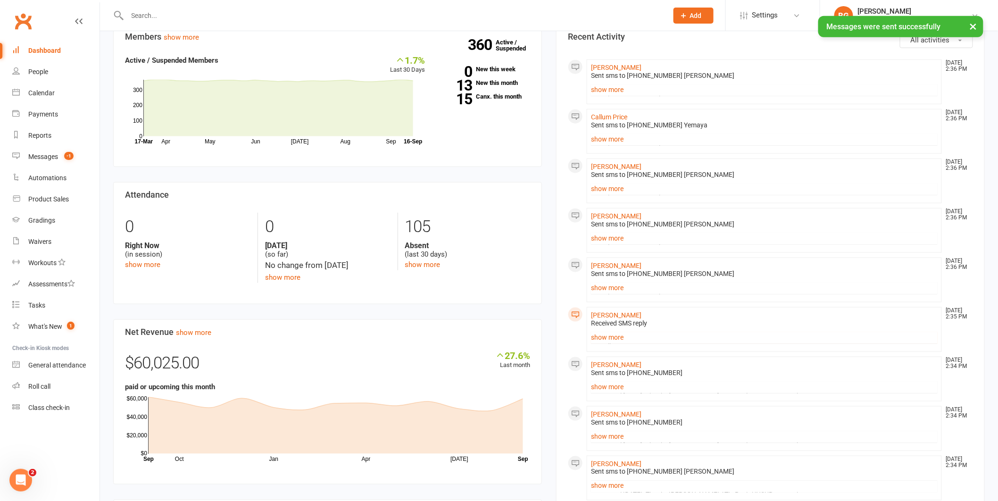
scroll to position [399, 0]
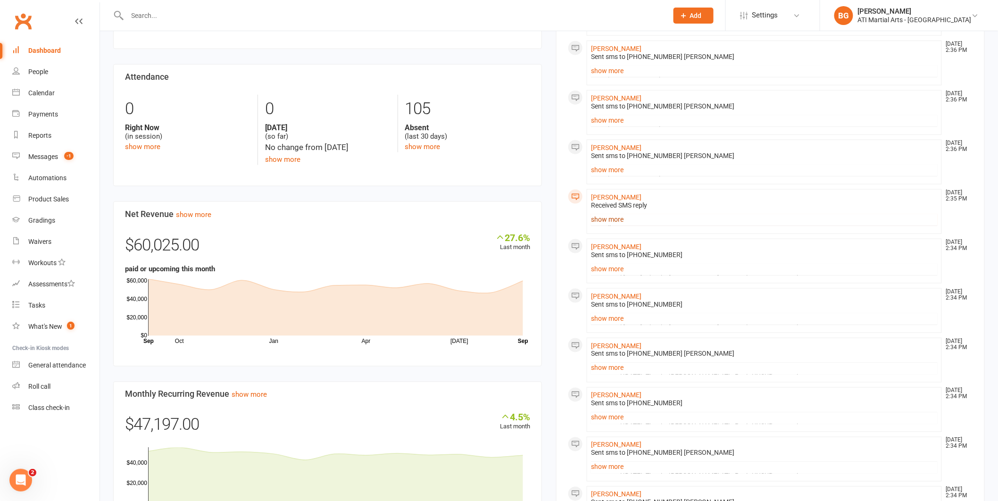
click at [594, 222] on link "show more" at bounding box center [764, 219] width 347 height 13
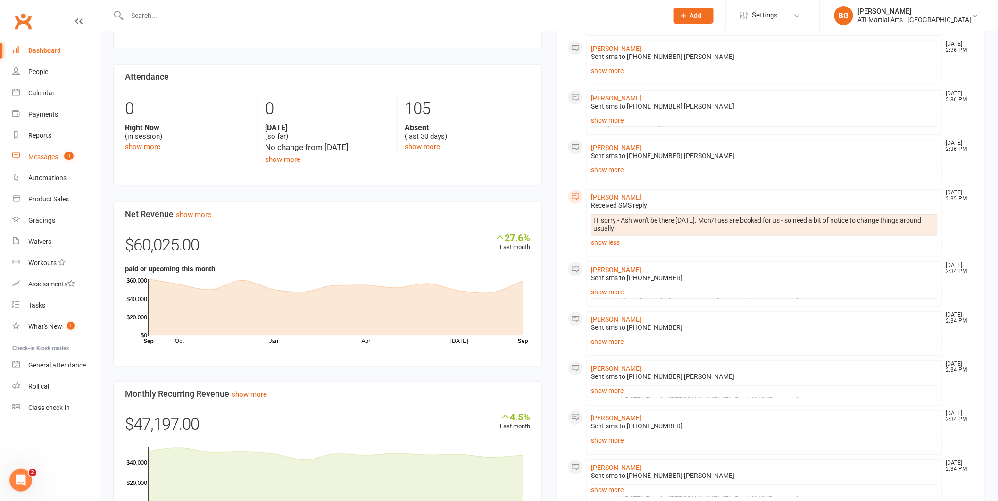
click at [34, 161] on link "Messages -1" at bounding box center [55, 156] width 87 height 21
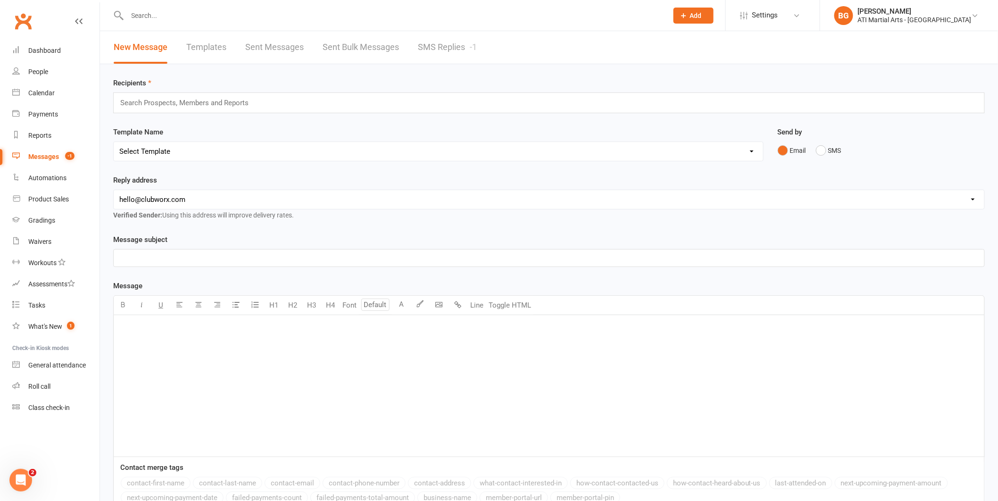
click at [438, 55] on link "SMS Replies -1" at bounding box center [447, 47] width 59 height 33
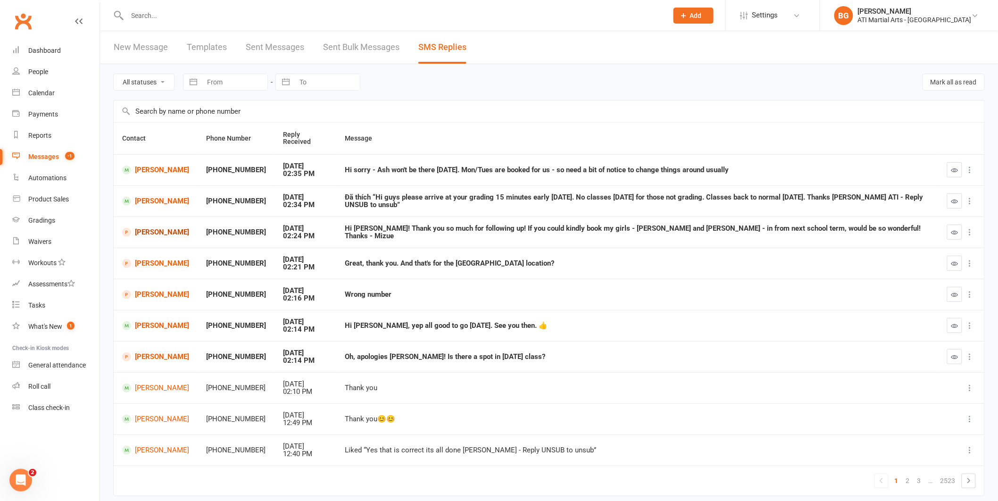
click at [157, 229] on link "[PERSON_NAME]" at bounding box center [155, 232] width 67 height 9
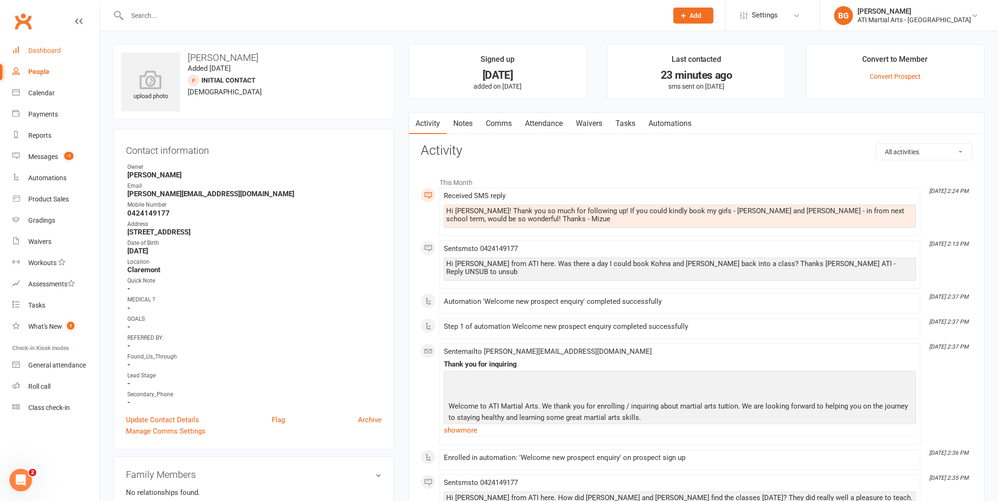
click at [68, 43] on link "Dashboard" at bounding box center [55, 50] width 87 height 21
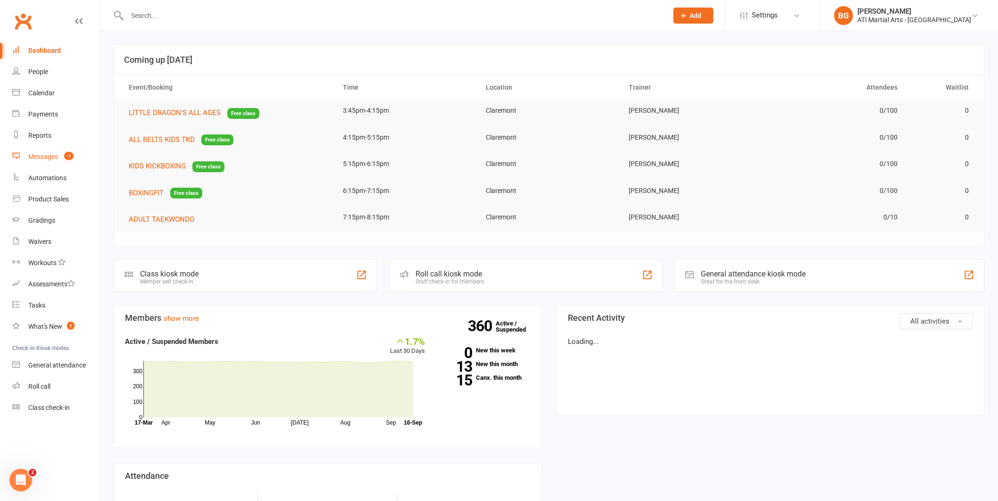
click at [36, 154] on div "Messages" at bounding box center [43, 157] width 30 height 8
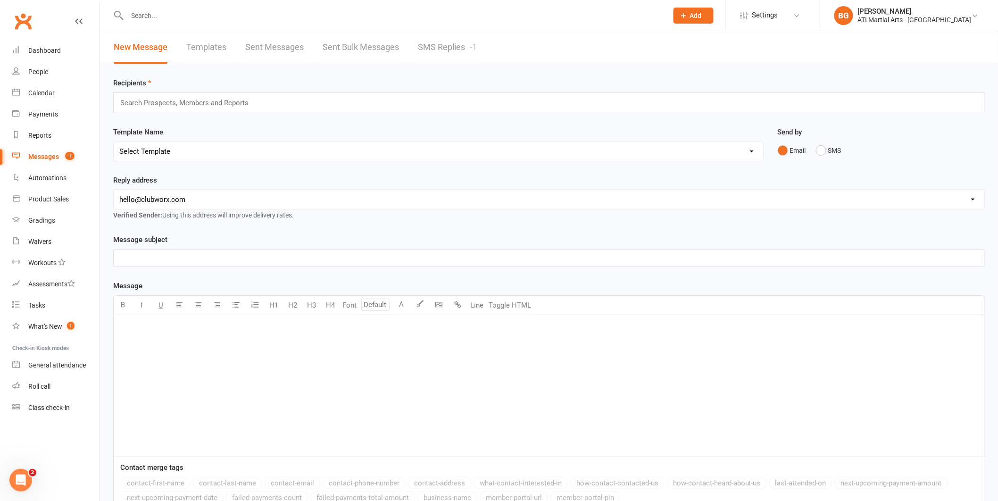
click at [199, 13] on input "text" at bounding box center [393, 15] width 537 height 13
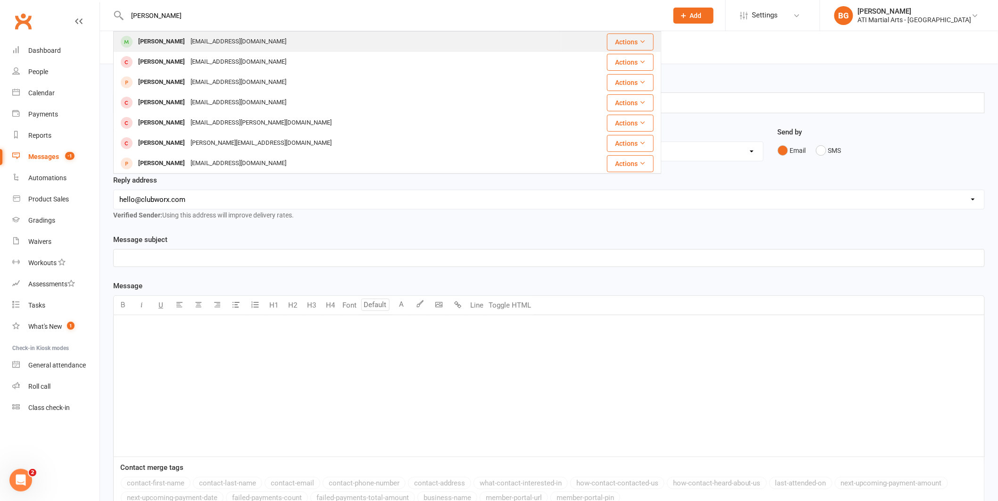
type input "sophia owen"
click at [174, 47] on div "Sophia Owen" at bounding box center [161, 42] width 52 height 14
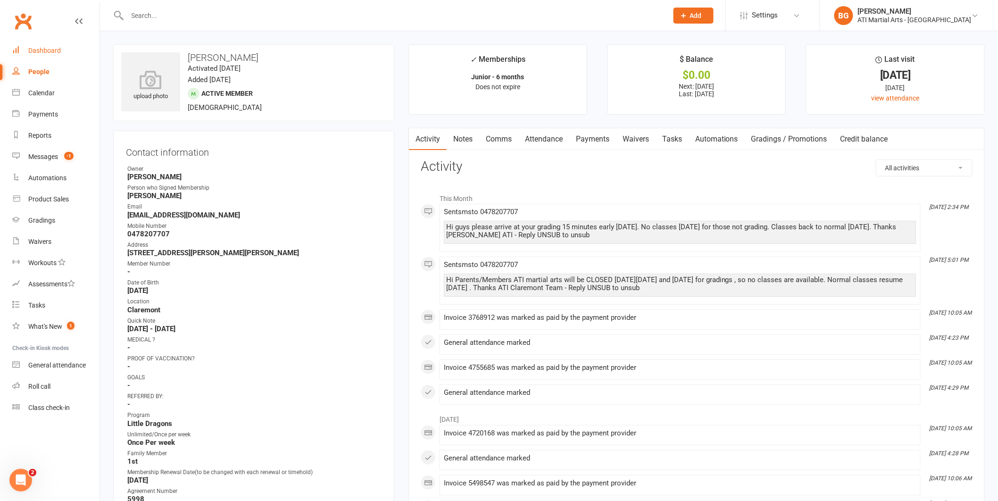
click at [55, 47] on div "Dashboard" at bounding box center [44, 51] width 33 height 8
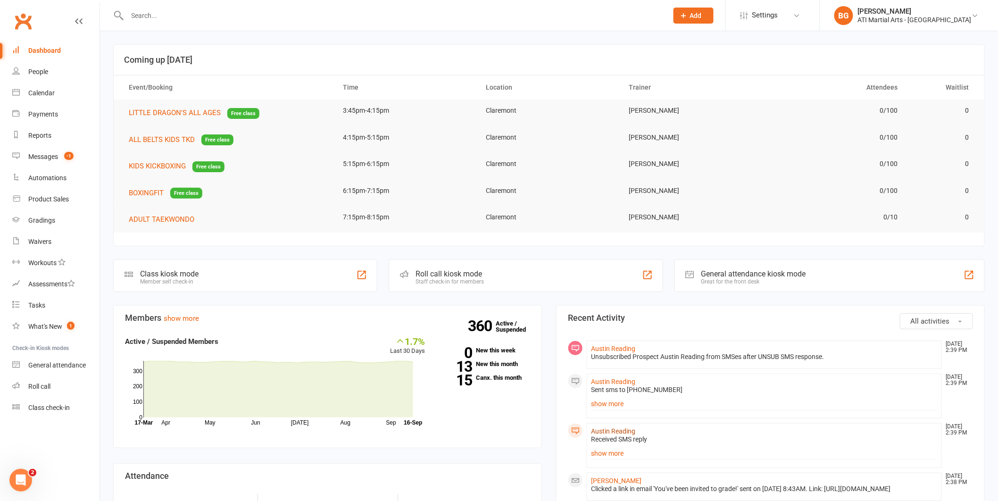
click at [608, 427] on link "Austin Reading" at bounding box center [613, 431] width 44 height 8
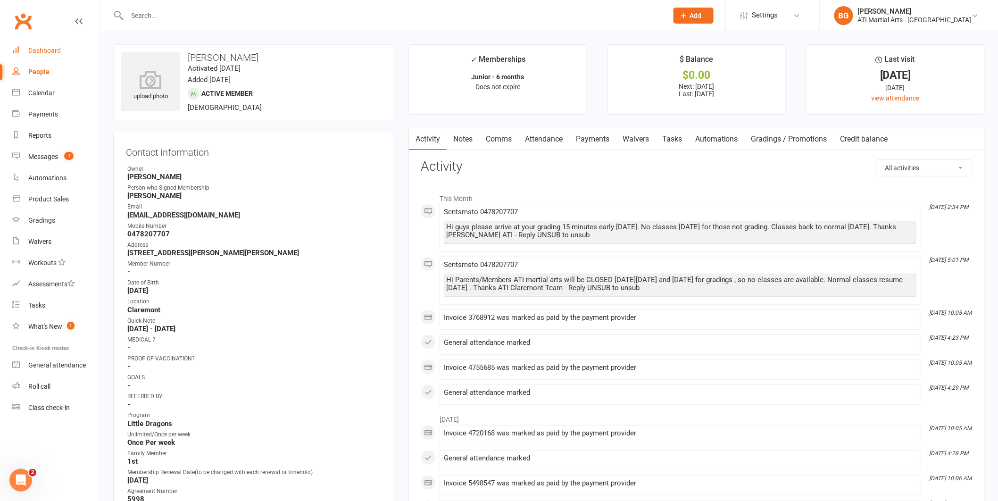
click at [26, 51] on link "Dashboard" at bounding box center [55, 50] width 87 height 21
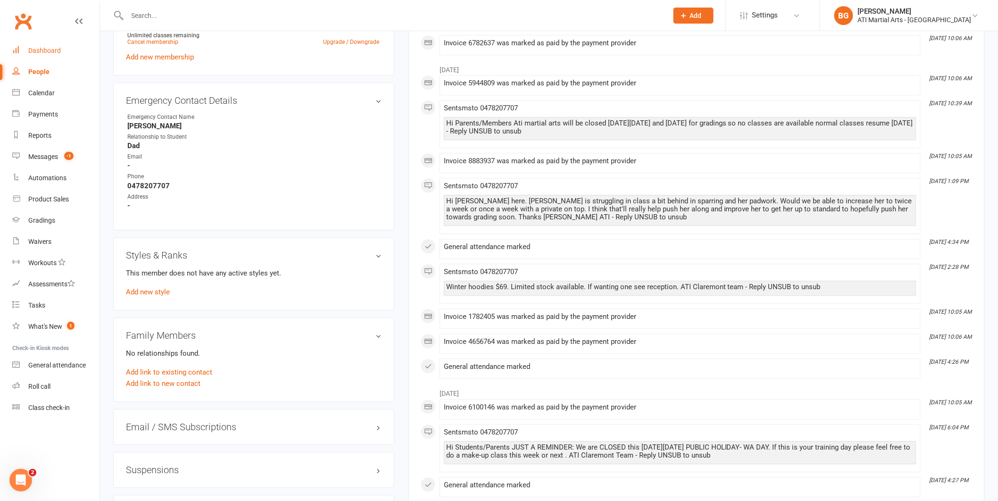
scroll to position [887, 0]
click at [26, 58] on link "Dashboard" at bounding box center [55, 50] width 87 height 21
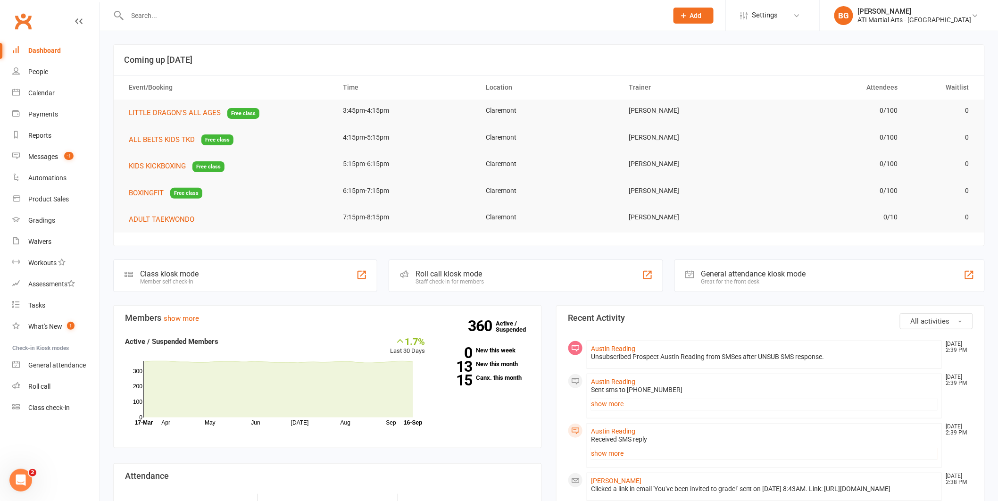
click at [596, 451] on link "show more" at bounding box center [764, 453] width 347 height 13
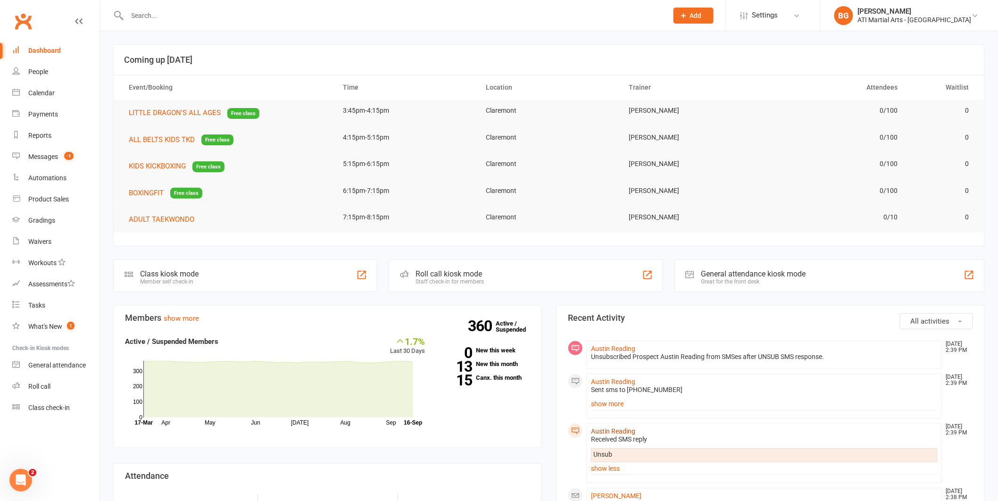
click at [603, 431] on link "Austin Reading" at bounding box center [613, 431] width 44 height 8
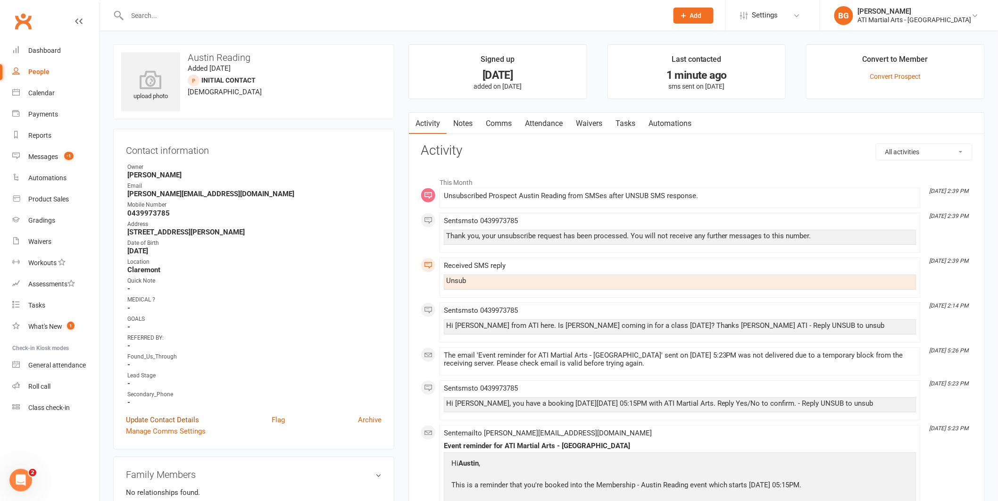
click at [173, 414] on link "Update Contact Details" at bounding box center [162, 419] width 73 height 11
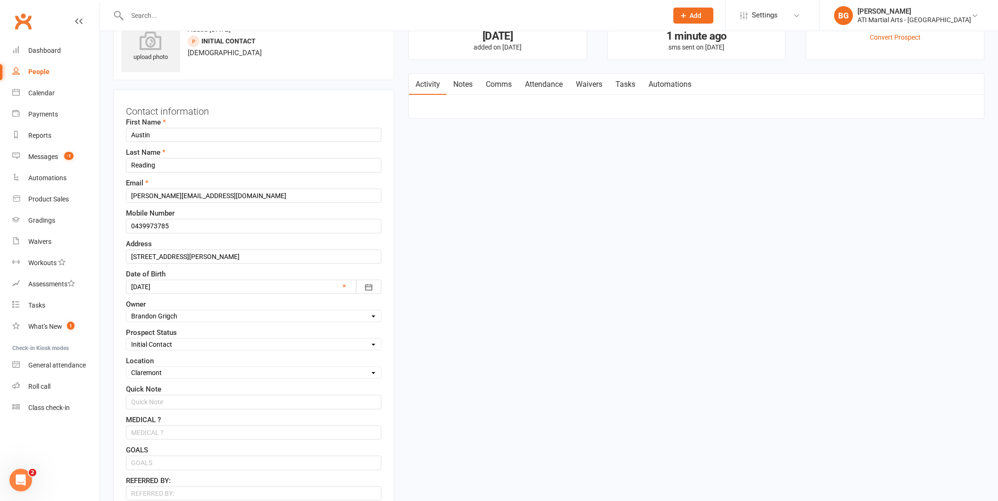
scroll to position [44, 0]
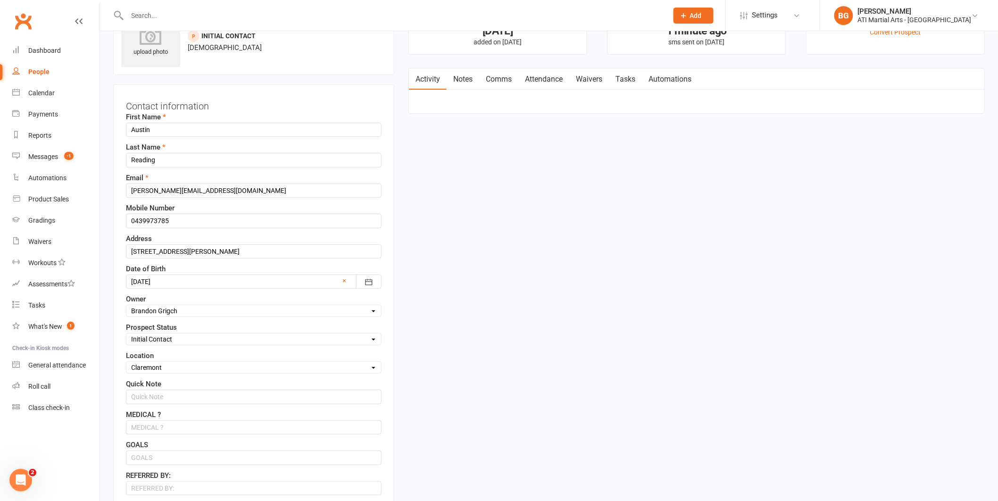
click at [181, 343] on select "Select Initial Contact Follow-up Call Follow-up Email Almost Ready Not Ready No…" at bounding box center [253, 339] width 255 height 10
select select "Not interested"
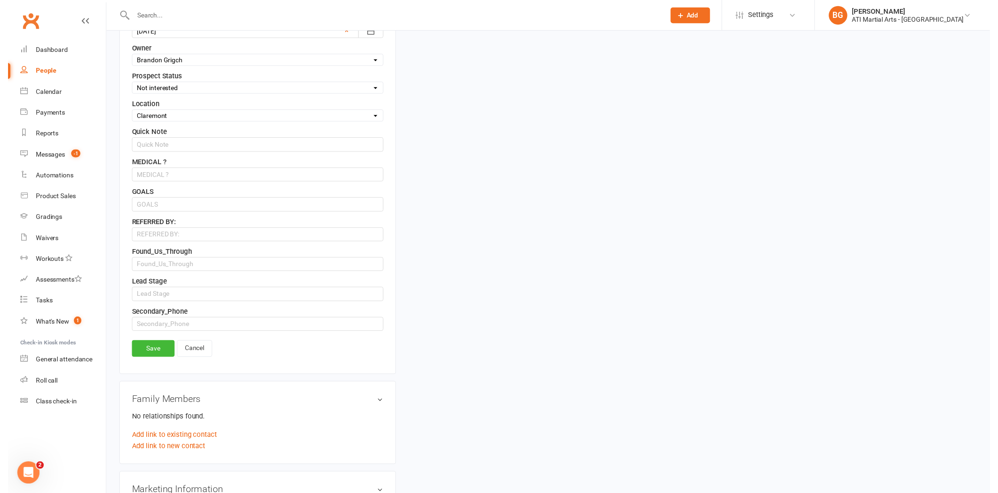
scroll to position [373, 0]
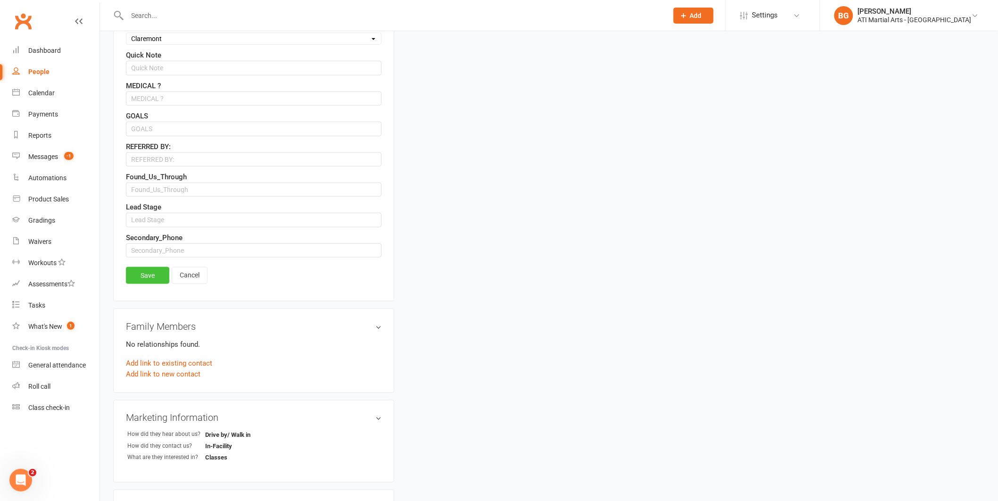
click at [150, 279] on link "Save" at bounding box center [147, 275] width 43 height 17
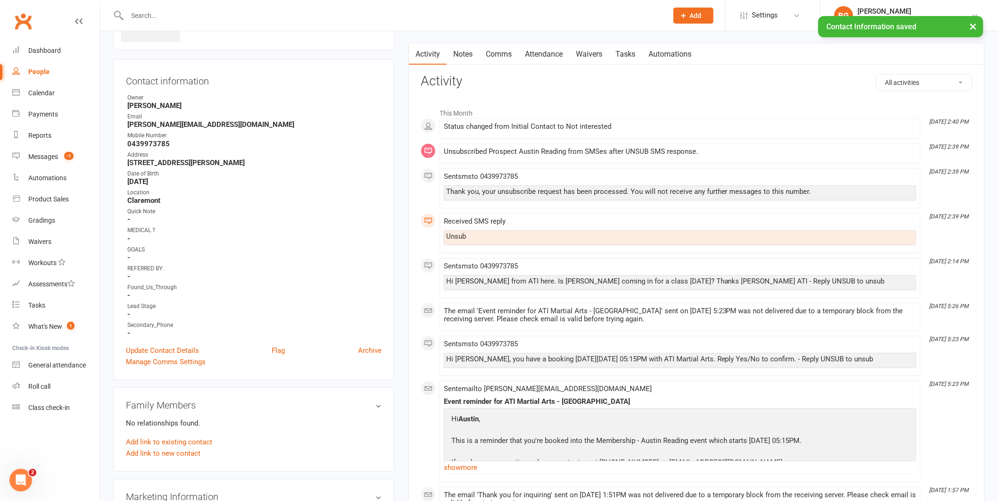
scroll to position [0, 0]
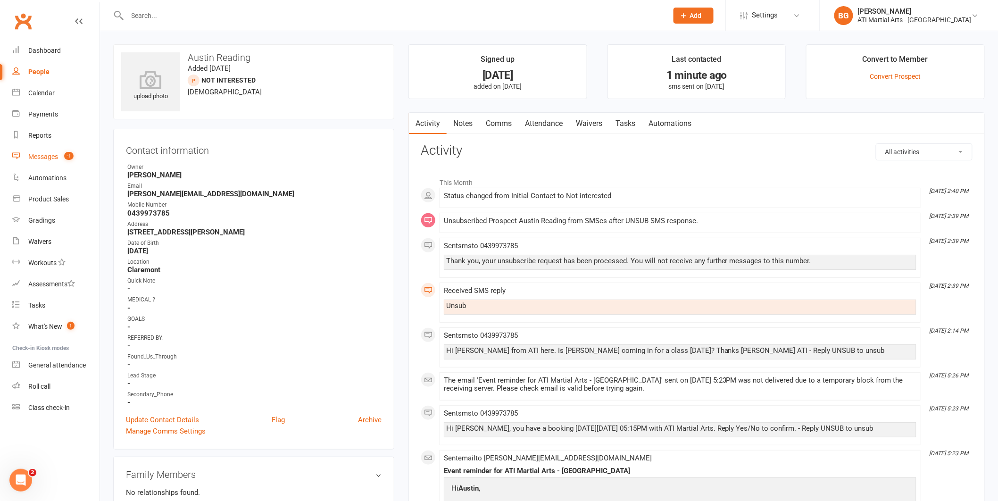
click at [55, 162] on link "Messages -1" at bounding box center [55, 156] width 87 height 21
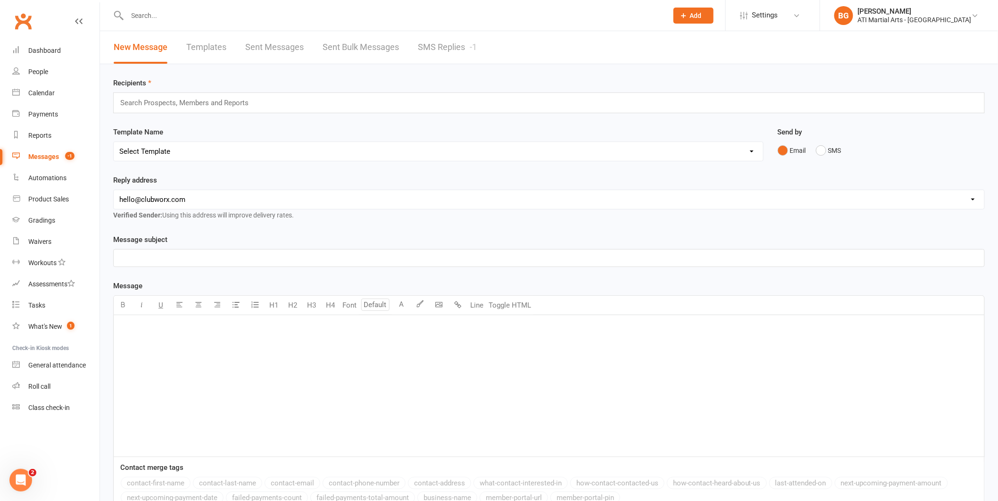
click at [404, 46] on div "New Message Templates Sent Messages Sent Bulk Messages SMS Replies -1" at bounding box center [295, 47] width 391 height 33
click at [427, 50] on link "SMS Replies -1" at bounding box center [447, 47] width 59 height 33
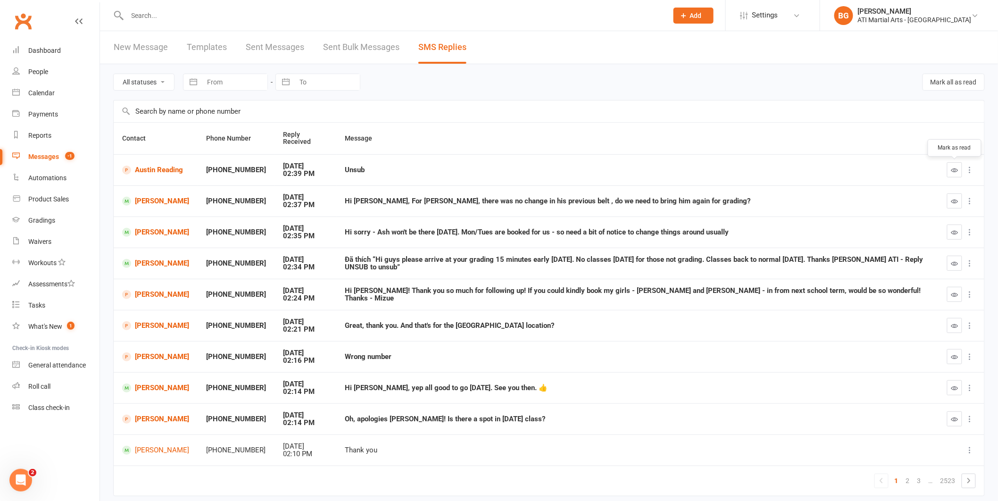
click at [951, 175] on button "button" at bounding box center [954, 169] width 15 height 15
click at [147, 300] on td "[PERSON_NAME]" at bounding box center [156, 294] width 84 height 31
click at [150, 298] on link "[PERSON_NAME]" at bounding box center [155, 294] width 67 height 9
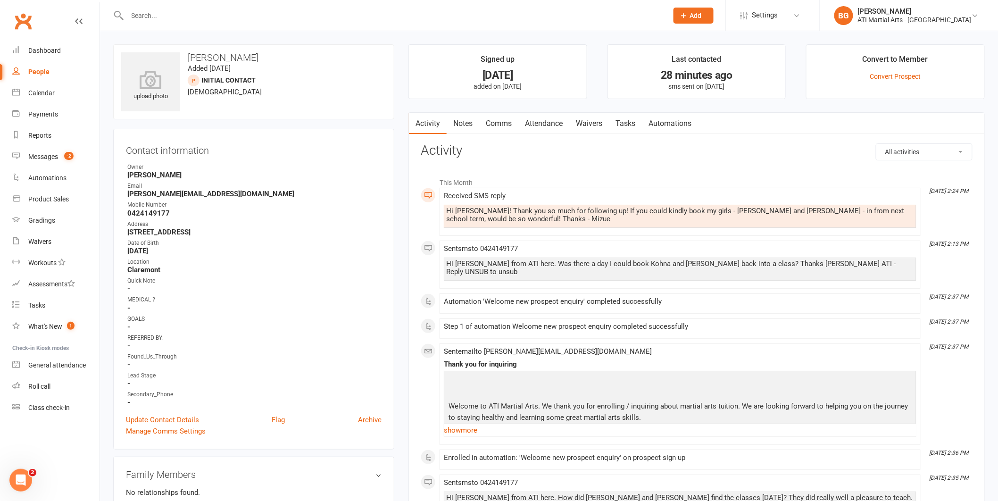
click at [496, 127] on link "Comms" at bounding box center [498, 124] width 39 height 22
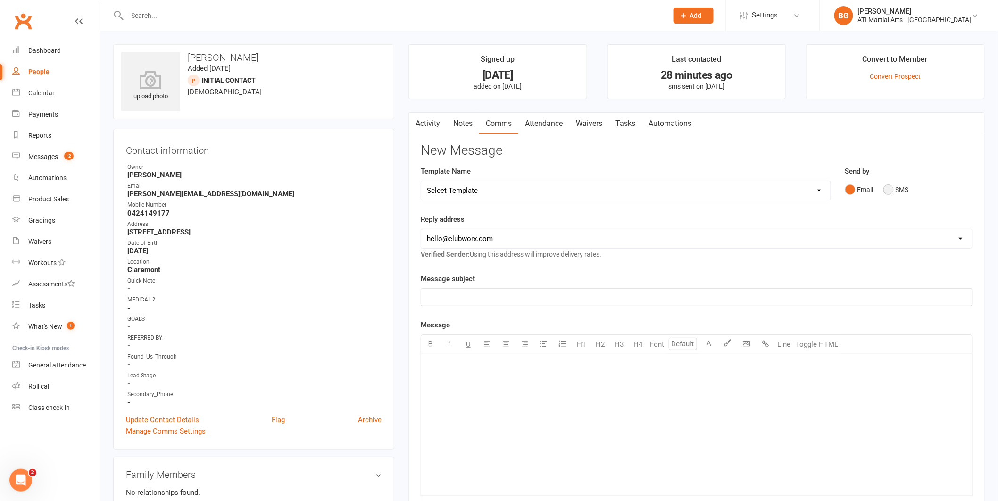
click at [890, 194] on button "SMS" at bounding box center [895, 190] width 25 height 18
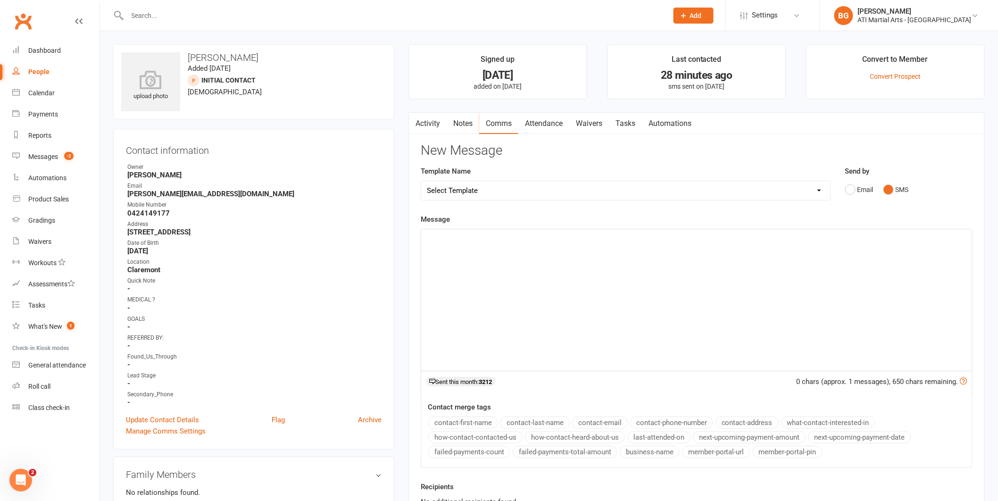
click at [881, 288] on div "﻿" at bounding box center [696, 300] width 551 height 142
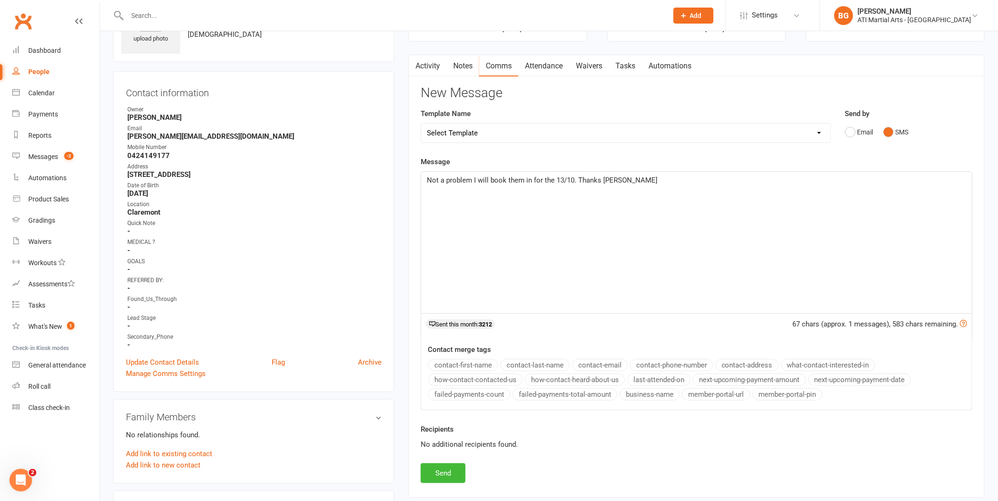
scroll to position [175, 0]
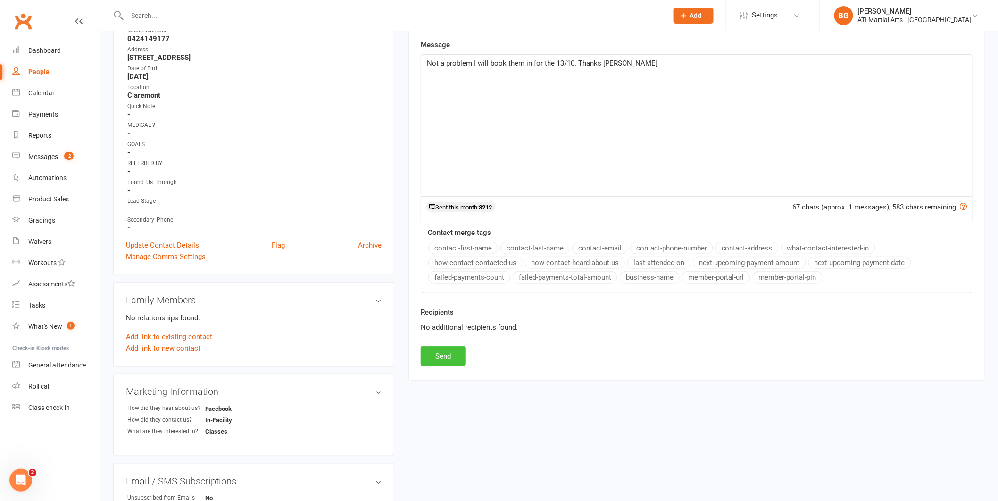
click at [428, 358] on button "Send" at bounding box center [443, 356] width 45 height 20
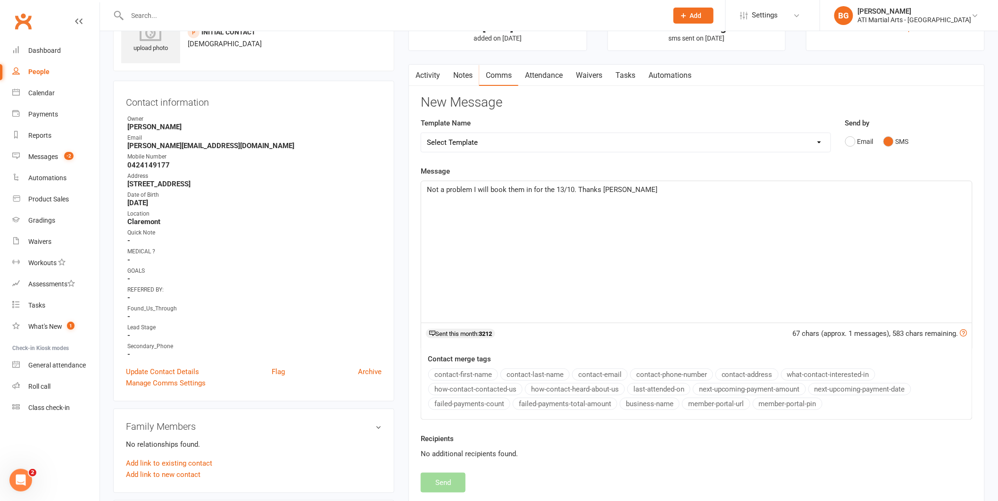
scroll to position [0, 0]
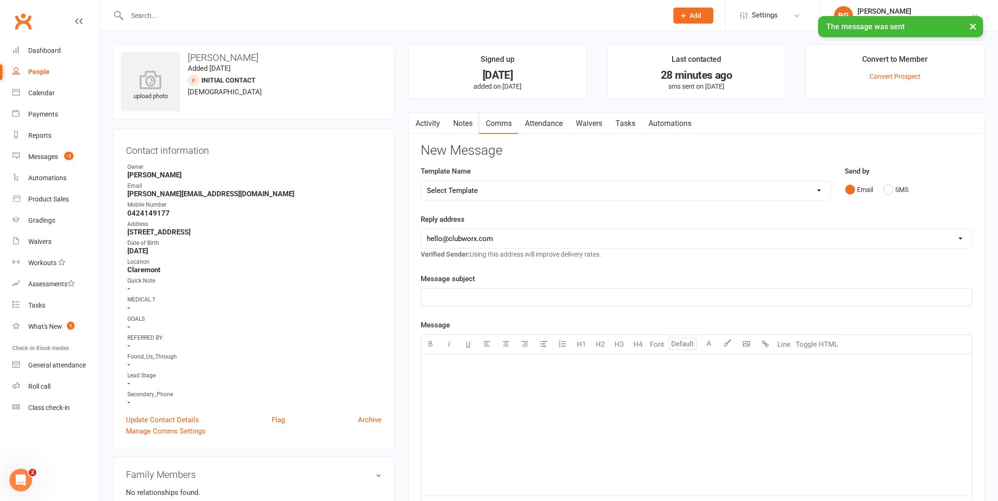
click at [543, 130] on link "Attendance" at bounding box center [543, 124] width 51 height 22
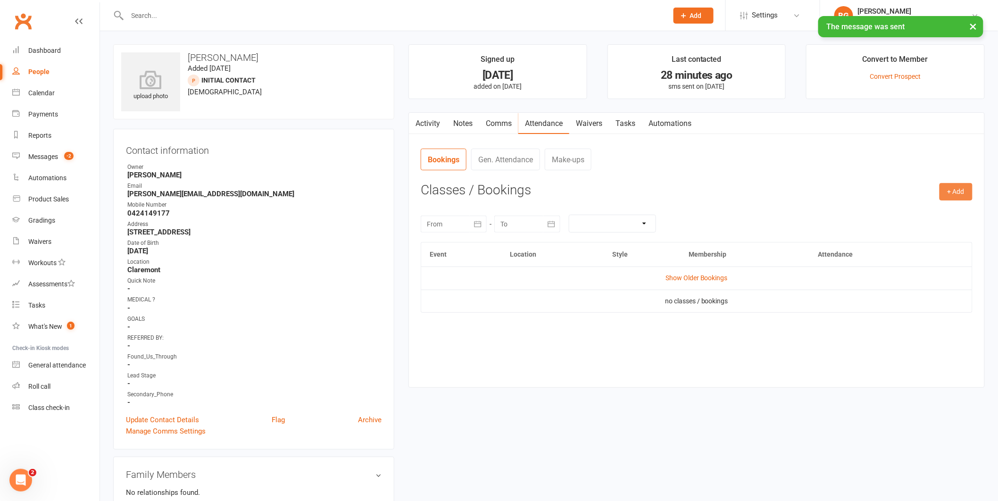
click at [959, 192] on button "+ Add" at bounding box center [956, 191] width 33 height 17
click at [936, 229] on link "Add Appointment" at bounding box center [925, 232] width 93 height 19
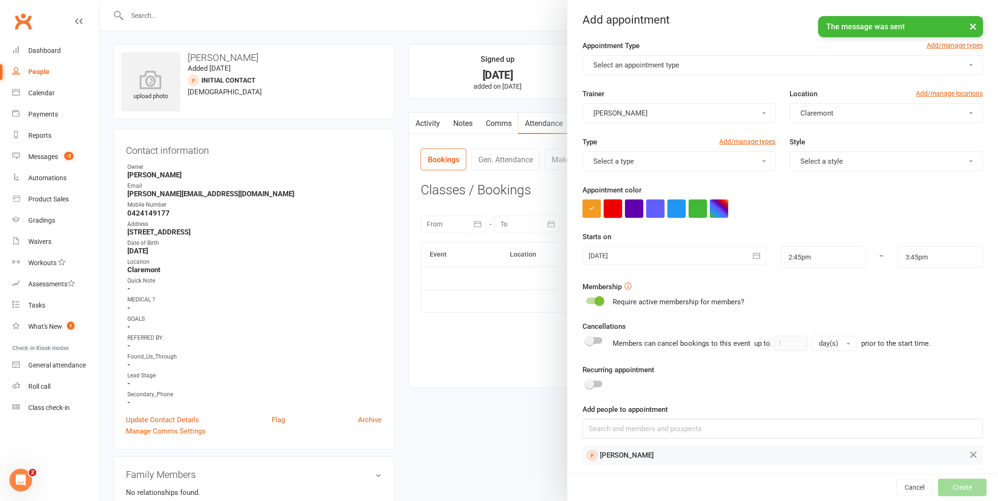
click at [604, 210] on button "button" at bounding box center [613, 209] width 18 height 18
click at [645, 253] on div at bounding box center [675, 255] width 184 height 19
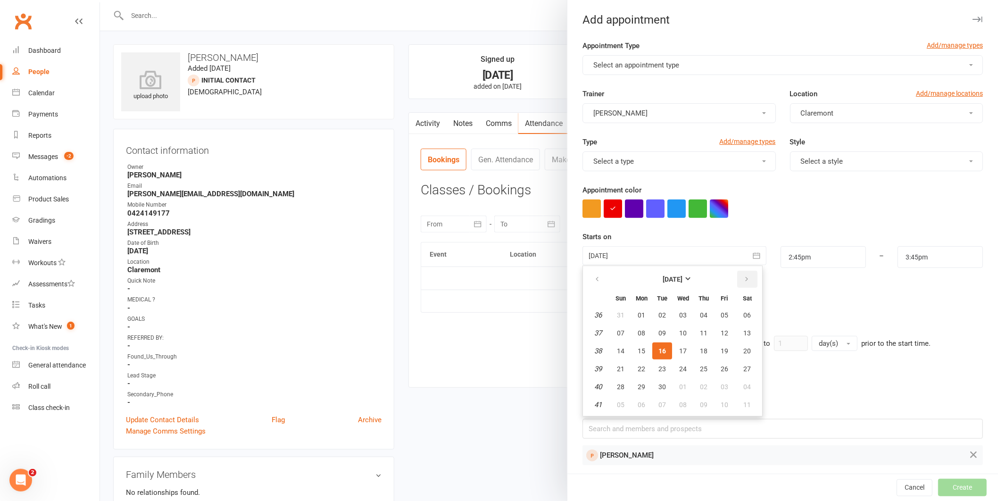
click at [742, 278] on button "button" at bounding box center [747, 279] width 20 height 17
click at [638, 350] on span "13" at bounding box center [642, 351] width 8 height 8
type input "13 Oct 2025"
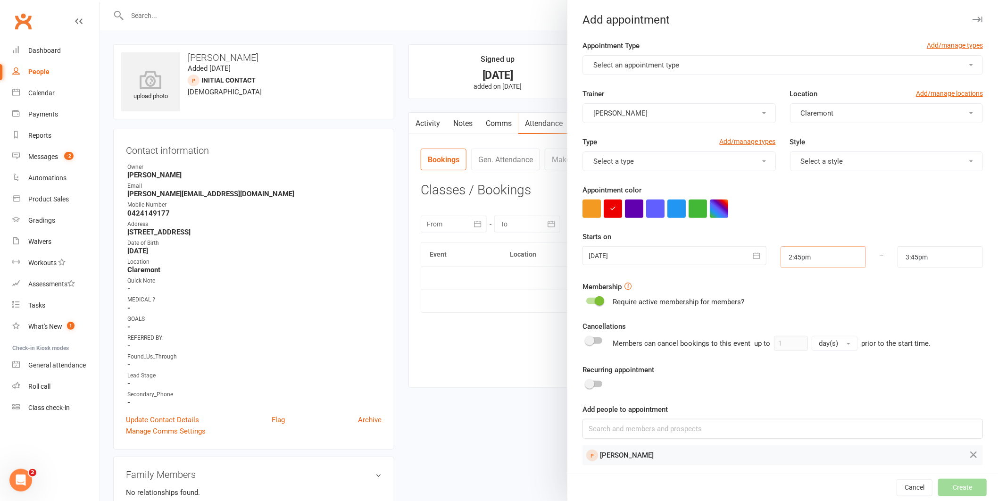
click at [782, 263] on input "2:45pm" at bounding box center [823, 257] width 85 height 22
type input "4:00pm"
click at [788, 285] on li "4:00pm" at bounding box center [803, 287] width 45 height 14
click at [915, 259] on input "5:00pm" at bounding box center [940, 257] width 85 height 22
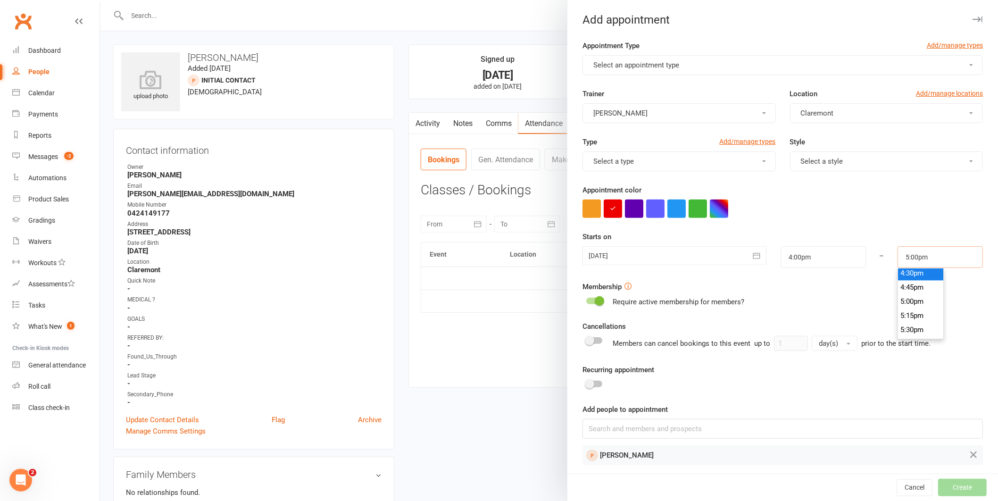
scroll to position [928, 0]
type input "4:30pm"
click at [905, 286] on li "4:30pm" at bounding box center [920, 282] width 45 height 14
click at [625, 56] on button "Select an appointment type" at bounding box center [783, 65] width 400 height 20
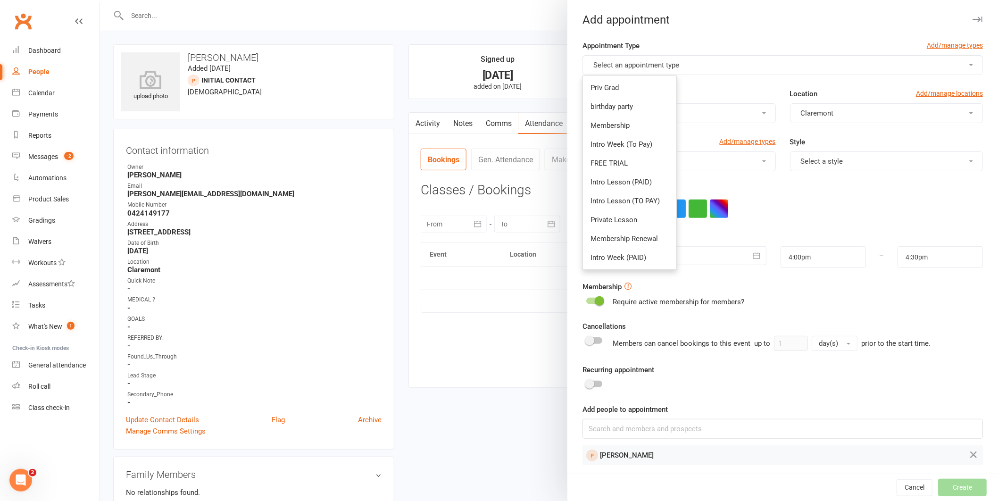
click at [625, 70] on button "Select an appointment type" at bounding box center [783, 65] width 400 height 20
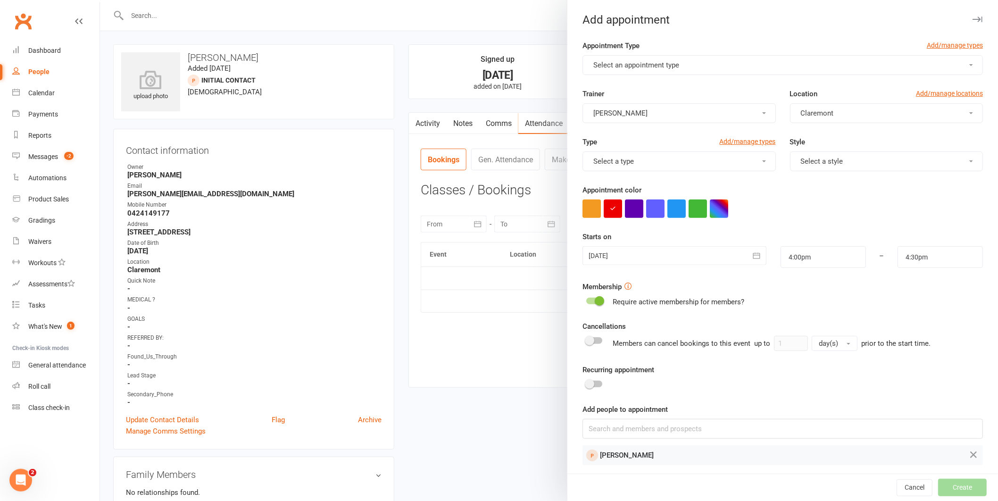
click at [625, 70] on button "Select an appointment type" at bounding box center [783, 65] width 400 height 20
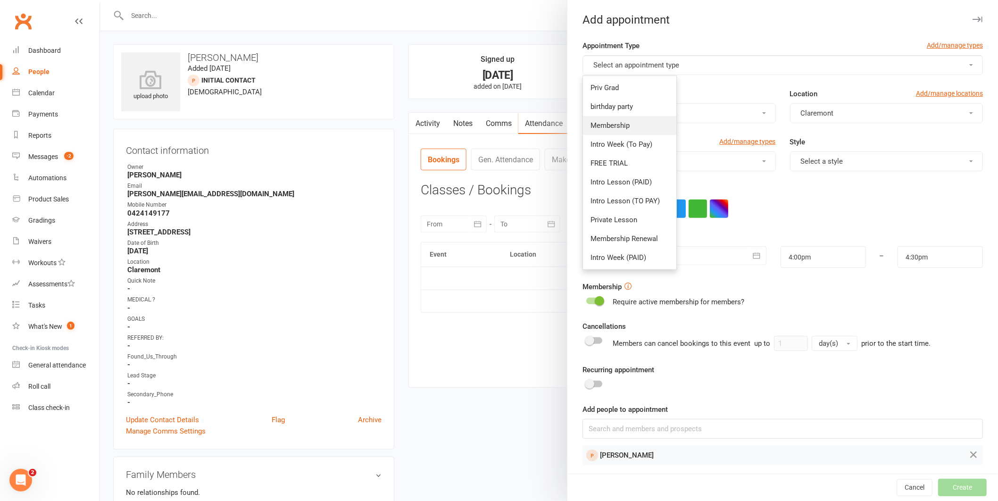
click at [623, 125] on span "Membership" at bounding box center [610, 125] width 39 height 8
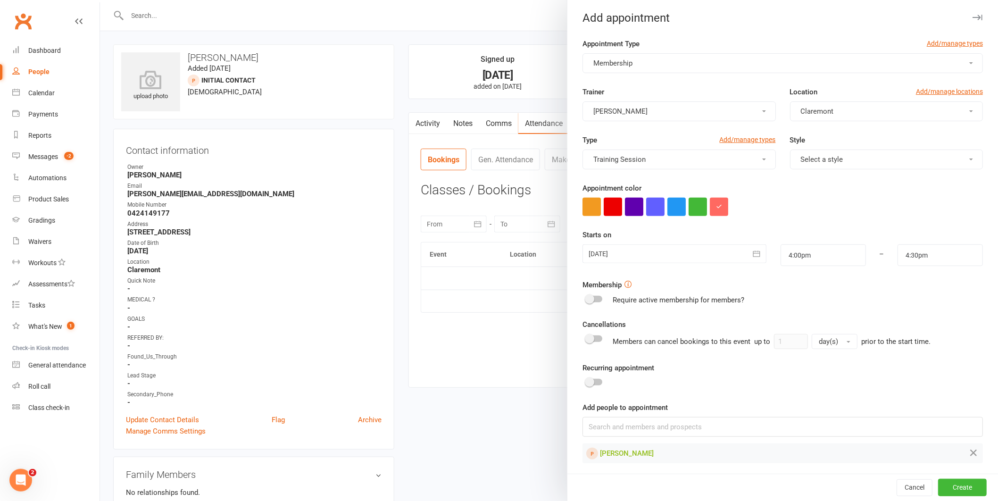
scroll to position [5, 0]
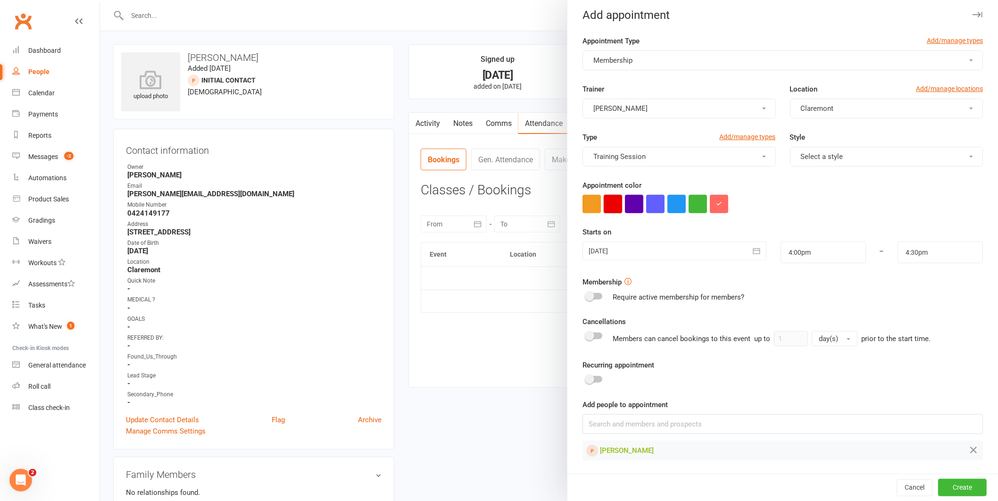
click at [609, 205] on button "button" at bounding box center [613, 204] width 18 height 18
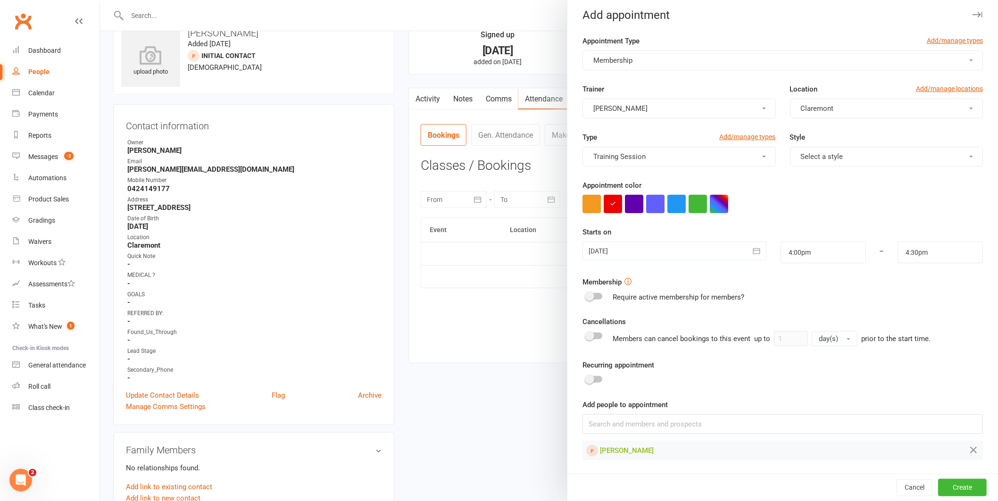
scroll to position [158, 0]
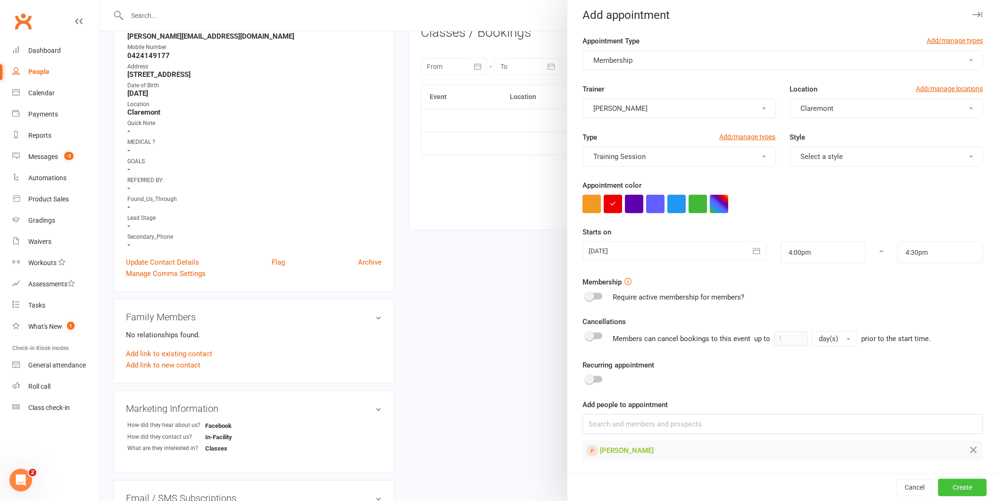
click at [943, 485] on button "Create" at bounding box center [962, 487] width 49 height 17
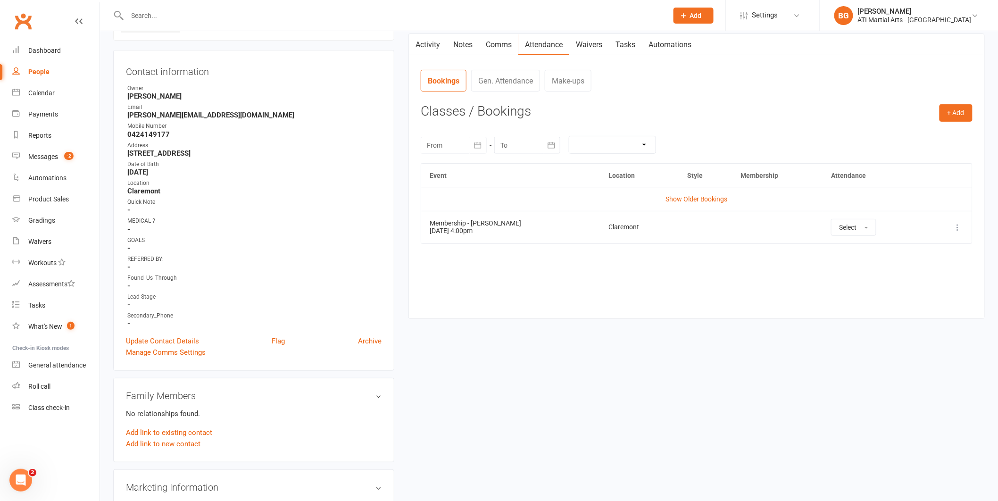
scroll to position [0, 0]
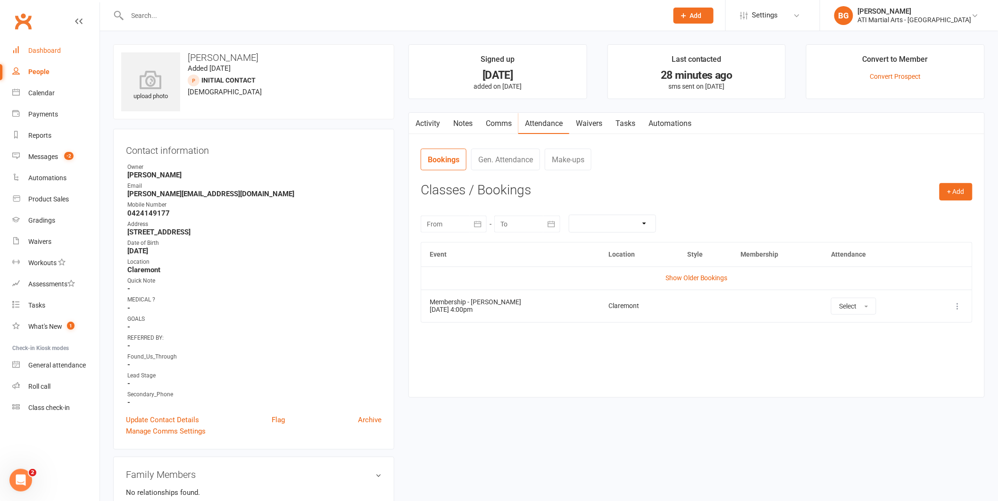
click at [51, 49] on div "Dashboard" at bounding box center [44, 51] width 33 height 8
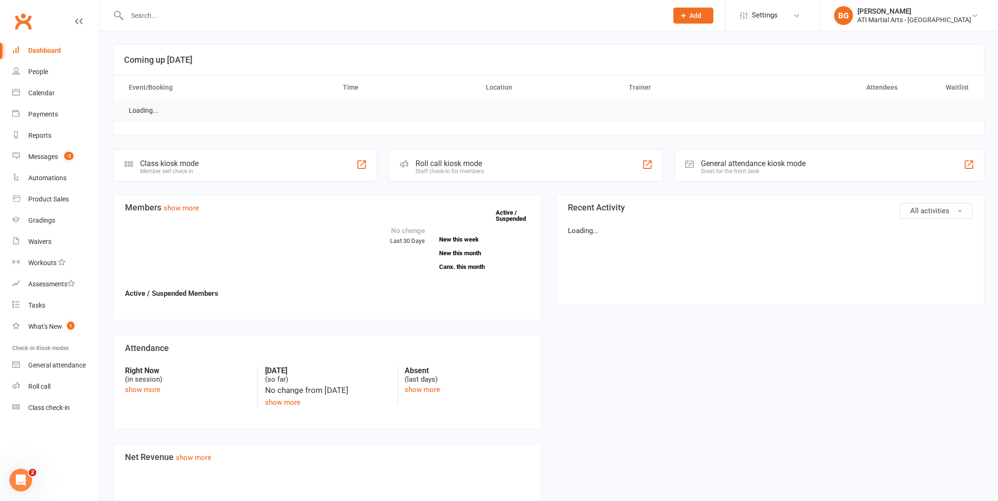
click at [208, 16] on input "text" at bounding box center [393, 15] width 537 height 13
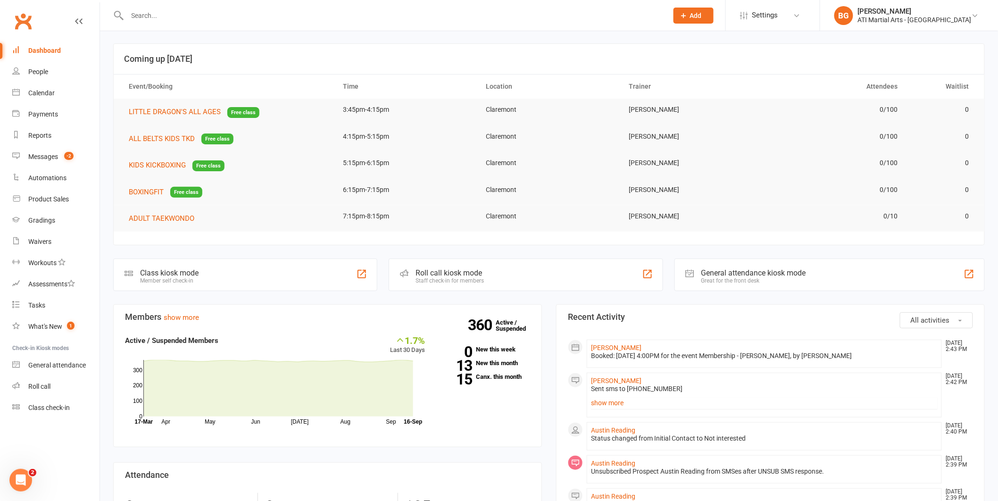
scroll to position [13, 0]
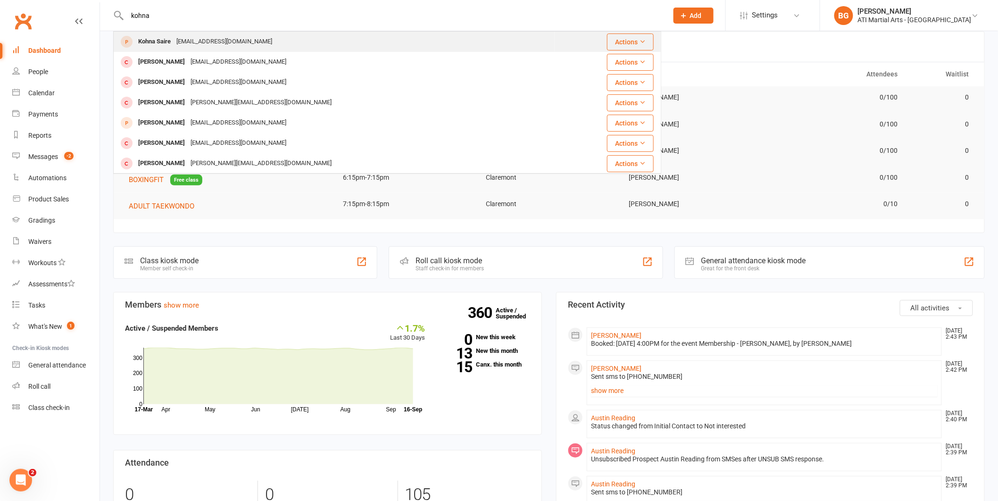
type input "kohna"
click at [386, 39] on div "Kohna Saire mizue.jukumaru1104@hotmail.com" at bounding box center [334, 41] width 440 height 19
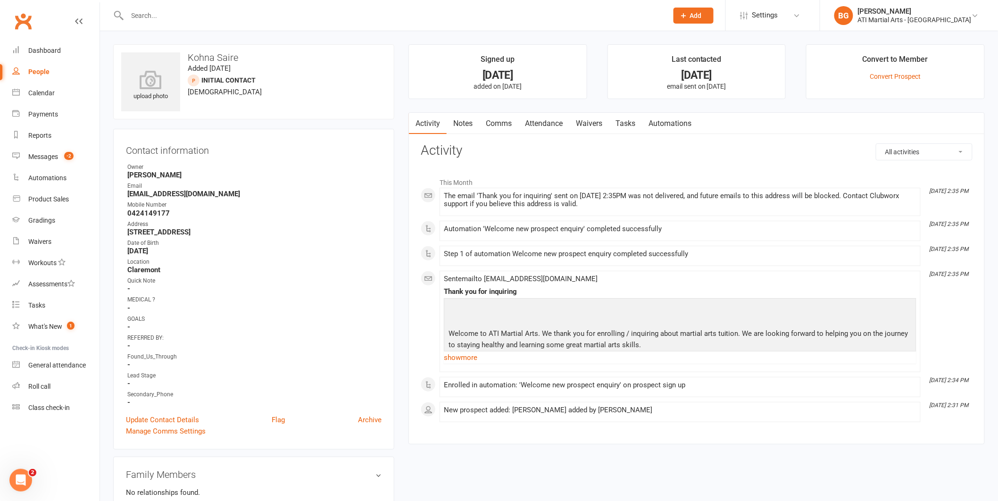
click at [553, 125] on link "Attendance" at bounding box center [543, 124] width 51 height 22
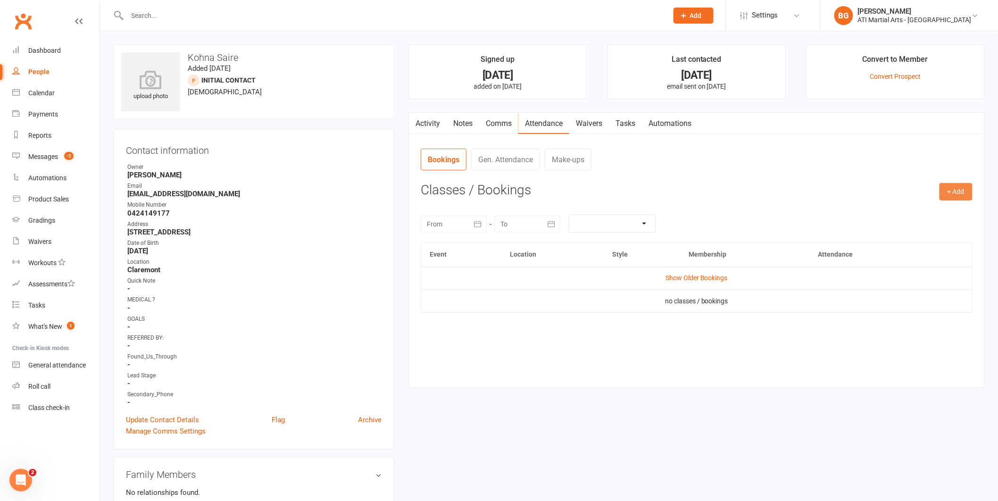
click at [962, 188] on button "+ Add" at bounding box center [956, 191] width 33 height 17
click at [943, 229] on link "Add Appointment" at bounding box center [925, 232] width 93 height 19
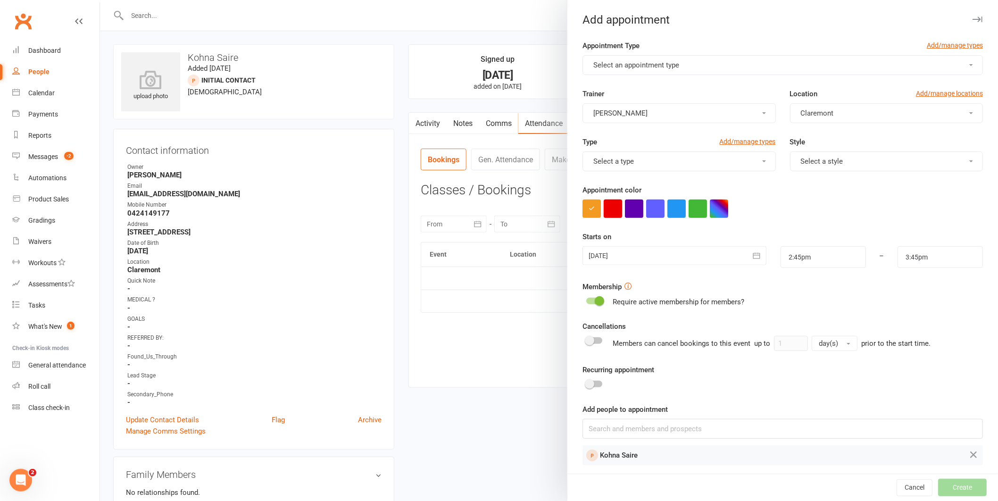
click at [610, 211] on button "button" at bounding box center [613, 209] width 18 height 18
click at [629, 249] on div at bounding box center [675, 255] width 184 height 19
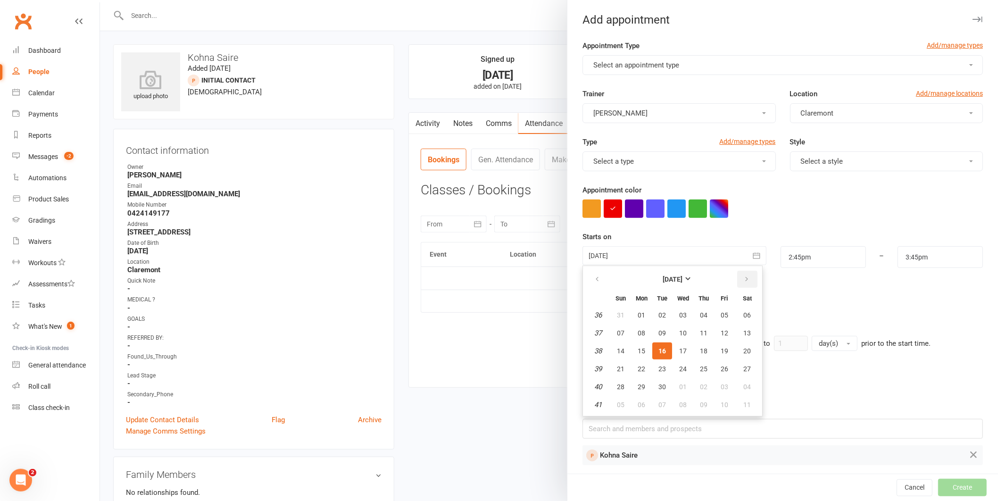
click at [743, 278] on icon "button" at bounding box center [746, 279] width 7 height 8
click at [638, 347] on span "13" at bounding box center [642, 351] width 8 height 8
type input "13 Oct 2025"
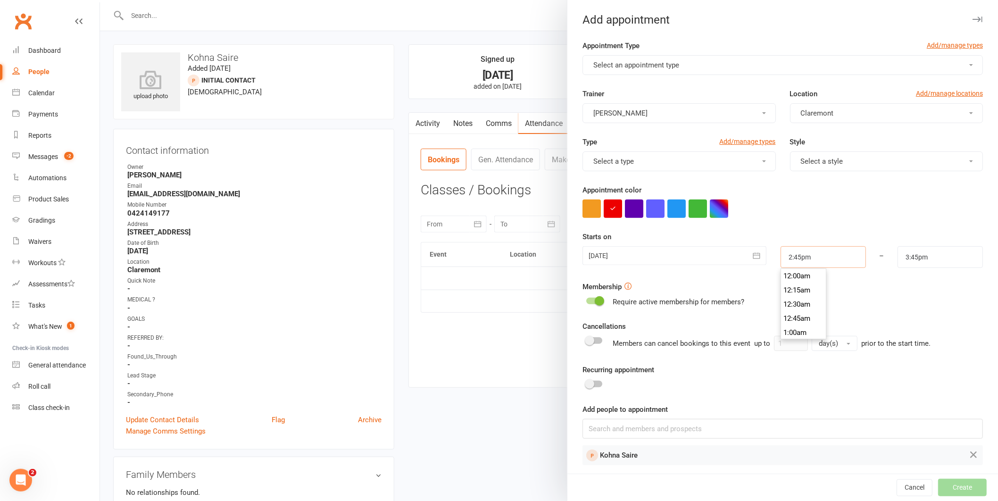
click at [809, 260] on input "2:45pm" at bounding box center [823, 257] width 85 height 22
type input "4:00pm"
click at [795, 302] on li "4:00pm" at bounding box center [803, 302] width 45 height 14
click at [901, 264] on input "5:00pm" at bounding box center [940, 257] width 85 height 22
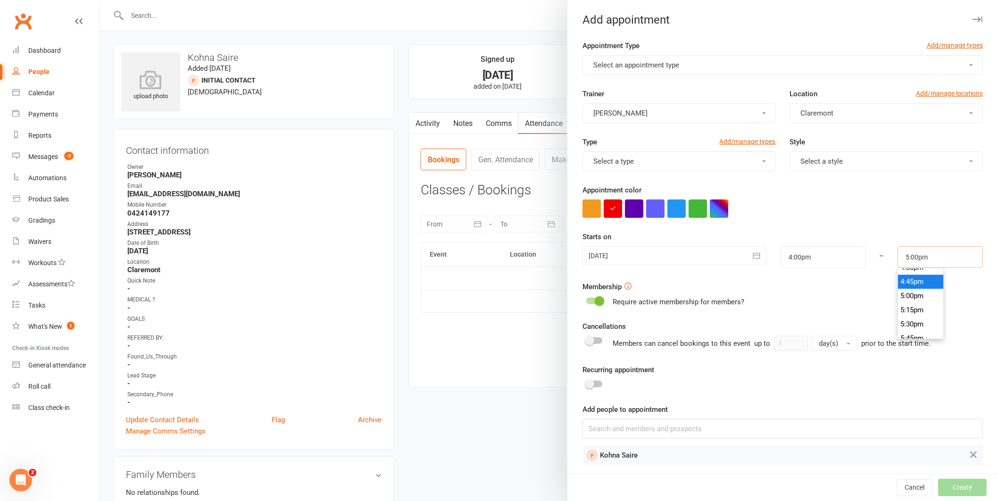
scroll to position [927, 0]
type input "4:30pm"
click at [899, 283] on li "4:30pm" at bounding box center [920, 283] width 45 height 14
click at [662, 73] on button "Select an appointment type" at bounding box center [783, 65] width 400 height 20
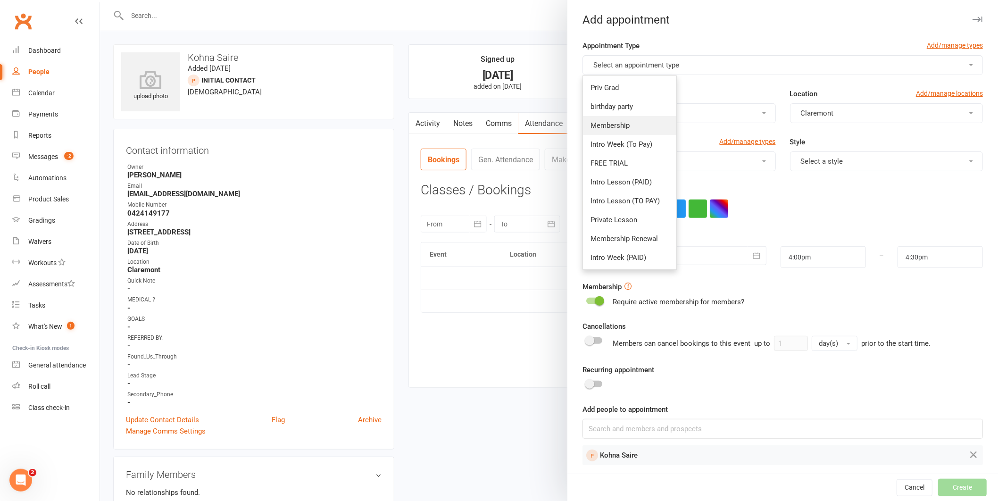
click at [632, 133] on link "Membership" at bounding box center [629, 125] width 93 height 19
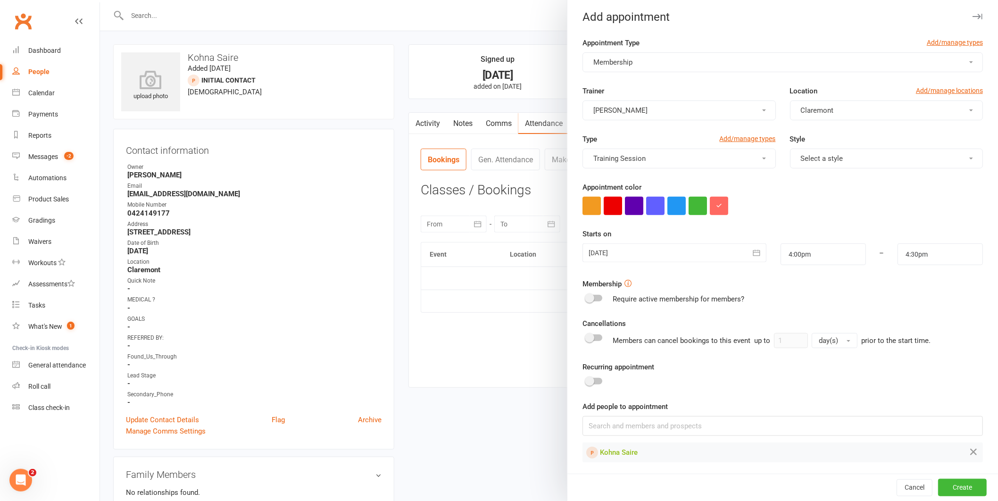
scroll to position [5, 0]
click at [944, 486] on button "Create" at bounding box center [962, 487] width 49 height 17
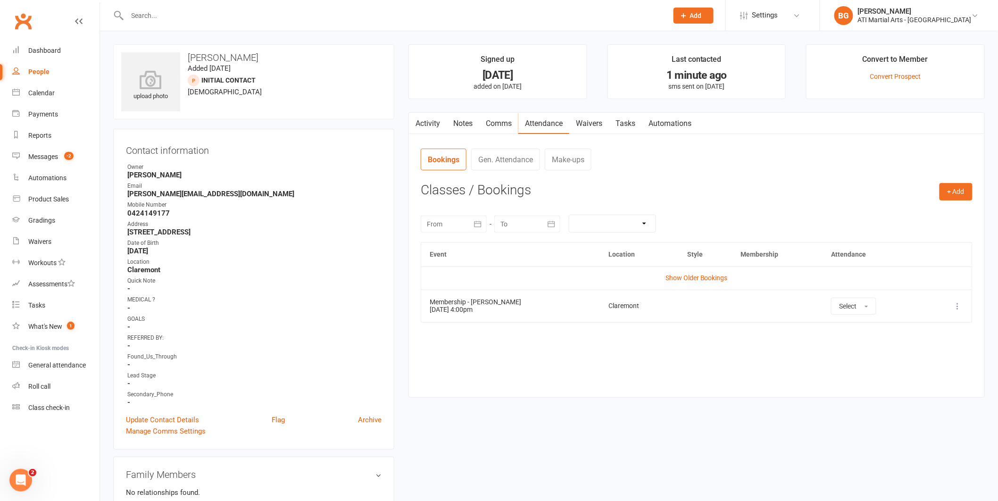
click at [427, 115] on link "Activity" at bounding box center [428, 124] width 38 height 22
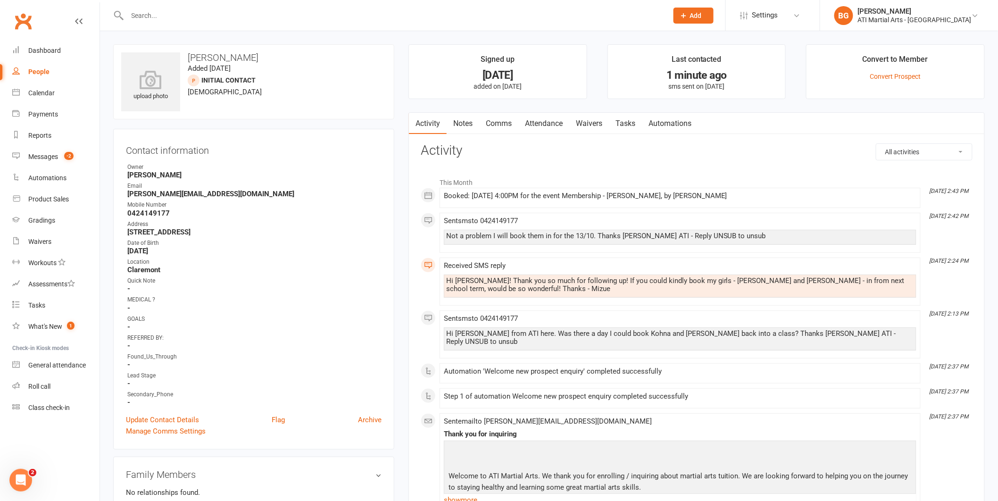
click at [495, 121] on link "Comms" at bounding box center [498, 124] width 39 height 22
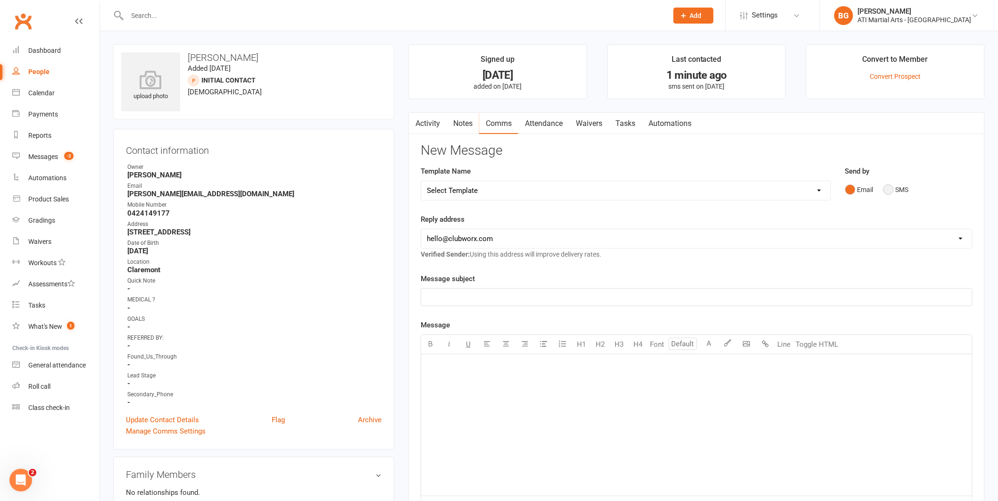
drag, startPoint x: 886, startPoint y: 187, endPoint x: 874, endPoint y: 208, distance: 24.7
click at [886, 187] on button "SMS" at bounding box center [895, 190] width 25 height 18
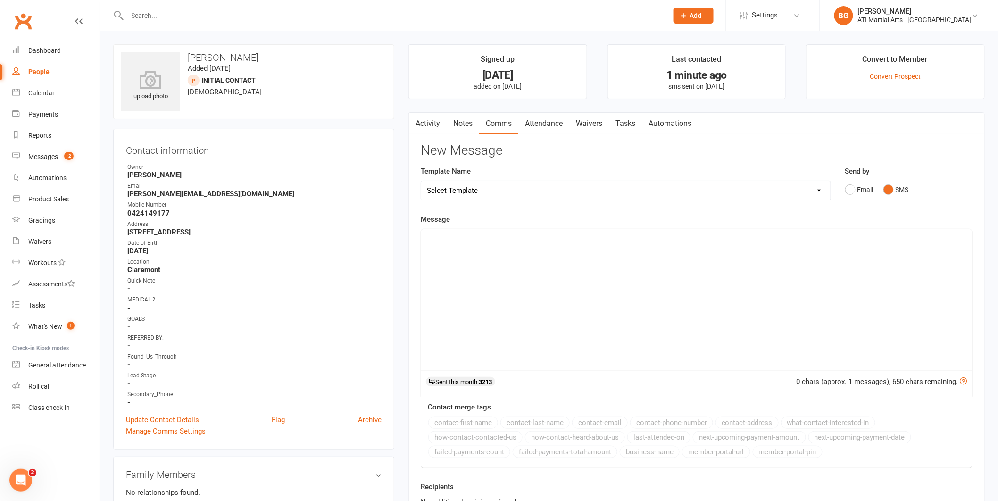
click at [858, 262] on div "﻿" at bounding box center [696, 300] width 551 height 142
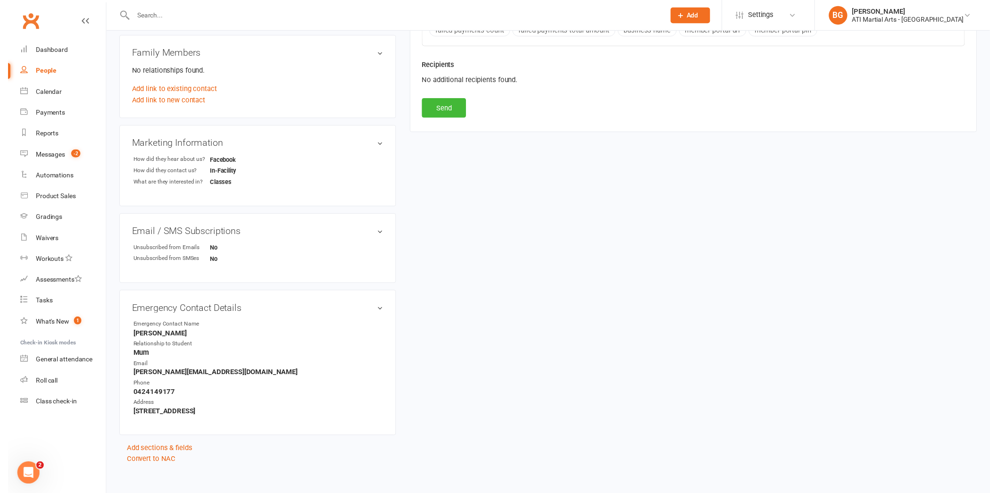
scroll to position [414, 0]
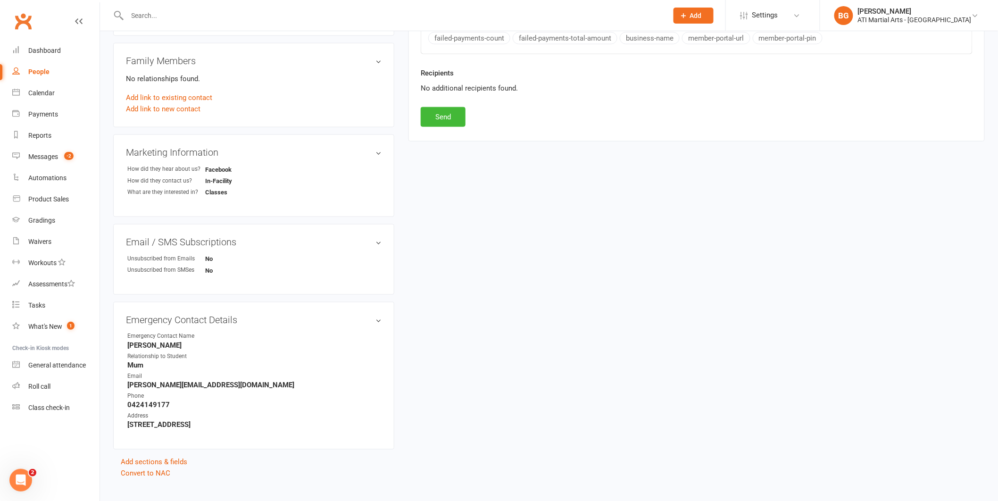
click at [427, 117] on button "Send" at bounding box center [443, 117] width 45 height 20
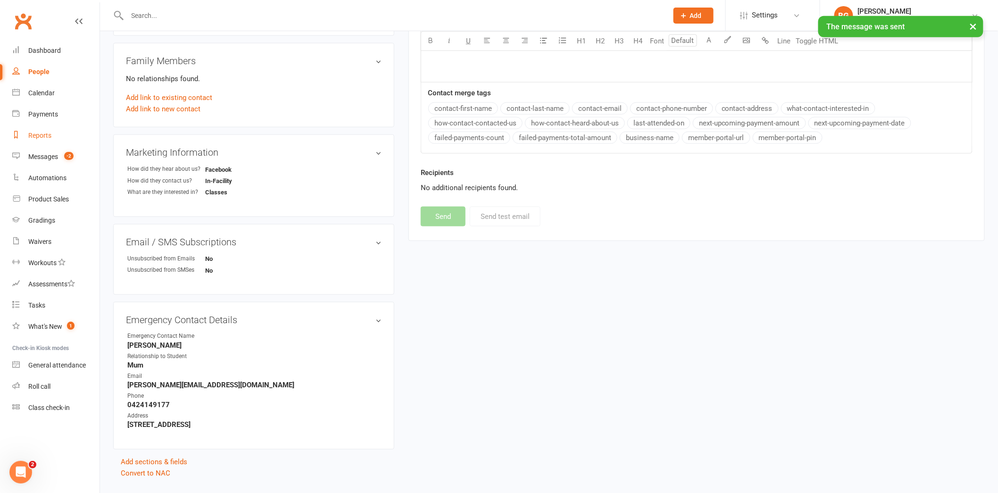
click at [52, 132] on link "Reports" at bounding box center [55, 135] width 87 height 21
select select "100"
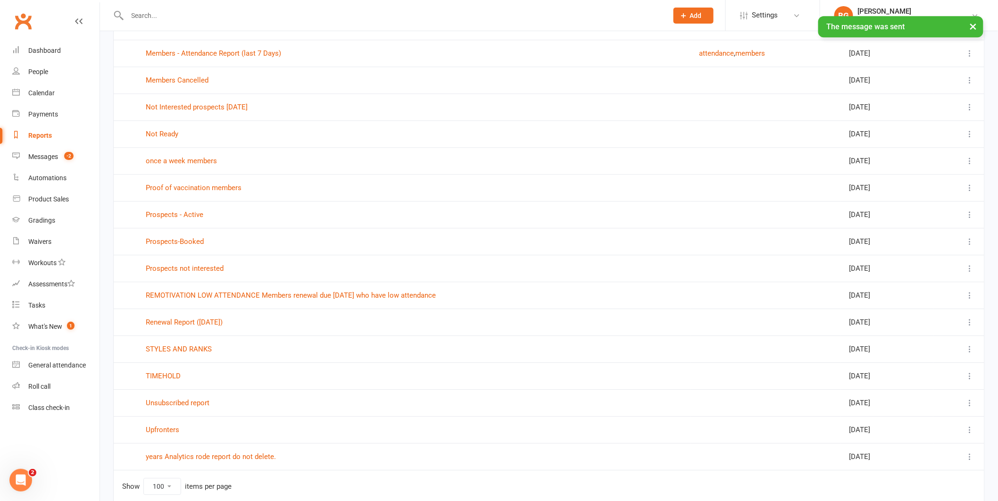
scroll to position [993, 0]
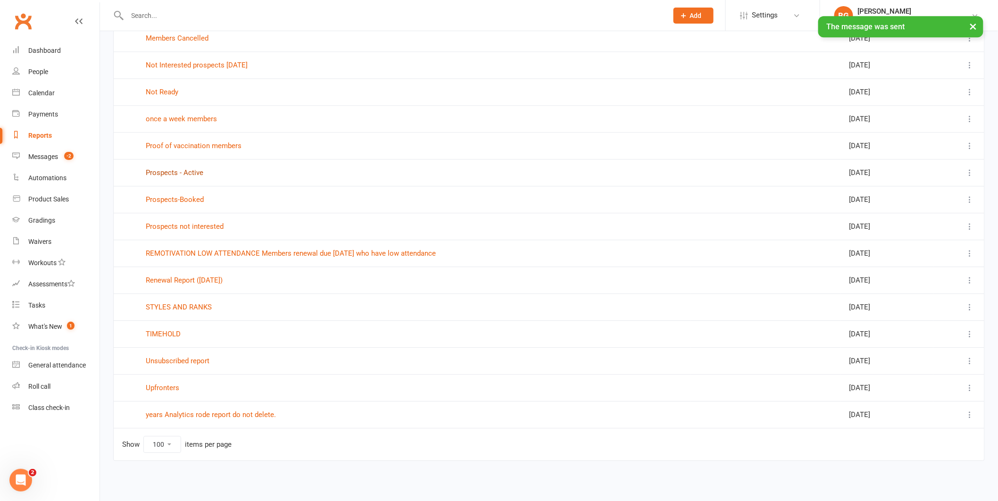
click at [168, 168] on link "Prospects - Active" at bounding box center [175, 172] width 58 height 8
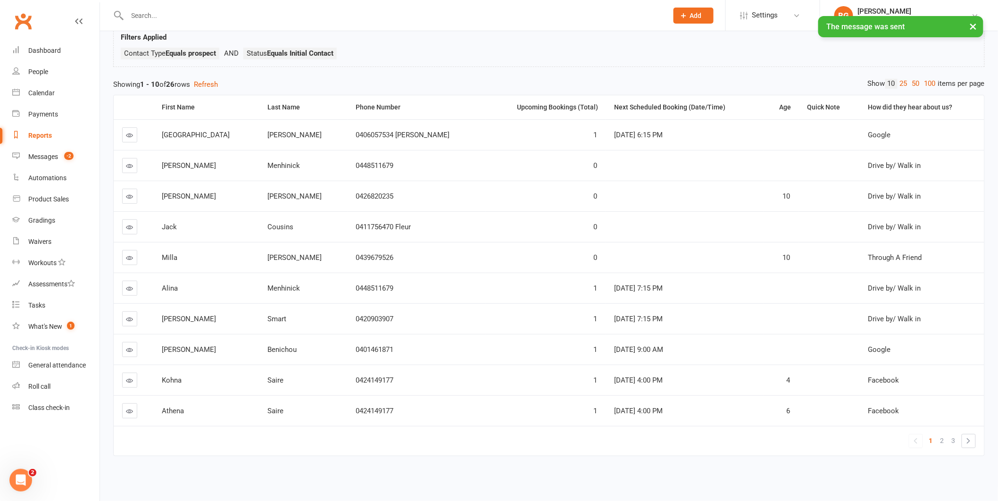
scroll to position [71, 0]
click at [943, 434] on span "2" at bounding box center [943, 440] width 4 height 13
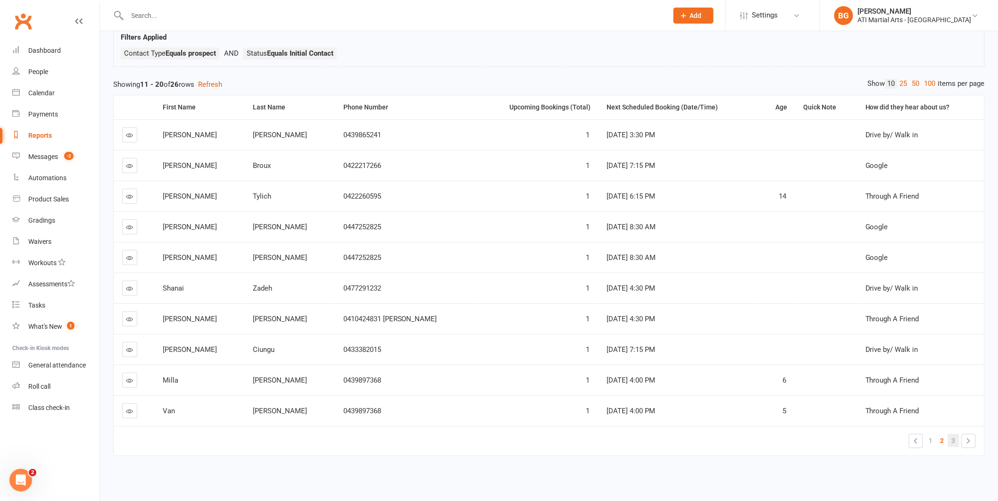
click at [949, 438] on link "3" at bounding box center [953, 440] width 11 height 13
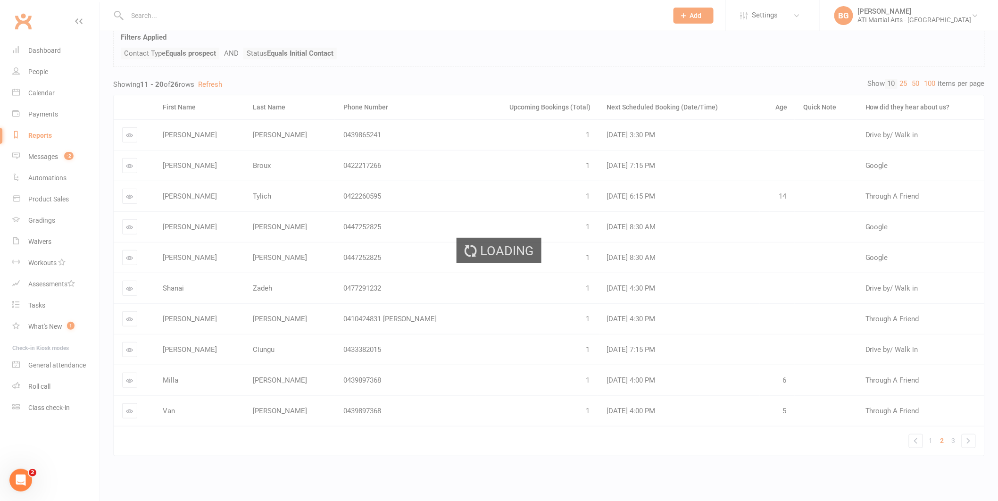
scroll to position [0, 0]
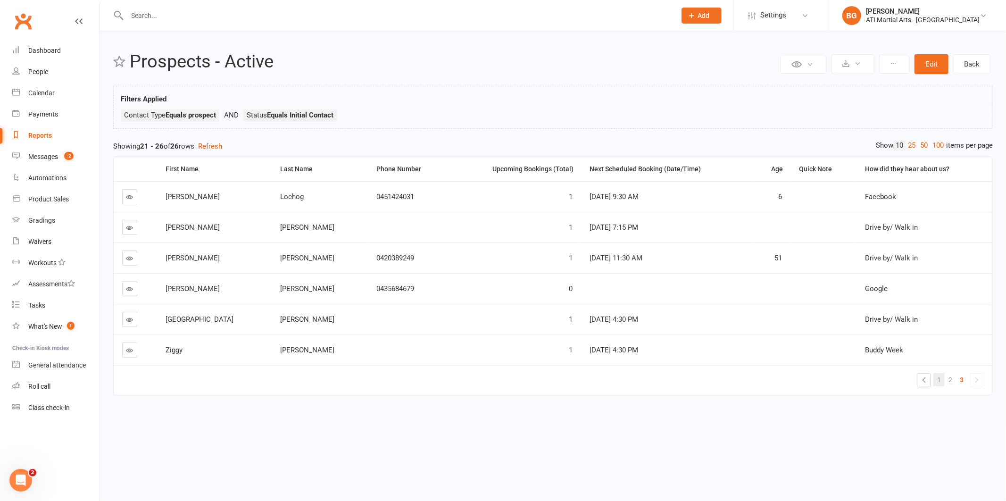
click at [936, 380] on link "1" at bounding box center [938, 379] width 11 height 13
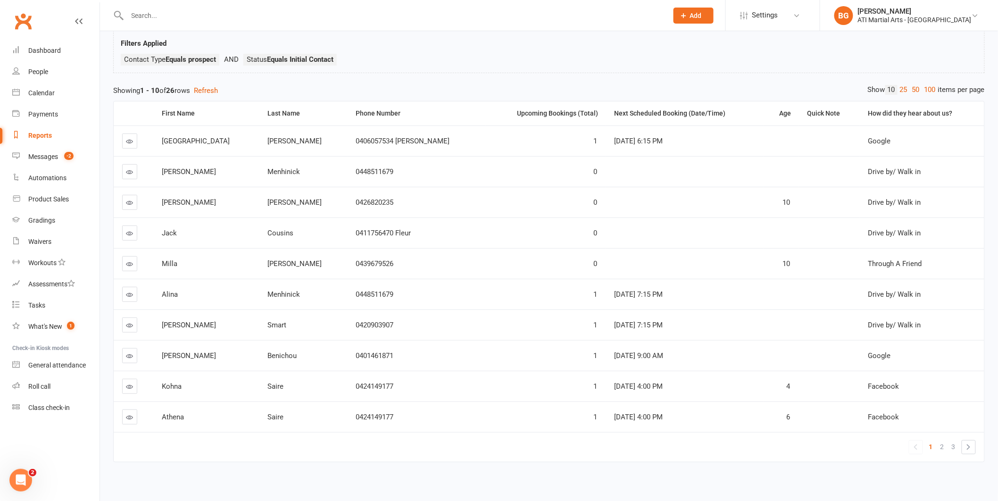
scroll to position [64, 0]
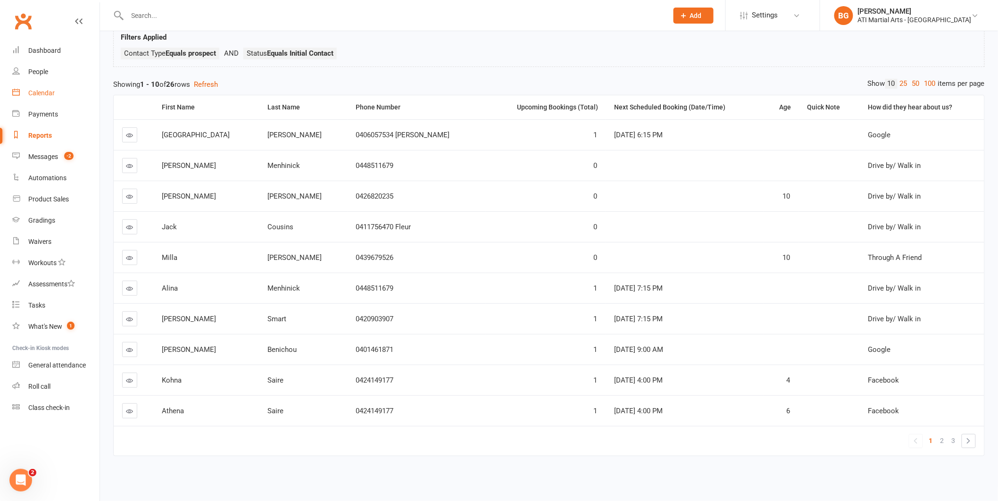
click at [24, 97] on link "Calendar" at bounding box center [55, 93] width 87 height 21
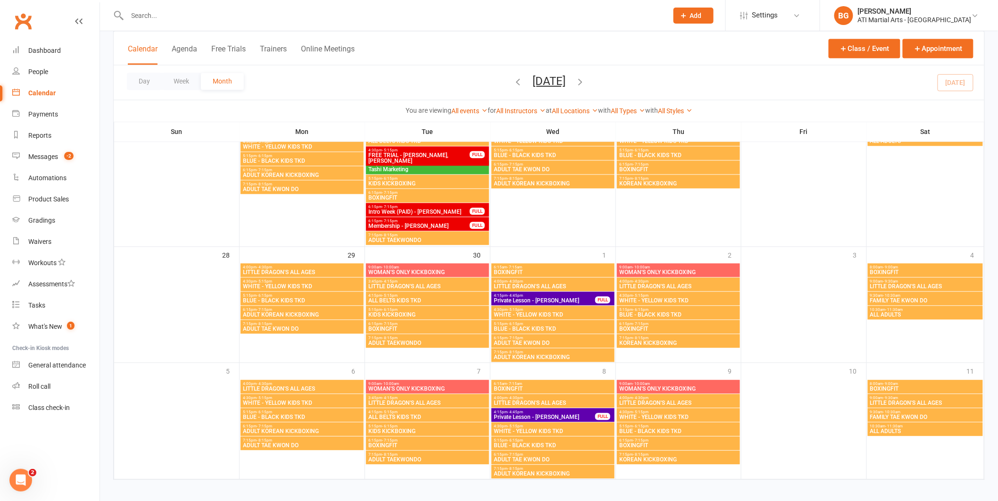
scroll to position [808, 0]
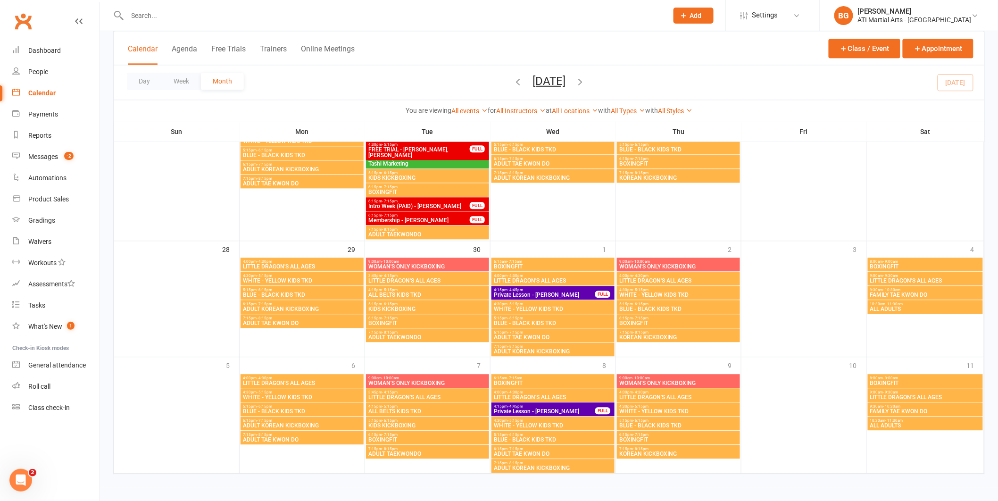
click at [585, 82] on icon "button" at bounding box center [580, 81] width 10 height 10
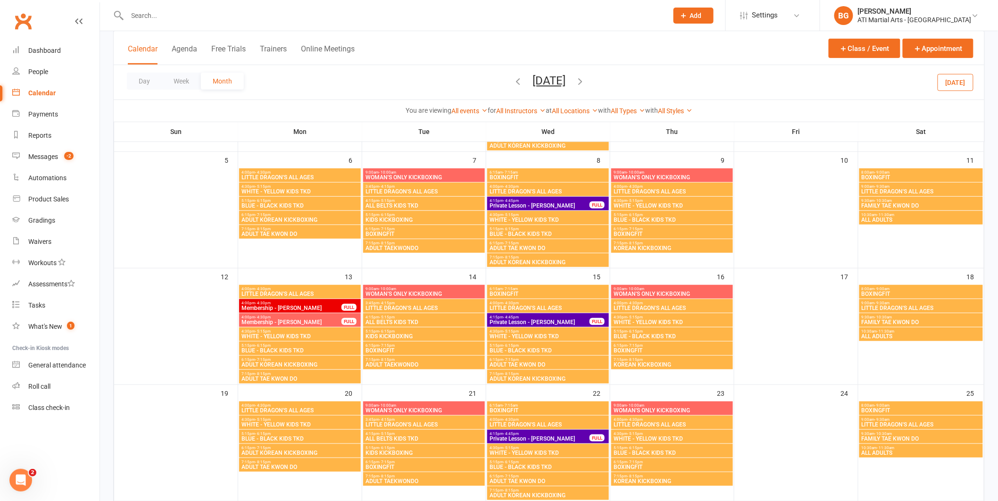
scroll to position [48, 0]
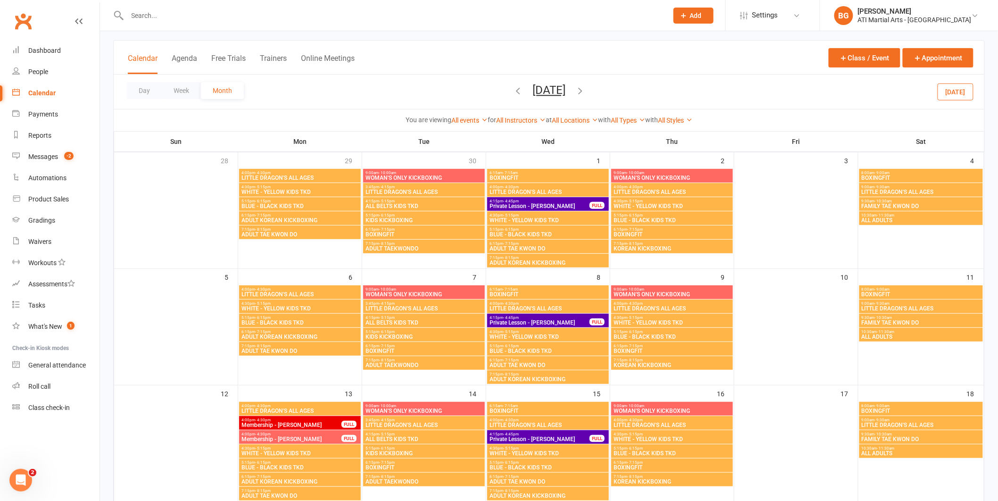
click at [523, 91] on span "October 2025 September 2025 Sun Mon Tue Wed Thu Fri Sat 31 01 02 03 04 05 06 07…" at bounding box center [549, 91] width 52 height 17
click at [493, 86] on div "Day Week Month October 2025 September 2025 Sun Mon Tue Wed Thu Fri Sat 31 01 02…" at bounding box center [549, 92] width 871 height 34
click at [513, 92] on icon "button" at bounding box center [518, 90] width 10 height 10
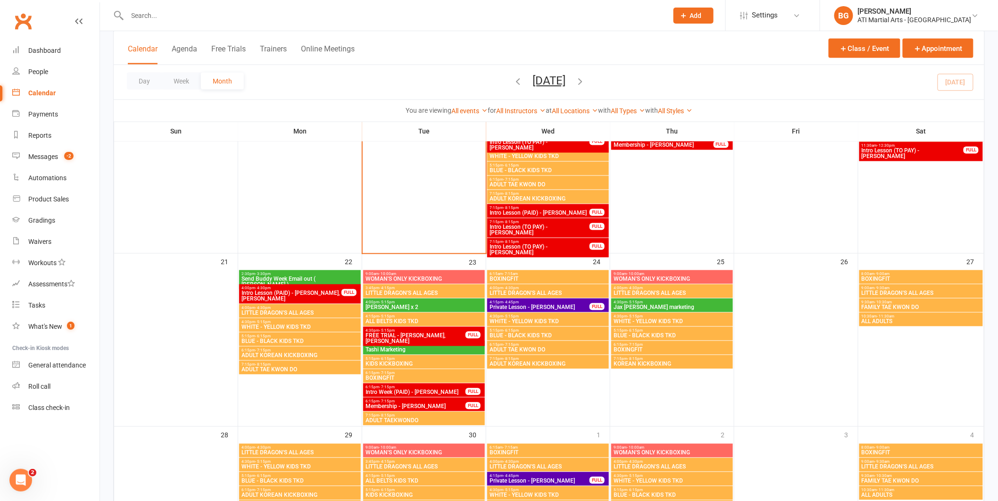
scroll to position [638, 0]
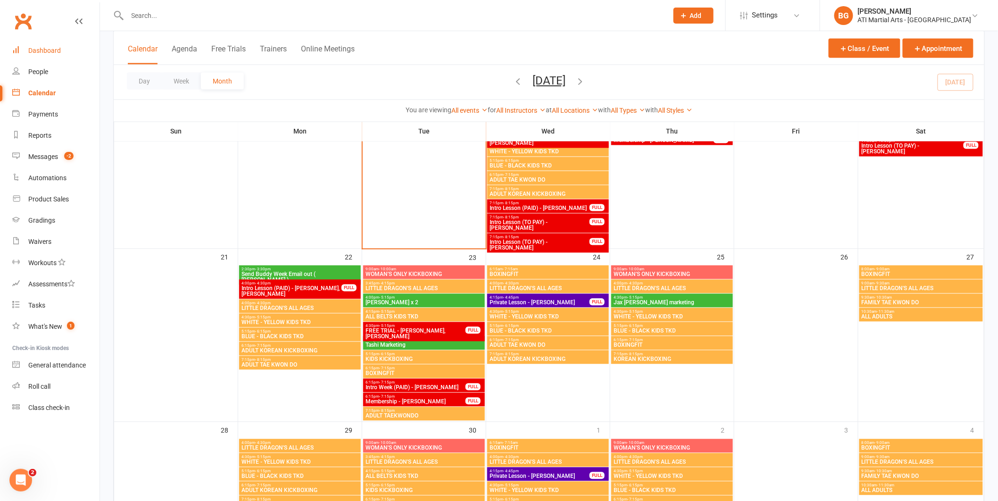
click at [44, 54] on div "Dashboard" at bounding box center [44, 51] width 33 height 8
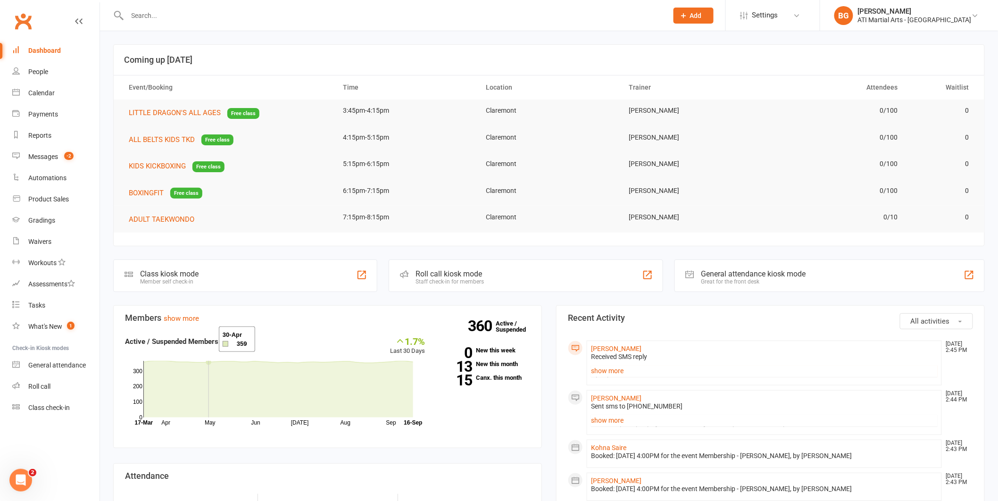
scroll to position [42, 0]
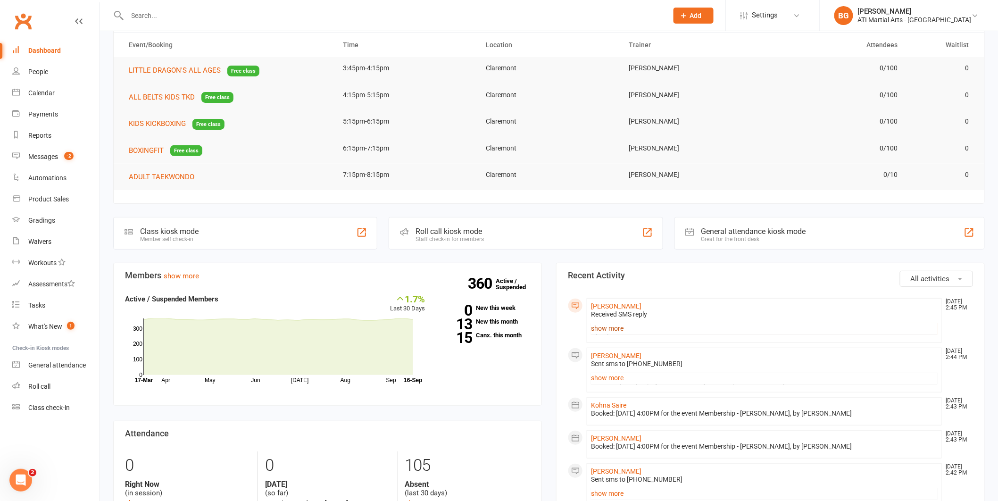
click at [613, 331] on link "show more" at bounding box center [764, 328] width 347 height 13
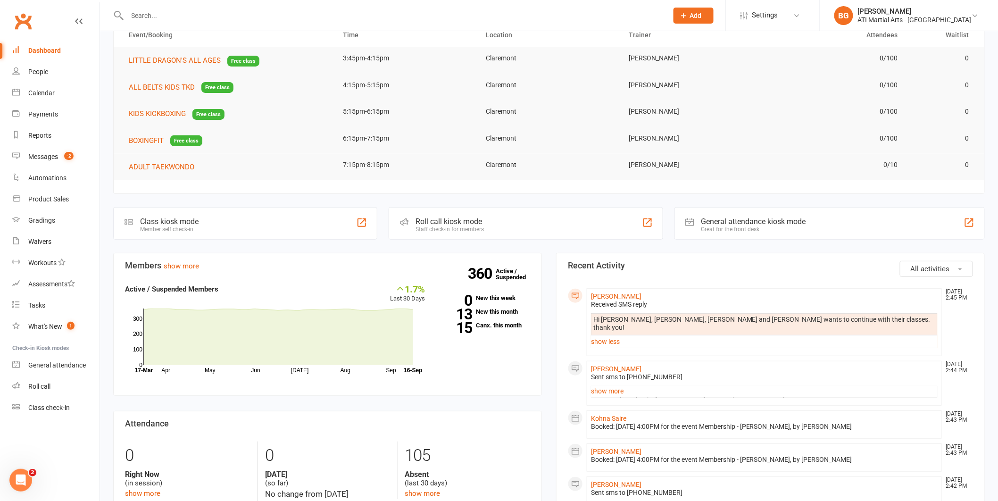
scroll to position [59, 0]
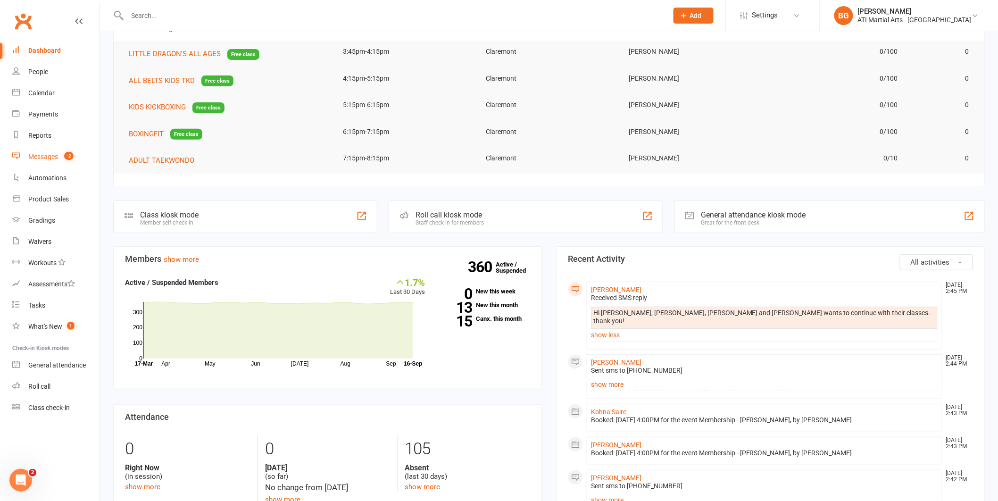
click at [50, 157] on div "Messages" at bounding box center [43, 157] width 30 height 8
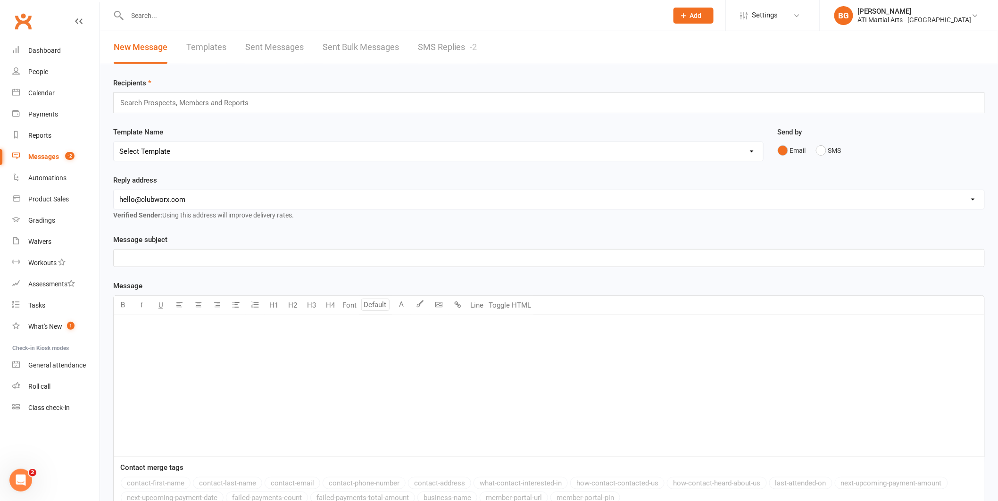
click at [455, 46] on link "SMS Replies -2" at bounding box center [447, 47] width 59 height 33
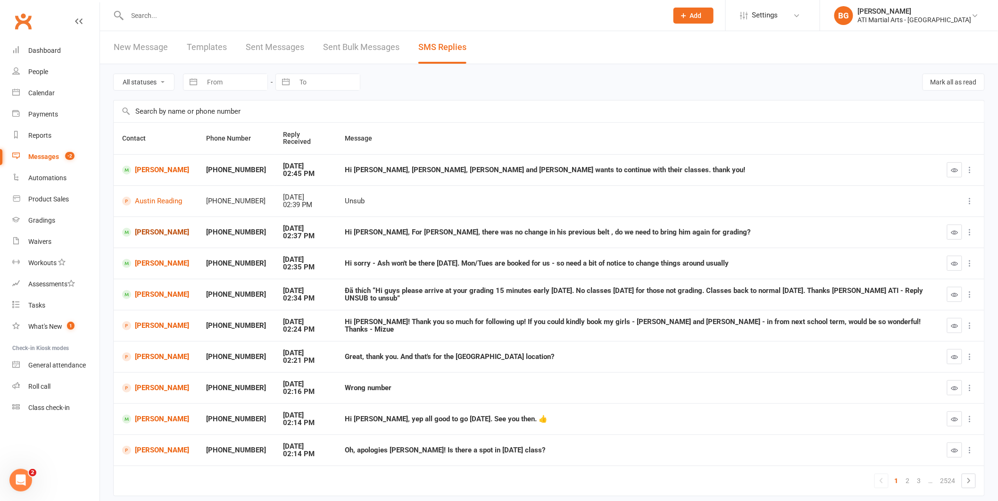
click at [175, 233] on link "Nachiketa Joshi" at bounding box center [155, 232] width 67 height 9
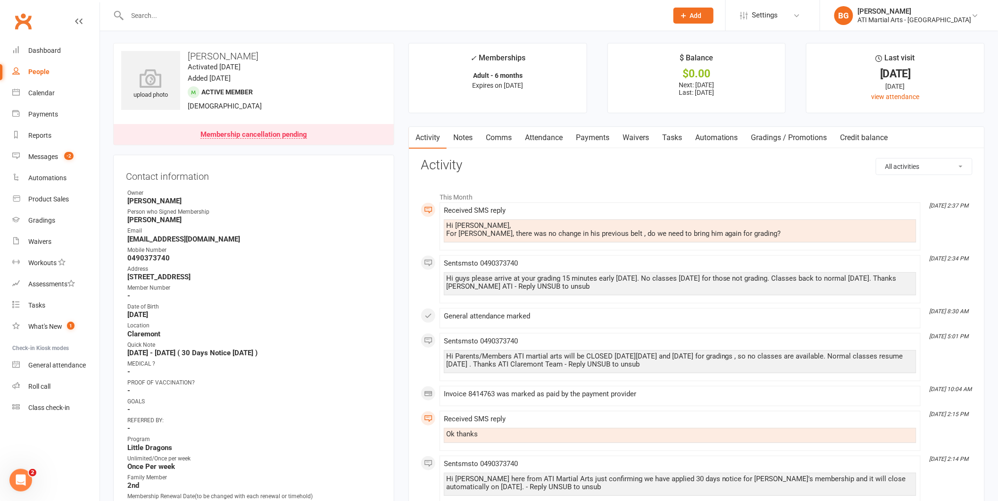
scroll to position [2, 0]
click at [544, 142] on link "Attendance" at bounding box center [543, 137] width 51 height 22
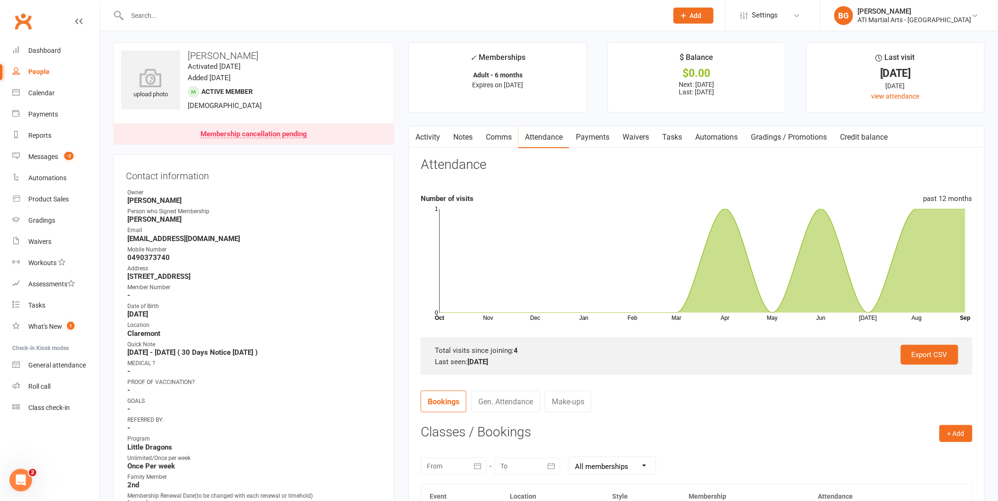
click at [503, 138] on link "Comms" at bounding box center [498, 137] width 39 height 22
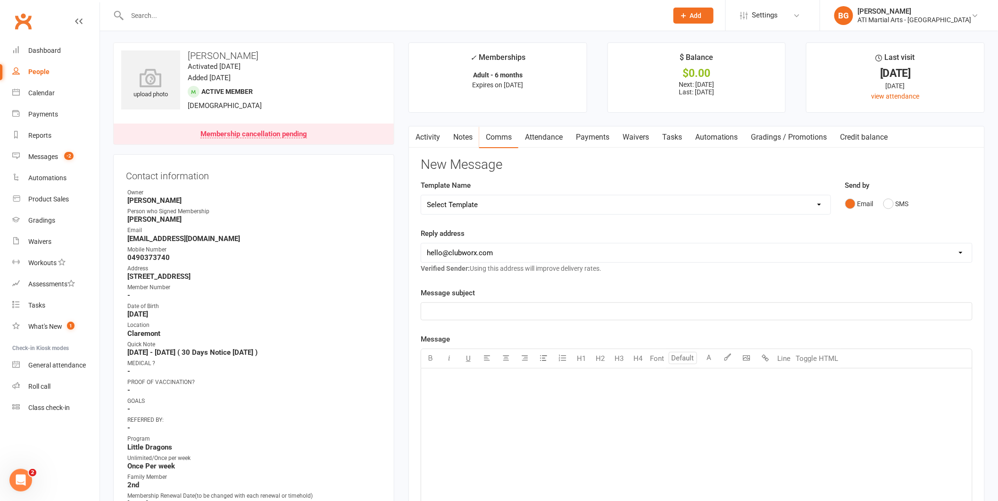
click at [420, 135] on button "button" at bounding box center [415, 136] width 12 height 21
click at [447, 134] on link "Notes" at bounding box center [463, 137] width 33 height 22
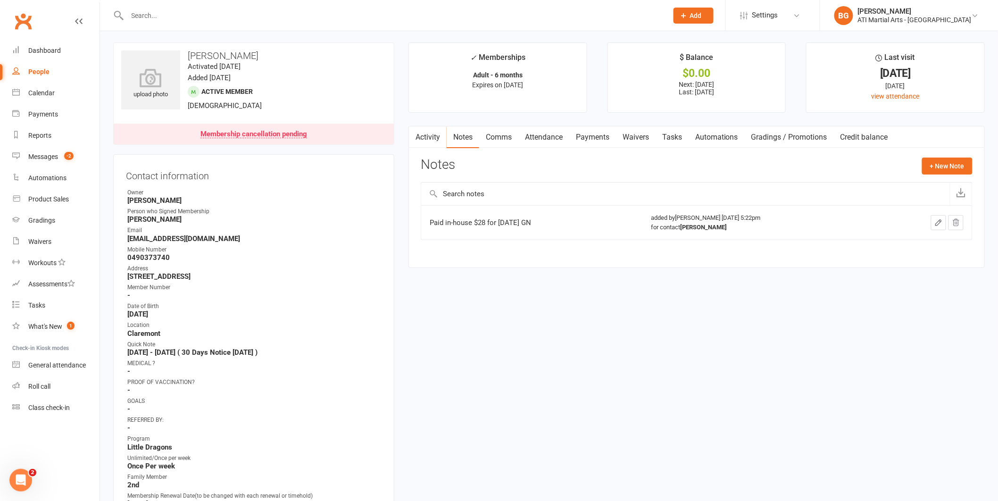
click at [431, 134] on link "Activity" at bounding box center [428, 137] width 38 height 22
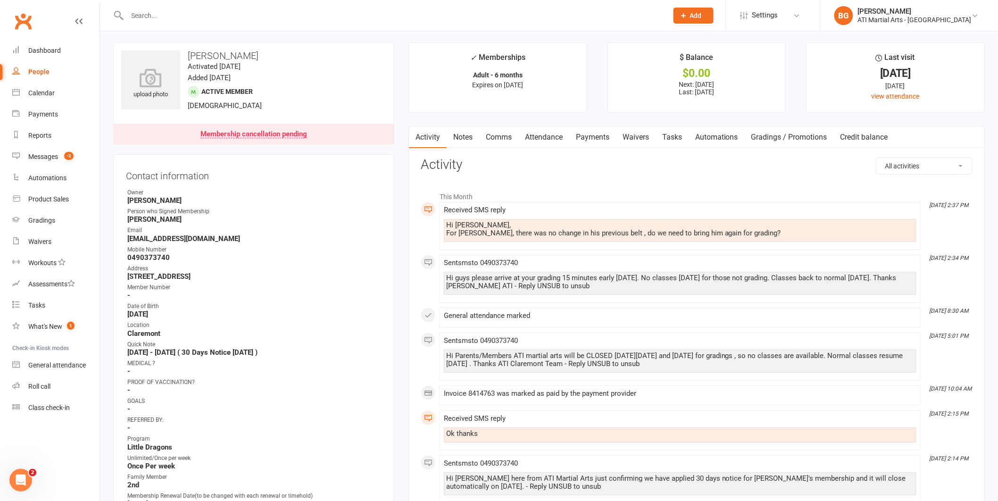
click at [194, 10] on input "text" at bounding box center [393, 15] width 537 height 13
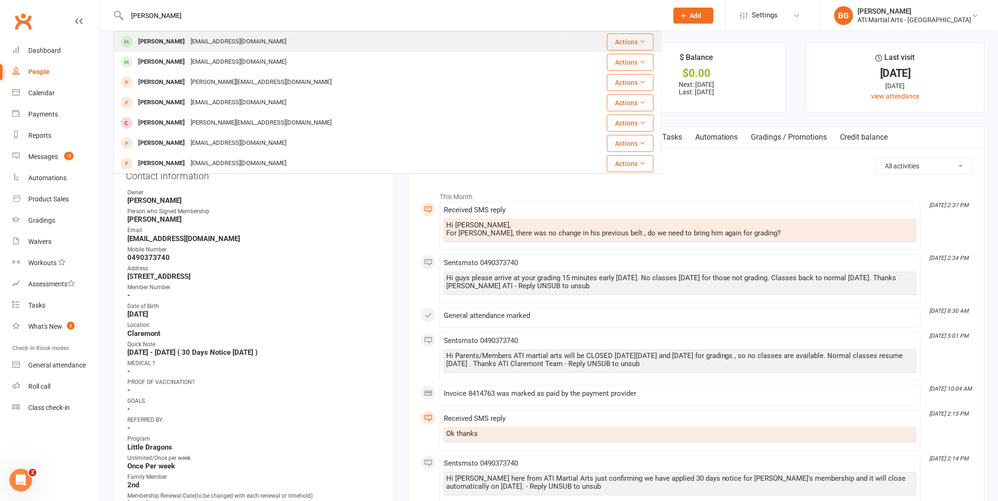
type input "anant joshi"
click at [237, 46] on div "rahul.joshi09@gmail.com" at bounding box center [238, 42] width 101 height 14
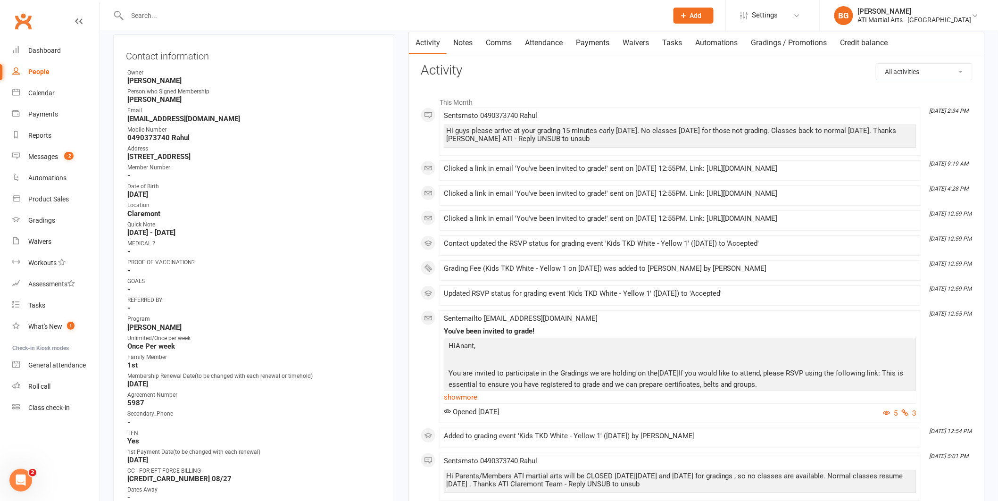
scroll to position [98, 0]
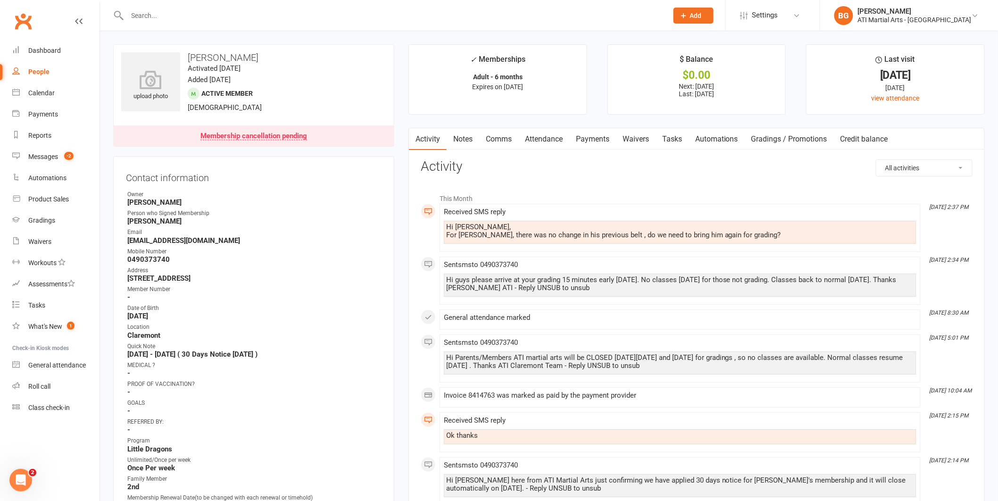
click at [504, 144] on link "Comms" at bounding box center [498, 139] width 39 height 22
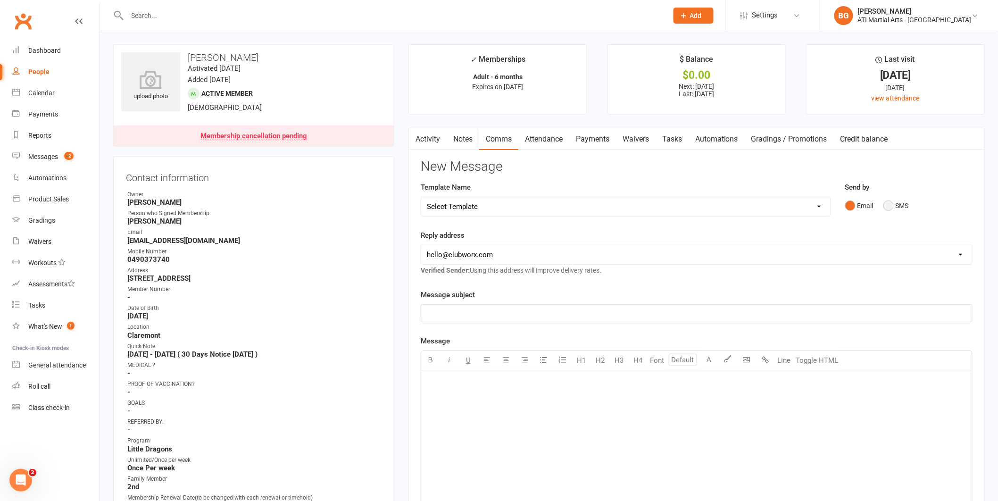
click at [901, 208] on button "SMS" at bounding box center [895, 206] width 25 height 18
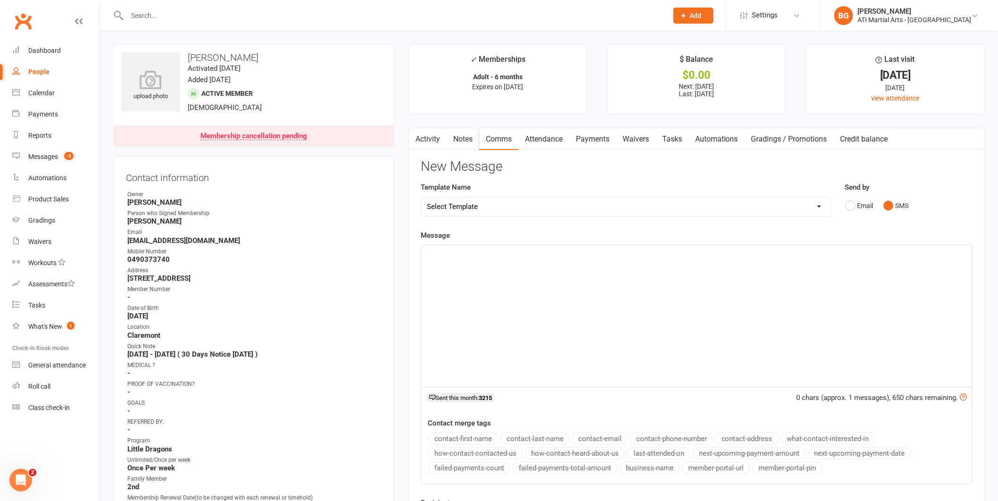
click at [881, 344] on div "﻿" at bounding box center [696, 316] width 551 height 142
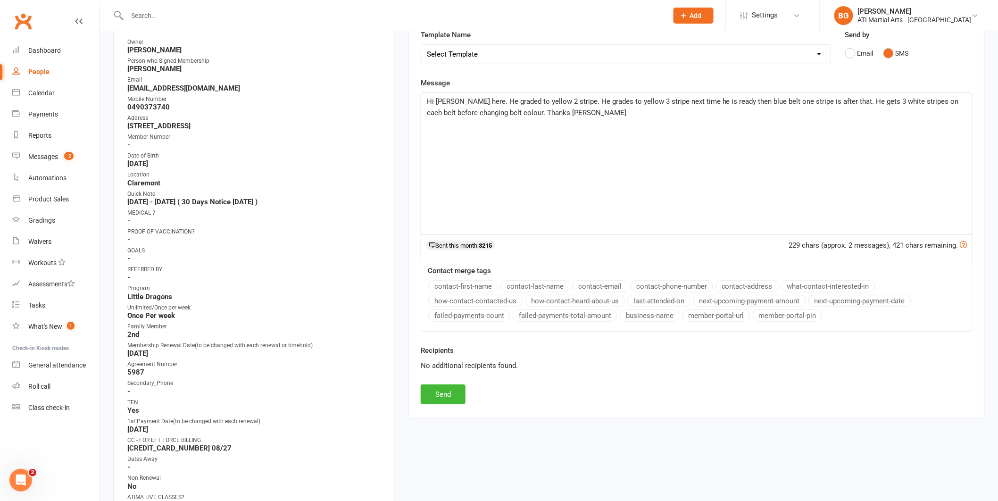
scroll to position [165, 0]
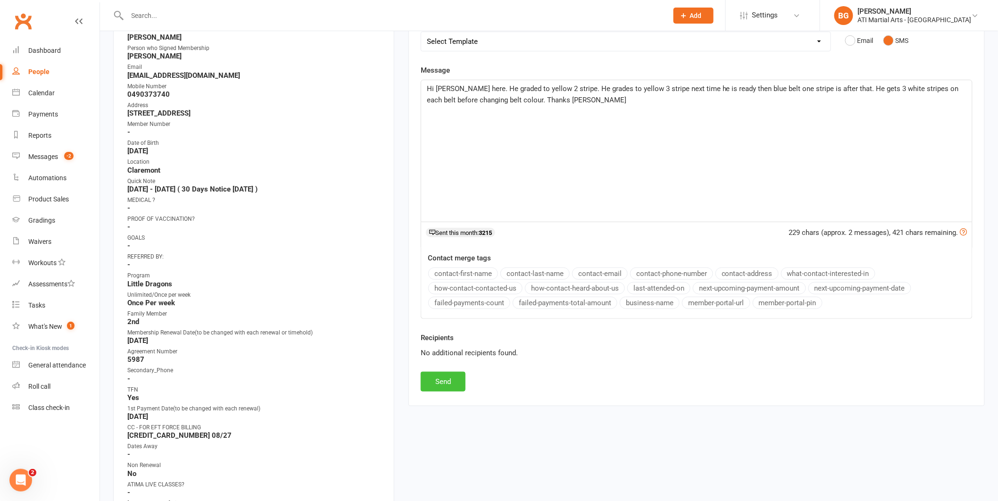
click at [422, 385] on button "Send" at bounding box center [443, 382] width 45 height 20
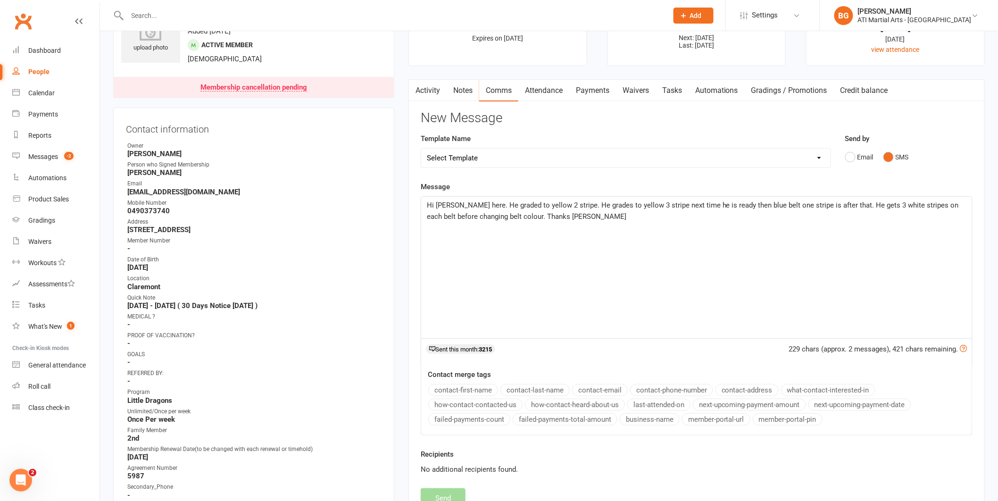
scroll to position [0, 0]
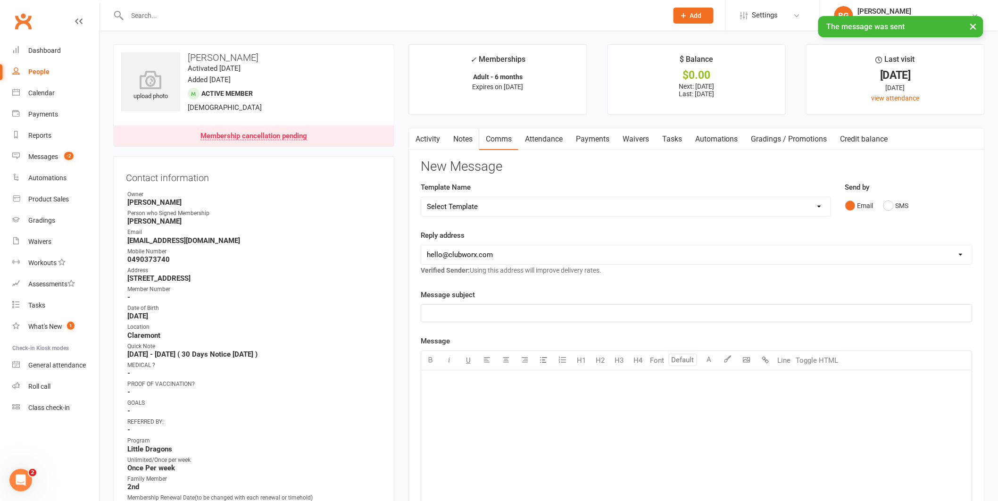
click at [427, 136] on link "Activity" at bounding box center [428, 139] width 38 height 22
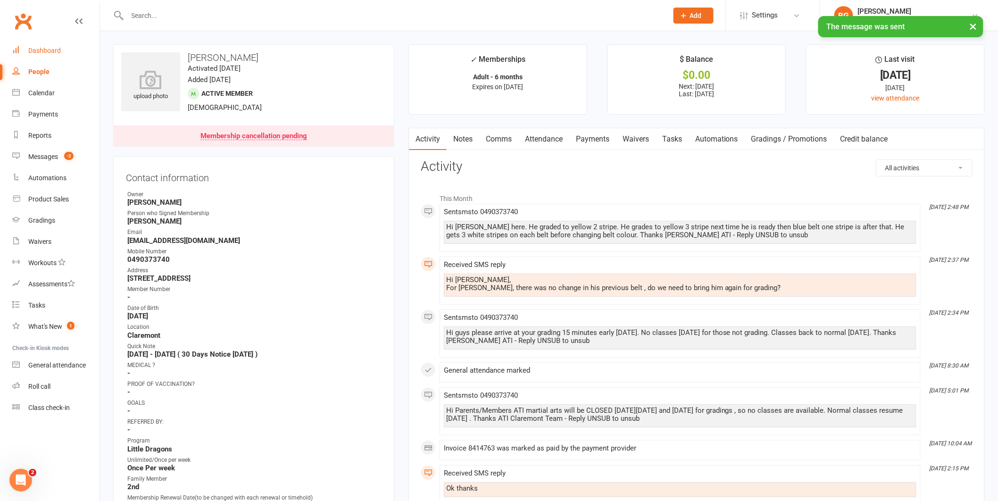
click at [73, 57] on link "Dashboard" at bounding box center [55, 50] width 87 height 21
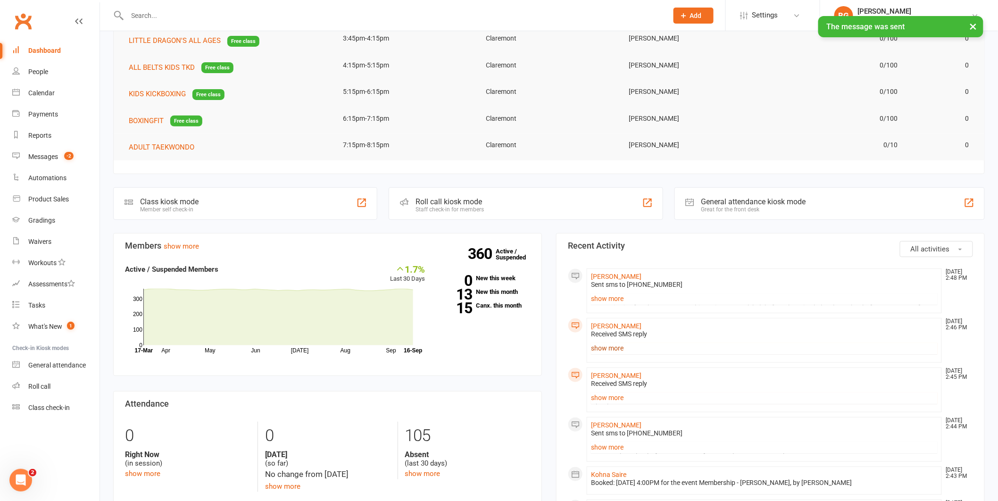
scroll to position [81, 0]
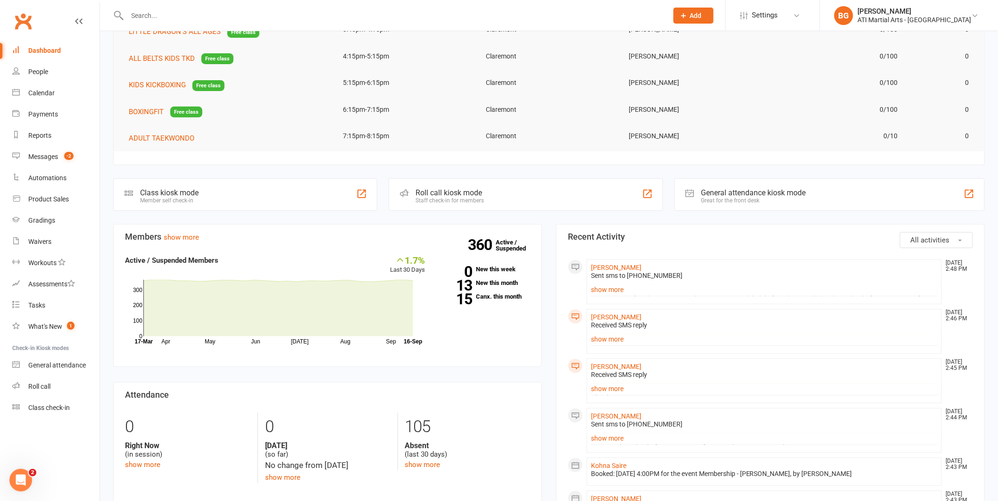
click at [612, 328] on div "Received SMS reply" at bounding box center [764, 325] width 347 height 8
click at [612, 338] on link "show more" at bounding box center [764, 339] width 347 height 13
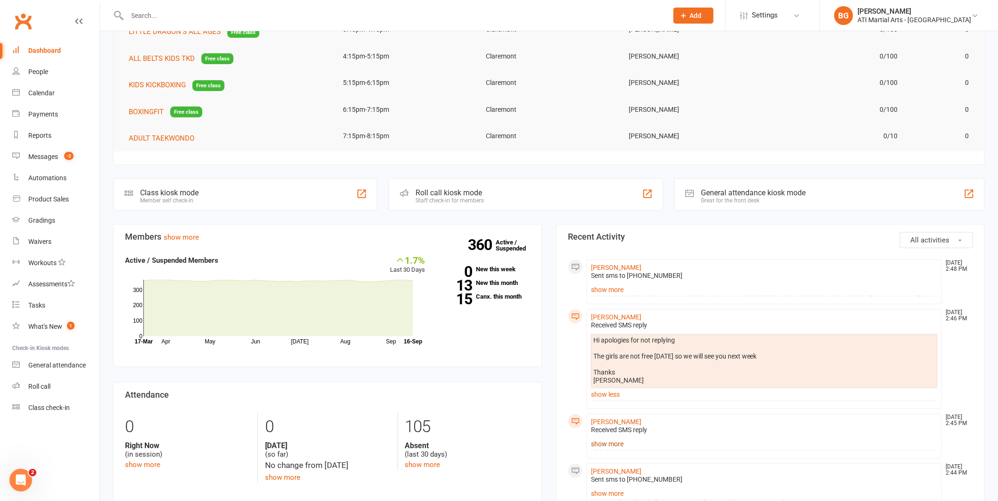
click at [620, 450] on link "show more" at bounding box center [764, 443] width 347 height 13
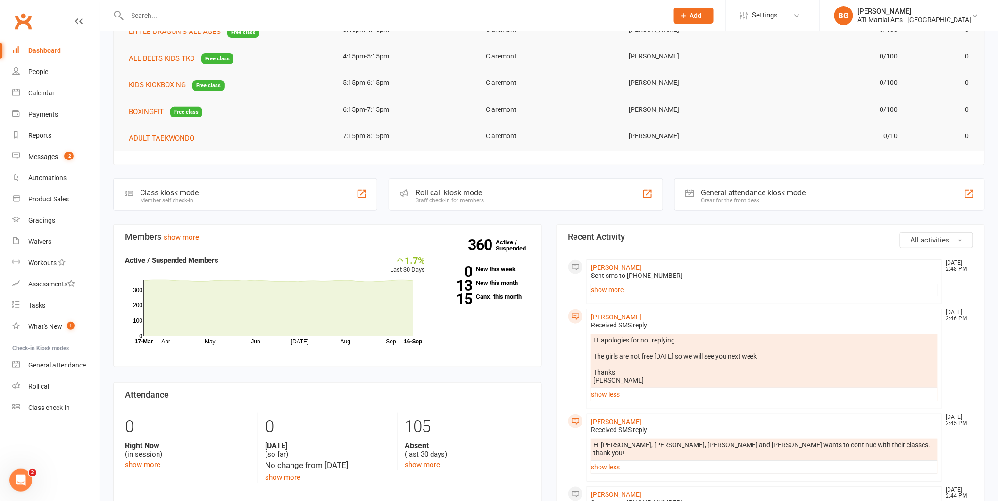
click at [620, 443] on div "Hi jacqui, yup, akiko and hiro wants to continue with their classes. thank you!" at bounding box center [764, 449] width 342 height 16
click at [59, 152] on link "Messages -2" at bounding box center [55, 156] width 87 height 21
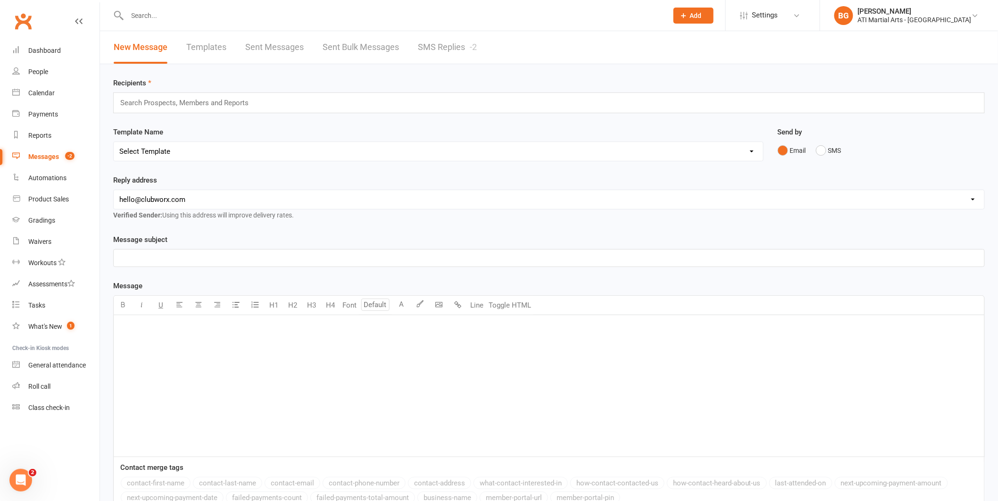
click at [425, 39] on link "SMS Replies -2" at bounding box center [447, 47] width 59 height 33
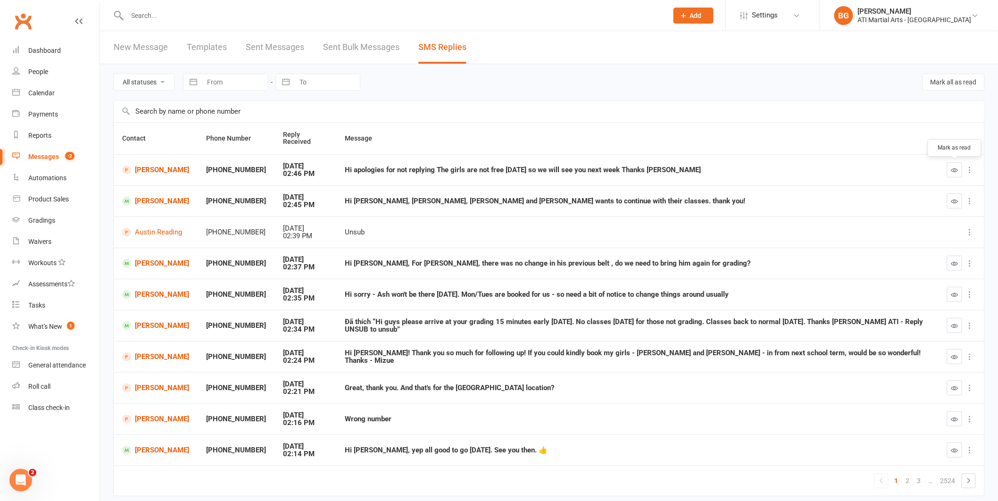
click at [954, 167] on icon "button" at bounding box center [954, 170] width 7 height 7
click at [954, 264] on icon "button" at bounding box center [954, 263] width 7 height 7
click at [171, 169] on link "[PERSON_NAME]" at bounding box center [155, 170] width 67 height 9
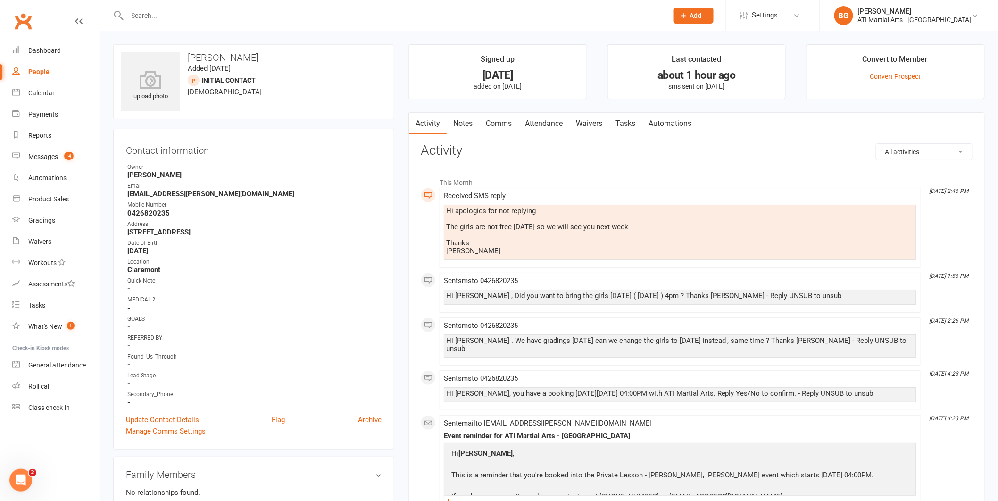
click at [538, 127] on link "Attendance" at bounding box center [543, 124] width 51 height 22
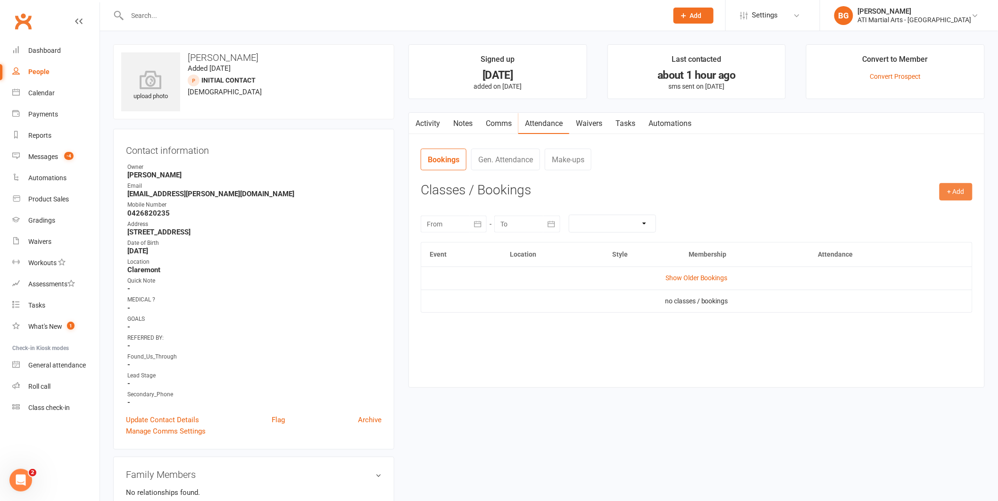
click at [954, 189] on button "+ Add" at bounding box center [956, 191] width 33 height 17
click at [955, 223] on link "Add Appointment" at bounding box center [925, 232] width 93 height 19
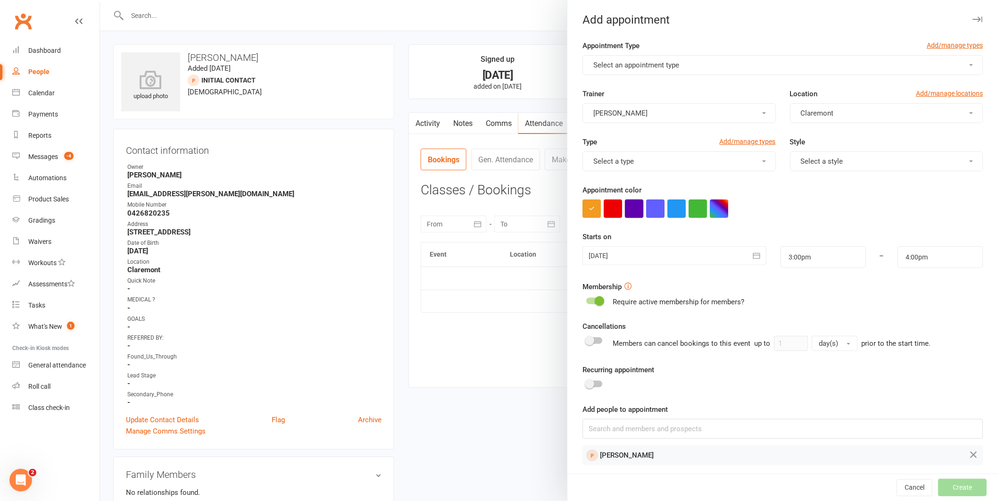
click at [627, 210] on button "button" at bounding box center [634, 209] width 18 height 18
click at [662, 66] on span "Select an appointment type" at bounding box center [636, 65] width 86 height 8
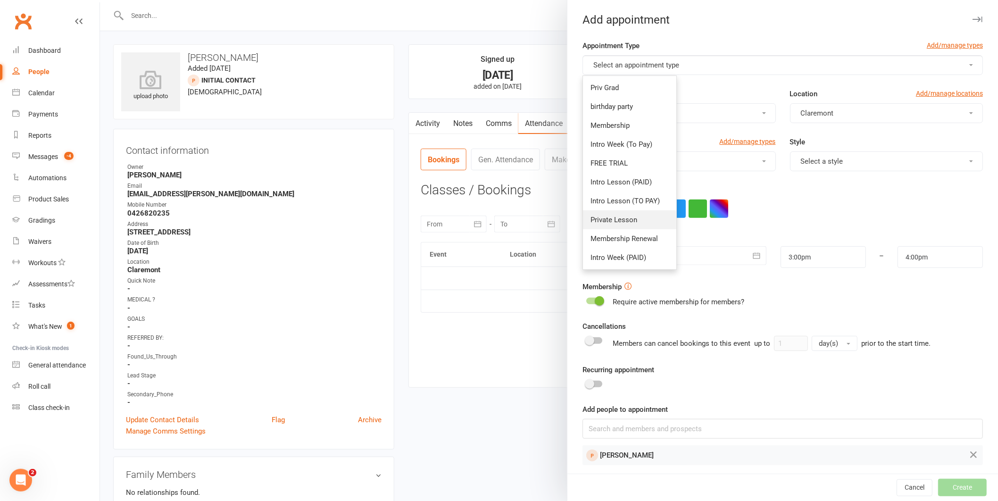
click at [615, 219] on span "Private Lesson" at bounding box center [614, 220] width 47 height 8
type input "3:30pm"
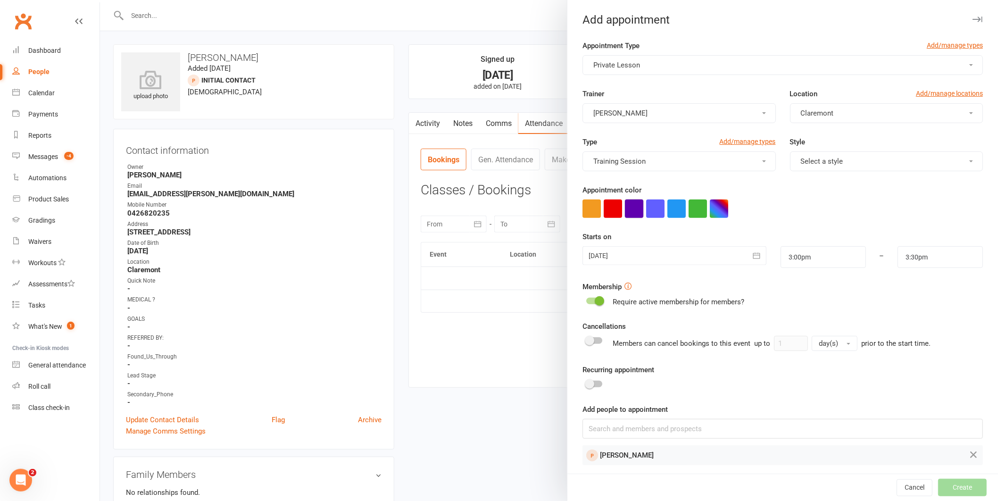
click at [625, 208] on button "button" at bounding box center [634, 209] width 18 height 18
click at [612, 254] on div at bounding box center [675, 255] width 184 height 19
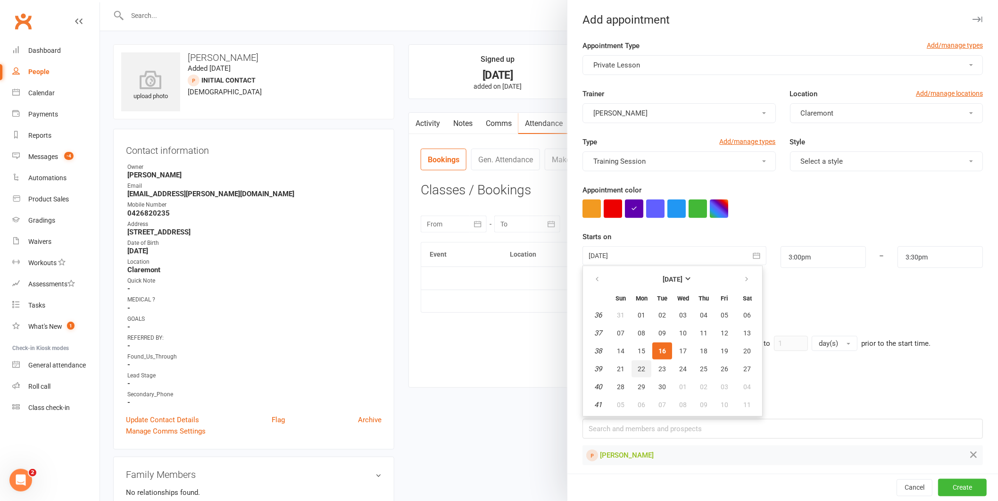
click at [638, 367] on span "22" at bounding box center [642, 369] width 8 height 8
type input "22 Sep 2025"
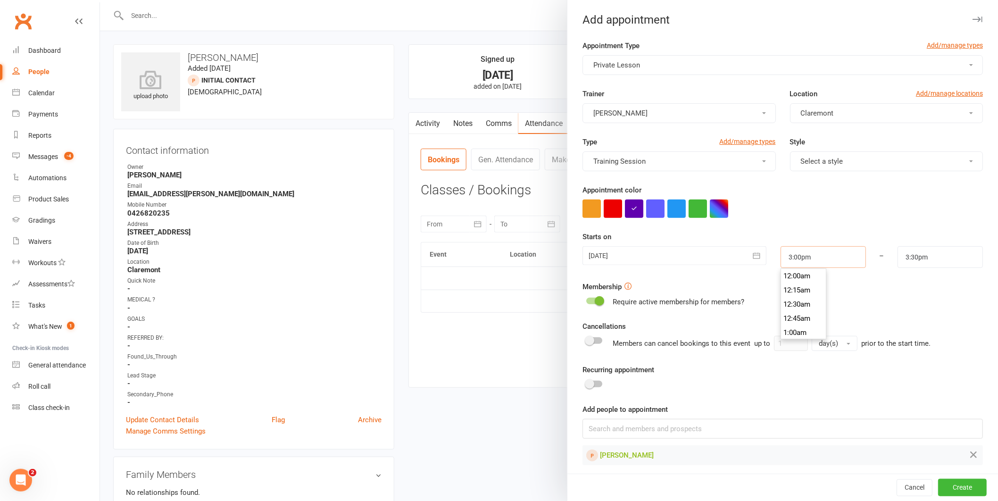
click at [784, 259] on input "3:00pm" at bounding box center [823, 257] width 85 height 22
type input "4:00pm"
click at [788, 283] on li "4:00pm" at bounding box center [803, 289] width 45 height 14
click at [918, 261] on input "3:30pm" at bounding box center [940, 257] width 85 height 22
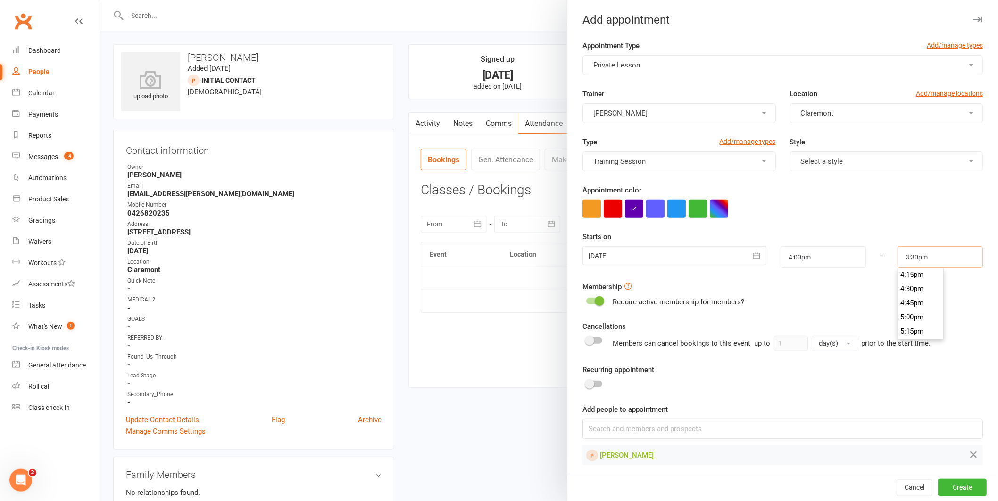
scroll to position [927, 0]
type input "4:30pm"
click at [904, 284] on li "4:30pm" at bounding box center [920, 282] width 45 height 14
click at [684, 432] on input at bounding box center [783, 429] width 400 height 20
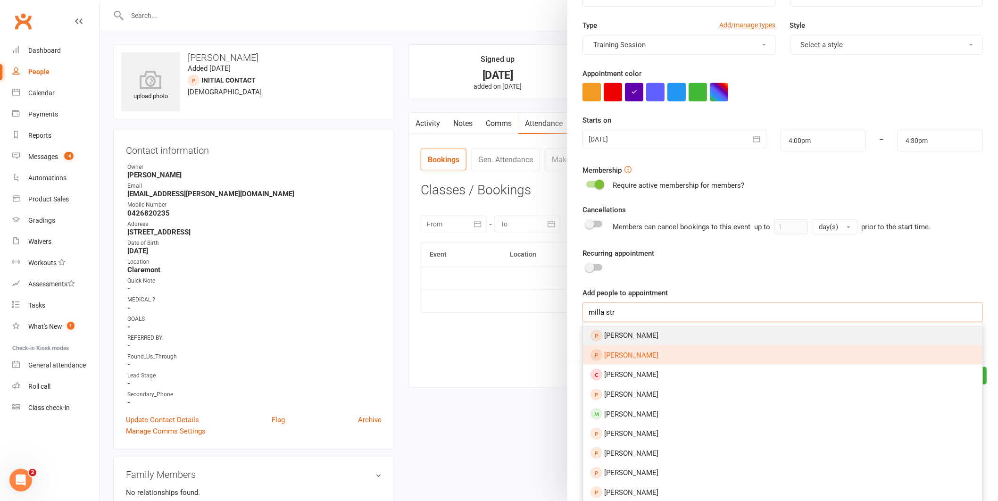
scroll to position [116, 0]
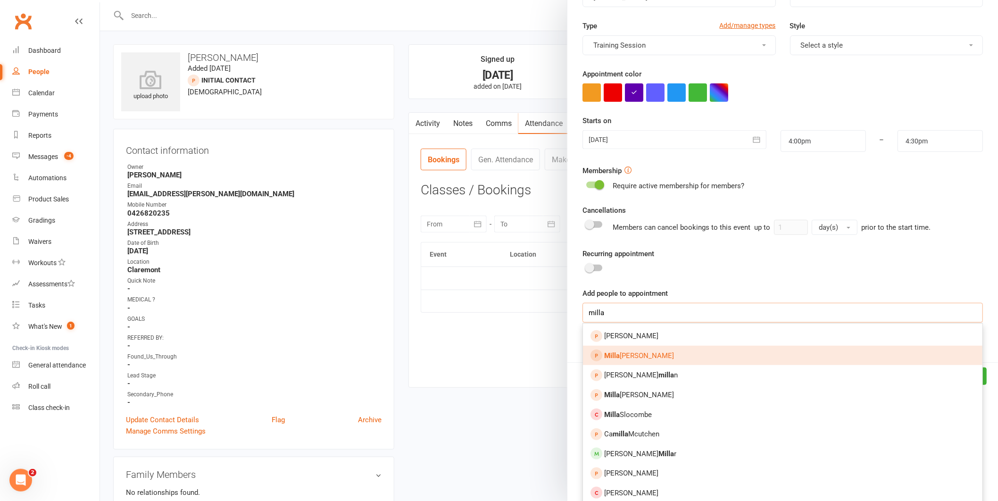
type input "milla"
click at [611, 361] on link "Milla Schmidt" at bounding box center [783, 356] width 400 height 20
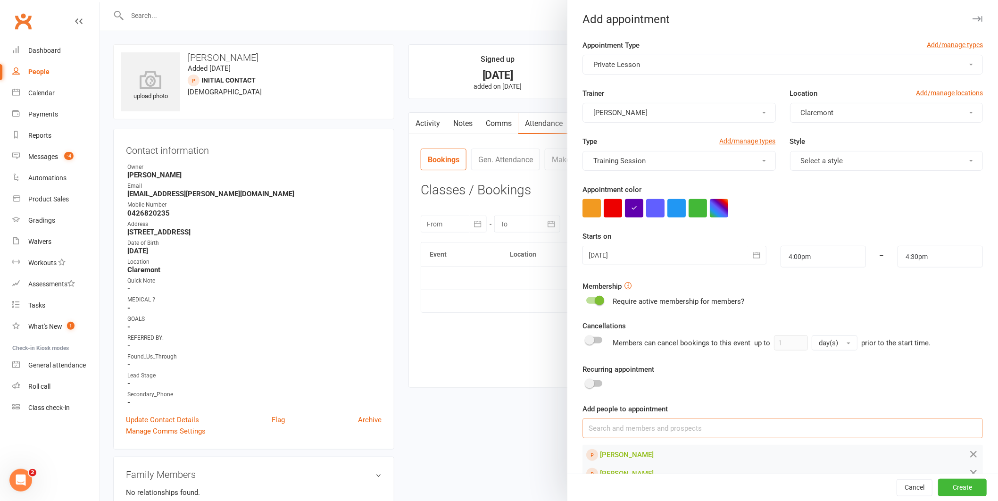
scroll to position [0, 0]
click at [912, 258] on input "4:30pm" at bounding box center [940, 257] width 85 height 22
type input "4:45pm"
click at [904, 305] on li "4:45pm" at bounding box center [920, 306] width 45 height 14
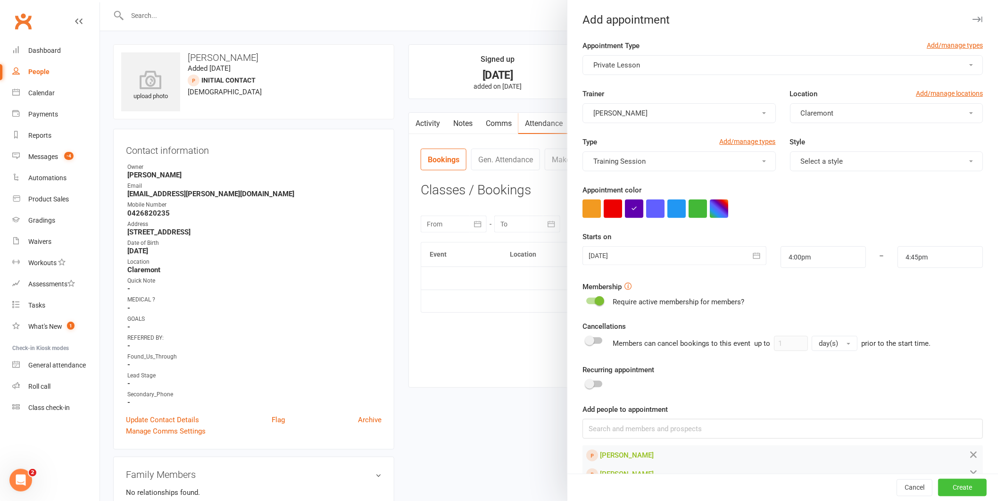
click at [955, 483] on button "Create" at bounding box center [962, 487] width 49 height 17
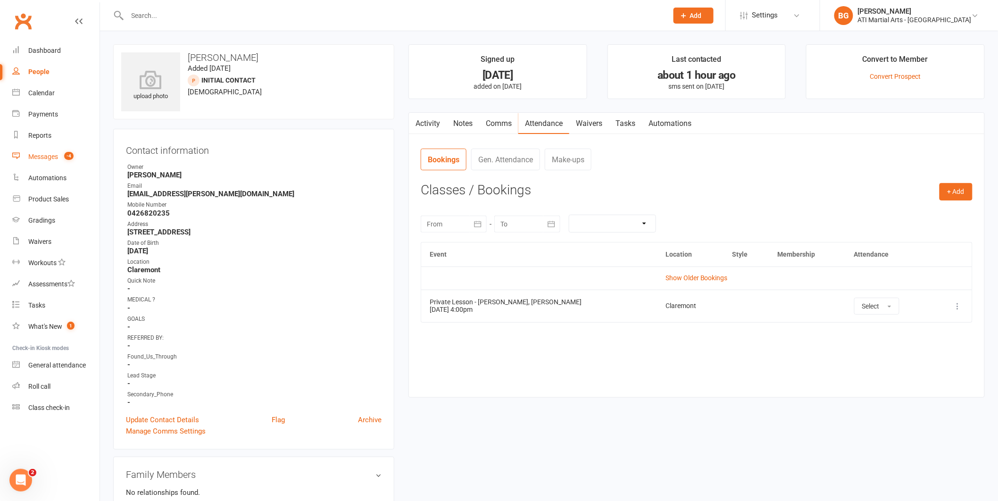
click at [59, 159] on link "Messages -4" at bounding box center [55, 156] width 87 height 21
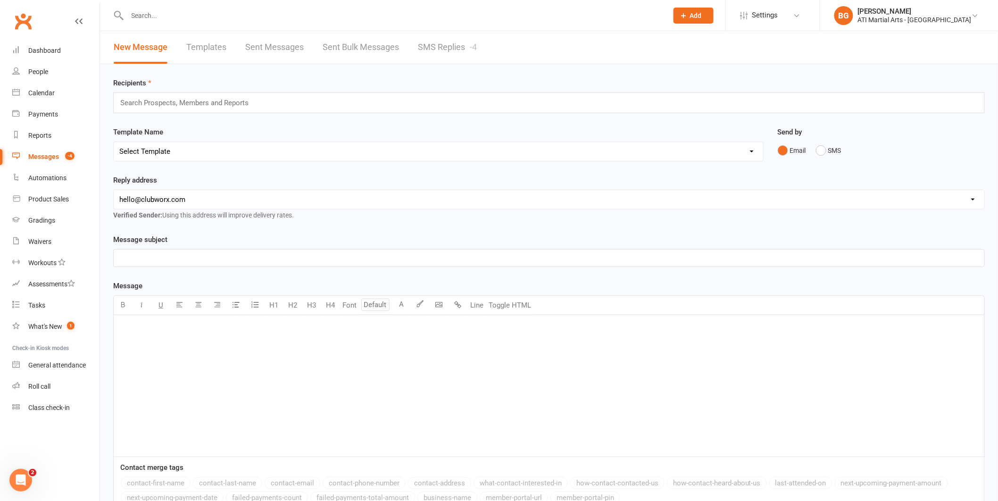
click at [463, 57] on link "SMS Replies -4" at bounding box center [447, 47] width 59 height 33
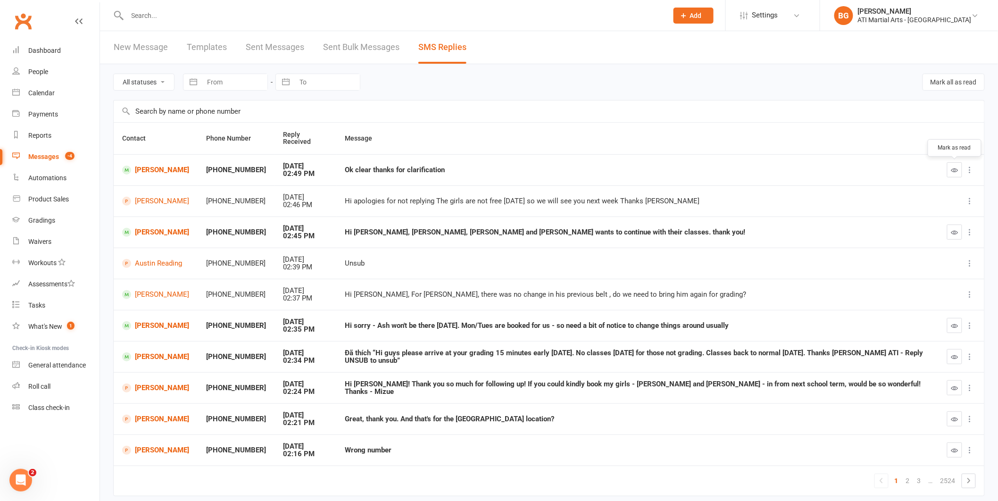
click at [953, 165] on button "button" at bounding box center [954, 169] width 15 height 15
click at [951, 358] on icon "button" at bounding box center [954, 356] width 7 height 7
click at [952, 384] on icon "button" at bounding box center [954, 387] width 7 height 7
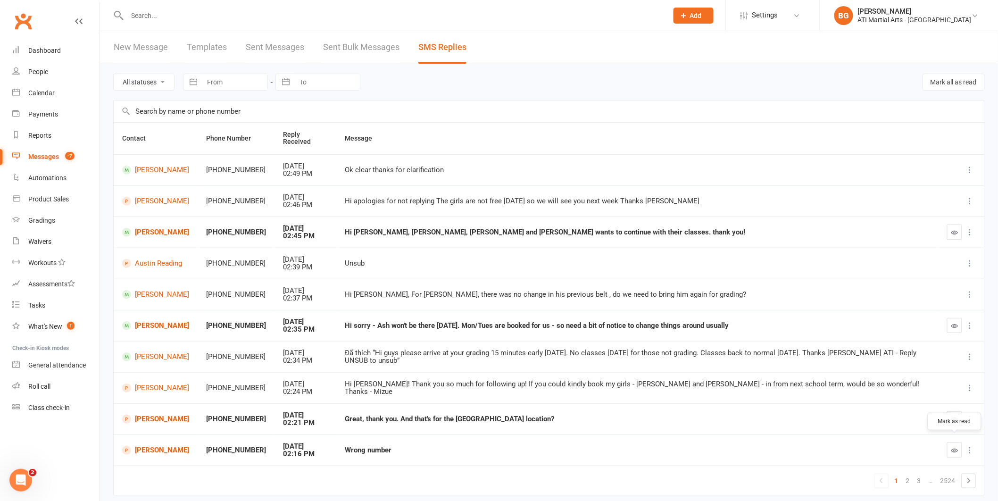
click at [949, 445] on button "button" at bounding box center [954, 449] width 15 height 15
click at [948, 414] on button "button" at bounding box center [954, 418] width 15 height 15
click at [907, 474] on link "2" at bounding box center [907, 480] width 11 height 13
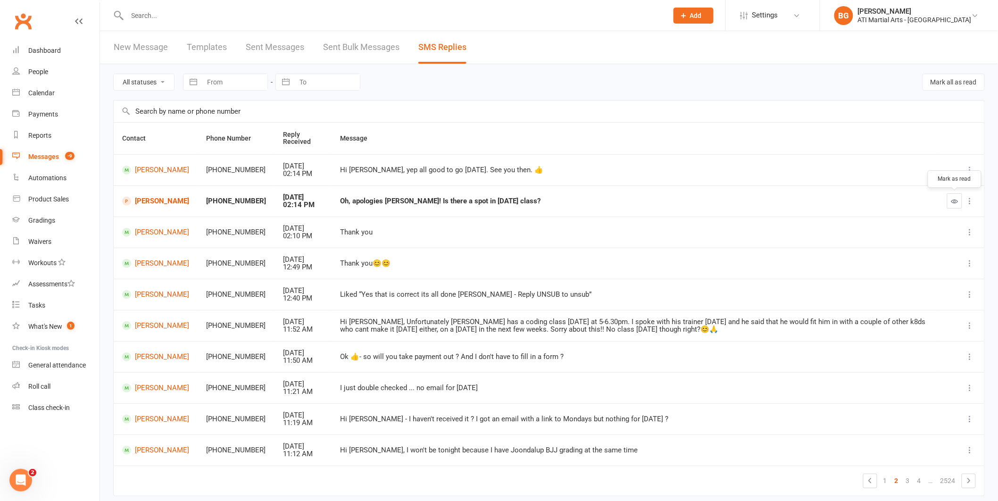
click at [960, 204] on button "button" at bounding box center [954, 200] width 15 height 15
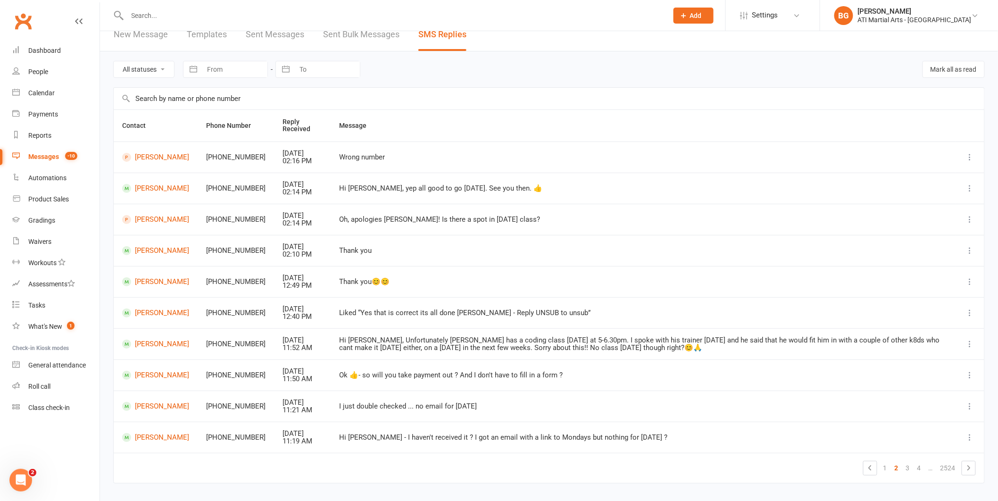
scroll to position [36, 0]
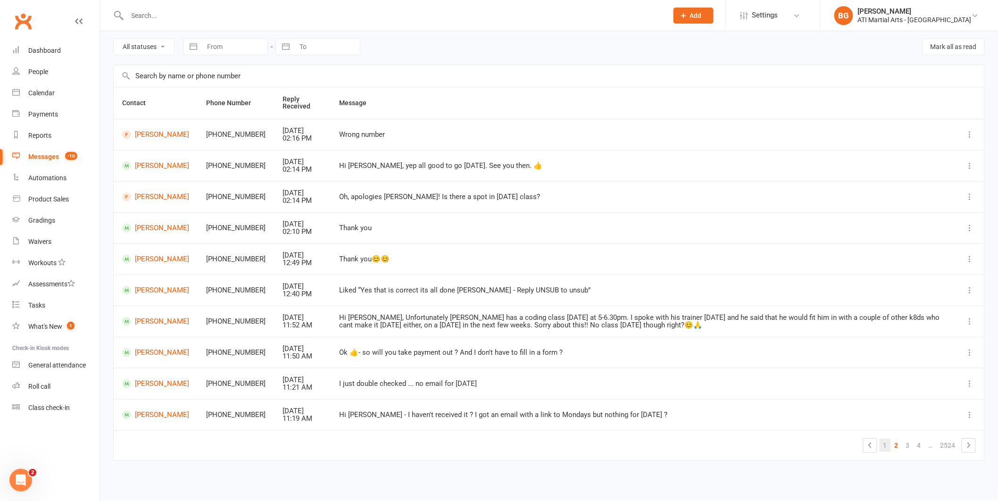
click at [881, 440] on link "1" at bounding box center [885, 445] width 11 height 13
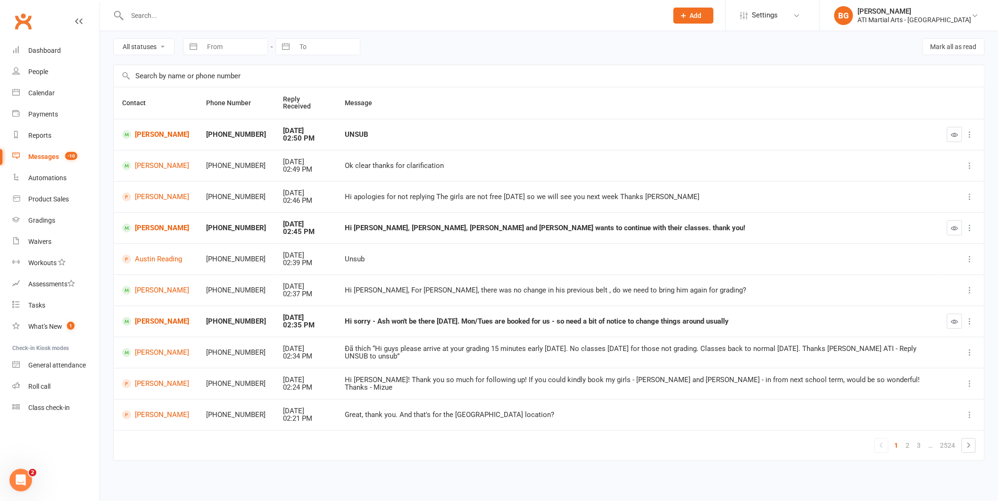
scroll to position [29, 0]
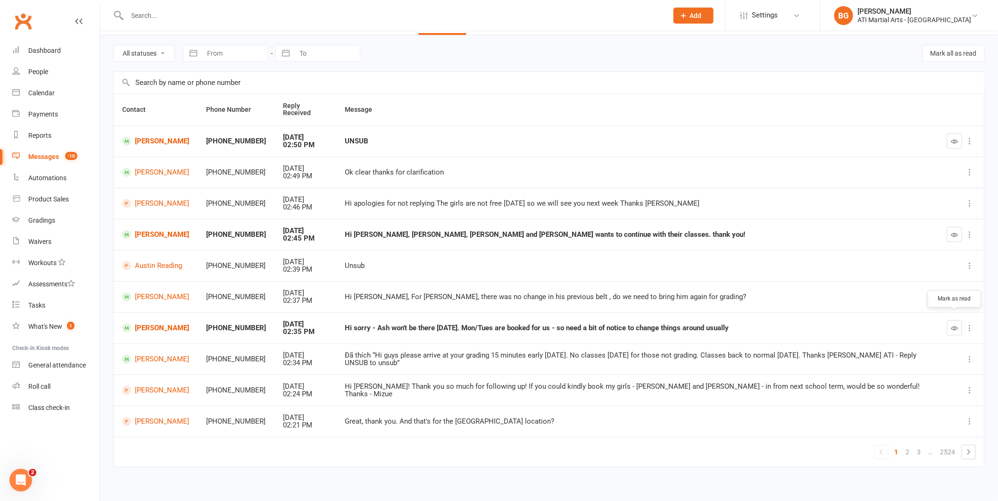
click at [961, 320] on button "button" at bounding box center [954, 327] width 15 height 15
click at [153, 137] on link "[PERSON_NAME]" at bounding box center [155, 141] width 67 height 9
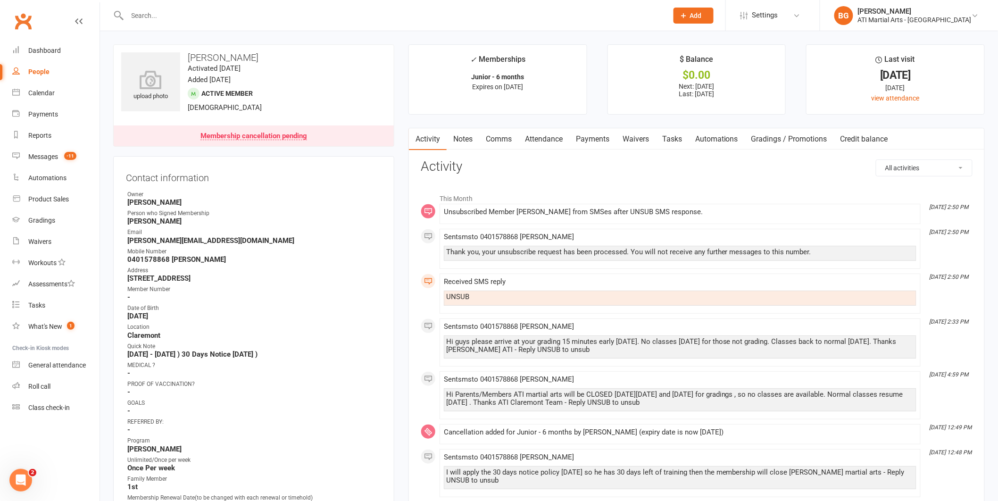
scroll to position [2, 0]
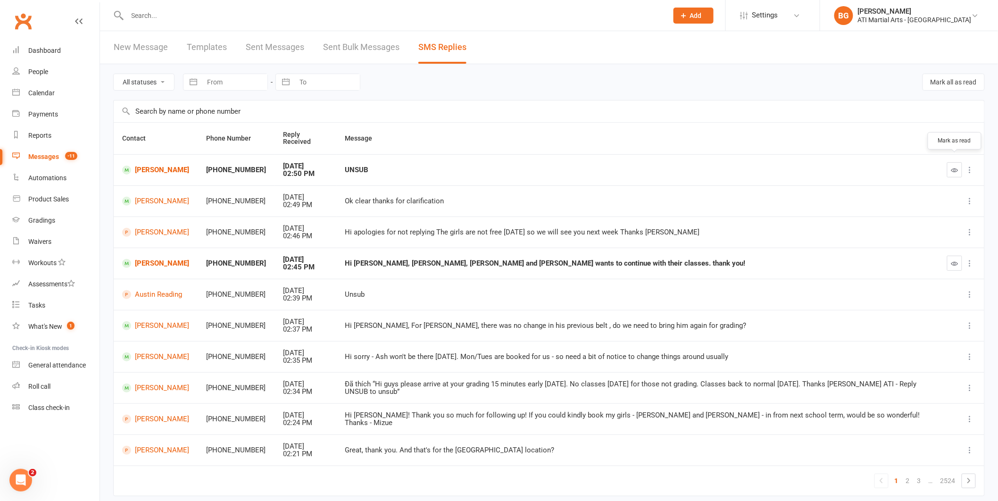
click at [948, 162] on button "button" at bounding box center [954, 169] width 15 height 15
click at [65, 149] on link "Messages -12" at bounding box center [55, 156] width 87 height 21
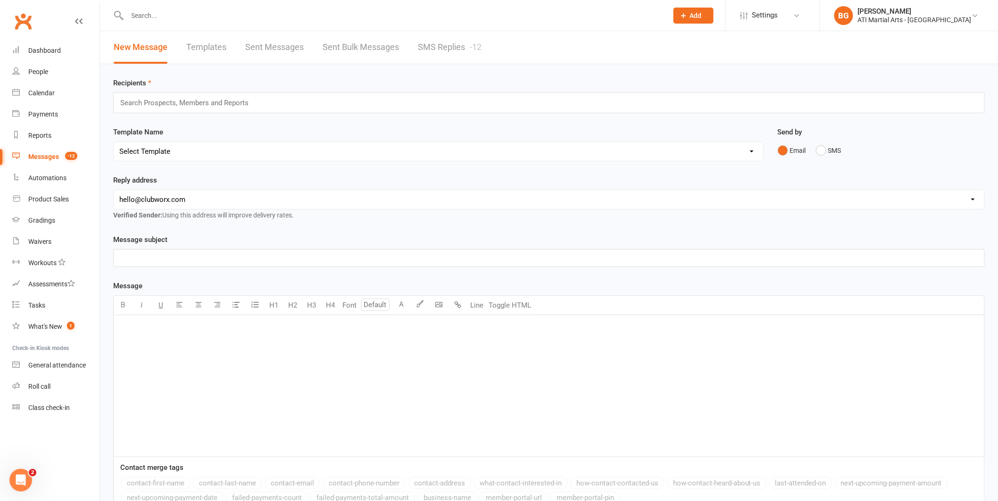
click at [441, 39] on link "SMS Replies -12" at bounding box center [450, 47] width 64 height 33
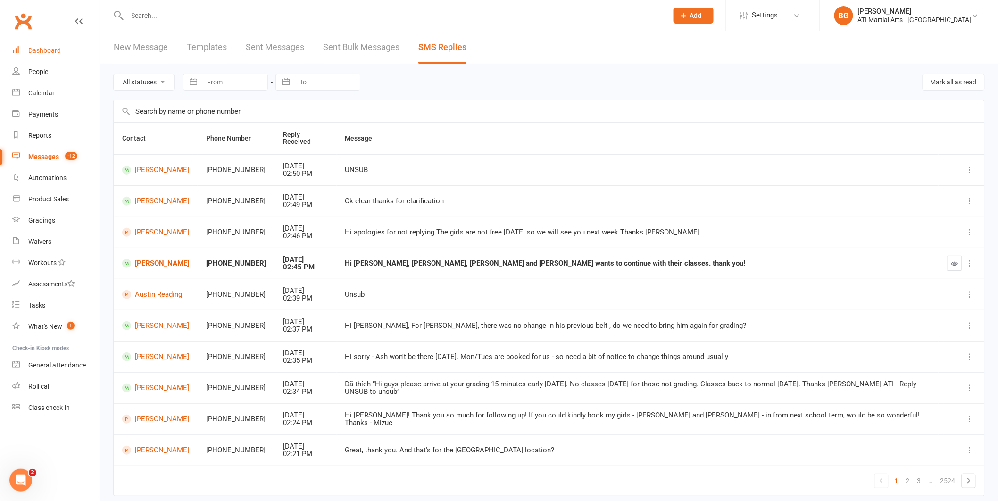
click at [61, 53] on link "Dashboard" at bounding box center [55, 50] width 87 height 21
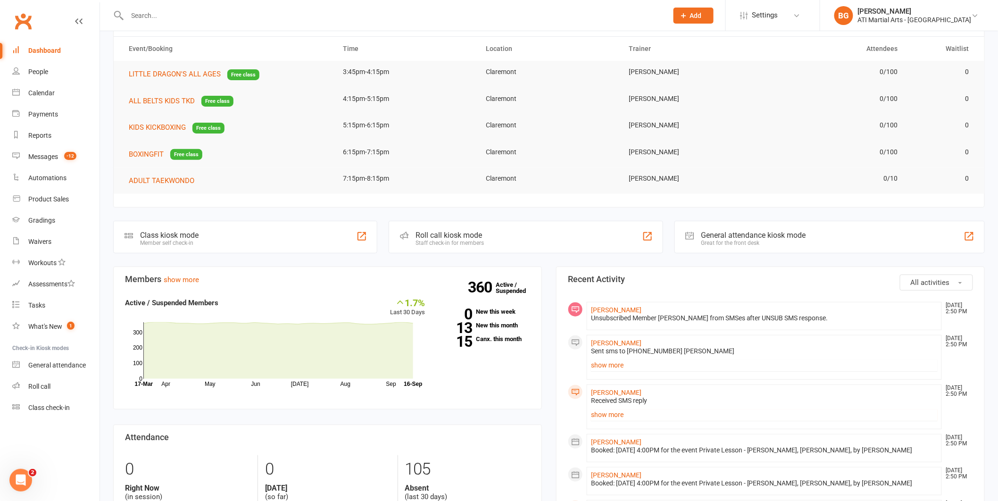
scroll to position [57, 0]
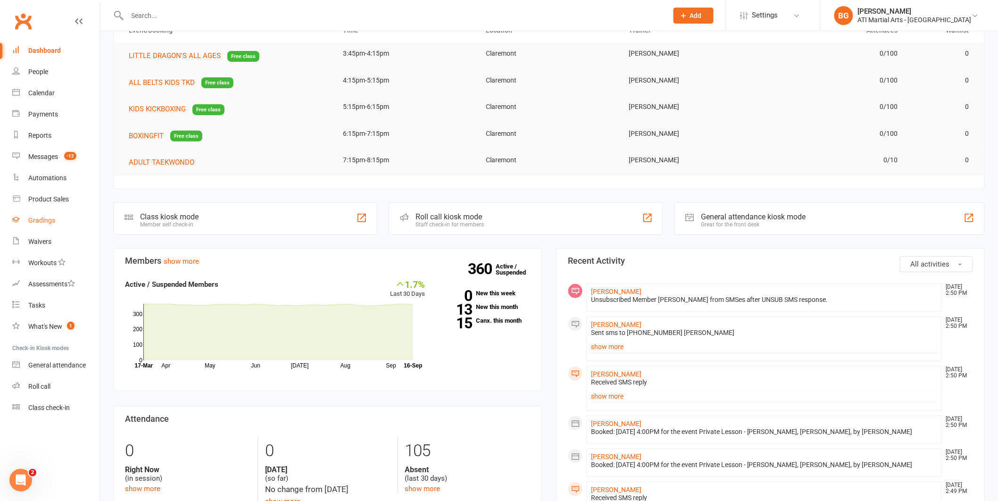
click at [44, 217] on div "Gradings" at bounding box center [41, 220] width 27 height 8
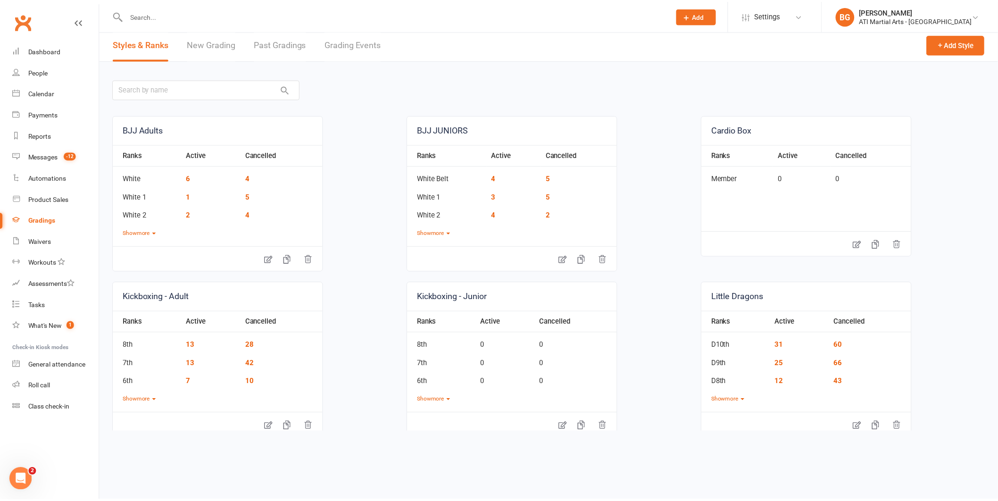
scroll to position [2, 0]
click at [345, 51] on link "Grading Events" at bounding box center [355, 45] width 57 height 33
select select "25"
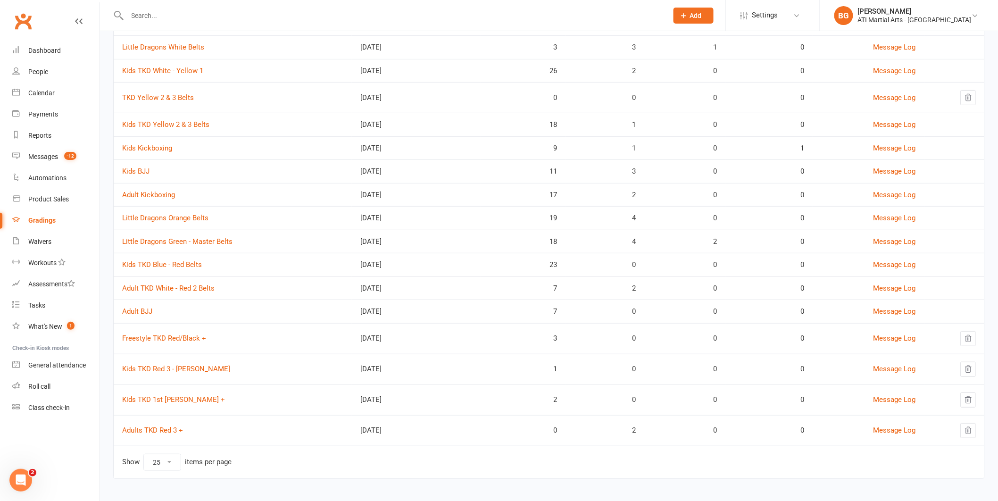
scroll to position [114, 0]
drag, startPoint x: 433, startPoint y: 252, endPoint x: 353, endPoint y: 191, distance: 100.7
click at [151, 130] on tbody "Little Dragons White Belts Sep 15, 2025 3 3 1 0 Message Log Kids TKD White - Ye…" at bounding box center [549, 242] width 871 height 410
click at [660, 292] on div "0" at bounding box center [685, 290] width 64 height 8
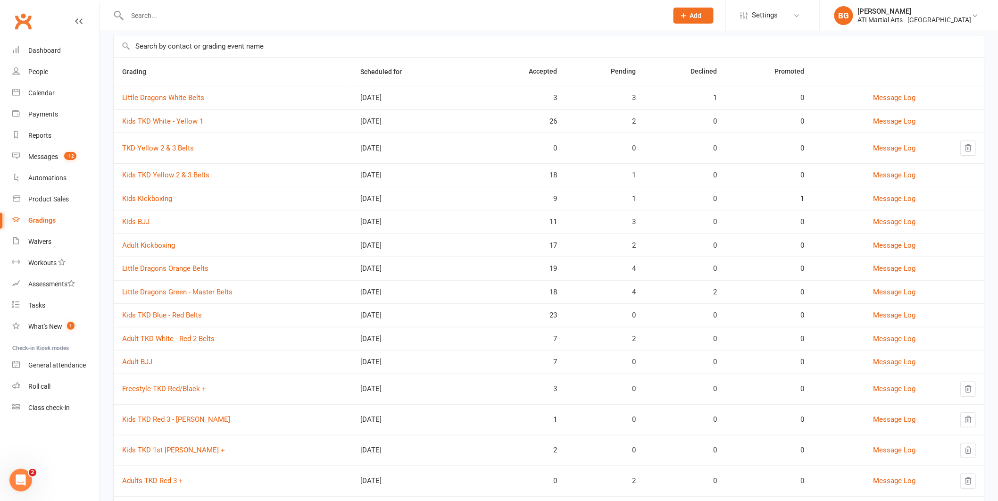
scroll to position [121, 0]
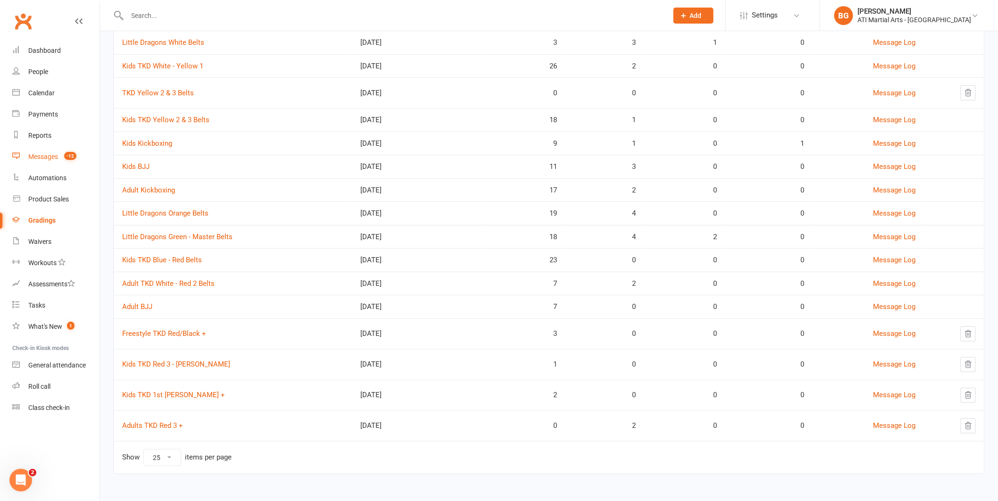
click at [43, 153] on div "Messages" at bounding box center [43, 157] width 30 height 8
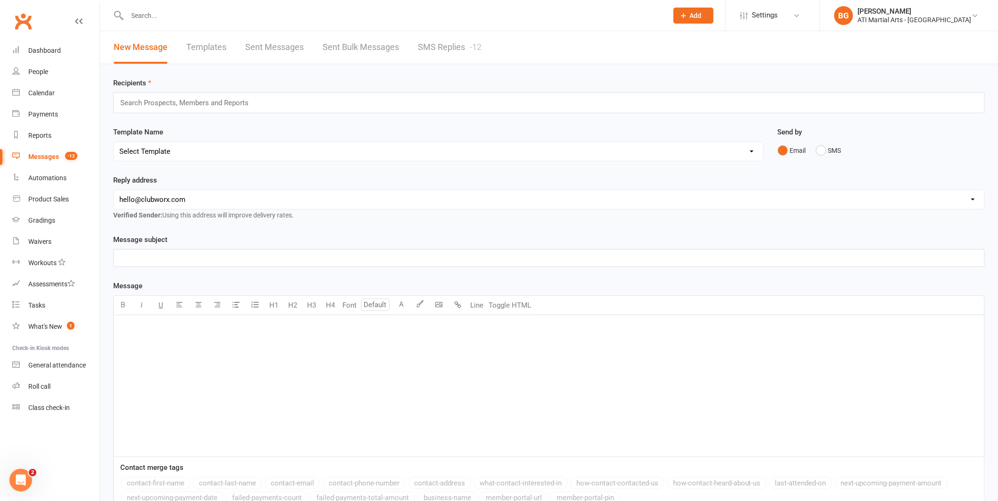
click at [435, 47] on link "SMS Replies -12" at bounding box center [450, 47] width 64 height 33
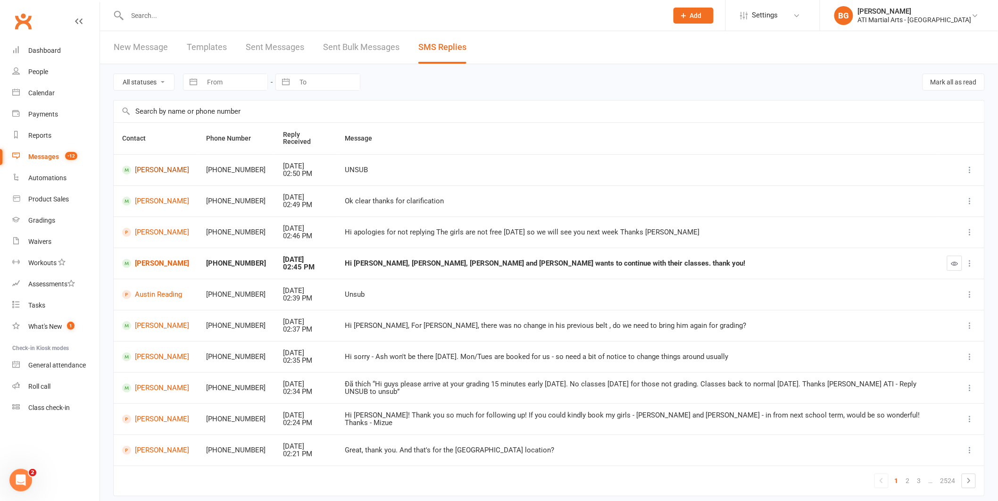
click at [152, 166] on link "[PERSON_NAME]" at bounding box center [155, 170] width 67 height 9
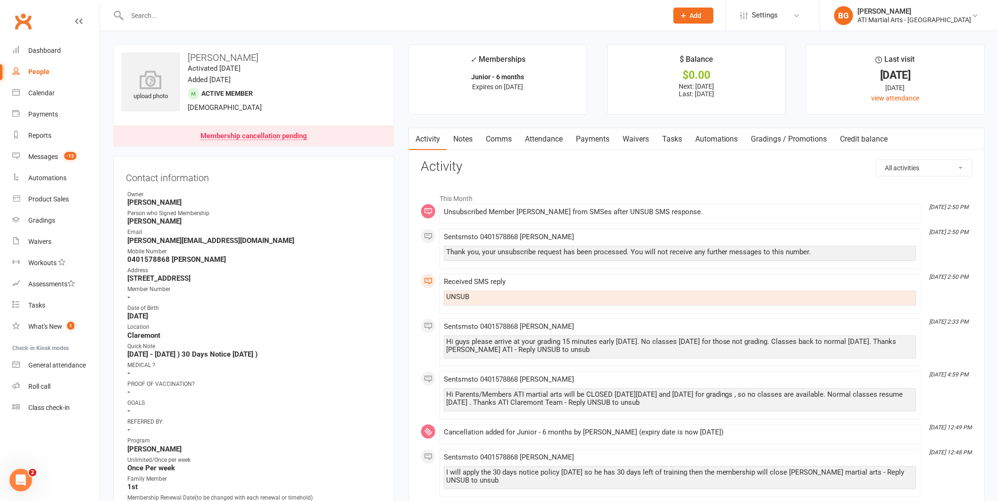
click at [532, 135] on link "Attendance" at bounding box center [543, 139] width 51 height 22
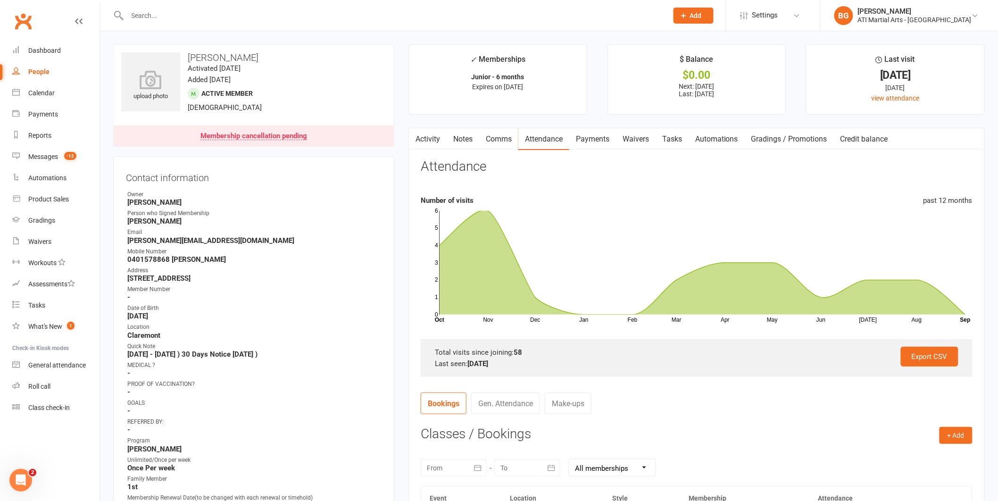
click at [604, 139] on link "Payments" at bounding box center [592, 139] width 47 height 22
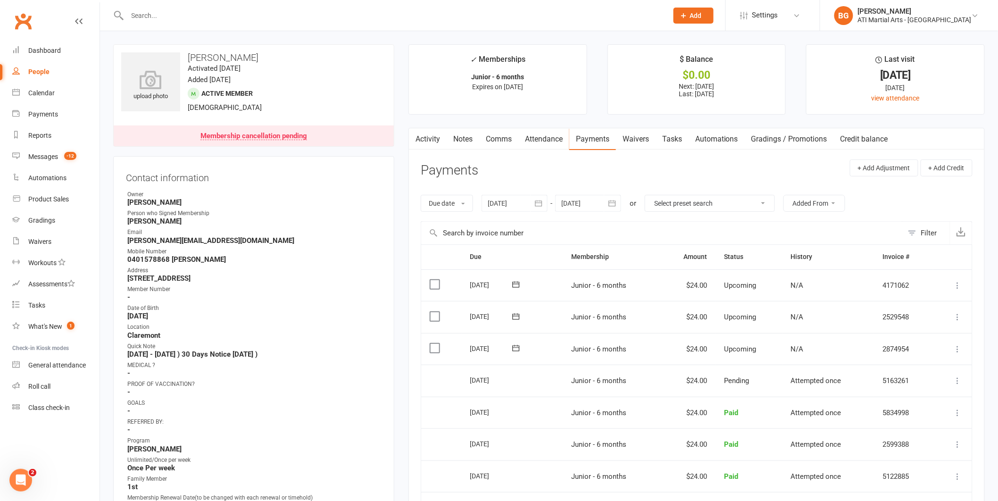
click at [33, 68] on div "People" at bounding box center [38, 72] width 21 height 8
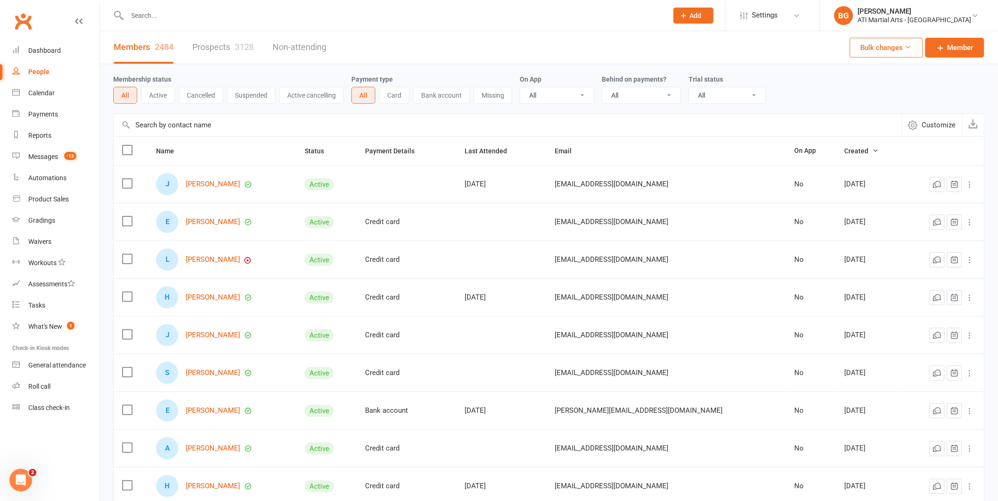
click at [320, 102] on button "Active cancelling" at bounding box center [311, 95] width 65 height 17
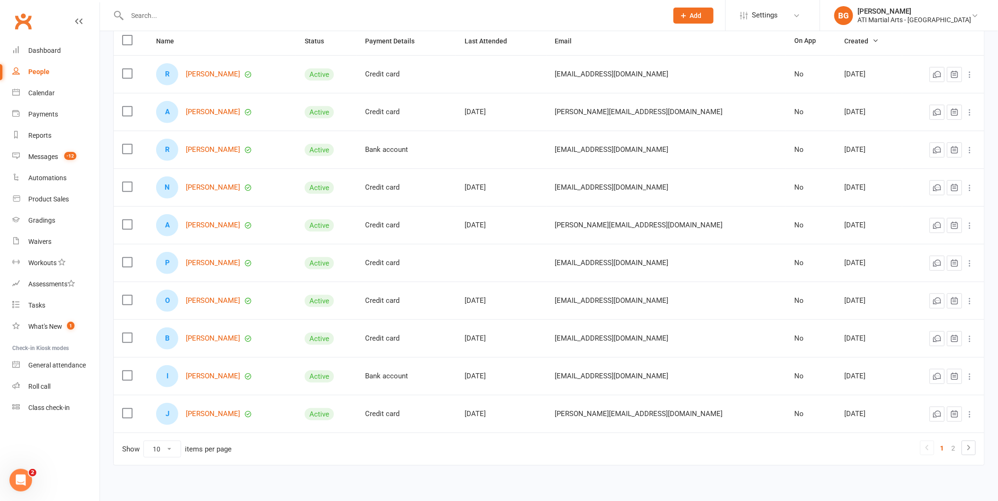
scroll to position [125, 0]
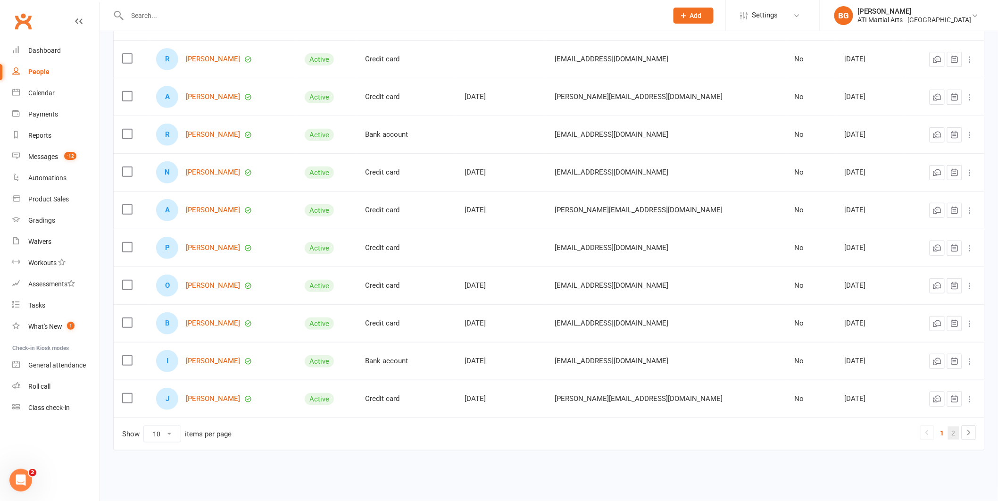
click at [955, 433] on link "2" at bounding box center [953, 432] width 11 height 13
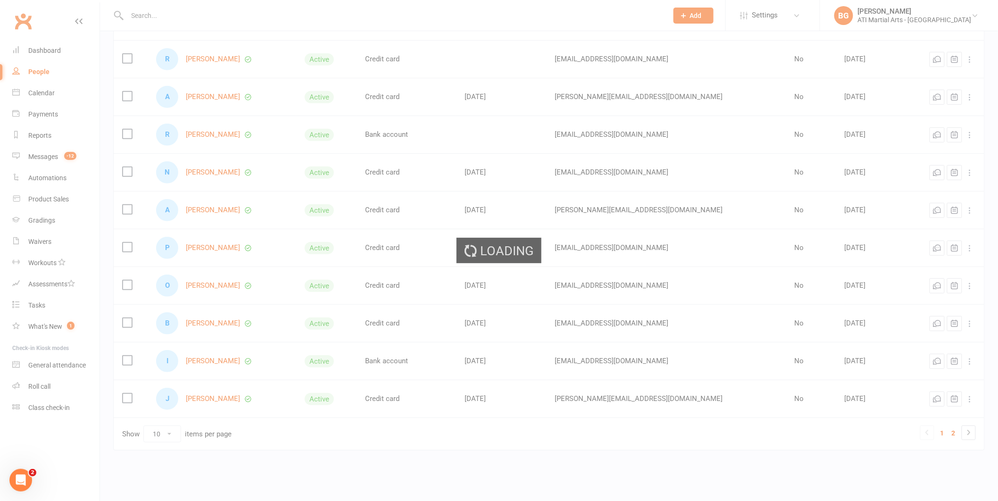
scroll to position [0, 0]
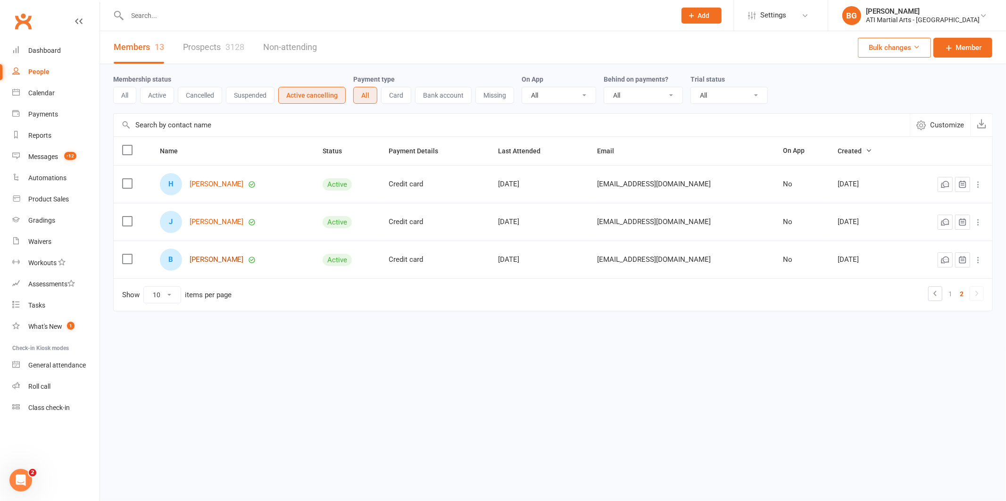
click at [212, 259] on link "Brad Smith" at bounding box center [217, 260] width 54 height 8
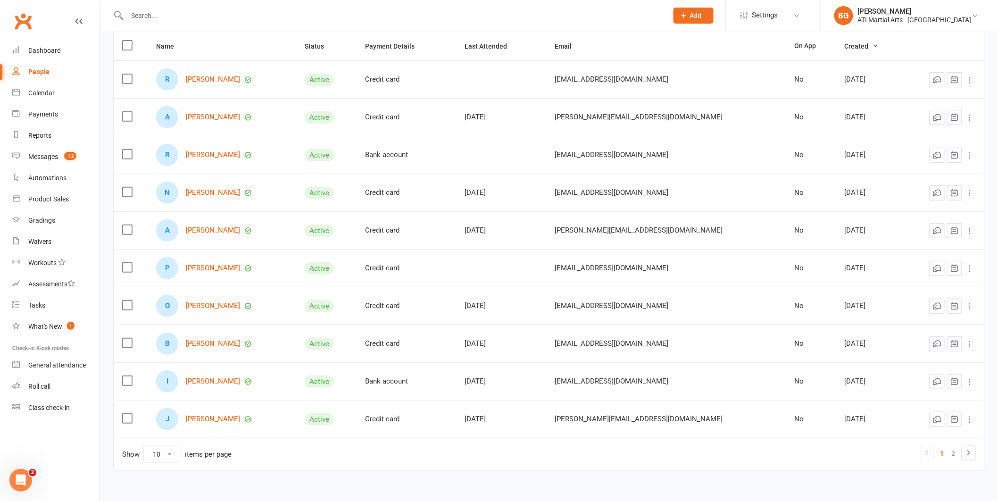
scroll to position [125, 0]
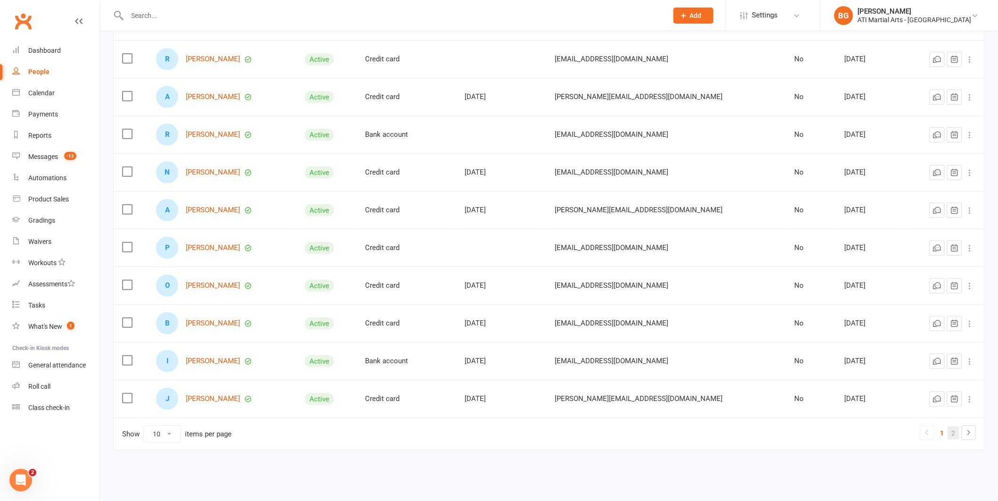
click at [953, 433] on link "2" at bounding box center [953, 432] width 11 height 13
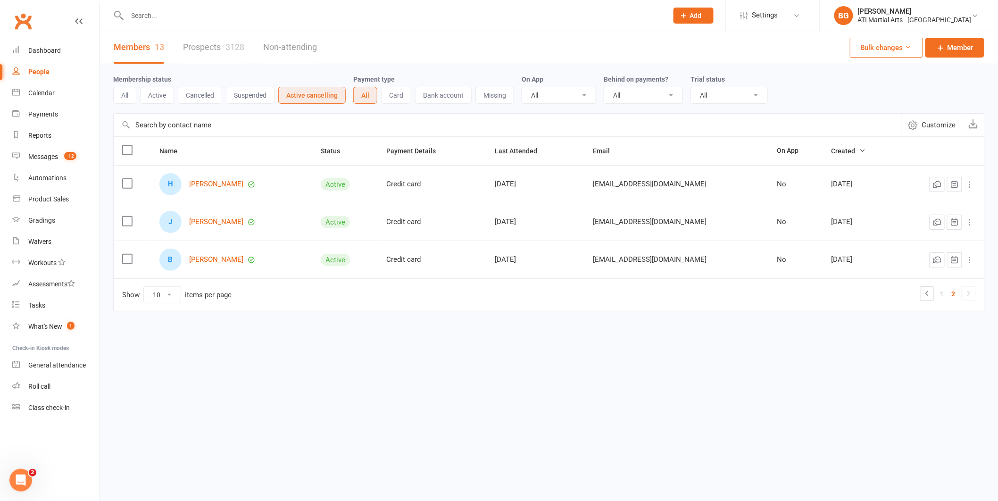
scroll to position [0, 0]
click at [209, 227] on div "J Jayden Fenech" at bounding box center [233, 222] width 146 height 22
click at [208, 225] on link "Jayden Fenech" at bounding box center [217, 222] width 54 height 8
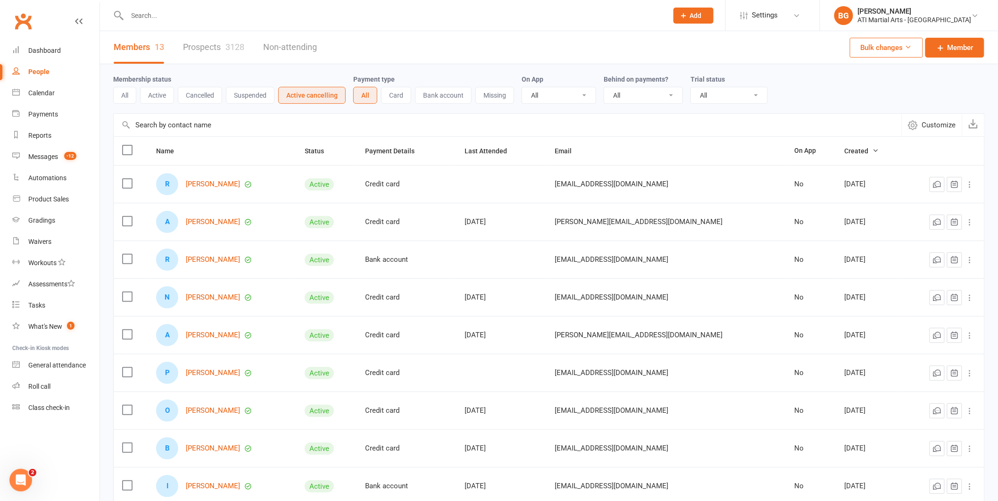
scroll to position [125, 0]
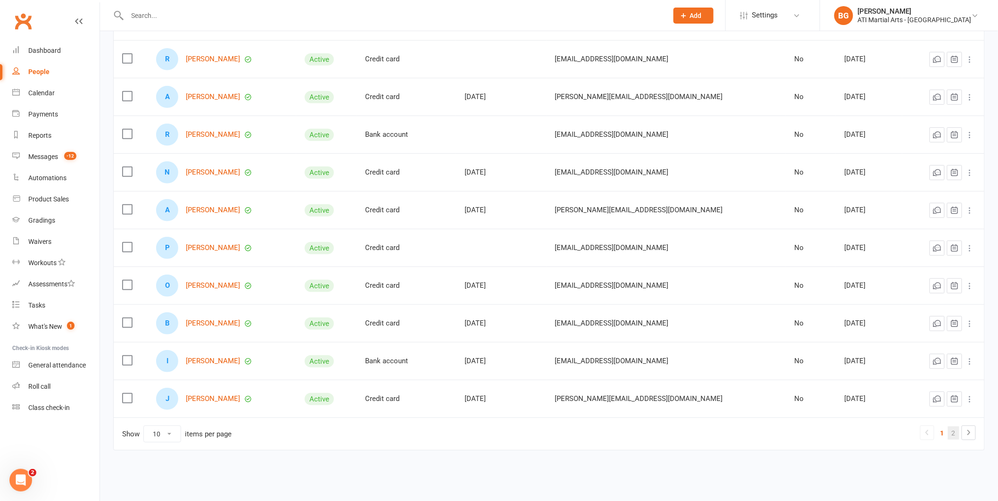
click at [955, 433] on link "2" at bounding box center [953, 432] width 11 height 13
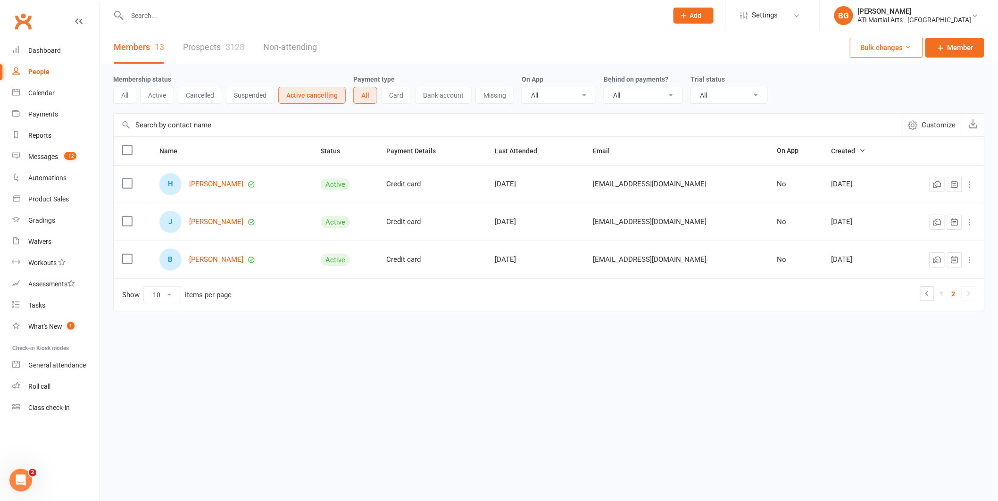
scroll to position [0, 0]
click at [228, 184] on link "Harvey Wheeler" at bounding box center [217, 184] width 54 height 8
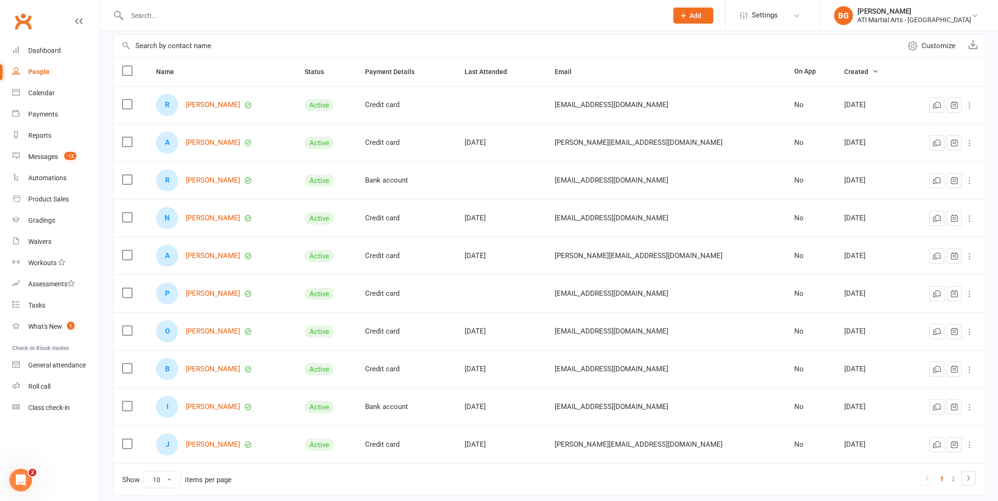
scroll to position [125, 0]
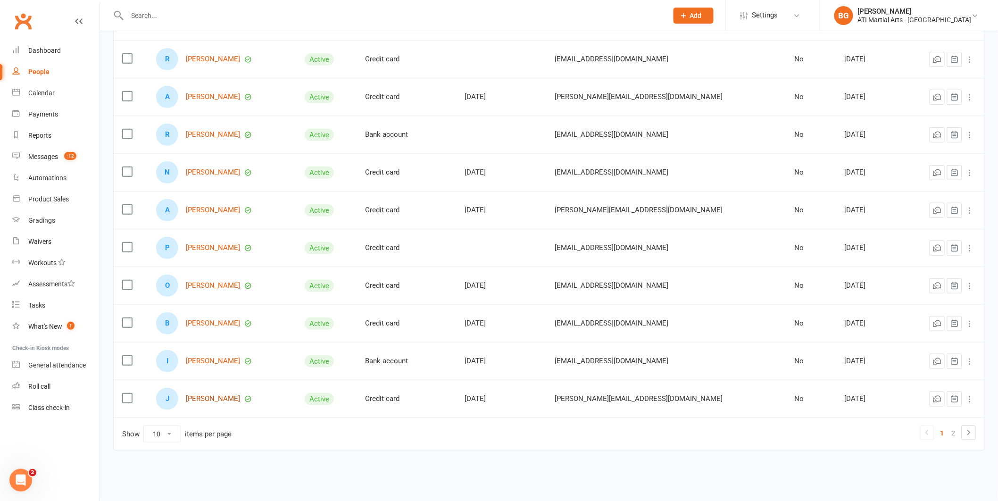
click at [208, 400] on link "[PERSON_NAME]" at bounding box center [213, 399] width 54 height 8
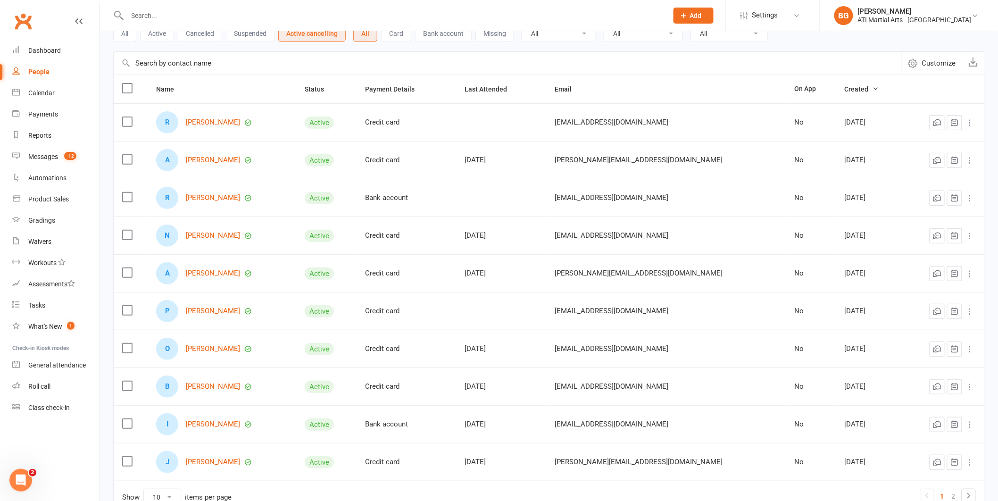
scroll to position [125, 0]
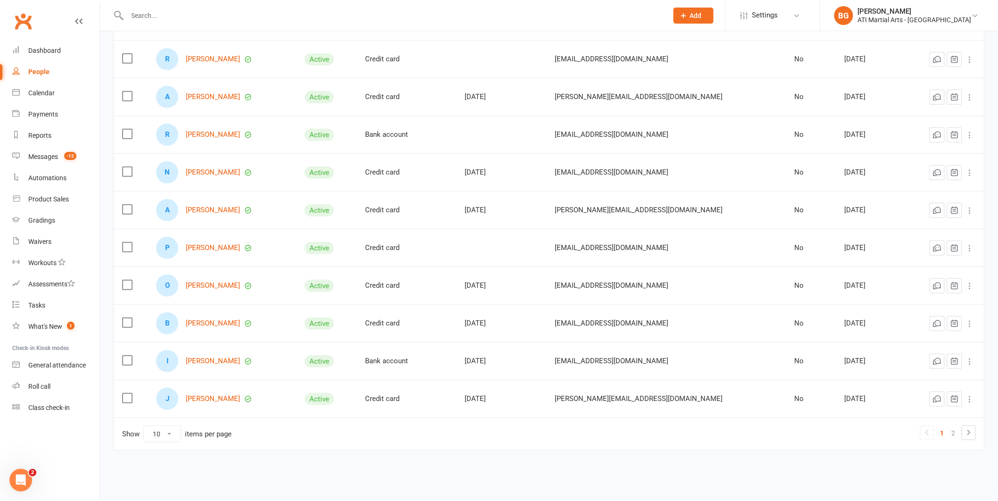
click at [201, 356] on div "I Ivaan Guha" at bounding box center [222, 361] width 132 height 22
click at [202, 366] on div "I Ivaan Guha" at bounding box center [222, 361] width 132 height 22
click at [204, 362] on link "Ivaan Guha" at bounding box center [213, 361] width 54 height 8
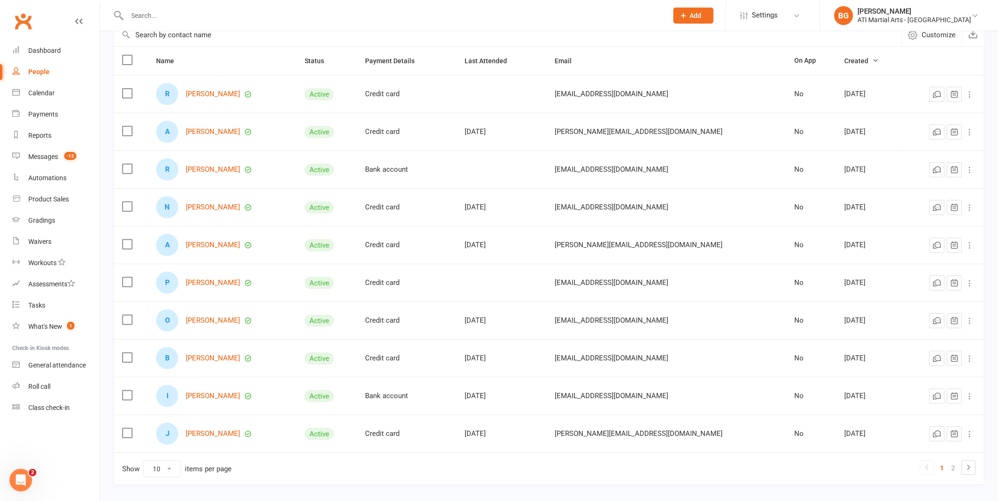
scroll to position [125, 0]
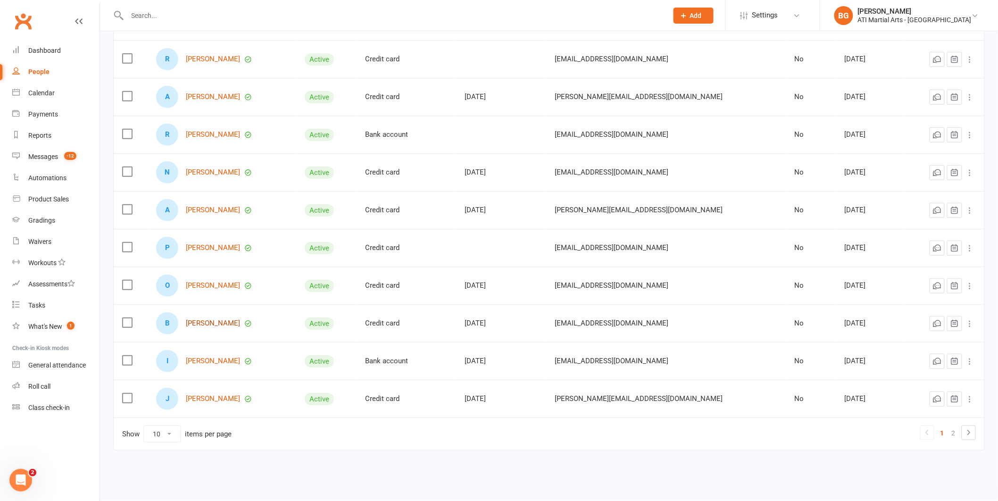
click at [205, 319] on link "[PERSON_NAME]" at bounding box center [213, 323] width 54 height 8
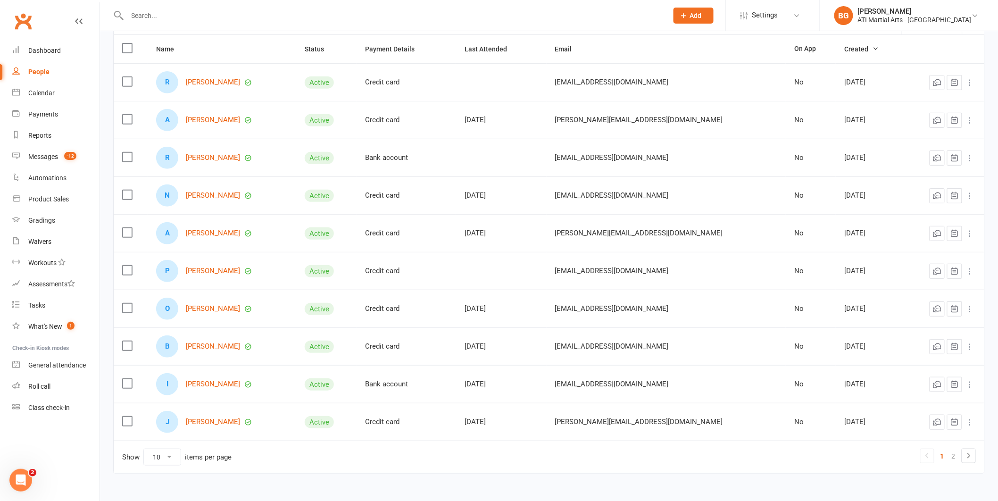
scroll to position [125, 0]
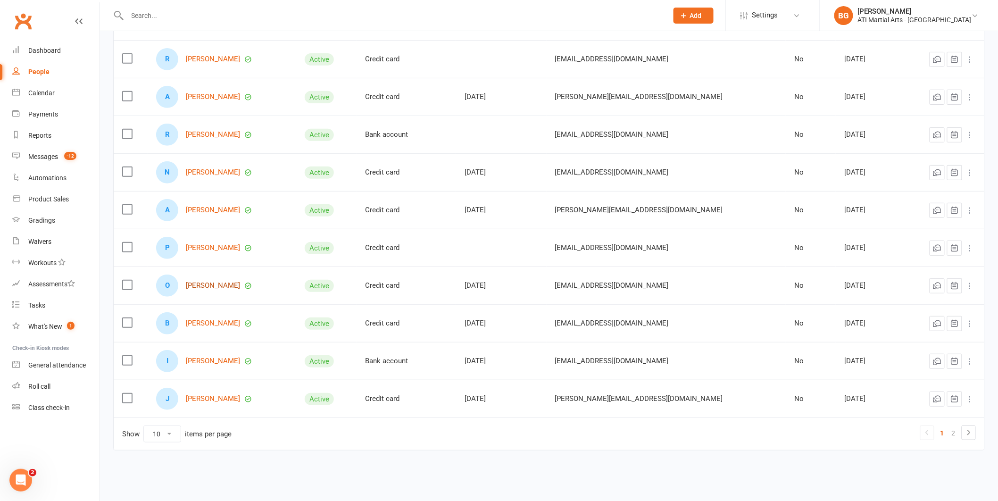
click at [202, 285] on link "Oscar Oram" at bounding box center [213, 286] width 54 height 8
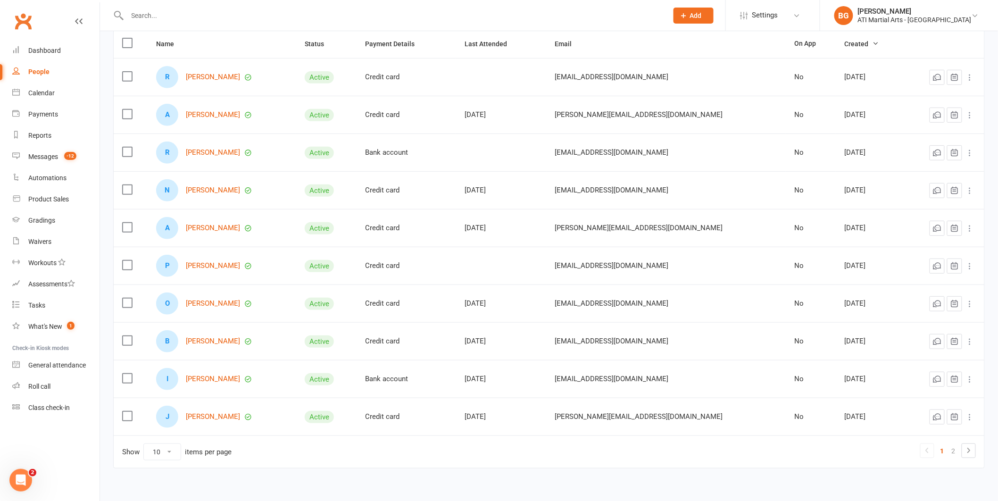
scroll to position [125, 0]
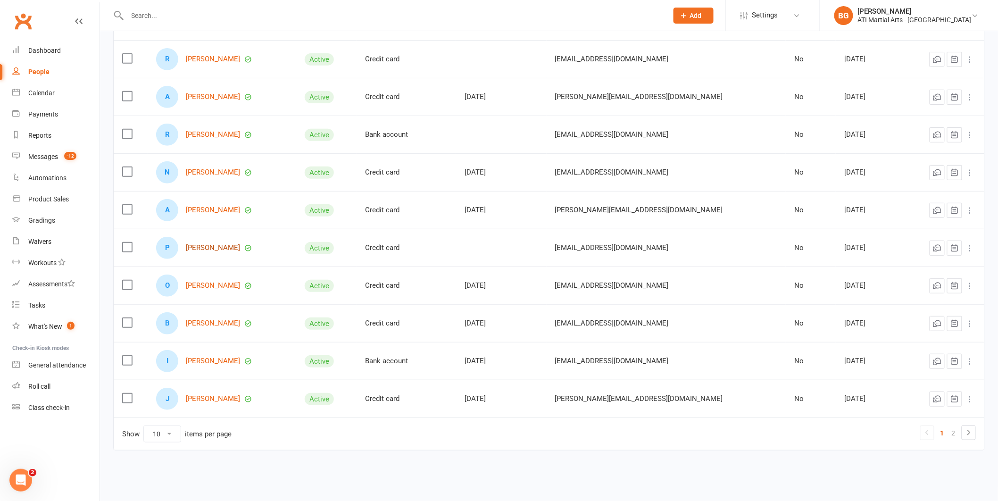
click at [203, 244] on link "Parker Davey" at bounding box center [213, 248] width 54 height 8
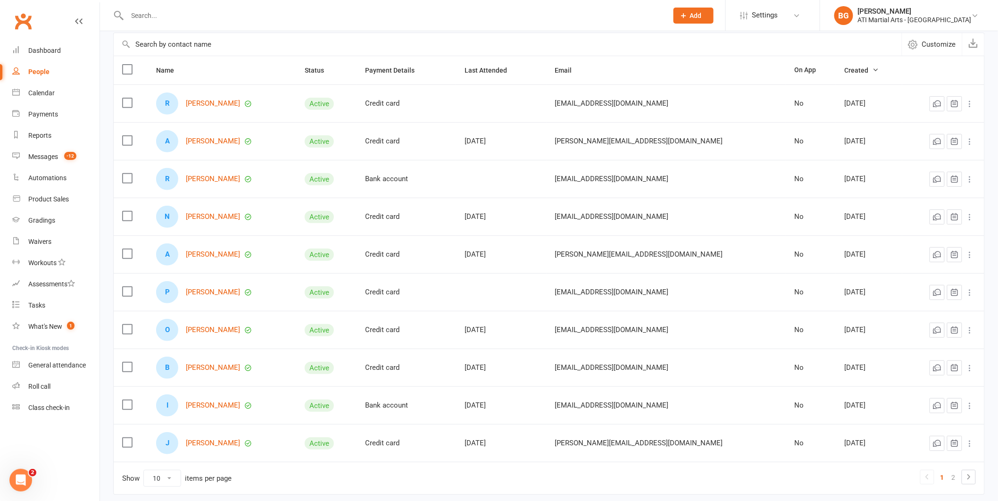
scroll to position [125, 0]
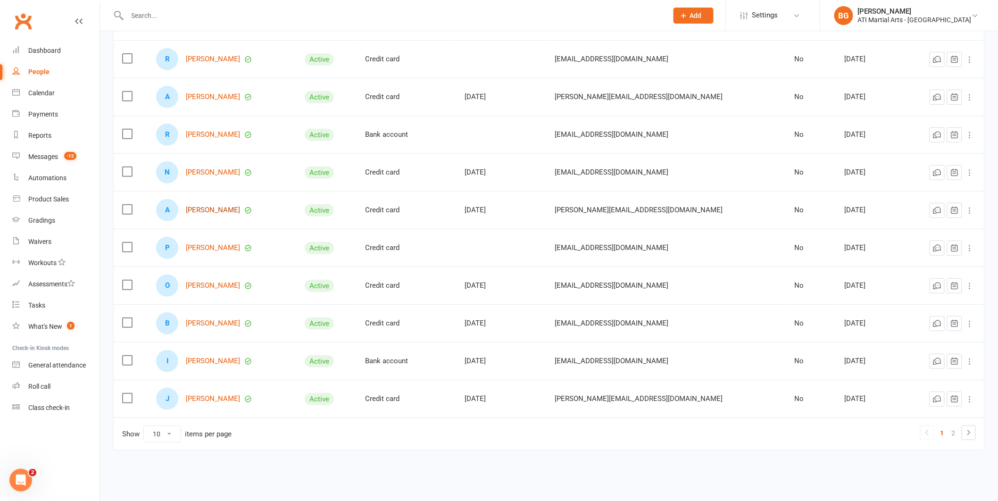
click at [210, 208] on link "Archer Ambrose" at bounding box center [213, 210] width 54 height 8
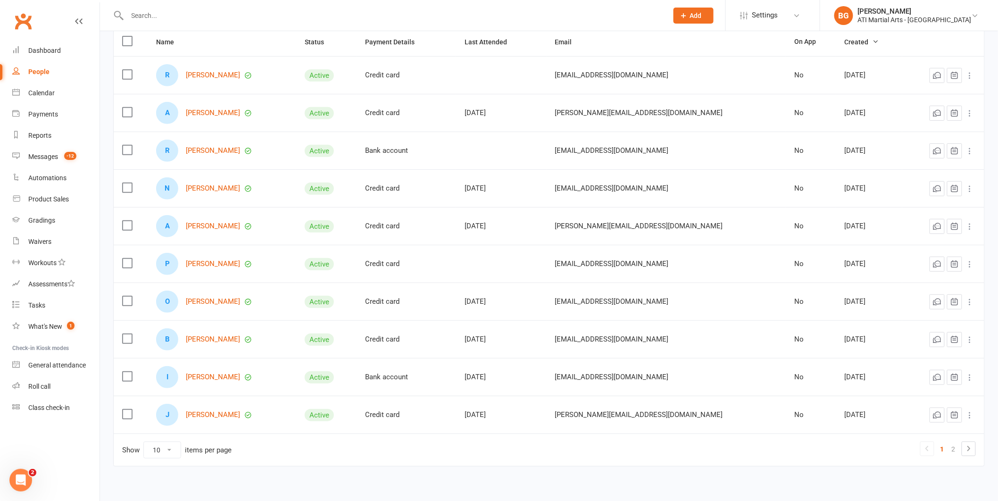
scroll to position [125, 0]
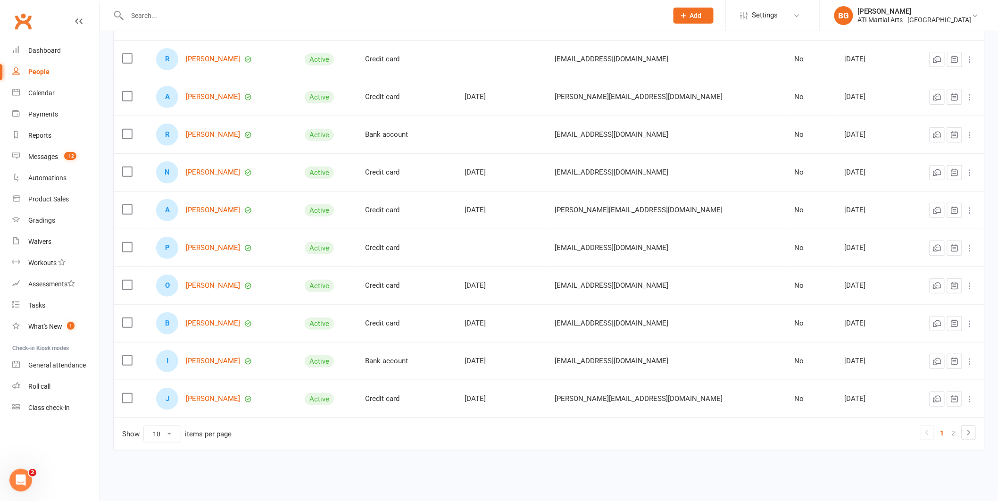
click at [216, 167] on div "N Nachiketa Joshi" at bounding box center [222, 172] width 132 height 22
click at [217, 171] on link "[PERSON_NAME]" at bounding box center [213, 172] width 54 height 8
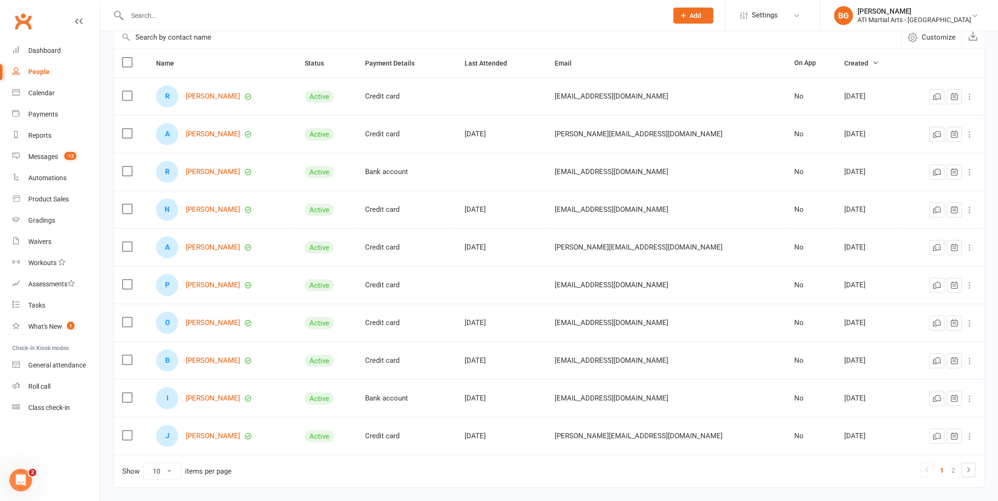
scroll to position [125, 0]
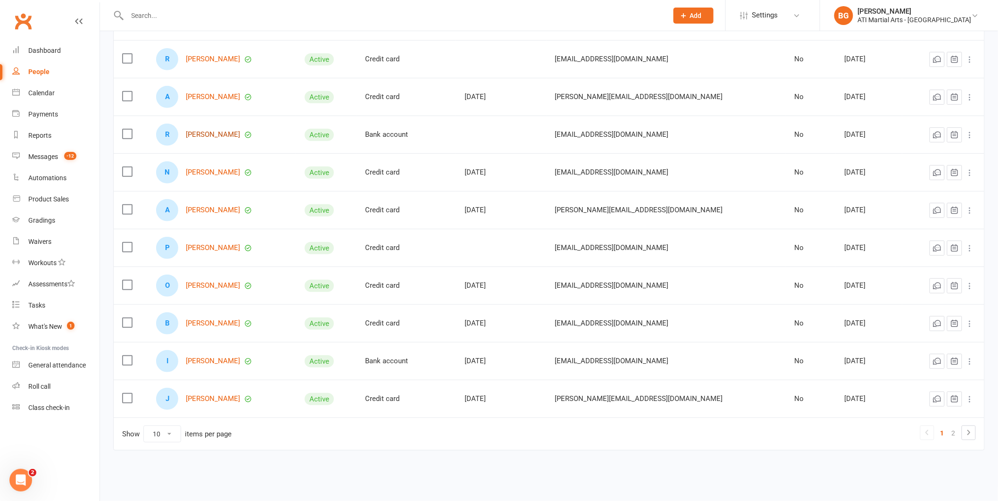
click at [202, 134] on link "Ruji Xu" at bounding box center [213, 135] width 54 height 8
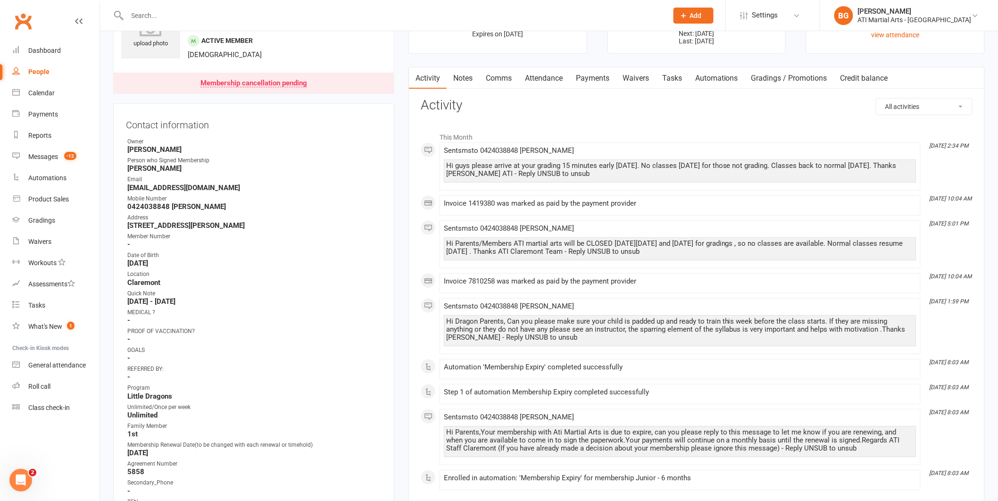
scroll to position [51, 0]
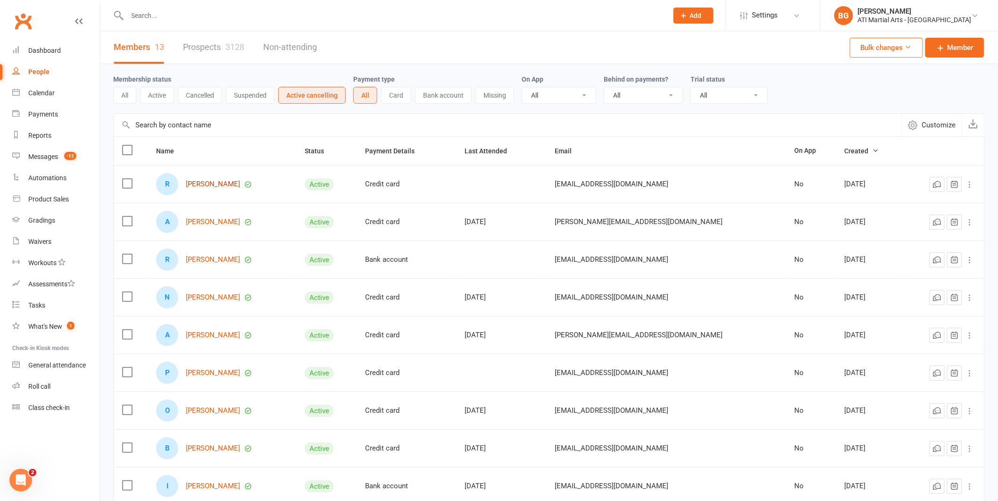
click at [228, 184] on link "Rafael Pignataro" at bounding box center [213, 184] width 54 height 8
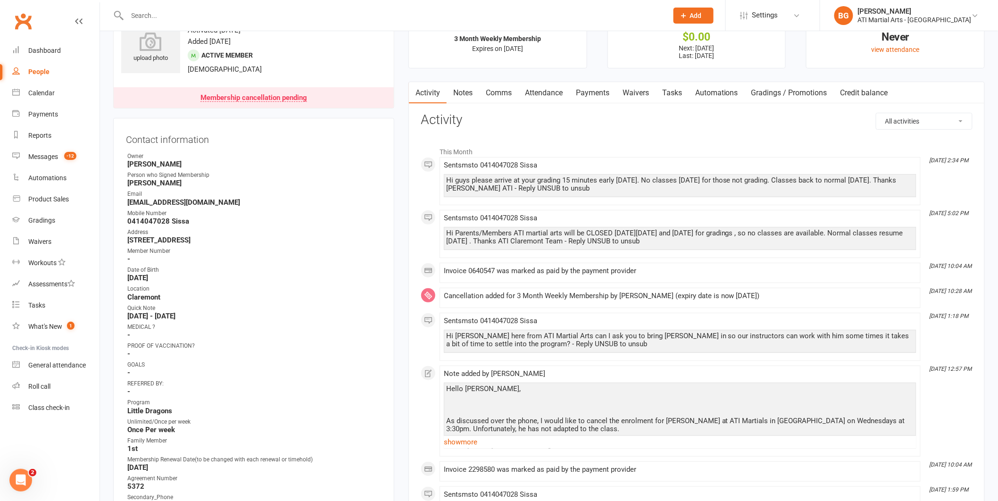
scroll to position [77, 0]
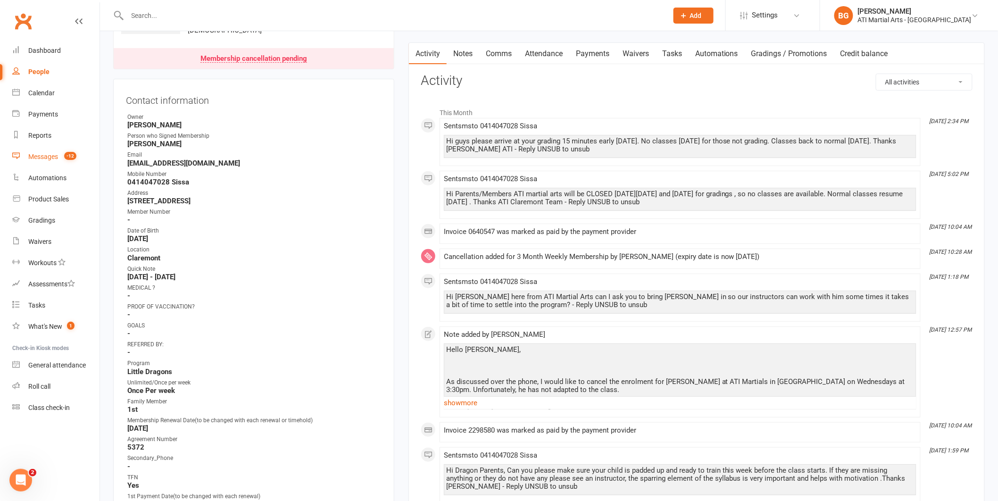
click at [68, 155] on span "-12" at bounding box center [70, 156] width 12 height 8
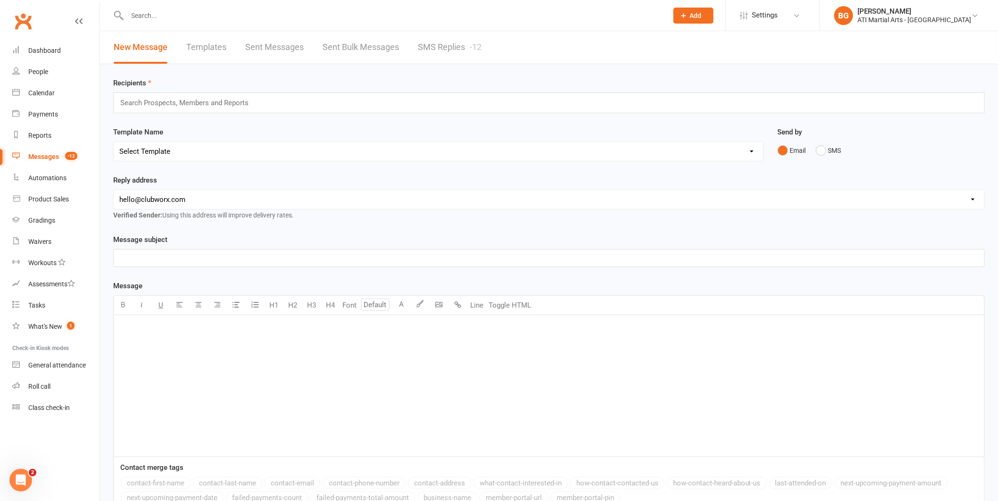
click at [437, 50] on link "SMS Replies -12" at bounding box center [450, 47] width 64 height 33
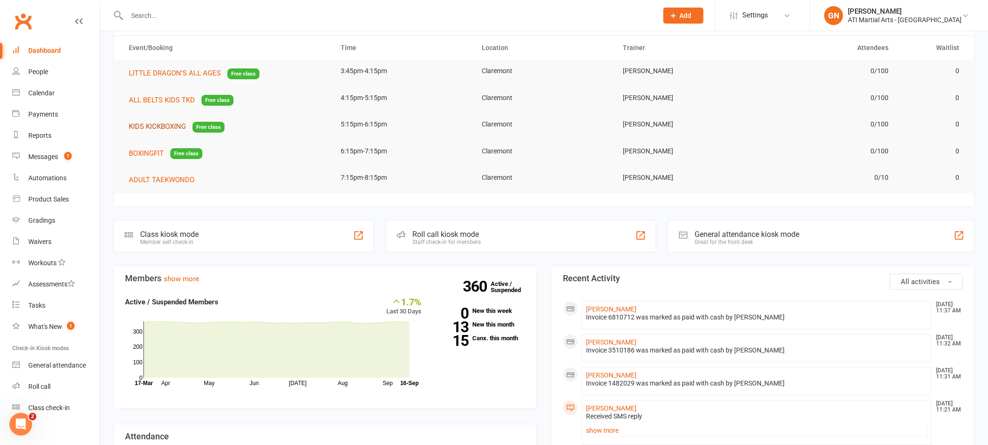
scroll to position [127, 0]
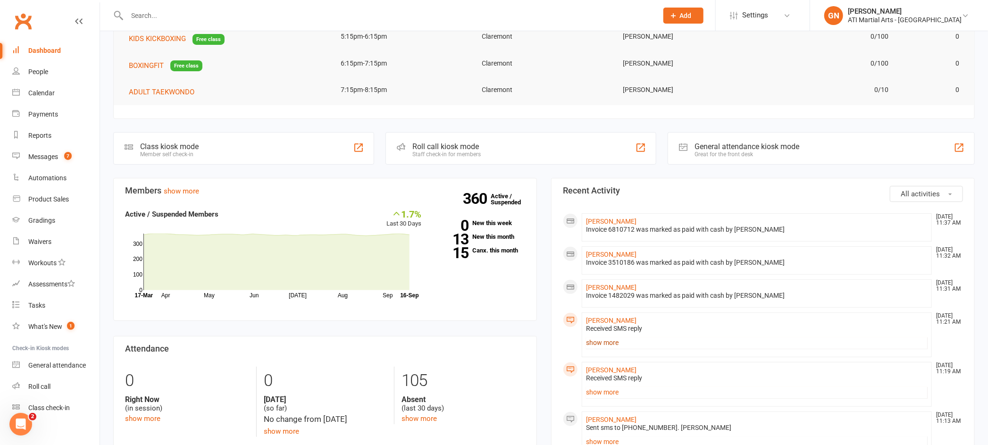
click at [616, 343] on link "show more" at bounding box center [756, 342] width 341 height 13
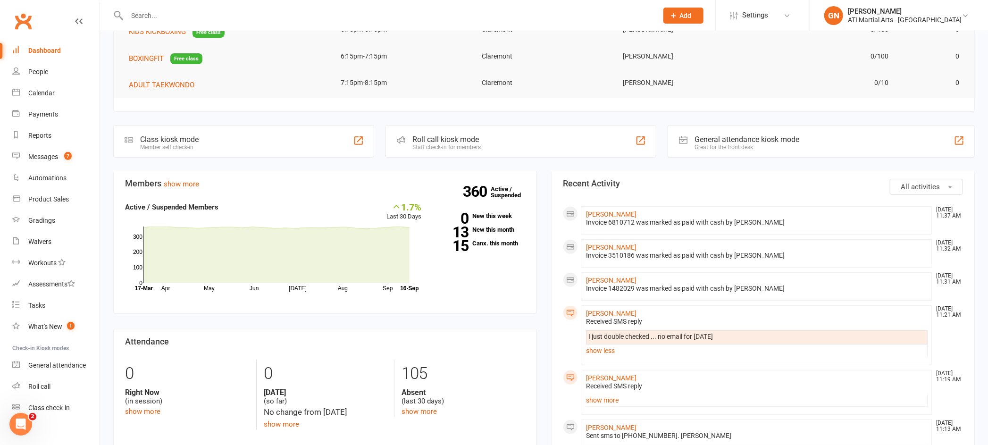
scroll to position [160, 0]
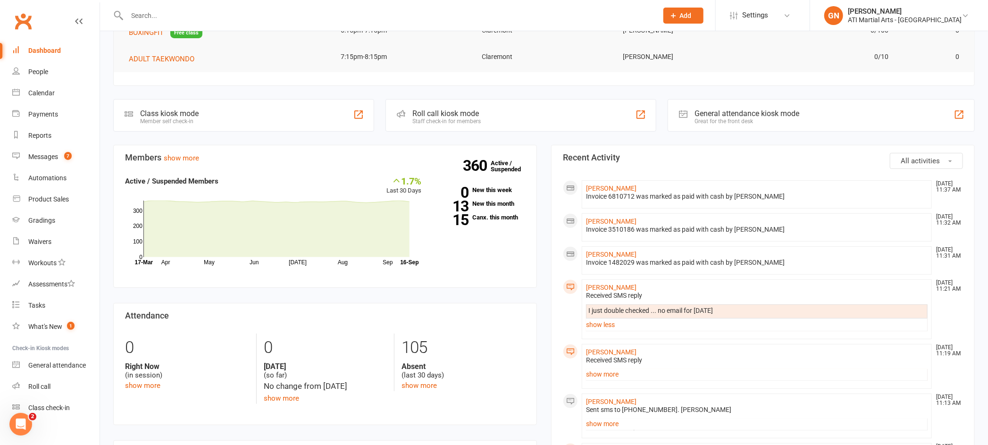
click at [605, 378] on link "show more" at bounding box center [756, 373] width 341 height 13
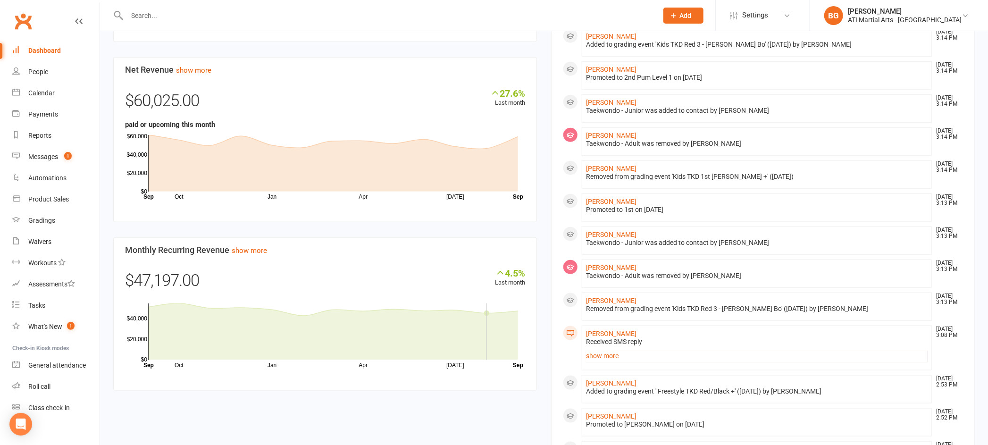
scroll to position [545, 0]
click at [612, 353] on link "show more" at bounding box center [756, 353] width 341 height 13
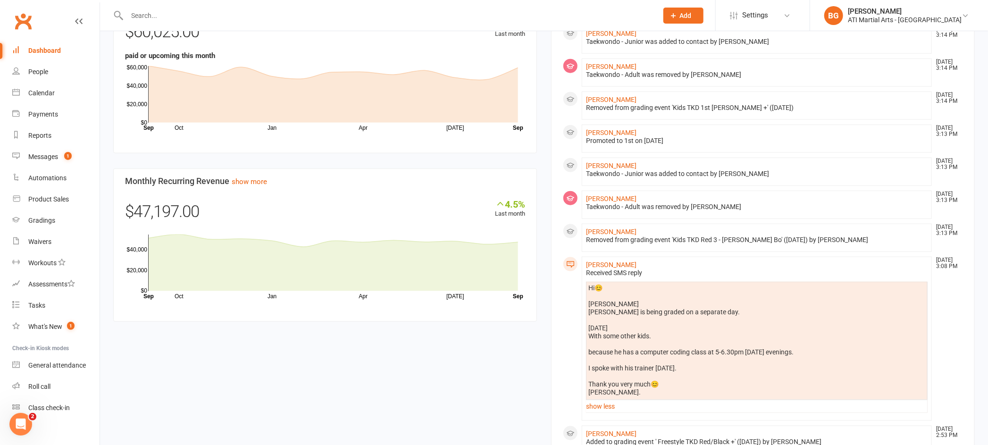
scroll to position [613, 0]
click at [50, 159] on div "Messages" at bounding box center [43, 157] width 30 height 8
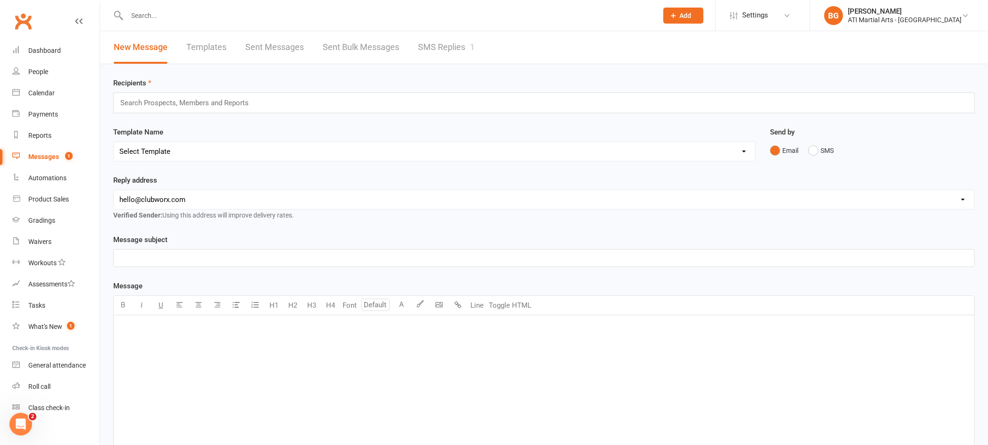
click at [433, 46] on link "SMS Replies 1" at bounding box center [446, 47] width 57 height 33
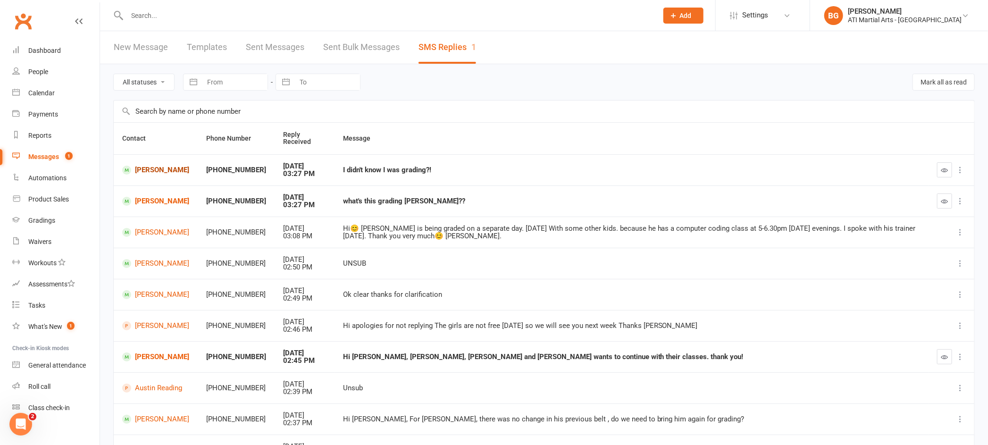
click at [164, 168] on link "[PERSON_NAME]" at bounding box center [155, 170] width 67 height 9
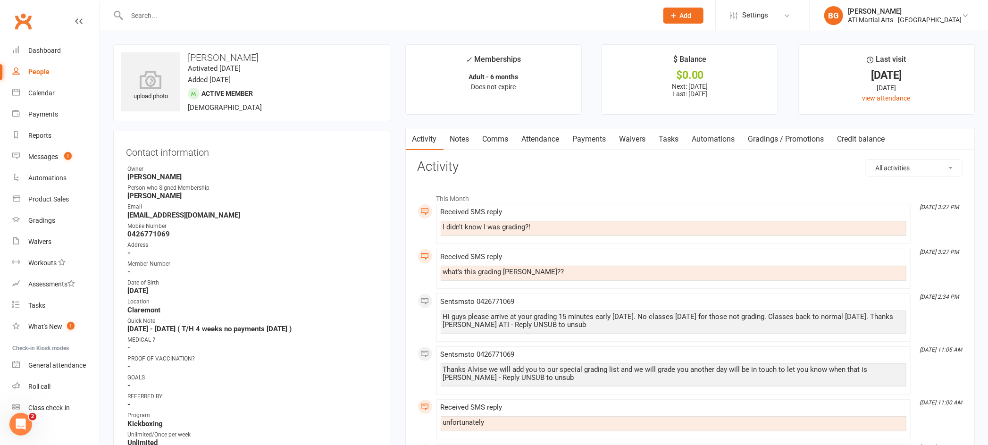
drag, startPoint x: 983, startPoint y: 107, endPoint x: 991, endPoint y: 116, distance: 12.3
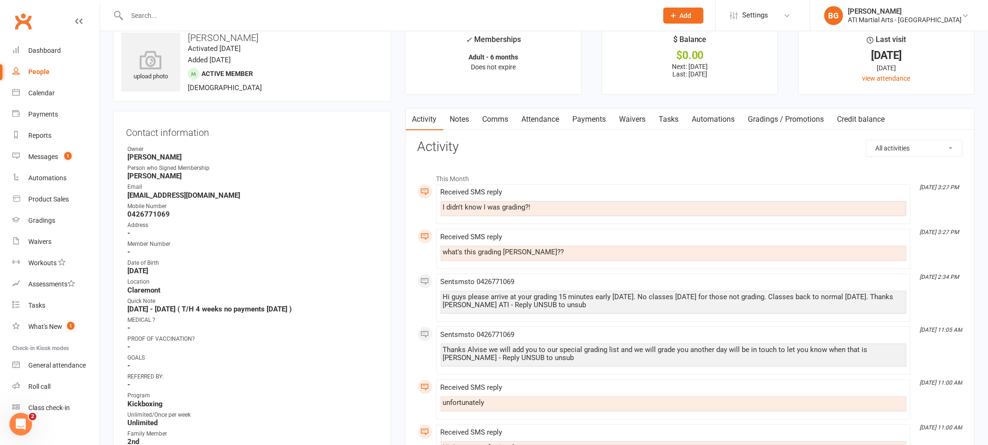
scroll to position [17, 0]
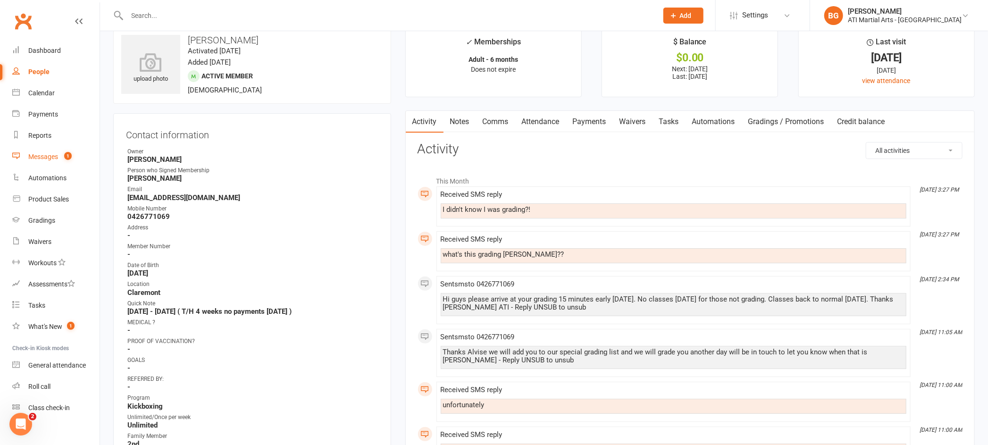
click at [57, 151] on link "Messages 1" at bounding box center [55, 156] width 87 height 21
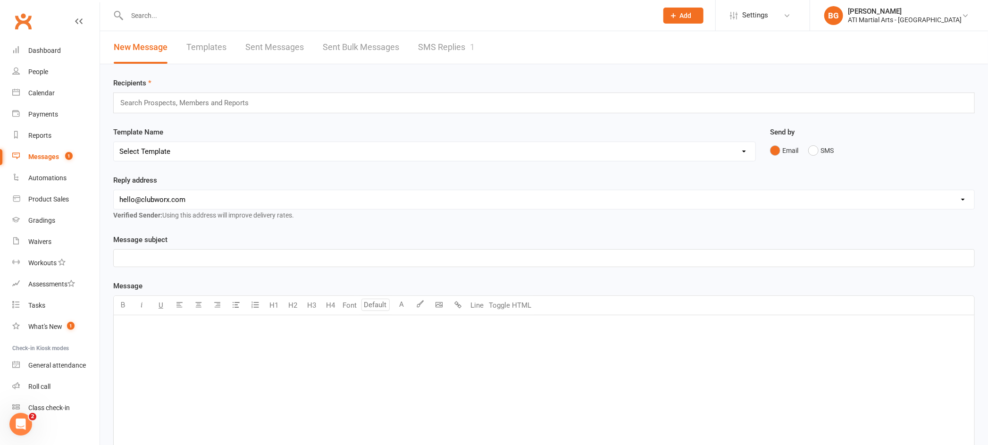
click at [168, 11] on input "text" at bounding box center [387, 15] width 527 height 13
click at [445, 44] on link "SMS Replies 1" at bounding box center [446, 47] width 57 height 33
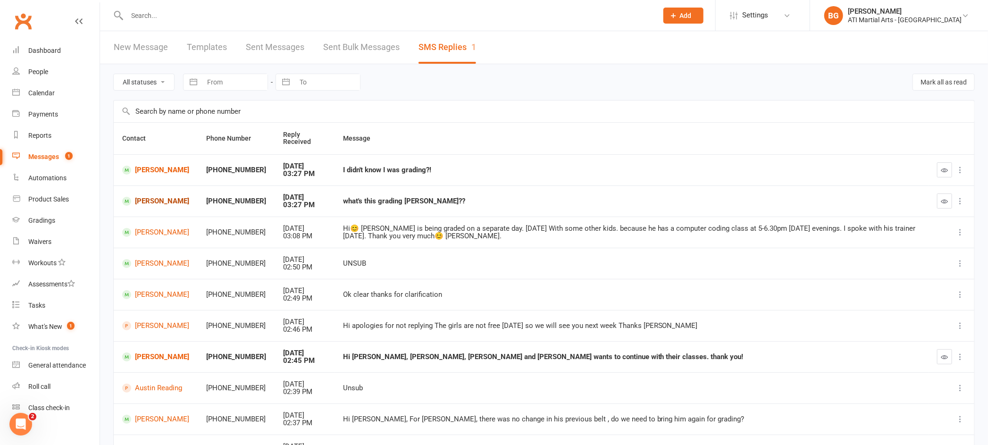
click at [156, 201] on link "[PERSON_NAME]" at bounding box center [155, 201] width 67 height 9
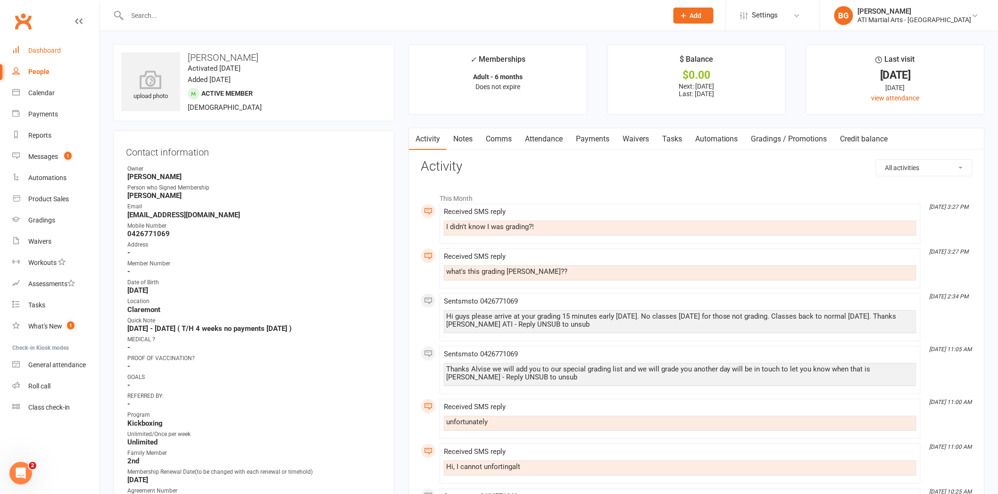
click at [72, 57] on link "Dashboard" at bounding box center [55, 50] width 87 height 21
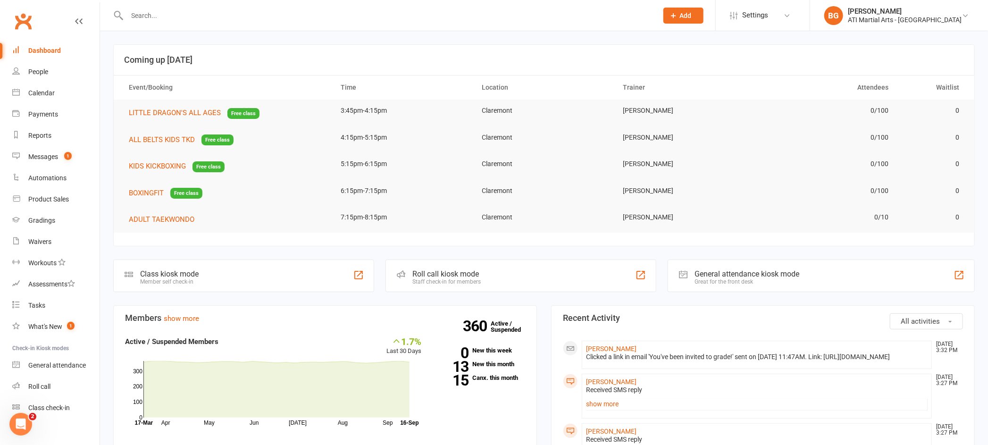
click at [152, 11] on input "text" at bounding box center [387, 15] width 527 height 13
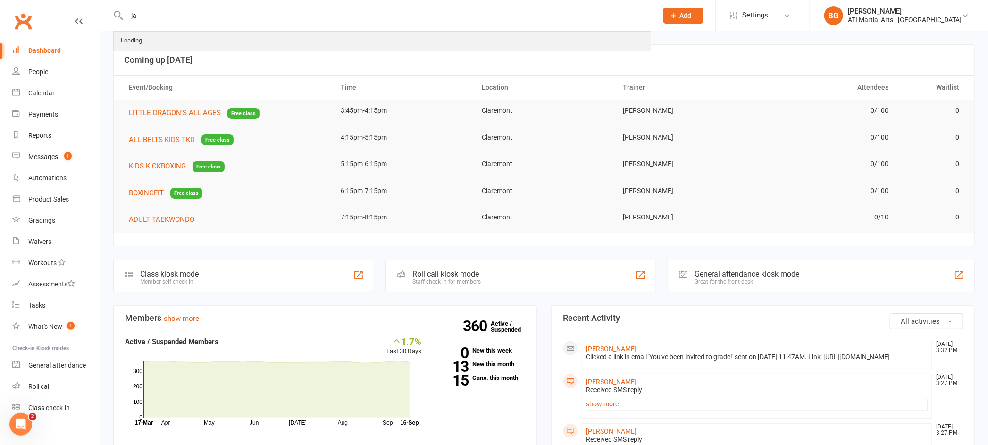
type input "j"
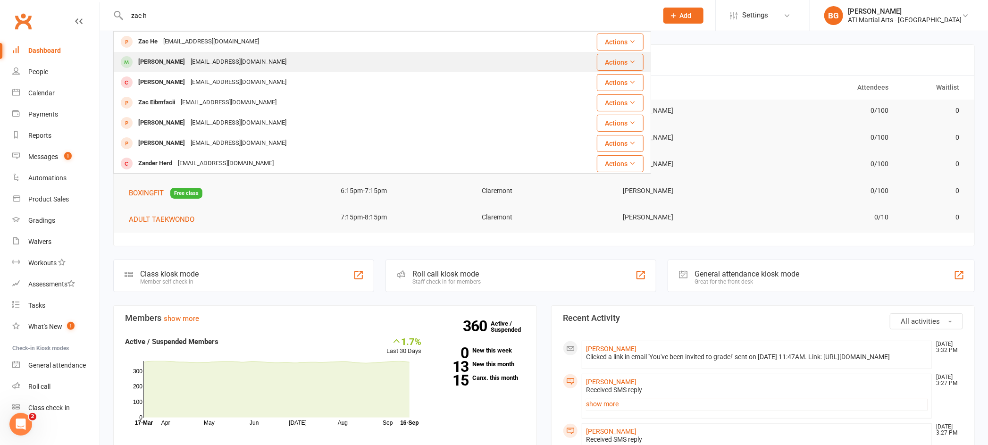
type input "zac h"
click at [218, 64] on div "[EMAIL_ADDRESS][DOMAIN_NAME]" at bounding box center [238, 62] width 101 height 14
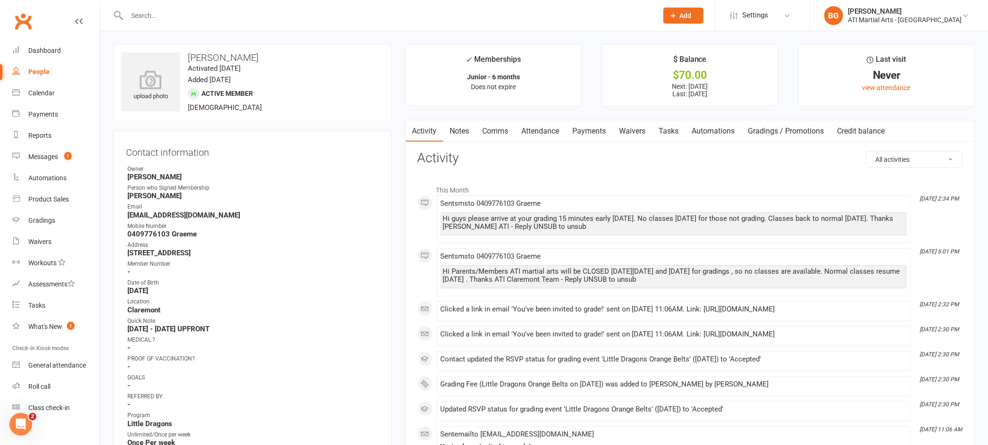
click at [578, 134] on link "Payments" at bounding box center [589, 131] width 47 height 22
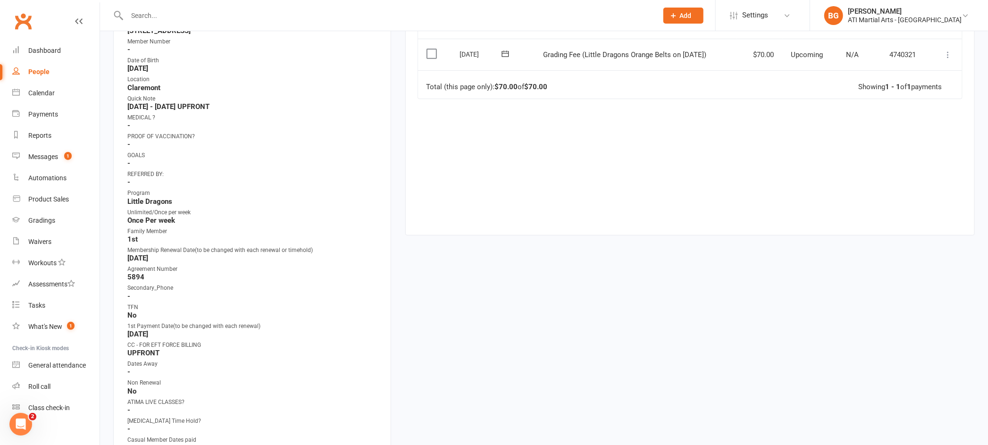
scroll to position [233, 0]
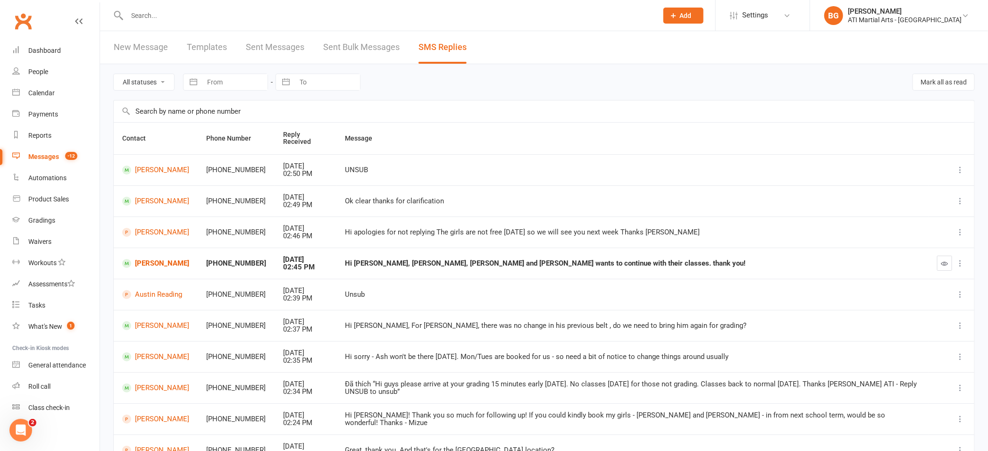
click at [157, 19] on input "text" at bounding box center [387, 15] width 527 height 13
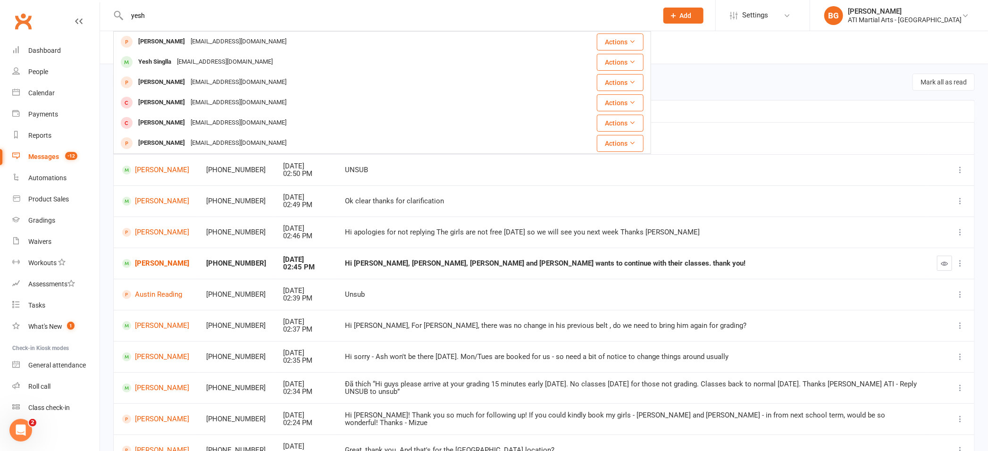
type input "yesh"
click at [738, 184] on td "UNSUB" at bounding box center [632, 169] width 592 height 31
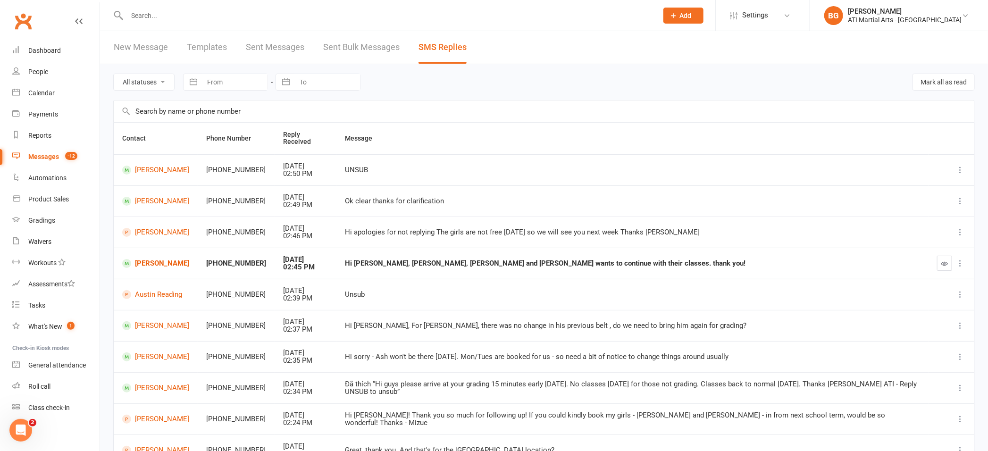
click at [151, 17] on input "text" at bounding box center [387, 15] width 527 height 13
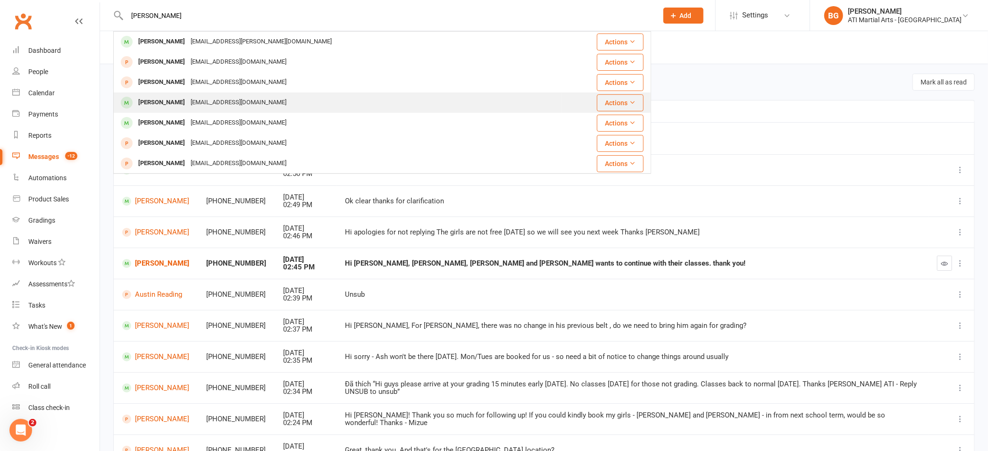
type input "[PERSON_NAME]"
click at [170, 103] on div "[PERSON_NAME]" at bounding box center [161, 103] width 52 height 14
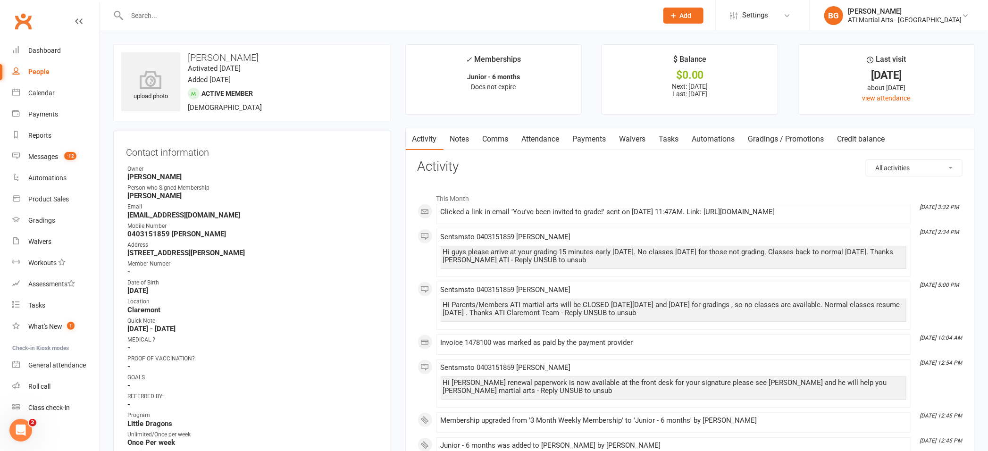
click at [586, 137] on link "Payments" at bounding box center [589, 139] width 47 height 22
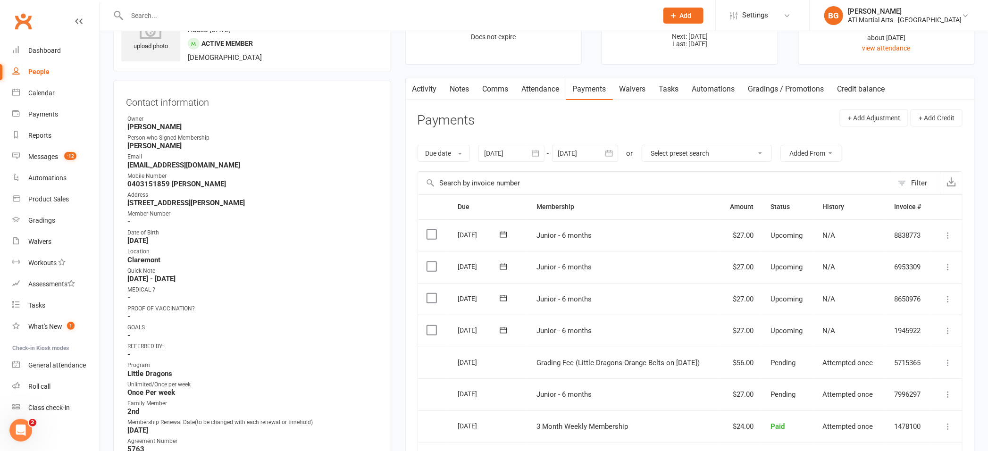
scroll to position [6, 0]
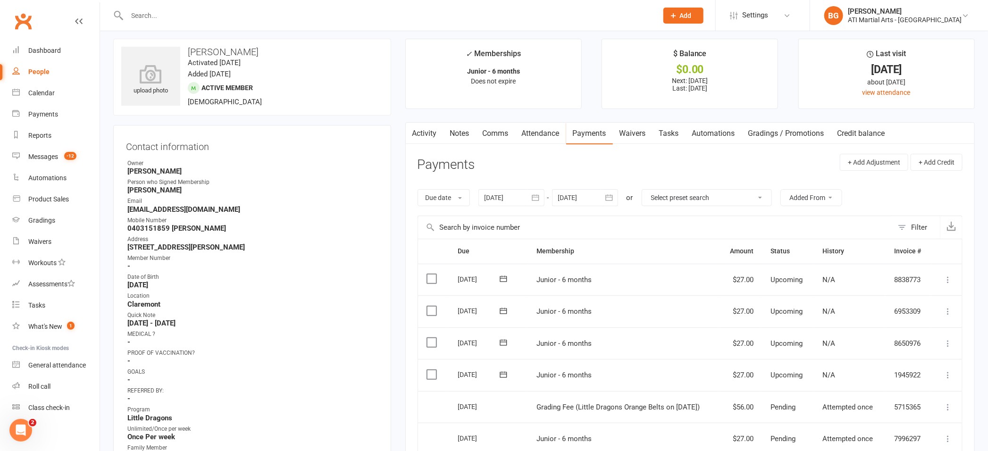
click at [218, 17] on input "text" at bounding box center [387, 15] width 527 height 13
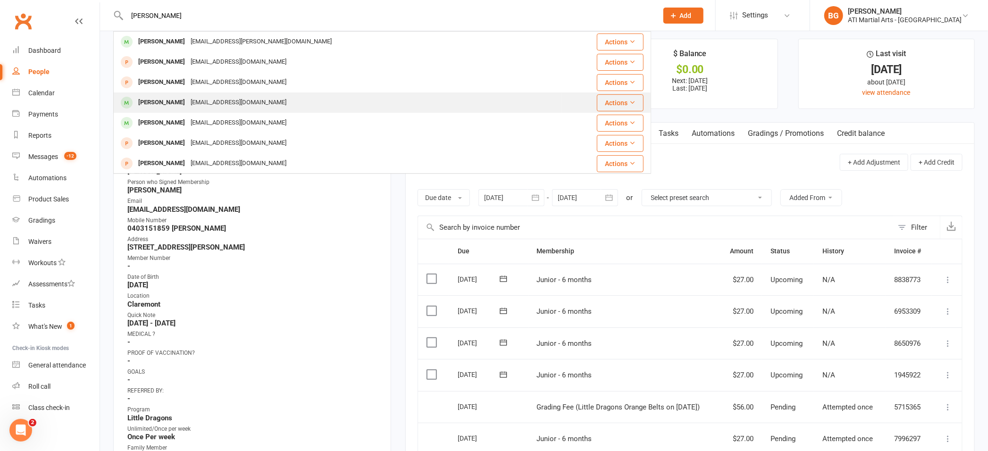
type input "[PERSON_NAME]"
click at [157, 103] on div "[PERSON_NAME]" at bounding box center [161, 103] width 52 height 14
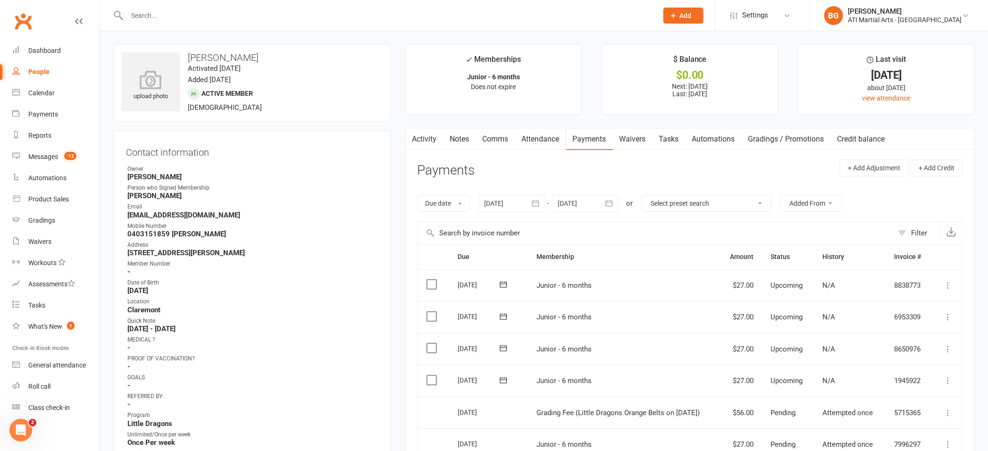
click at [164, 9] on input "text" at bounding box center [387, 15] width 527 height 13
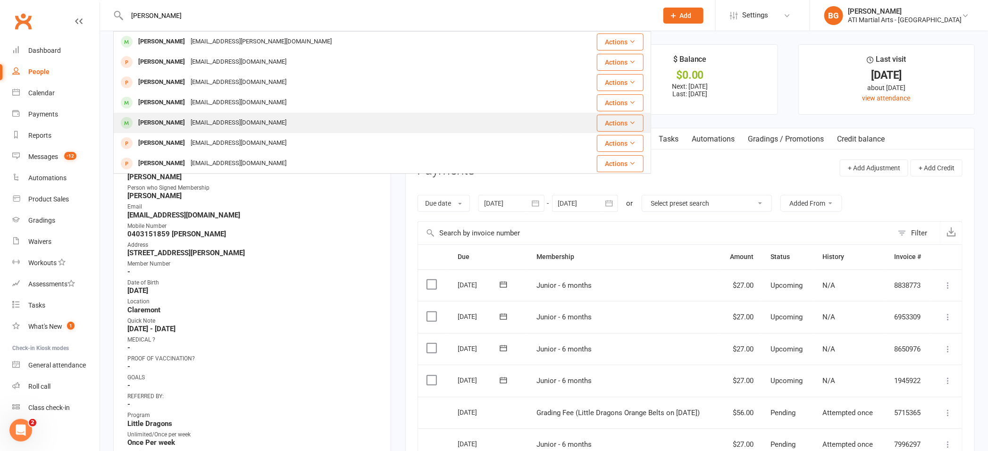
type input "[PERSON_NAME]"
click at [161, 123] on div "[PERSON_NAME]" at bounding box center [161, 123] width 52 height 14
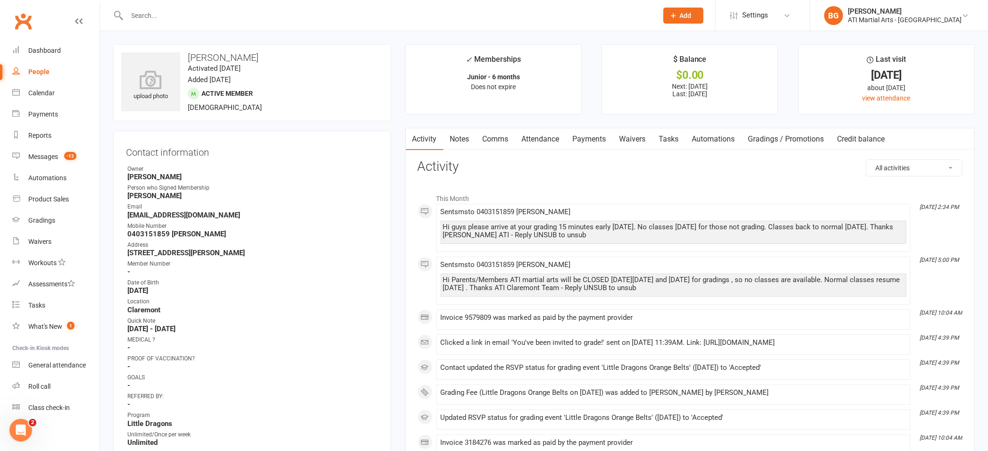
click at [603, 140] on link "Payments" at bounding box center [589, 139] width 47 height 22
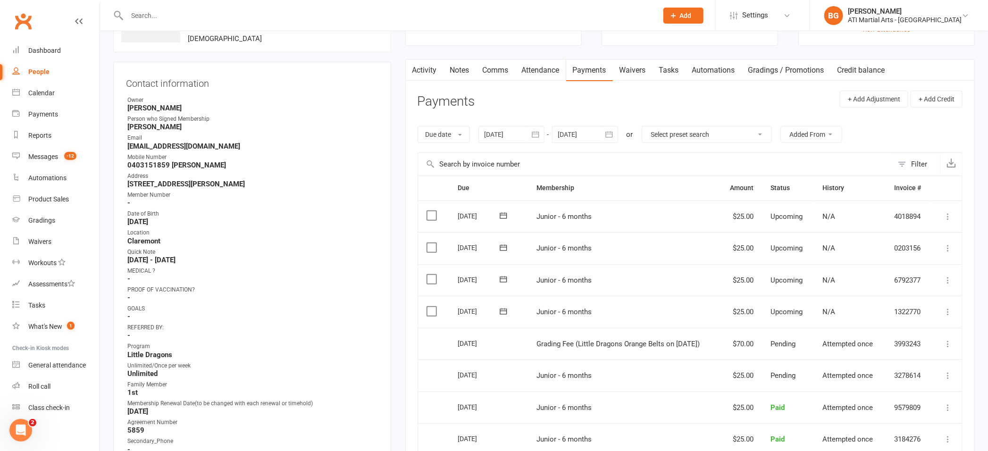
scroll to position [75, 0]
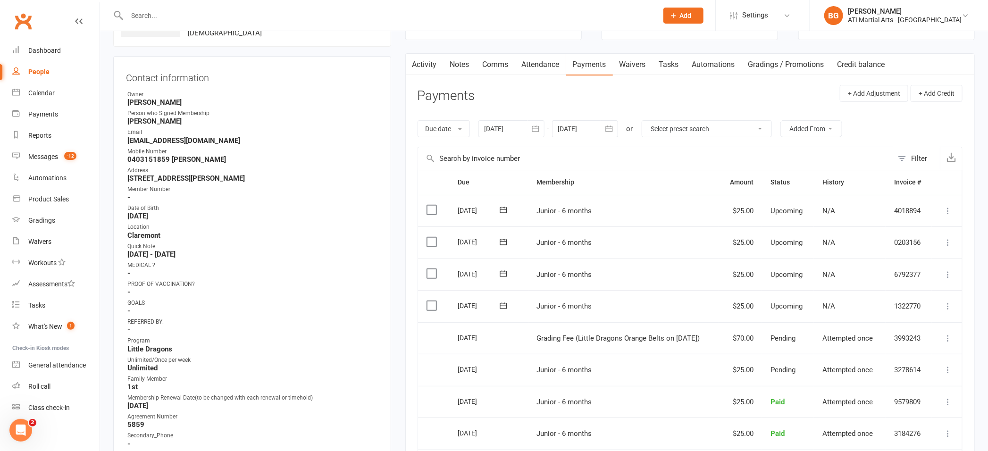
click at [149, 14] on input "text" at bounding box center [387, 15] width 527 height 13
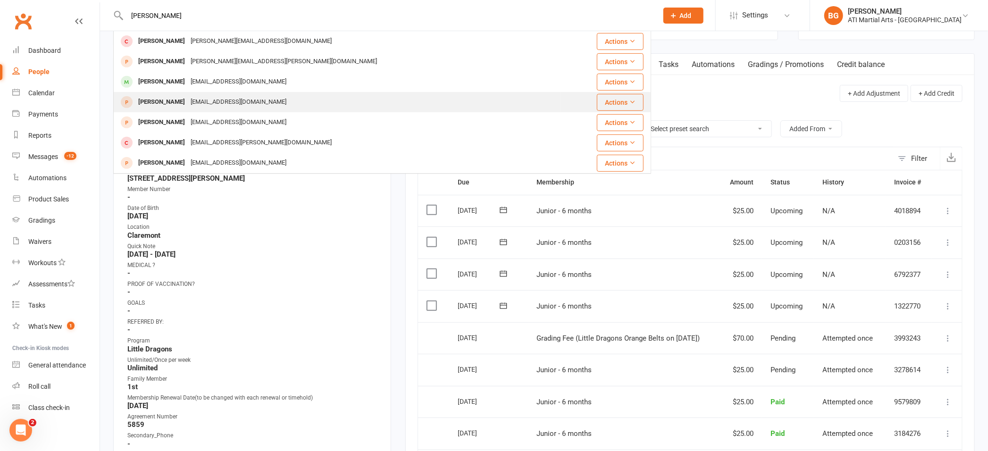
scroll to position [263, 0]
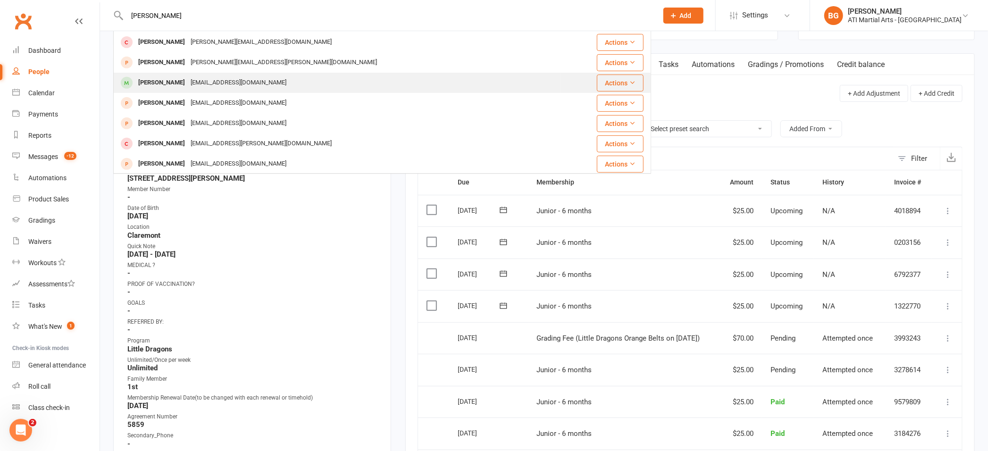
type input "[PERSON_NAME]"
click at [156, 79] on div "[PERSON_NAME]" at bounding box center [161, 83] width 52 height 14
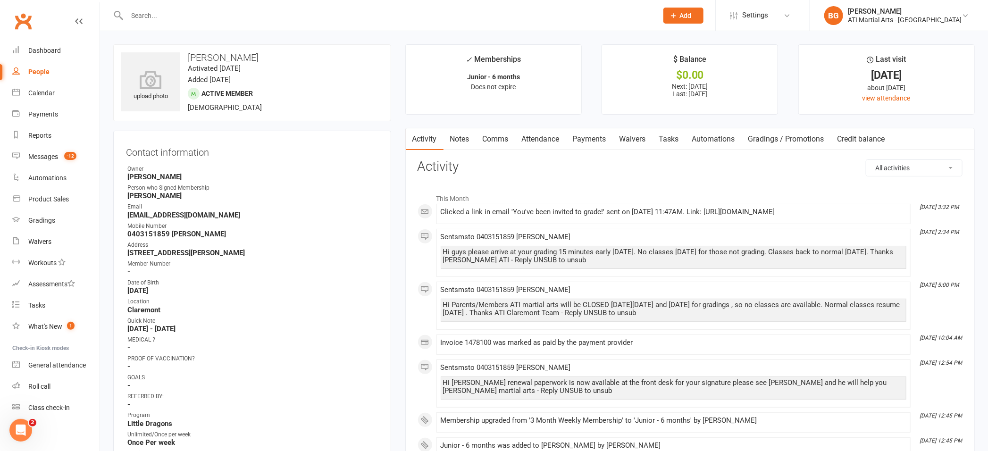
click at [584, 142] on link "Payments" at bounding box center [589, 139] width 47 height 22
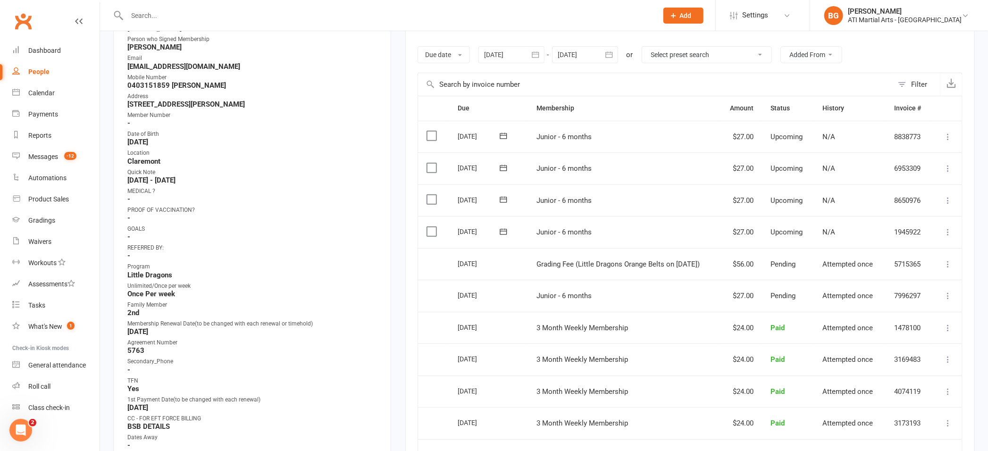
scroll to position [143, 0]
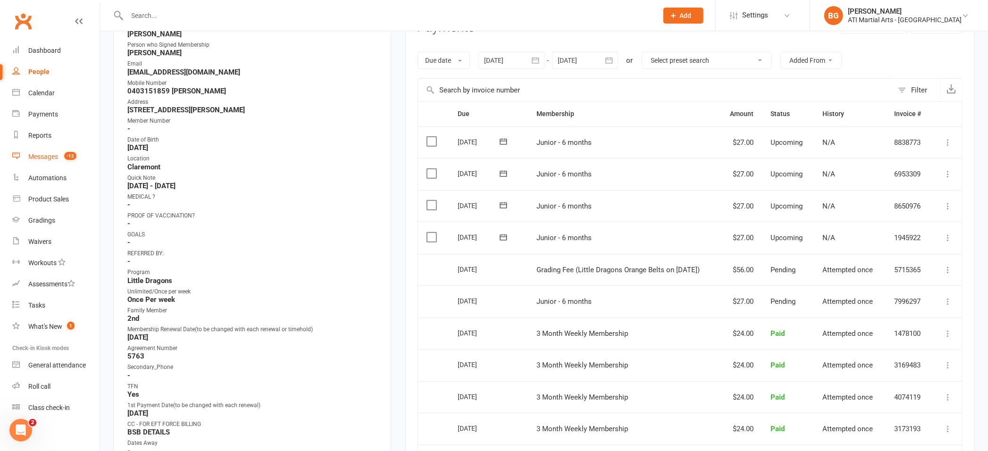
click at [49, 159] on div "Messages" at bounding box center [43, 157] width 30 height 8
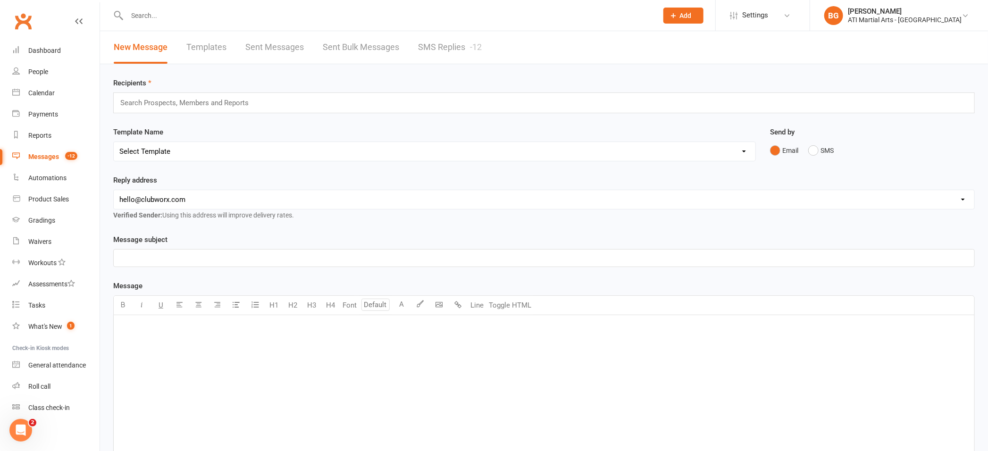
click at [429, 42] on link "SMS Replies -12" at bounding box center [450, 47] width 64 height 33
